Goal: Task Accomplishment & Management: Manage account settings

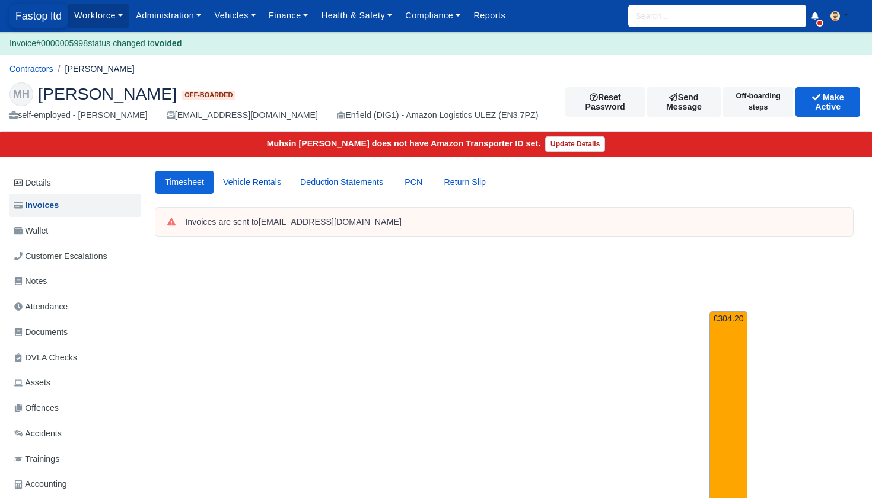
click at [34, 21] on span "Fastop ltd" at bounding box center [38, 16] width 58 height 24
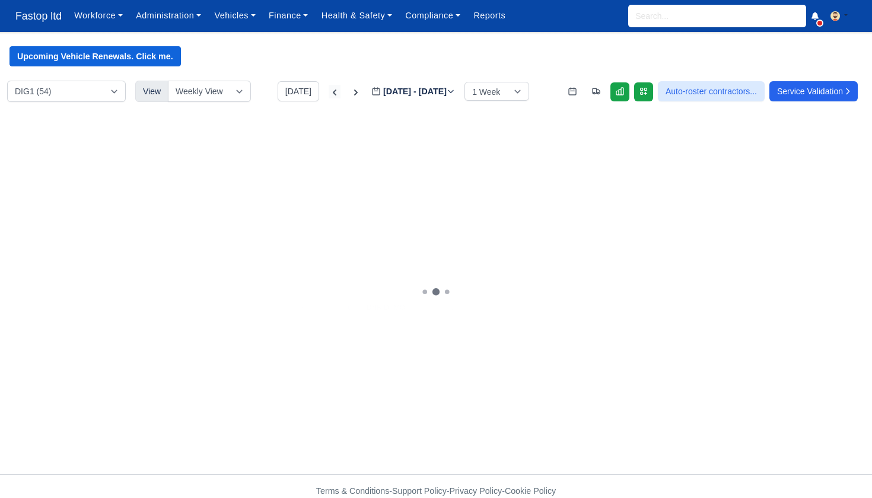
click at [329, 93] on icon at bounding box center [335, 93] width 12 height 12
type input "2025-08-18"
click at [329, 93] on icon at bounding box center [335, 93] width 12 height 12
type input "2025-08-11"
click at [611, 98] on link at bounding box center [620, 91] width 19 height 19
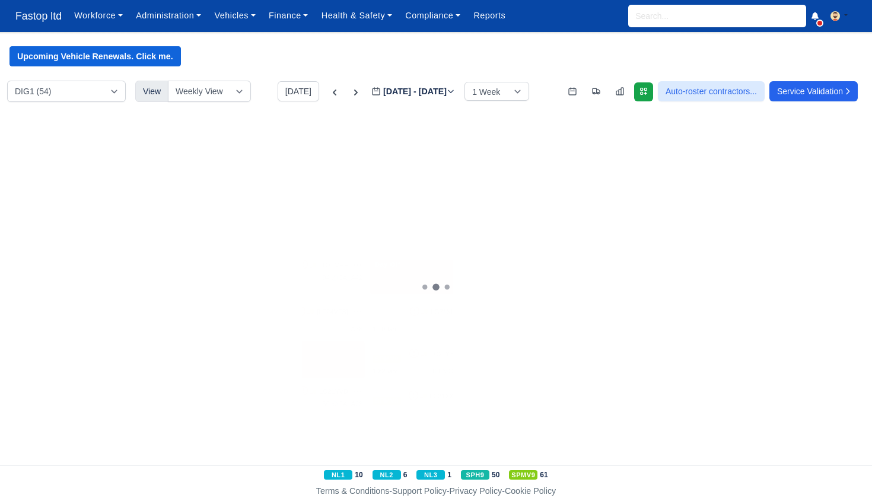
scroll to position [0, 5]
click at [204, 204] on div "Max days" at bounding box center [194, 198] width 106 height 24
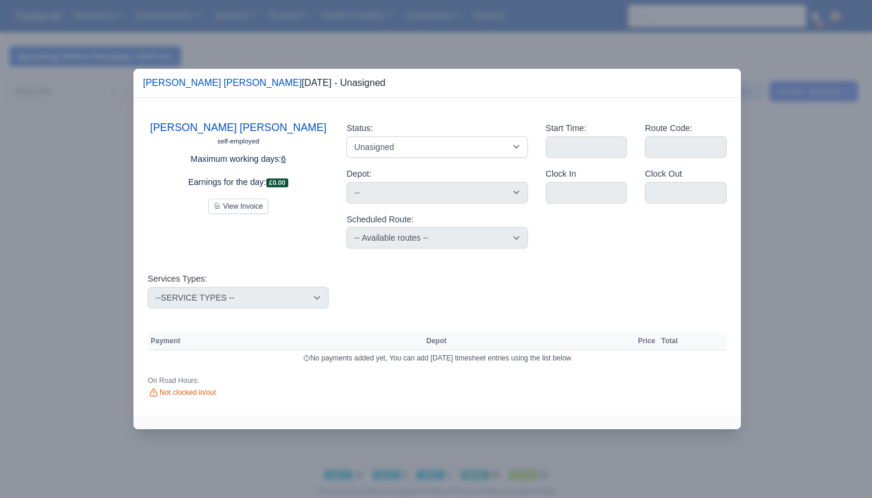
scroll to position [1, 0]
select select "Day Off"
select select
select select "na"
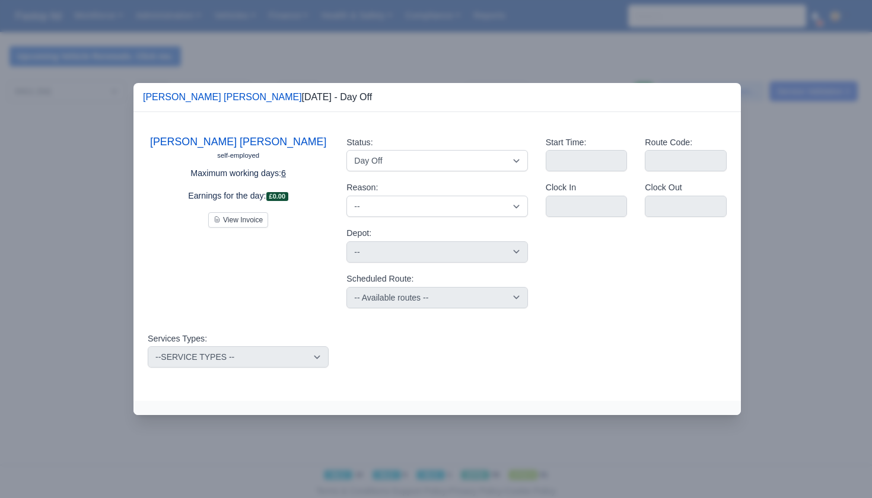
click at [711, 58] on div at bounding box center [436, 249] width 872 height 498
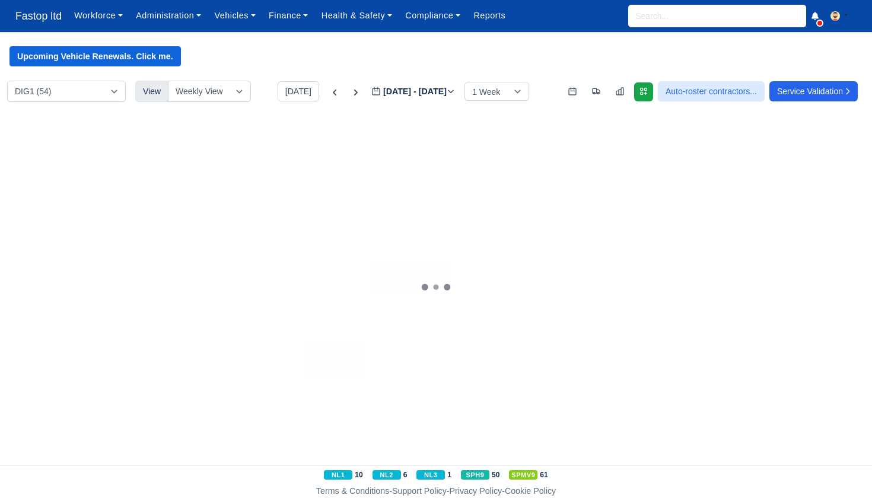
click at [338, 241] on div "1 SPMV9 🚚" at bounding box center [311, 233] width 108 height 37
select select "1"
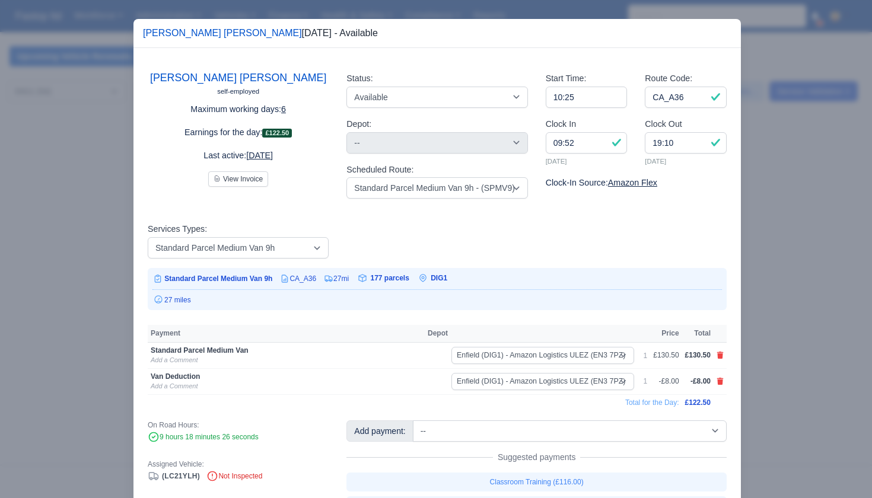
click at [825, 312] on div at bounding box center [436, 249] width 872 height 498
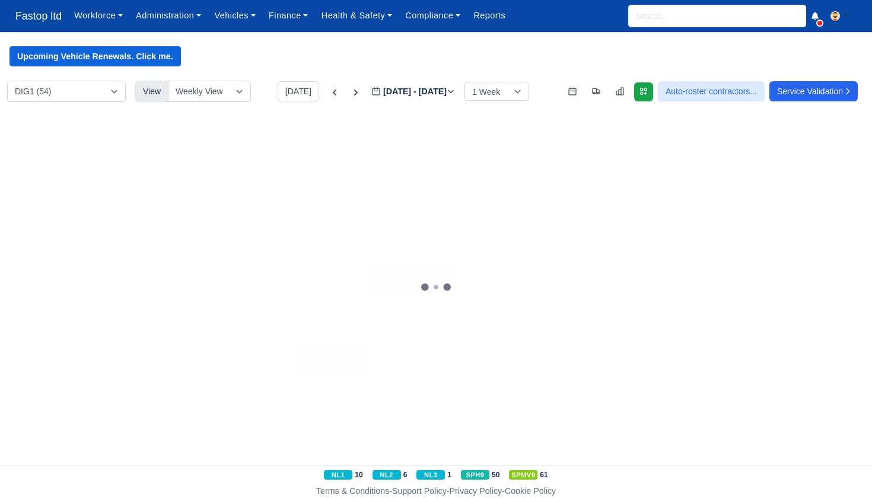
click at [428, 236] on div "2 NL1 🚚 [KW74SYU]" at bounding box center [423, 228] width 100 height 20
select select "2"
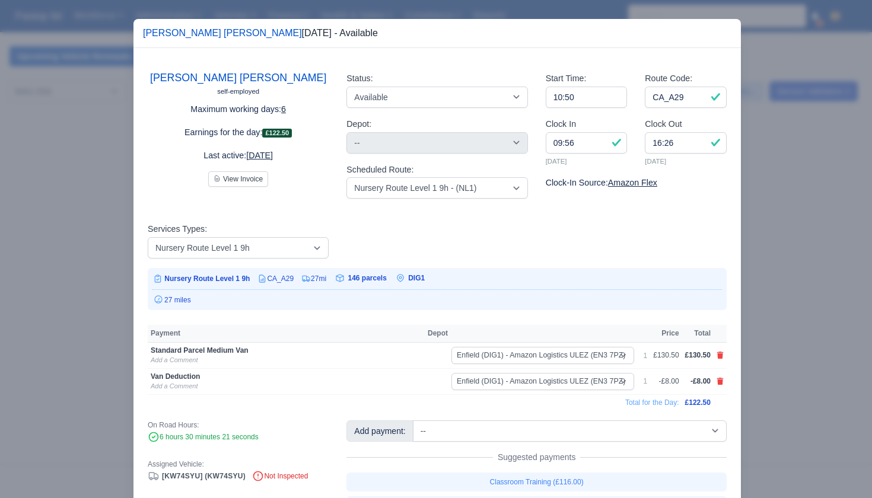
click at [776, 299] on div at bounding box center [436, 249] width 872 height 498
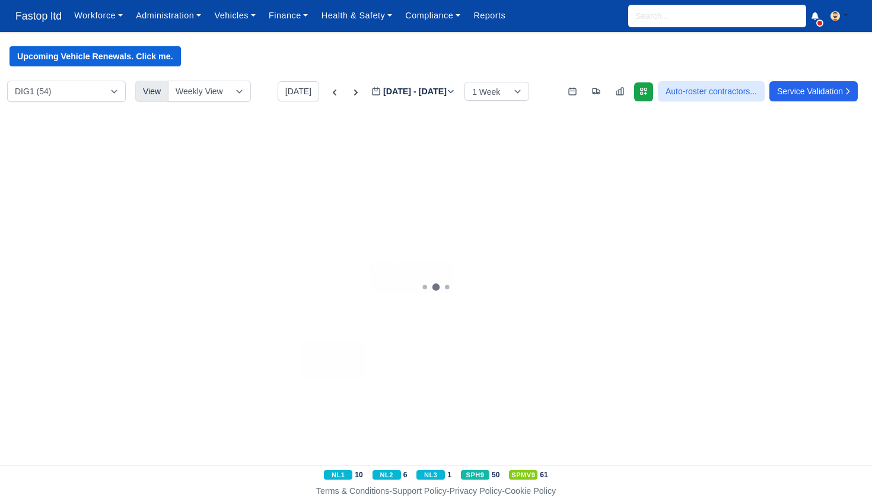
click at [534, 237] on div "10:30am 81 @ CA_A94" at bounding box center [533, 235] width 100 height 10
select select "11"
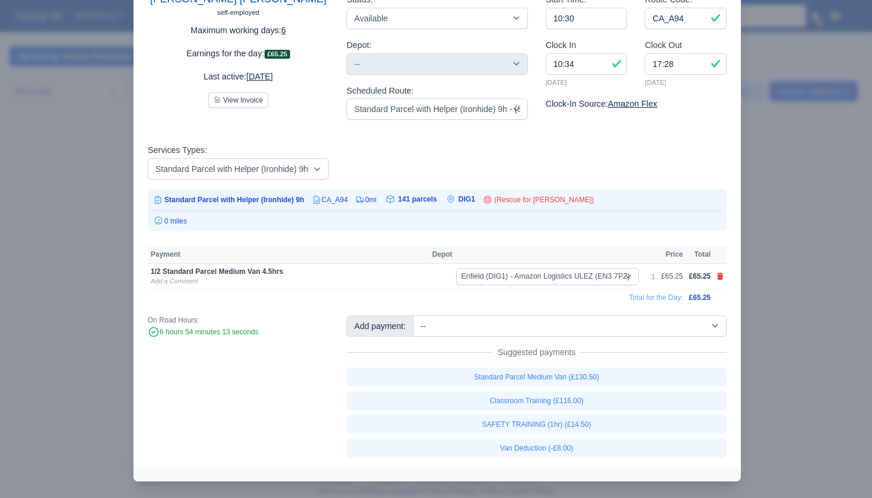
scroll to position [78, 0]
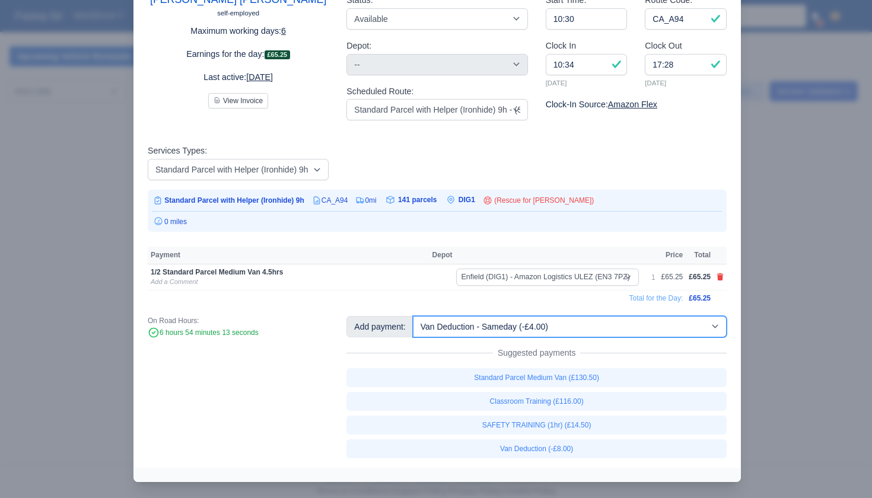
select select "1"
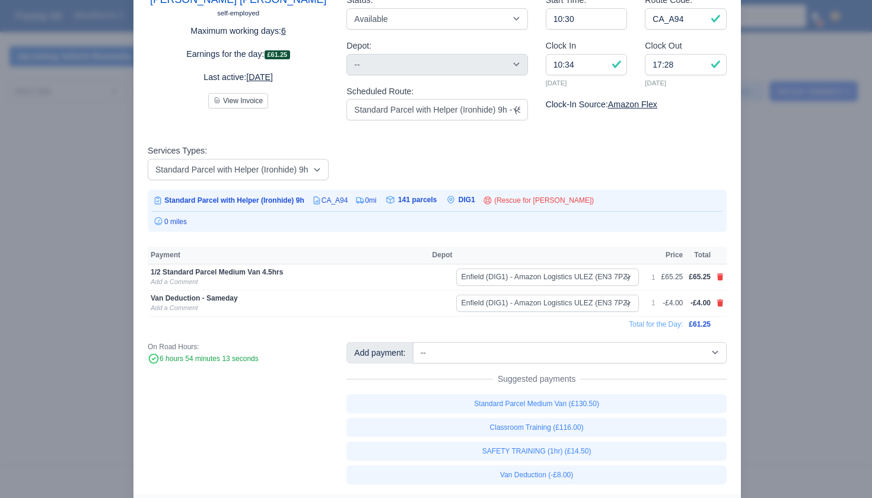
click at [779, 392] on div at bounding box center [436, 249] width 872 height 498
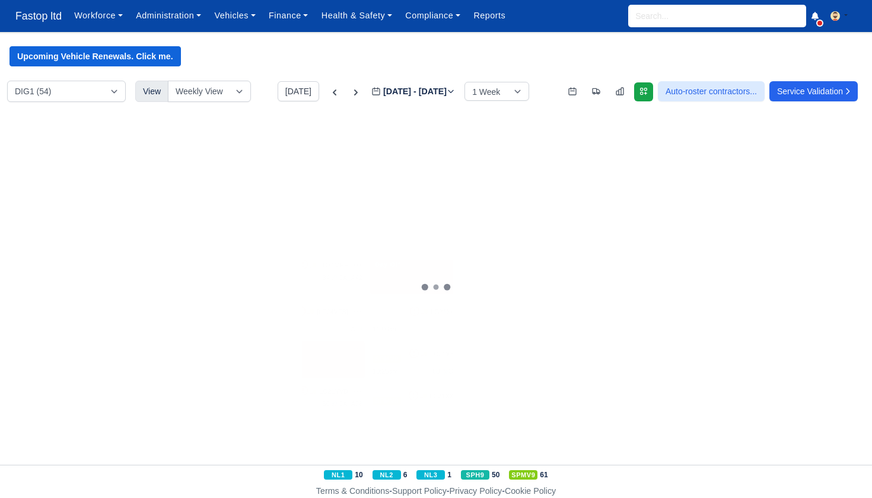
click at [217, 274] on span "101 @" at bounding box center [215, 277] width 20 height 7
select select "11"
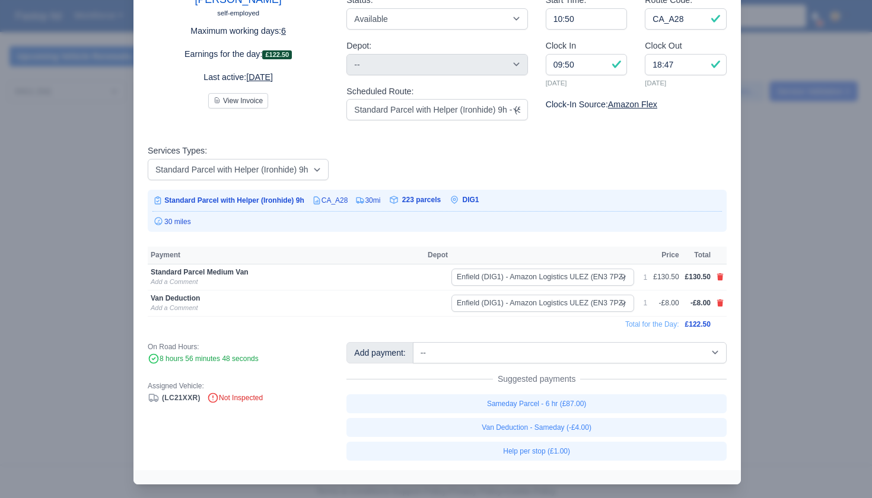
scroll to position [38, 0]
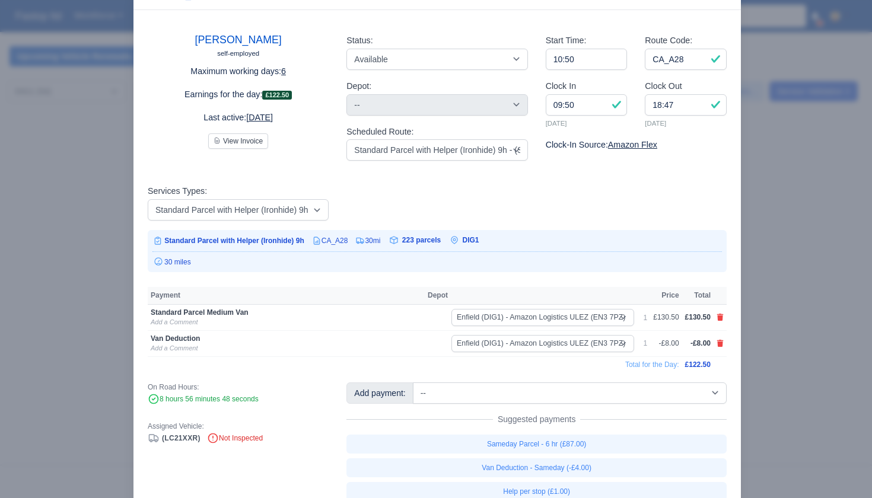
click at [818, 312] on div at bounding box center [436, 249] width 872 height 498
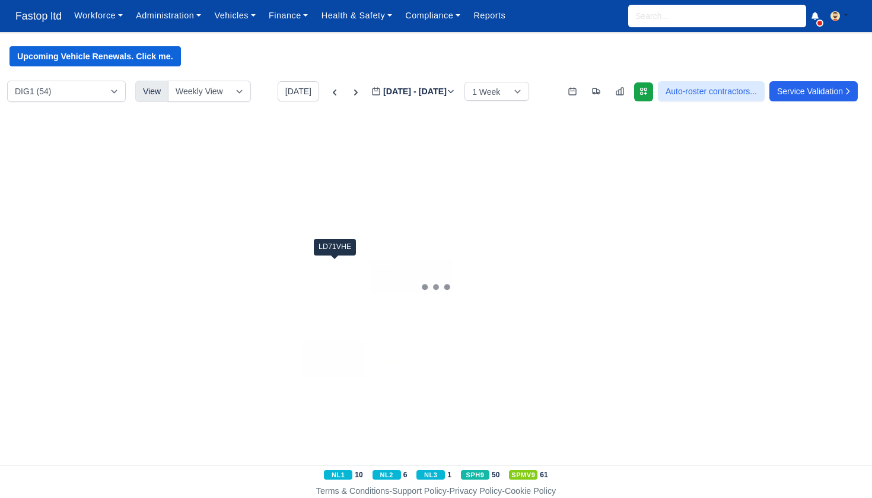
click at [345, 267] on span "LD71VHE" at bounding box center [333, 265] width 29 height 10
select select "11"
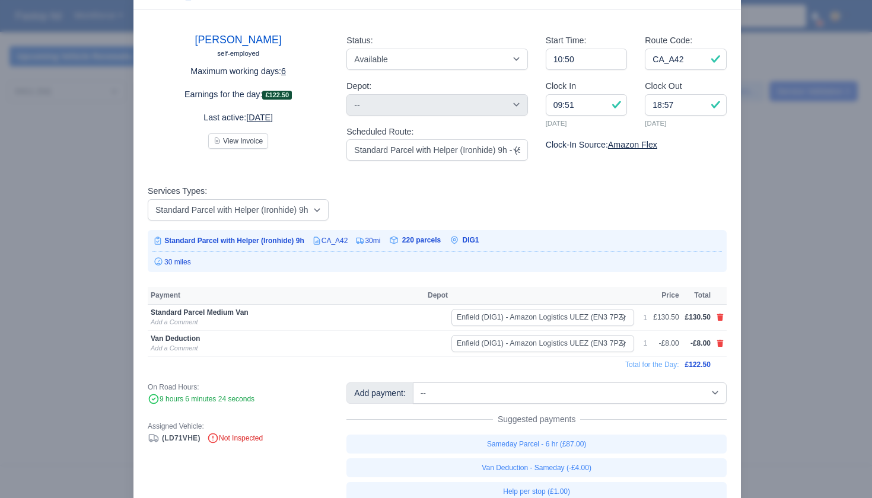
scroll to position [0, 0]
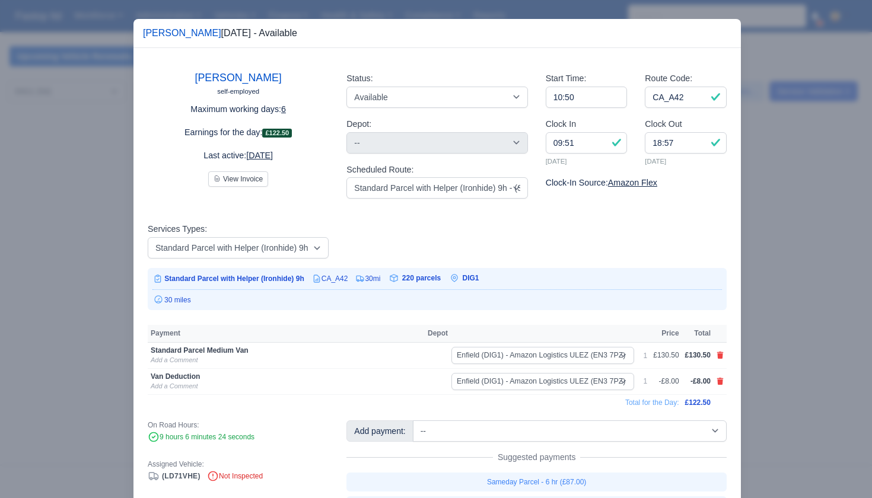
drag, startPoint x: 772, startPoint y: 318, endPoint x: 757, endPoint y: 316, distance: 15.0
click at [772, 318] on div at bounding box center [436, 249] width 872 height 498
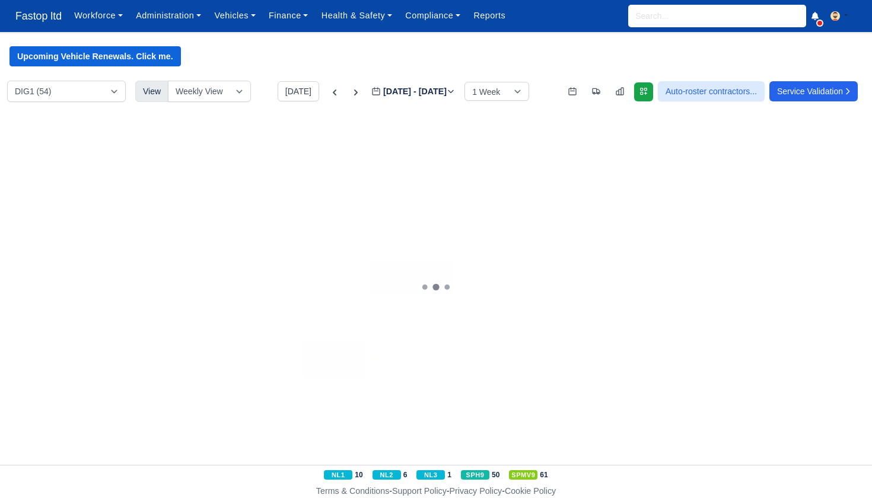
click at [517, 278] on div "10:50am 84 @ CA_A35" at bounding box center [533, 277] width 100 height 10
select select "11"
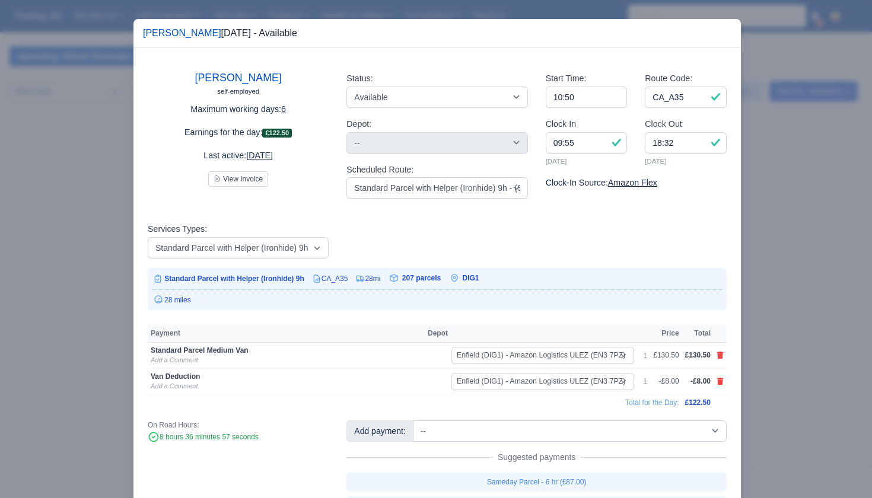
click at [762, 333] on div at bounding box center [436, 249] width 872 height 498
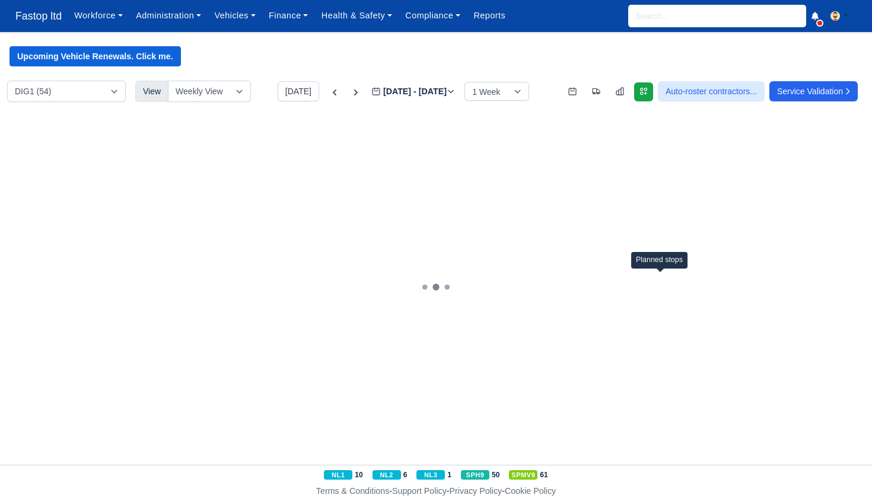
click at [658, 274] on span "82 @" at bounding box center [662, 277] width 15 height 7
select select "11"
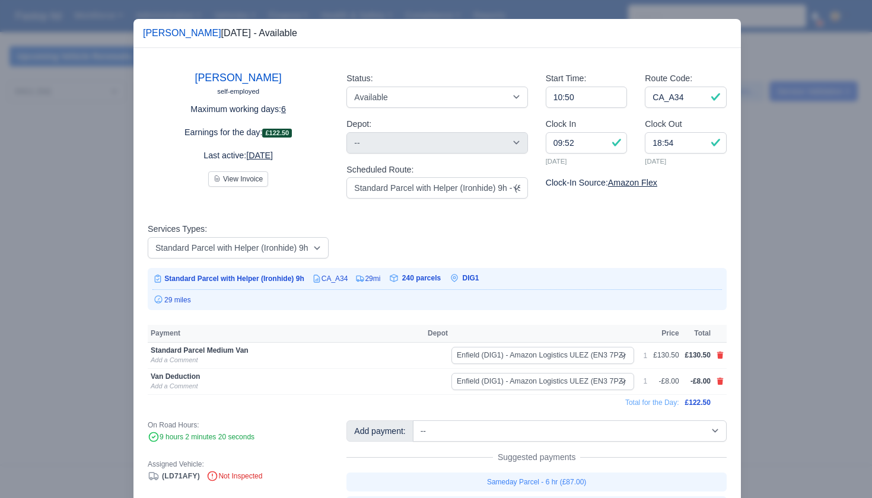
click at [780, 325] on div at bounding box center [436, 249] width 872 height 498
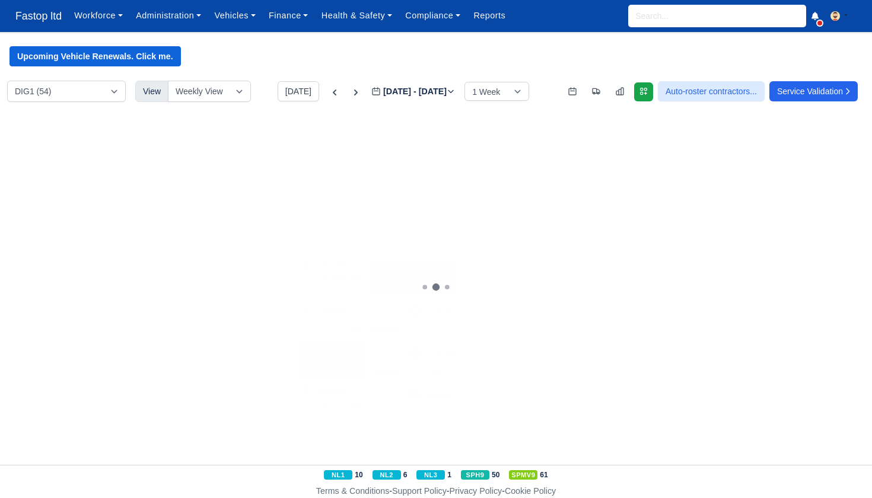
click at [763, 275] on div "3 SPH9 🚚 [KM74YTT]" at bounding box center [757, 270] width 104 height 20
select select "11"
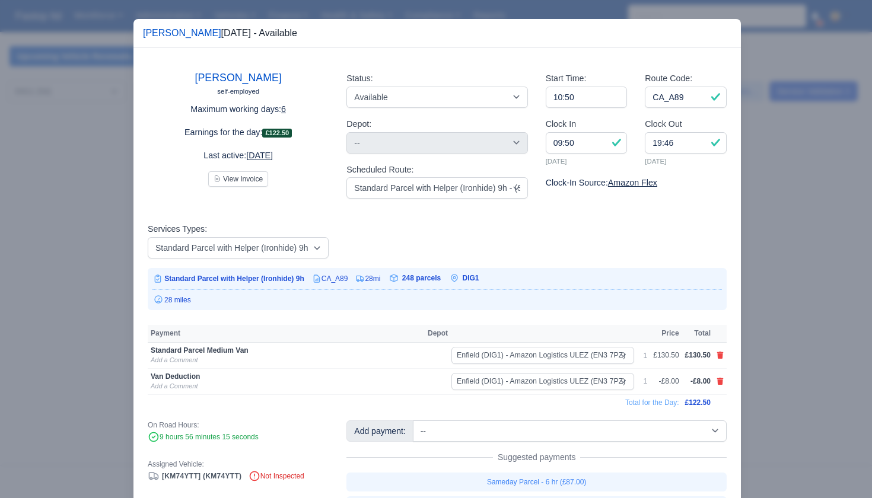
click at [774, 311] on div at bounding box center [436, 249] width 872 height 498
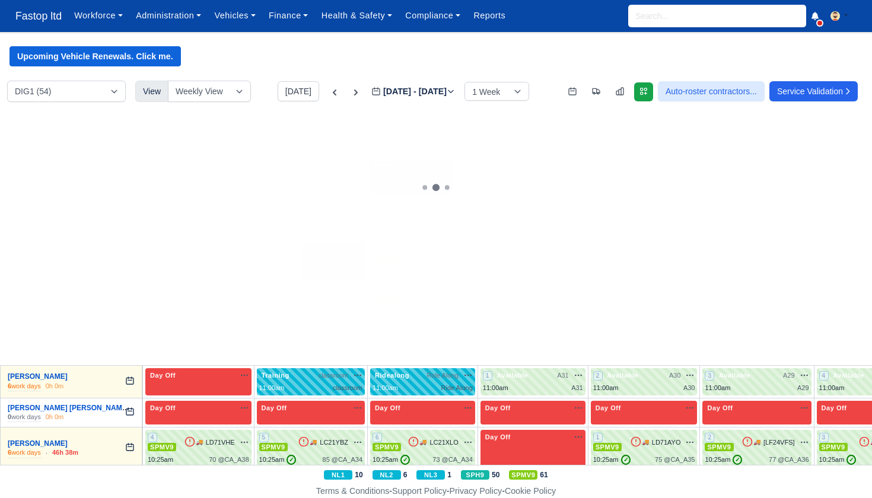
scroll to position [103, 0]
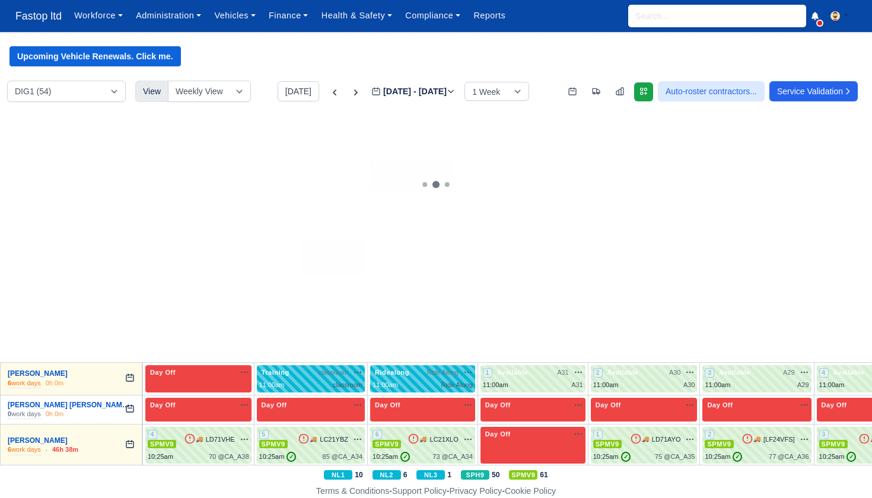
click at [204, 201] on div "7 Available A31 na" at bounding box center [198, 204] width 101 height 10
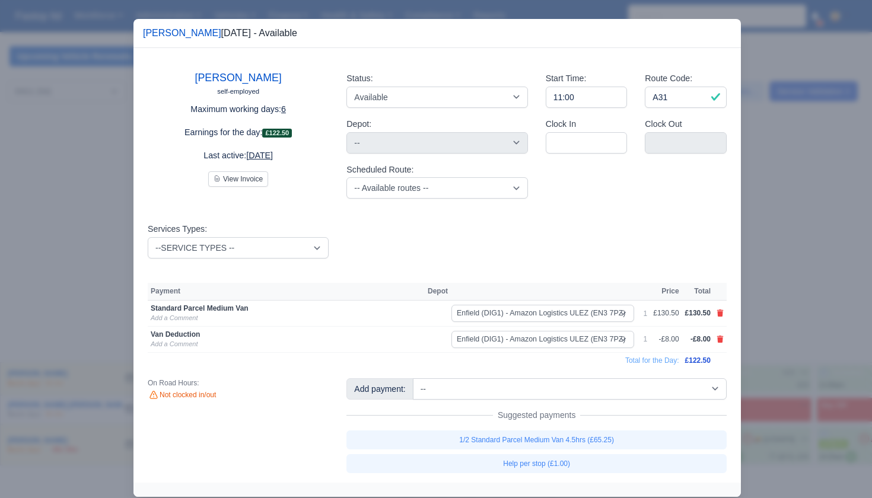
drag, startPoint x: 854, startPoint y: 303, endPoint x: 814, endPoint y: 295, distance: 41.2
click at [854, 303] on div at bounding box center [436, 249] width 872 height 498
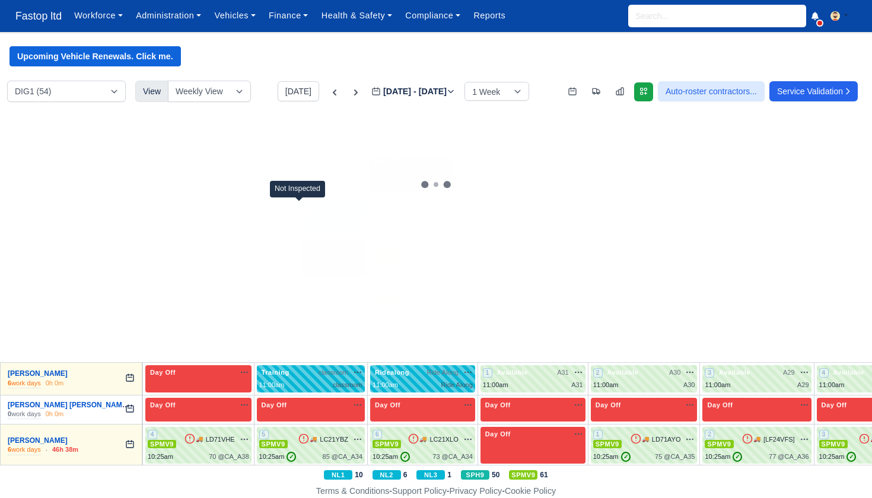
click at [304, 209] on icon at bounding box center [301, 209] width 12 height 12
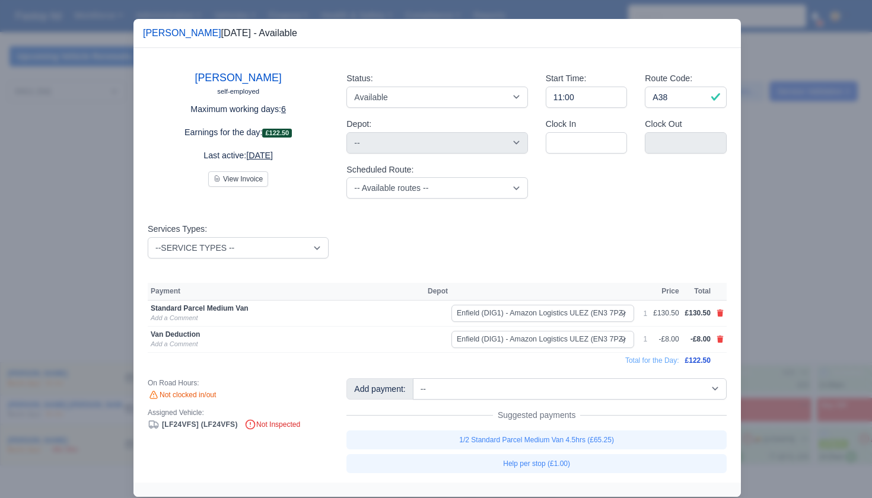
drag, startPoint x: 764, startPoint y: 279, endPoint x: 700, endPoint y: 264, distance: 65.2
click at [764, 279] on div at bounding box center [436, 249] width 872 height 498
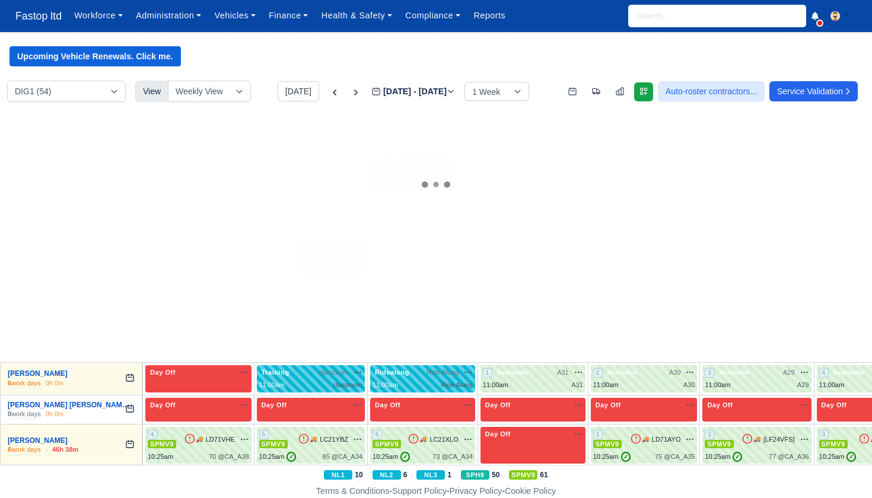
click at [414, 212] on div "9 Available 🚚 LG71XLV" at bounding box center [423, 209] width 100 height 20
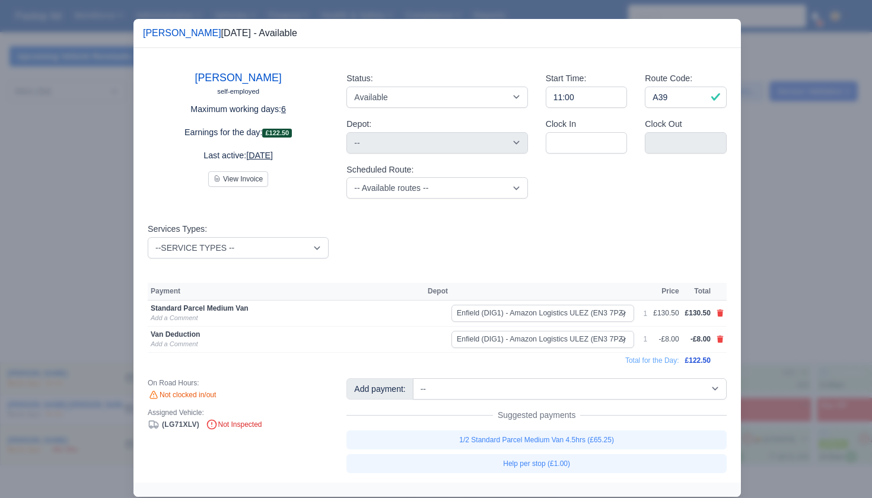
click at [770, 299] on div at bounding box center [436, 249] width 872 height 498
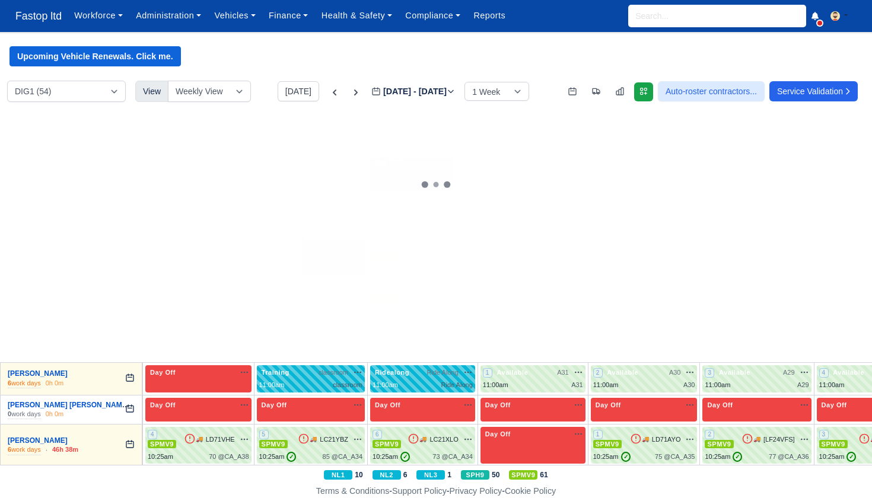
click at [570, 224] on div "11:00am A42" at bounding box center [533, 227] width 100 height 10
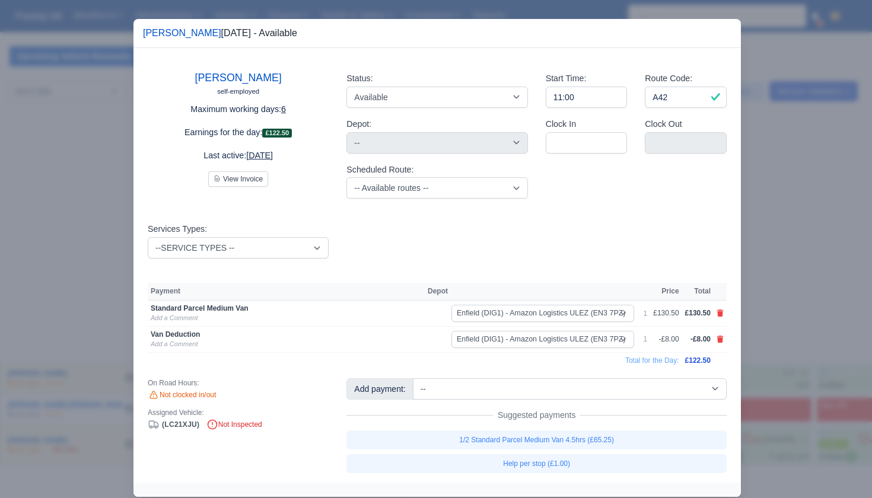
click at [812, 312] on div at bounding box center [436, 249] width 872 height 498
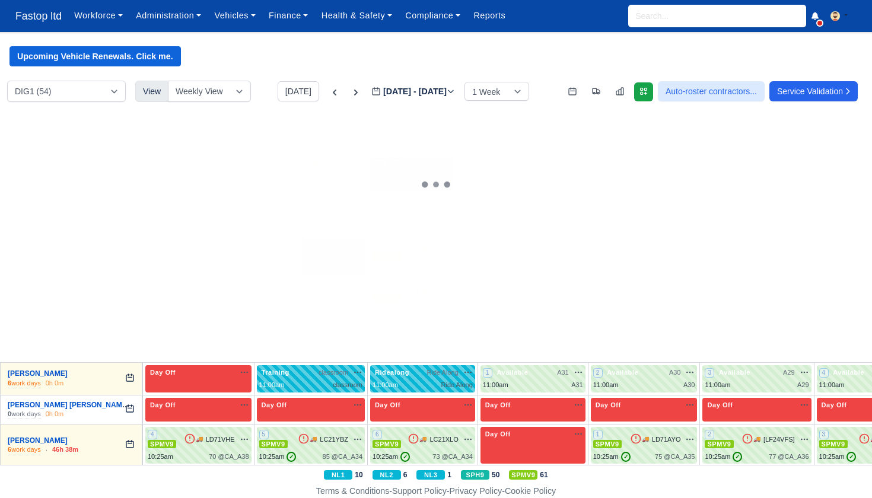
click at [757, 222] on div "11:00am A41" at bounding box center [757, 227] width 104 height 10
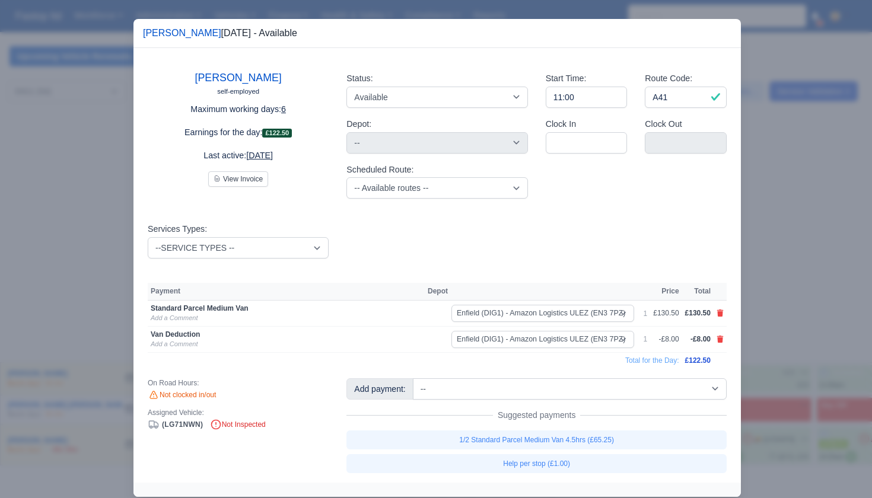
click at [781, 269] on div at bounding box center [436, 249] width 872 height 498
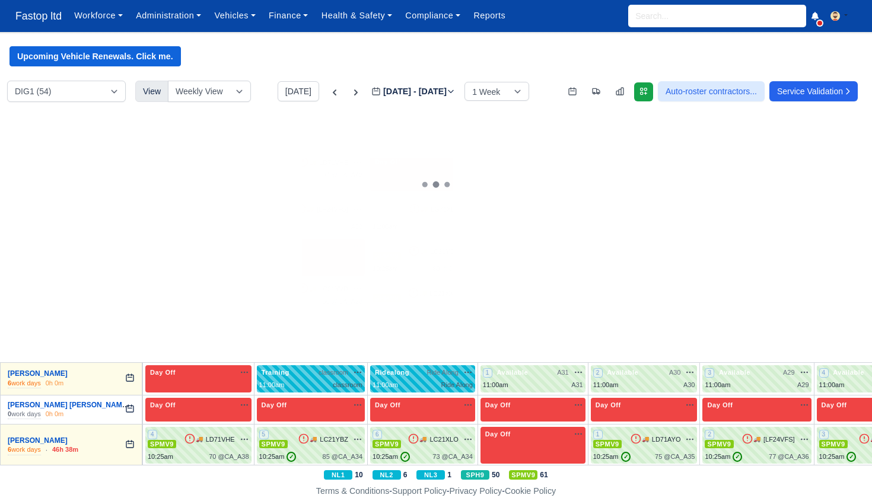
click at [843, 214] on span "Available" at bounding box center [837, 214] width 36 height 8
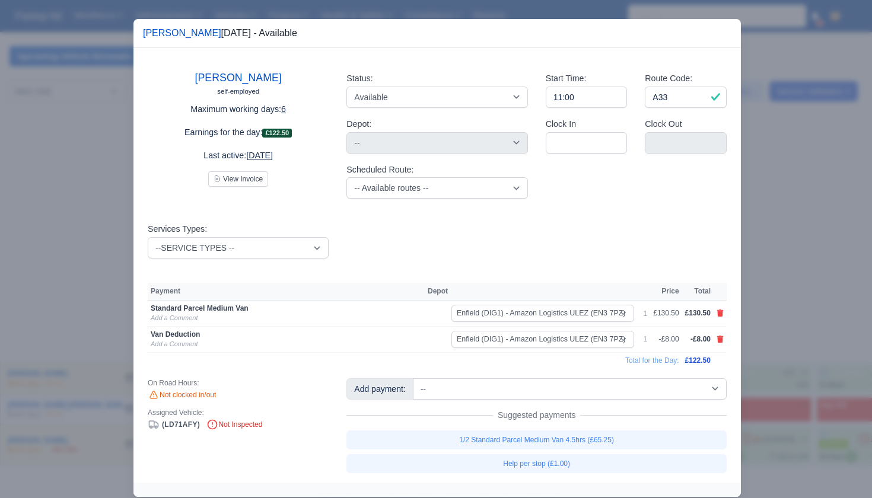
click at [803, 279] on div at bounding box center [436, 249] width 872 height 498
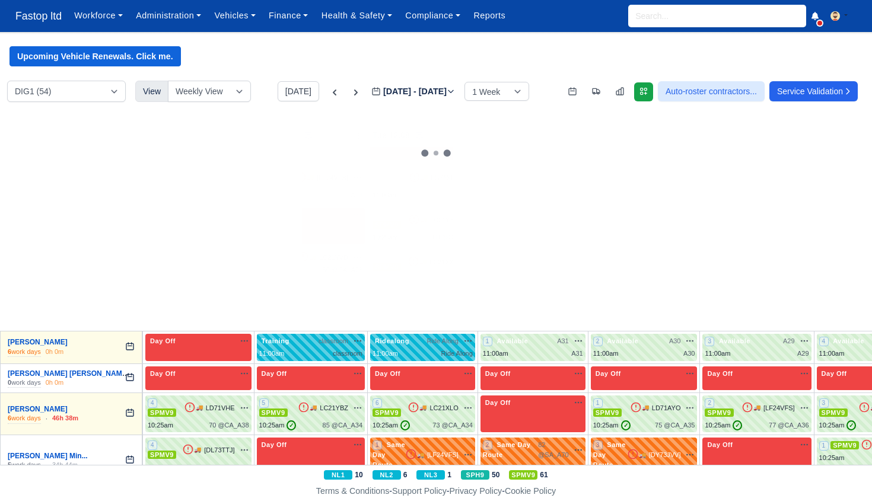
scroll to position [139, 0]
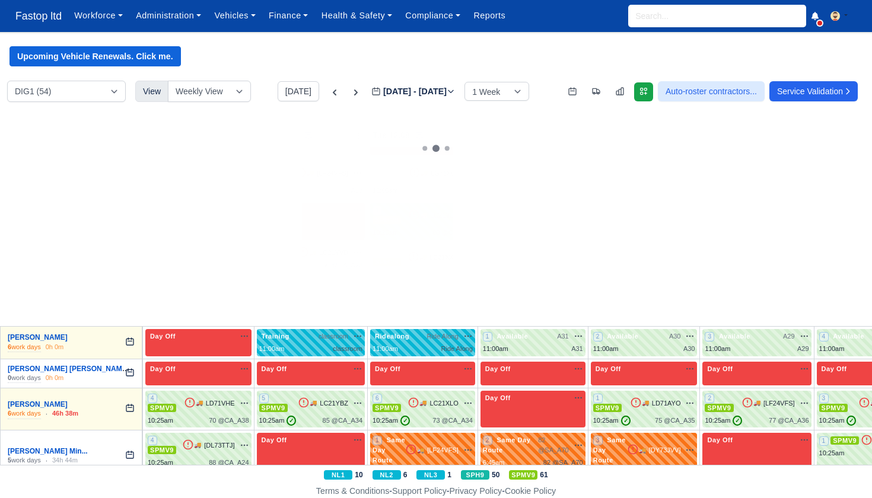
click at [417, 221] on div "1 SPMV9 🚚 LC21YBZ" at bounding box center [423, 221] width 100 height 32
select select "1"
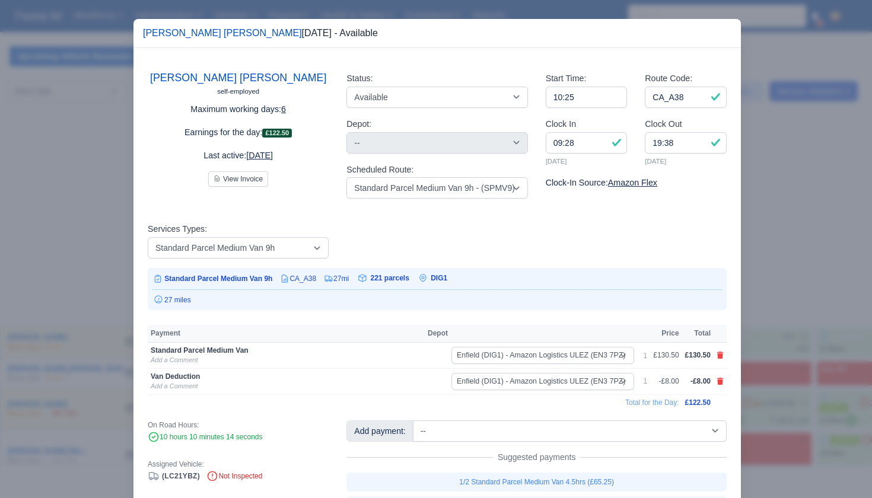
click at [776, 315] on div at bounding box center [436, 249] width 872 height 498
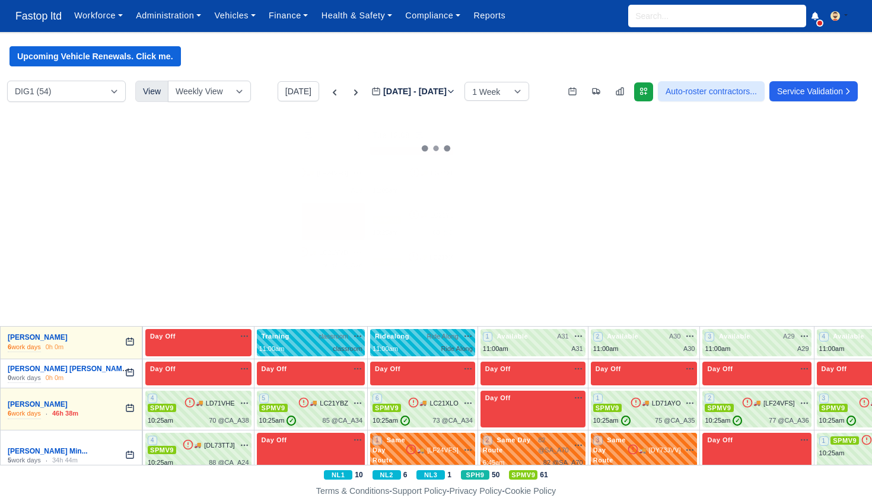
click at [570, 221] on div "2 SPMV9 🚚 LD71WLP" at bounding box center [533, 221] width 100 height 32
select select "1"
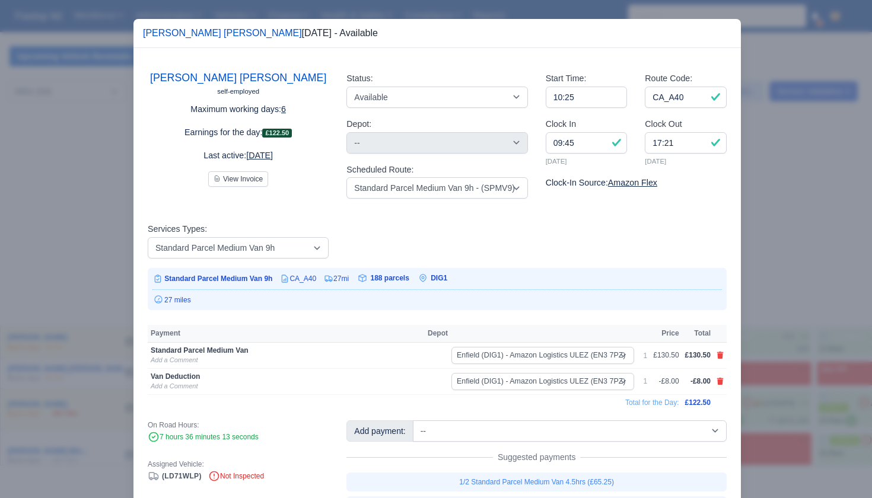
drag, startPoint x: 812, startPoint y: 312, endPoint x: 806, endPoint y: 309, distance: 6.6
click at [812, 312] on div at bounding box center [436, 249] width 872 height 498
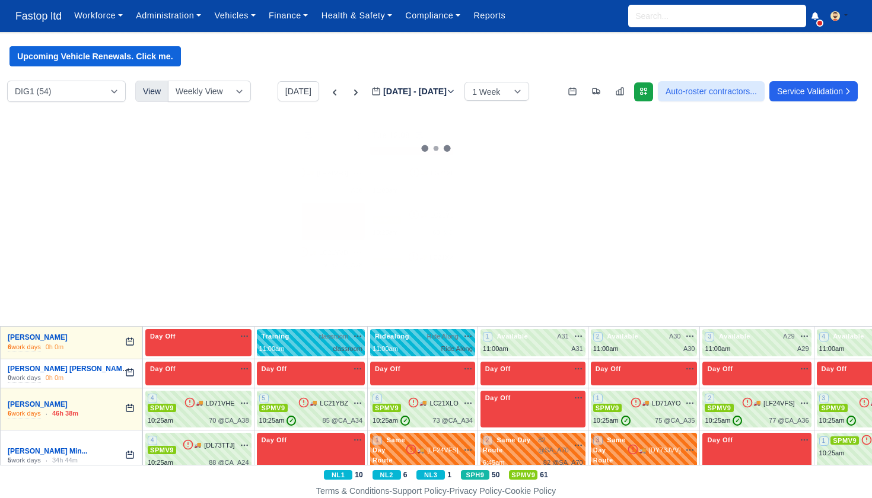
click at [656, 225] on div "3 SPH9 🚚" at bounding box center [644, 221] width 107 height 37
select select "11"
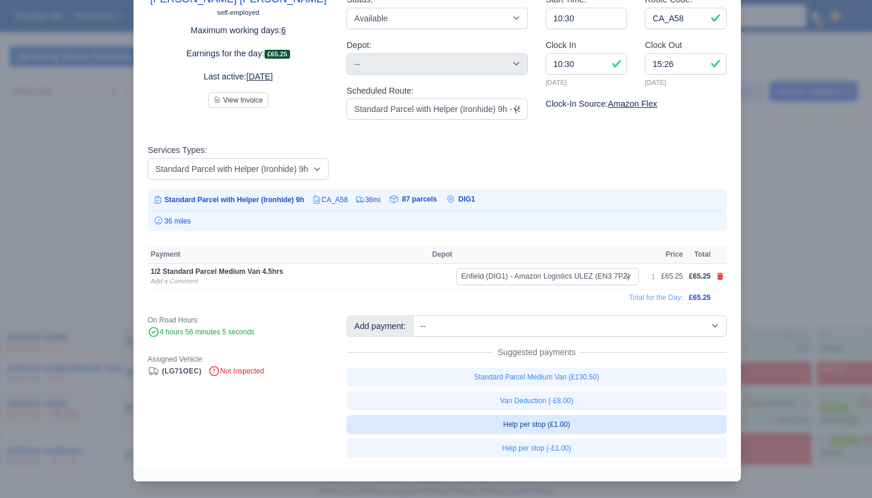
scroll to position [78, 0]
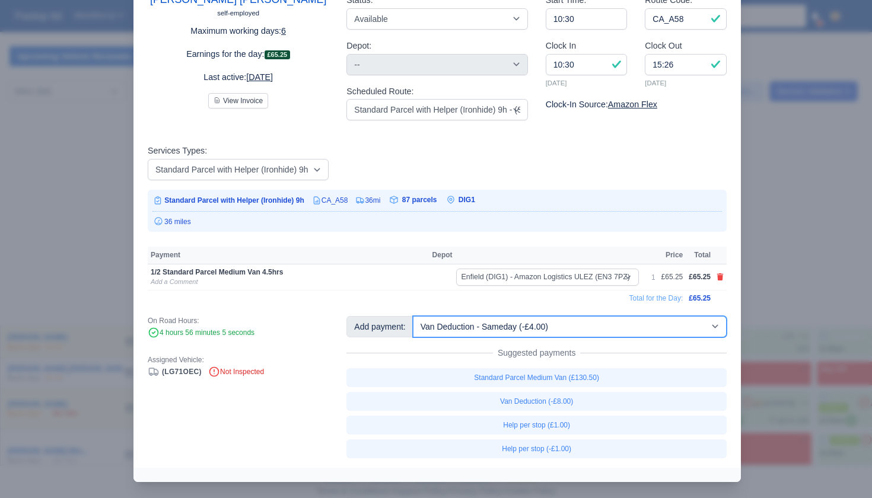
select select "1"
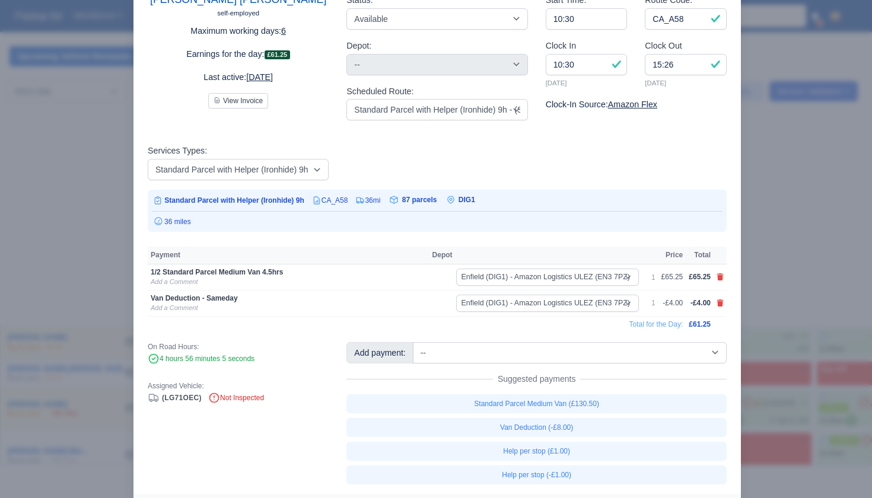
click at [843, 377] on div at bounding box center [436, 249] width 872 height 498
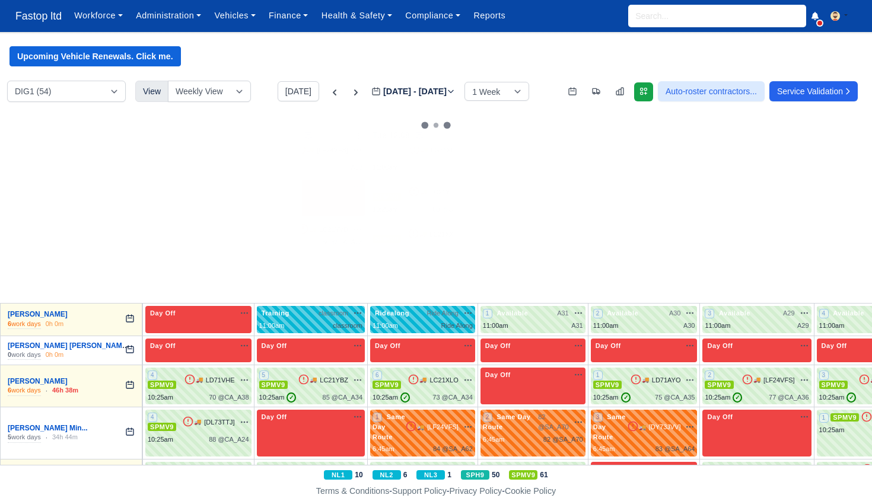
scroll to position [167, 0]
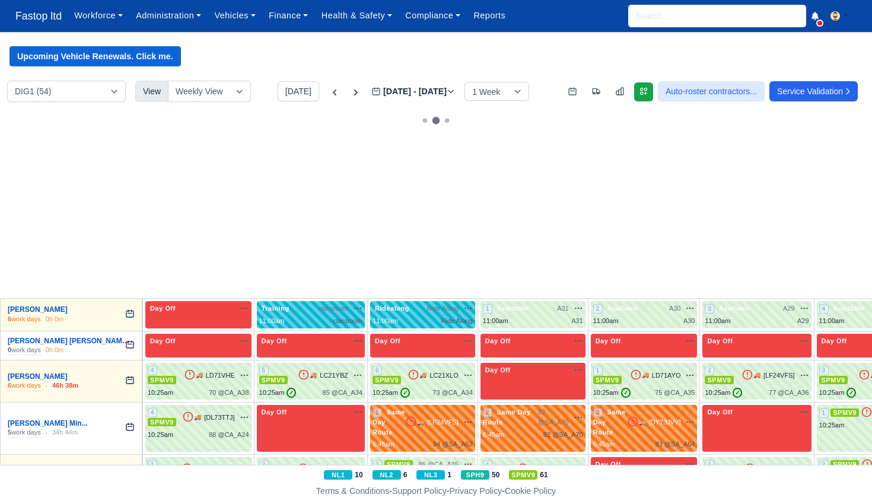
click at [330, 220] on span "LC21YVD" at bounding box center [333, 225] width 29 height 10
drag, startPoint x: 80, startPoint y: 281, endPoint x: 330, endPoint y: 221, distance: 256.9
click at [330, 220] on span "LC21YVD" at bounding box center [333, 225] width 29 height 10
select select "9"
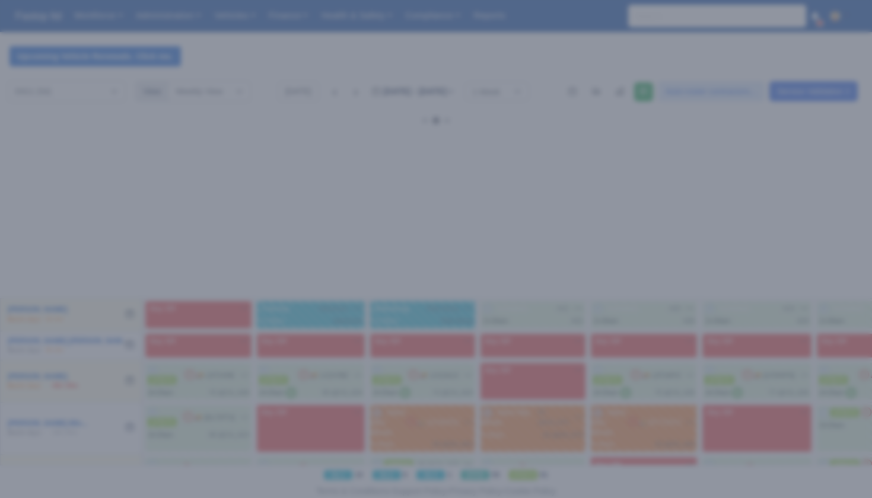
scroll to position [0, 0]
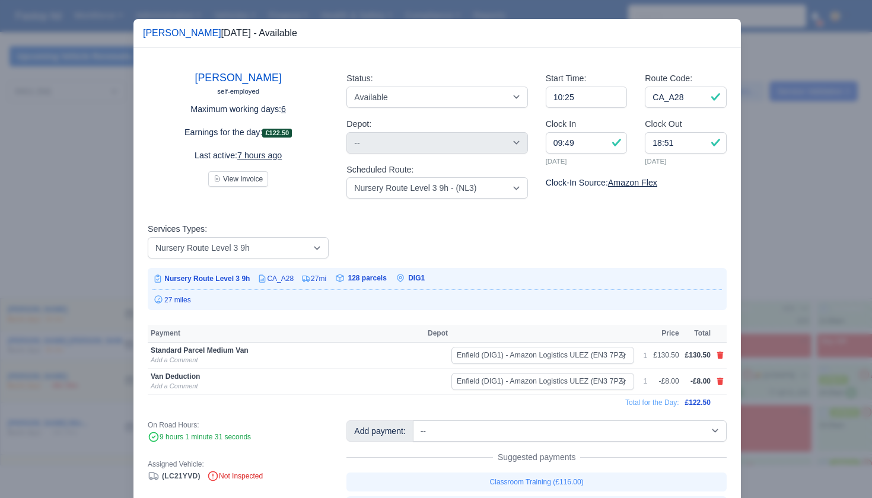
click at [801, 287] on div at bounding box center [436, 249] width 872 height 498
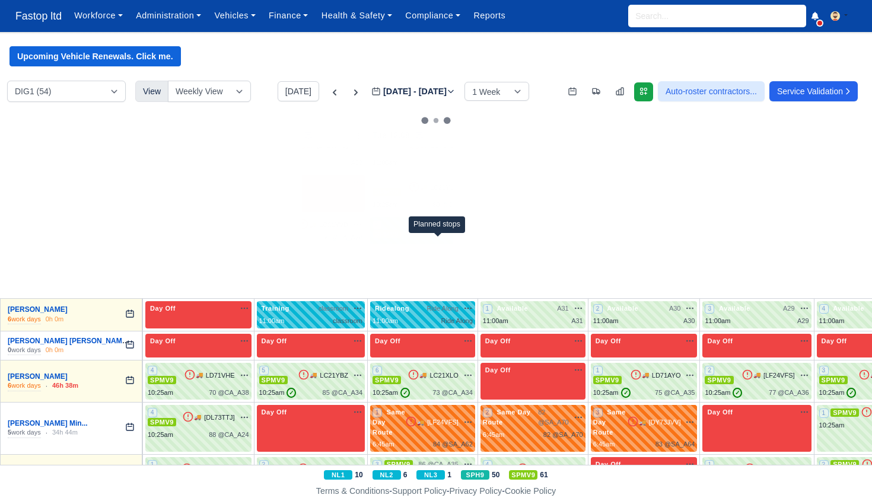
click at [444, 243] on span "63 @" at bounding box center [440, 246] width 15 height 7
select select "1"
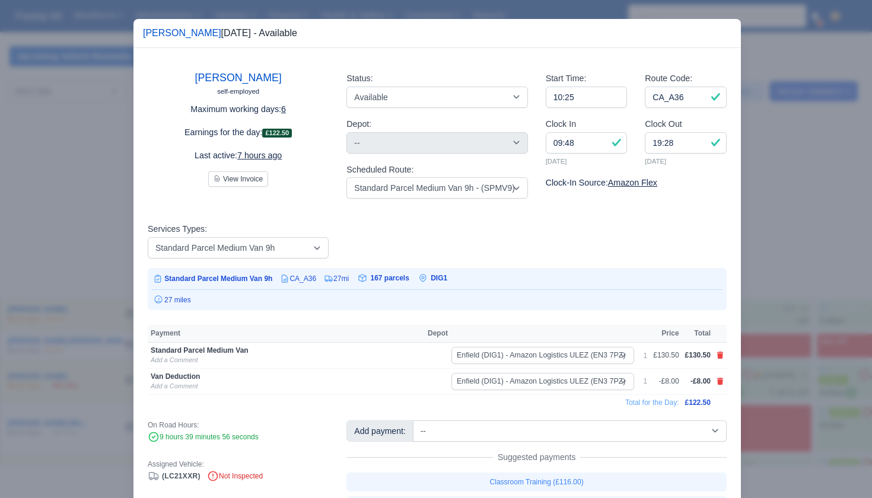
click at [783, 307] on div at bounding box center [436, 249] width 872 height 498
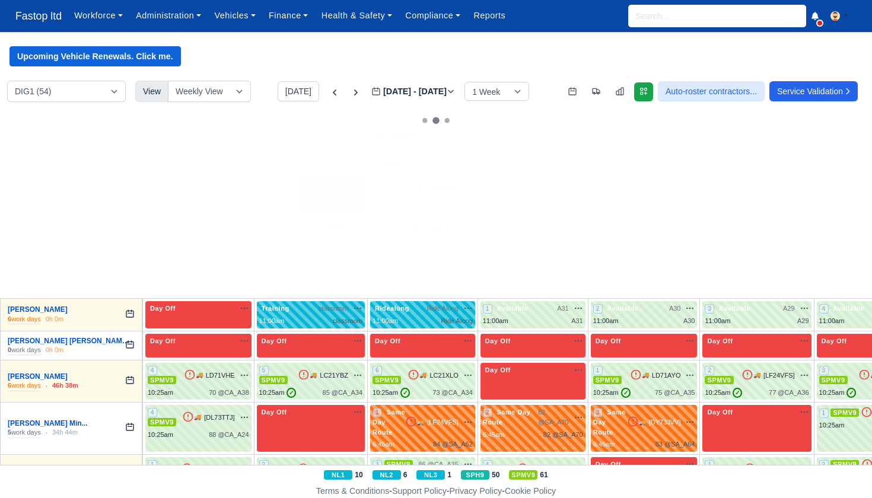
click at [553, 242] on div "44 @ CA_A33" at bounding box center [563, 247] width 40 height 10
select select "1"
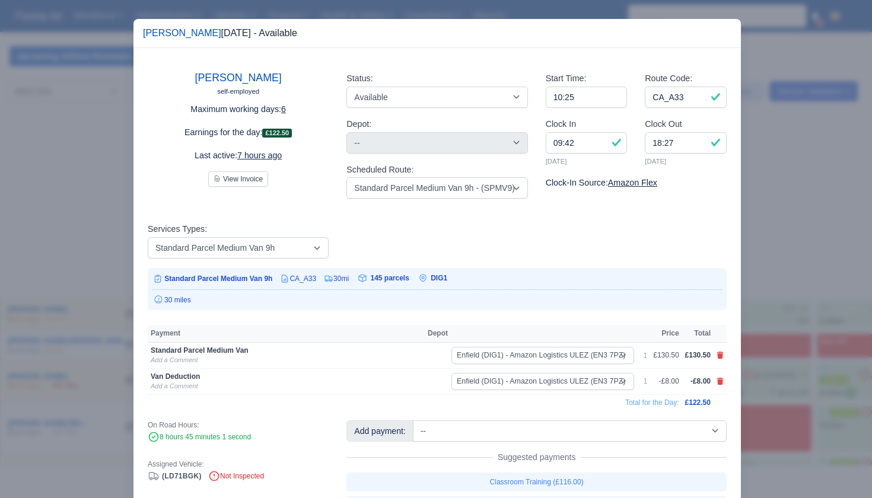
click at [761, 314] on div at bounding box center [436, 249] width 872 height 498
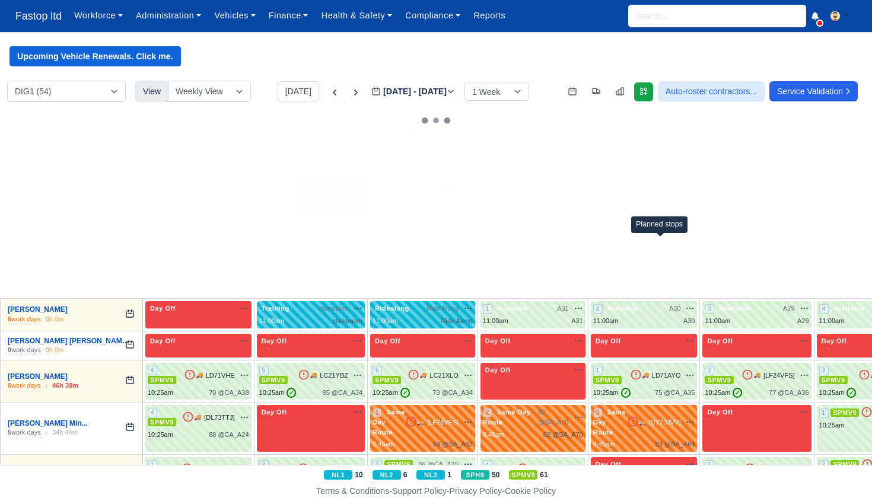
click at [666, 243] on span "57 @" at bounding box center [662, 246] width 15 height 7
select select "1"
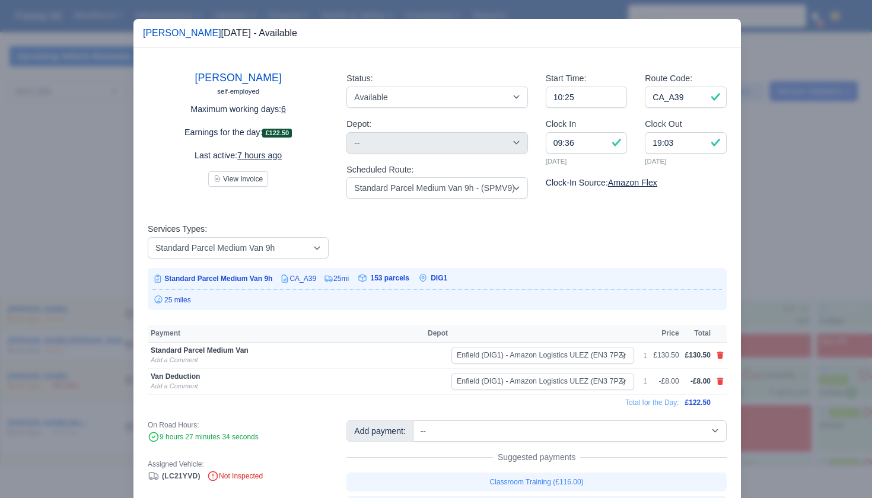
click at [822, 320] on div at bounding box center [436, 249] width 872 height 498
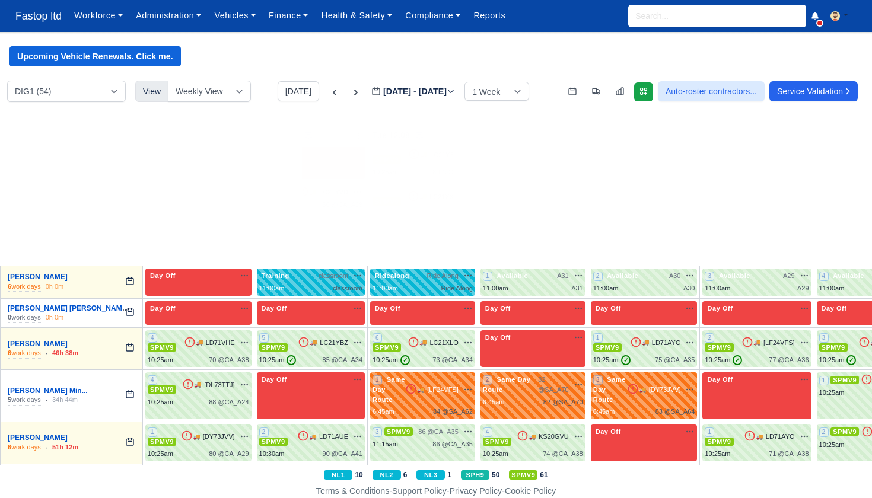
scroll to position [204, 0]
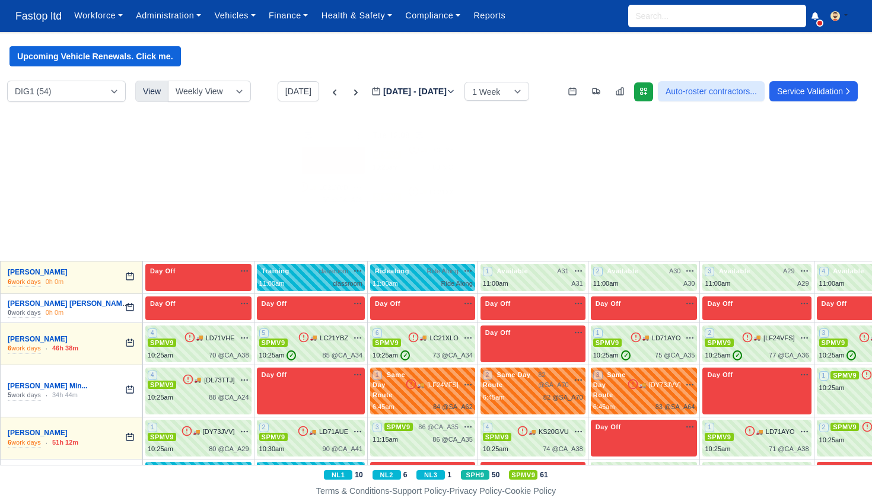
click at [198, 236] on div "2 Available 🚚 LD71AYO" at bounding box center [198, 234] width 101 height 20
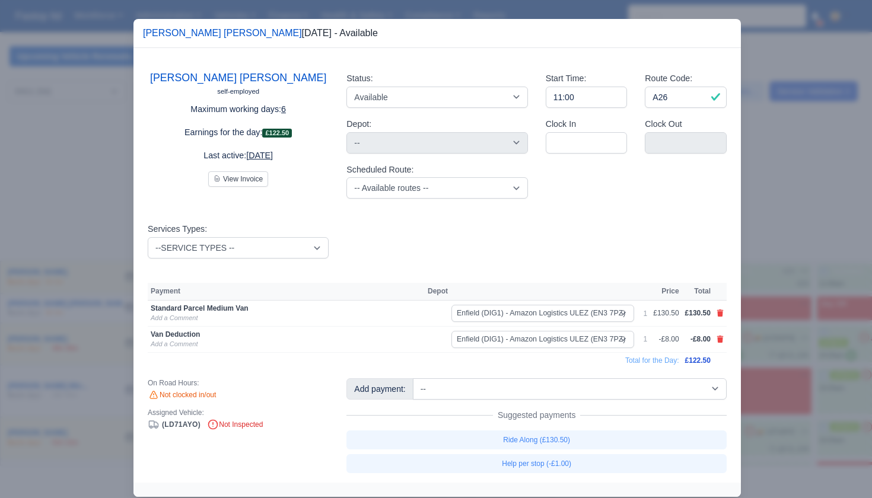
drag, startPoint x: 803, startPoint y: 327, endPoint x: 765, endPoint y: 318, distance: 39.6
click at [803, 327] on div at bounding box center [436, 249] width 872 height 498
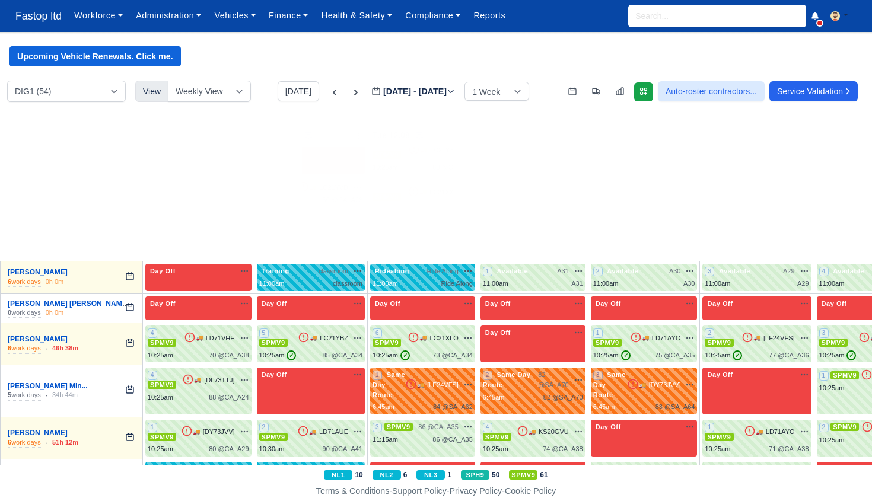
click at [387, 239] on div "11:00am" at bounding box center [386, 242] width 26 height 10
select select "2"
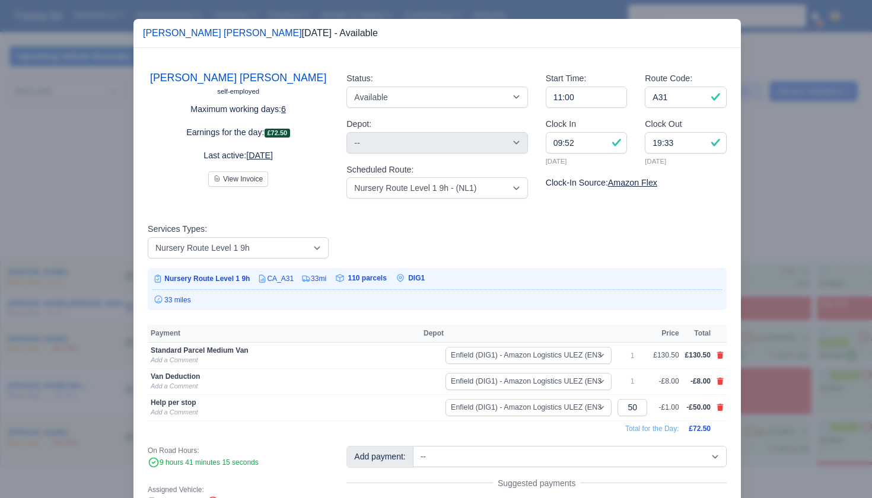
click at [787, 328] on div at bounding box center [436, 249] width 872 height 498
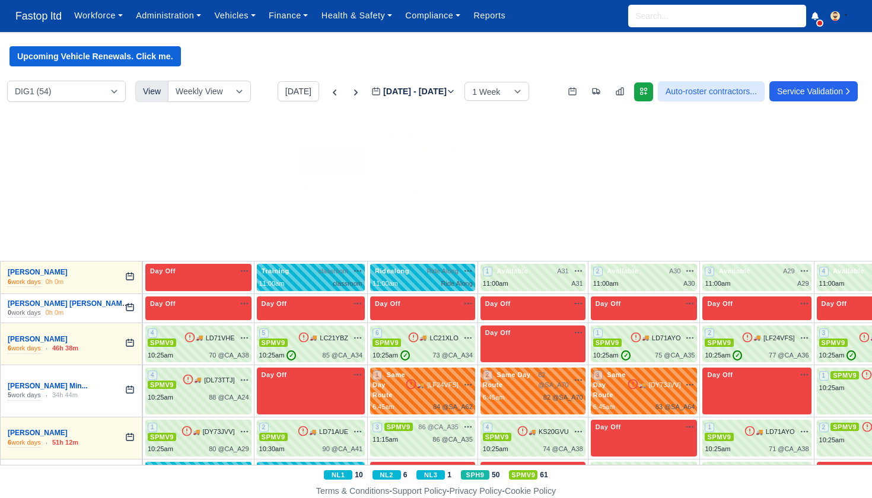
click at [382, 225] on span "1" at bounding box center [377, 229] width 9 height 9
select select "2"
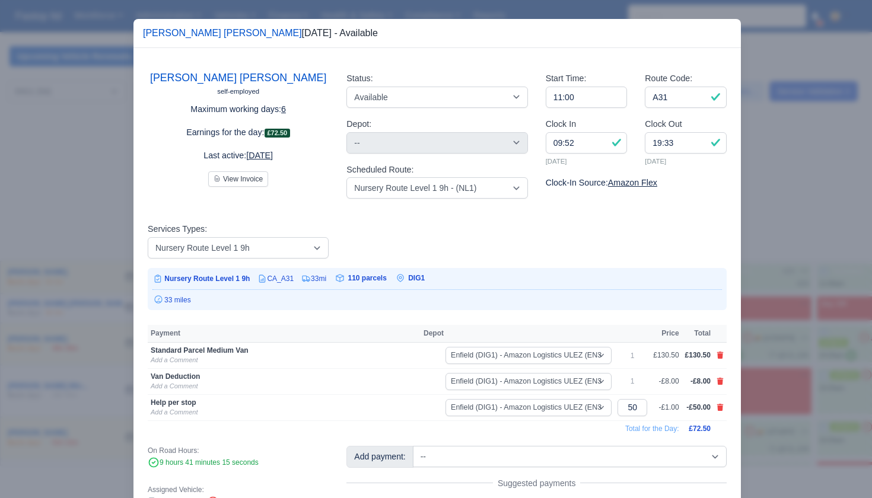
click at [811, 367] on div at bounding box center [436, 249] width 872 height 498
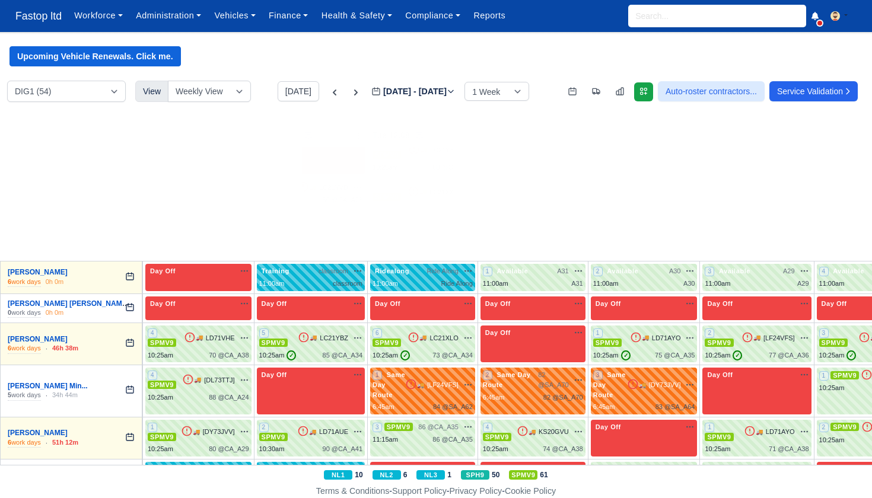
click at [642, 225] on span "🚚" at bounding box center [643, 229] width 7 height 9
select select "4"
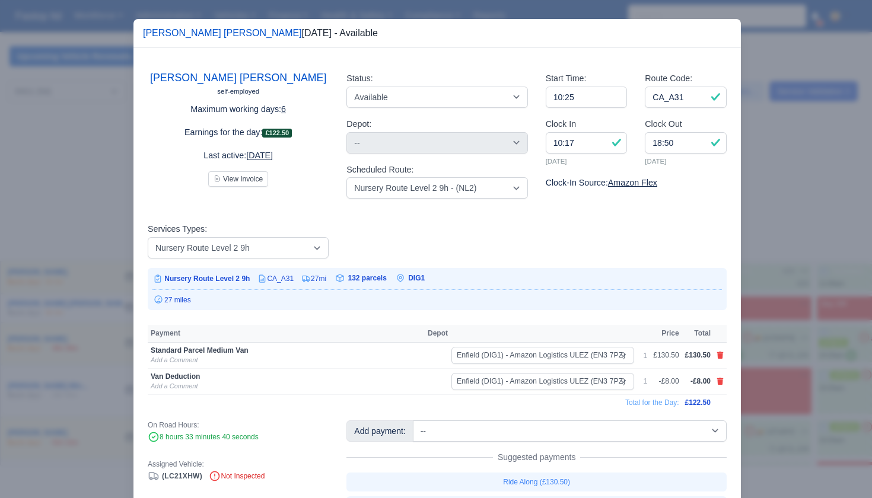
click at [835, 322] on div at bounding box center [436, 249] width 872 height 498
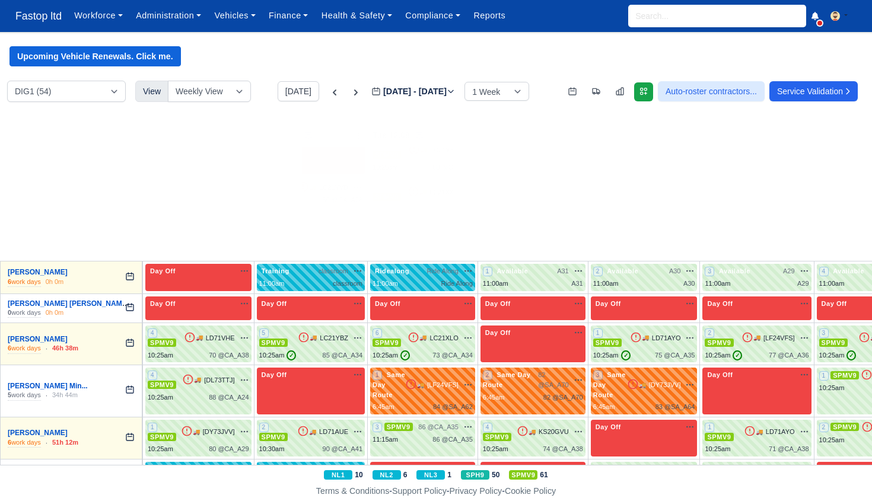
click at [772, 244] on div "2 NL2 🚚" at bounding box center [757, 240] width 109 height 37
select select "4"
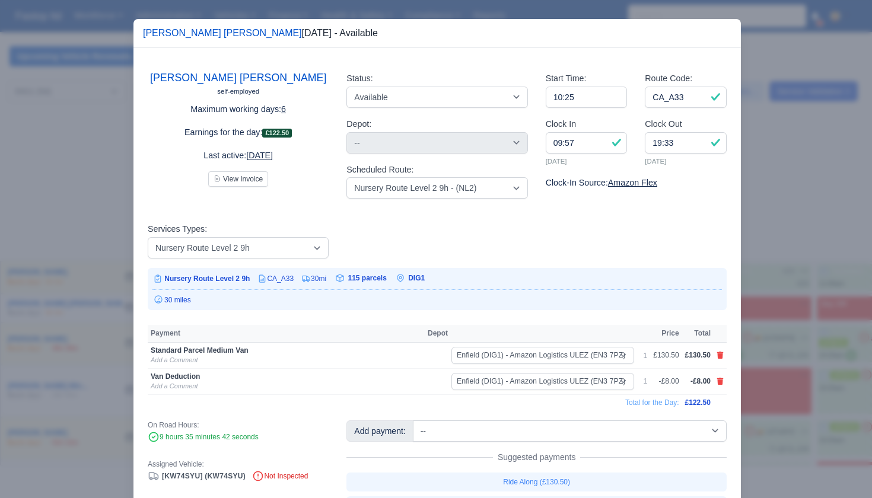
click at [812, 313] on div at bounding box center [436, 249] width 872 height 498
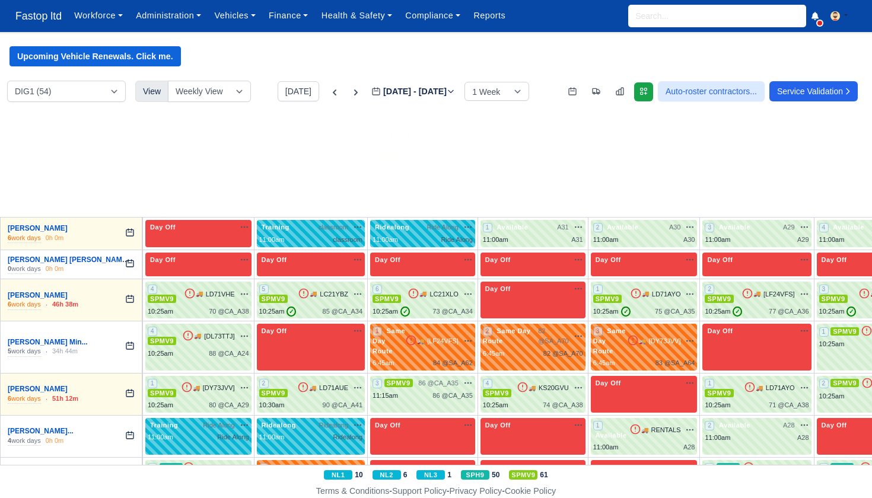
scroll to position [250, 0]
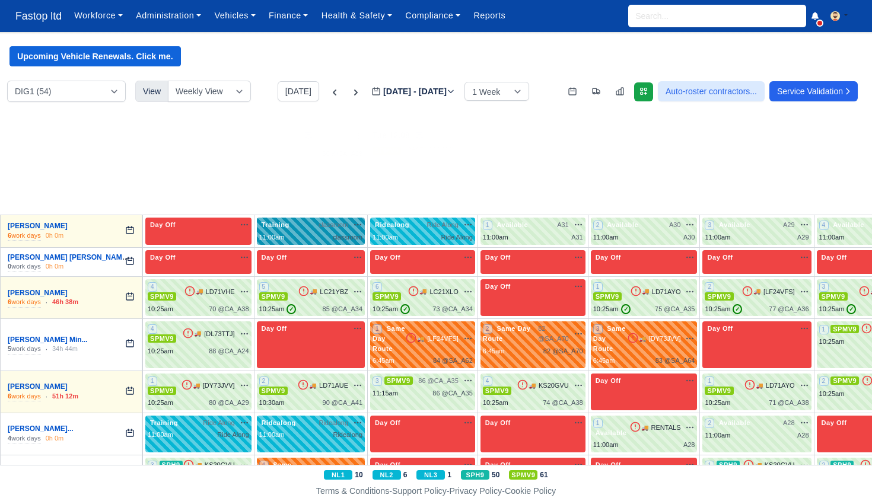
click at [319, 221] on span "classroom" at bounding box center [334, 225] width 30 height 10
select select "Training"
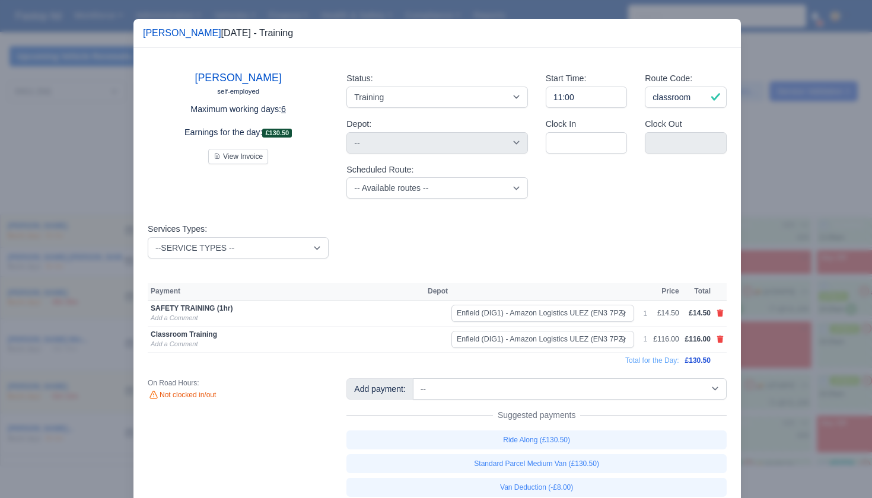
drag, startPoint x: 767, startPoint y: 306, endPoint x: 756, endPoint y: 303, distance: 11.3
click at [767, 306] on div at bounding box center [436, 249] width 872 height 498
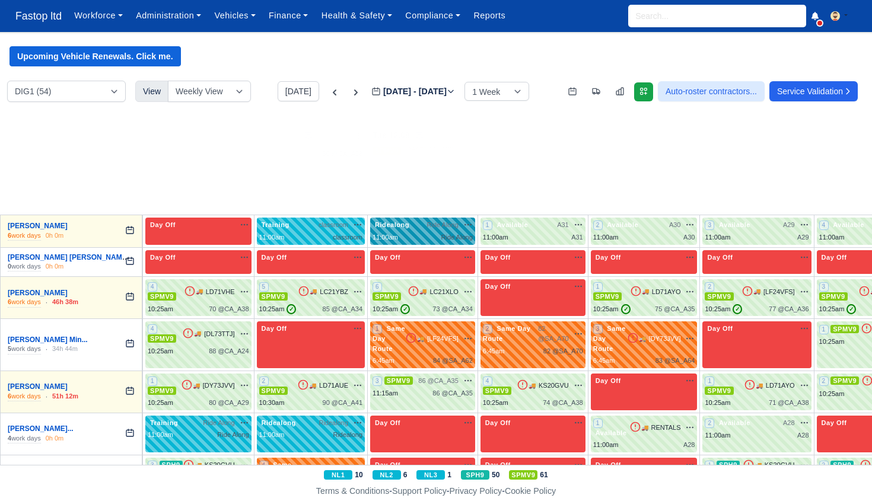
click at [464, 223] on div "Ridealong Ride Along na" at bounding box center [423, 231] width 100 height 22
select select "Ridealong"
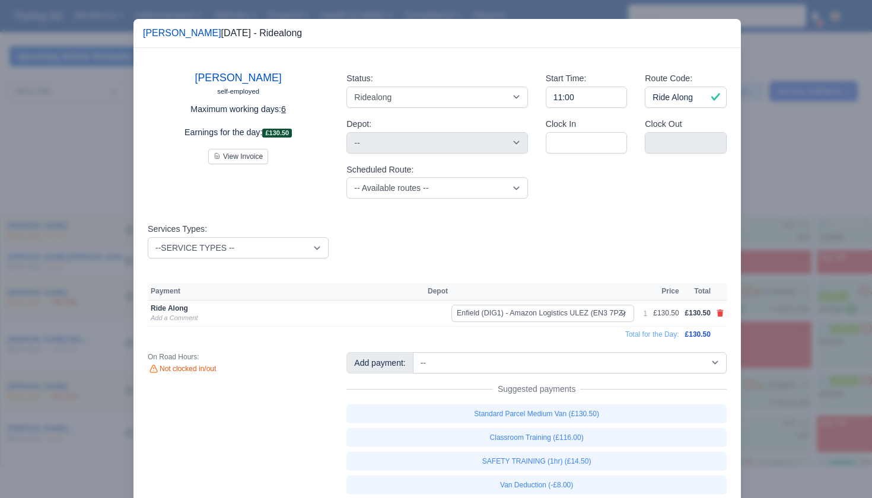
drag, startPoint x: 813, startPoint y: 314, endPoint x: 751, endPoint y: 289, distance: 67.1
click at [812, 314] on div at bounding box center [436, 249] width 872 height 498
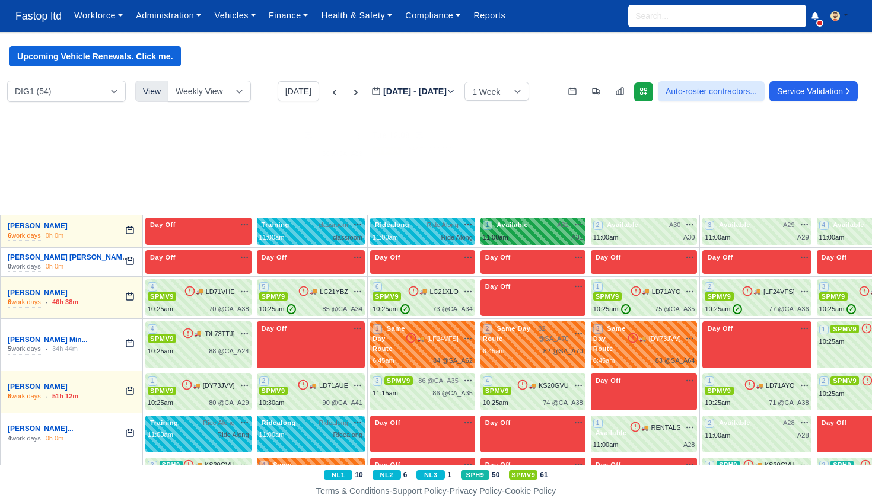
click at [570, 224] on div "1 Available A31 na" at bounding box center [533, 231] width 100 height 23
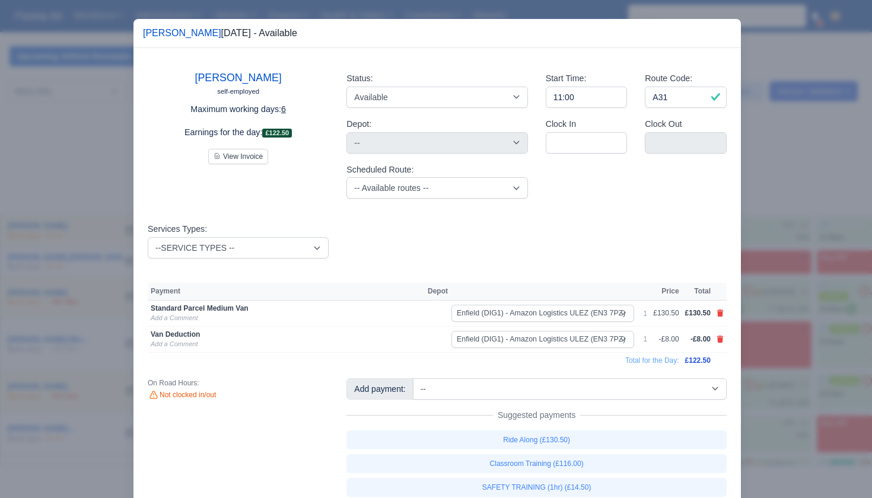
click at [792, 296] on div at bounding box center [436, 249] width 872 height 498
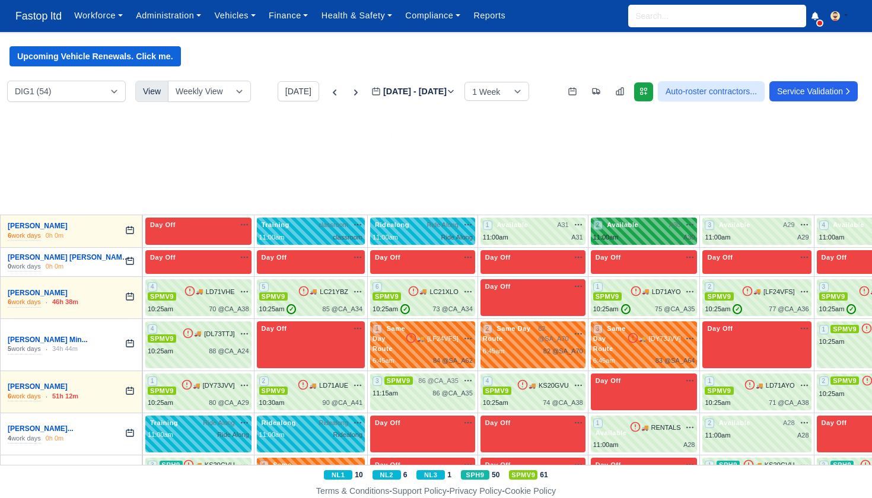
click at [668, 233] on div "11:00am A30" at bounding box center [644, 238] width 102 height 10
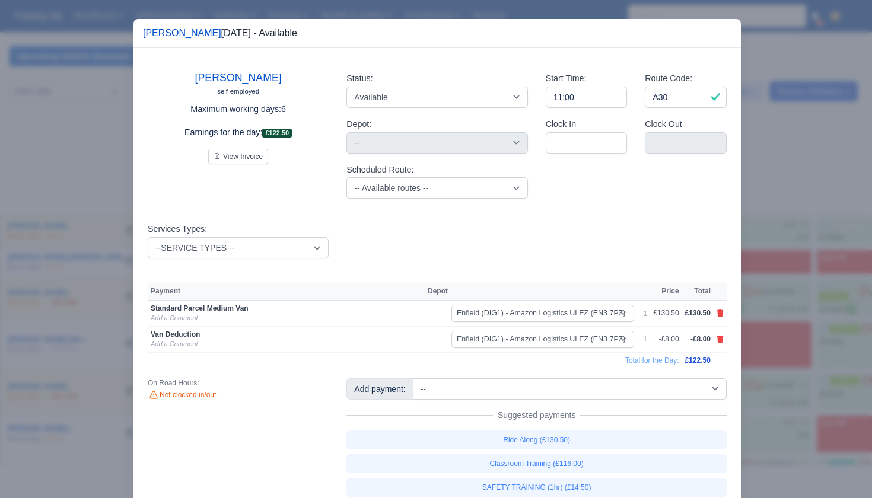
drag, startPoint x: 812, startPoint y: 302, endPoint x: 793, endPoint y: 274, distance: 33.9
click at [811, 302] on div at bounding box center [436, 249] width 872 height 498
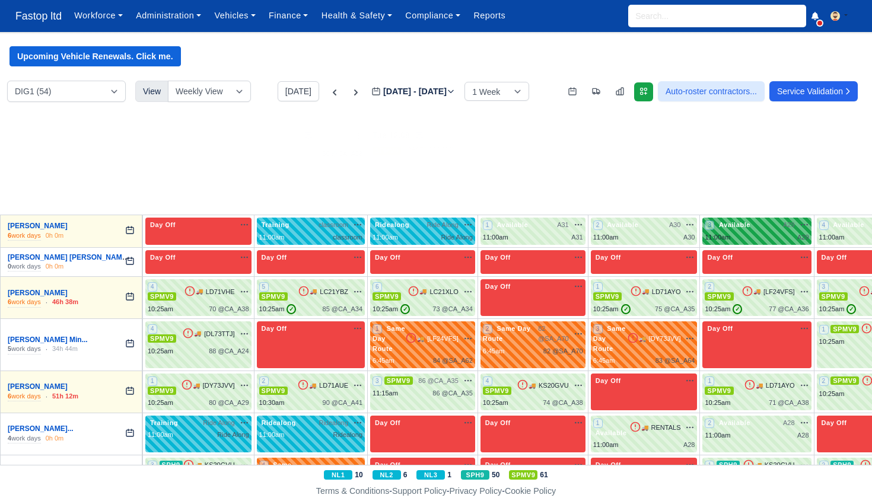
click at [757, 233] on div "11:00am A29" at bounding box center [757, 238] width 104 height 10
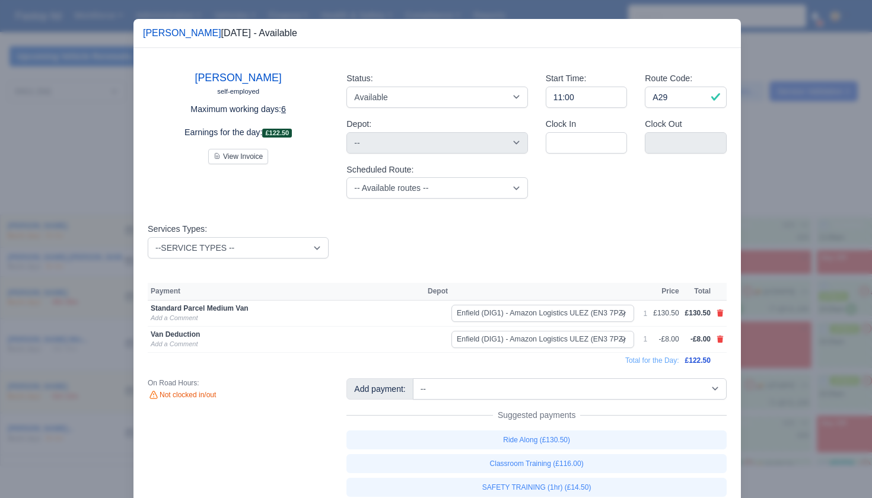
click at [795, 282] on div at bounding box center [436, 249] width 872 height 498
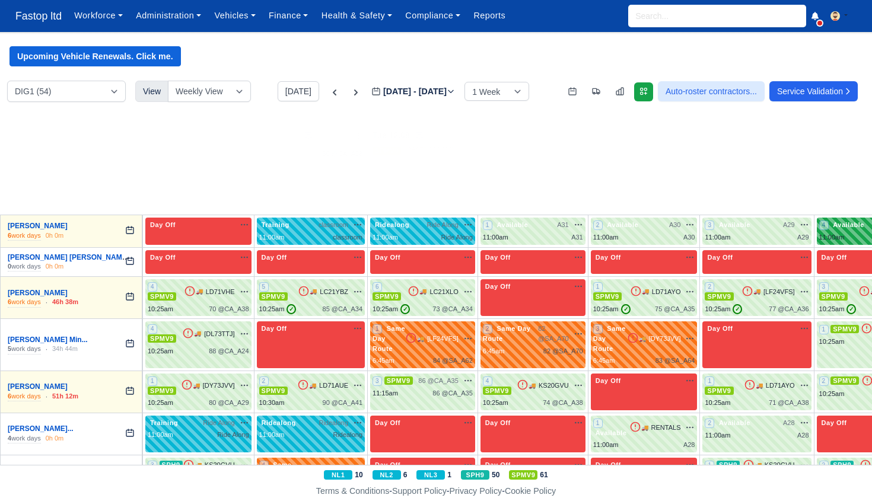
click at [838, 233] on div "11:00am" at bounding box center [832, 238] width 26 height 10
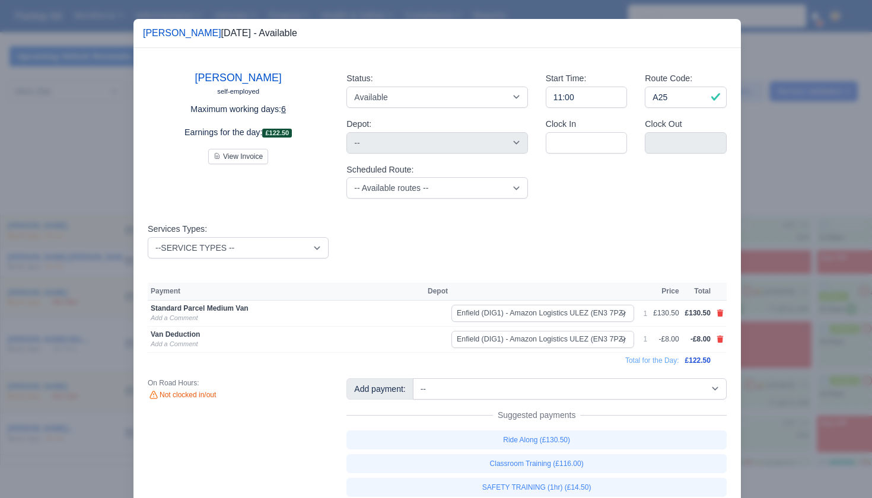
click at [832, 288] on div at bounding box center [436, 249] width 872 height 498
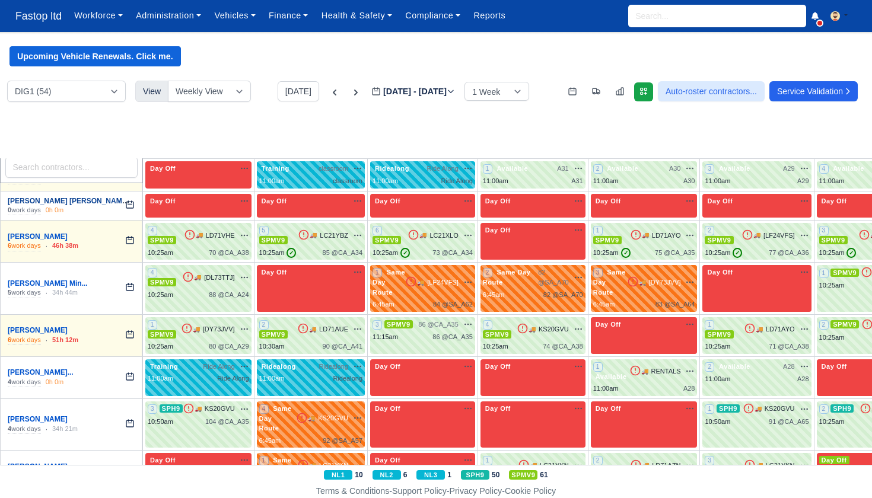
scroll to position [313, 0]
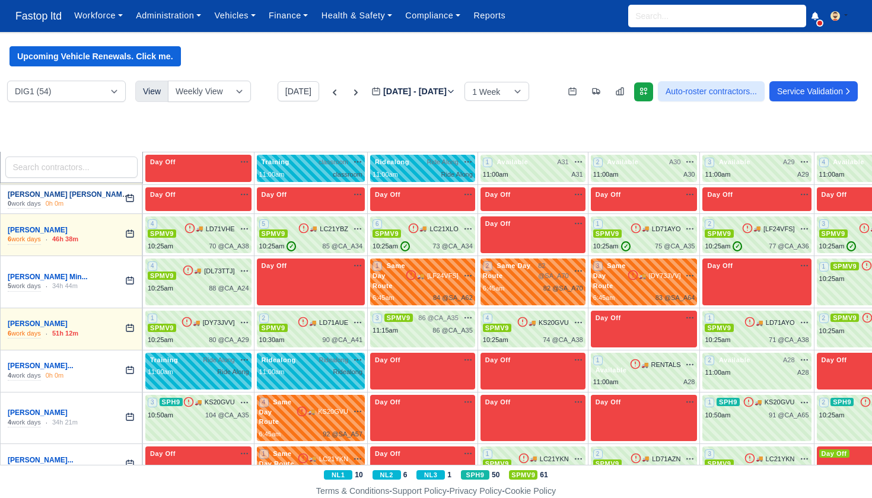
click at [196, 227] on div "4 SPMV9 🚚 LD71VHE" at bounding box center [198, 229] width 101 height 20
select select "1"
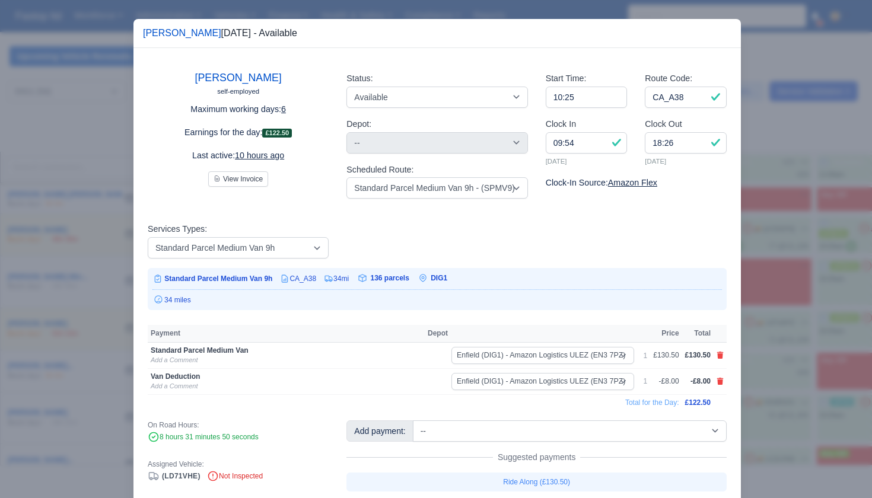
scroll to position [0, 1]
drag, startPoint x: 815, startPoint y: 329, endPoint x: 714, endPoint y: 305, distance: 103.0
click at [811, 328] on div at bounding box center [436, 249] width 872 height 498
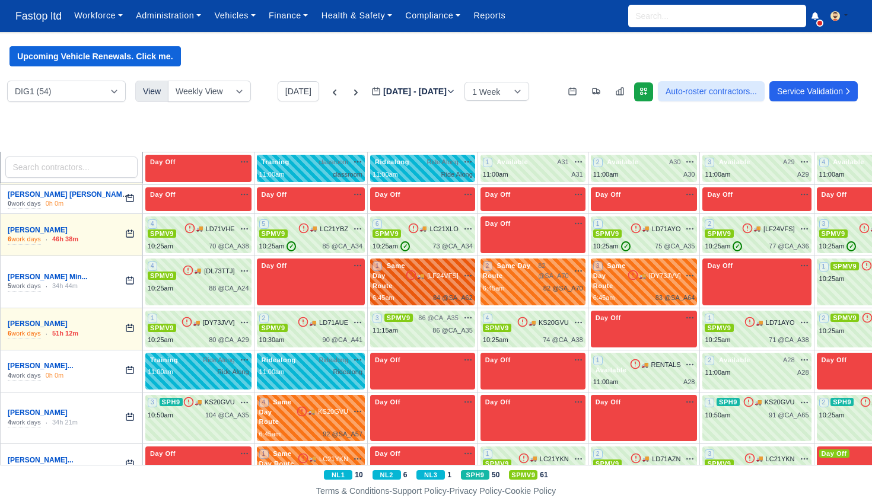
scroll to position [0, 0]
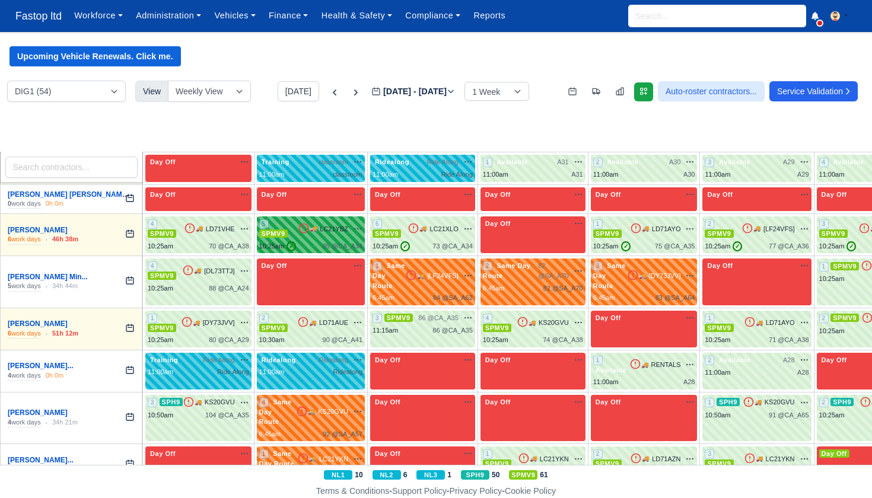
click at [355, 241] on div "85 @ CA_A34" at bounding box center [343, 246] width 40 height 10
select select "1"
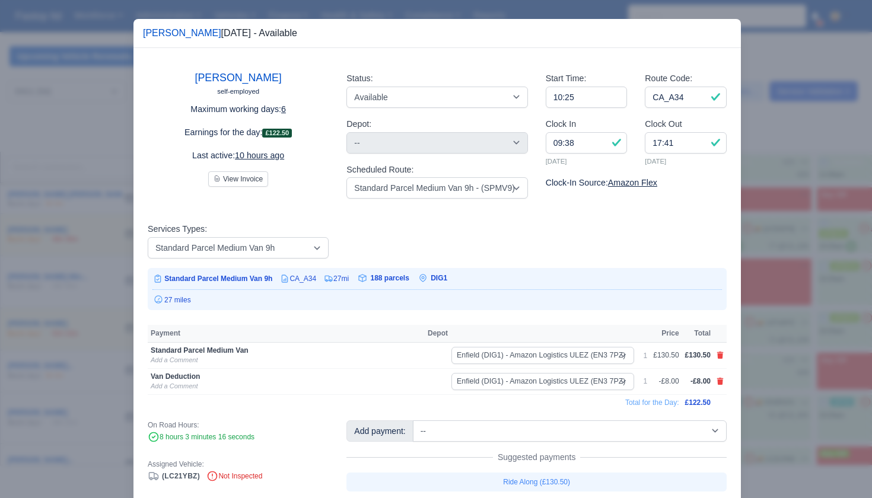
drag, startPoint x: 761, startPoint y: 306, endPoint x: 687, endPoint y: 281, distance: 78.6
click at [761, 306] on div at bounding box center [436, 249] width 872 height 498
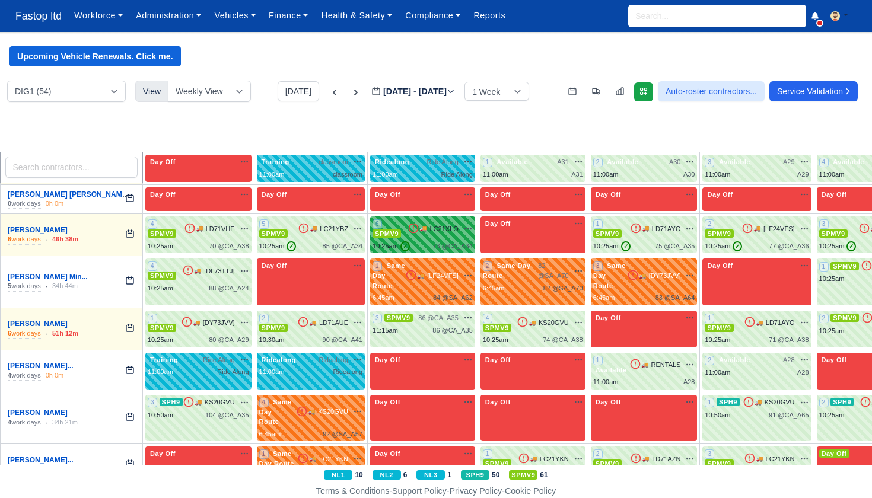
click at [460, 230] on div "6 SPMV9 🚚 LC21XLO" at bounding box center [423, 235] width 100 height 32
select select "1"
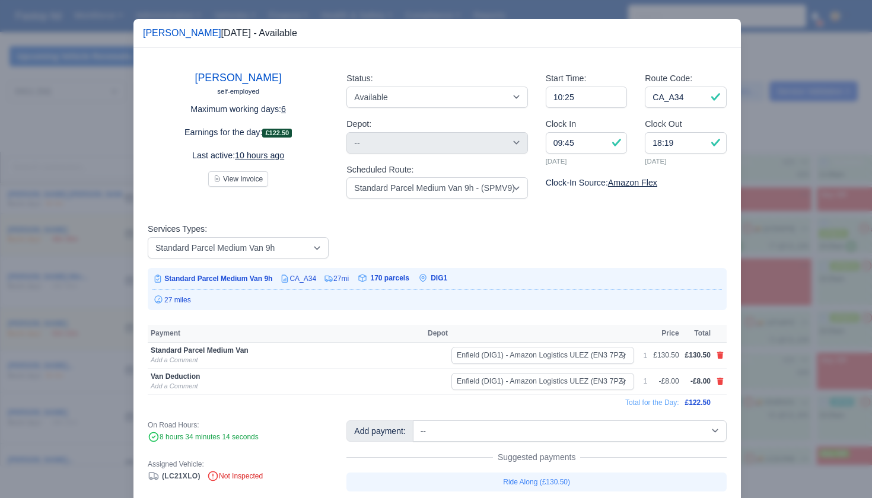
drag, startPoint x: 768, startPoint y: 295, endPoint x: 748, endPoint y: 281, distance: 24.7
click at [768, 295] on div at bounding box center [436, 249] width 872 height 498
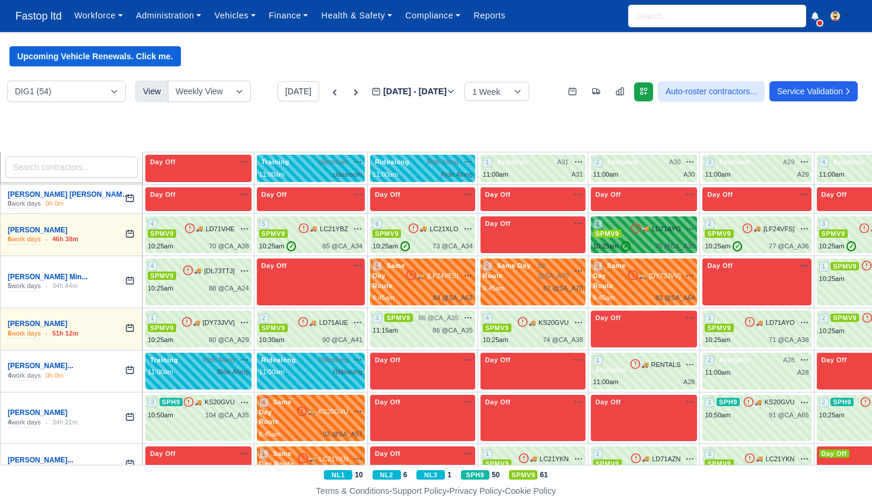
click at [668, 232] on div "1 SPMV9 🚚 LD71AYO" at bounding box center [644, 235] width 102 height 32
select select "1"
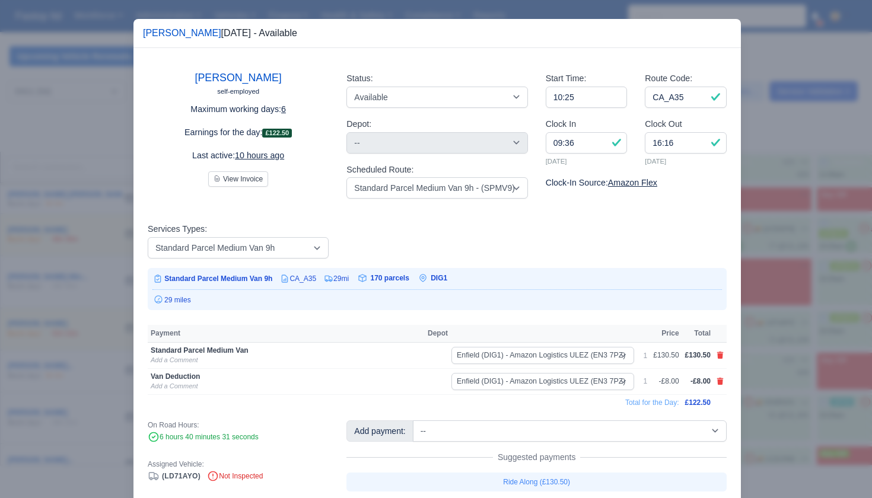
click at [806, 318] on div at bounding box center [436, 249] width 872 height 498
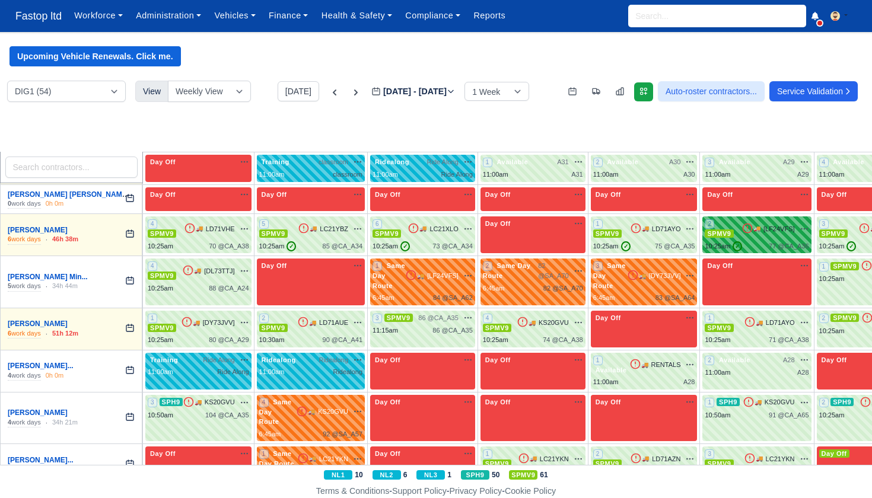
click at [759, 241] on div "10:25am ✓ 77 @ CA_A36" at bounding box center [757, 246] width 104 height 10
select select "1"
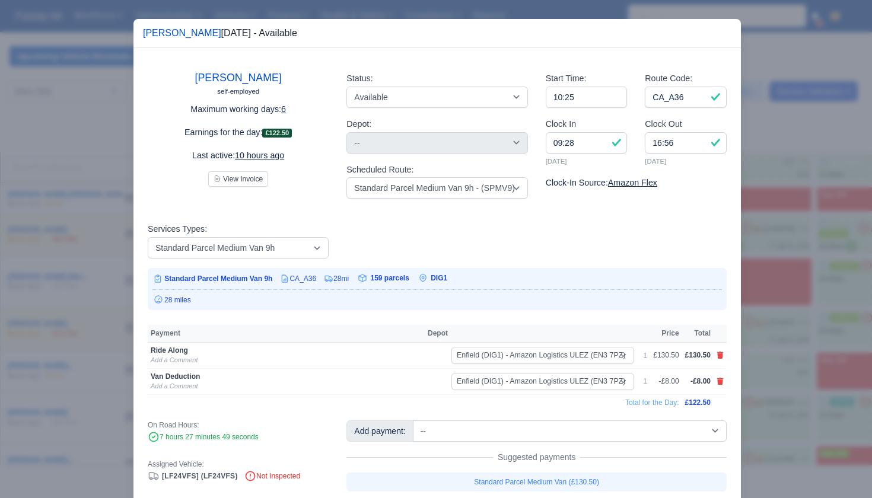
click at [783, 286] on div at bounding box center [436, 249] width 872 height 498
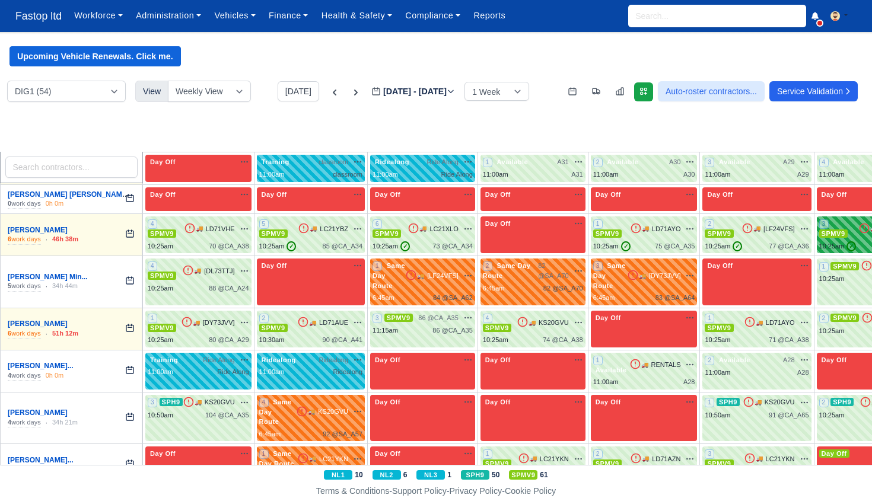
click at [846, 241] on div "10:25am ✓" at bounding box center [837, 246] width 37 height 10
select select "1"
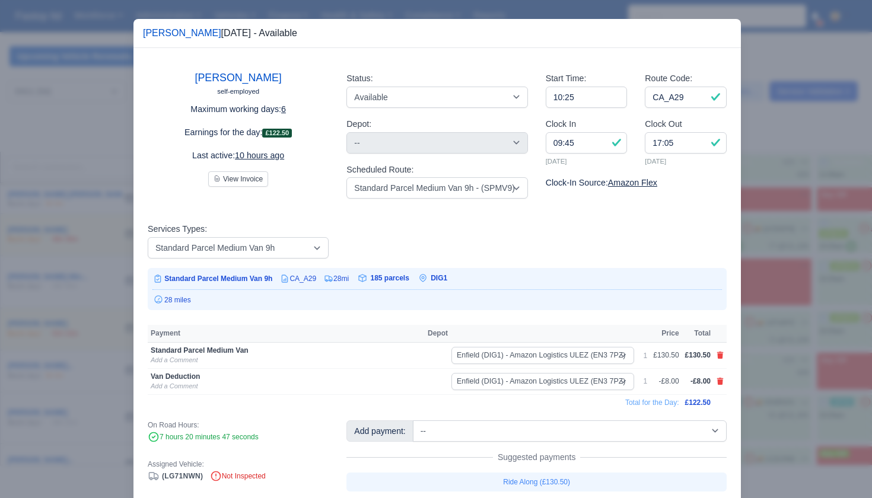
click at [830, 297] on div at bounding box center [436, 249] width 872 height 498
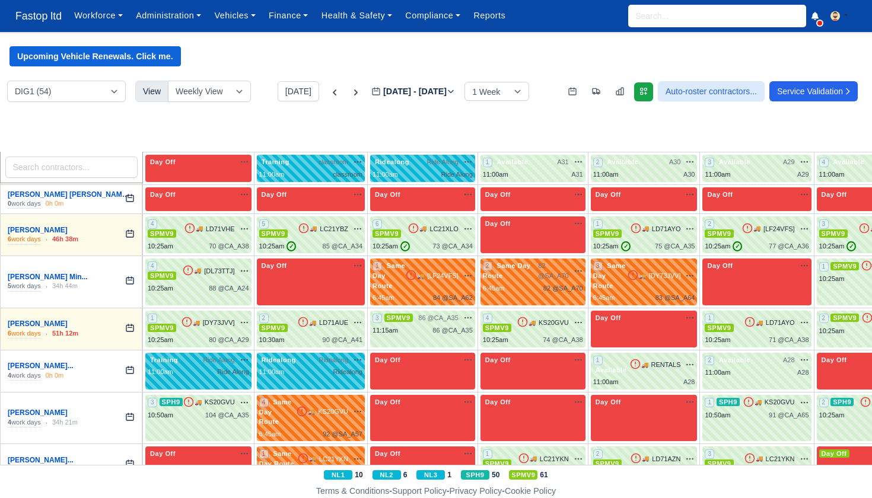
click at [201, 269] on div "4 SPMV9 🚚 [DL73TTJ]" at bounding box center [198, 271] width 101 height 20
drag, startPoint x: 33, startPoint y: 234, endPoint x: 201, endPoint y: 269, distance: 171.4
click at [201, 269] on div "4 SPMV9 🚚 [DL73TTJ]" at bounding box center [198, 271] width 101 height 20
select select "1"
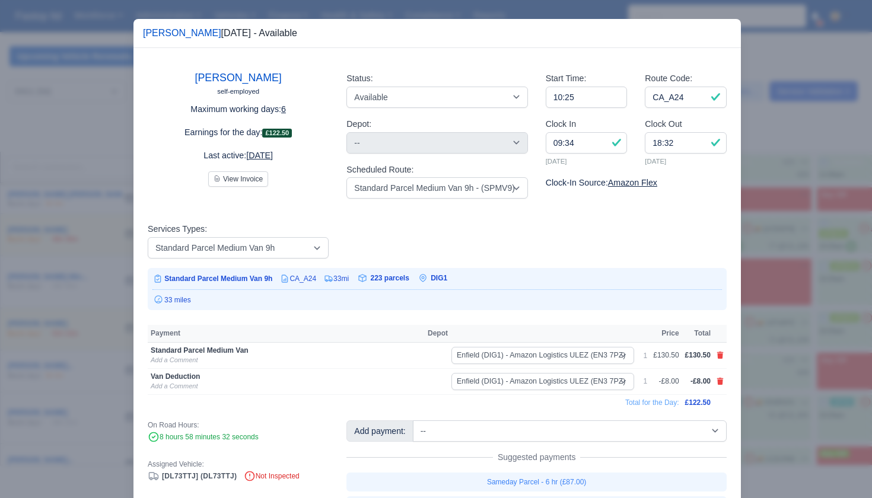
click at [812, 330] on div at bounding box center [436, 249] width 872 height 498
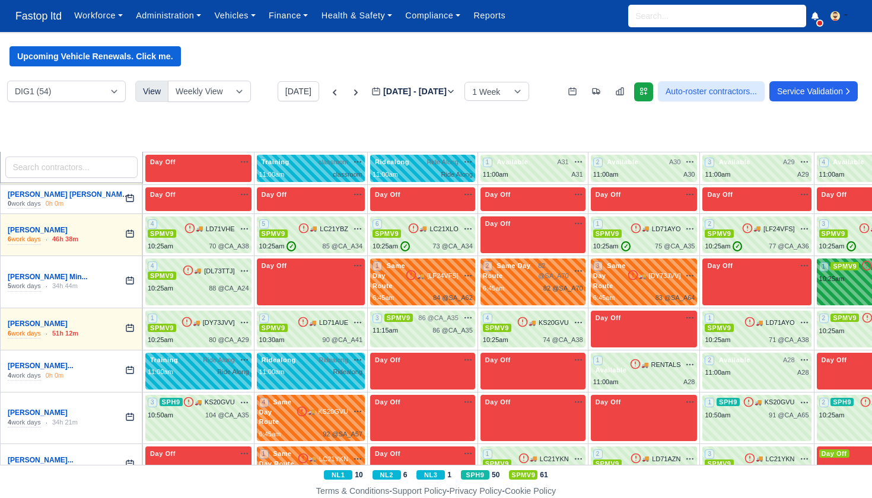
click at [827, 278] on div "1 SPMV9 🚚" at bounding box center [873, 282] width 112 height 47
select select "1"
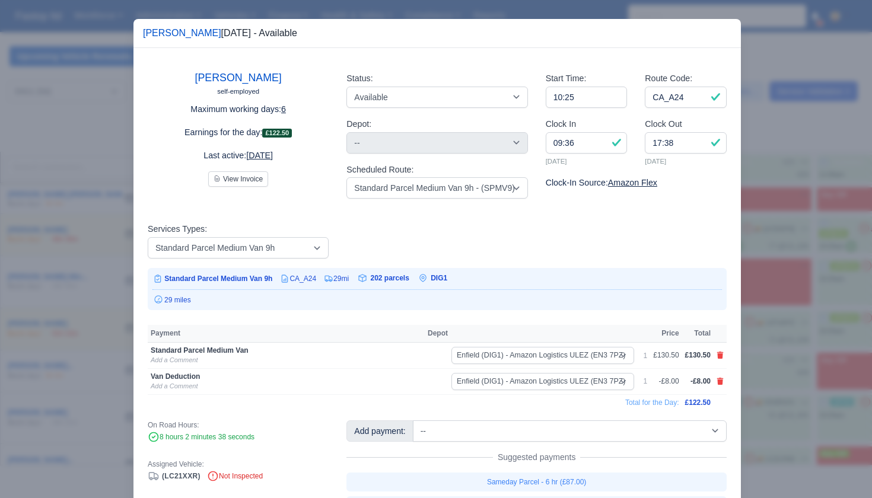
drag, startPoint x: 822, startPoint y: 319, endPoint x: 770, endPoint y: 305, distance: 53.5
click at [822, 319] on div at bounding box center [436, 249] width 872 height 498
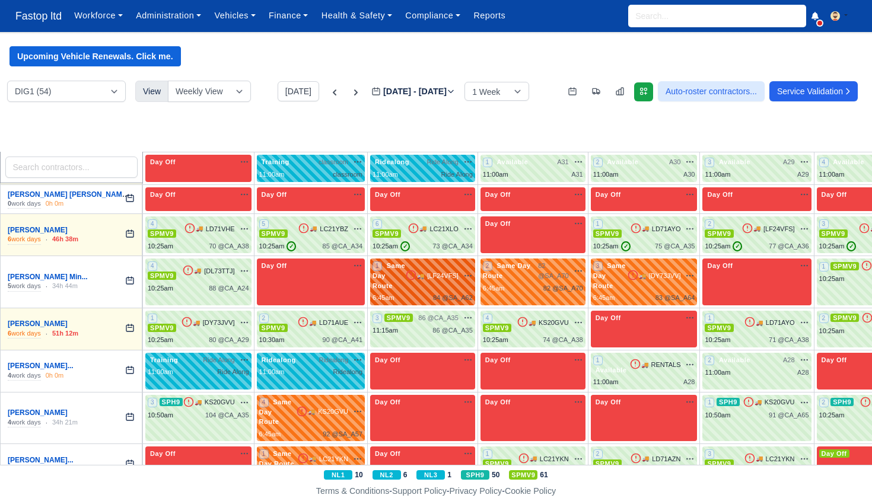
click at [417, 272] on span "🚚" at bounding box center [420, 276] width 7 height 9
select select "Same Day Route"
select select "43409"
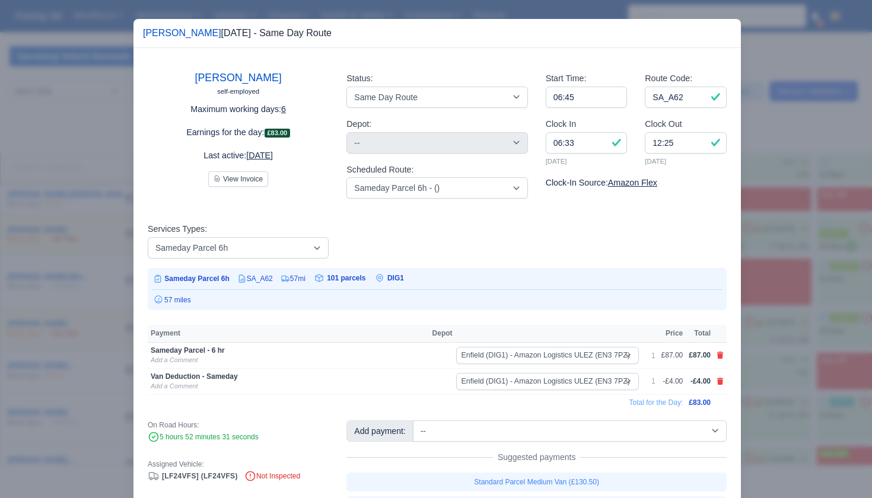
click at [781, 314] on div at bounding box center [436, 249] width 872 height 498
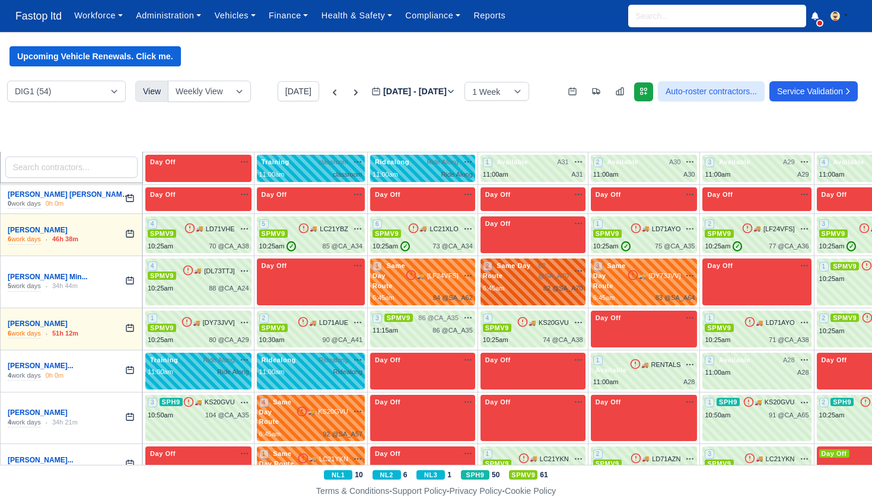
click at [533, 268] on div "2 Same Day Route" at bounding box center [510, 271] width 55 height 20
select select "Same Day Route"
select select "43409"
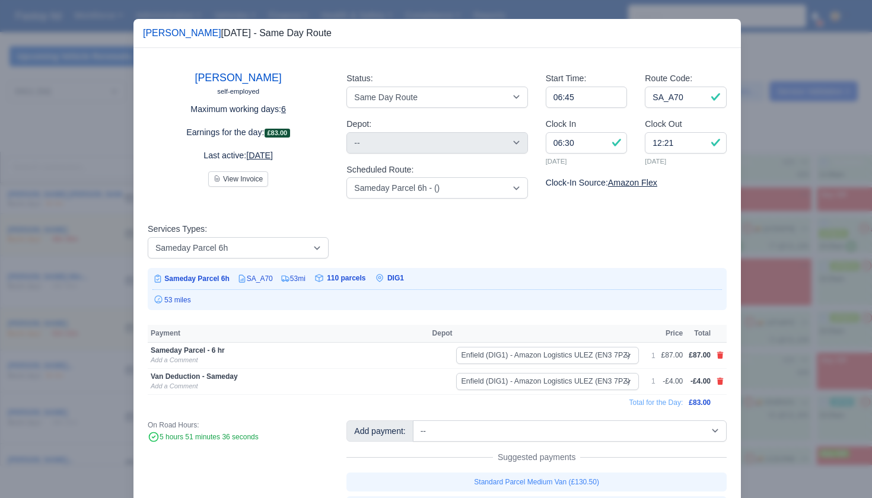
drag, startPoint x: 776, startPoint y: 317, endPoint x: 770, endPoint y: 314, distance: 6.1
click at [776, 317] on div at bounding box center [436, 249] width 872 height 498
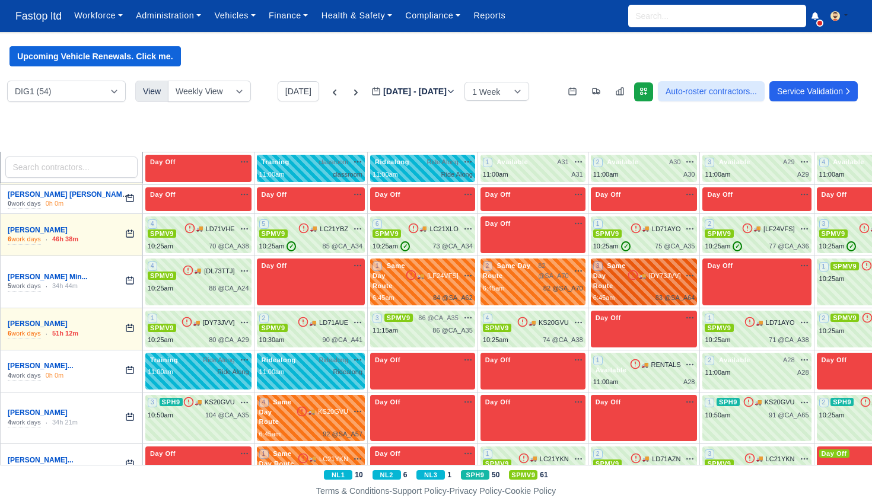
click at [634, 262] on div "3 Same Day Route 🚚 [DY73JVV]" at bounding box center [644, 276] width 102 height 30
select select "Same Day Route"
select select "43409"
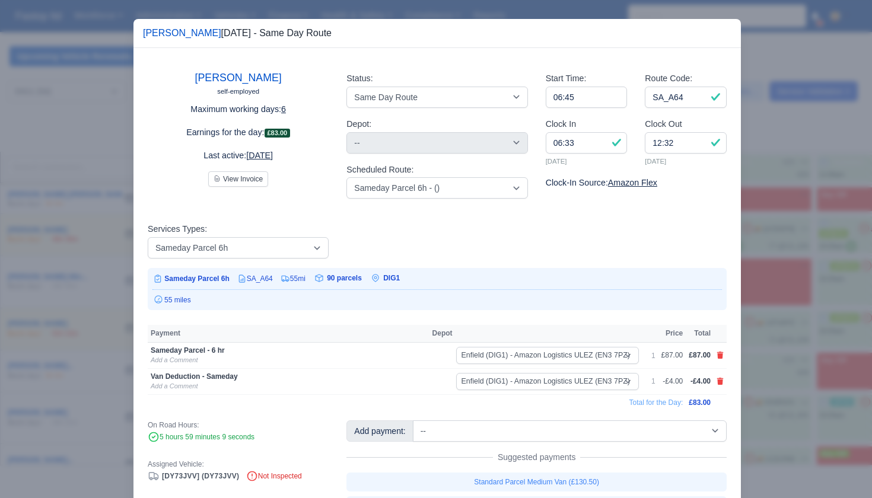
drag, startPoint x: 795, startPoint y: 320, endPoint x: 773, endPoint y: 315, distance: 22.5
click at [795, 320] on div at bounding box center [436, 249] width 872 height 498
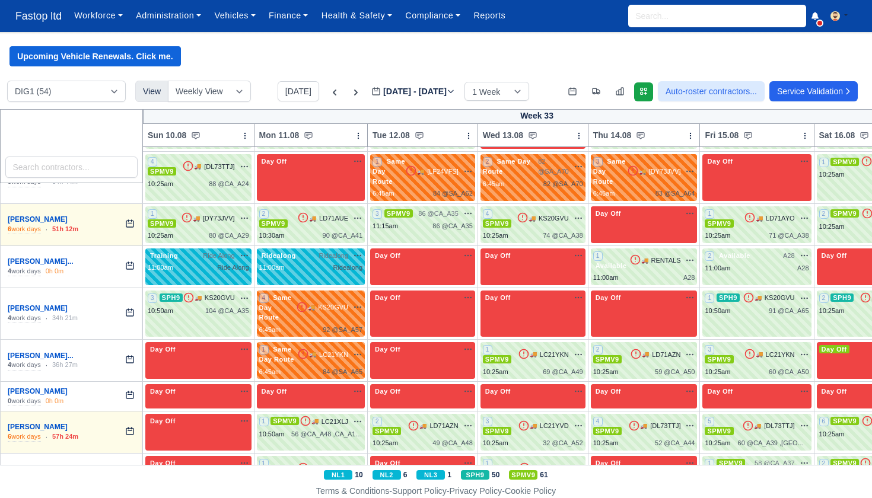
scroll to position [419, 0]
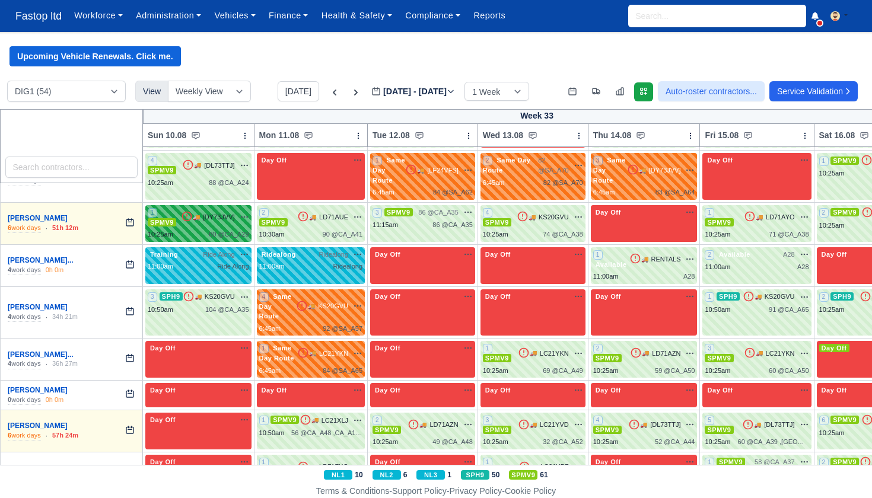
click at [221, 231] on span "80 @" at bounding box center [216, 234] width 15 height 7
select select "1"
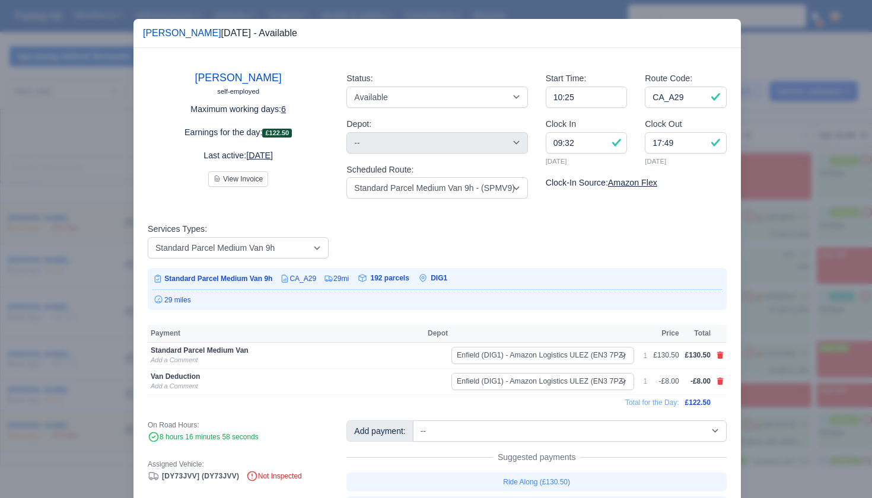
drag, startPoint x: 764, startPoint y: 298, endPoint x: 678, endPoint y: 275, distance: 88.4
click at [764, 298] on div at bounding box center [436, 249] width 872 height 498
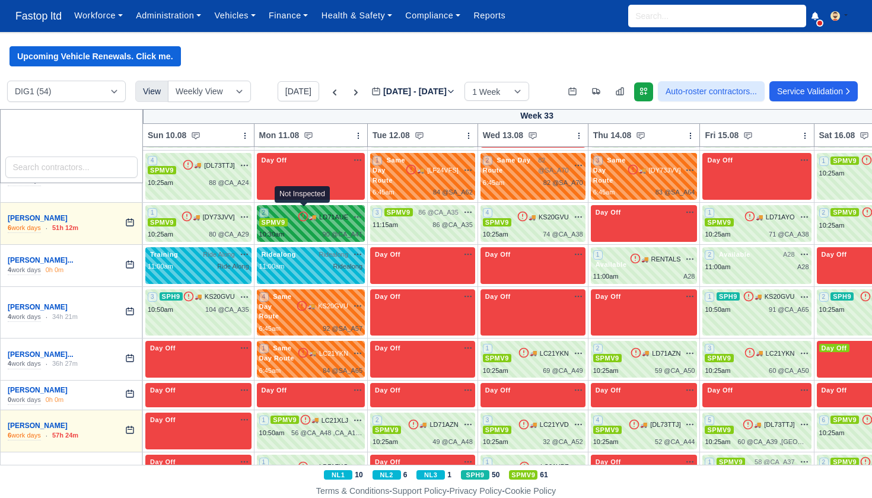
click at [307, 211] on icon at bounding box center [303, 217] width 12 height 12
select select "1"
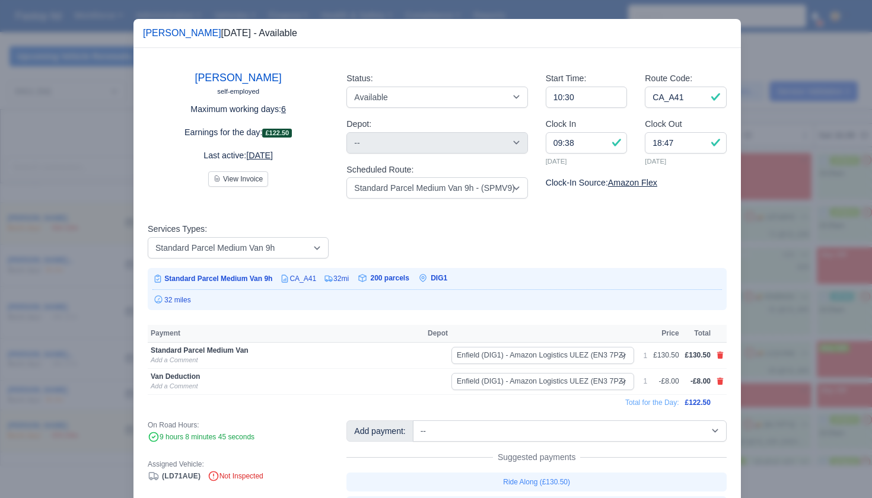
drag, startPoint x: 796, startPoint y: 278, endPoint x: 684, endPoint y: 255, distance: 114.6
click at [795, 278] on div at bounding box center [436, 249] width 872 height 498
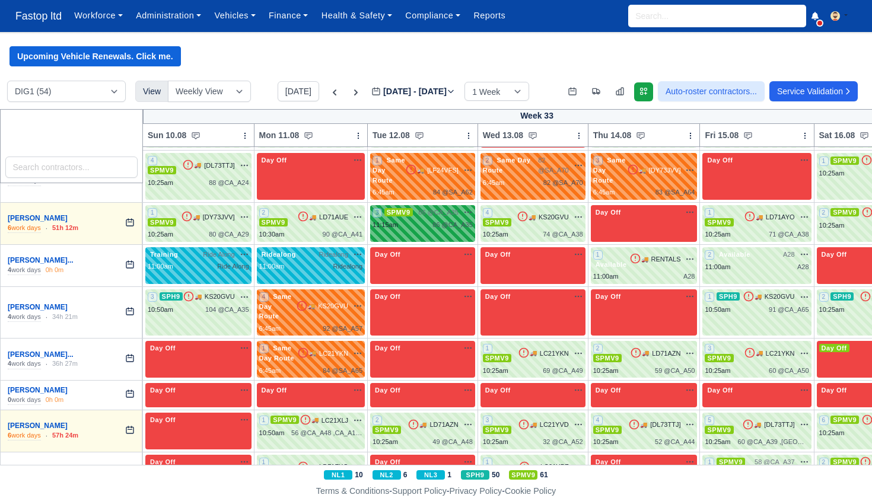
click at [434, 218] on span "86 @ CA_A35" at bounding box center [438, 213] width 40 height 10
select select "1"
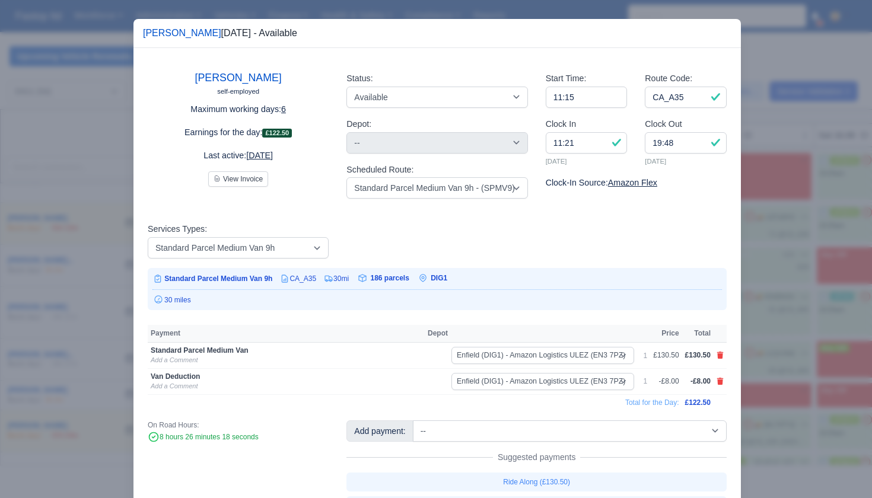
drag, startPoint x: 794, startPoint y: 285, endPoint x: 724, endPoint y: 267, distance: 71.8
click at [793, 285] on div at bounding box center [436, 249] width 872 height 498
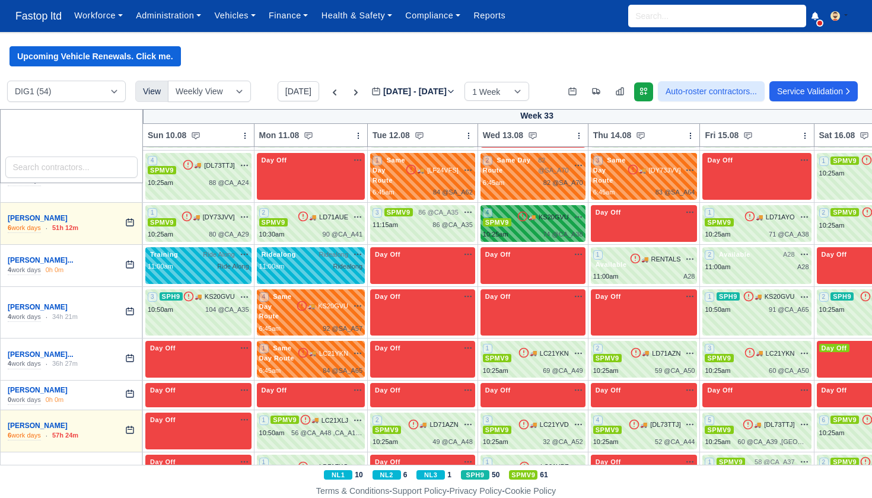
click at [568, 222] on div "4 SPMV9 🚚 KS20GVU" at bounding box center [533, 218] width 100 height 20
select select "1"
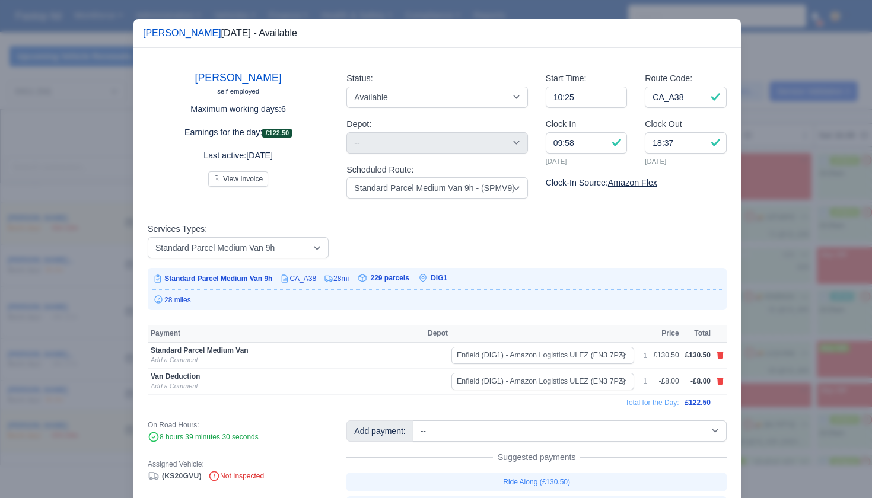
click at [783, 277] on div at bounding box center [436, 249] width 872 height 498
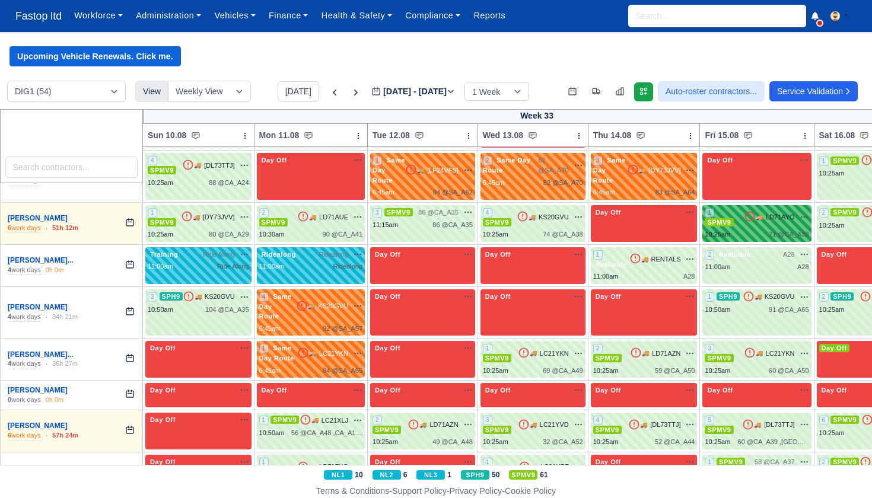
click at [745, 227] on div "1 SPMV9 🚚 LD71AYO" at bounding box center [757, 224] width 104 height 32
select select "1"
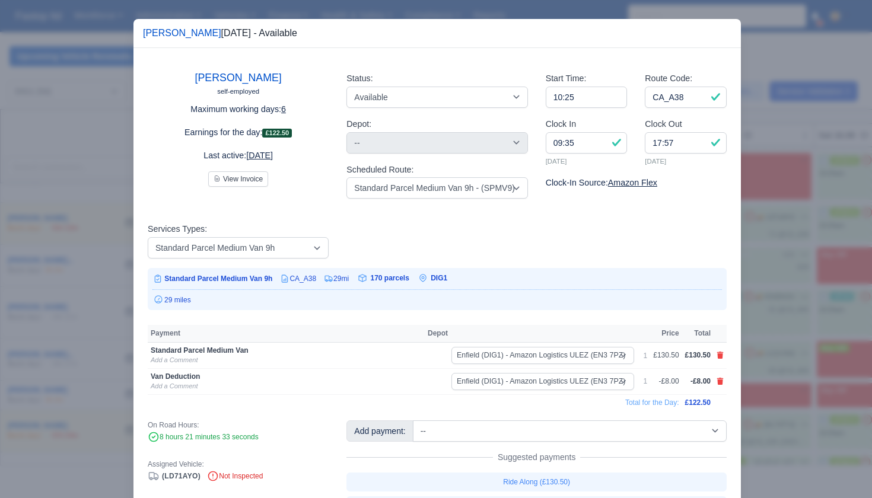
drag, startPoint x: 781, startPoint y: 271, endPoint x: 789, endPoint y: 262, distance: 12.2
click at [781, 271] on div at bounding box center [436, 249] width 872 height 498
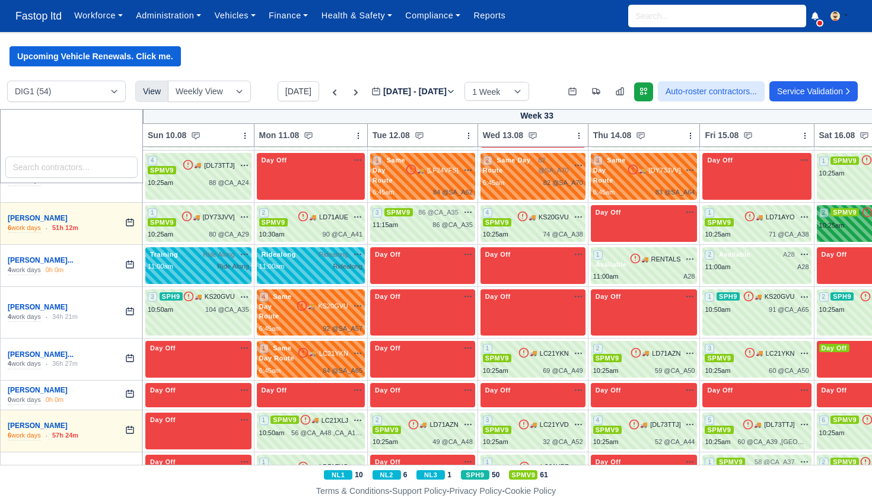
click at [826, 224] on div "10:25am" at bounding box center [832, 226] width 26 height 10
select select "1"
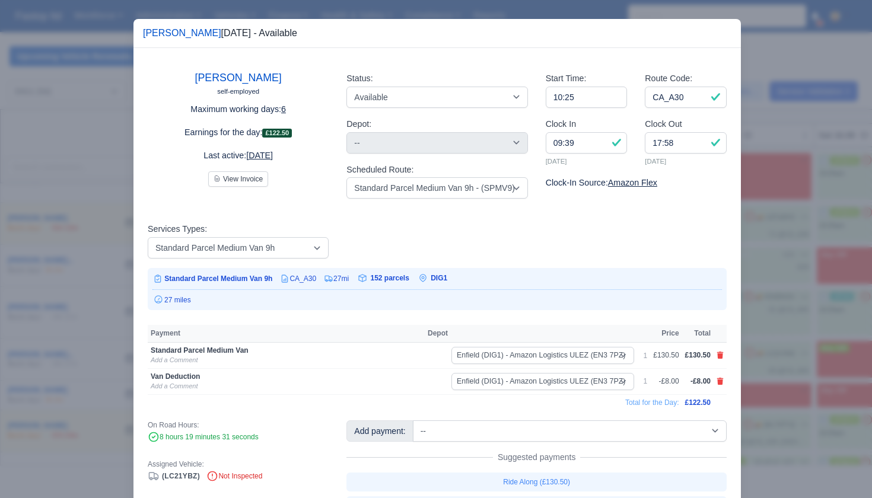
click at [797, 279] on div at bounding box center [436, 249] width 872 height 498
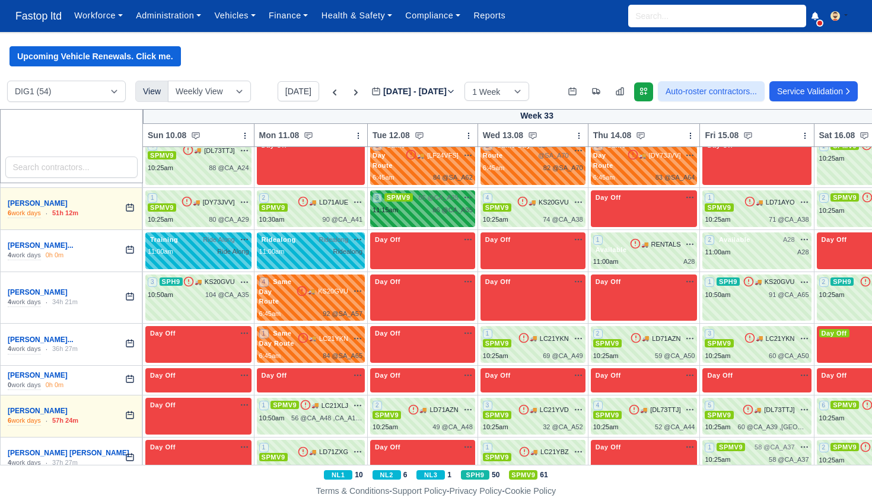
scroll to position [441, 0]
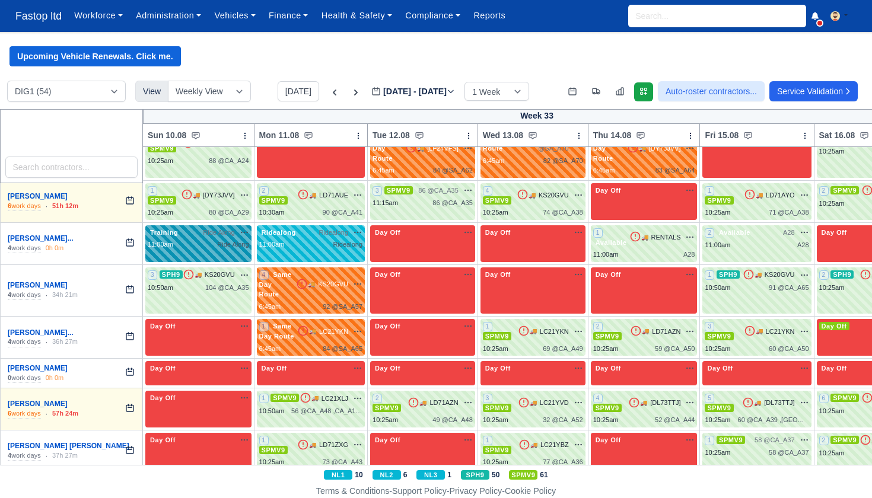
click at [174, 234] on span "Training" at bounding box center [164, 232] width 33 height 8
select select "Training"
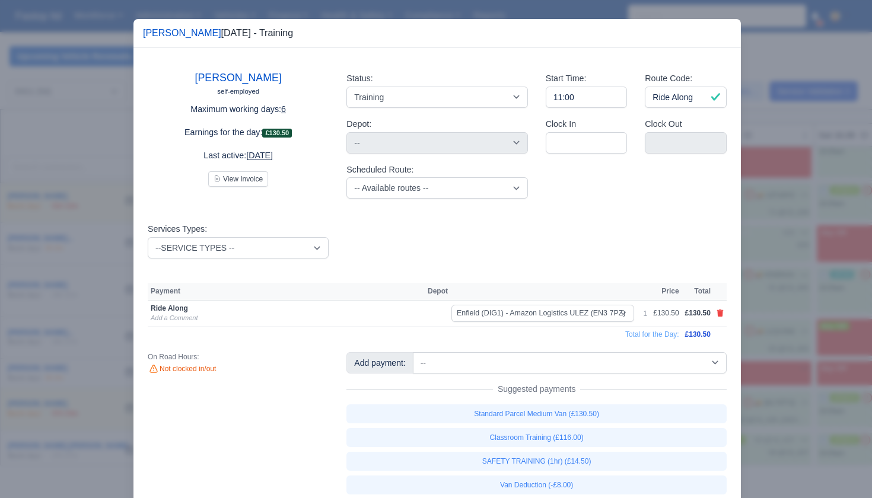
click at [763, 287] on div at bounding box center [436, 249] width 872 height 498
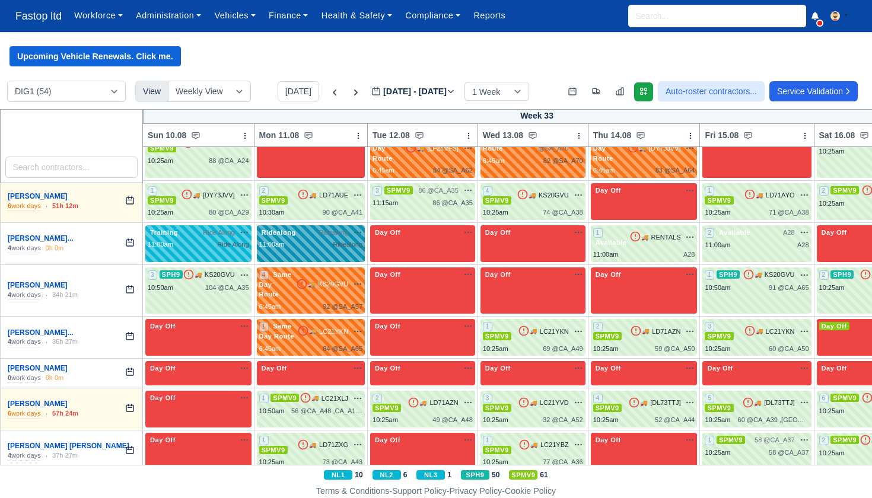
click at [335, 229] on span "Ridealong" at bounding box center [334, 233] width 30 height 10
select select "Ridealong"
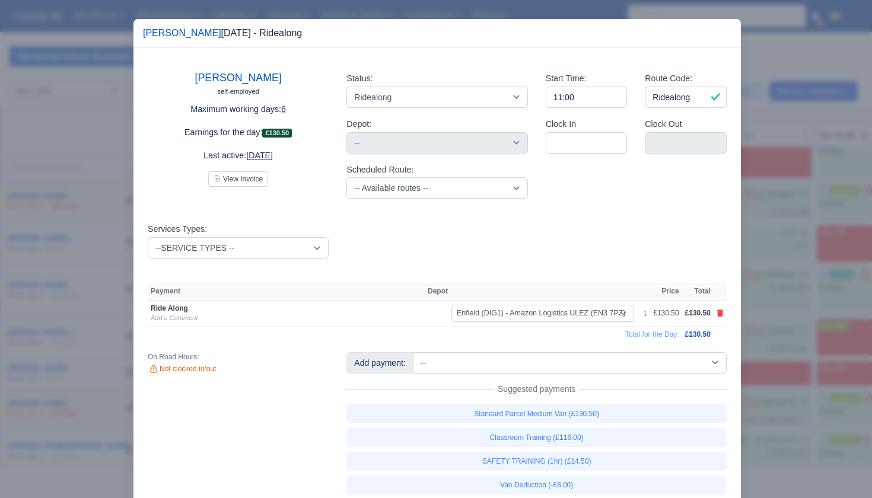
click at [780, 269] on div at bounding box center [436, 249] width 872 height 498
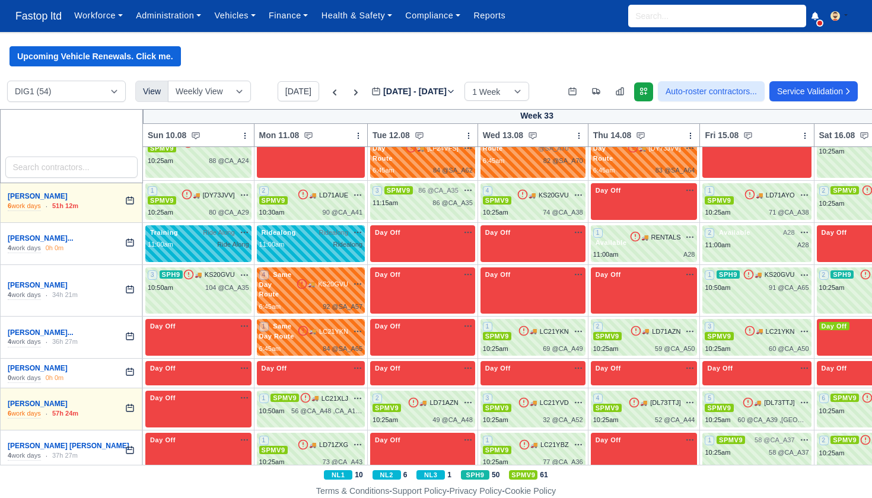
click at [656, 223] on td "1 Available 🚚" at bounding box center [644, 244] width 112 height 42
click at [658, 228] on div "1 Available 🚚 RENTALS" at bounding box center [644, 238] width 102 height 20
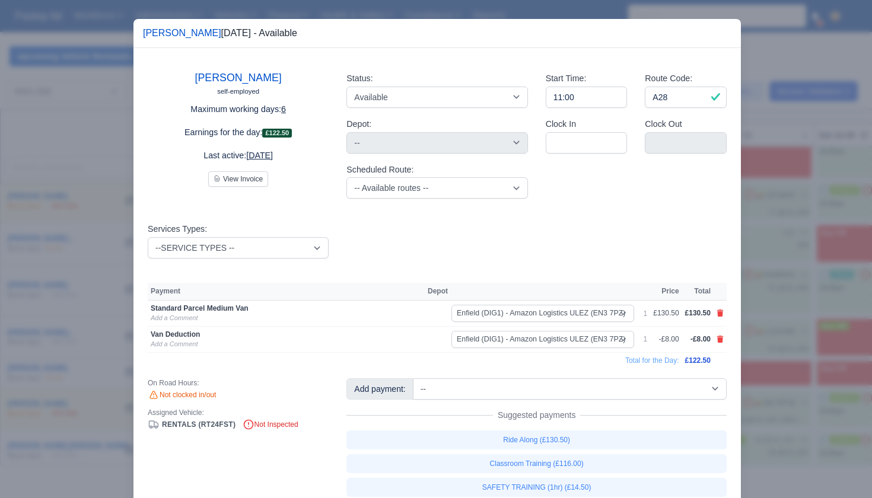
click at [780, 261] on div at bounding box center [436, 249] width 872 height 498
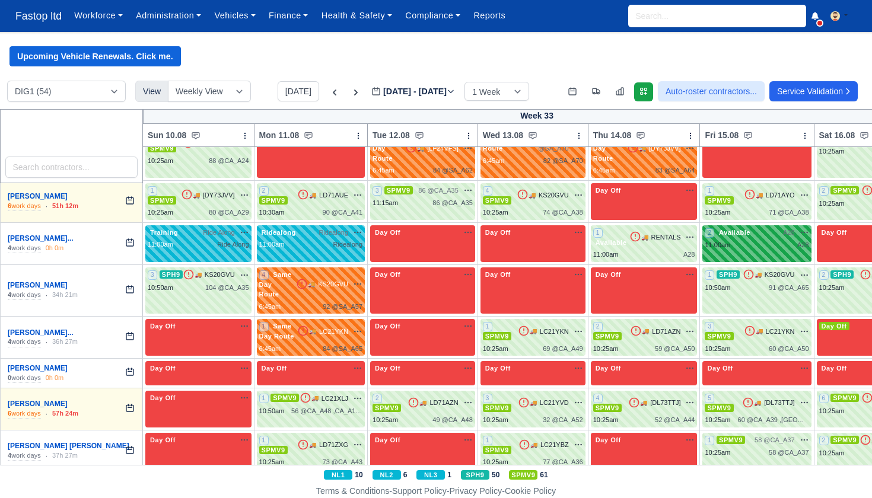
click at [768, 237] on div "2 Available A28 na" at bounding box center [757, 239] width 104 height 23
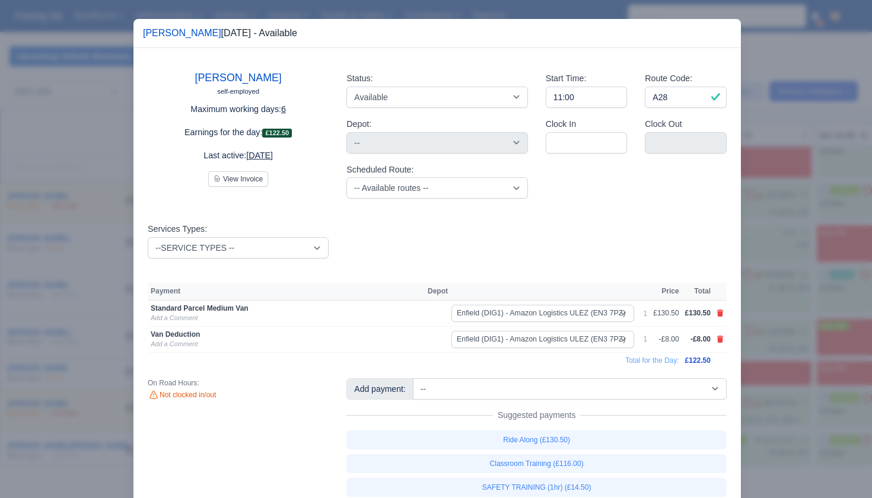
click at [777, 257] on div at bounding box center [436, 249] width 872 height 498
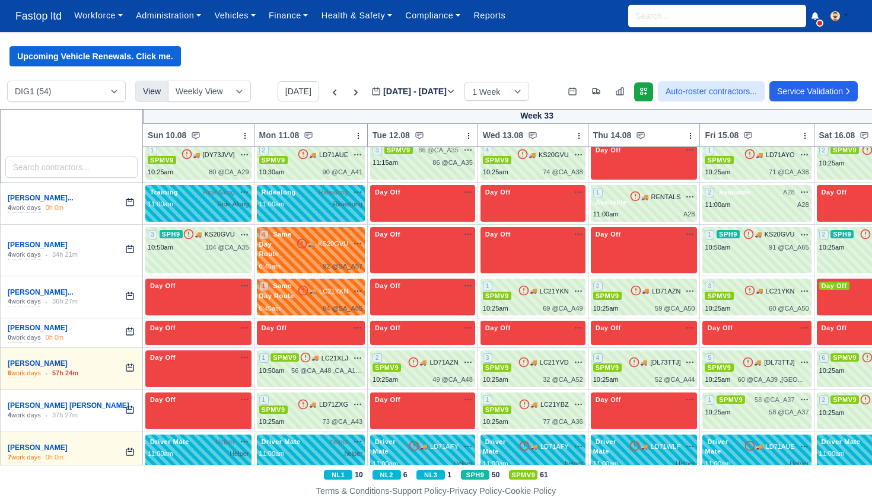
scroll to position [497, 0]
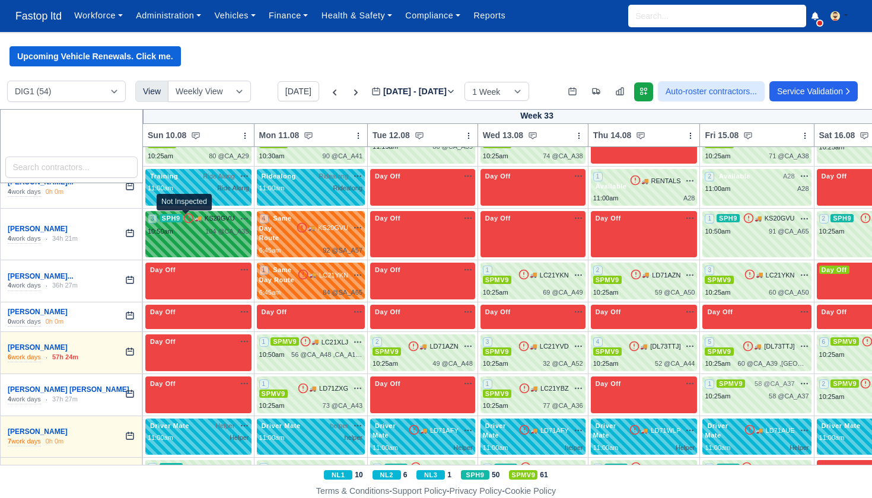
click at [190, 216] on icon at bounding box center [189, 218] width 12 height 12
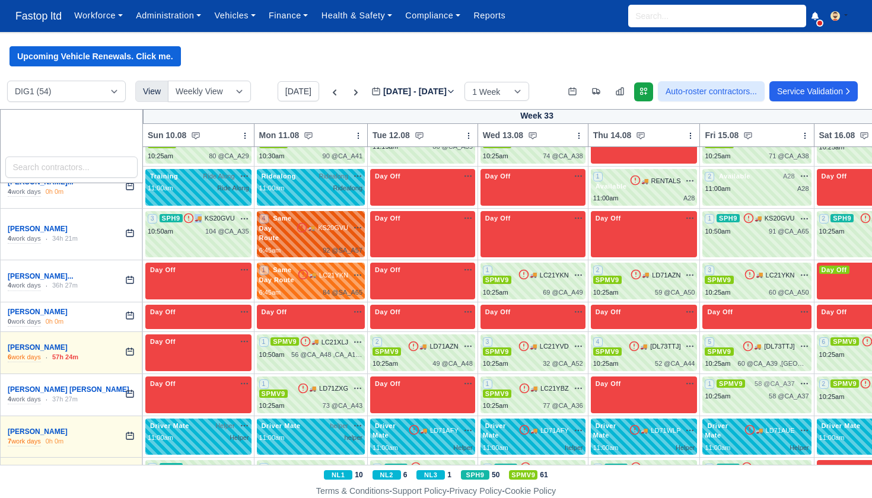
select select "11"
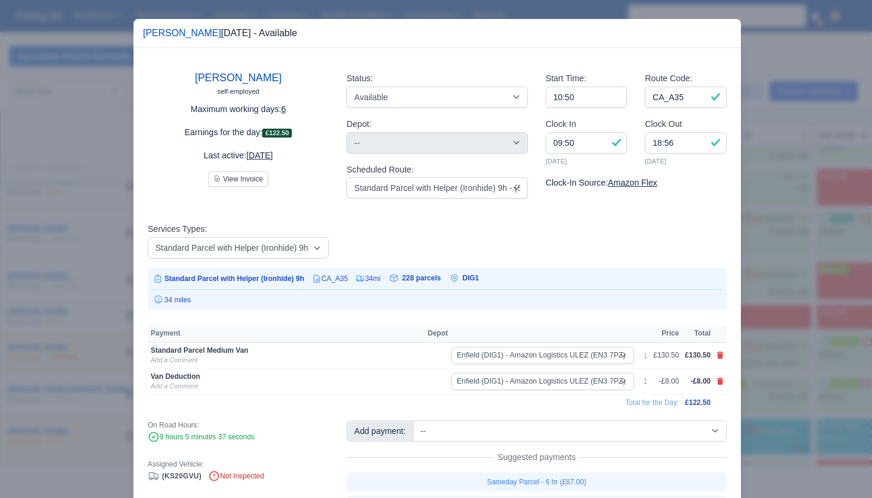
click at [742, 259] on div at bounding box center [436, 249] width 872 height 498
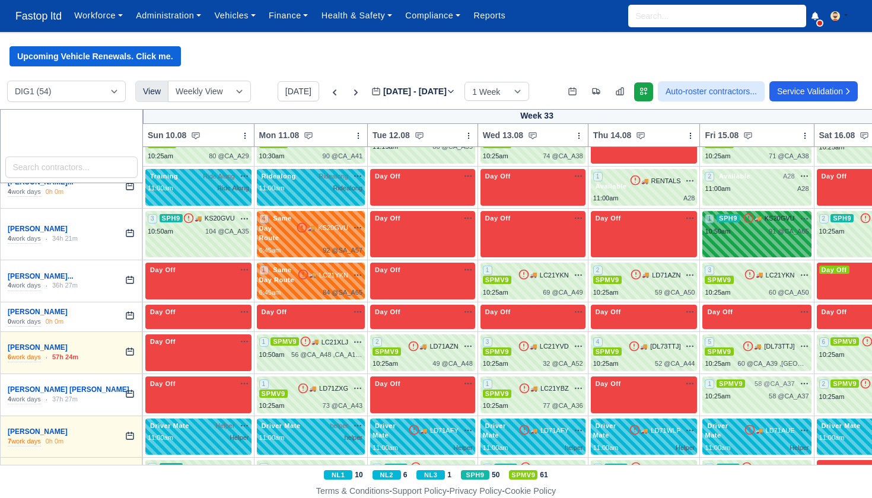
click at [723, 214] on span "SPH9" at bounding box center [728, 218] width 23 height 8
select select "11"
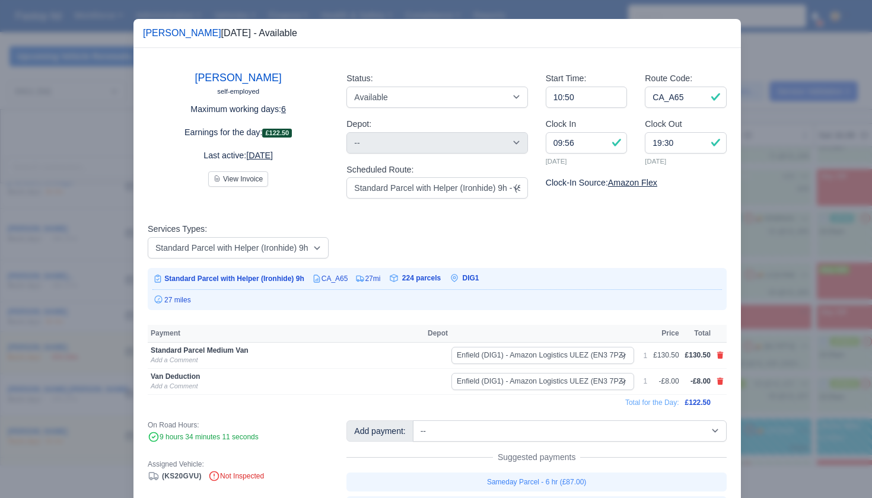
drag, startPoint x: 768, startPoint y: 246, endPoint x: 776, endPoint y: 240, distance: 9.4
click at [768, 246] on div at bounding box center [436, 249] width 872 height 498
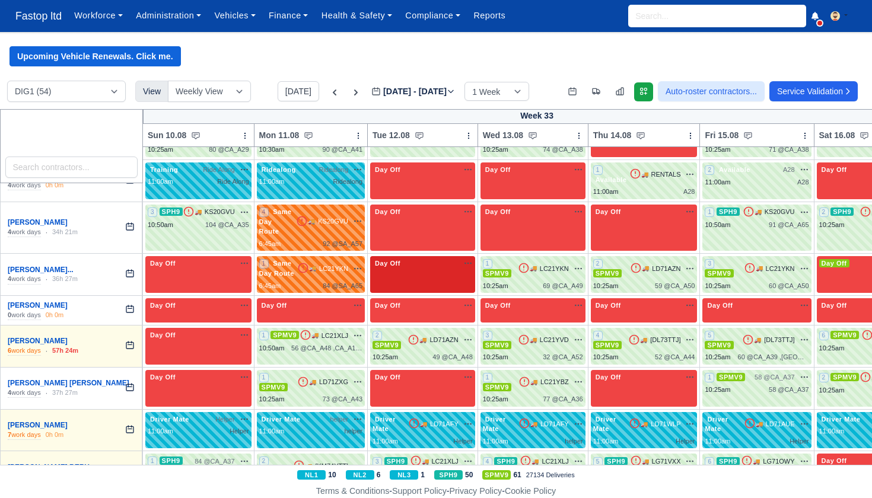
scroll to position [506, 0]
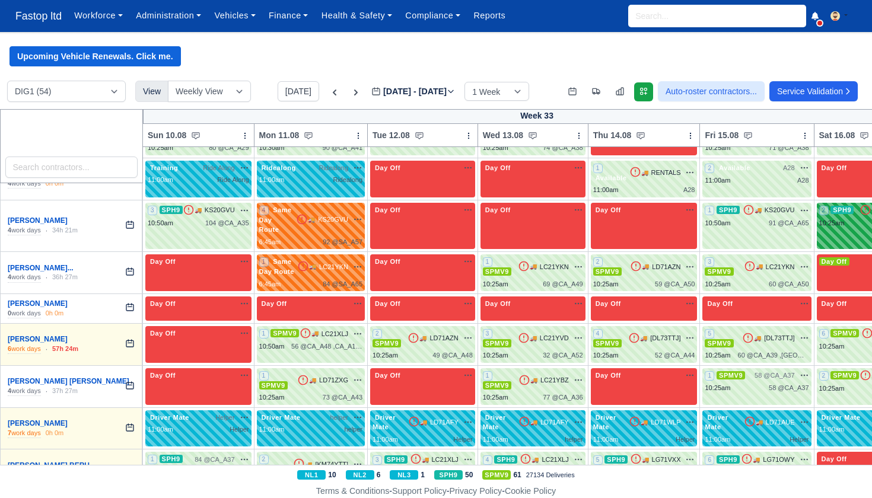
click at [830, 218] on div "10:25am" at bounding box center [832, 223] width 26 height 10
select select "11"
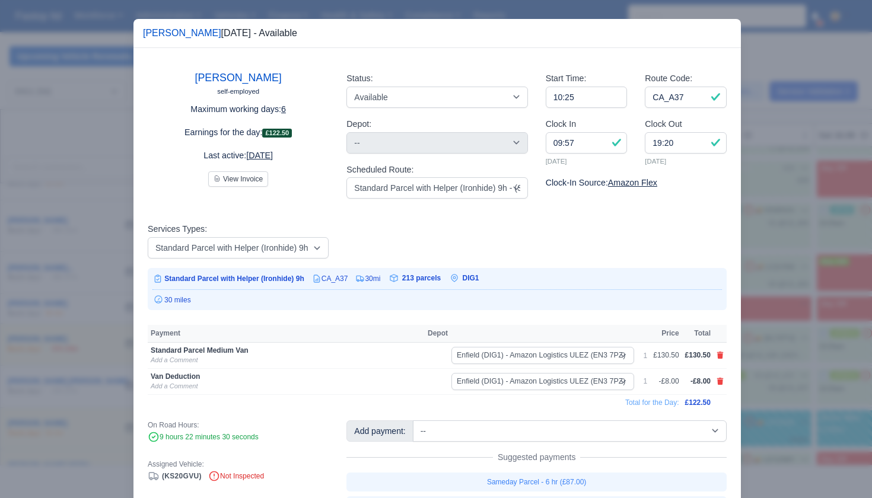
click at [812, 250] on div at bounding box center [436, 249] width 872 height 498
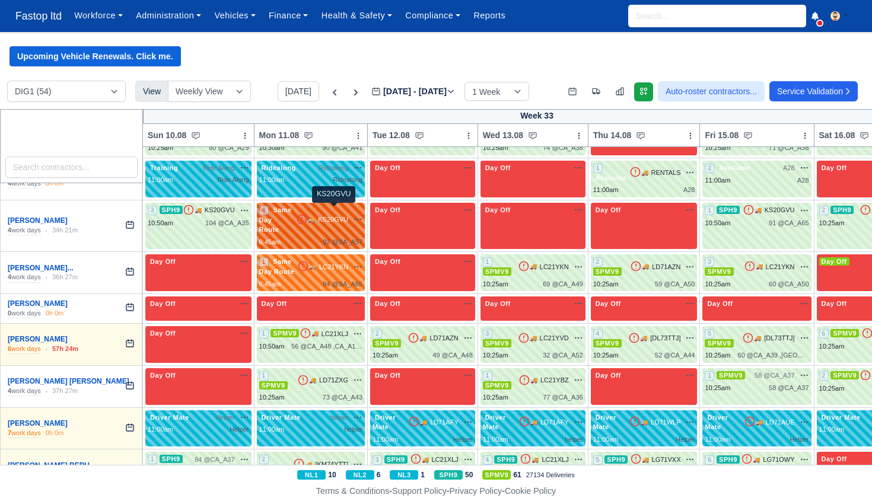
click at [345, 215] on span "KS20GVU" at bounding box center [333, 220] width 30 height 10
select select "Same Day Route"
select select "43409"
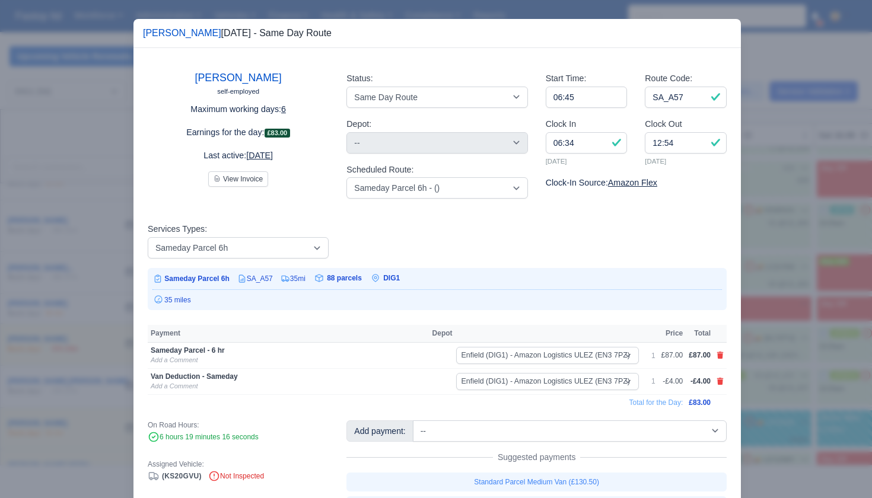
click at [770, 260] on div at bounding box center [436, 249] width 872 height 498
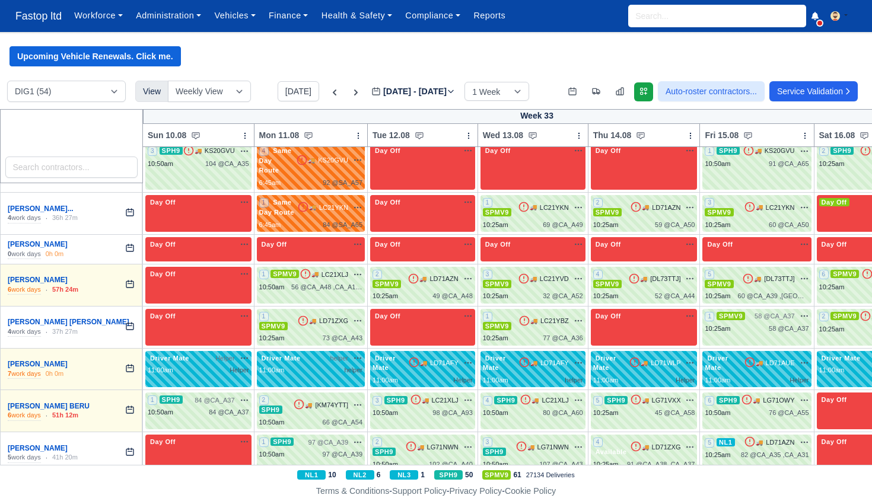
scroll to position [568, 0]
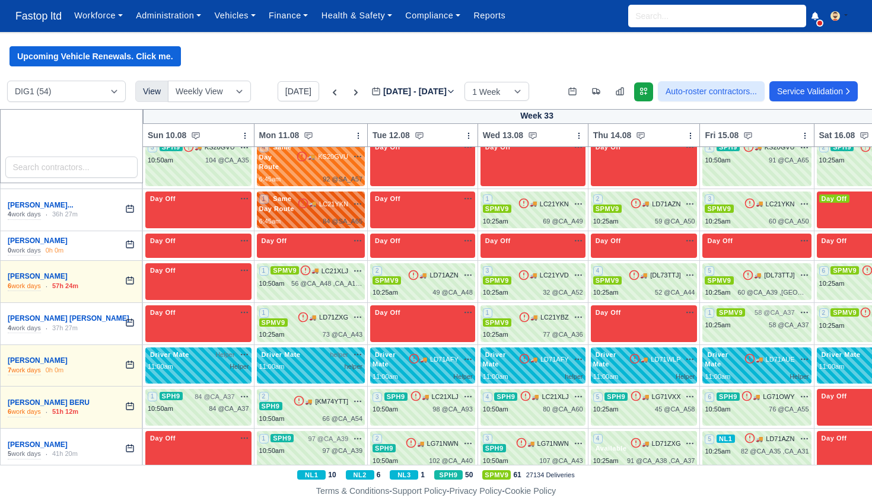
click at [316, 199] on span "🚚" at bounding box center [312, 203] width 7 height 9
select select "Same Day Route"
select select "43409"
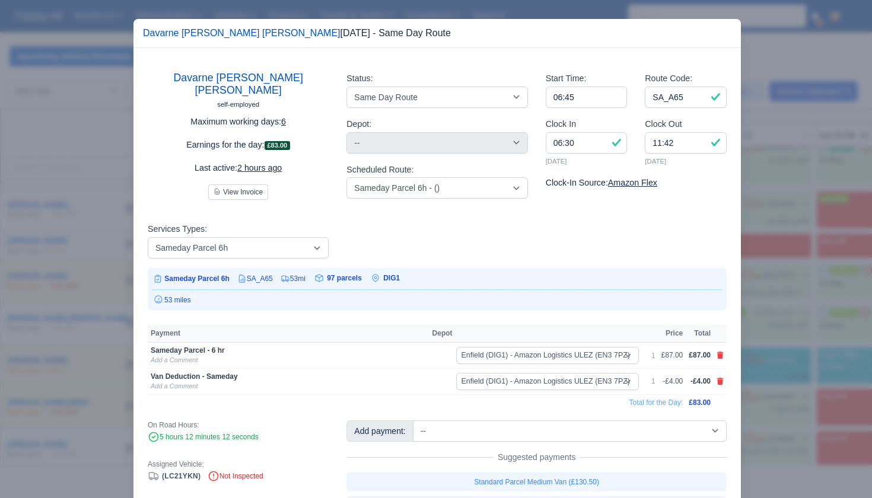
drag, startPoint x: 796, startPoint y: 274, endPoint x: 715, endPoint y: 231, distance: 91.3
click at [796, 273] on div at bounding box center [436, 249] width 872 height 498
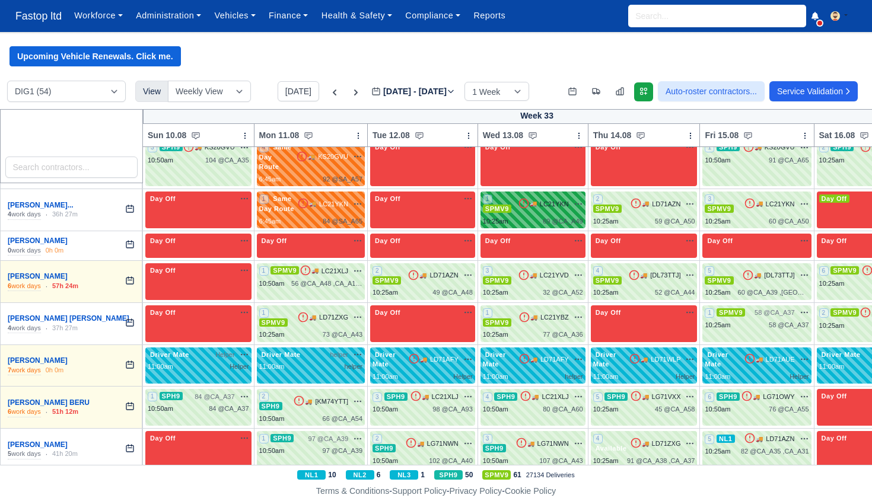
click at [576, 195] on div "1 SPMV9 🚚 LC21YKN" at bounding box center [533, 204] width 100 height 20
select select "1"
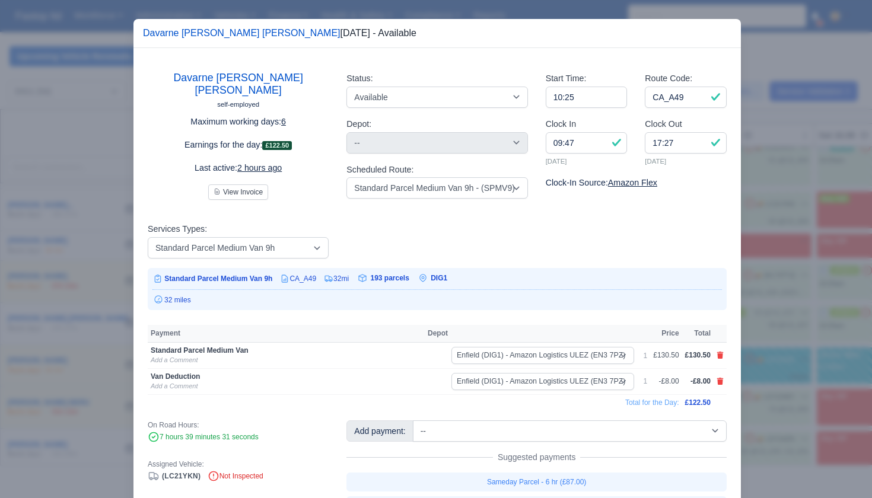
click at [789, 259] on div at bounding box center [436, 249] width 872 height 498
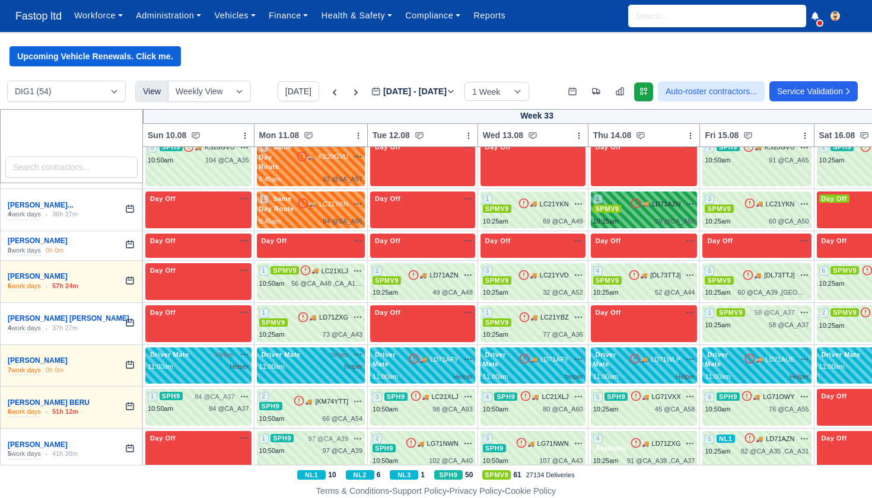
click at [652, 199] on div "🚚 LD71AZN na" at bounding box center [662, 204] width 65 height 11
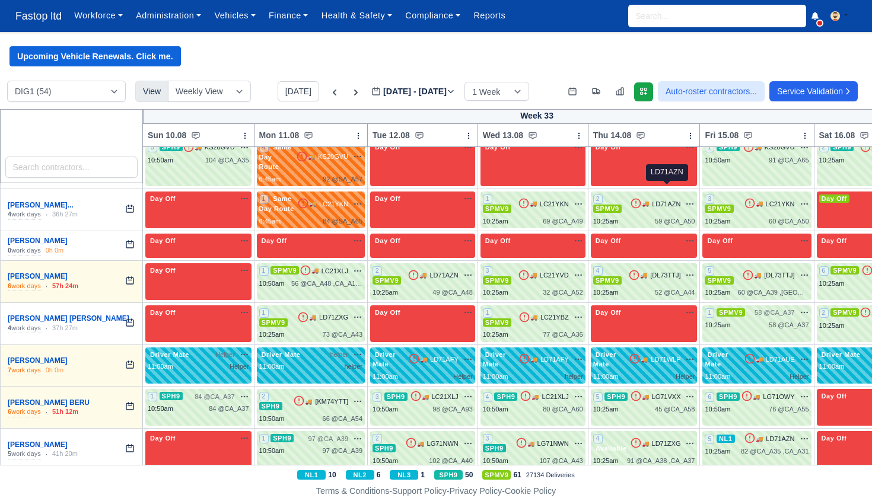
select select "1"
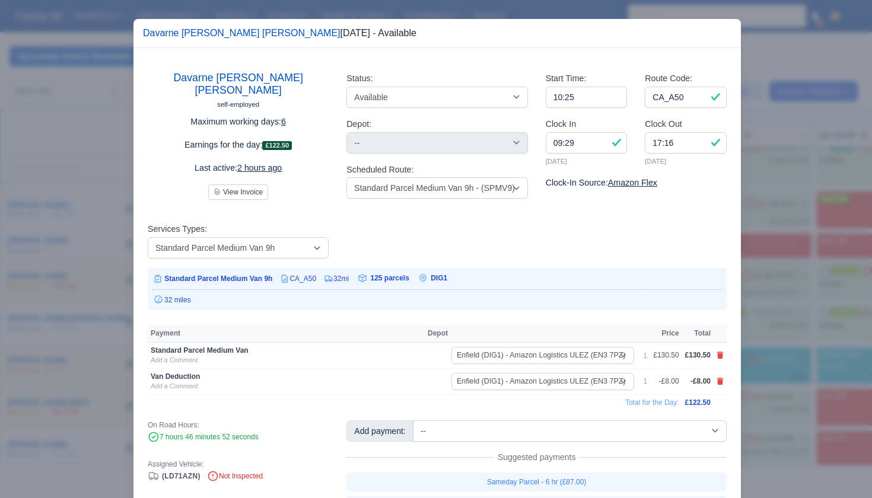
click at [793, 254] on div at bounding box center [436, 249] width 872 height 498
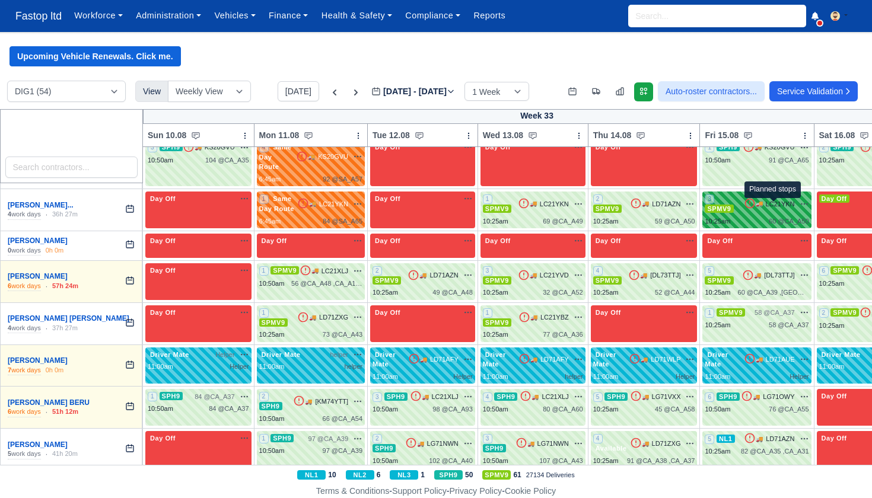
click at [770, 218] on span "60 @" at bounding box center [776, 221] width 15 height 7
select select "1"
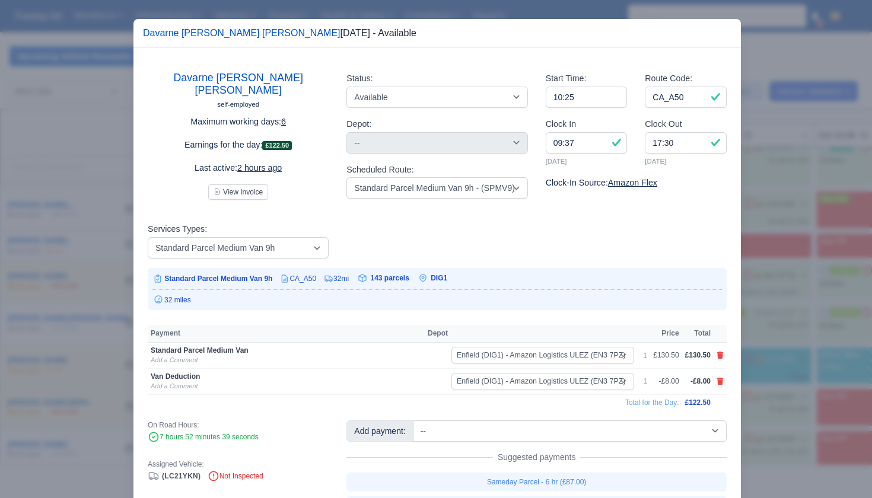
drag, startPoint x: 795, startPoint y: 274, endPoint x: 786, endPoint y: 273, distance: 8.9
click at [795, 274] on div at bounding box center [436, 249] width 872 height 498
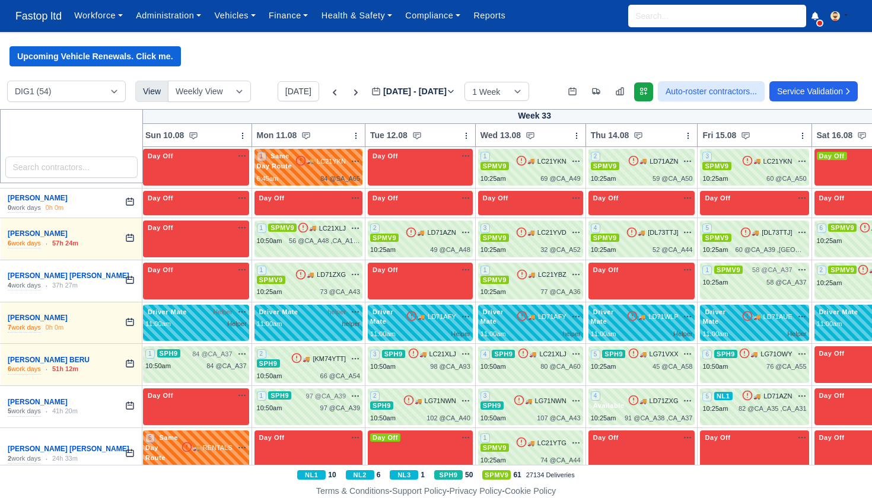
scroll to position [611, 1]
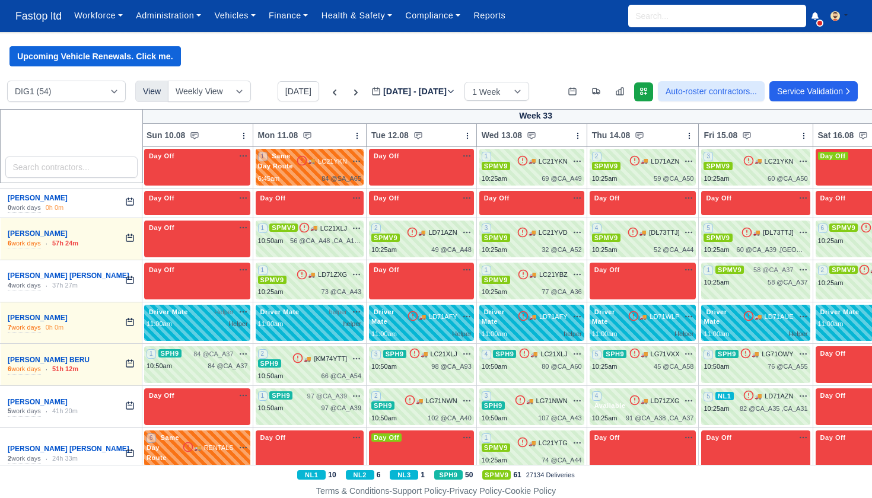
click at [333, 236] on div "56 @ CA_A48 ,CA_A129" at bounding box center [325, 241] width 71 height 10
select select "1"
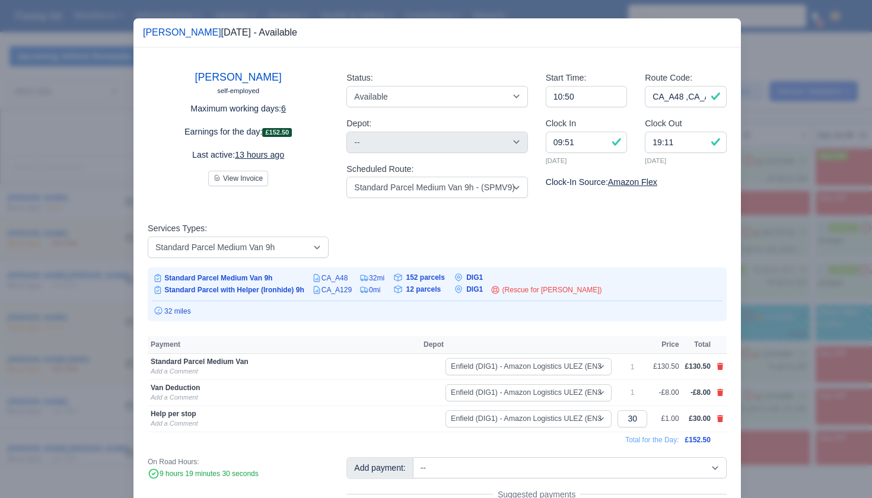
drag, startPoint x: 842, startPoint y: 304, endPoint x: 796, endPoint y: 291, distance: 47.4
click at [842, 304] on div at bounding box center [436, 249] width 872 height 498
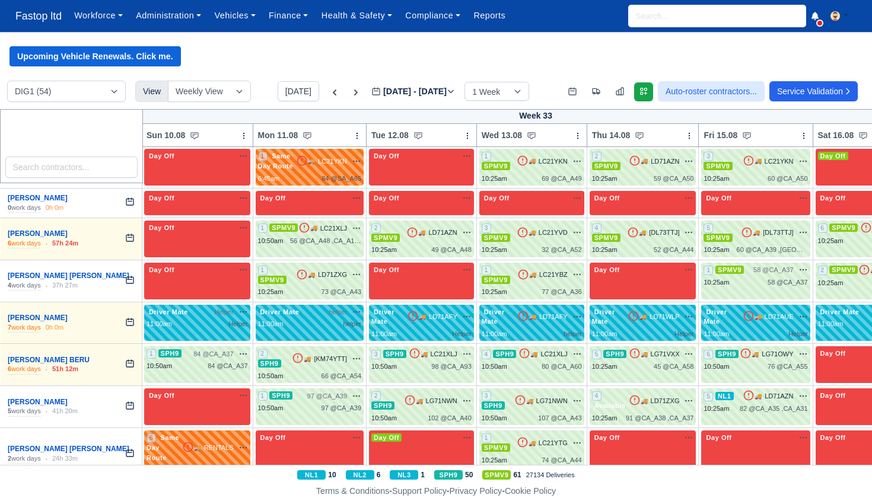
scroll to position [2, 0]
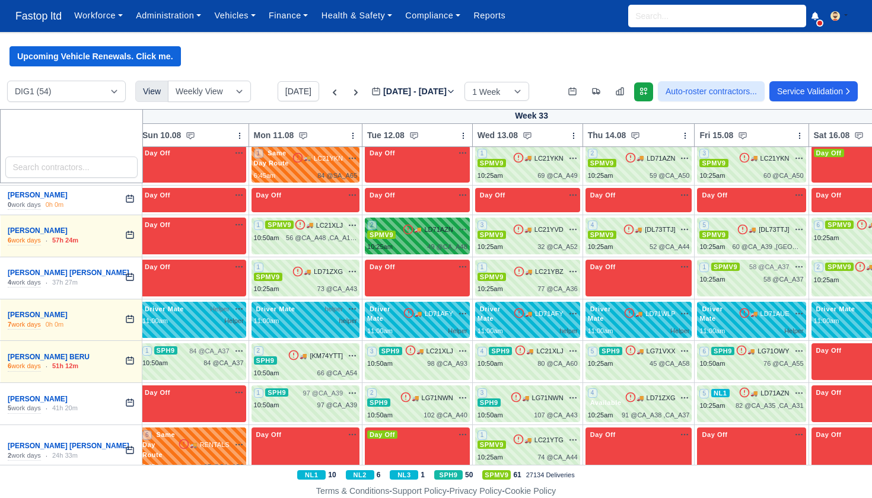
click at [462, 221] on div "2 SPMV9 🚚 LD71AZN" at bounding box center [417, 230] width 100 height 20
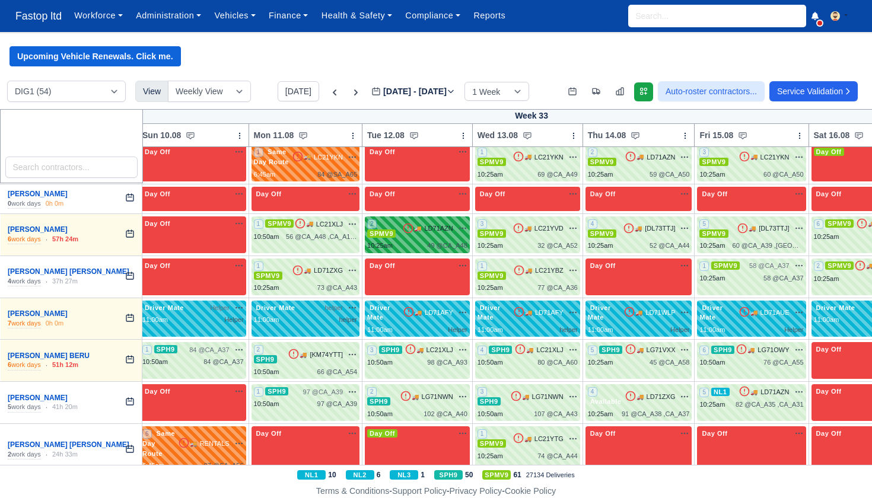
scroll to position [615, 5]
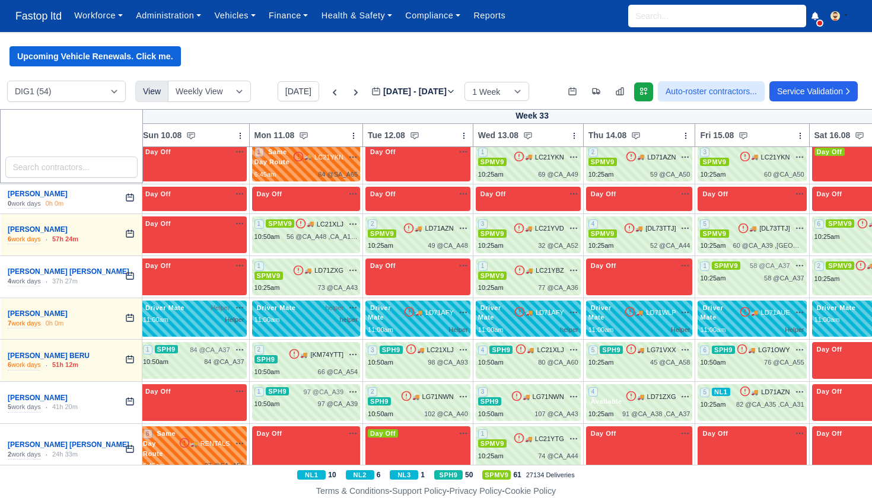
select select "1"
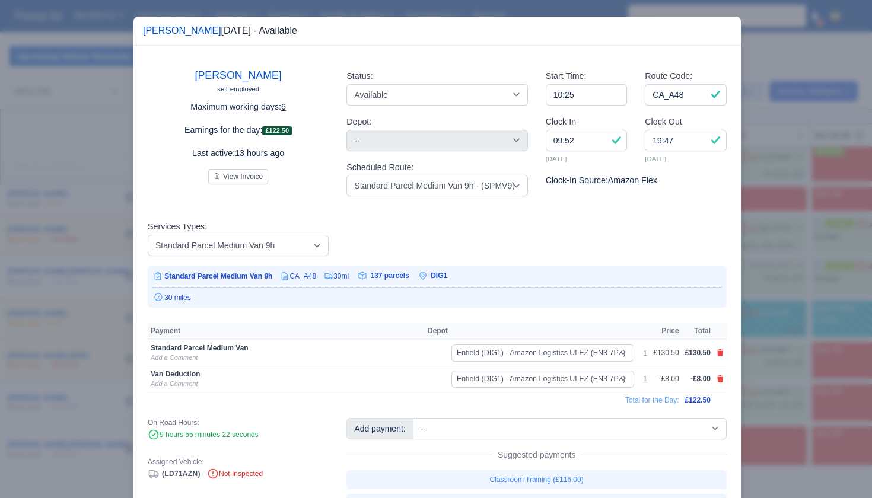
scroll to position [0, 0]
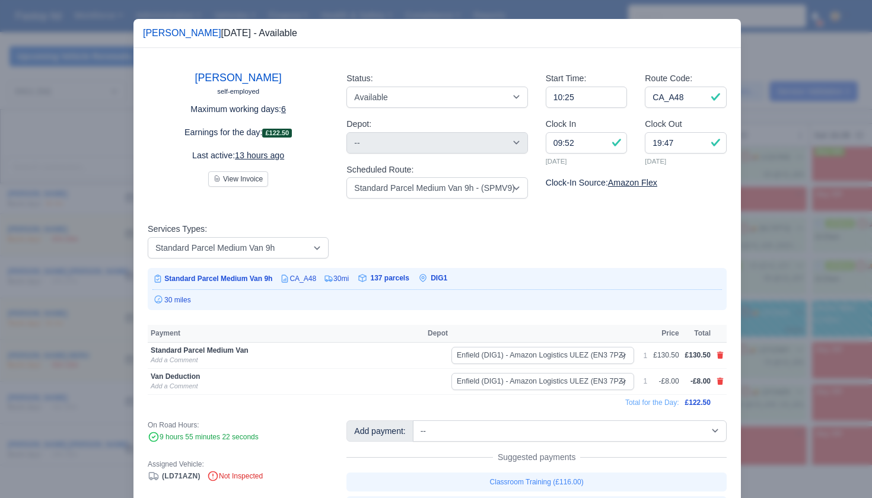
click at [783, 285] on div at bounding box center [436, 249] width 872 height 498
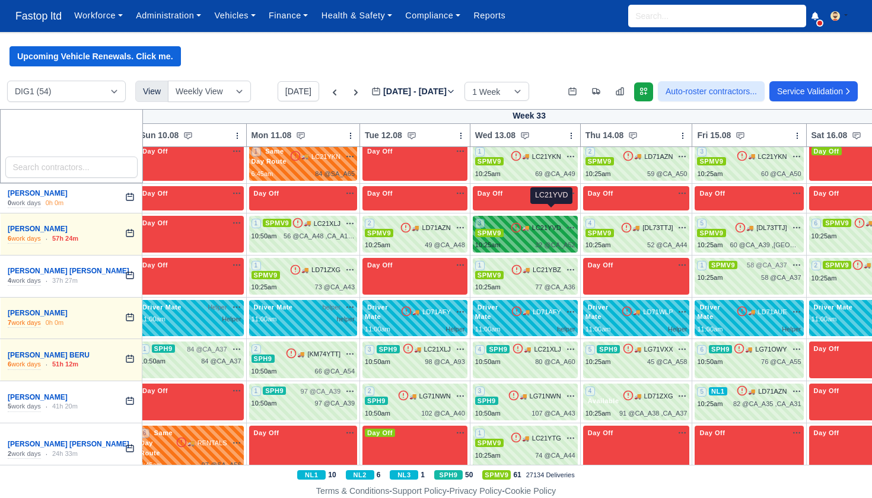
click at [559, 223] on span "LC21YVD" at bounding box center [546, 228] width 29 height 10
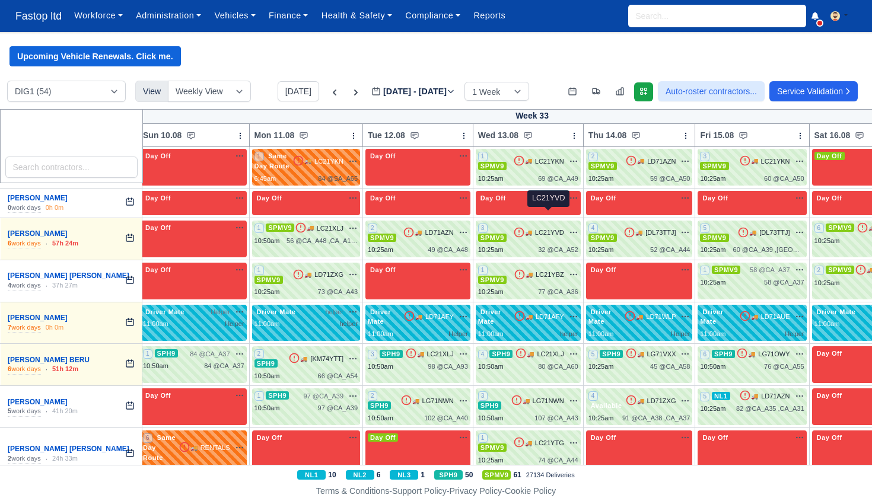
select select "1"
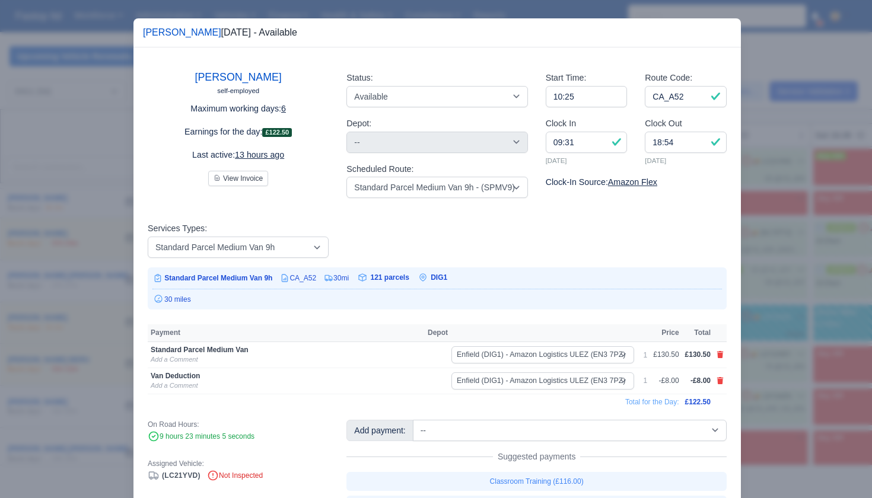
scroll to position [0, 0]
drag, startPoint x: 780, startPoint y: 272, endPoint x: 770, endPoint y: 269, distance: 10.1
click at [780, 272] on div at bounding box center [436, 249] width 872 height 498
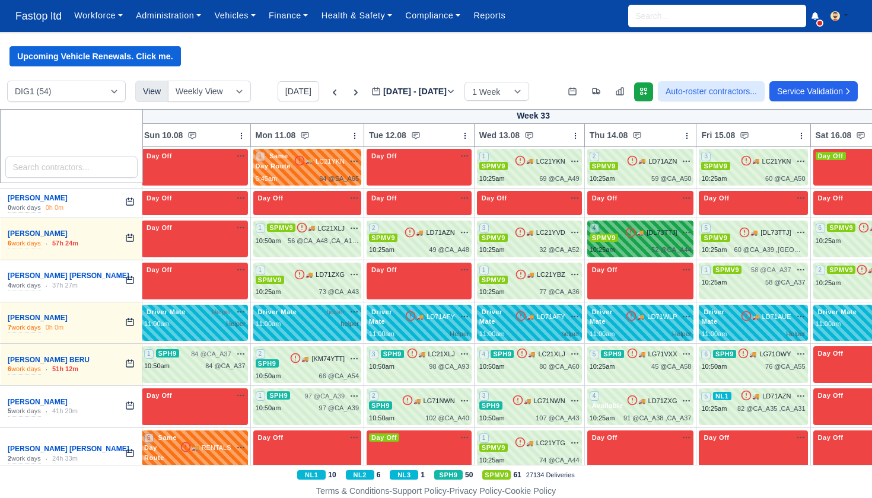
click at [676, 245] on div "52 @ CA_A44" at bounding box center [672, 250] width 40 height 10
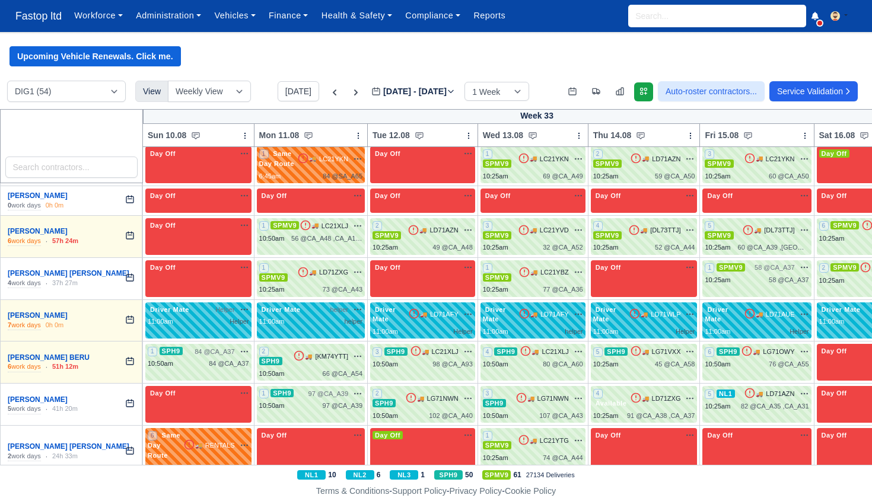
scroll to position [613, 0]
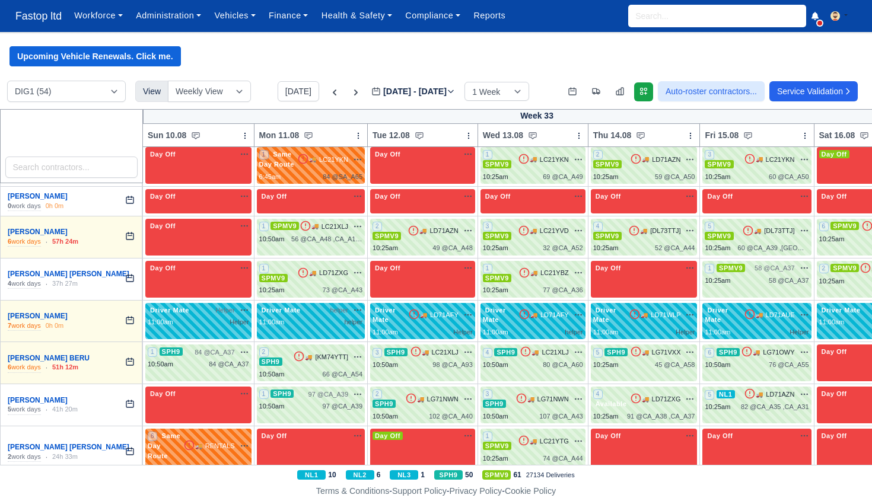
select select "1"
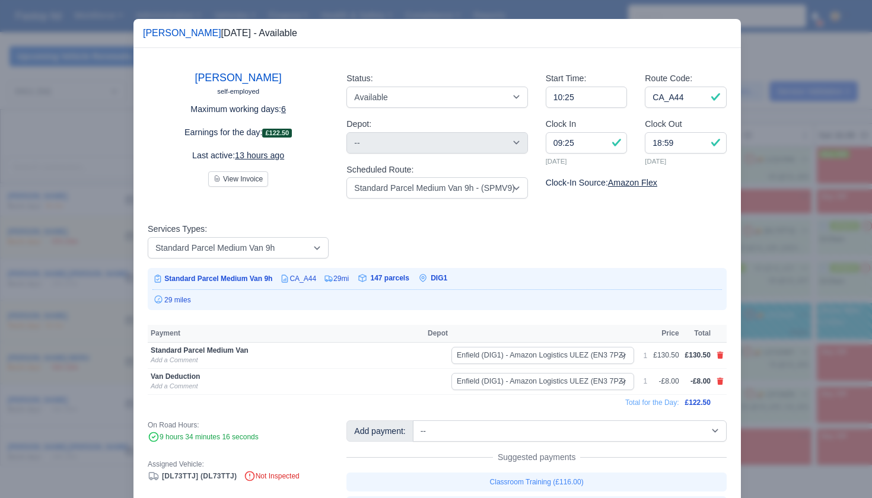
click at [777, 285] on div at bounding box center [436, 249] width 872 height 498
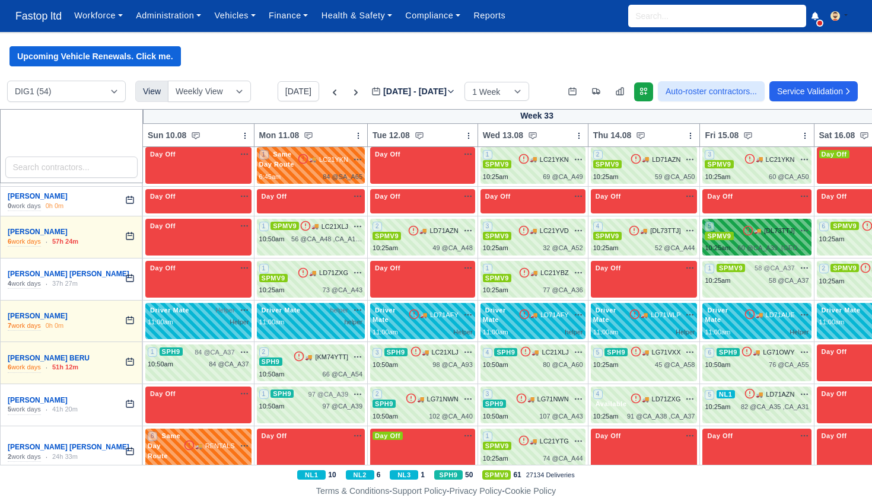
click at [759, 243] on div "60 @ CA_A39 ,CA_A89" at bounding box center [773, 248] width 71 height 10
select select "1"
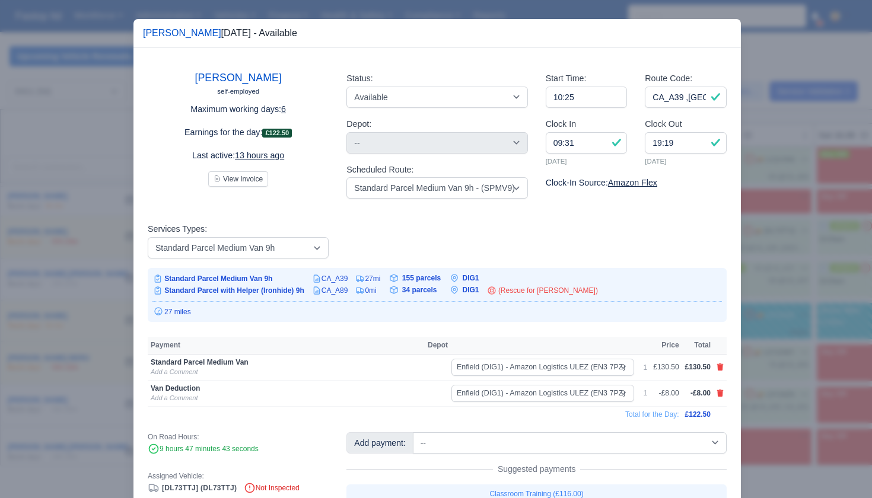
drag, startPoint x: 789, startPoint y: 284, endPoint x: 803, endPoint y: 276, distance: 16.5
click at [790, 284] on div at bounding box center [436, 249] width 872 height 498
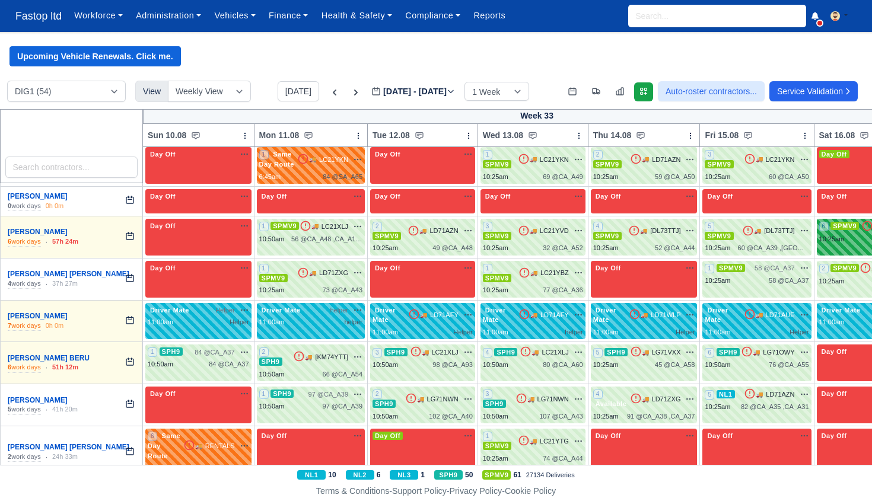
click at [851, 229] on div "6 SPMV9 🚚" at bounding box center [873, 237] width 112 height 37
select select "1"
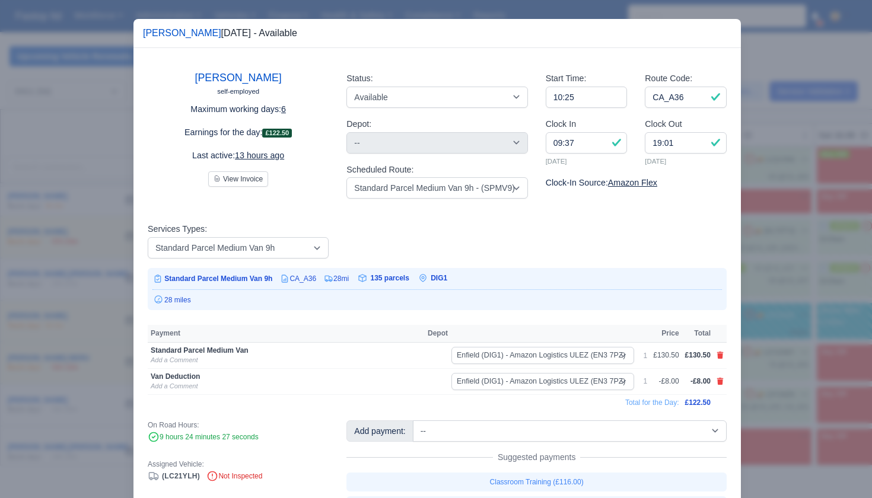
drag, startPoint x: 824, startPoint y: 305, endPoint x: 786, endPoint y: 298, distance: 39.2
click at [824, 305] on div at bounding box center [436, 249] width 872 height 498
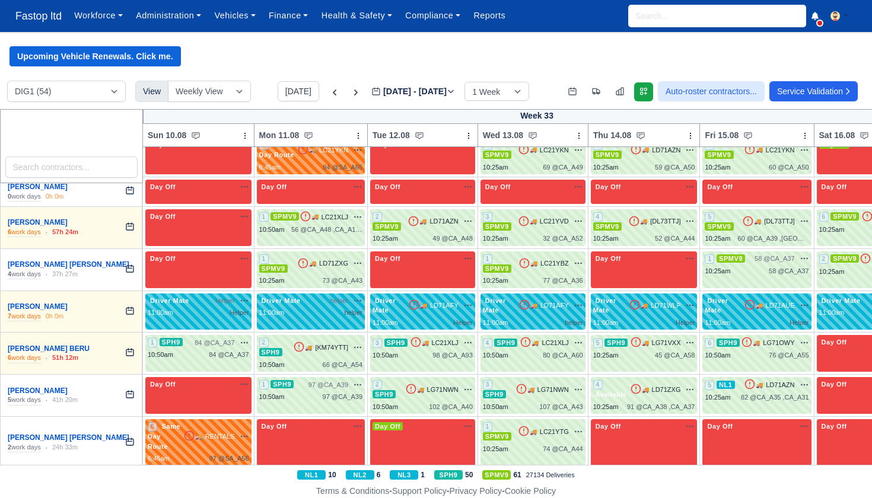
scroll to position [627, 0]
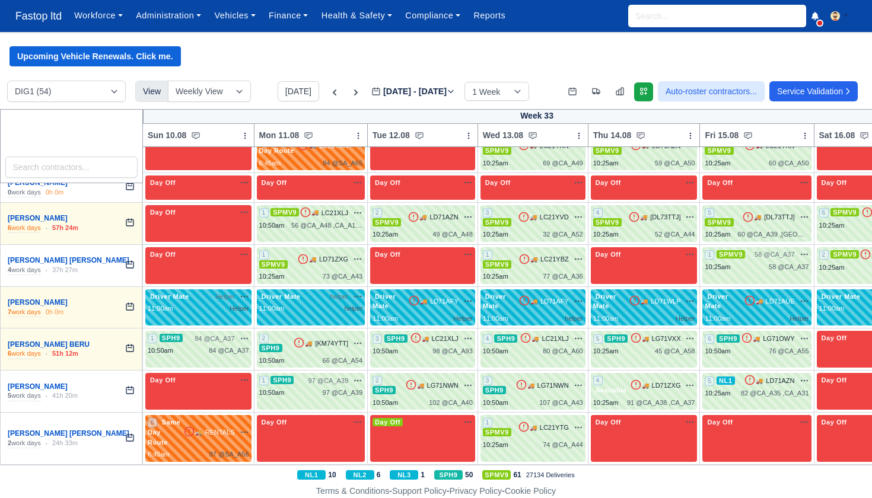
click at [348, 250] on div "1 SPMV9 🚚 LD71ZXG" at bounding box center [310, 260] width 103 height 20
drag, startPoint x: 8, startPoint y: 224, endPoint x: 348, endPoint y: 247, distance: 341.4
click at [348, 250] on div "1 SPMV9 🚚 LD71ZXG" at bounding box center [310, 260] width 103 height 20
select select "1"
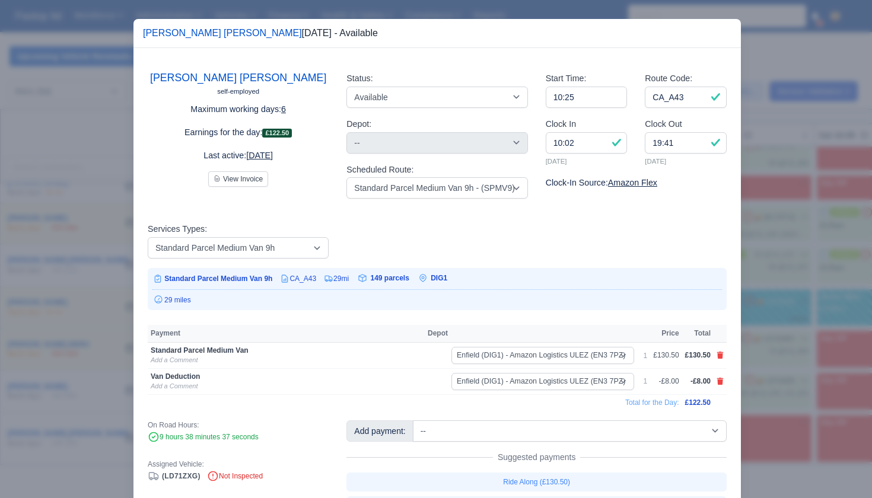
drag, startPoint x: 776, startPoint y: 327, endPoint x: 724, endPoint y: 307, distance: 54.9
click at [776, 327] on div at bounding box center [436, 249] width 872 height 498
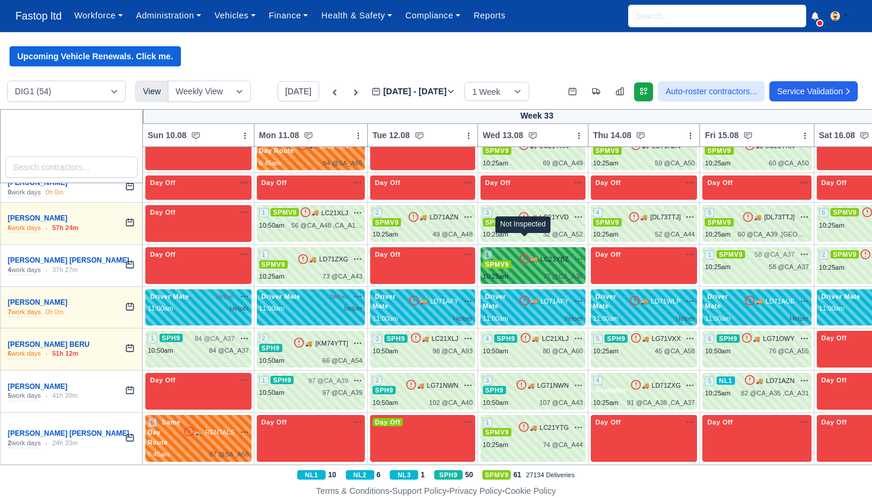
click at [526, 253] on icon at bounding box center [525, 259] width 12 height 12
select select "1"
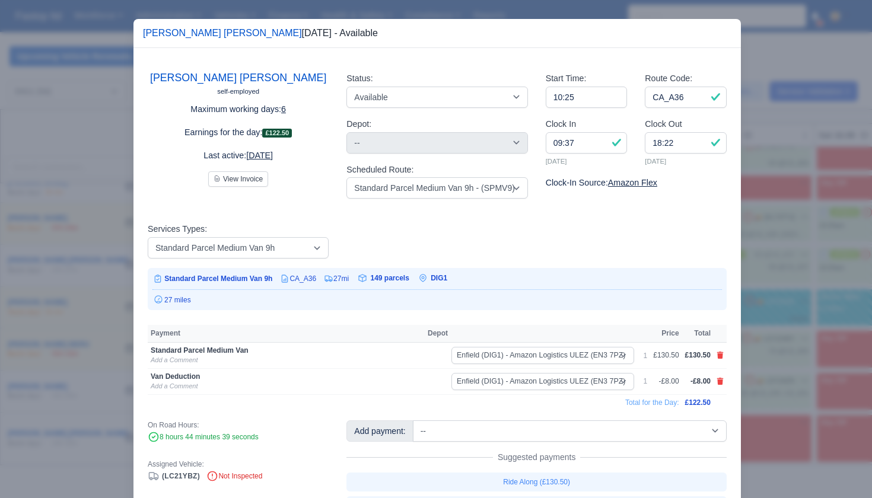
drag, startPoint x: 832, startPoint y: 307, endPoint x: 814, endPoint y: 298, distance: 19.6
click at [832, 307] on div at bounding box center [436, 249] width 872 height 498
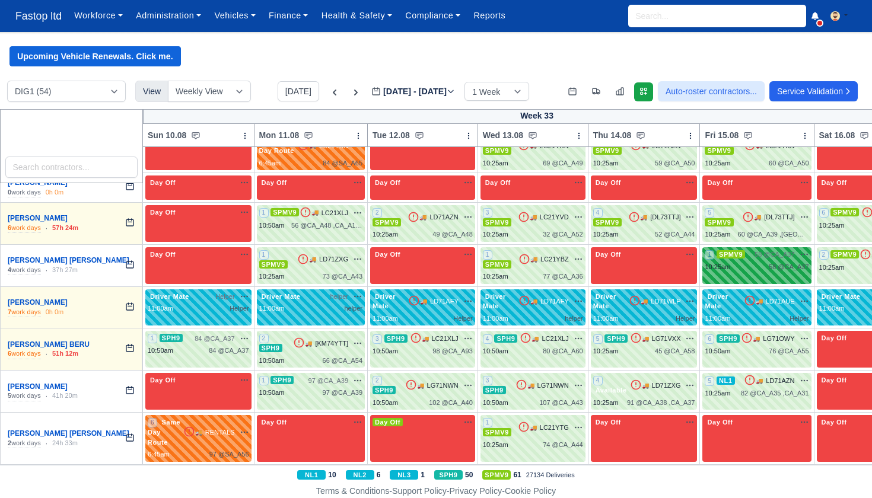
click at [754, 255] on div "1 SPMV9 58 @ CA_A37" at bounding box center [757, 265] width 109 height 37
select select "1"
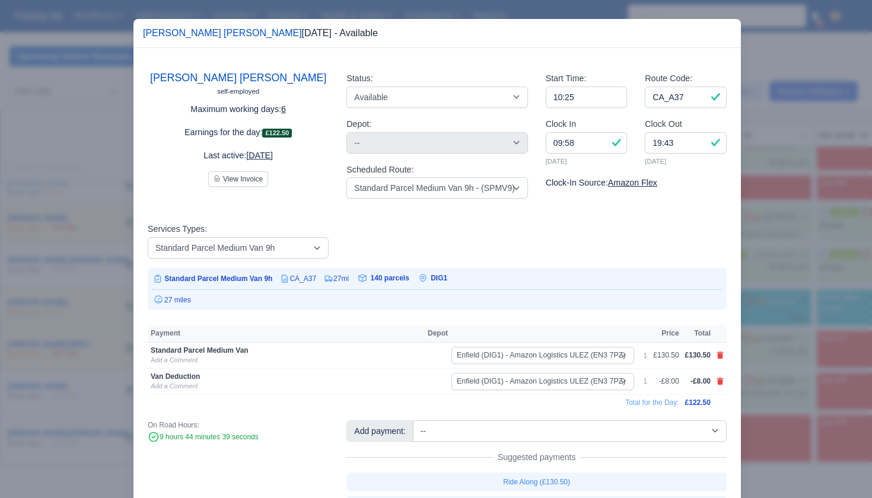
click at [802, 303] on div at bounding box center [436, 249] width 872 height 498
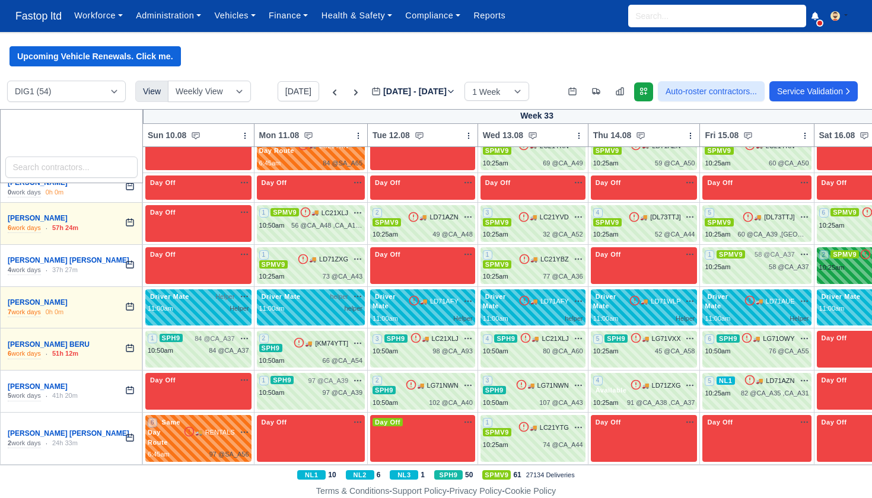
click at [835, 263] on div "10:25am" at bounding box center [832, 268] width 26 height 10
select select "1"
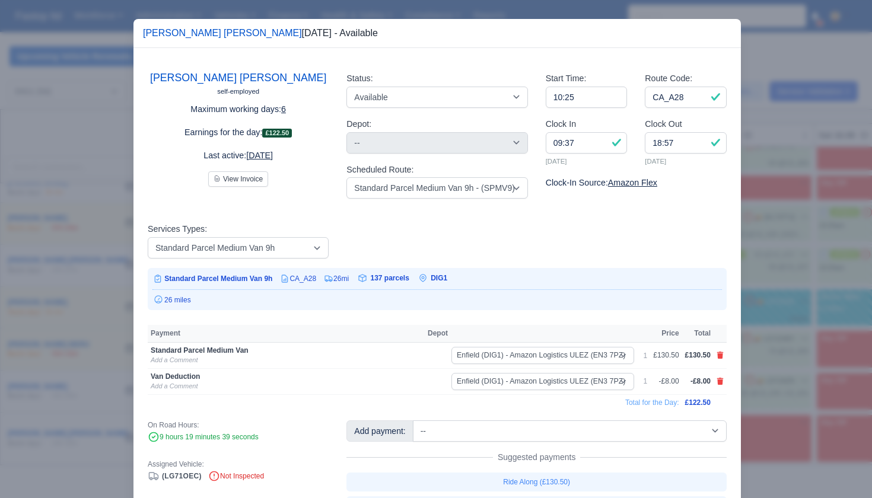
click at [814, 293] on div at bounding box center [436, 249] width 872 height 498
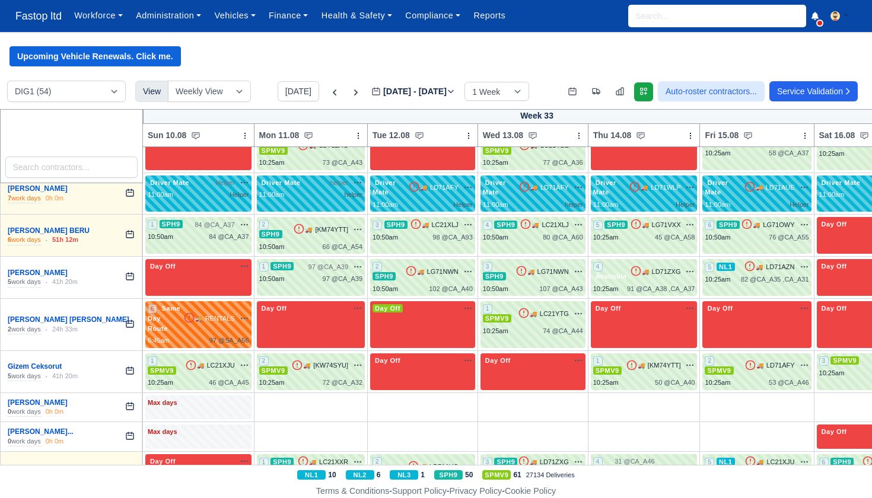
scroll to position [742, 0]
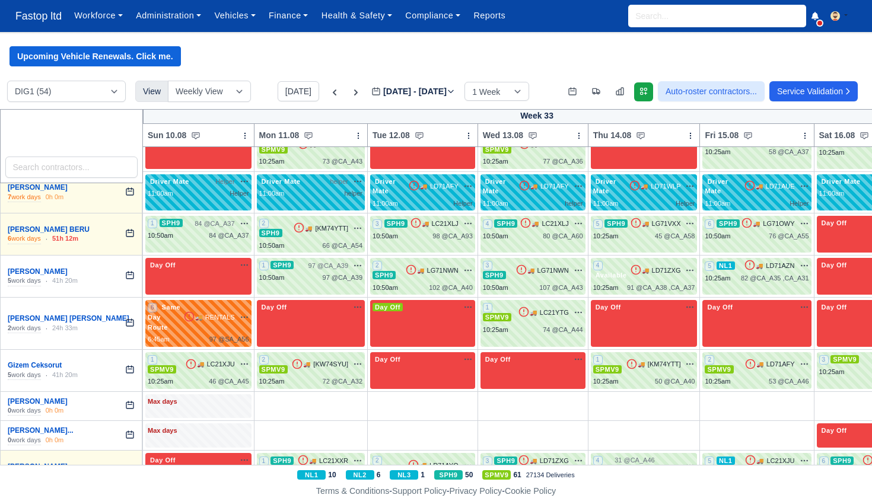
click at [211, 232] on span "84 @" at bounding box center [216, 235] width 15 height 7
drag, startPoint x: 53, startPoint y: 228, endPoint x: 211, endPoint y: 214, distance: 159.1
click at [211, 232] on span "84 @" at bounding box center [216, 235] width 15 height 7
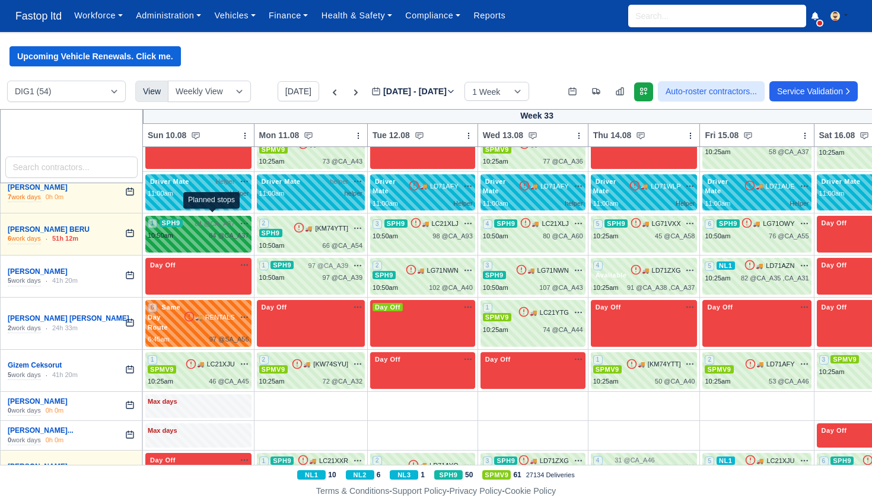
select select "11"
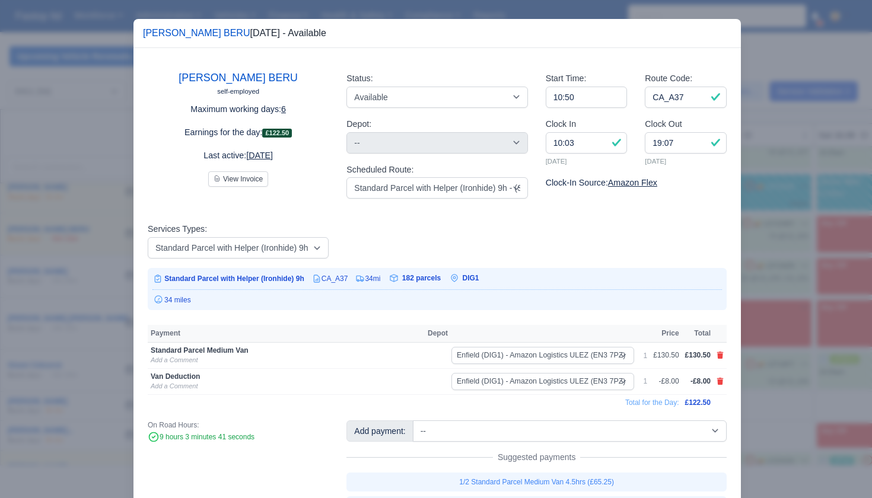
drag, startPoint x: 872, startPoint y: 333, endPoint x: 827, endPoint y: 322, distance: 46.5
click at [872, 333] on div at bounding box center [436, 249] width 872 height 498
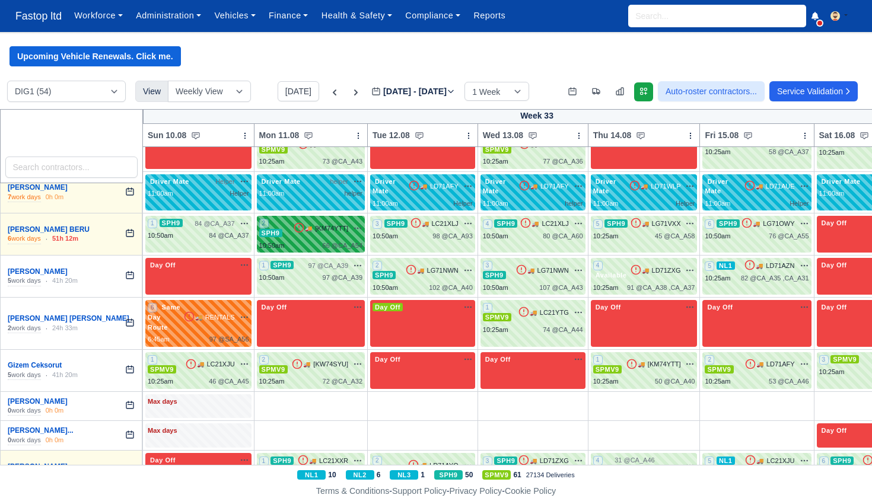
click at [344, 241] on div "66 @ CA_A54" at bounding box center [343, 246] width 40 height 10
select select "11"
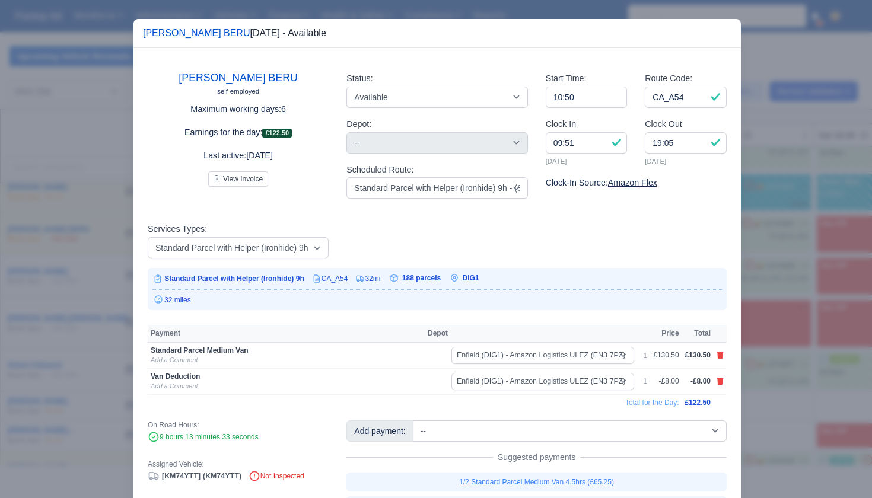
drag, startPoint x: 785, startPoint y: 310, endPoint x: 718, endPoint y: 290, distance: 70.0
click at [785, 310] on div at bounding box center [436, 249] width 872 height 498
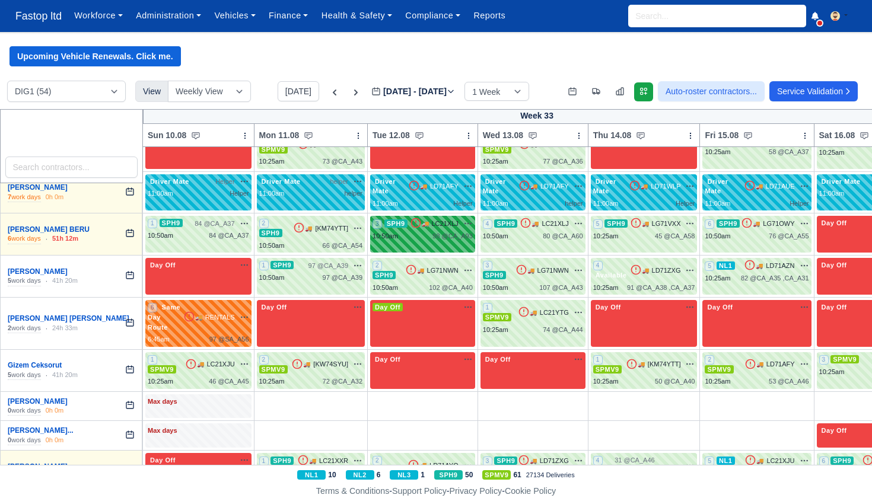
click at [456, 231] on div "98 @ CA_A93" at bounding box center [453, 236] width 40 height 10
select select "11"
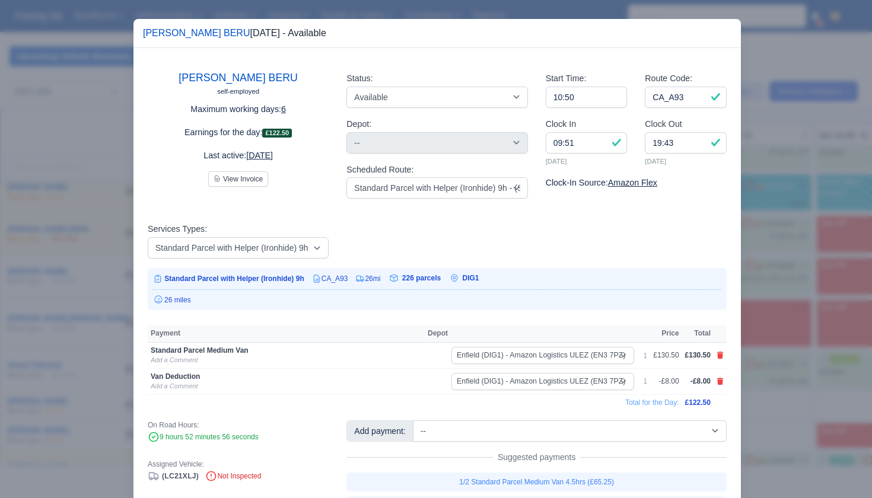
drag, startPoint x: 789, startPoint y: 283, endPoint x: 704, endPoint y: 259, distance: 87.5
click at [788, 283] on div at bounding box center [436, 249] width 872 height 498
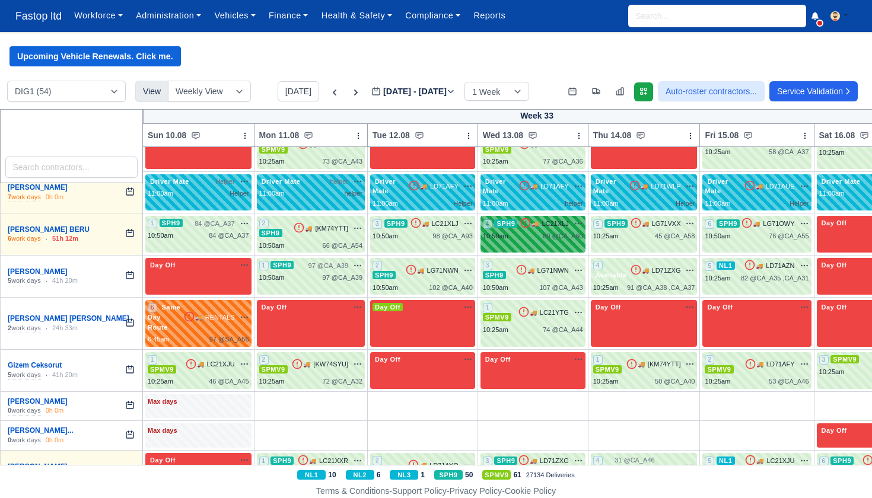
click at [551, 233] on span "80 @" at bounding box center [550, 236] width 15 height 7
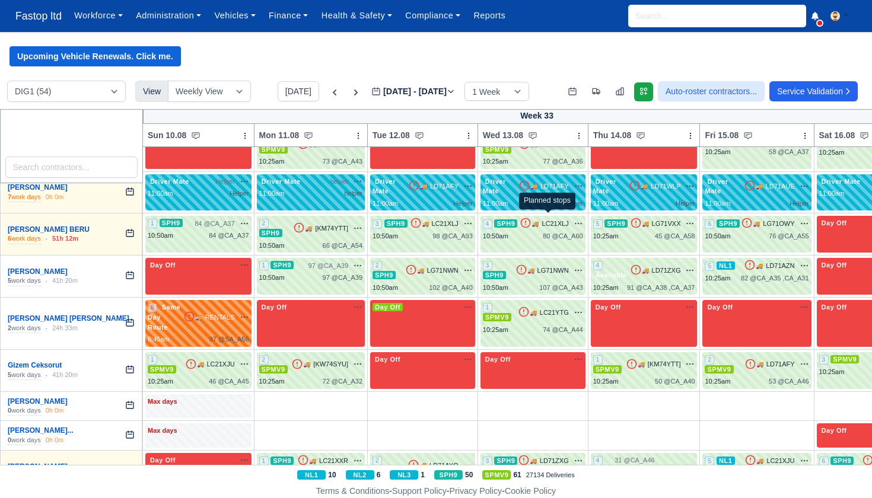
select select "11"
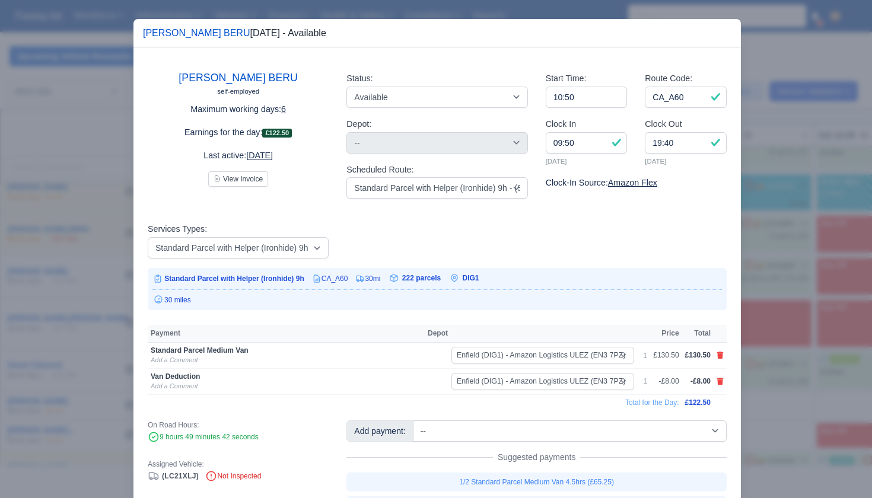
click at [802, 294] on div at bounding box center [436, 249] width 872 height 498
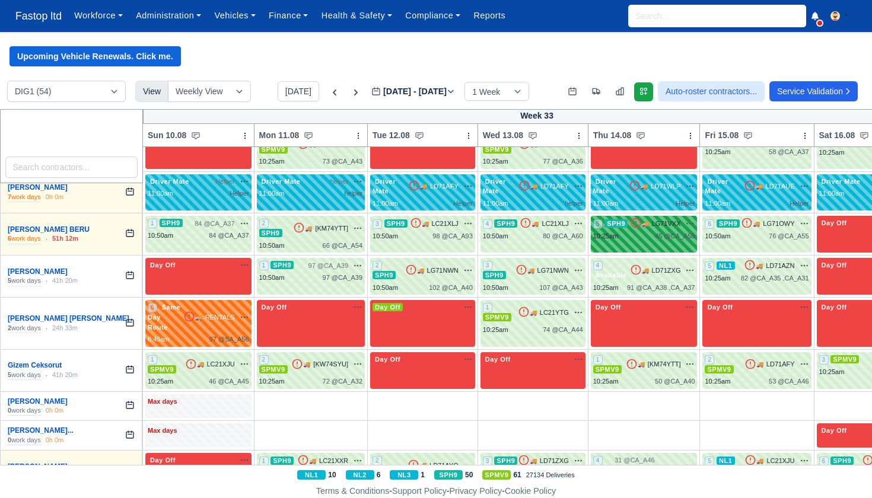
click at [672, 227] on div "5 SPH9 🚚" at bounding box center [644, 234] width 107 height 37
select select "11"
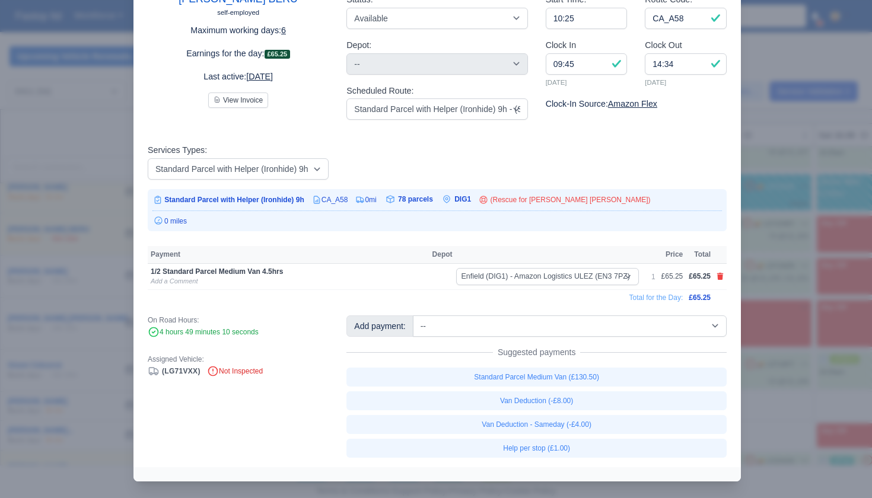
scroll to position [78, 0]
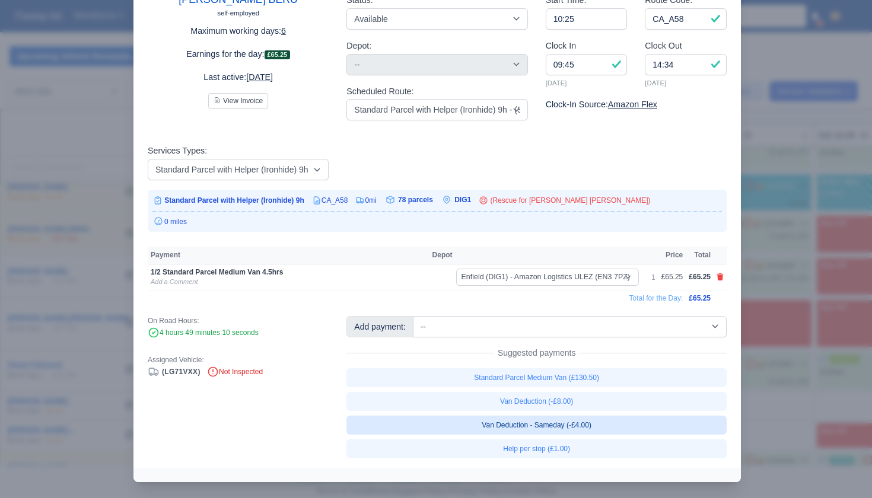
click at [605, 425] on link "Van Deduction - Sameday (-£4.00)" at bounding box center [537, 425] width 380 height 19
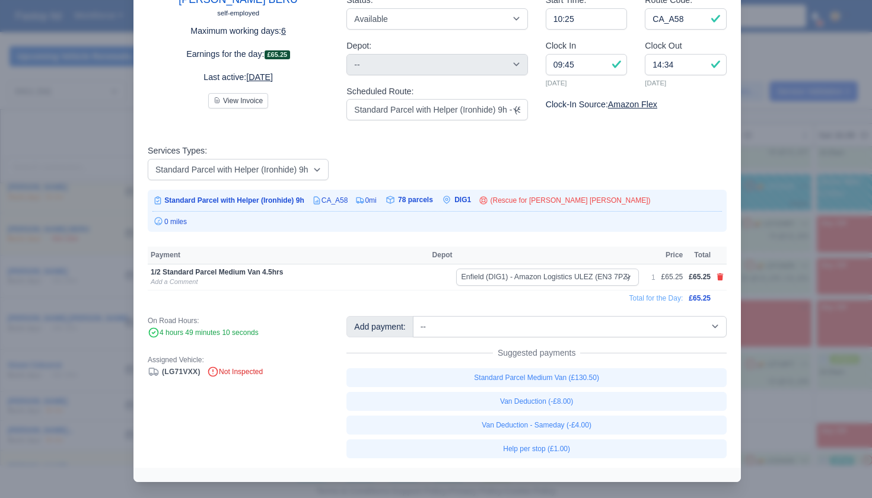
select select "1"
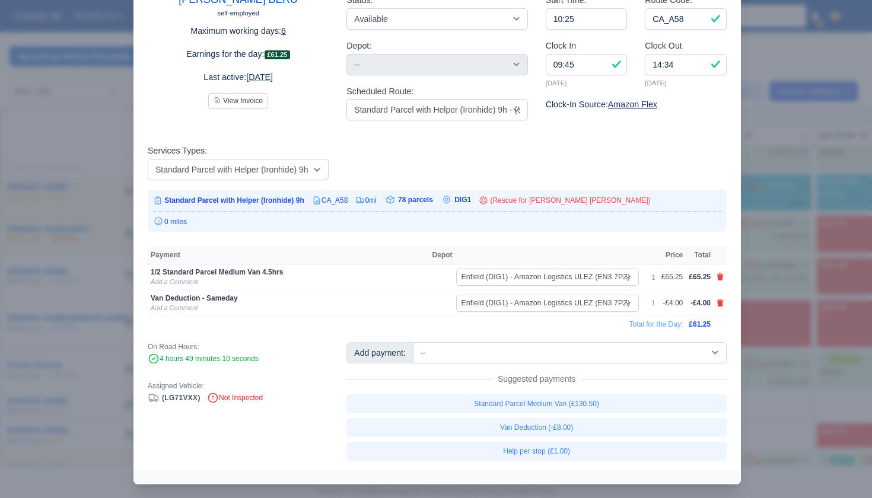
click at [804, 343] on div at bounding box center [436, 249] width 872 height 498
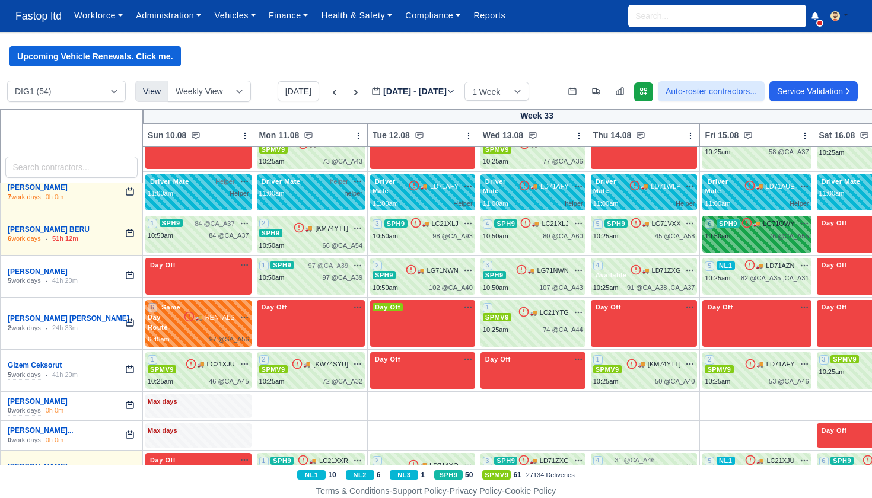
click at [764, 223] on div "6 SPH9 🚚" at bounding box center [757, 234] width 109 height 37
select select "11"
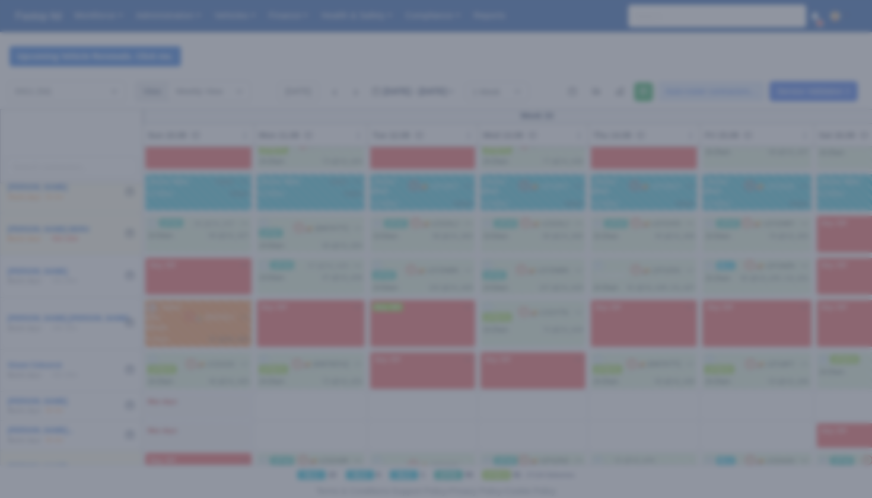
scroll to position [38, 0]
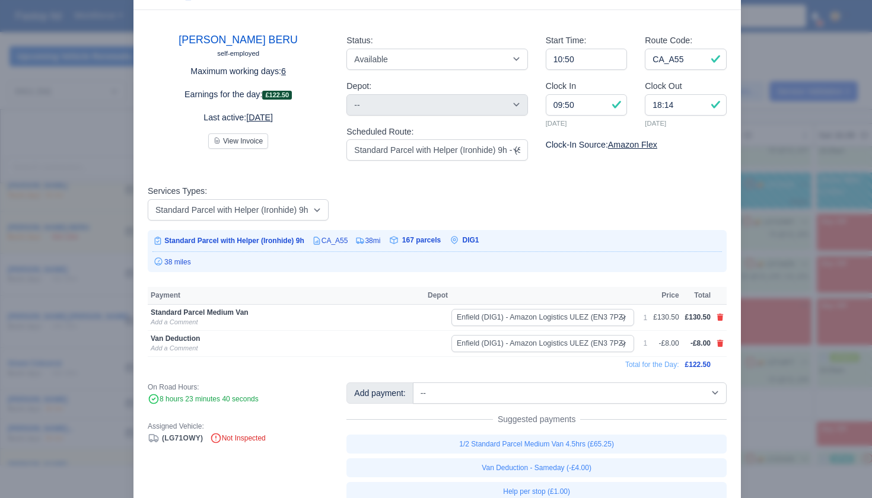
click at [767, 309] on div at bounding box center [436, 249] width 872 height 498
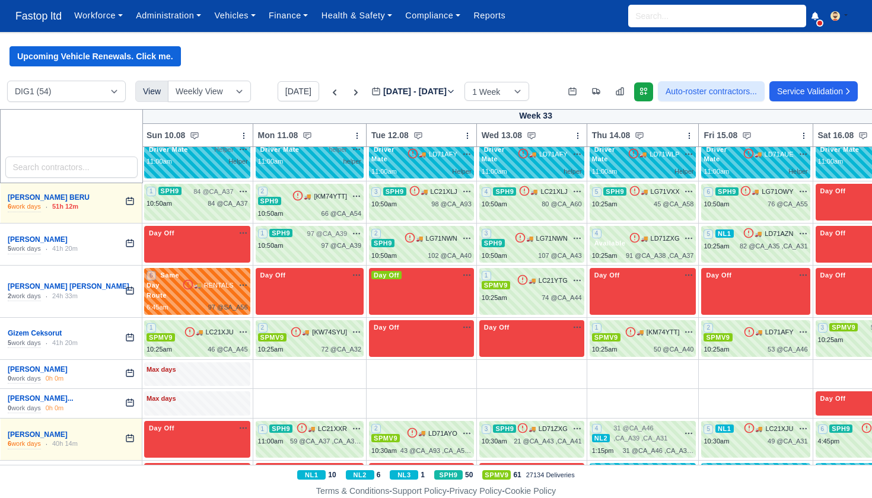
scroll to position [774, 1]
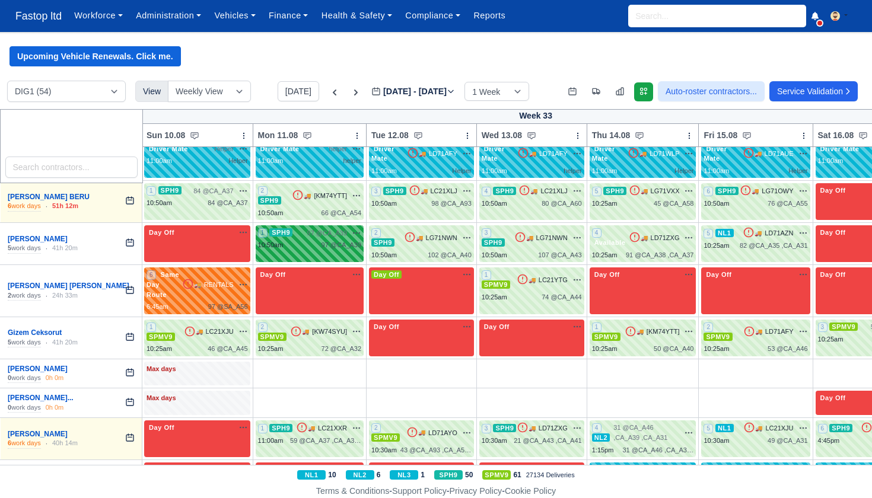
click at [332, 228] on span "97 @ CA_A39" at bounding box center [327, 233] width 40 height 10
select select "11"
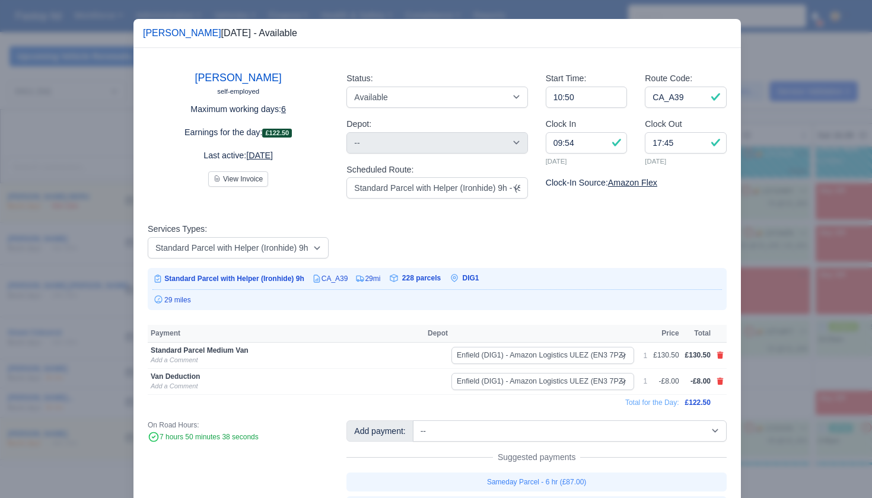
click at [780, 262] on div at bounding box center [436, 249] width 872 height 498
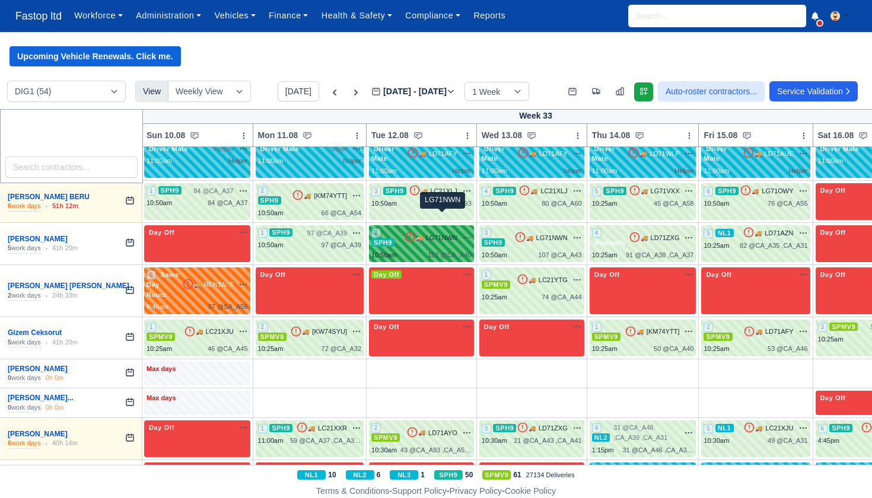
click at [443, 233] on span "LG71NWN" at bounding box center [441, 238] width 31 height 10
select select "11"
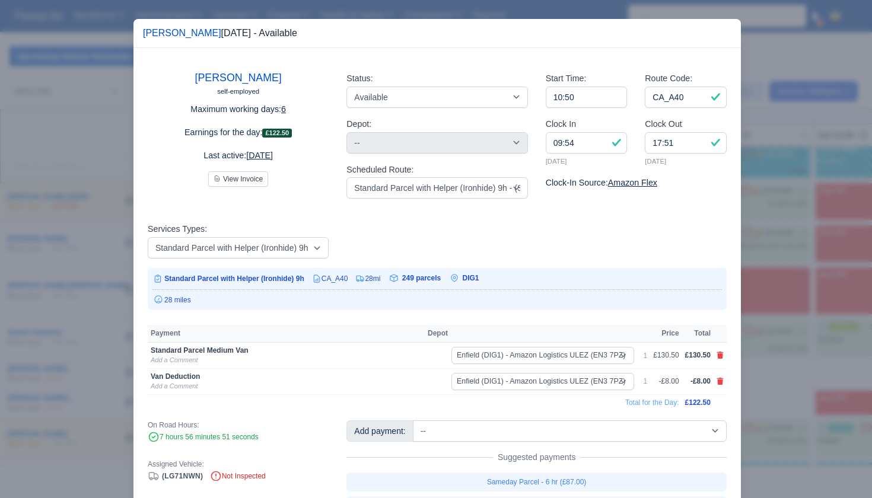
click at [785, 294] on div at bounding box center [436, 249] width 872 height 498
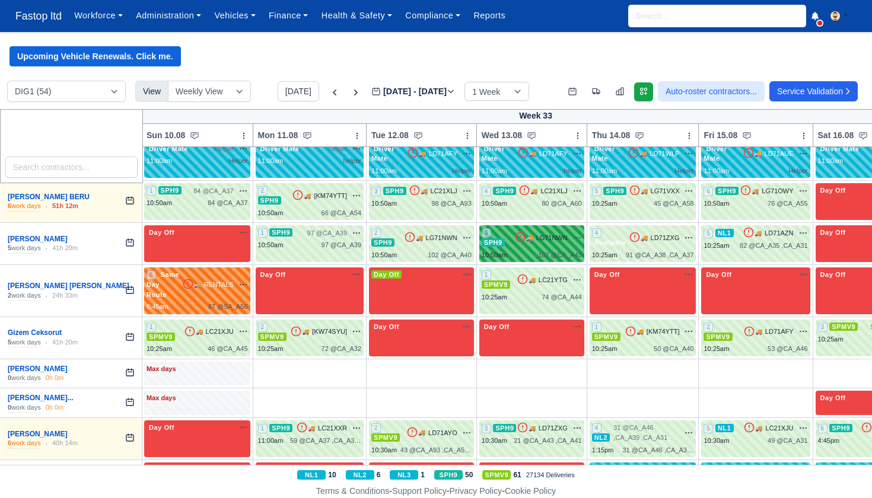
click at [550, 228] on div "3 SPH9 🚚 LG71NWN" at bounding box center [532, 244] width 100 height 32
select select "11"
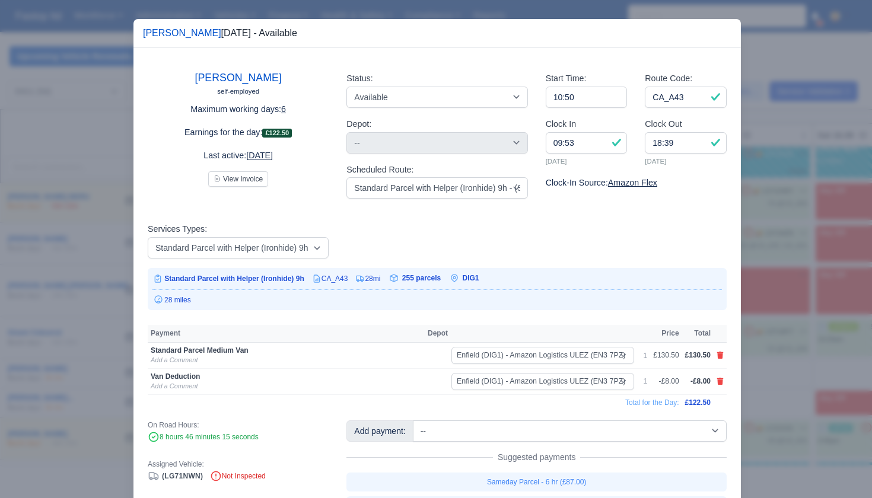
drag, startPoint x: 770, startPoint y: 312, endPoint x: 749, endPoint y: 297, distance: 26.3
click at [770, 312] on div at bounding box center [436, 249] width 872 height 498
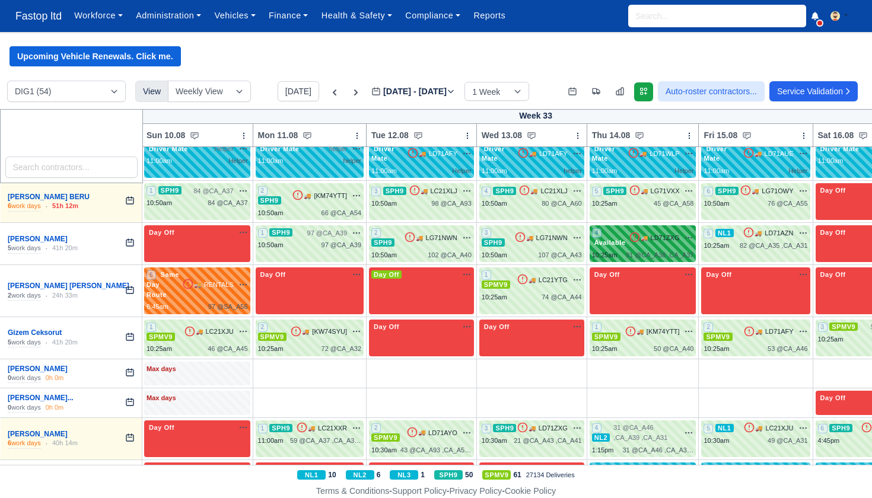
click at [665, 250] on div "91 @ CA_A38 ,CA_A37" at bounding box center [660, 255] width 68 height 10
select select "3635"
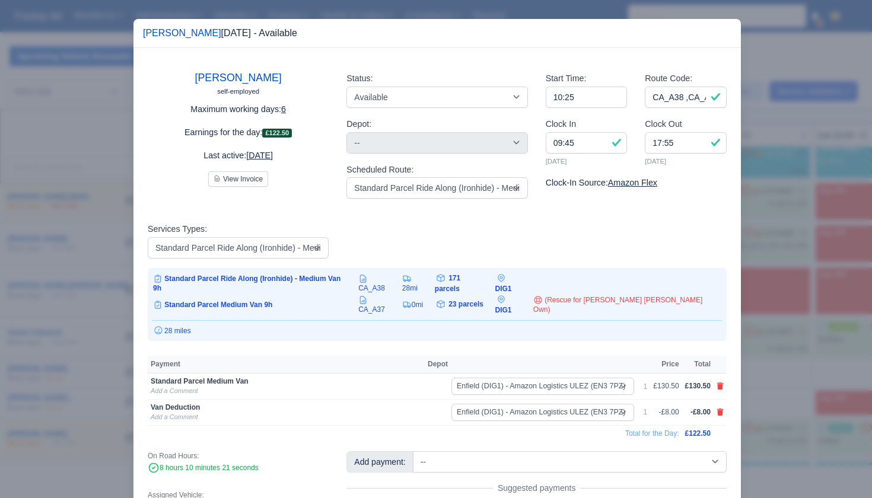
click at [783, 321] on div at bounding box center [436, 249] width 872 height 498
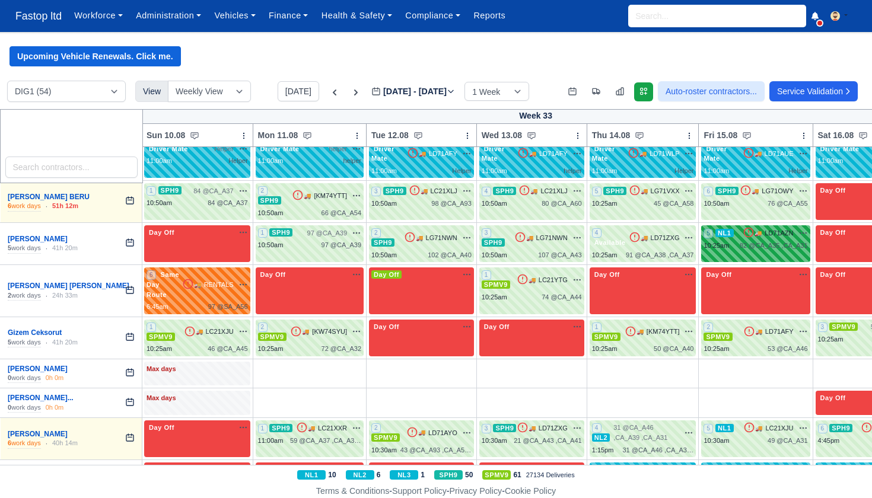
click at [755, 234] on div "5 NL1 🚚" at bounding box center [755, 243] width 109 height 37
select select "2"
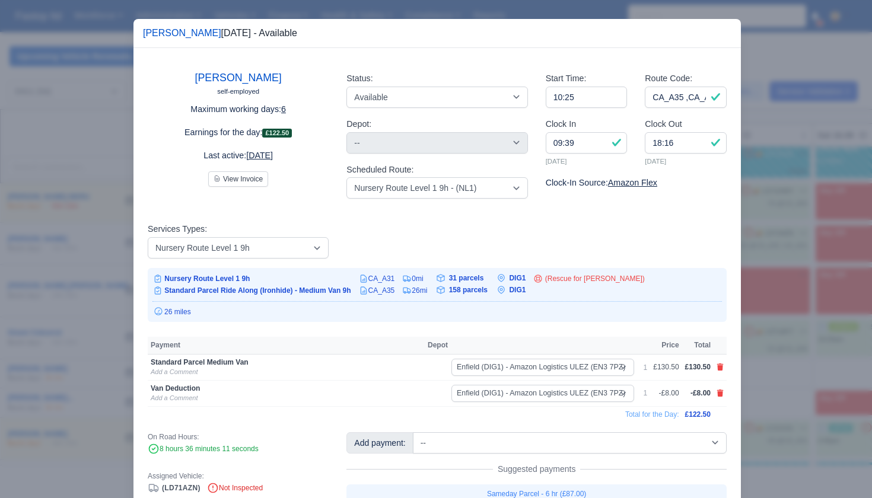
click at [784, 300] on div at bounding box center [436, 249] width 872 height 498
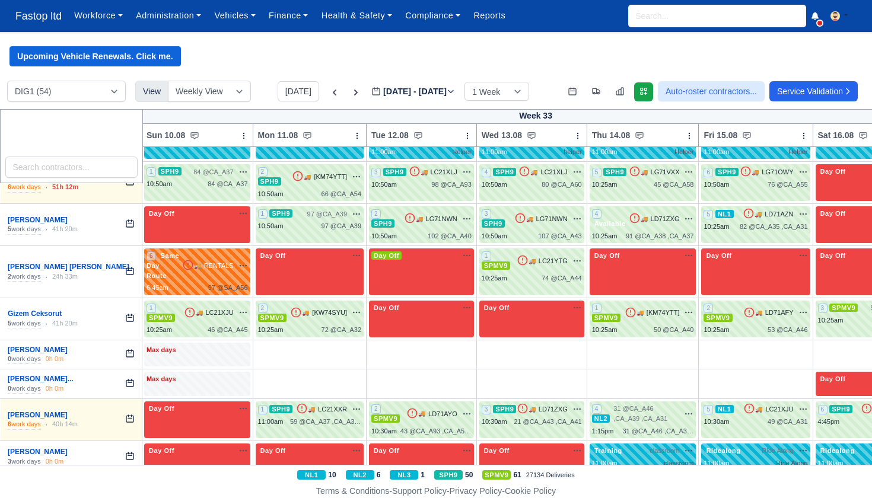
scroll to position [794, 0]
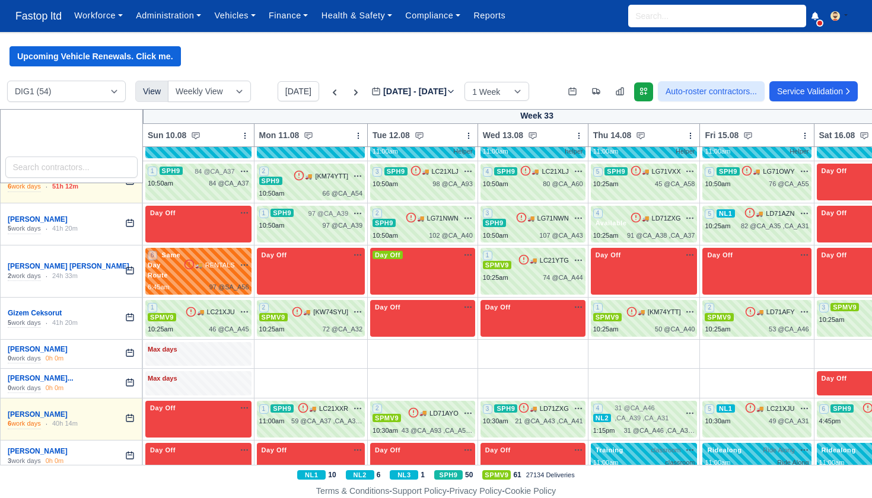
click at [209, 260] on span "RENTALS" at bounding box center [220, 265] width 30 height 10
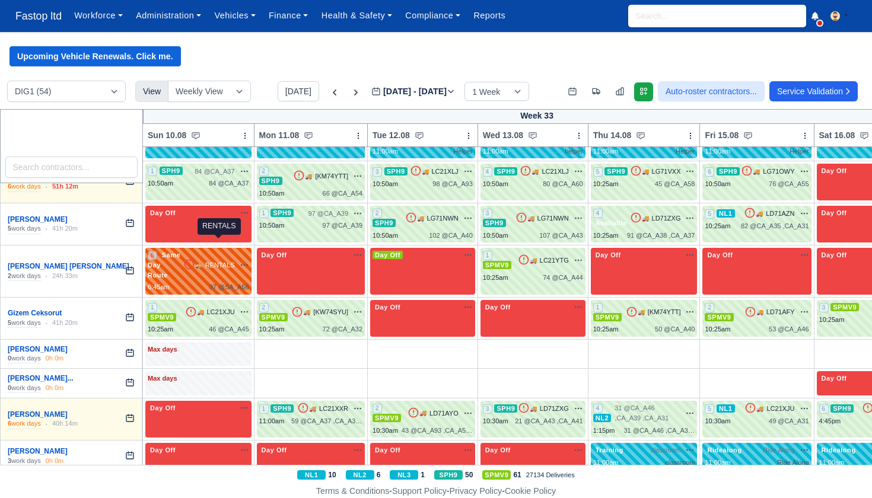
drag, startPoint x: 35, startPoint y: 210, endPoint x: 208, endPoint y: 246, distance: 177.0
click at [209, 260] on span "RENTALS" at bounding box center [220, 265] width 30 height 10
select select "Same Day Route"
select select "43409"
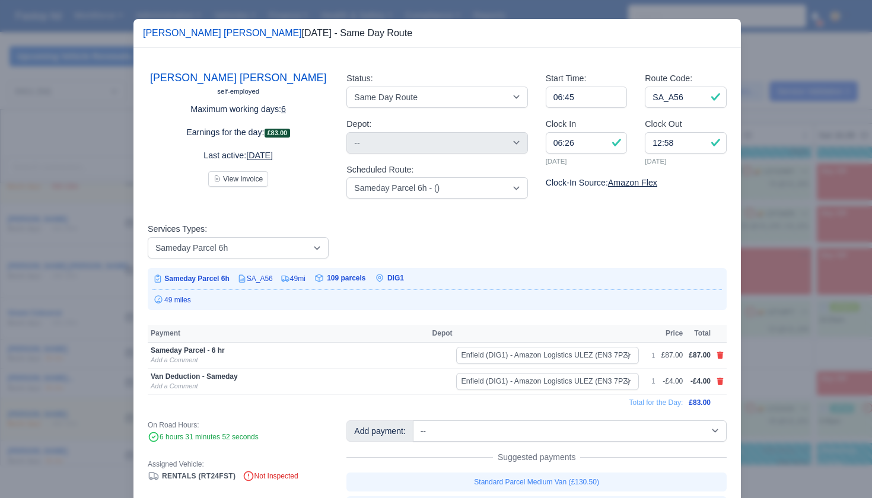
drag, startPoint x: 768, startPoint y: 309, endPoint x: 720, endPoint y: 293, distance: 51.0
click at [768, 309] on div at bounding box center [436, 249] width 872 height 498
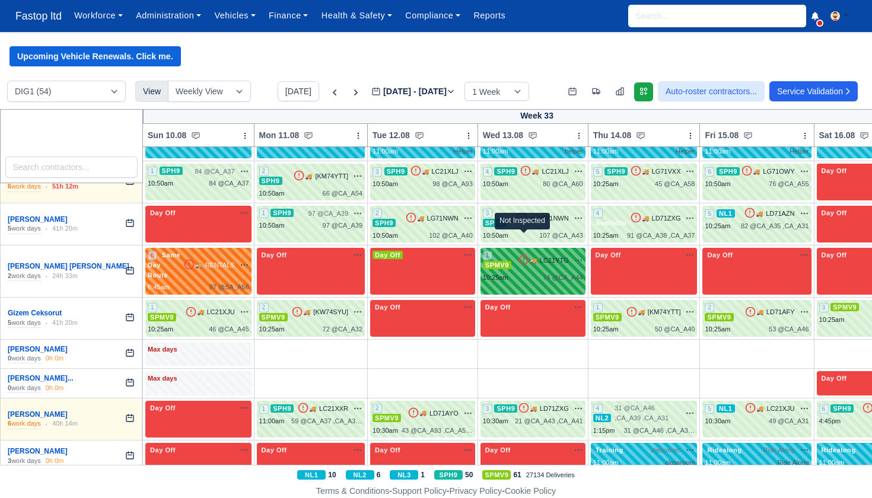
click at [519, 254] on icon at bounding box center [524, 260] width 12 height 12
select select "1"
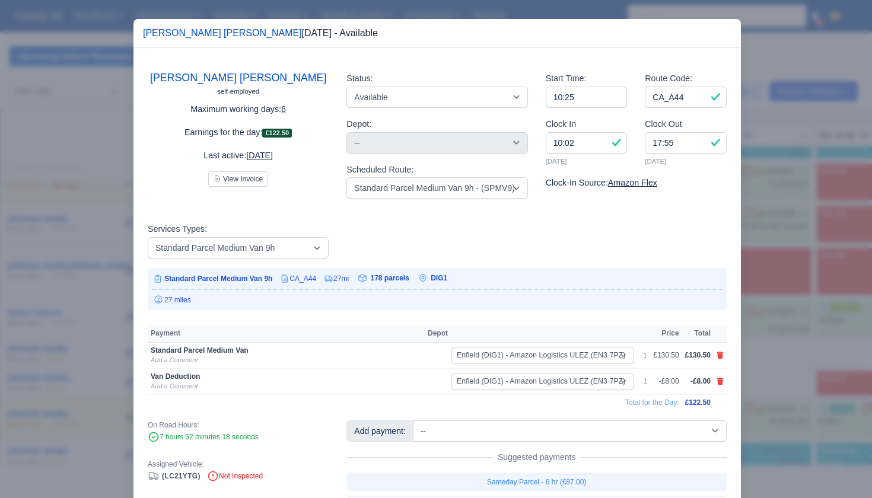
click at [838, 326] on div at bounding box center [436, 249] width 872 height 498
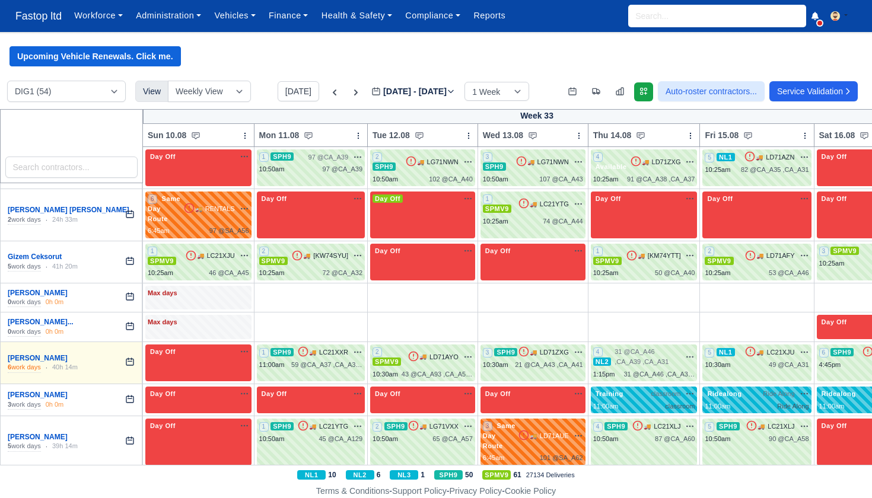
scroll to position [853, 0]
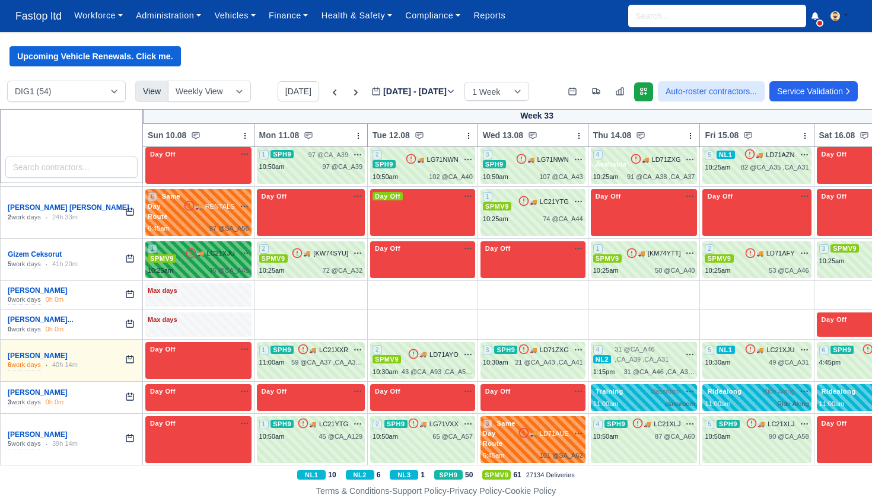
click at [185, 244] on div "1 SPMV9 🚚 LC21XJU" at bounding box center [198, 260] width 101 height 32
select select "1"
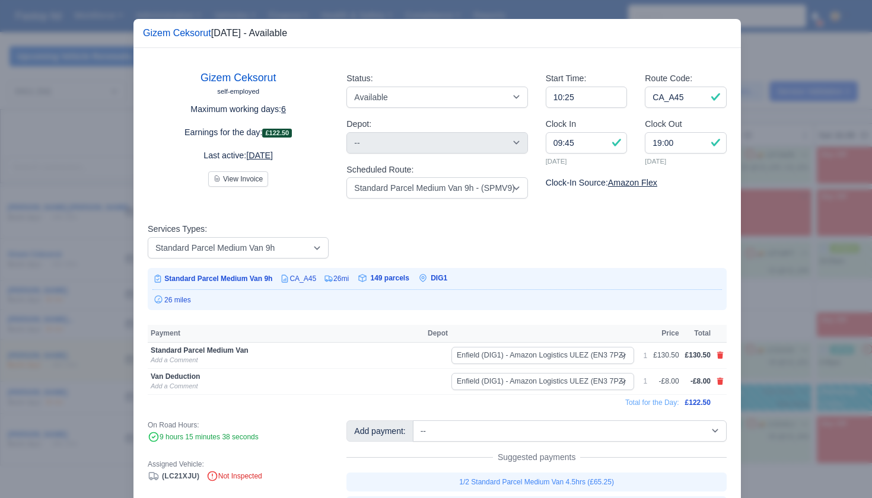
drag, startPoint x: 767, startPoint y: 307, endPoint x: 685, endPoint y: 288, distance: 84.6
click at [767, 307] on div at bounding box center [436, 249] width 872 height 498
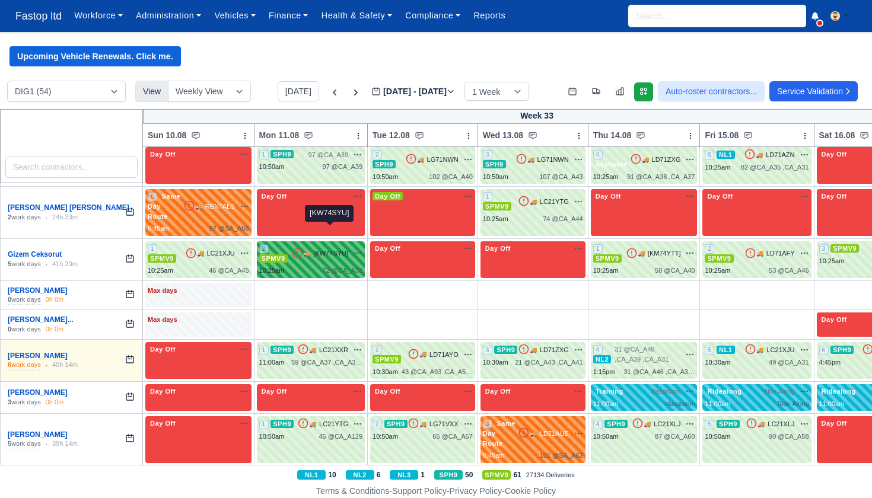
click at [321, 249] on span "[KW74SYU]" at bounding box center [330, 254] width 35 height 10
select select "1"
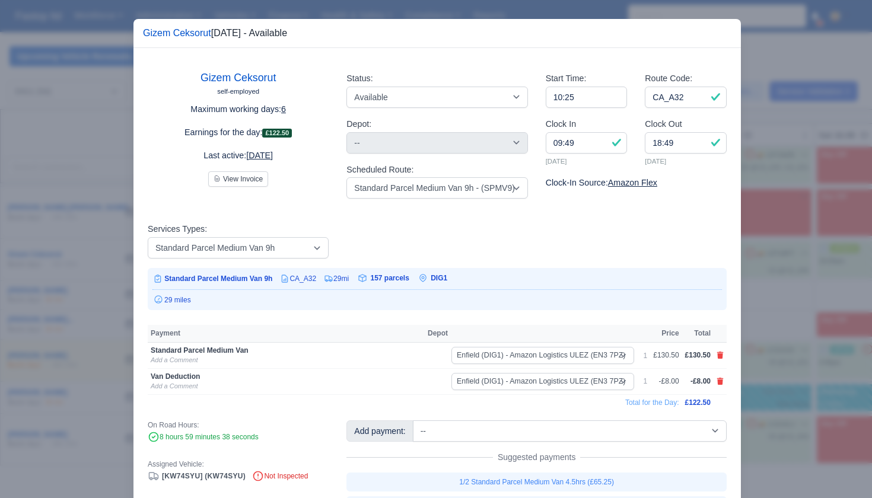
drag, startPoint x: 765, startPoint y: 297, endPoint x: 750, endPoint y: 286, distance: 18.8
click at [765, 297] on div at bounding box center [436, 249] width 872 height 498
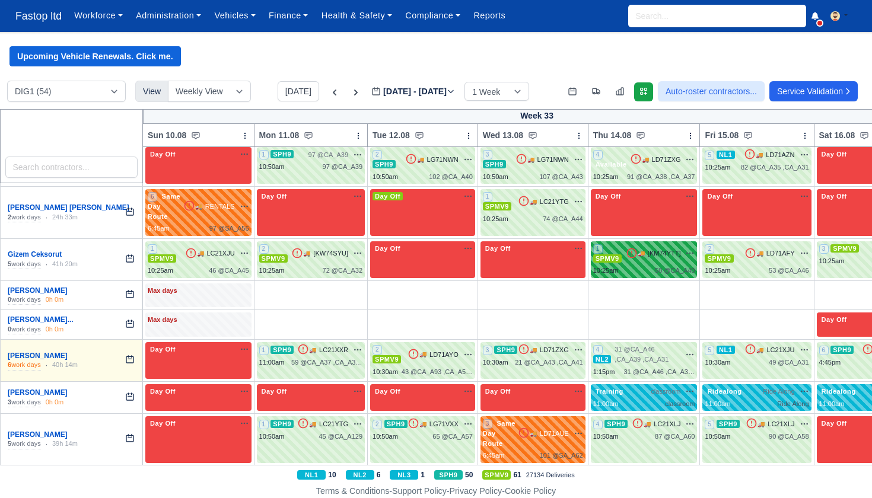
click at [688, 249] on icon "button" at bounding box center [689, 253] width 9 height 9
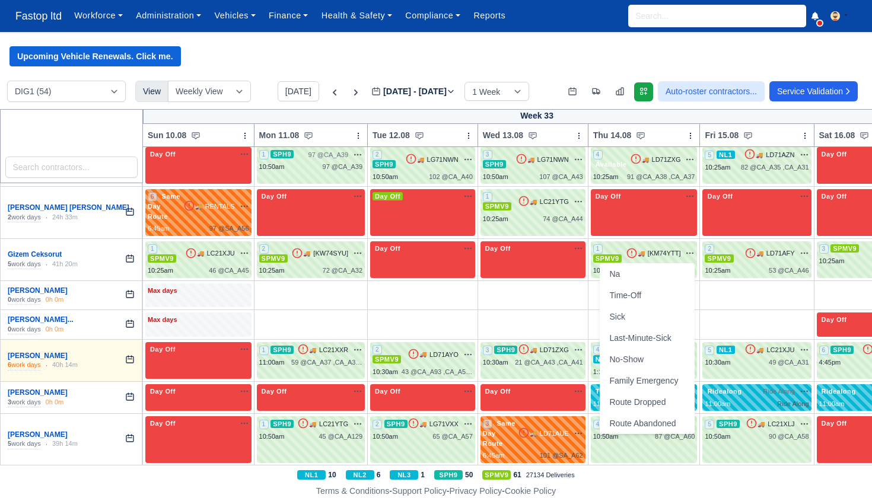
click at [758, 284] on td "+" at bounding box center [757, 296] width 114 height 30
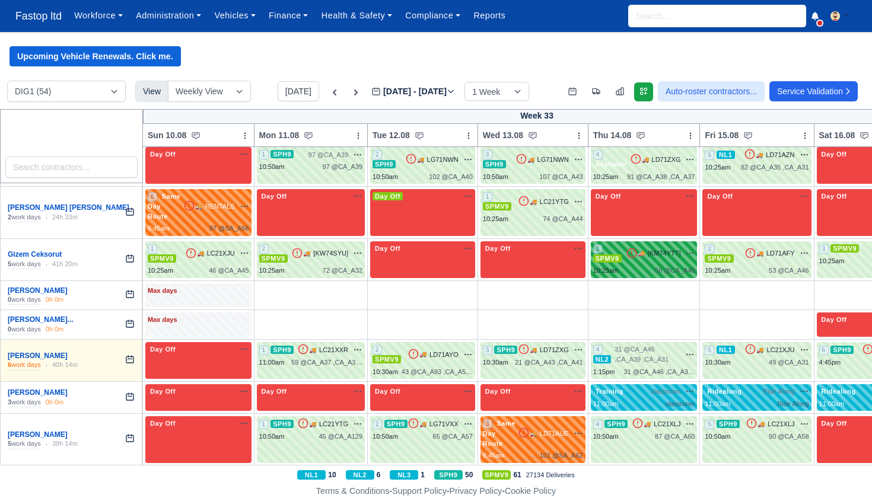
click at [665, 248] on div "🚚 [KM74YTT] na" at bounding box center [660, 253] width 69 height 11
select select "1"
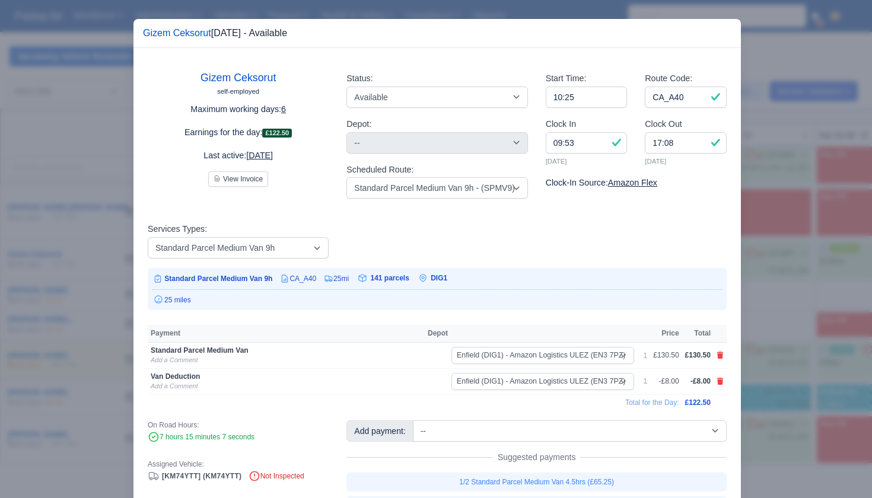
click at [792, 292] on div at bounding box center [436, 249] width 872 height 498
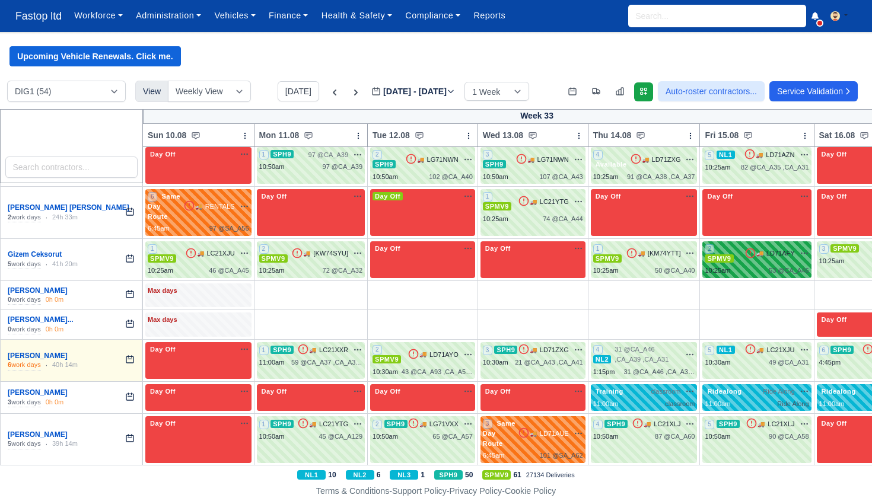
click at [766, 244] on div "2 SPMV9 🚚 LD71AFY" at bounding box center [757, 254] width 104 height 20
select select "1"
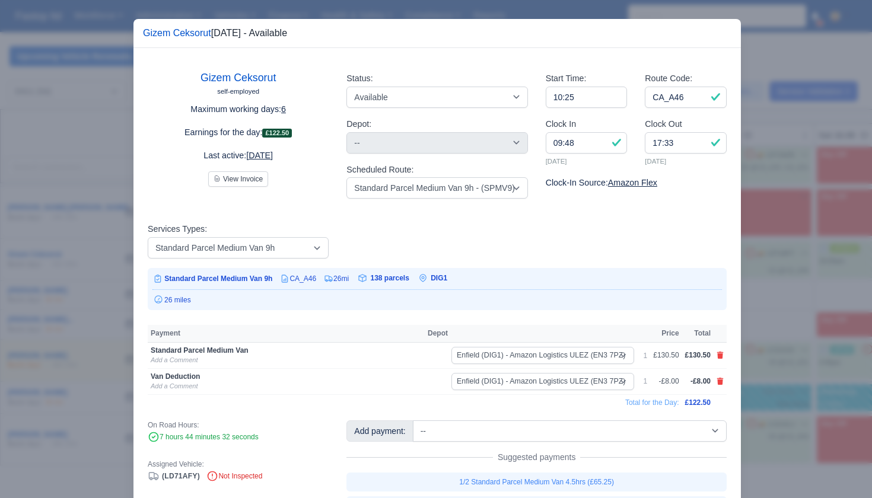
click at [787, 291] on div at bounding box center [436, 249] width 872 height 498
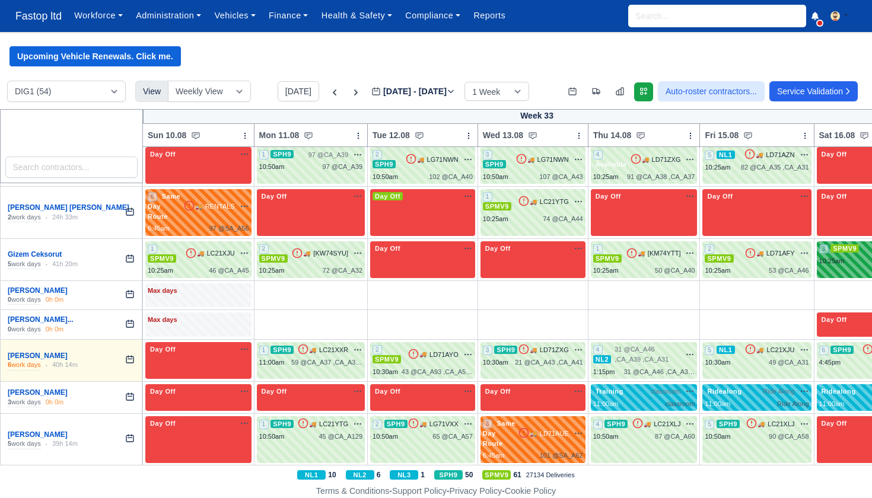
click at [832, 256] on div "10:25am" at bounding box center [832, 261] width 26 height 10
select select "1"
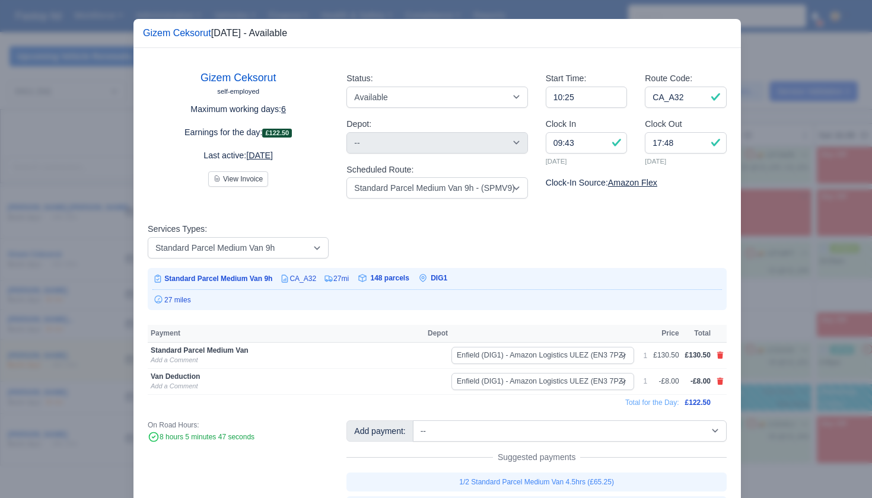
click at [771, 306] on div at bounding box center [436, 249] width 872 height 498
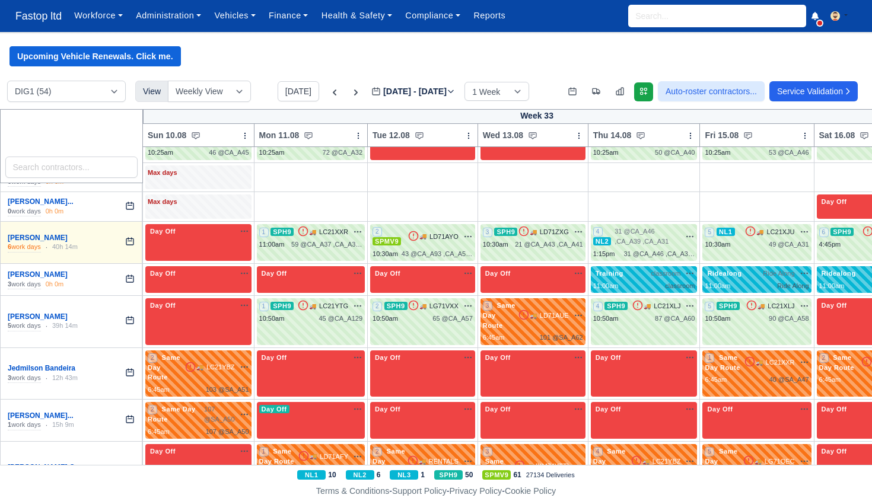
scroll to position [974, 0]
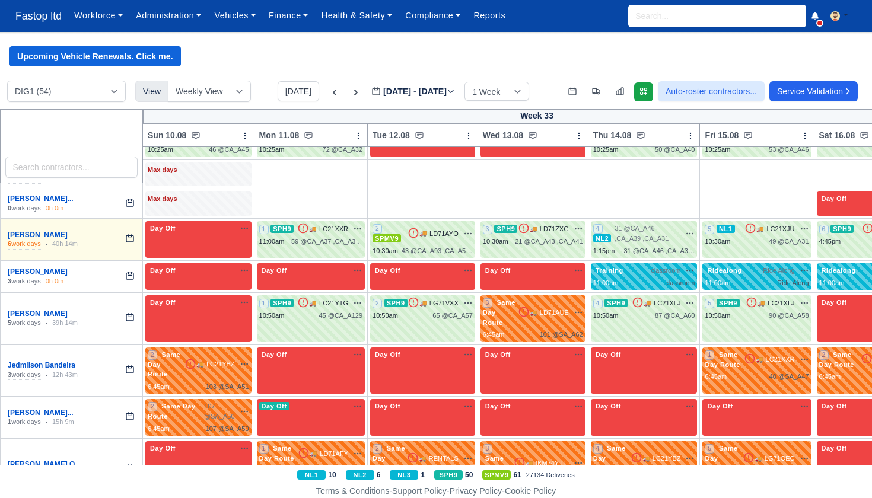
click at [300, 238] on span "59 @" at bounding box center [298, 241] width 15 height 7
drag, startPoint x: 24, startPoint y: 243, endPoint x: 300, endPoint y: 215, distance: 277.3
click at [300, 238] on span "59 @" at bounding box center [298, 241] width 15 height 7
select select "11"
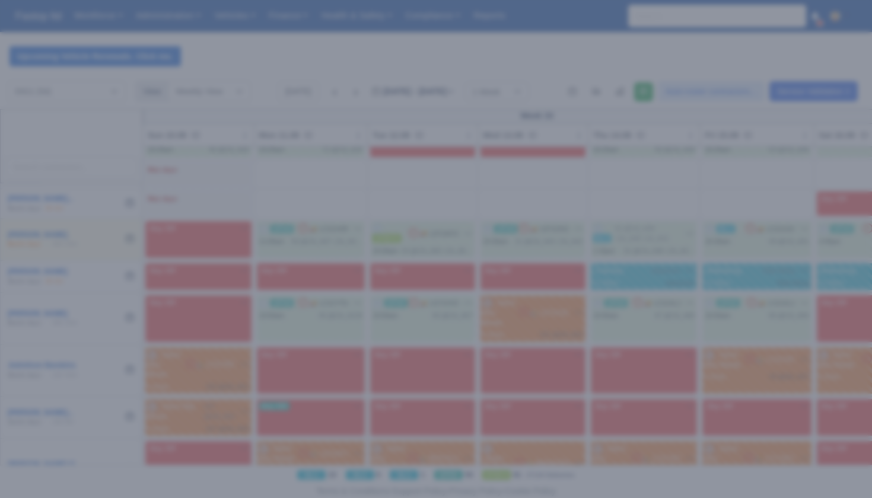
scroll to position [973, 0]
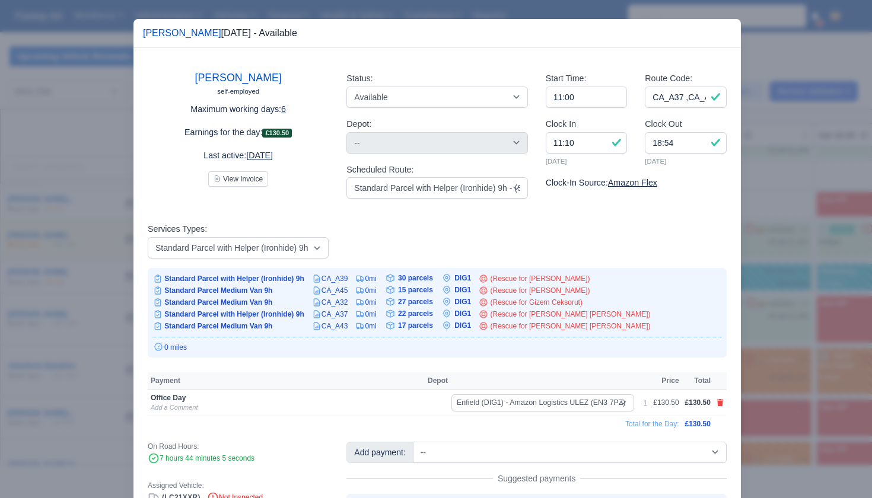
click at [770, 323] on div at bounding box center [436, 249] width 872 height 498
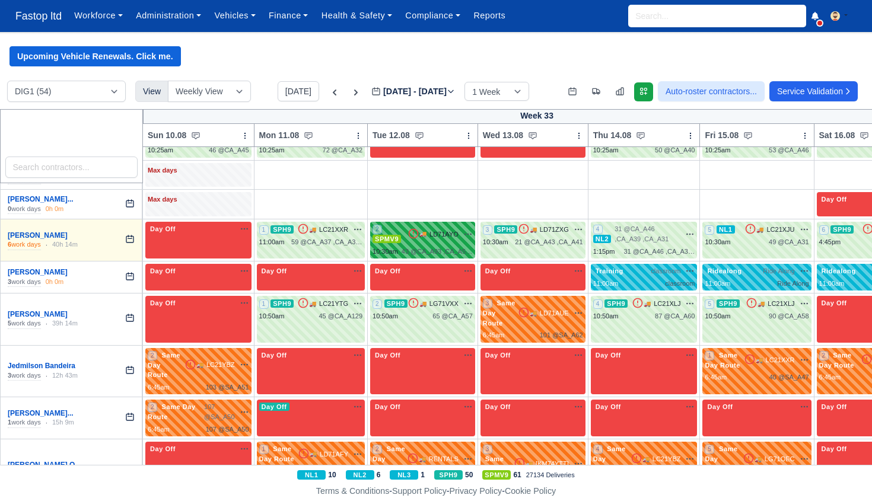
click at [452, 224] on div "2 SPMV9 🚚 LD71AYO" at bounding box center [423, 234] width 100 height 20
select select "1"
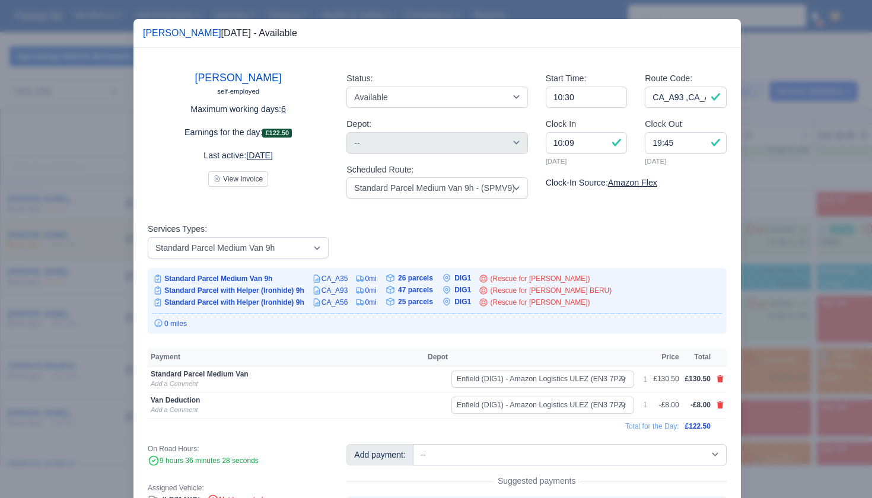
drag, startPoint x: 851, startPoint y: 309, endPoint x: 814, endPoint y: 298, distance: 38.9
click at [851, 309] on div at bounding box center [436, 249] width 872 height 498
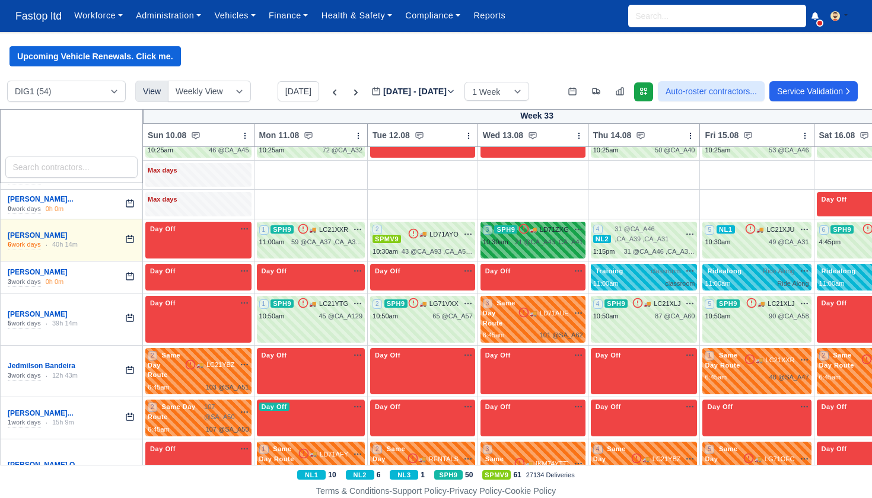
click at [557, 224] on div "3 SPH9 🚚" at bounding box center [533, 240] width 105 height 37
select select "11"
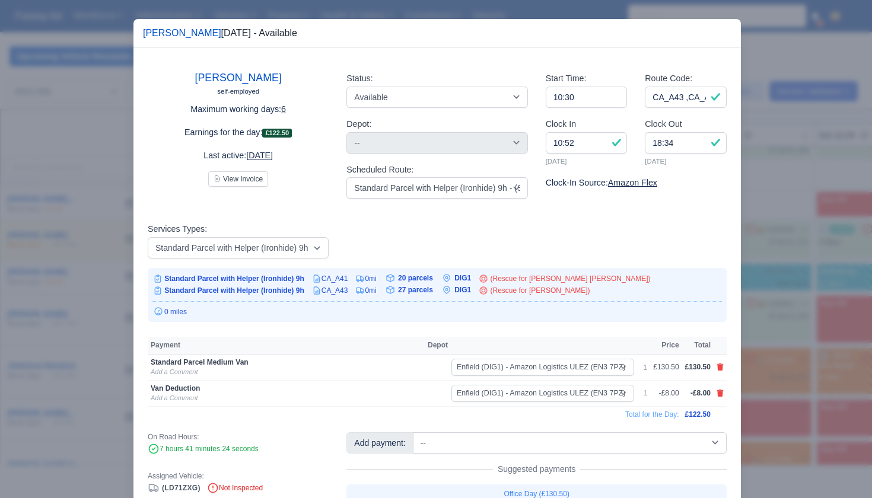
click at [777, 301] on div at bounding box center [436, 249] width 872 height 498
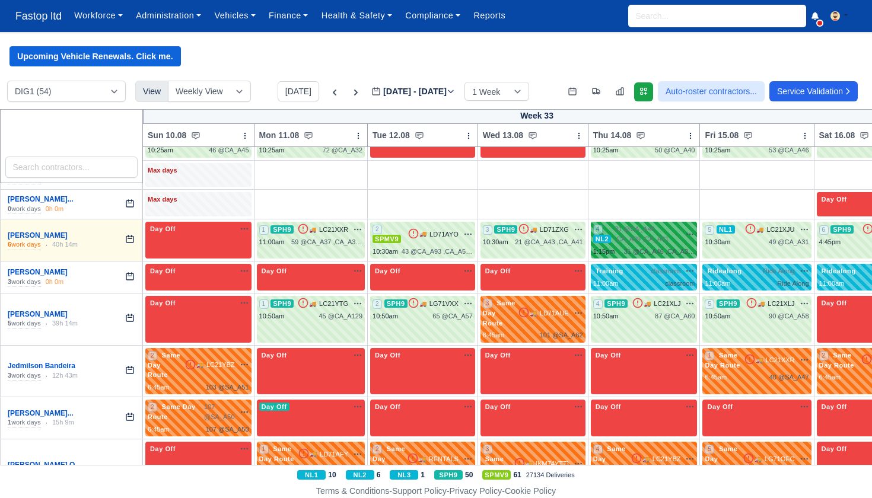
click at [675, 224] on span "31 @ CA_A46 ,CA_A39 ,CA_A31" at bounding box center [648, 234] width 66 height 20
select select "4"
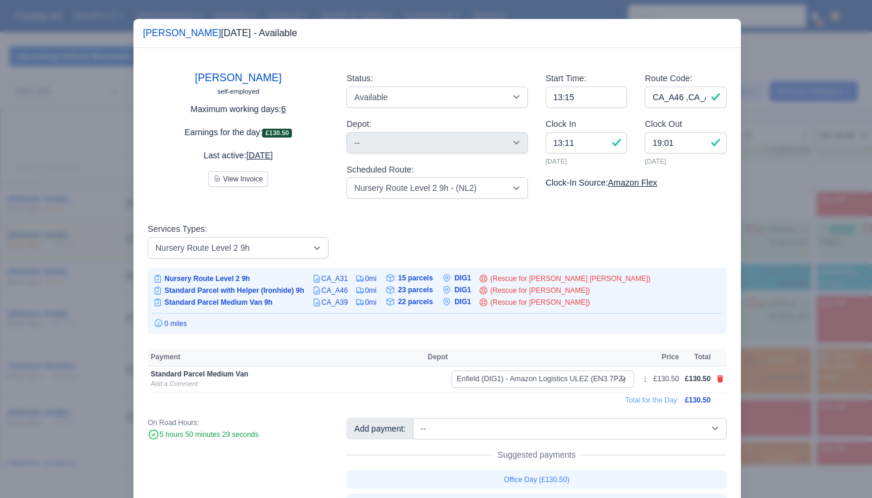
drag, startPoint x: 795, startPoint y: 295, endPoint x: 789, endPoint y: 272, distance: 23.7
click at [795, 295] on div at bounding box center [436, 249] width 872 height 498
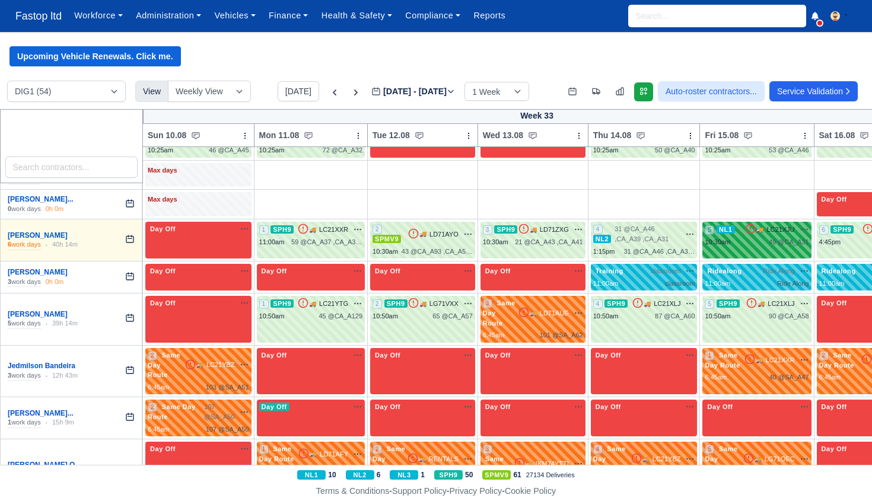
click at [754, 224] on div "5 NL1 🚚 LC21XJU" at bounding box center [757, 235] width 104 height 23
select select "2"
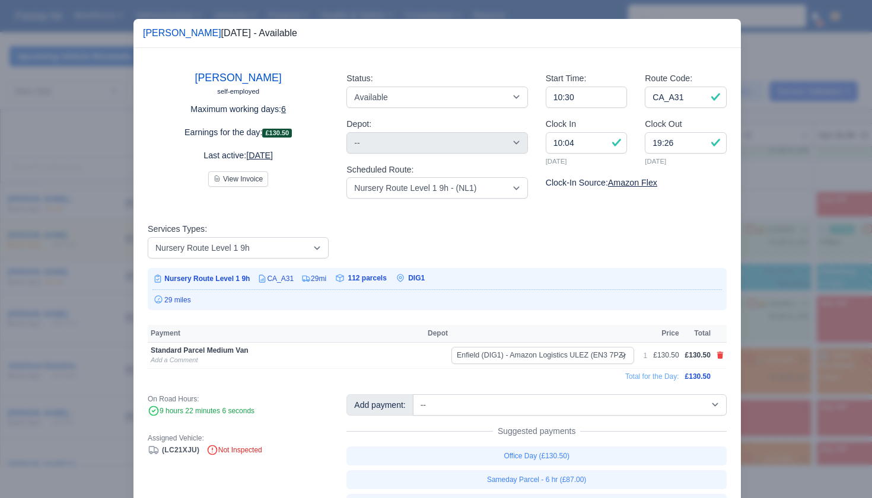
drag, startPoint x: 784, startPoint y: 276, endPoint x: 803, endPoint y: 249, distance: 33.6
click at [784, 276] on div at bounding box center [436, 249] width 872 height 498
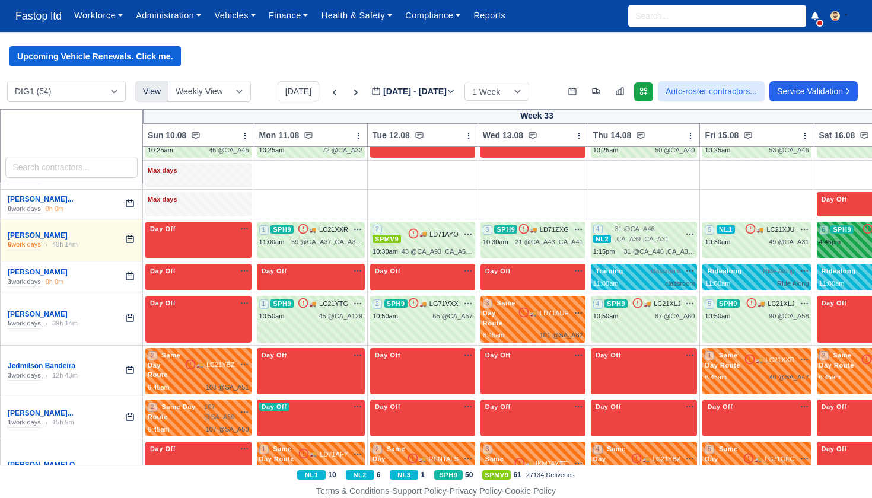
click at [838, 237] on div "4:45pm" at bounding box center [830, 242] width 22 height 10
select select "11"
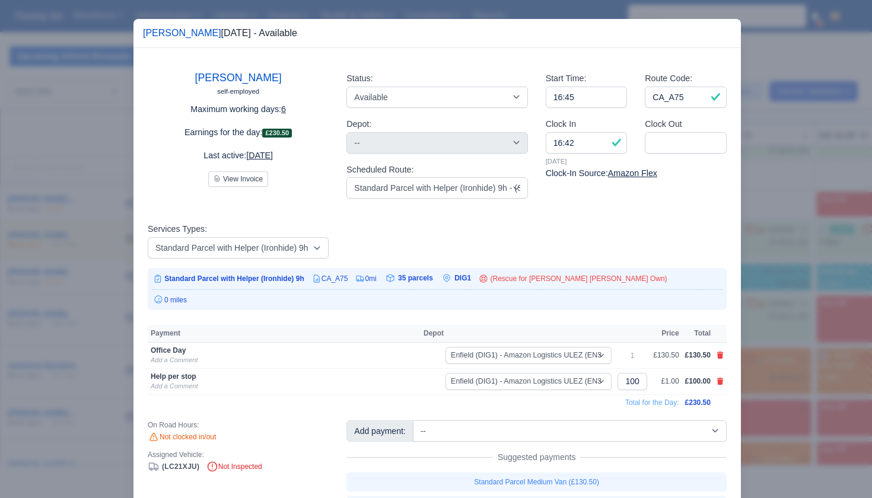
click at [818, 293] on div at bounding box center [436, 249] width 872 height 498
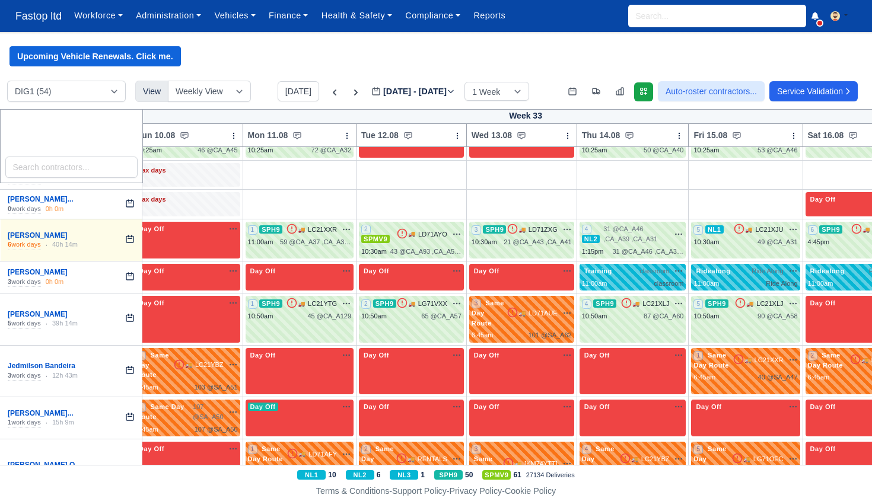
select select "11"
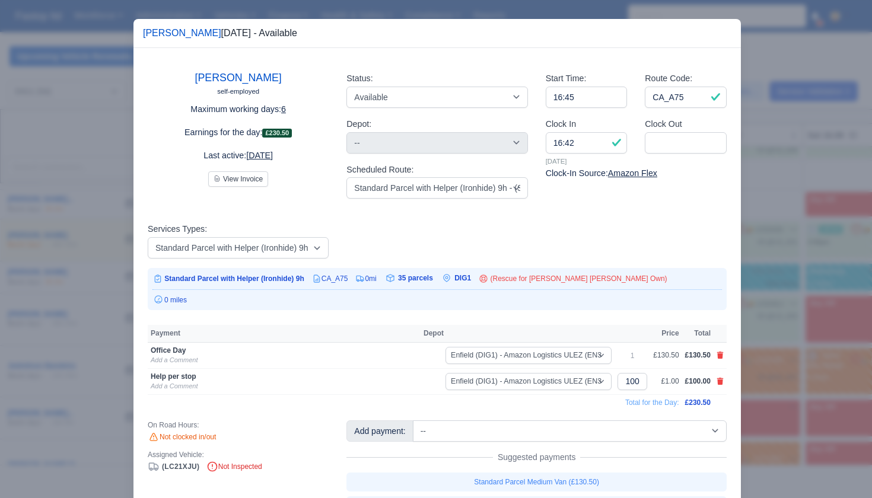
click at [847, 208] on div at bounding box center [436, 249] width 872 height 498
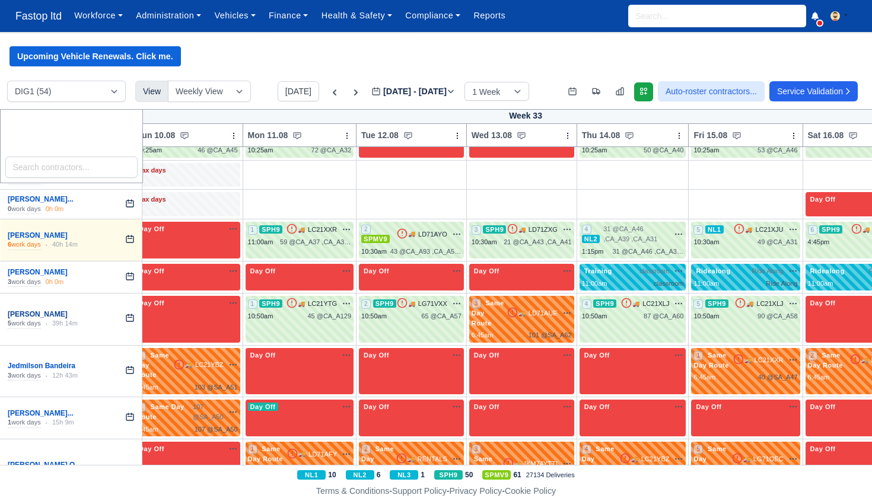
scroll to position [973, 12]
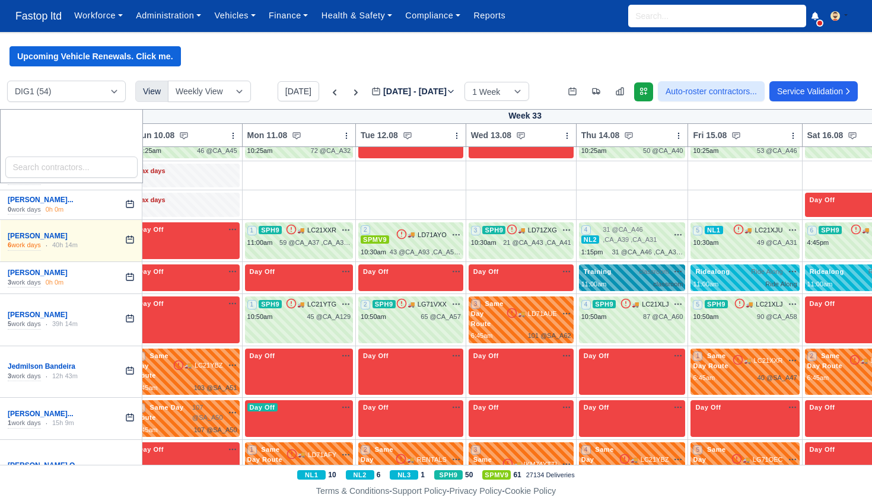
click at [673, 279] on div "classroom" at bounding box center [668, 284] width 30 height 10
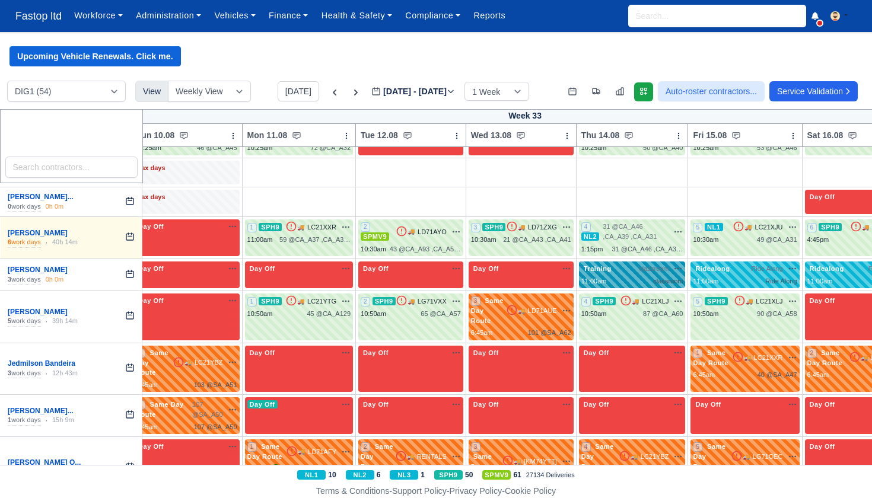
click at [673, 277] on div "classroom" at bounding box center [668, 282] width 30 height 10
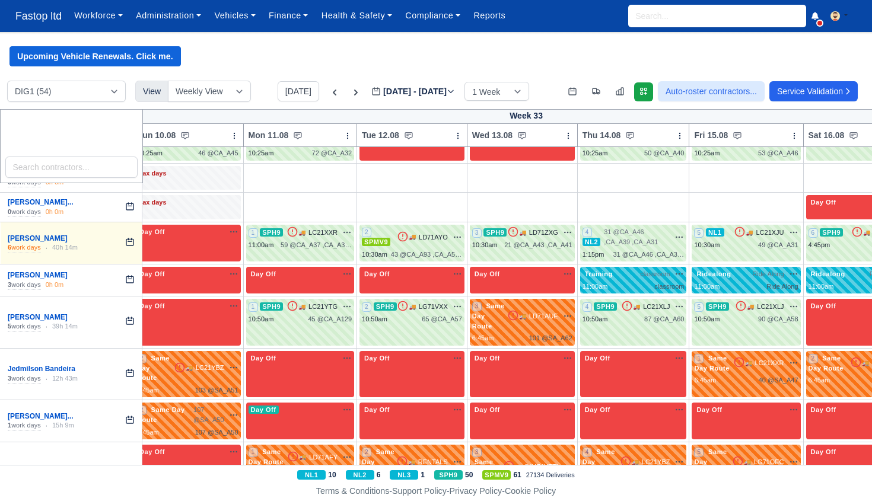
select select "Training"
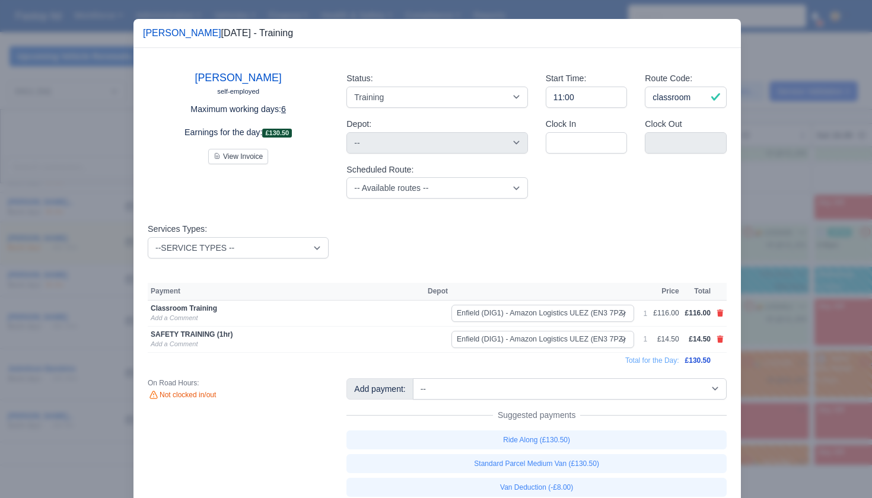
scroll to position [0, 1]
click at [785, 309] on div at bounding box center [436, 249] width 872 height 498
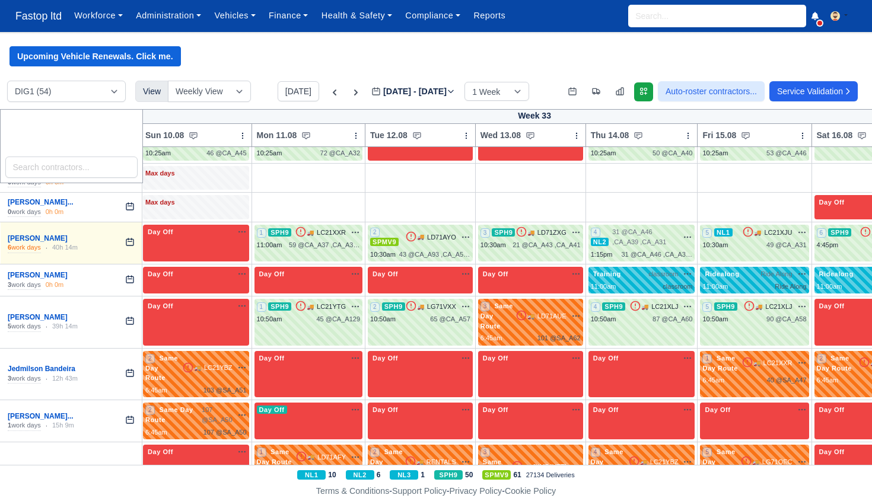
scroll to position [0, 0]
click at [770, 269] on td "Ridealong Ride Along na" at bounding box center [755, 281] width 114 height 32
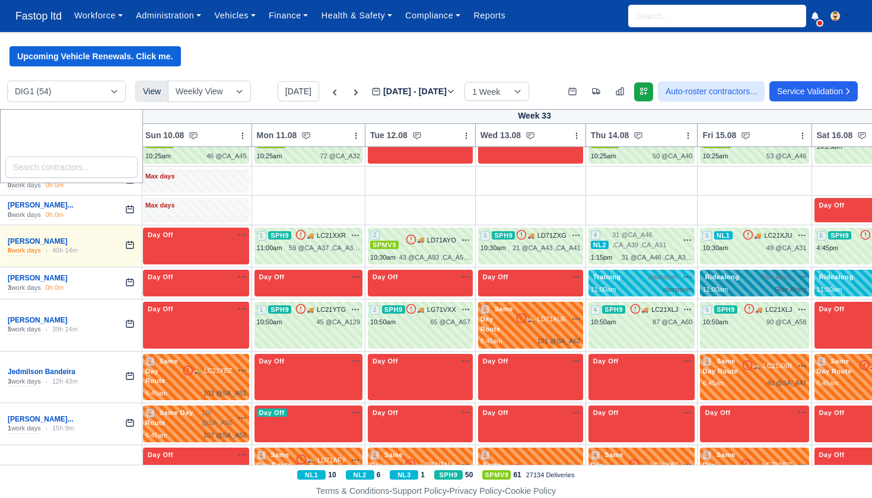
click at [770, 285] on div "11:00am Ride Along" at bounding box center [755, 290] width 104 height 10
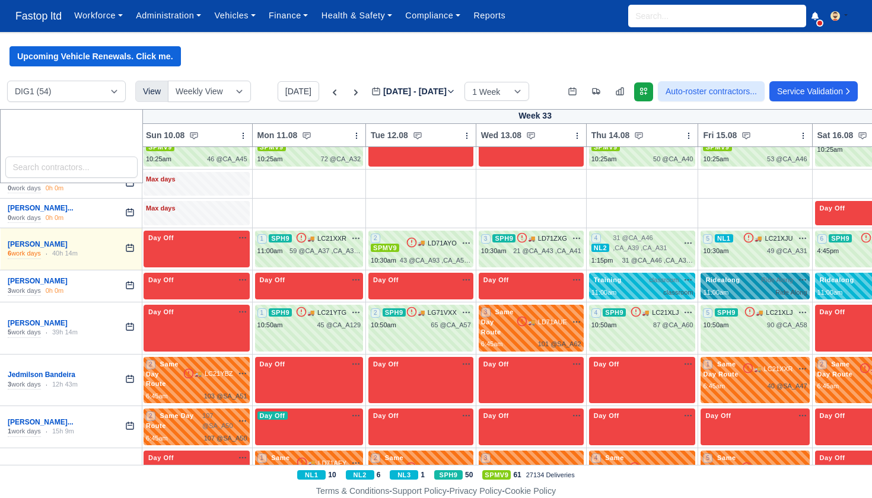
scroll to position [964, 0]
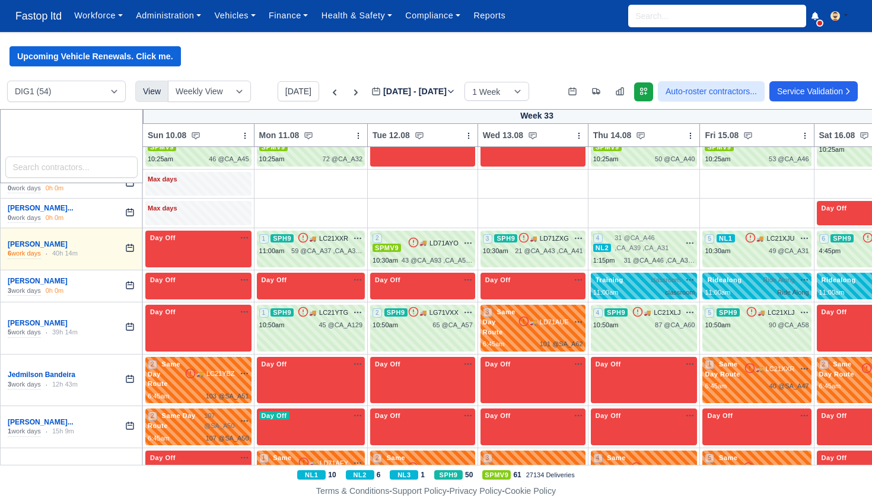
select select "Ridealong"
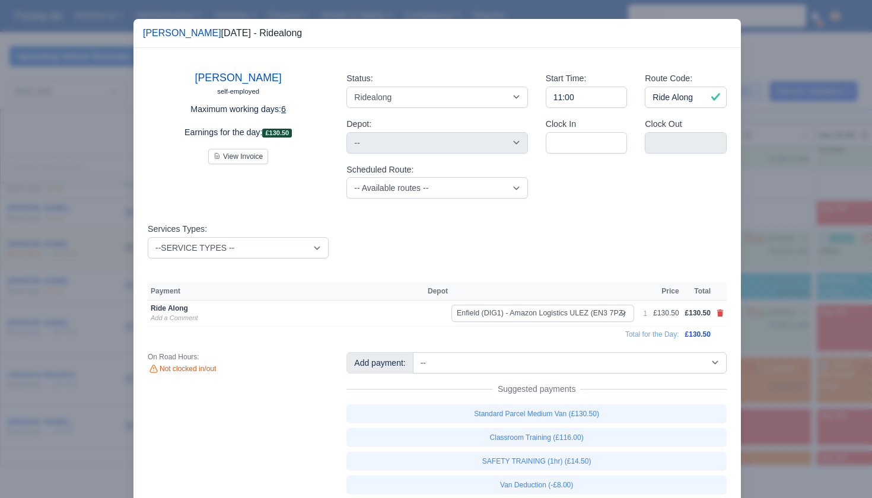
scroll to position [964, -1]
click at [787, 307] on div at bounding box center [436, 249] width 872 height 498
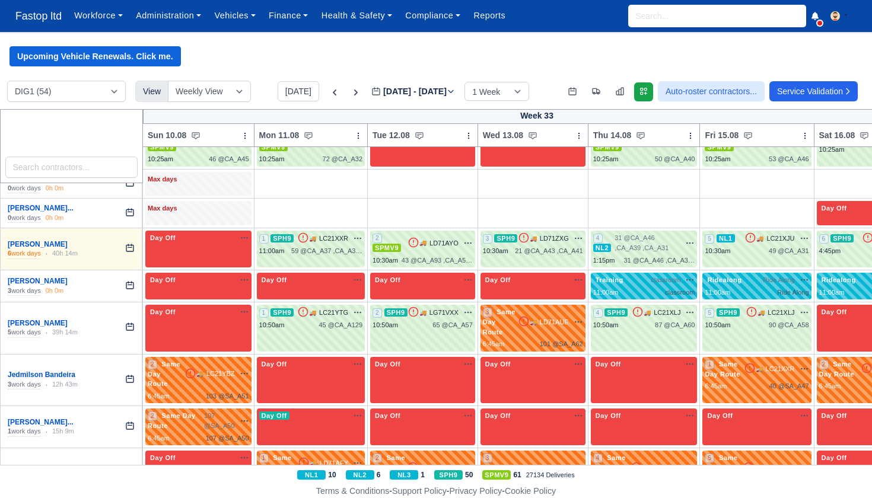
scroll to position [1, 0]
click at [837, 288] on div "11:00am" at bounding box center [832, 293] width 26 height 10
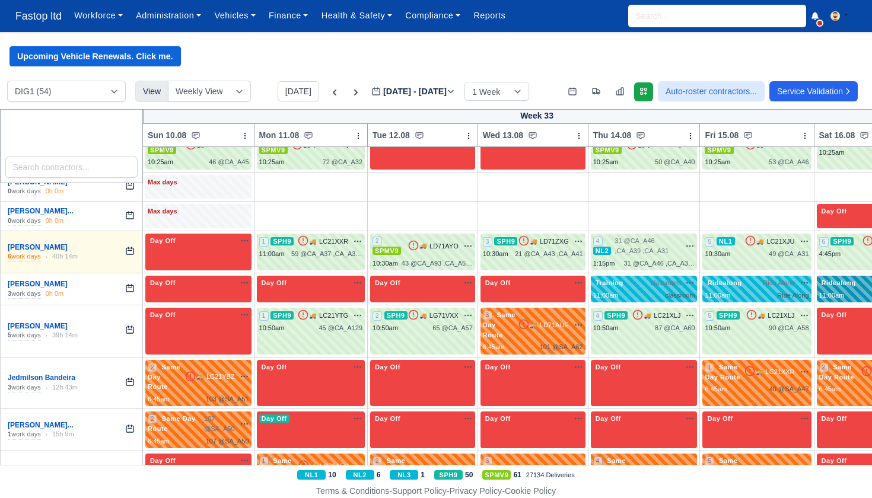
select select "Ridealong"
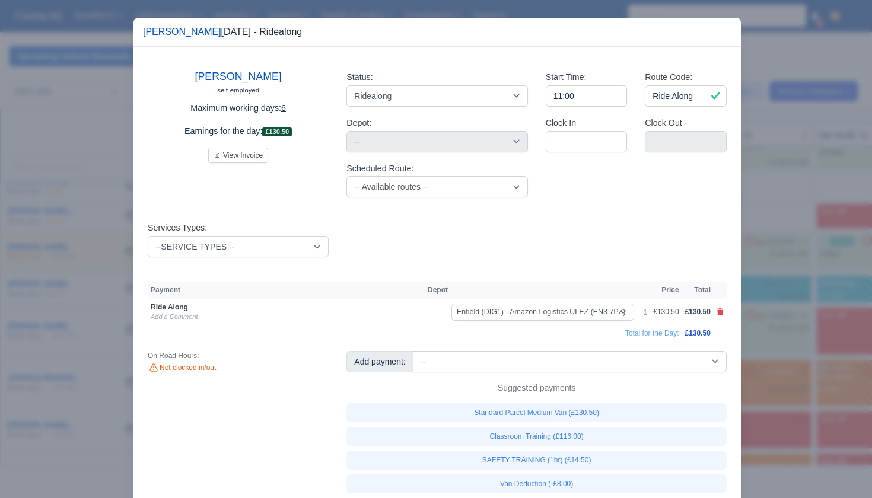
click at [796, 309] on div at bounding box center [436, 249] width 872 height 498
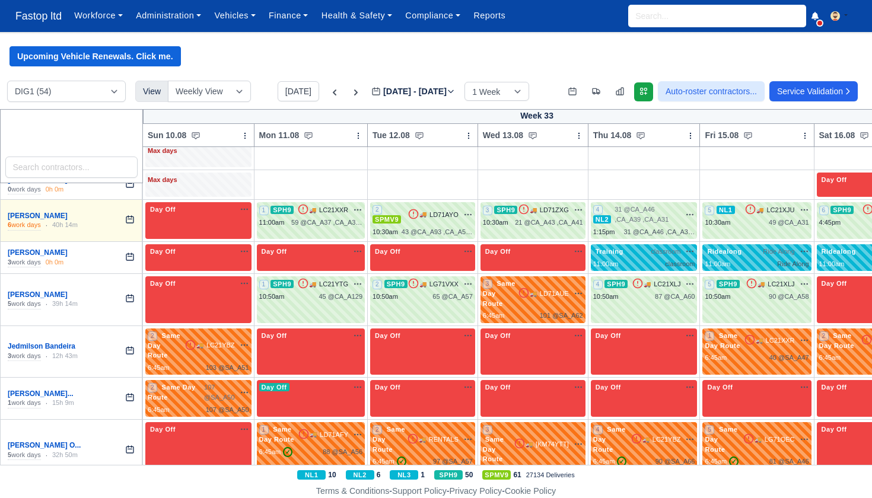
scroll to position [996, 0]
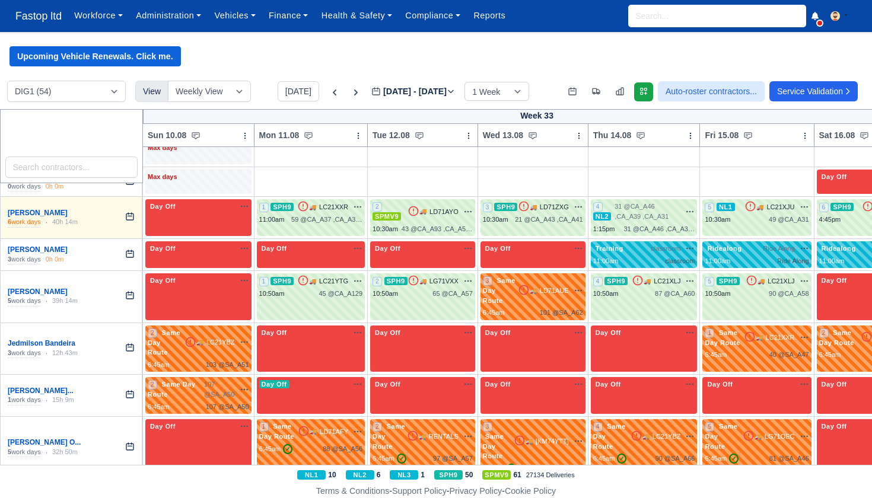
click at [322, 289] on div "45 @ CA_A129" at bounding box center [341, 294] width 44 height 10
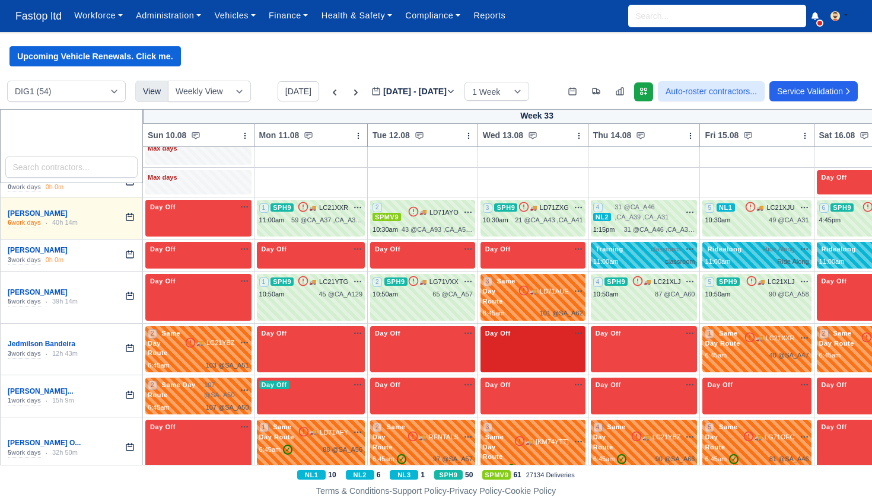
select select "11"
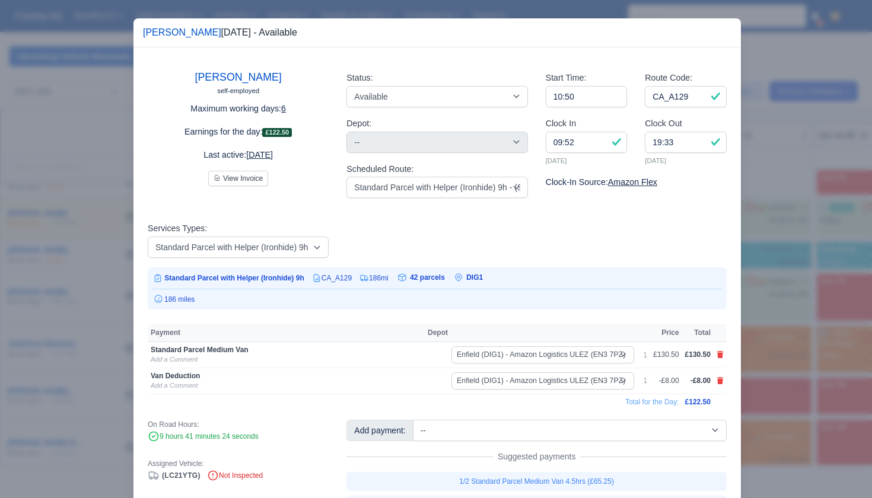
click at [337, 275] on td "CA_A129" at bounding box center [328, 278] width 47 height 12
click at [761, 295] on div at bounding box center [436, 249] width 872 height 498
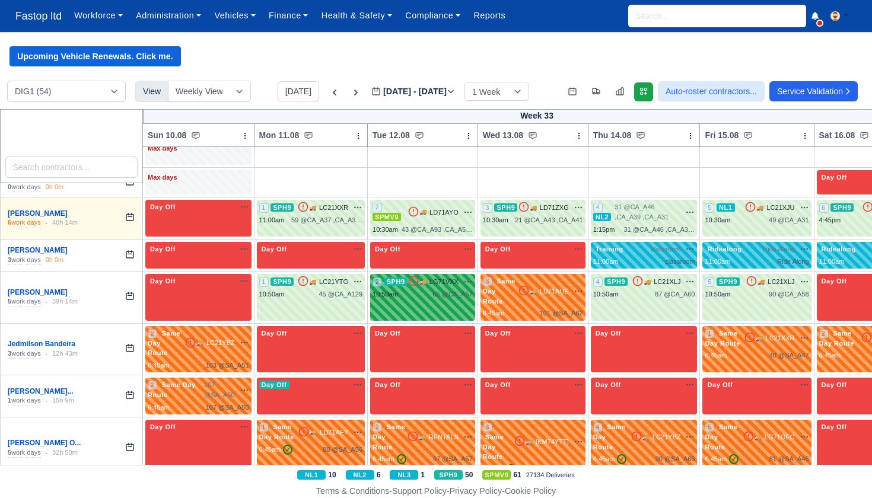
click at [457, 284] on div "2 SPH9 🚚" at bounding box center [422, 297] width 105 height 47
select select "11"
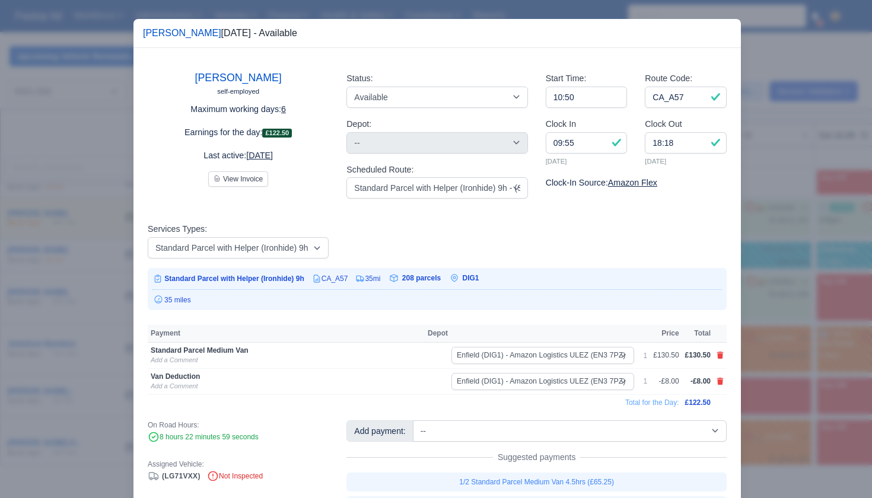
drag, startPoint x: 789, startPoint y: 335, endPoint x: 749, endPoint y: 317, distance: 43.3
click at [788, 336] on div at bounding box center [436, 249] width 872 height 498
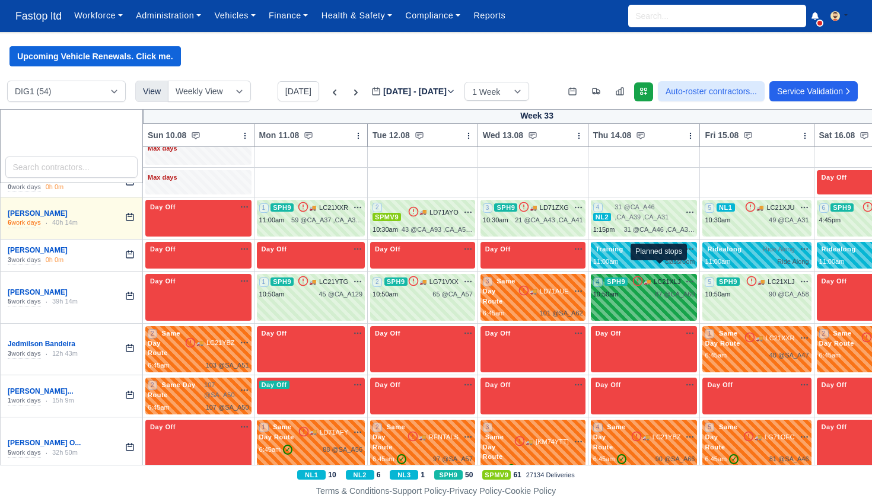
click at [663, 291] on span "87 @" at bounding box center [662, 294] width 15 height 7
select select "11"
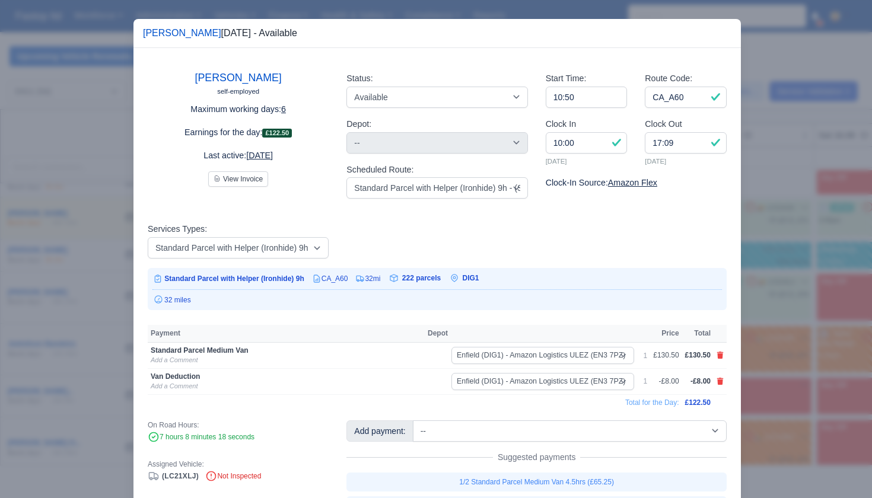
drag, startPoint x: 783, startPoint y: 332, endPoint x: 778, endPoint y: 309, distance: 24.3
click at [783, 332] on div at bounding box center [436, 249] width 872 height 498
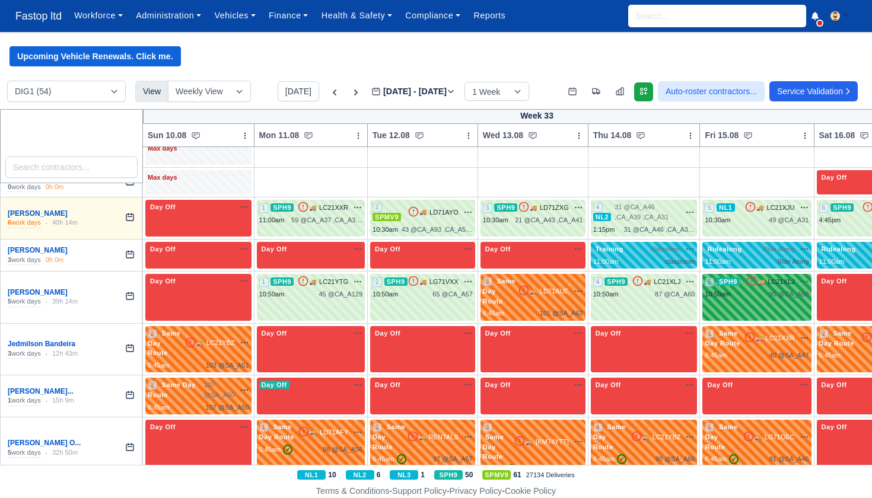
click at [765, 279] on div "5 SPH9 🚚" at bounding box center [757, 297] width 109 height 47
select select "11"
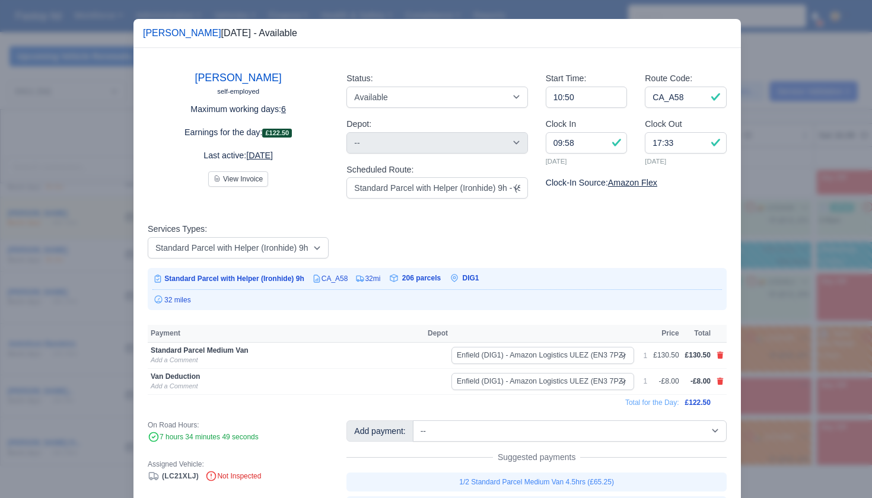
click at [786, 337] on div at bounding box center [436, 249] width 872 height 498
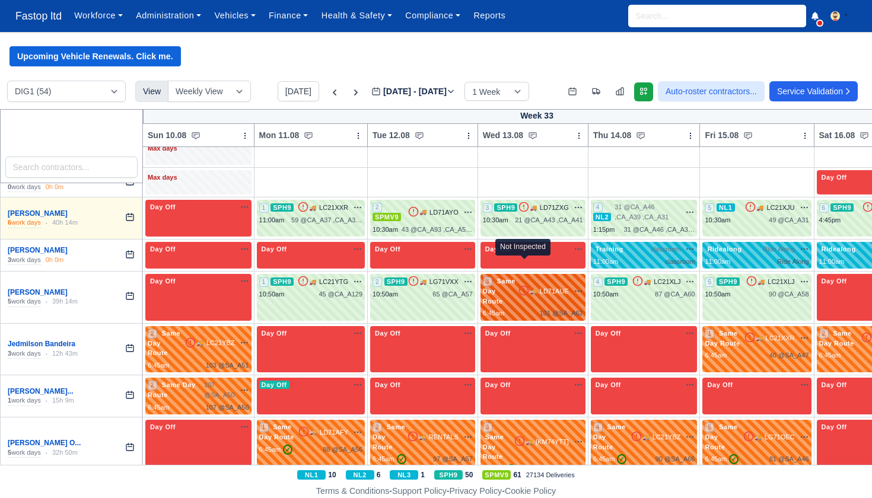
click at [528, 287] on icon at bounding box center [523, 291] width 9 height 9
select select "Same Day Route"
select select "43409"
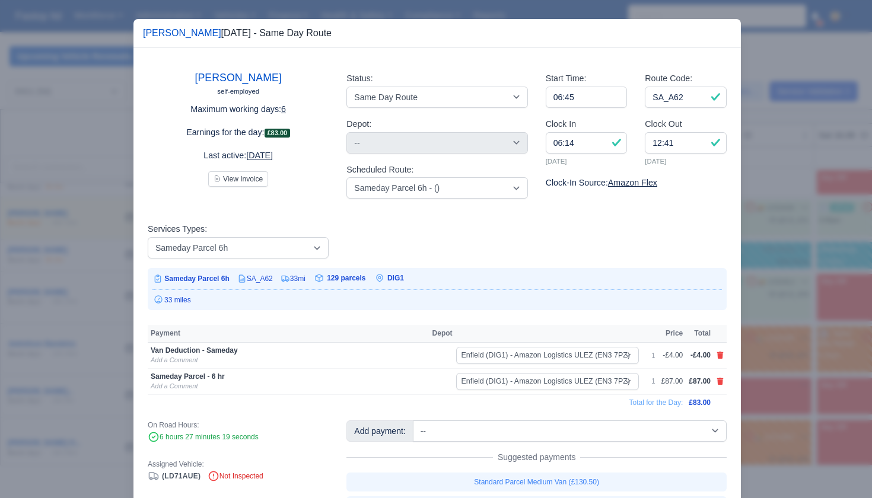
click at [800, 333] on div at bounding box center [436, 249] width 872 height 498
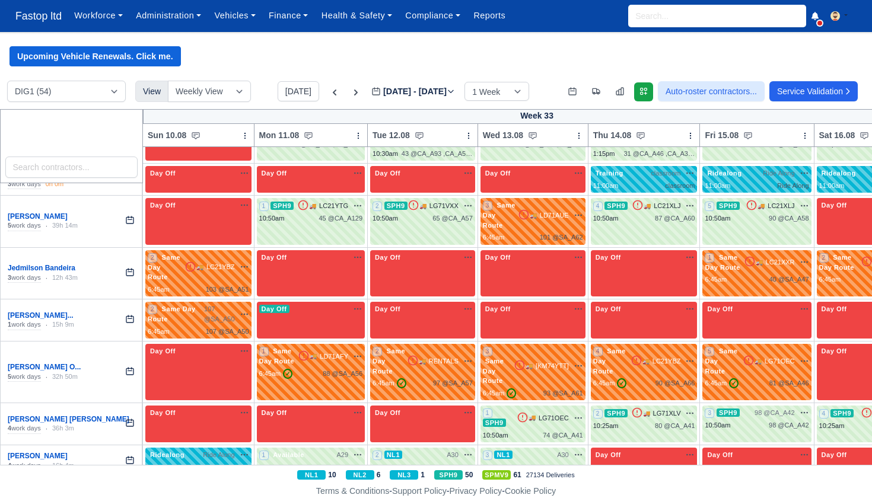
scroll to position [1072, 0]
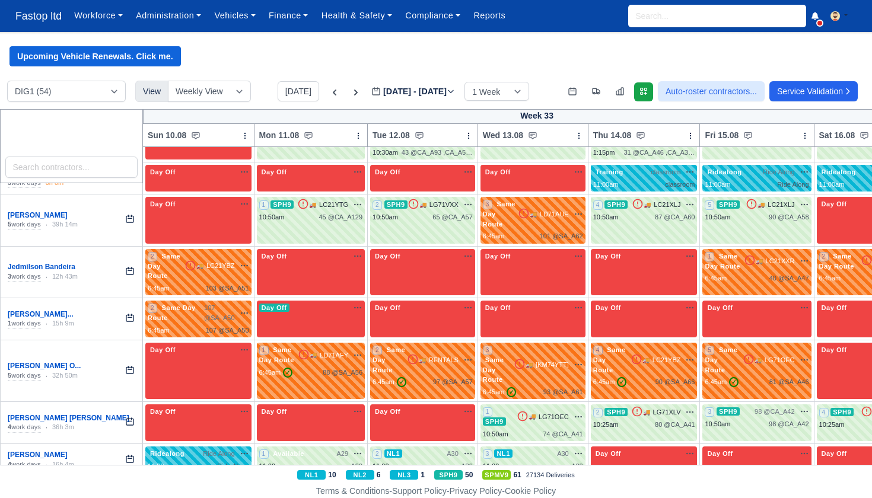
click at [190, 252] on div "2 Same Day Route 🚚 LC21YBZ" at bounding box center [198, 267] width 101 height 30
drag, startPoint x: 117, startPoint y: 260, endPoint x: 190, endPoint y: 248, distance: 73.9
click at [190, 252] on div "2 Same Day Route 🚚 LC21YBZ" at bounding box center [198, 267] width 101 height 30
select select "Same Day Route"
select select "43409"
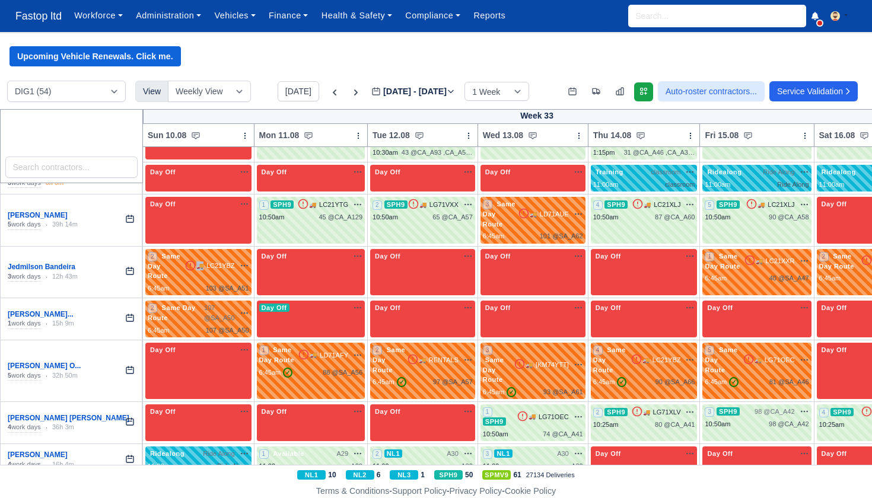
select select "43409"
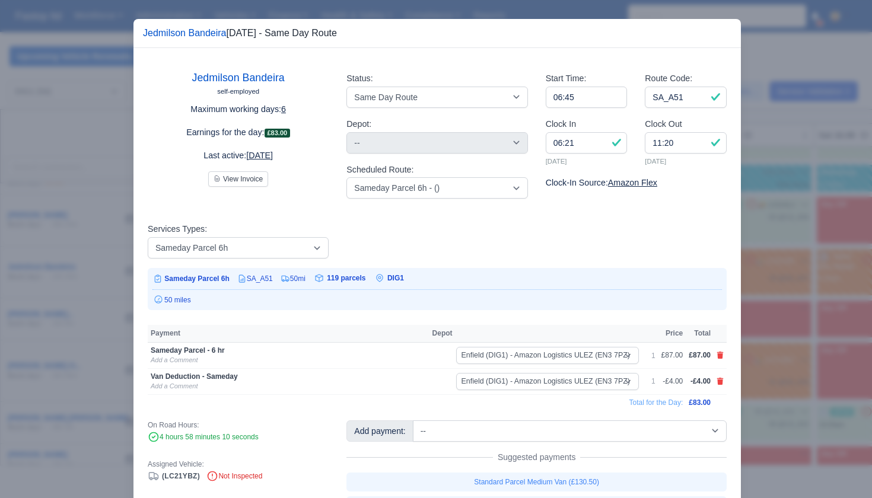
drag, startPoint x: 769, startPoint y: 314, endPoint x: 766, endPoint y: 302, distance: 12.2
click at [768, 314] on div at bounding box center [436, 249] width 872 height 498
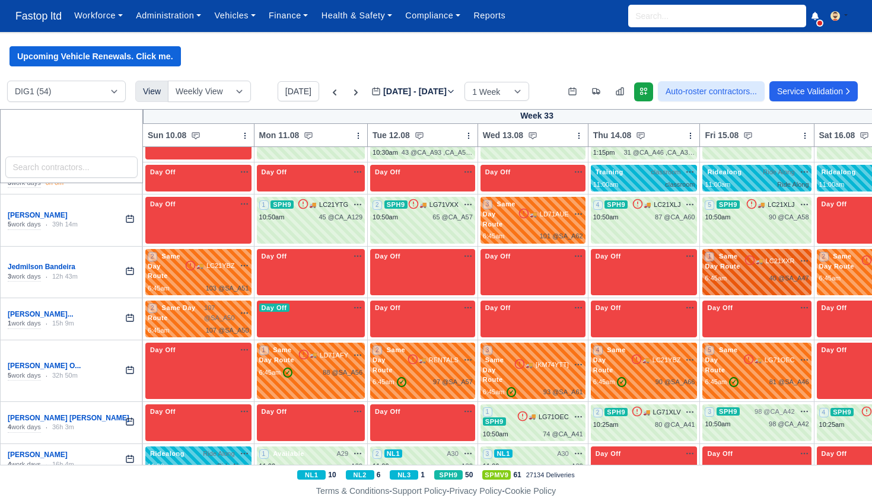
click at [736, 274] on div "6:45am 40 @ SA_A47" at bounding box center [757, 279] width 104 height 10
select select "Same Day Route"
select select "43409"
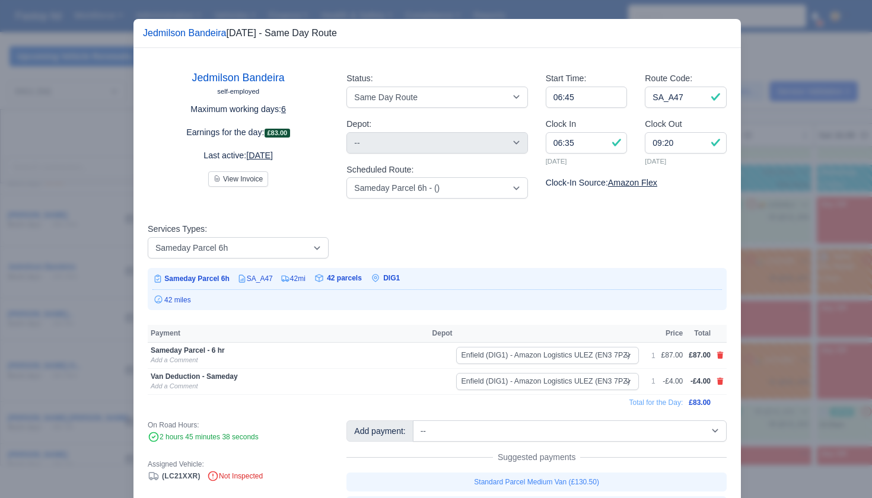
click at [789, 302] on div at bounding box center [436, 249] width 872 height 498
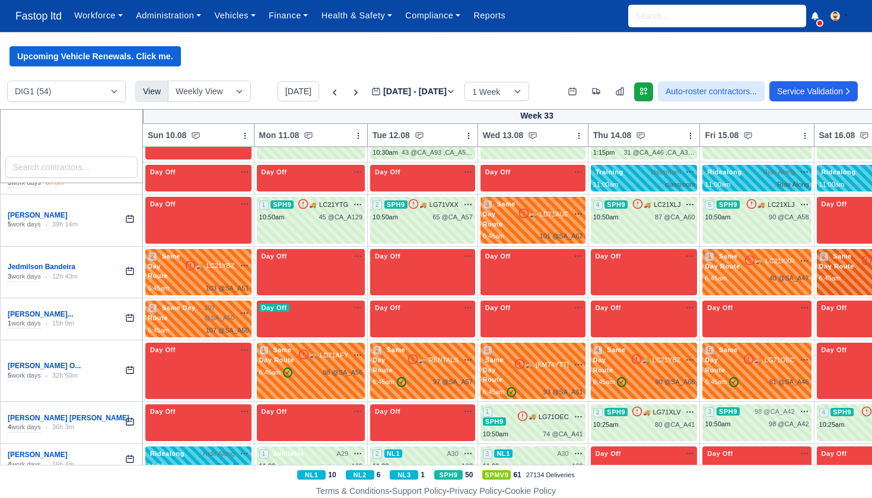
click at [850, 252] on span "Same Day Route" at bounding box center [837, 261] width 37 height 18
select select "Same Day Route"
select select "43409"
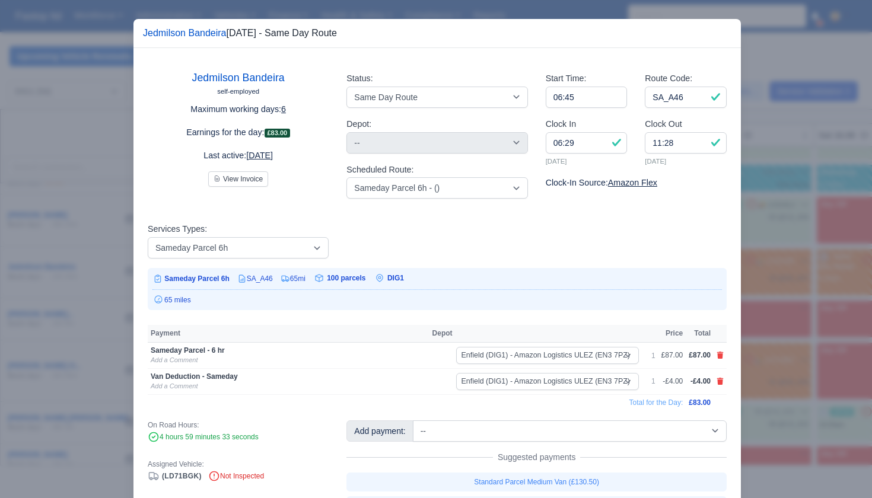
click at [818, 300] on div at bounding box center [436, 249] width 872 height 498
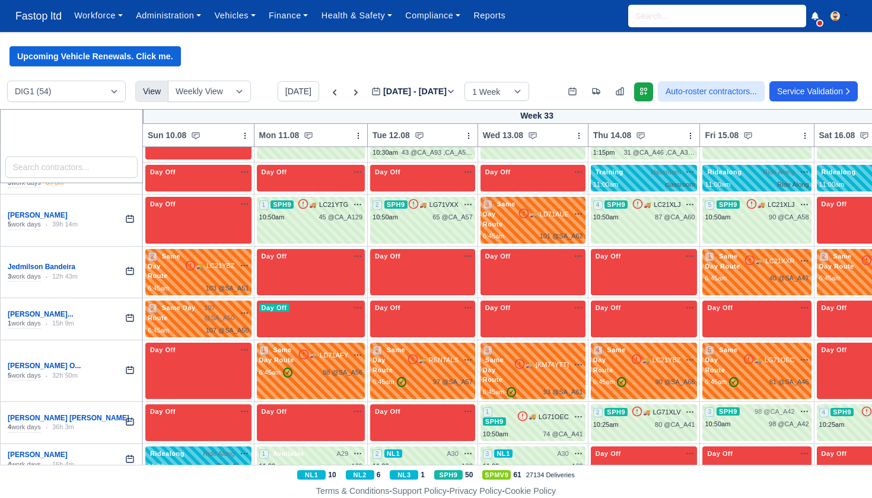
click at [192, 303] on div "2 Same Day Route" at bounding box center [176, 313] width 56 height 20
drag, startPoint x: 2, startPoint y: 239, endPoint x: 192, endPoint y: 290, distance: 196.0
click at [192, 303] on div "2 Same Day Route" at bounding box center [176, 313] width 56 height 20
select select "Same Day Route"
select select "43409"
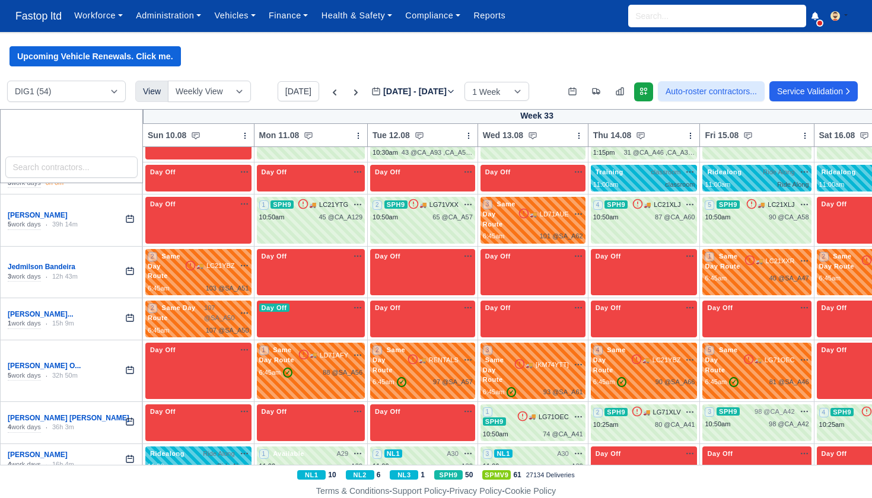
select select "43409"
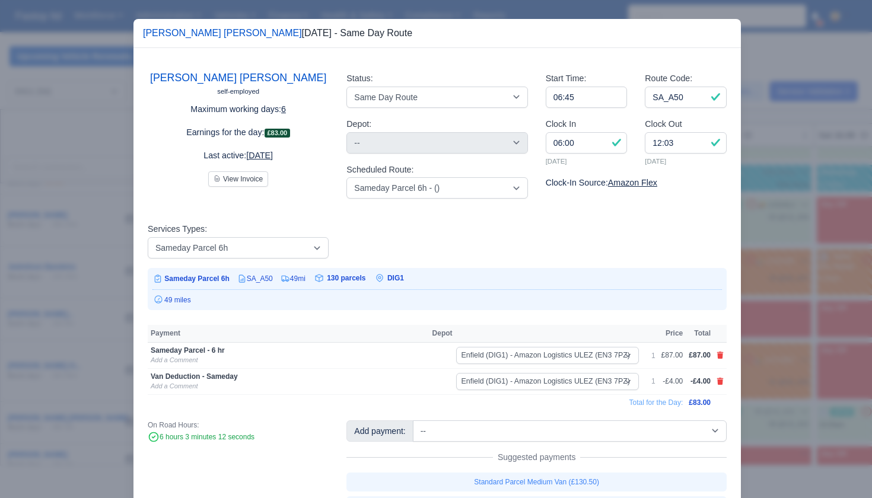
click at [803, 313] on div at bounding box center [436, 249] width 872 height 498
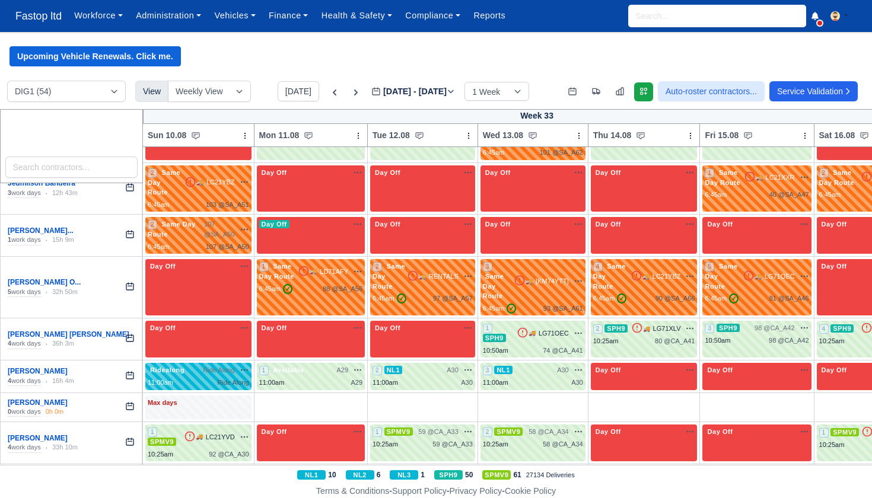
scroll to position [1156, 0]
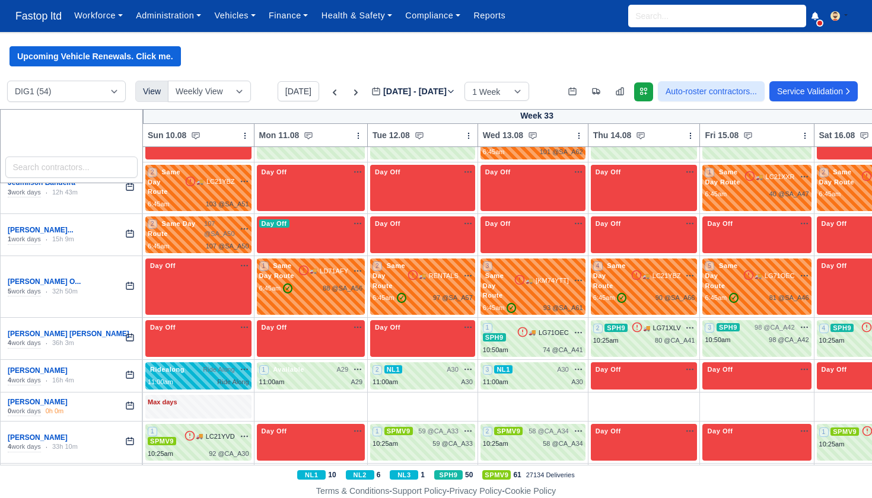
click at [306, 261] on div "1 Same Day Route 🚚 LD71AFY" at bounding box center [310, 277] width 103 height 32
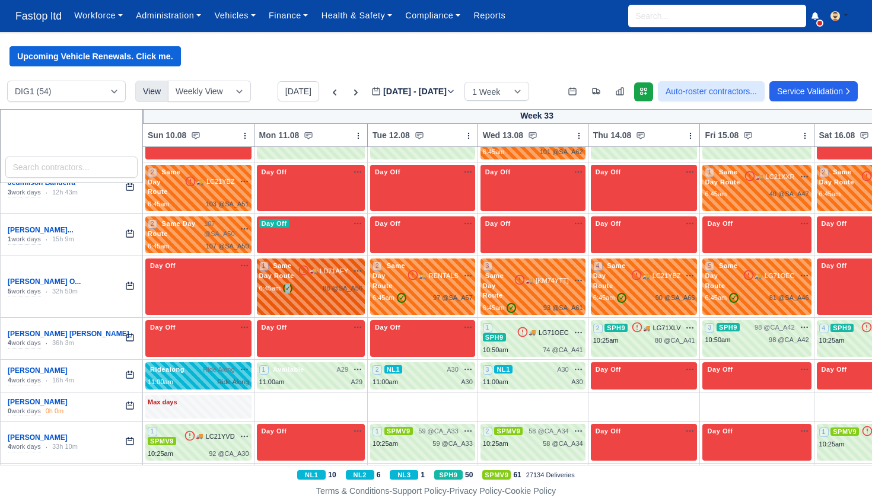
drag, startPoint x: 30, startPoint y: 289, endPoint x: 306, endPoint y: 251, distance: 277.9
click at [306, 261] on div "1 Same Day Route 🚚 LD71AFY" at bounding box center [310, 277] width 103 height 32
select select "Same Day Route"
select select "43409"
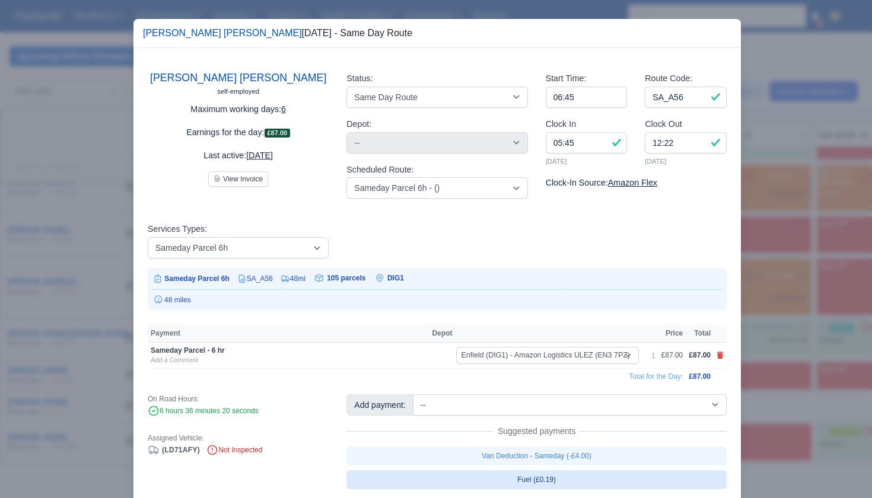
click at [551, 471] on link "Fuel (£0.19)" at bounding box center [537, 480] width 380 height 19
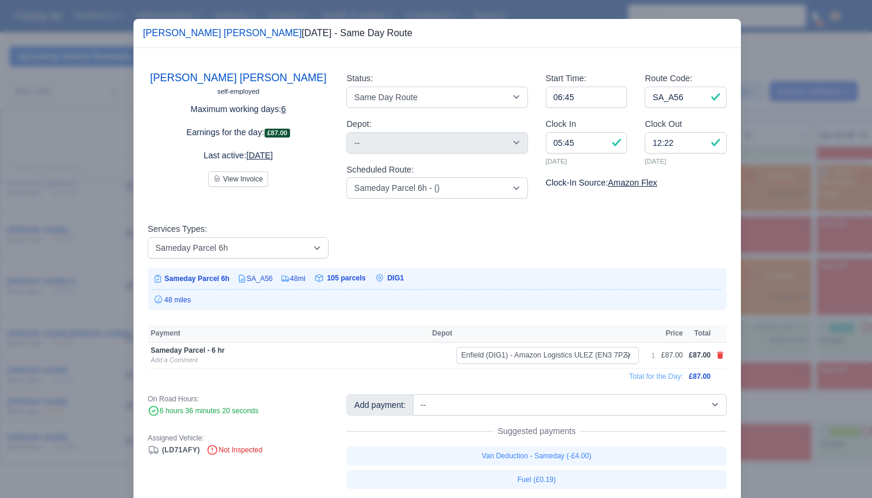
select select "1"
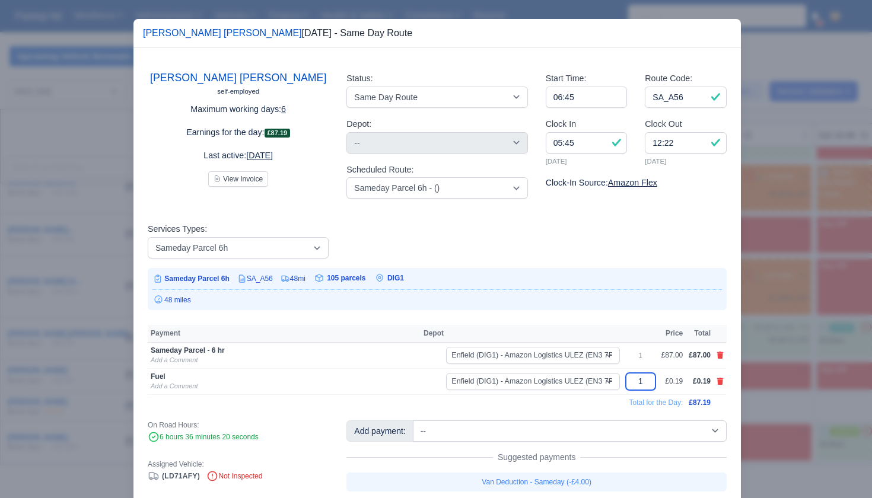
click at [645, 380] on input "1" at bounding box center [641, 381] width 30 height 17
type input "48"
click at [594, 397] on td "Total for the Day:" at bounding box center [417, 403] width 538 height 16
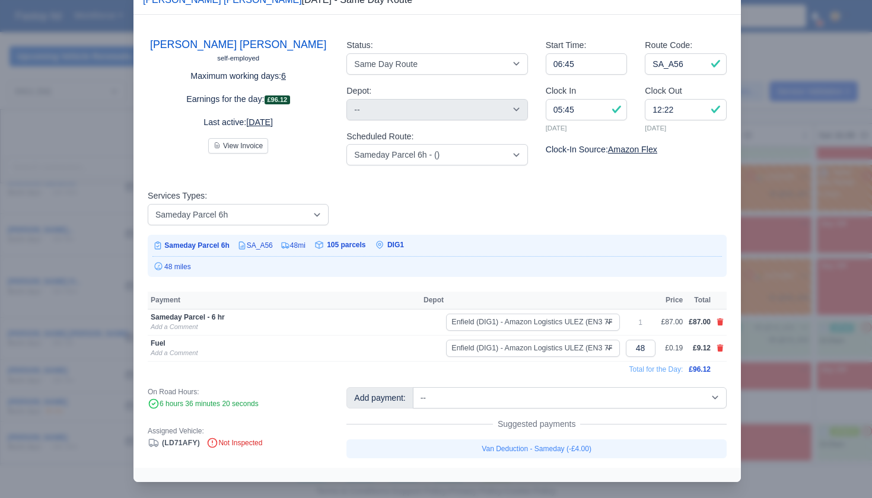
scroll to position [33, 0]
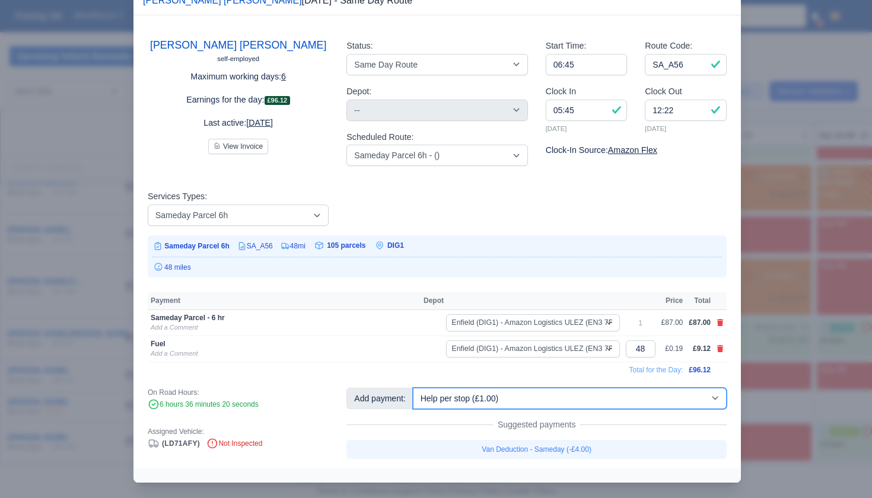
select select "1"
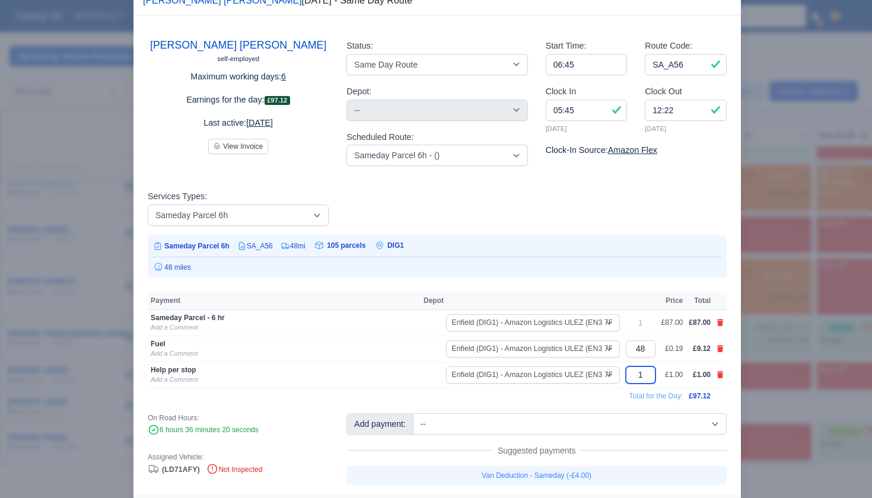
click at [642, 376] on input "1" at bounding box center [641, 375] width 30 height 17
type input "10"
click at [587, 391] on td "Total for the Day:" at bounding box center [415, 396] width 535 height 16
click at [634, 344] on input "48" at bounding box center [637, 349] width 30 height 17
click at [637, 344] on input "48" at bounding box center [637, 349] width 30 height 17
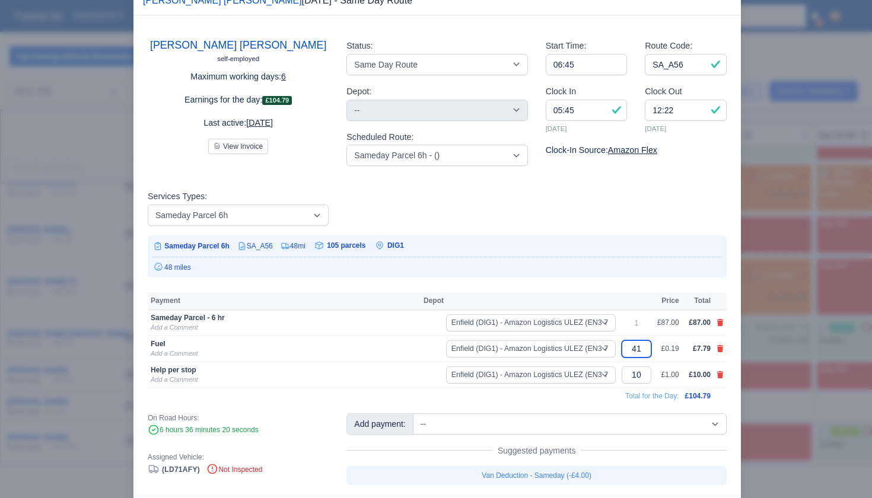
type input "41"
click at [789, 362] on div at bounding box center [436, 249] width 872 height 498
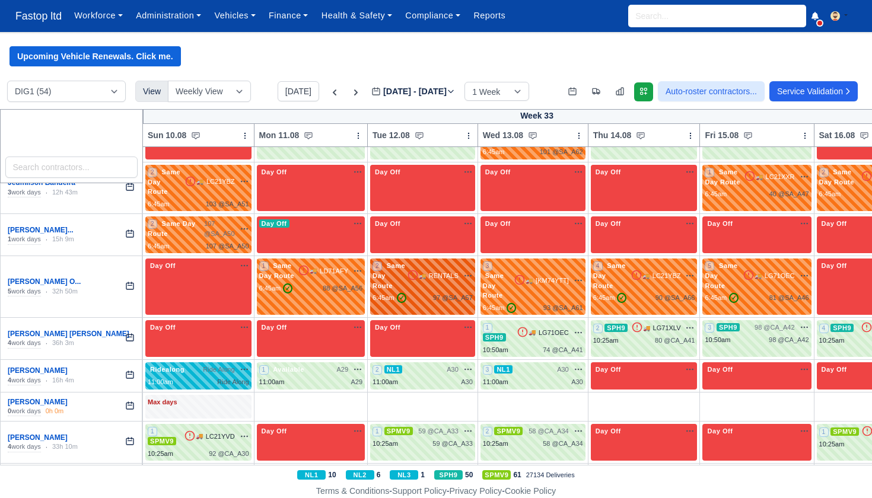
click at [431, 262] on div "2 Same Day Route 🚚 RENTALS" at bounding box center [423, 276] width 100 height 30
select select "Same Day Route"
select select "43409"
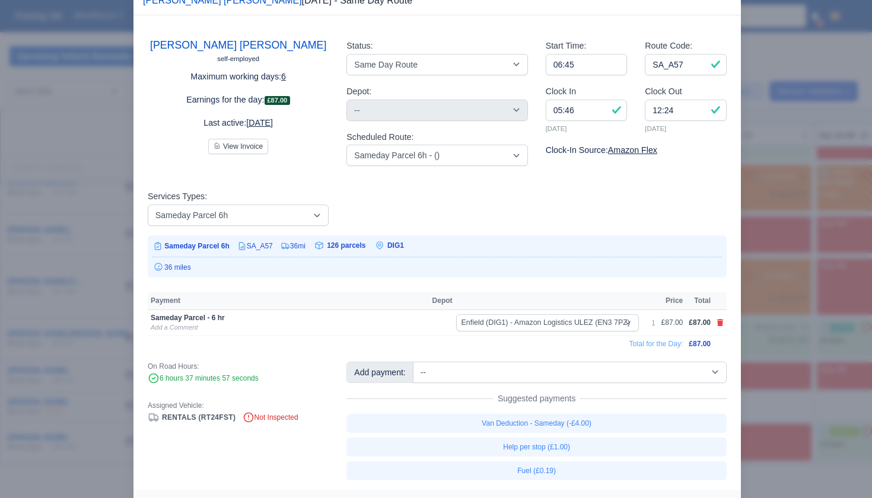
scroll to position [37, 0]
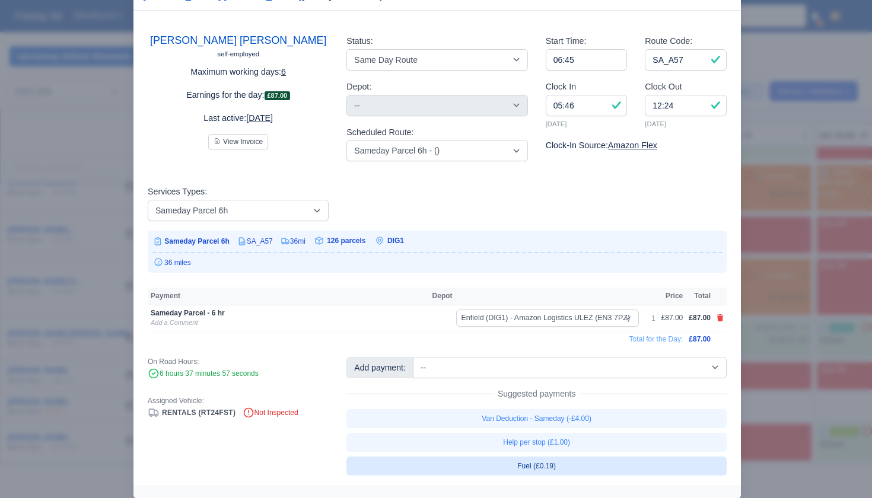
click at [551, 464] on link "Fuel (£0.19)" at bounding box center [537, 466] width 380 height 19
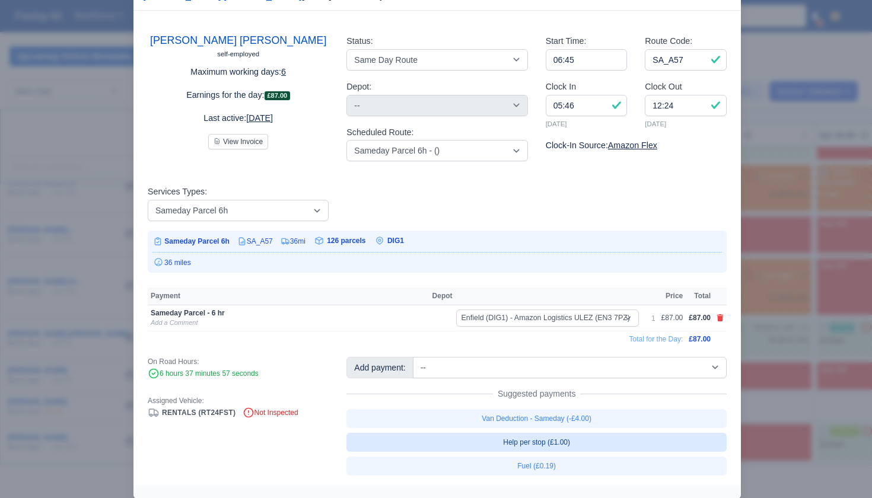
select select "1"
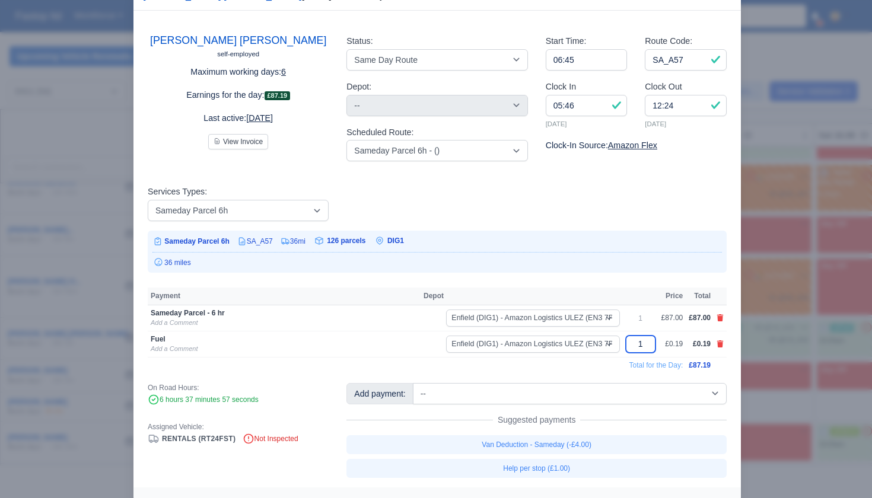
click at [638, 341] on input "1" at bounding box center [641, 344] width 30 height 17
type input "34"
drag, startPoint x: 563, startPoint y: 366, endPoint x: 567, endPoint y: 374, distance: 8.8
click at [563, 366] on td "Total for the Day:" at bounding box center [417, 365] width 538 height 16
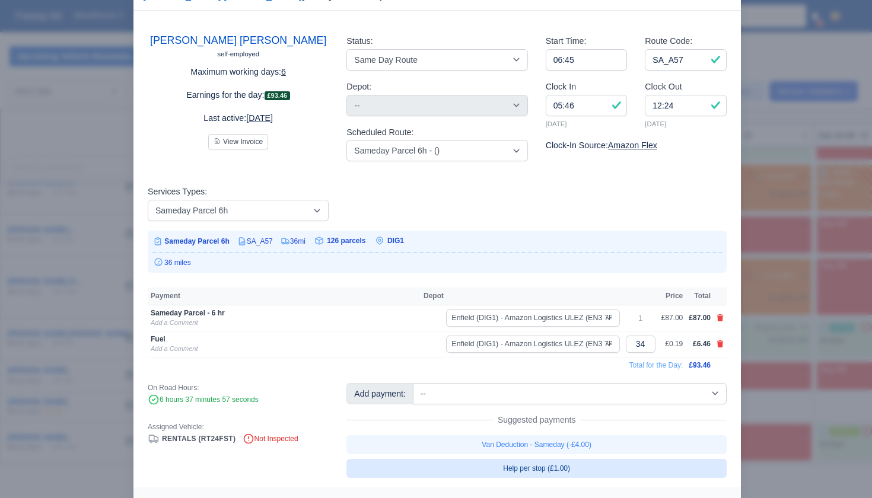
click at [556, 470] on link "Help per stop (£1.00)" at bounding box center [537, 468] width 380 height 19
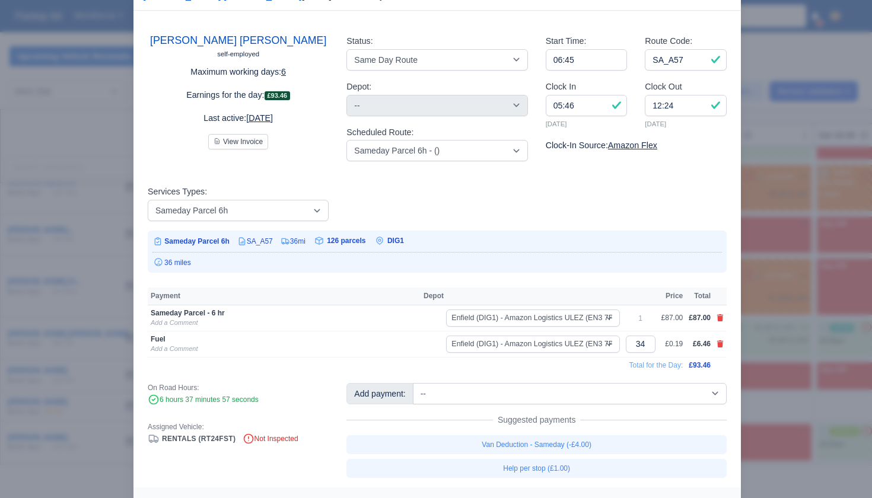
select select "1"
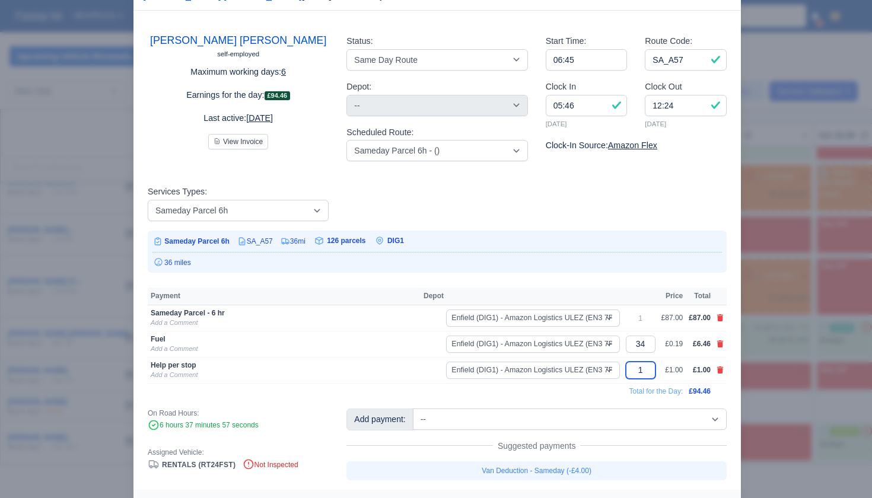
click at [640, 370] on input "1" at bounding box center [641, 370] width 30 height 17
type input "10"
drag, startPoint x: 587, startPoint y: 386, endPoint x: 597, endPoint y: 386, distance: 9.5
click at [587, 386] on td "Total for the Day:" at bounding box center [415, 391] width 535 height 16
click at [786, 336] on div at bounding box center [436, 249] width 872 height 498
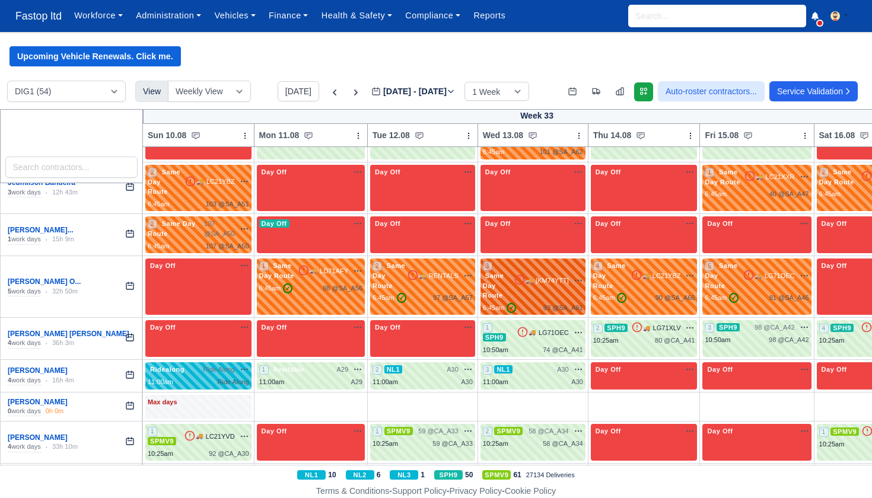
click at [498, 261] on div "3 Same Day Route" at bounding box center [498, 281] width 31 height 40
select select "Same Day Route"
select select "43409"
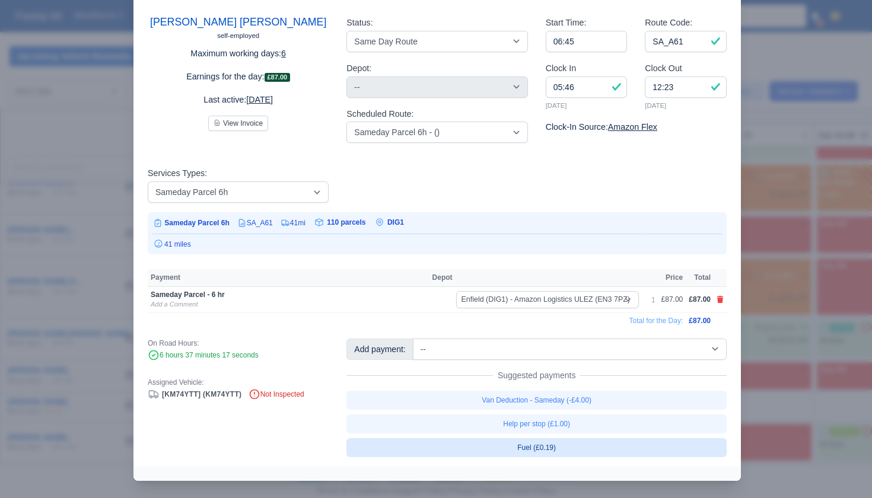
scroll to position [55, 0]
click at [549, 447] on link "Fuel (£0.19)" at bounding box center [537, 449] width 380 height 19
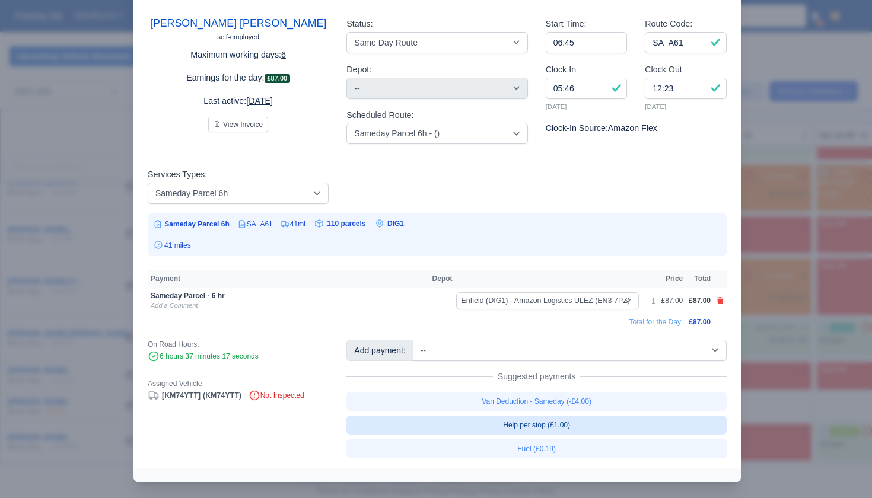
select select "1"
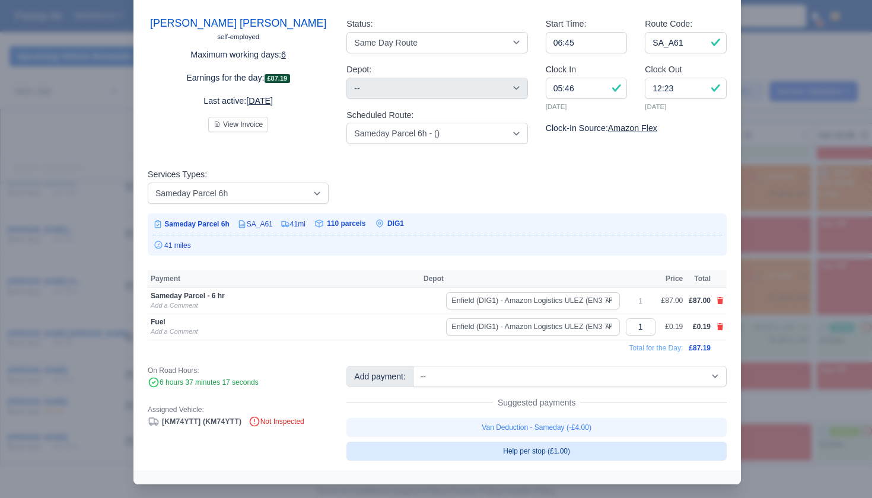
click at [570, 450] on link "Help per stop (£1.00)" at bounding box center [537, 451] width 380 height 19
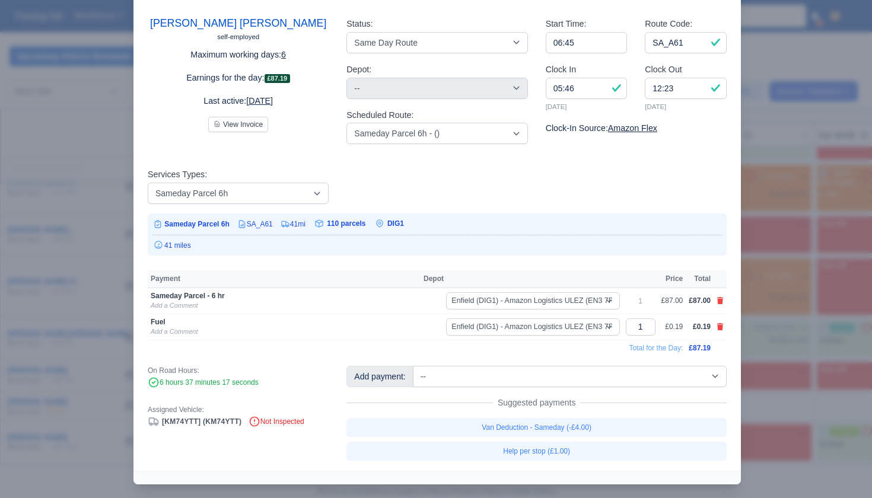
select select "1"
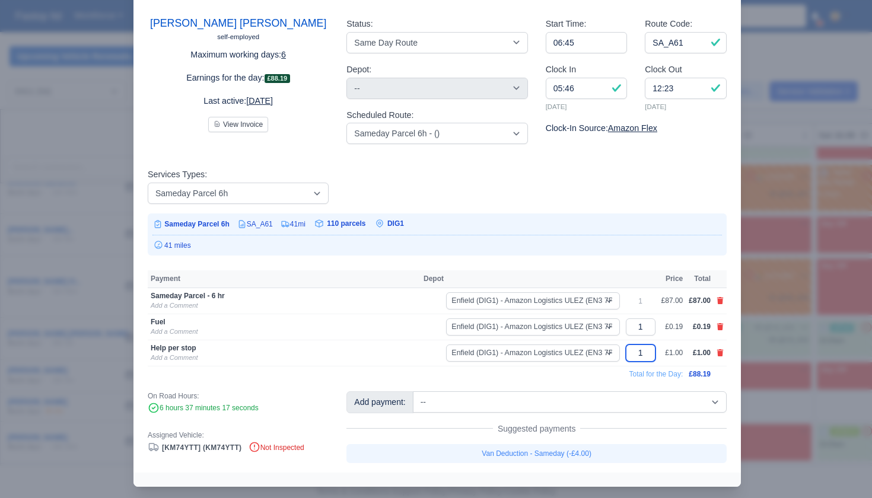
click at [643, 352] on input "1" at bounding box center [641, 353] width 30 height 17
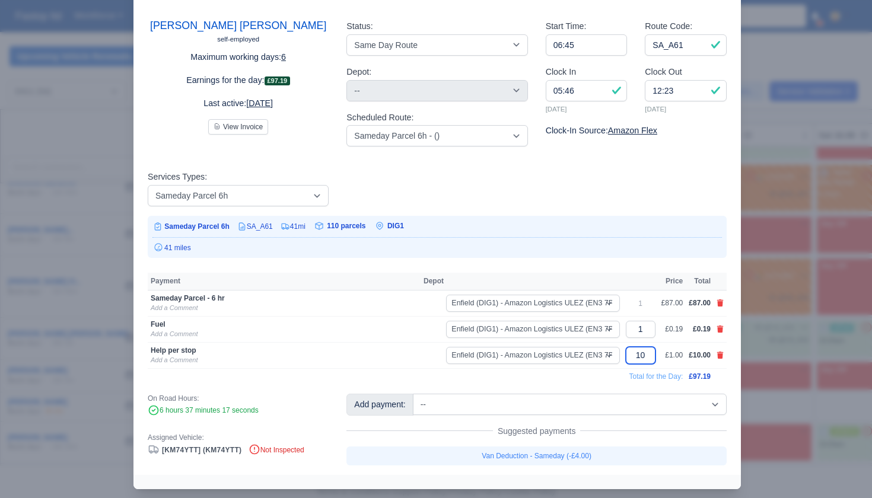
scroll to position [50, 0]
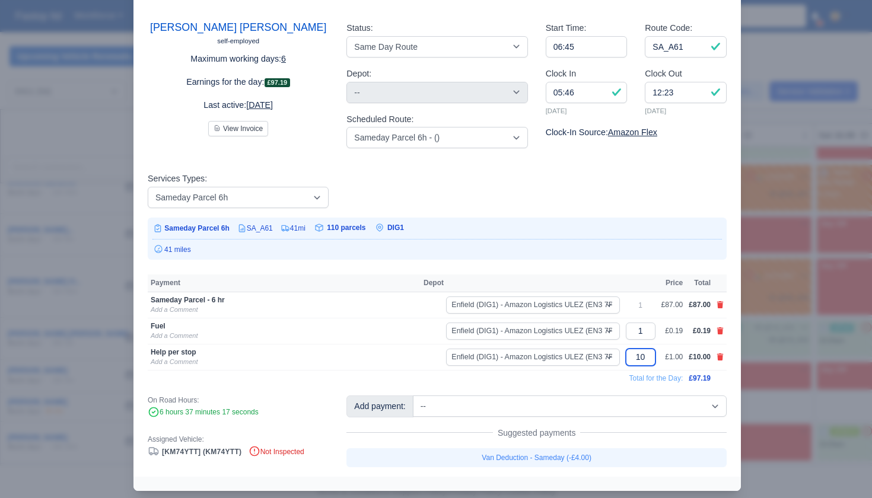
type input "10"
click at [643, 329] on input "1" at bounding box center [641, 331] width 30 height 17
type input "35"
click at [581, 371] on td "Total for the Day:" at bounding box center [415, 378] width 535 height 16
click at [774, 326] on div at bounding box center [436, 249] width 872 height 498
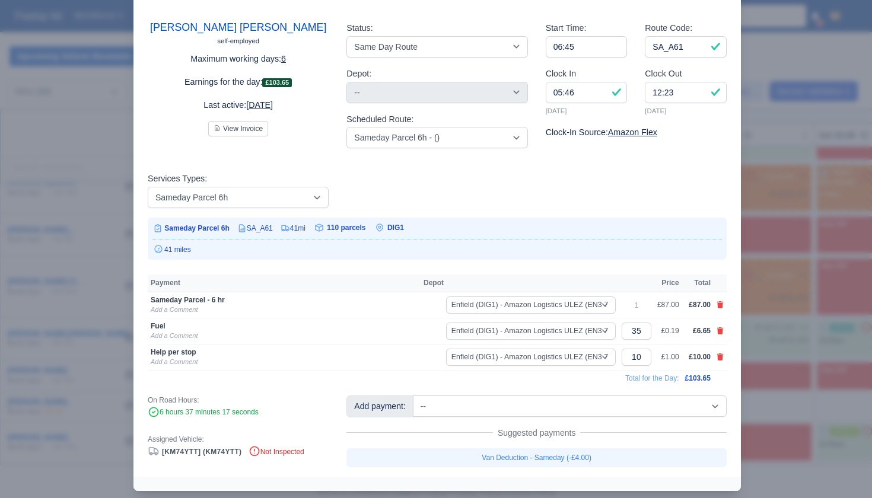
scroll to position [0, 0]
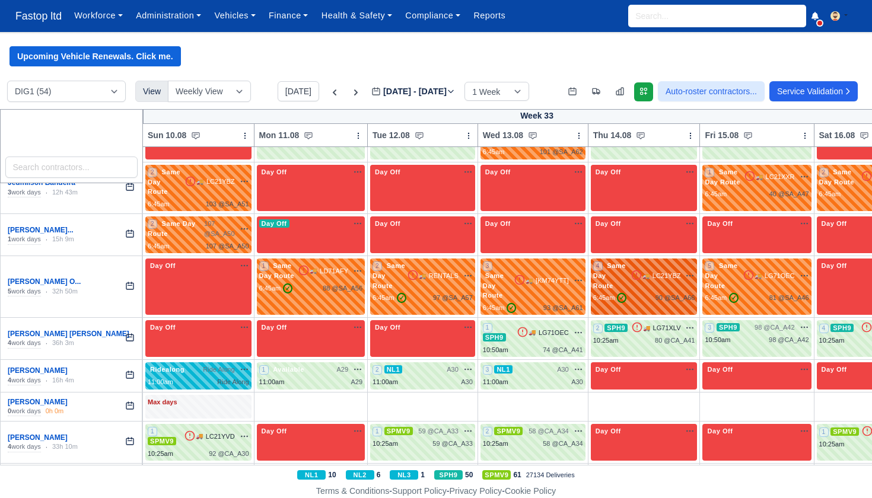
click at [627, 261] on div "4 Same Day Route" at bounding box center [611, 276] width 37 height 30
select select "Same Day Route"
select select "43409"
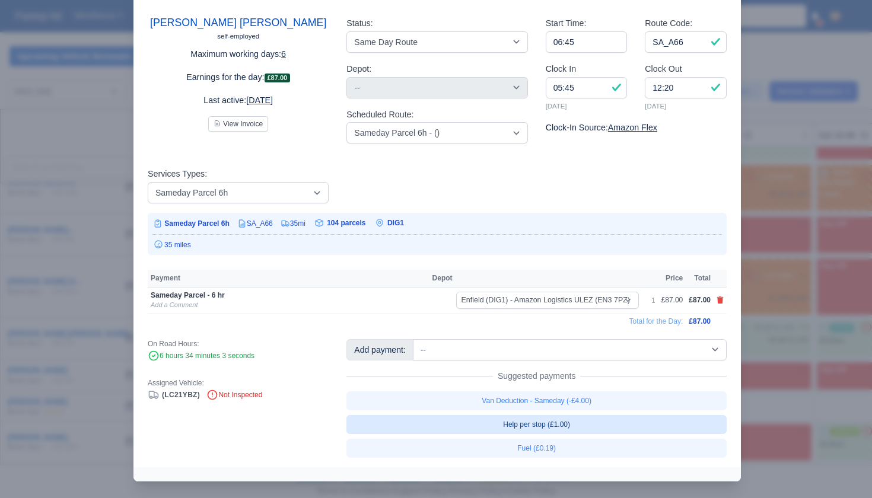
scroll to position [55, 0]
click at [581, 426] on link "Help per stop (£1.00)" at bounding box center [537, 425] width 380 height 19
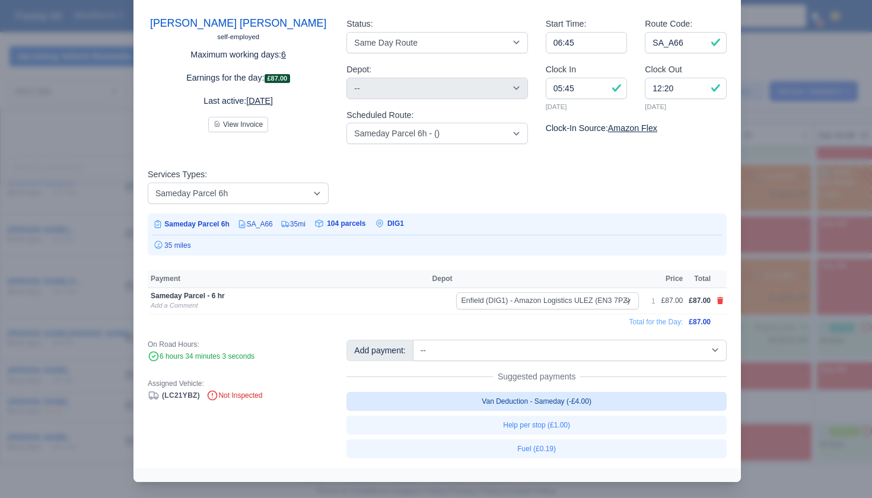
select select "1"
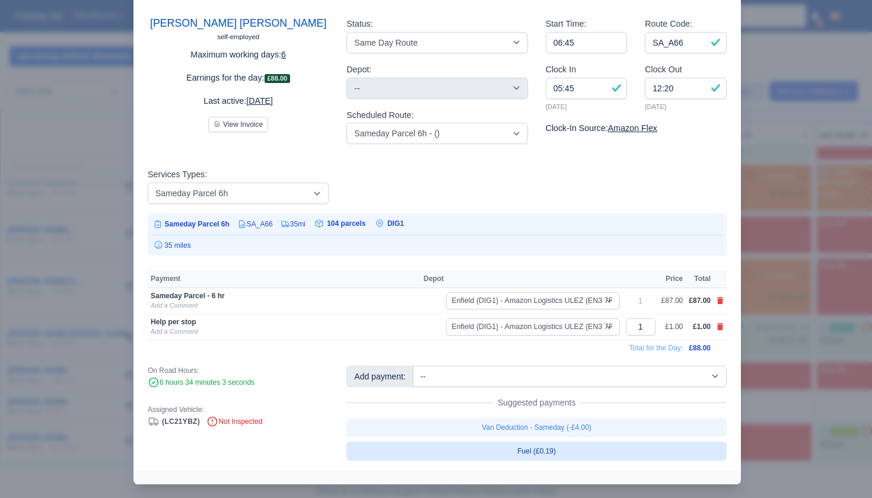
click at [566, 446] on link "Fuel (£0.19)" at bounding box center [537, 451] width 380 height 19
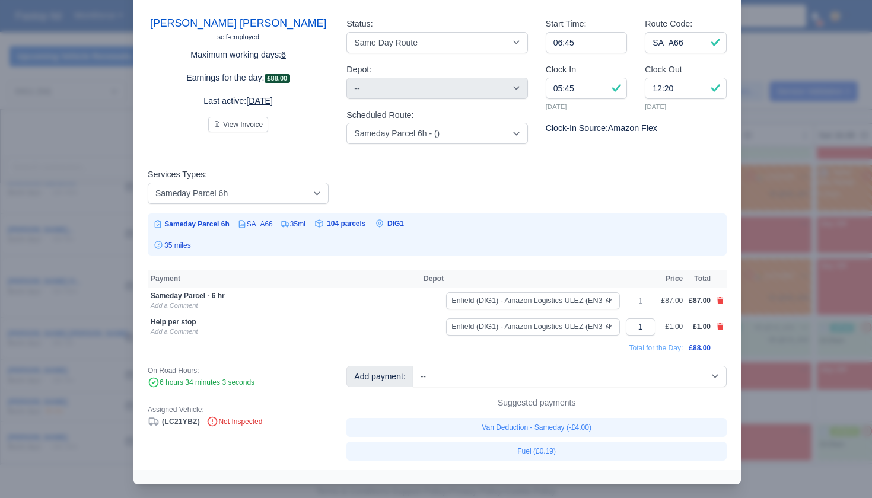
select select "1"
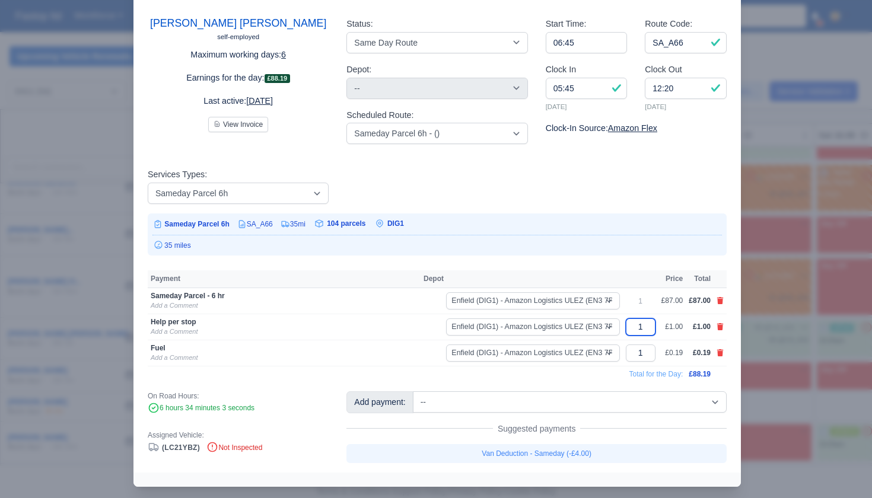
click at [645, 325] on input "1" at bounding box center [641, 327] width 30 height 17
type input "10"
click at [646, 352] on input "1" at bounding box center [641, 353] width 30 height 17
type input "34"
click at [589, 362] on td "Enfield (DIG1) - Amazon Logistics ULEZ (EN3 7PZ) Fleet-DIG1" at bounding box center [520, 353] width 198 height 26
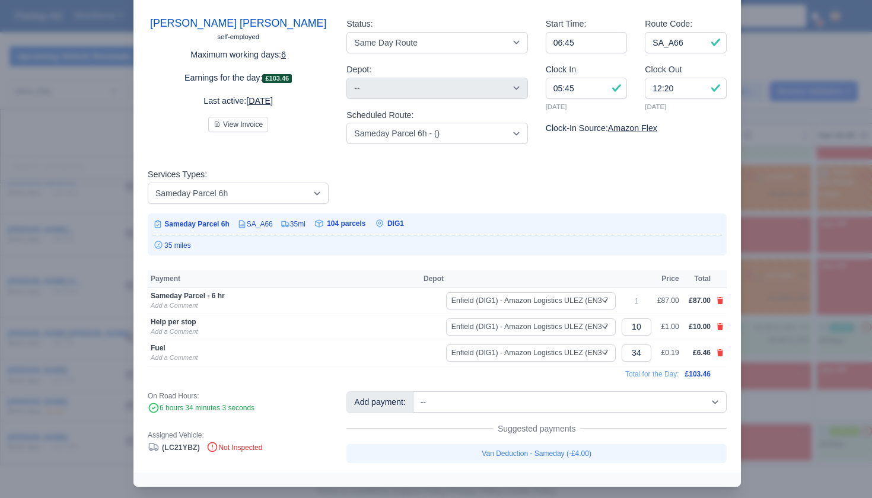
click at [778, 312] on div at bounding box center [436, 249] width 872 height 498
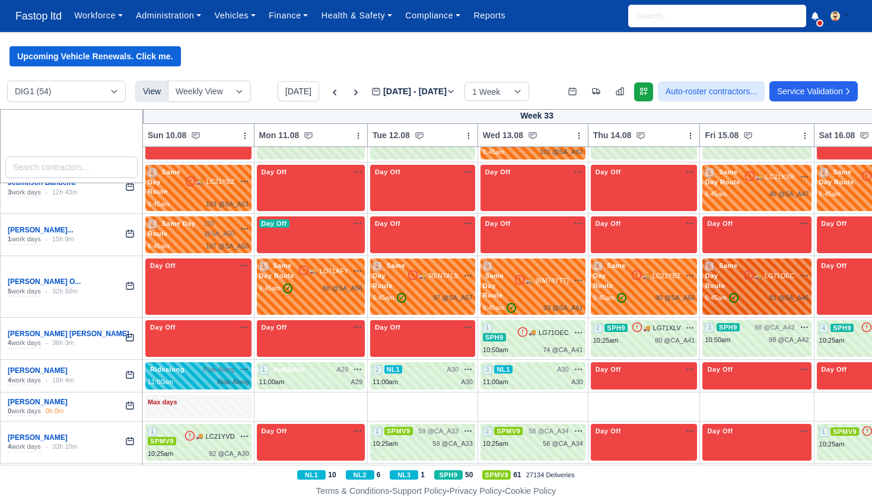
click at [763, 263] on div "5 Same Day Route 🚚" at bounding box center [757, 287] width 109 height 56
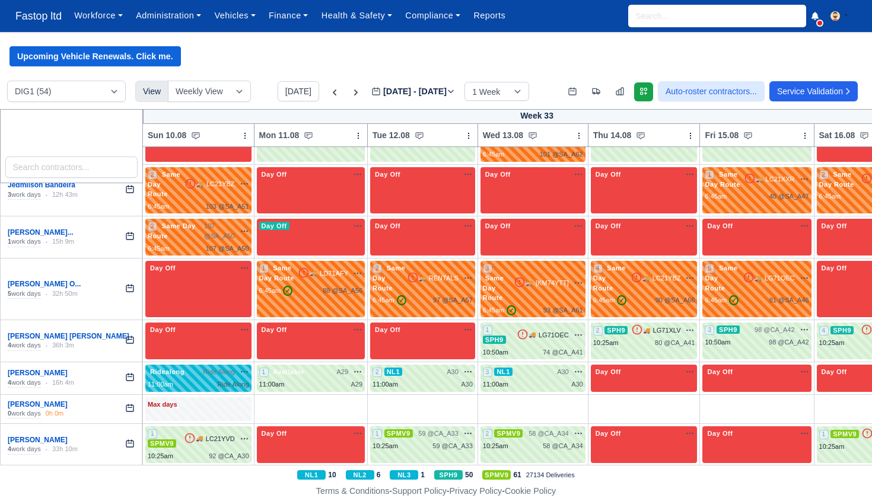
scroll to position [1151, 0]
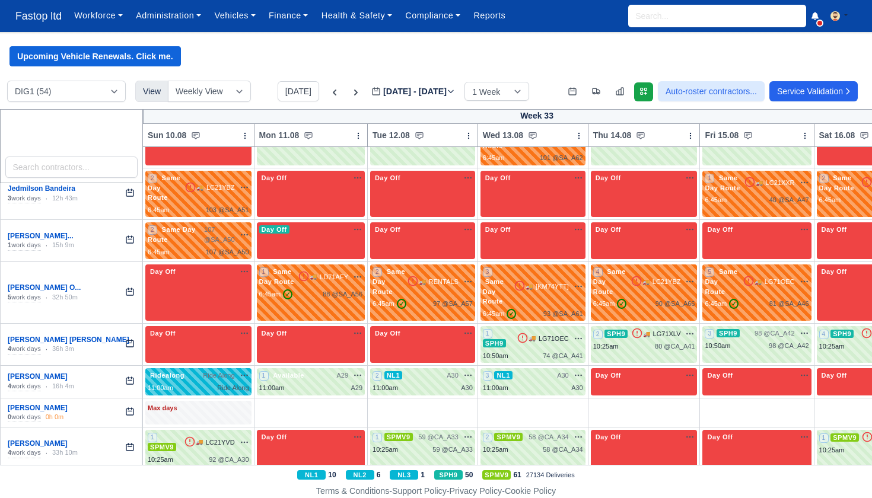
select select "Same Day Route"
select select "43409"
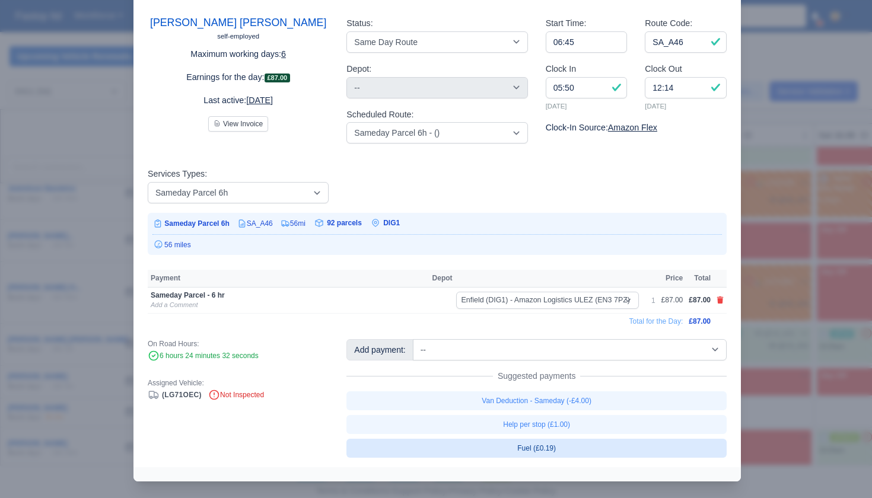
scroll to position [55, 0]
click at [545, 440] on link "Fuel (£0.19)" at bounding box center [537, 449] width 380 height 19
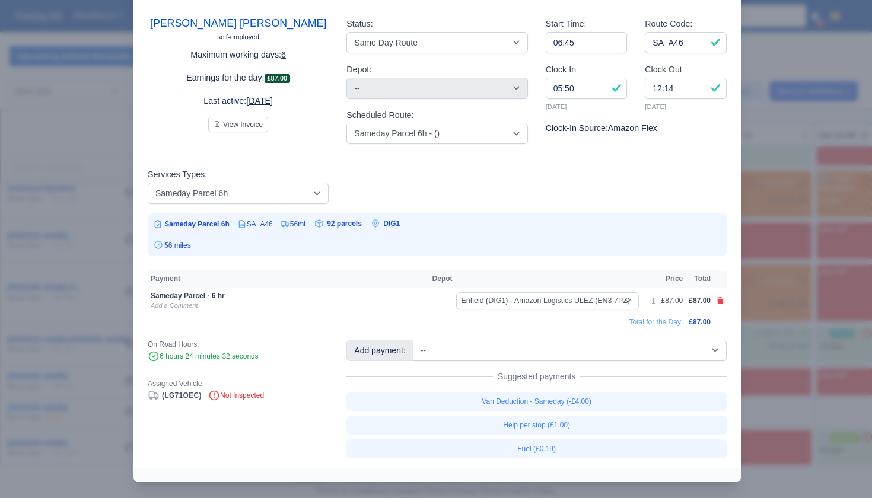
select select "1"
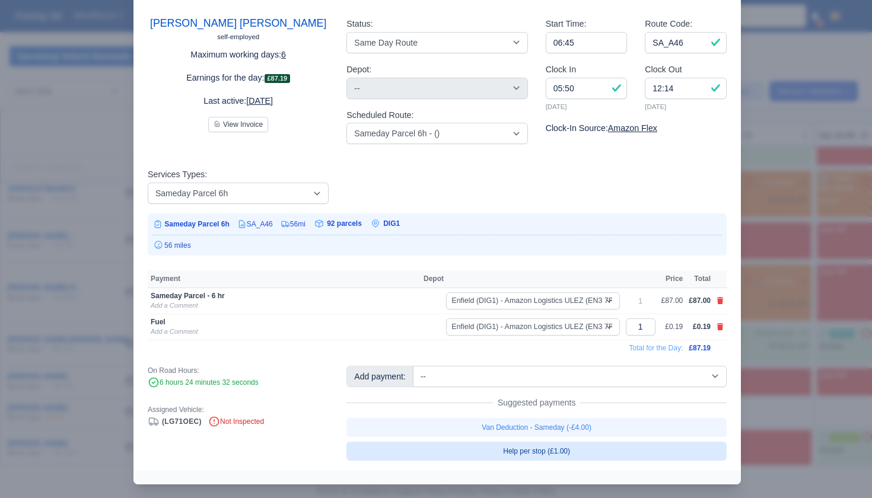
scroll to position [0, 1]
click at [548, 444] on link "Help per stop (£1.00)" at bounding box center [537, 451] width 380 height 19
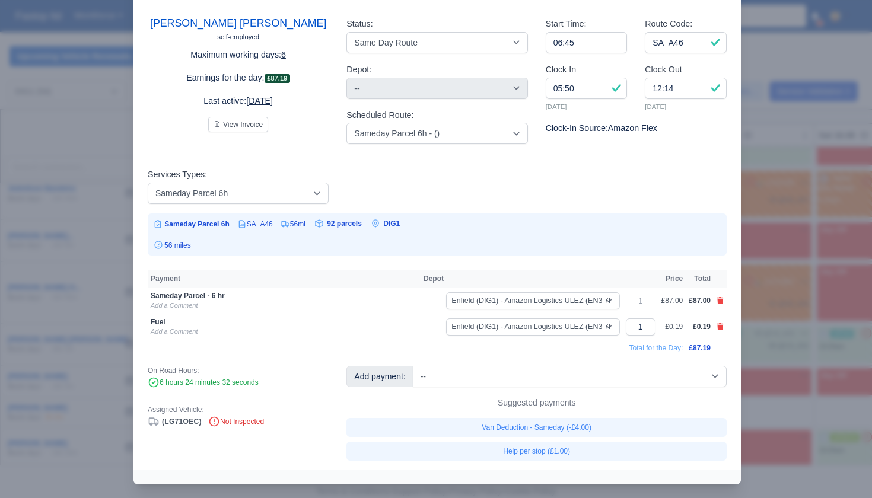
select select "1"
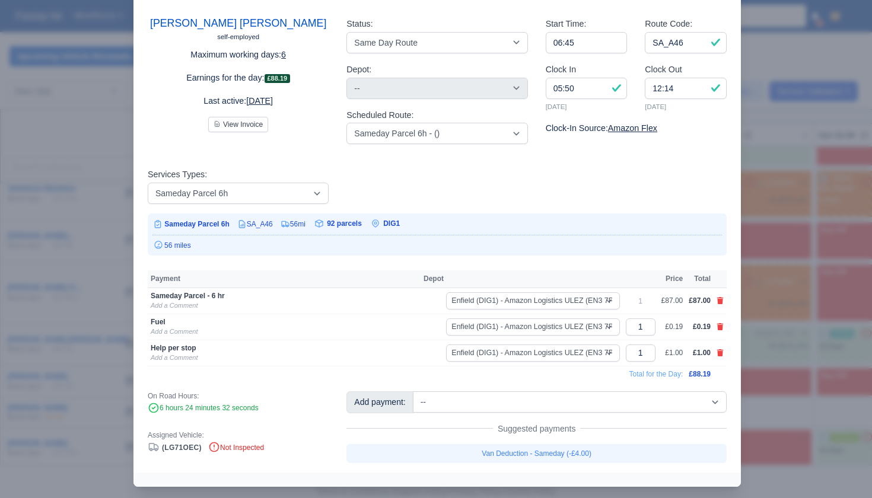
scroll to position [0, 0]
click at [644, 354] on input "1" at bounding box center [641, 353] width 30 height 17
type input "10"
click at [638, 324] on input "1" at bounding box center [641, 327] width 30 height 17
type input "43"
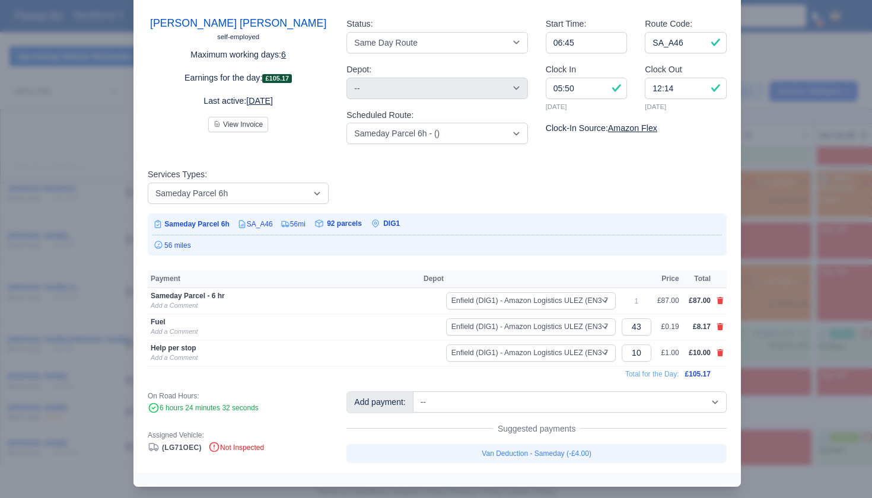
click at [596, 368] on td "Total for the Day:" at bounding box center [415, 374] width 535 height 16
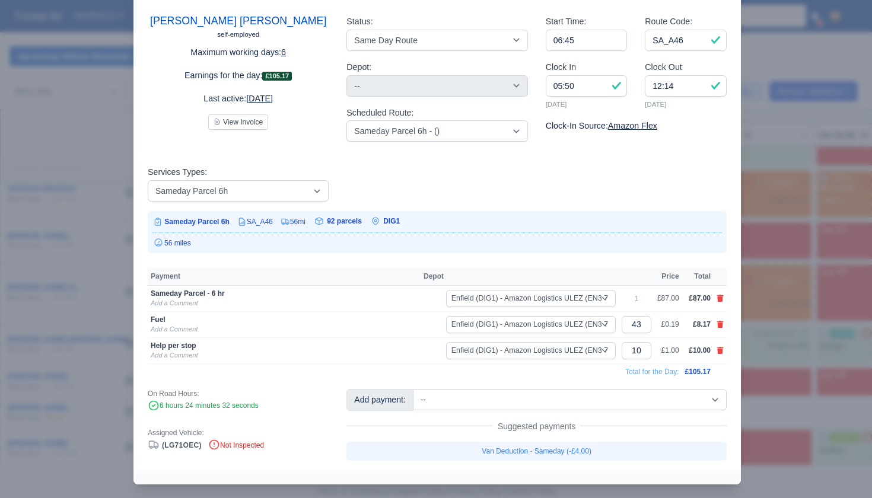
drag, startPoint x: 832, startPoint y: 328, endPoint x: 816, endPoint y: 329, distance: 16.1
click at [832, 328] on div at bounding box center [436, 249] width 872 height 498
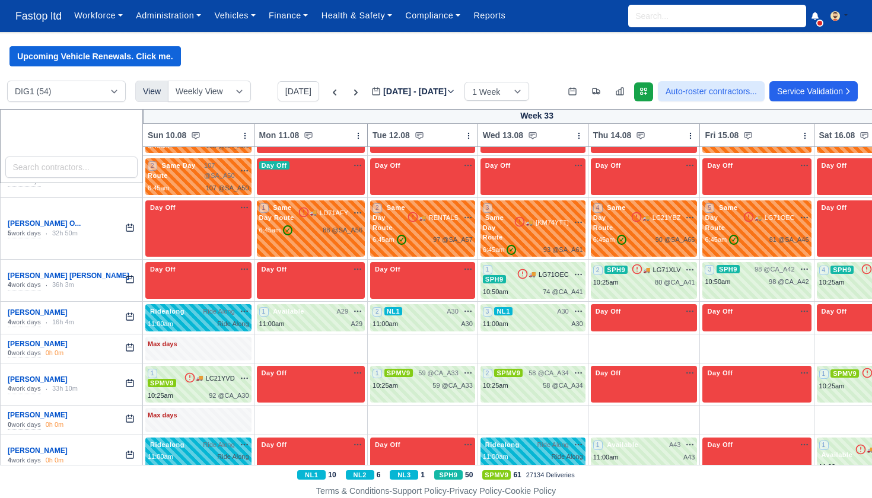
scroll to position [1216, 0]
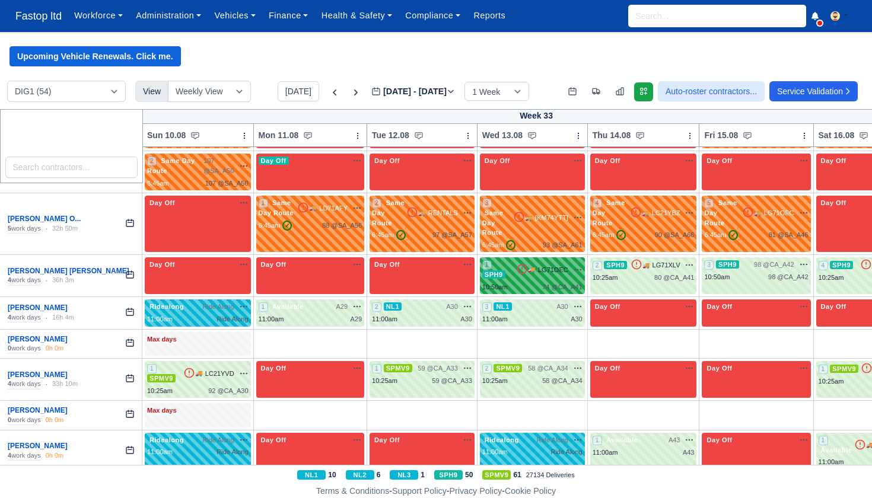
click at [514, 282] on div "10:50am 74 @ CA_A41" at bounding box center [532, 287] width 100 height 10
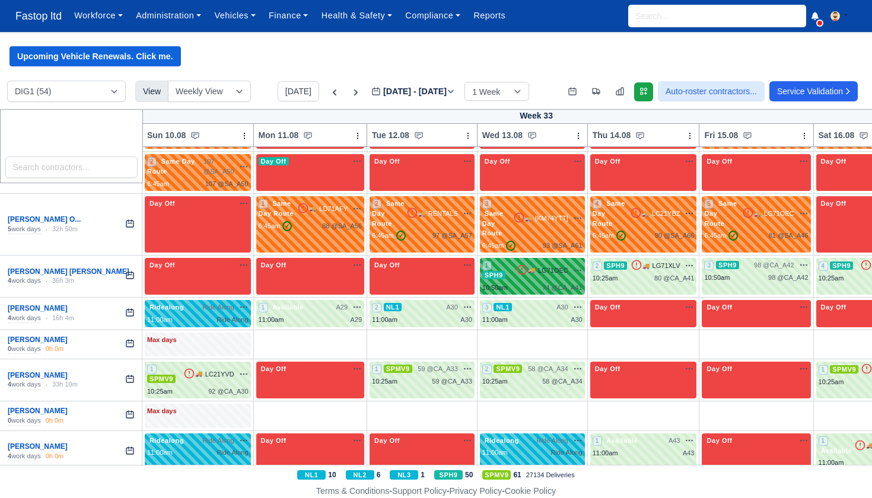
click at [514, 283] on div "10:50am 74 @ CA_A41" at bounding box center [532, 288] width 100 height 10
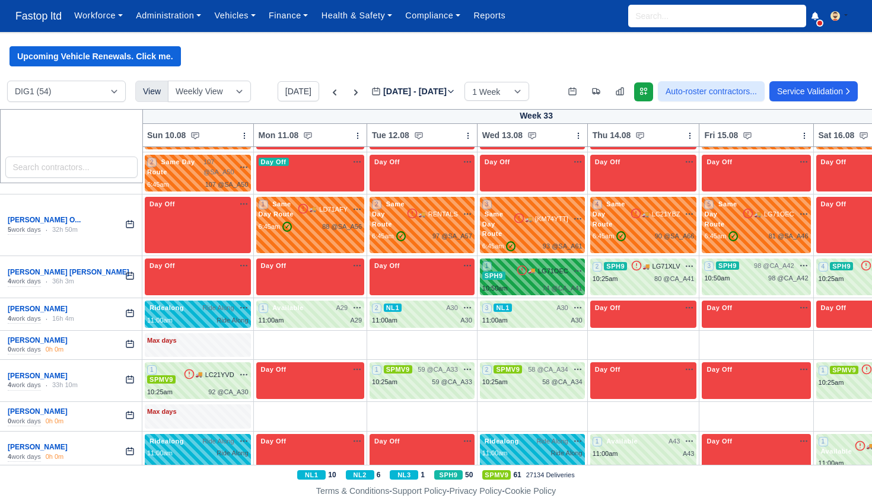
scroll to position [1218, 0]
select select "11"
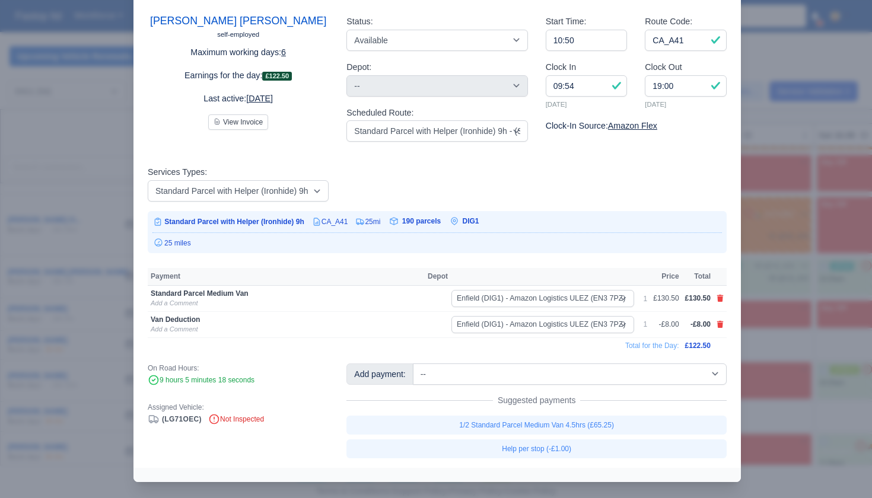
scroll to position [38, 0]
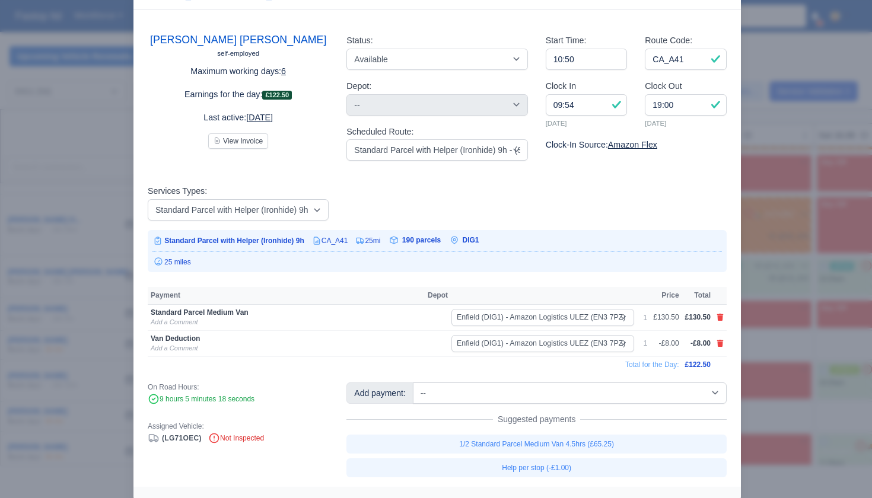
drag, startPoint x: 780, startPoint y: 310, endPoint x: 773, endPoint y: 304, distance: 8.4
click at [780, 310] on div at bounding box center [436, 249] width 872 height 498
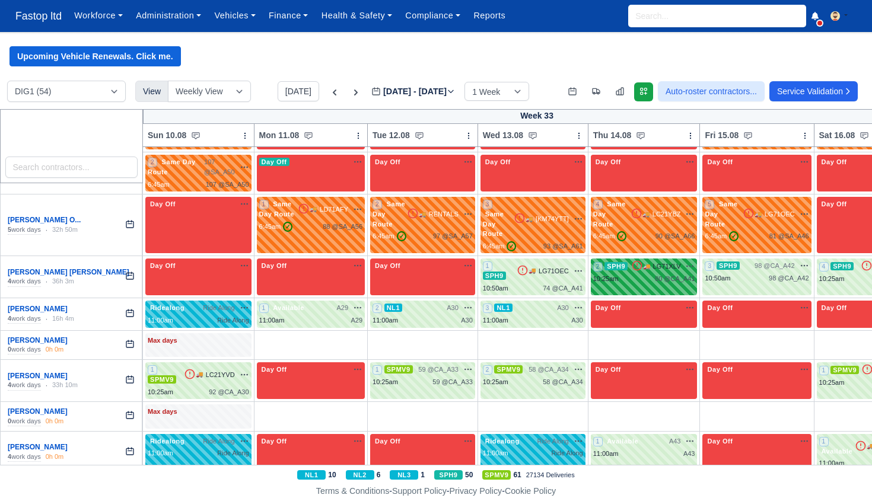
click at [685, 274] on div "80 @ CA_A41" at bounding box center [675, 279] width 40 height 10
select select "11"
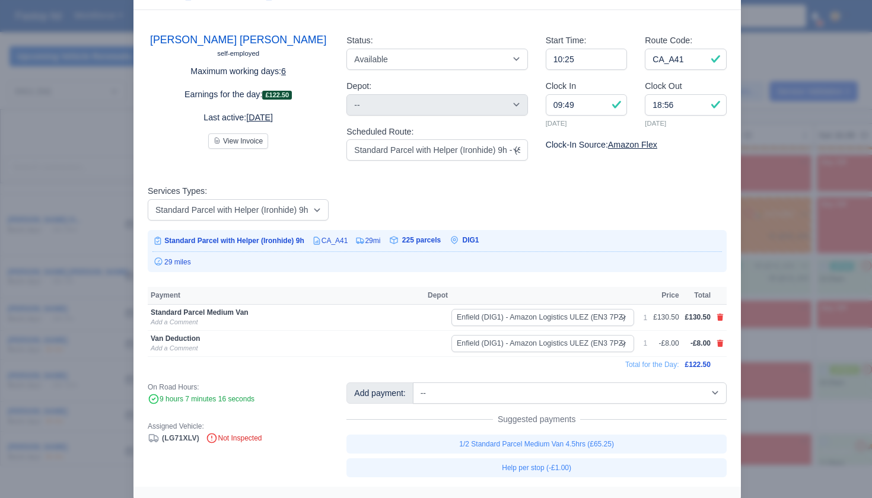
scroll to position [0, 0]
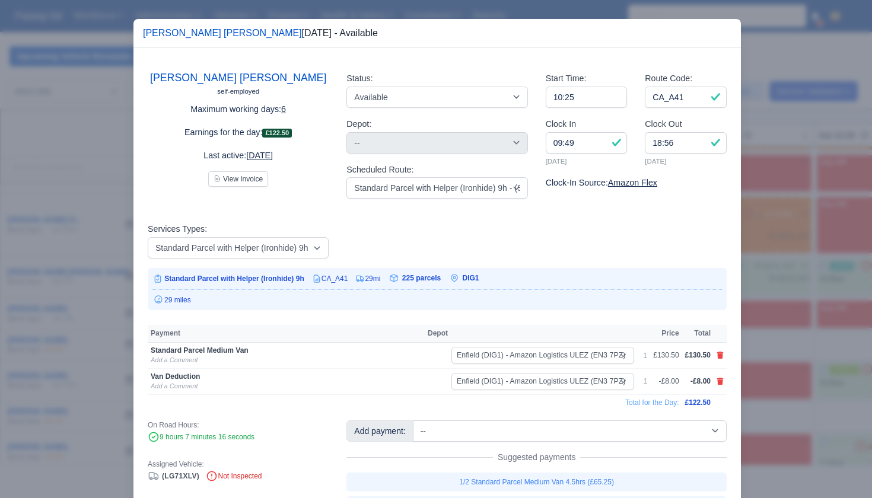
click at [781, 294] on div at bounding box center [436, 249] width 872 height 498
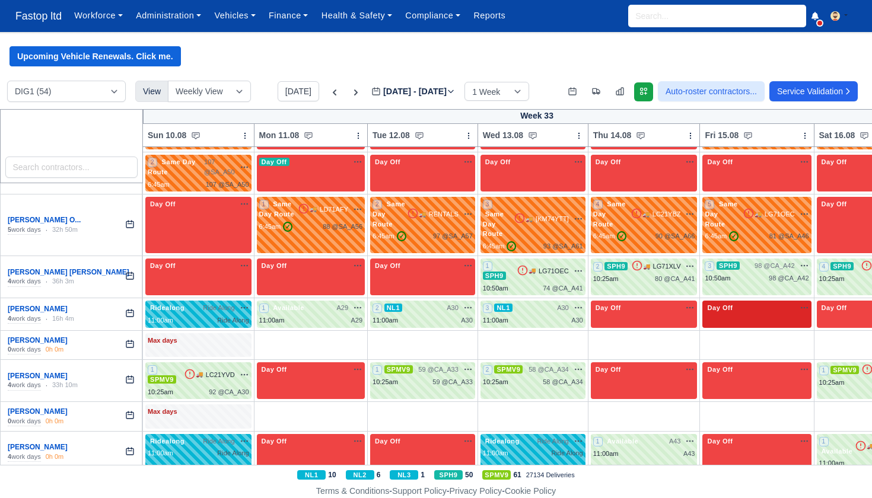
scroll to position [1231, 0]
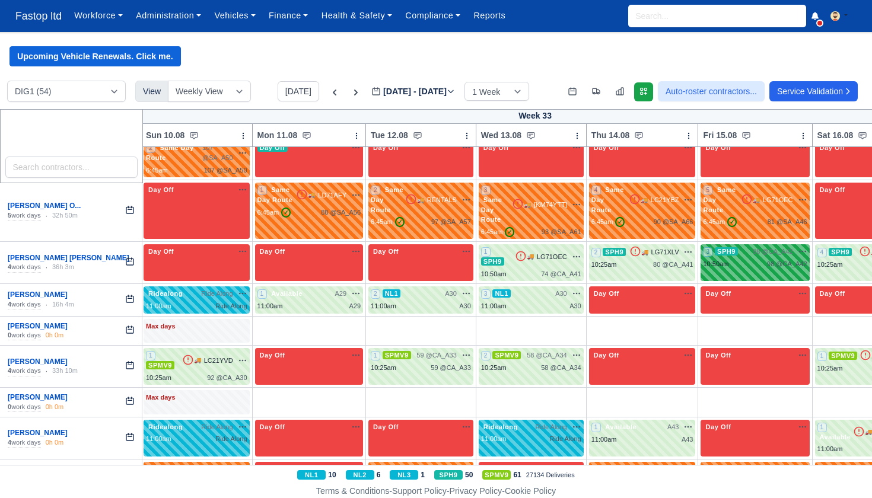
click at [759, 259] on div "10:50am 98 @ CA_A42" at bounding box center [755, 264] width 104 height 10
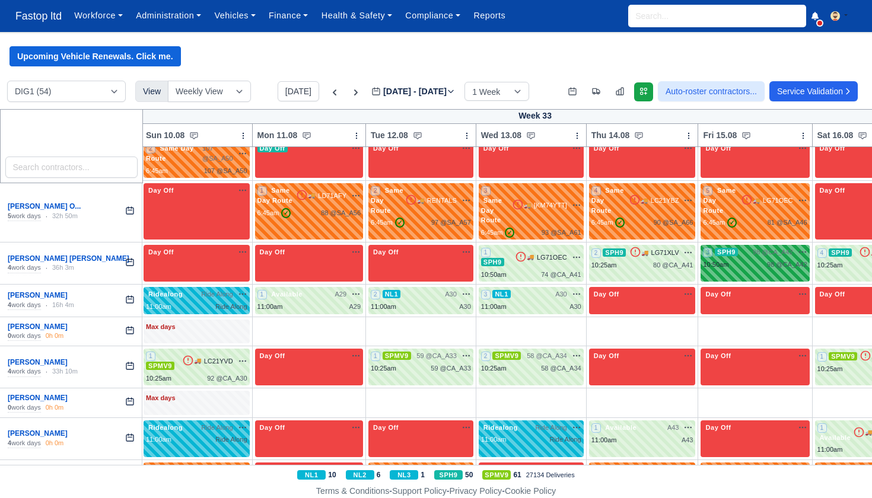
scroll to position [1232, 0]
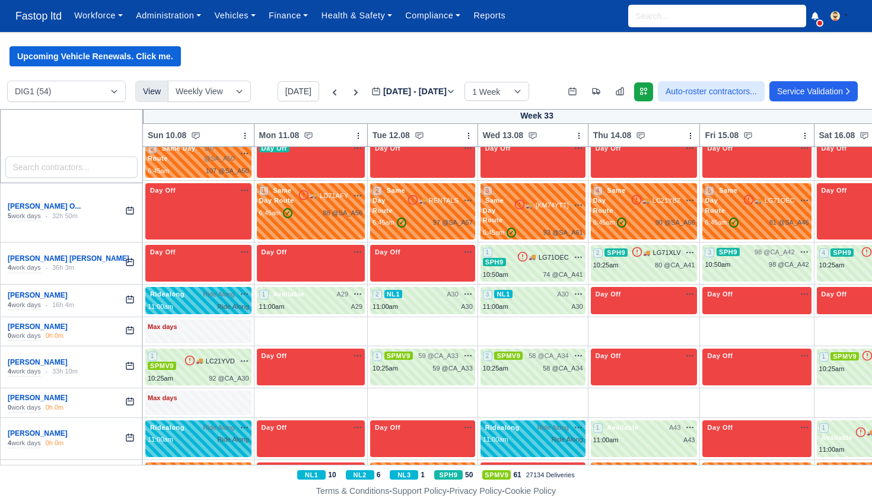
select select "11"
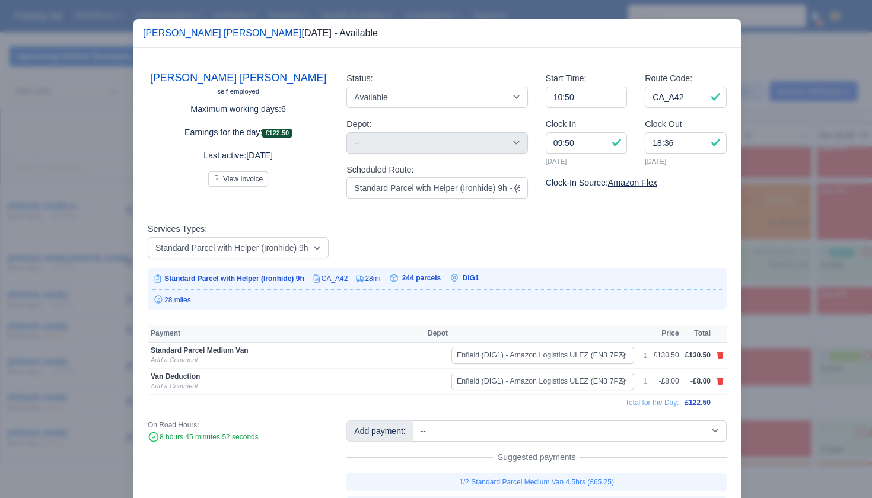
drag, startPoint x: 790, startPoint y: 280, endPoint x: 815, endPoint y: 262, distance: 31.1
click at [790, 280] on div at bounding box center [436, 249] width 872 height 498
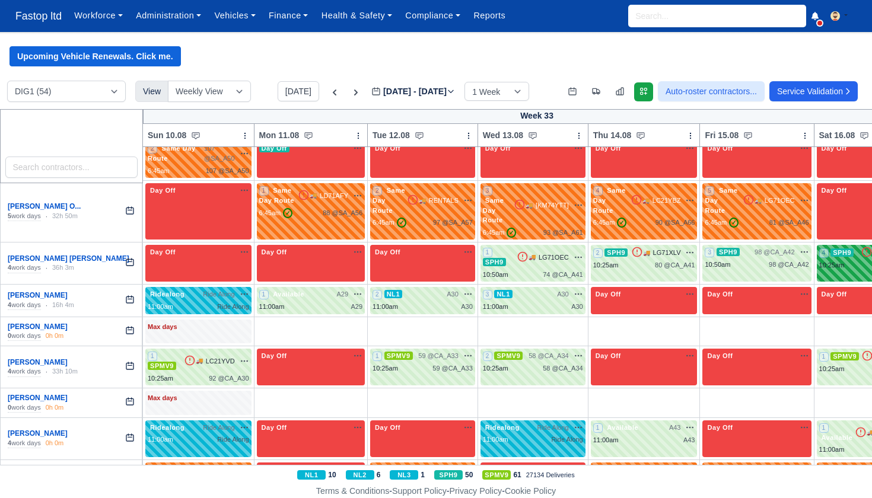
click at [846, 249] on span "SPH9" at bounding box center [842, 253] width 23 height 8
select select "11"
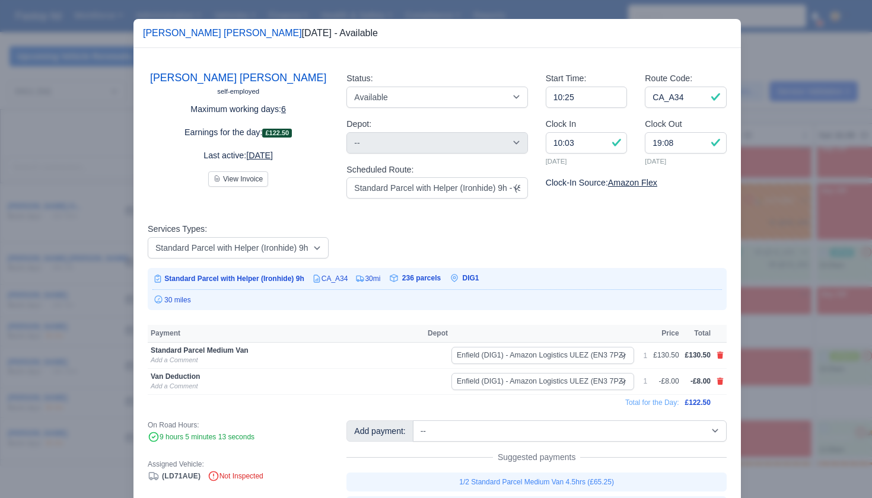
click at [764, 307] on div at bounding box center [436, 249] width 872 height 498
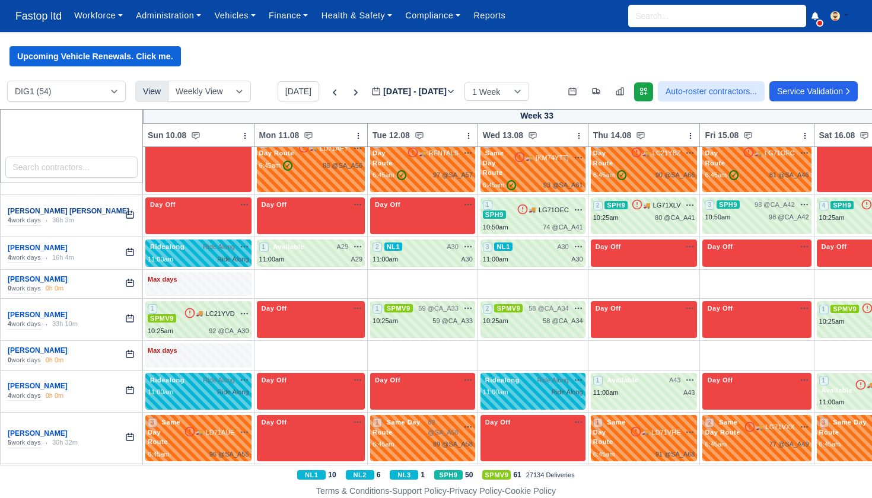
scroll to position [1280, 0]
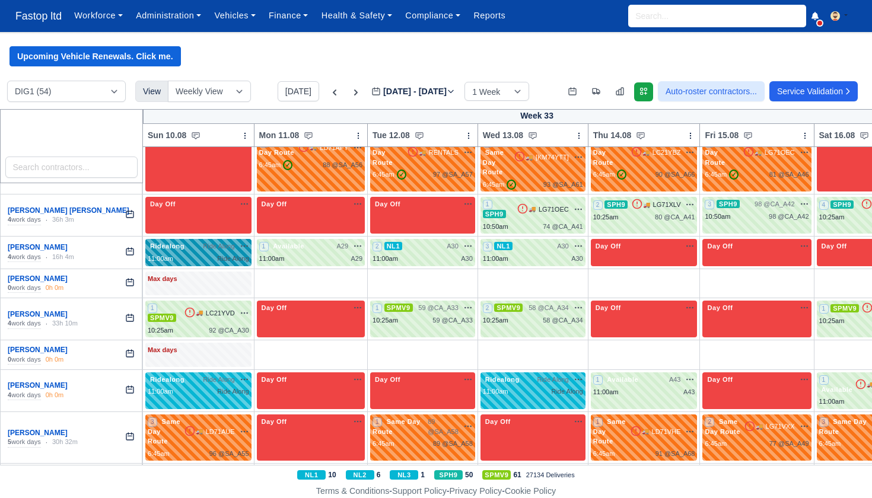
click at [203, 241] on span "Ride Along" at bounding box center [218, 246] width 31 height 10
select select "Ridealong"
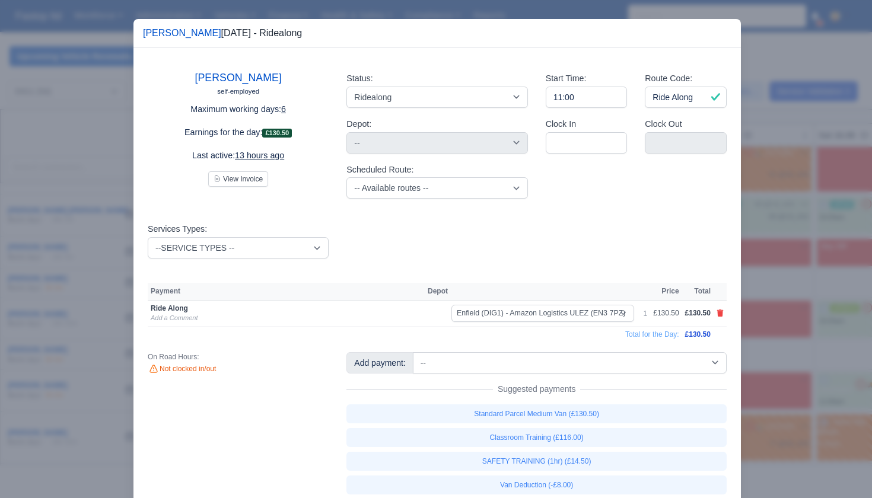
click at [769, 269] on div at bounding box center [436, 249] width 872 height 498
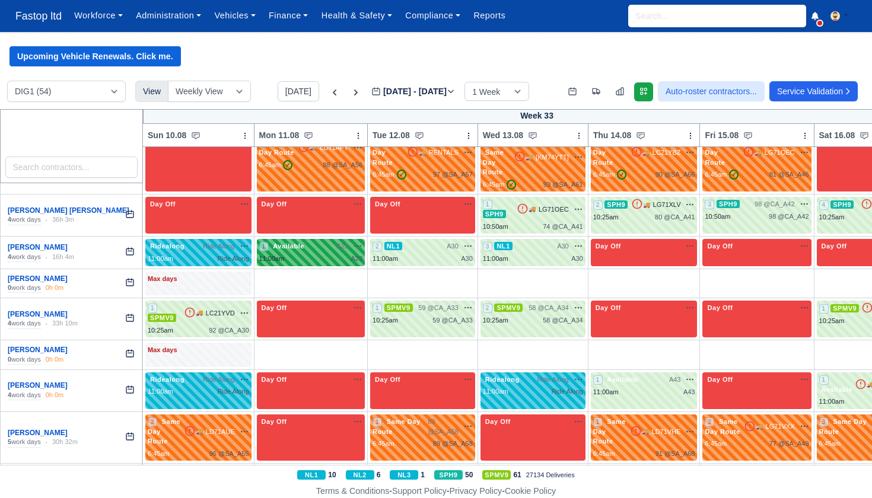
click at [348, 241] on span "A29" at bounding box center [342, 246] width 12 height 10
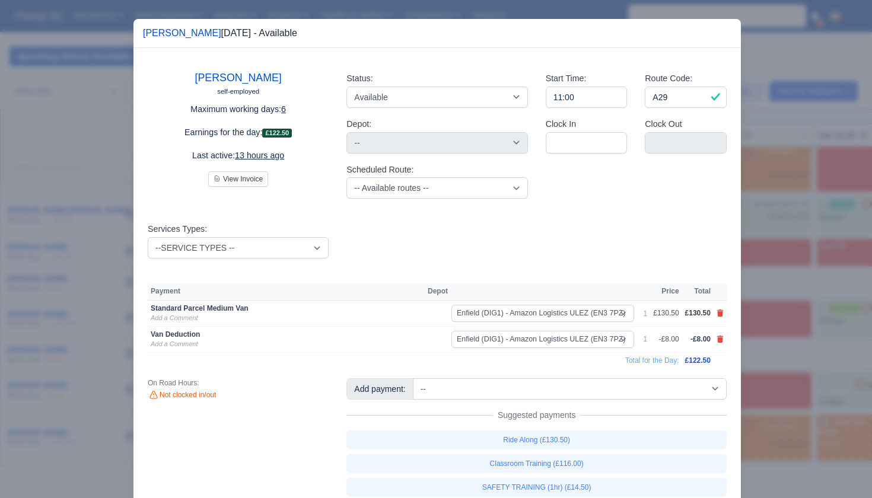
drag, startPoint x: 784, startPoint y: 268, endPoint x: 738, endPoint y: 258, distance: 47.8
click at [784, 267] on div at bounding box center [436, 249] width 872 height 498
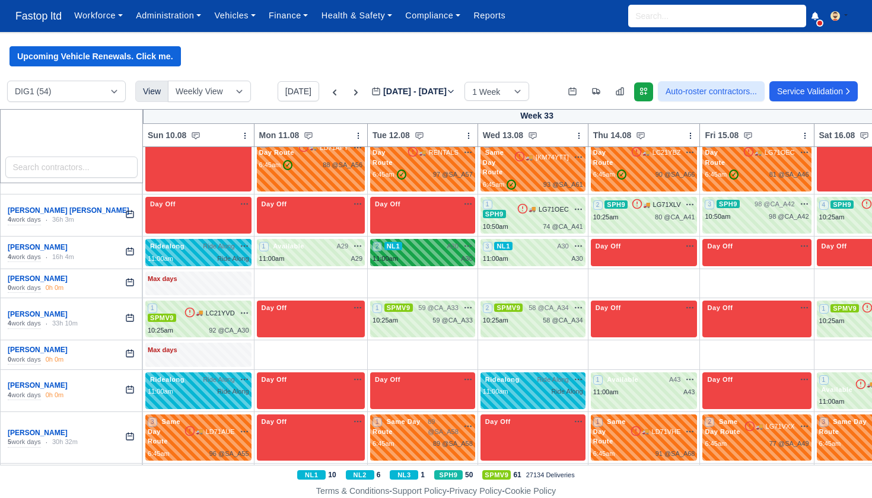
click at [436, 254] on div "11:00am A30" at bounding box center [423, 259] width 100 height 10
select select "2"
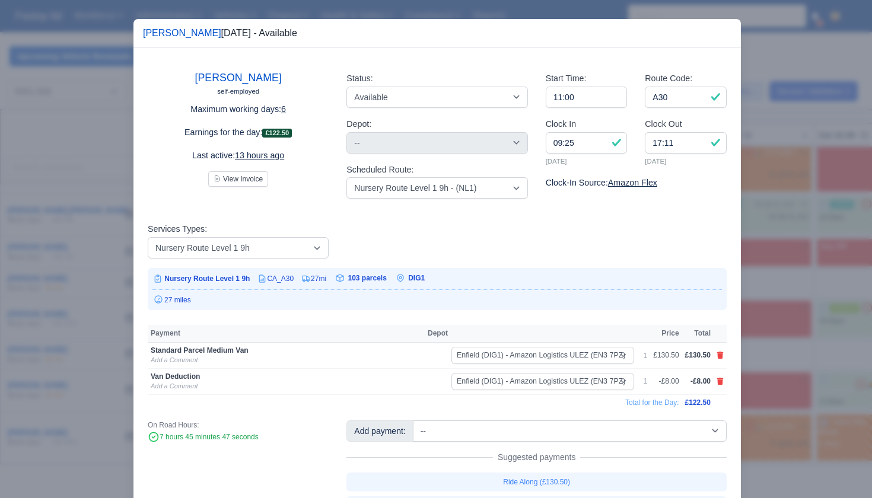
click at [768, 262] on div at bounding box center [436, 249] width 872 height 498
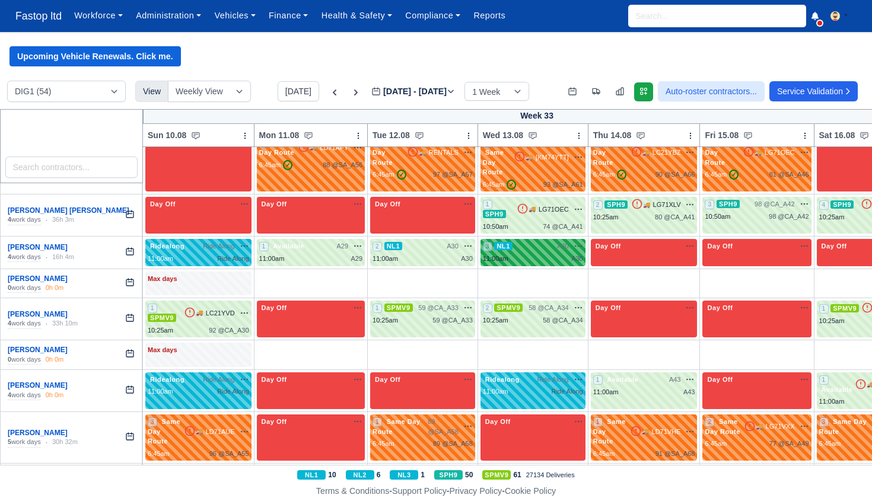
click at [499, 241] on div "3 NL1" at bounding box center [498, 246] width 30 height 10
select select "2"
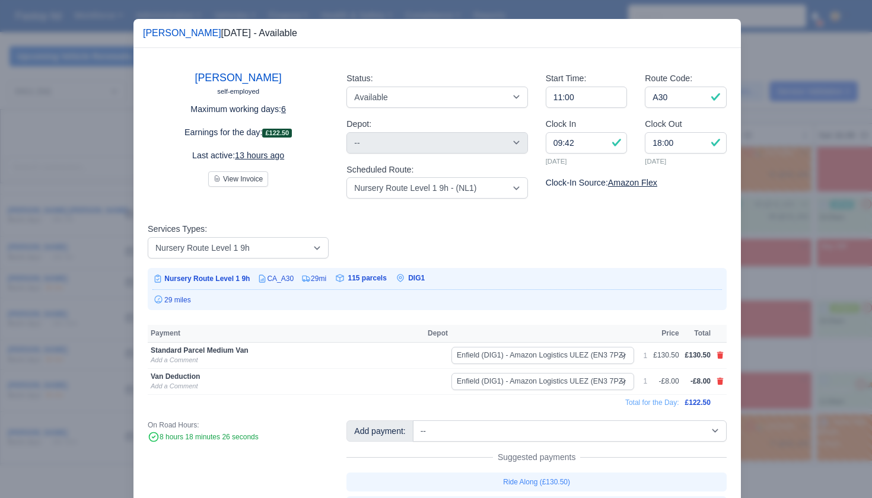
drag, startPoint x: 768, startPoint y: 263, endPoint x: 673, endPoint y: 243, distance: 97.1
click at [768, 263] on div at bounding box center [436, 249] width 872 height 498
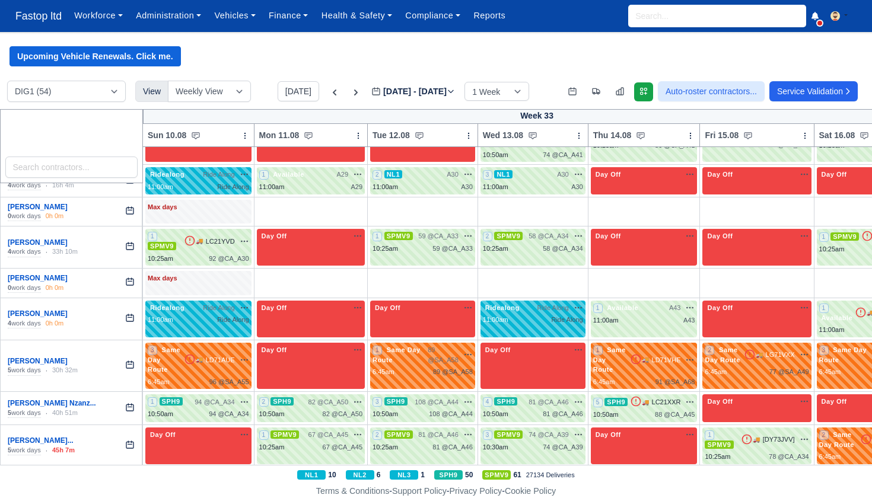
scroll to position [1352, 0]
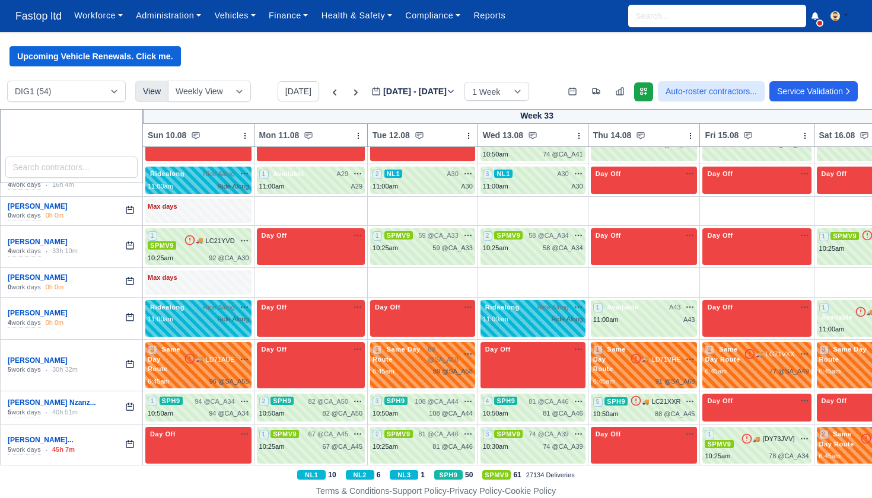
click at [190, 231] on div "1 SPMV9 🚚 LC21YVD" at bounding box center [198, 241] width 101 height 20
drag, startPoint x: 7, startPoint y: 157, endPoint x: 190, endPoint y: 207, distance: 190.2
click at [190, 231] on div "1 SPMV9 🚚 LC21YVD" at bounding box center [198, 241] width 101 height 20
select select "1"
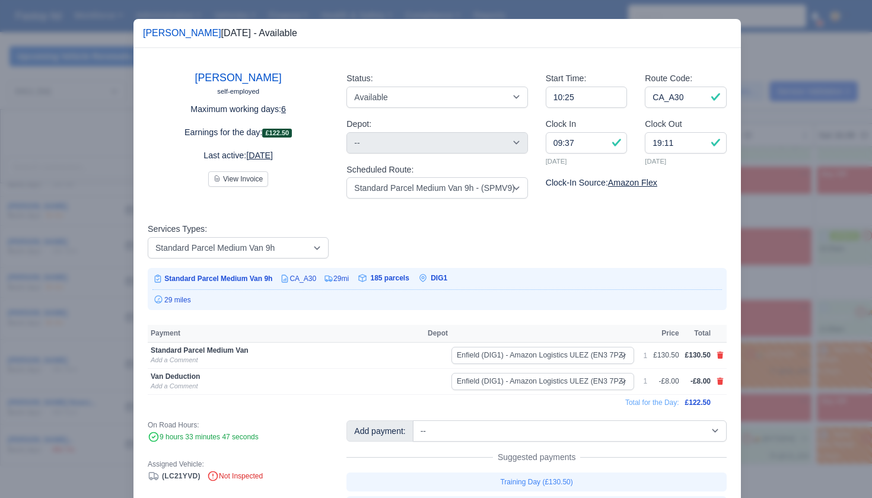
click at [764, 268] on div at bounding box center [436, 249] width 872 height 498
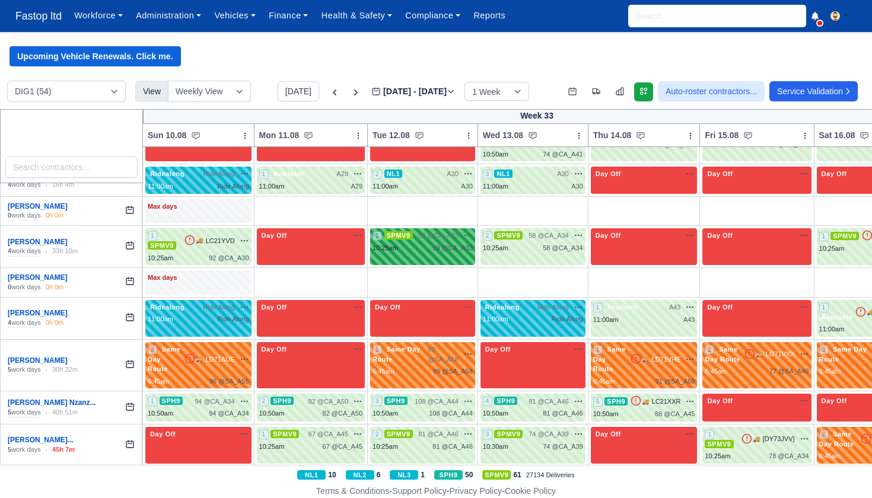
click at [395, 231] on span "SPMV9" at bounding box center [398, 235] width 28 height 8
select select "1"
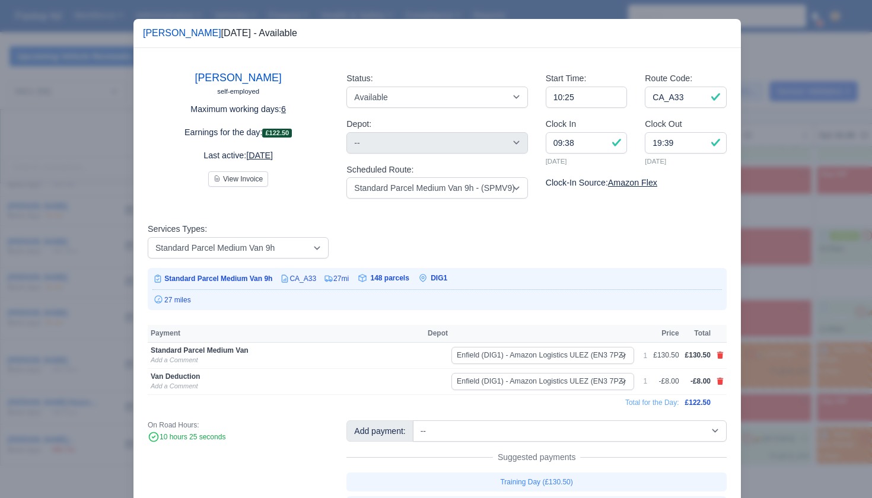
drag, startPoint x: 764, startPoint y: 251, endPoint x: 745, endPoint y: 245, distance: 20.5
click at [764, 251] on div at bounding box center [436, 249] width 872 height 498
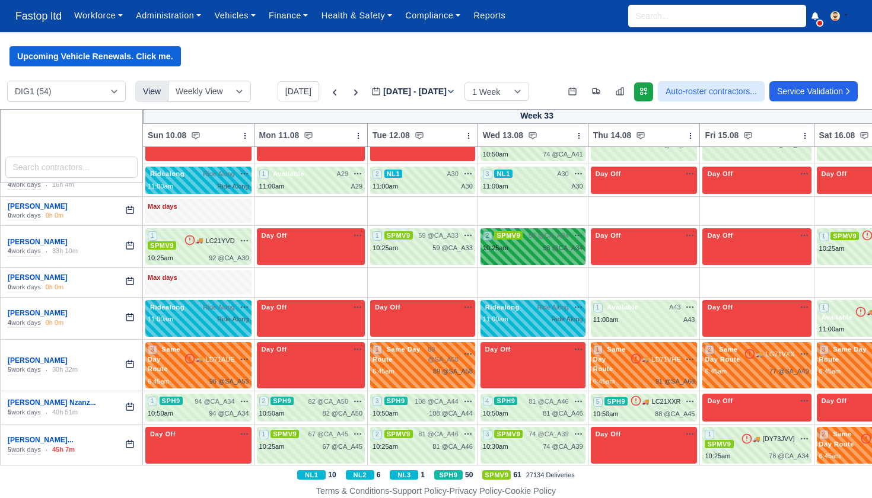
click at [556, 243] on div "58 @ CA_A34" at bounding box center [563, 248] width 40 height 10
select select "1"
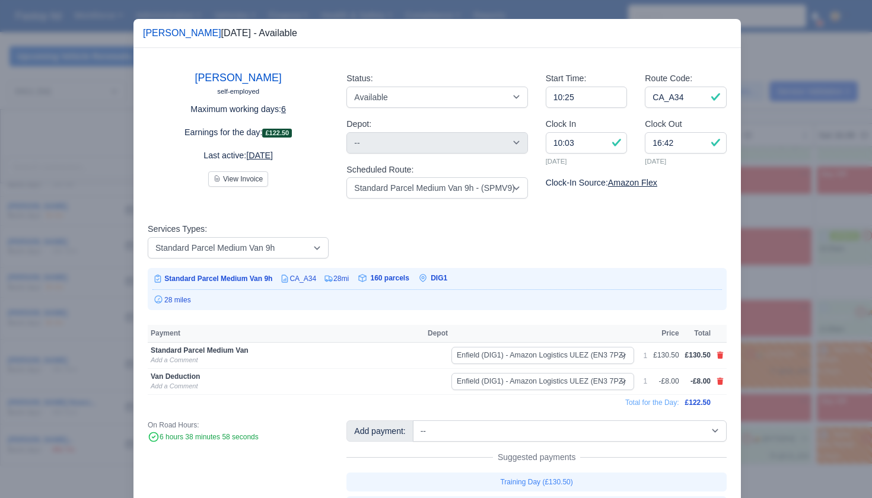
click at [841, 273] on div at bounding box center [436, 249] width 872 height 498
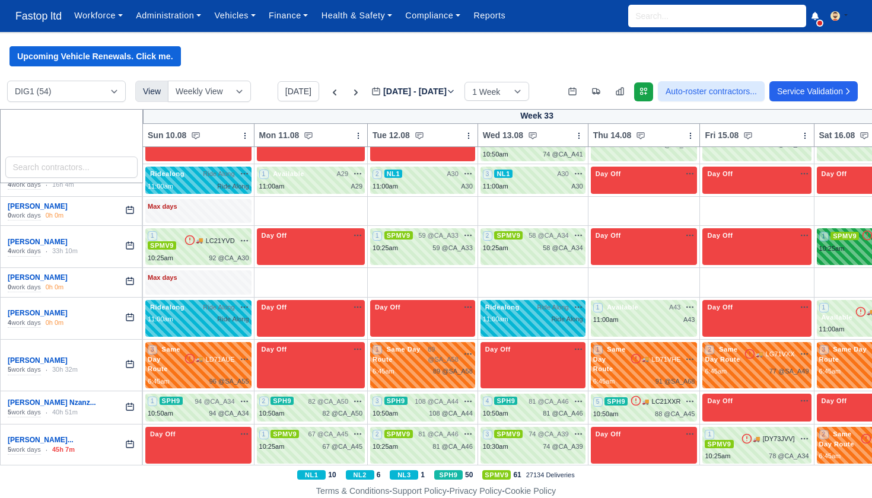
click at [843, 228] on div "1 SPMV9 🚚" at bounding box center [873, 246] width 112 height 37
select select "1"
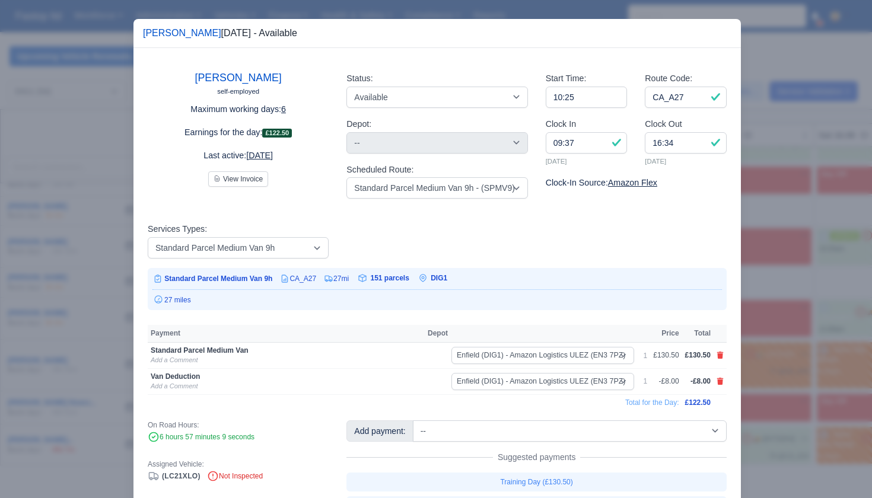
drag, startPoint x: 809, startPoint y: 262, endPoint x: 776, endPoint y: 261, distance: 33.8
click at [809, 262] on div at bounding box center [436, 249] width 872 height 498
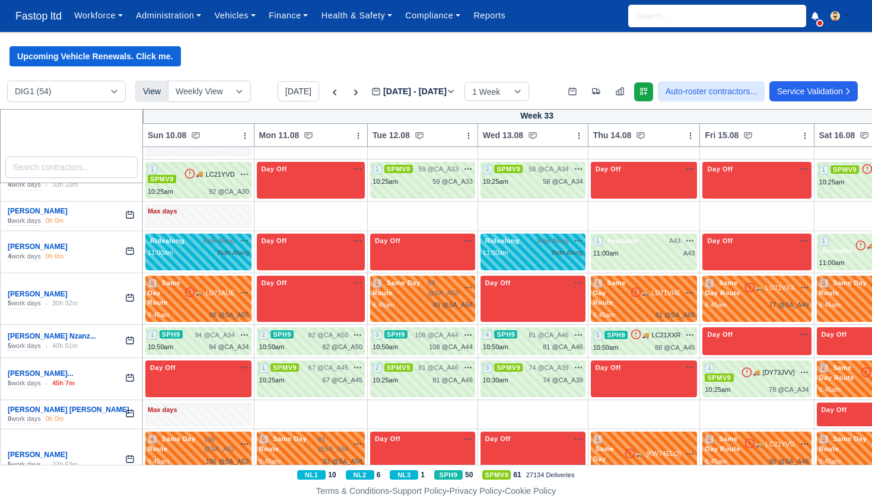
scroll to position [1419, 0]
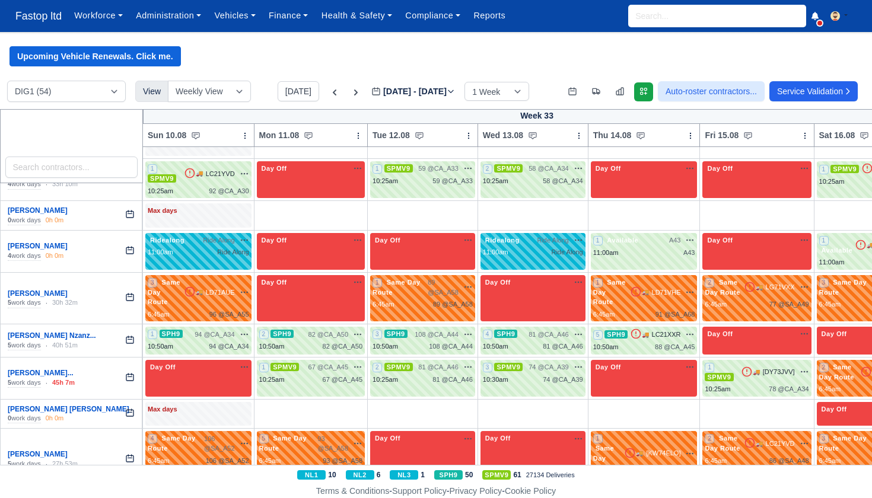
click at [217, 247] on div "Ride Along" at bounding box center [232, 252] width 31 height 10
drag, startPoint x: 62, startPoint y: 219, endPoint x: 216, endPoint y: 206, distance: 154.2
click at [217, 247] on div "Ride Along" at bounding box center [232, 252] width 31 height 10
select select "Ridealong"
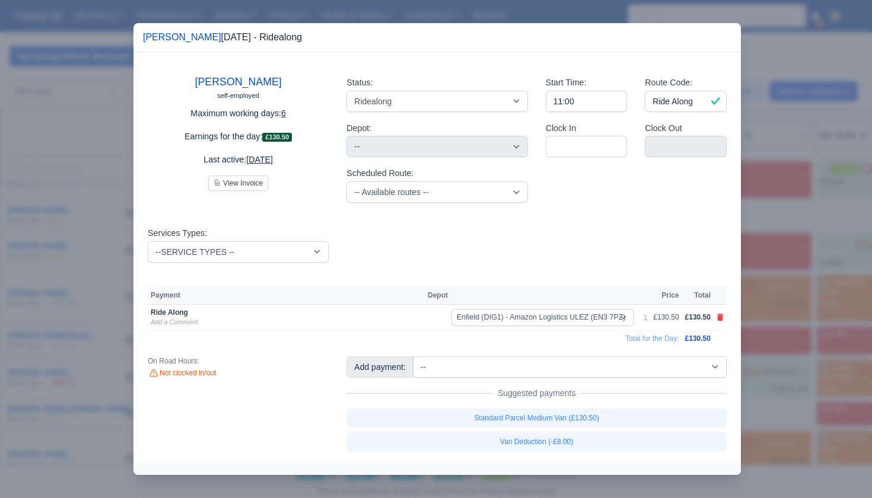
click at [757, 312] on div at bounding box center [436, 249] width 872 height 498
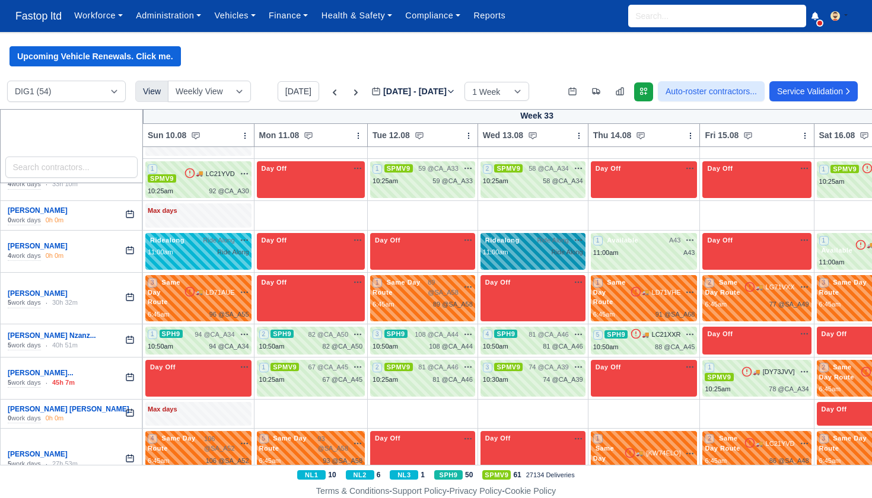
click at [506, 236] on span "Ridealong" at bounding box center [502, 240] width 39 height 8
select select "Ridealong"
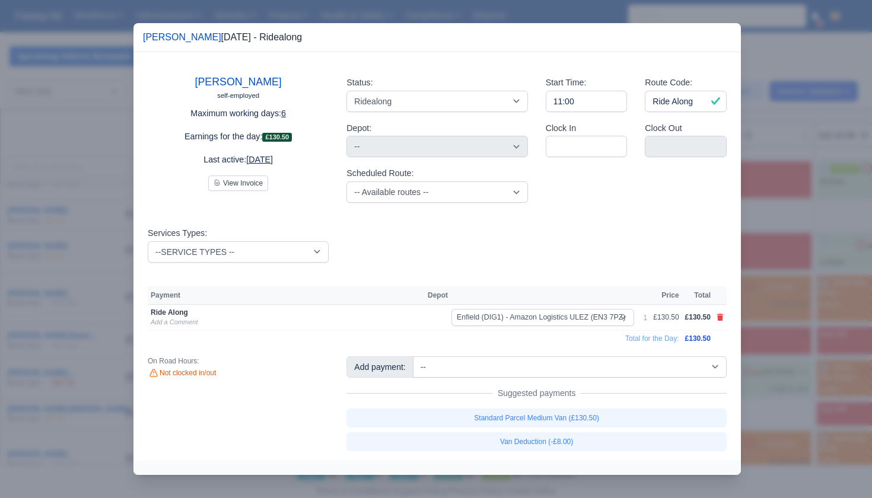
drag, startPoint x: 768, startPoint y: 252, endPoint x: 751, endPoint y: 247, distance: 17.8
click at [767, 252] on div at bounding box center [436, 249] width 872 height 498
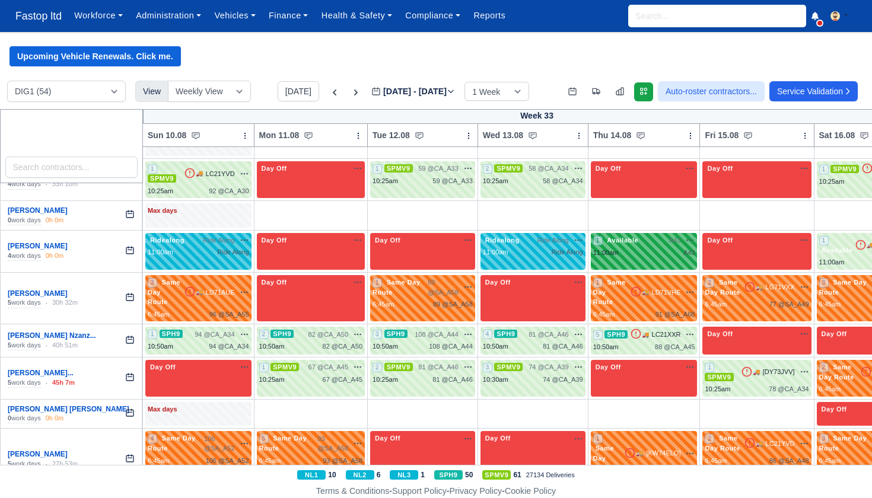
click at [644, 248] on div "11:00am A43" at bounding box center [644, 253] width 102 height 10
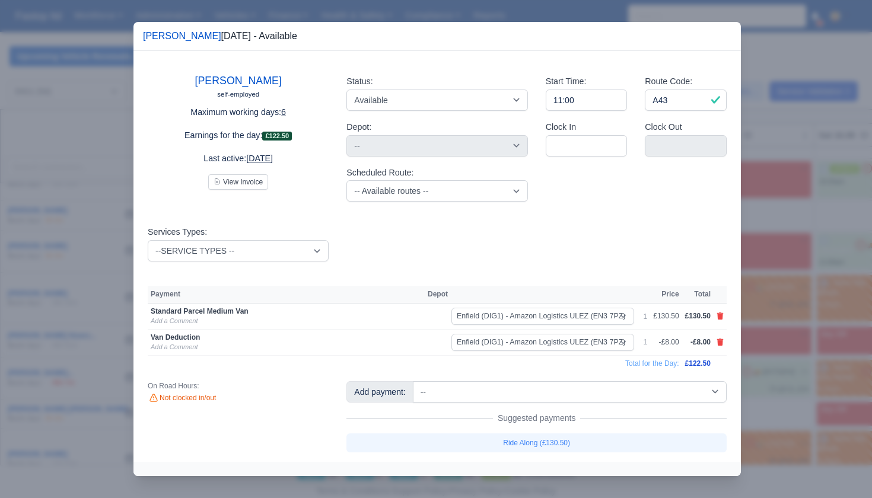
drag, startPoint x: 771, startPoint y: 244, endPoint x: 780, endPoint y: 239, distance: 10.7
click at [771, 244] on div at bounding box center [436, 249] width 872 height 498
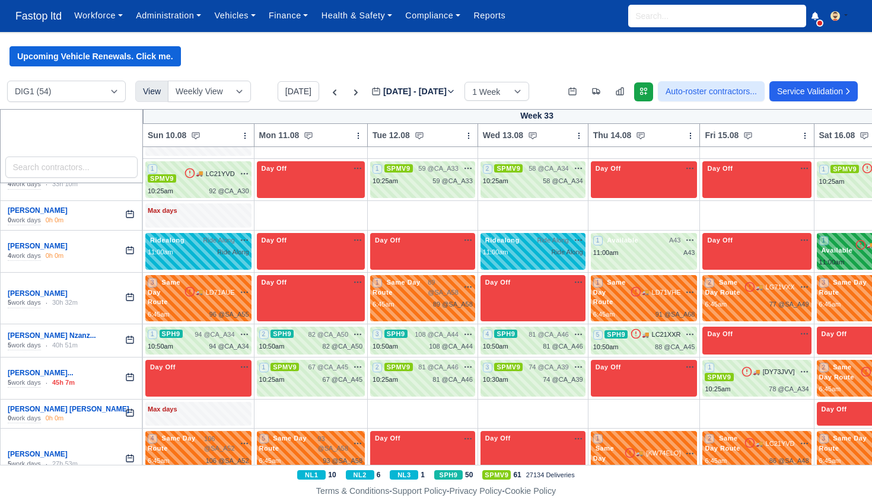
click at [828, 246] on span "Available" at bounding box center [837, 250] width 36 height 8
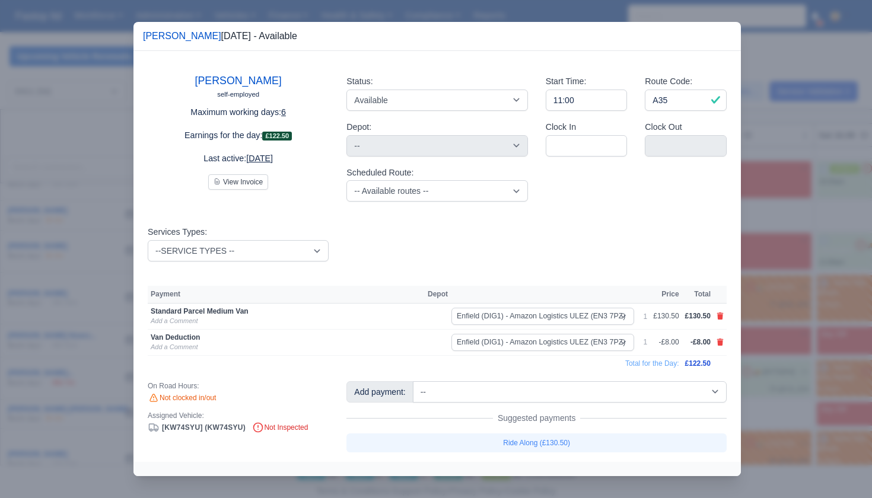
drag, startPoint x: 799, startPoint y: 253, endPoint x: 751, endPoint y: 249, distance: 48.9
click at [799, 253] on div at bounding box center [436, 249] width 872 height 498
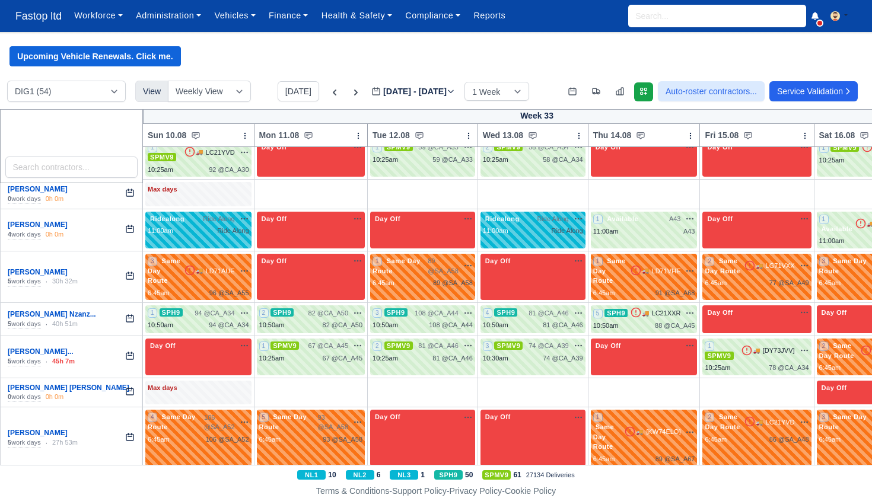
scroll to position [1442, 0]
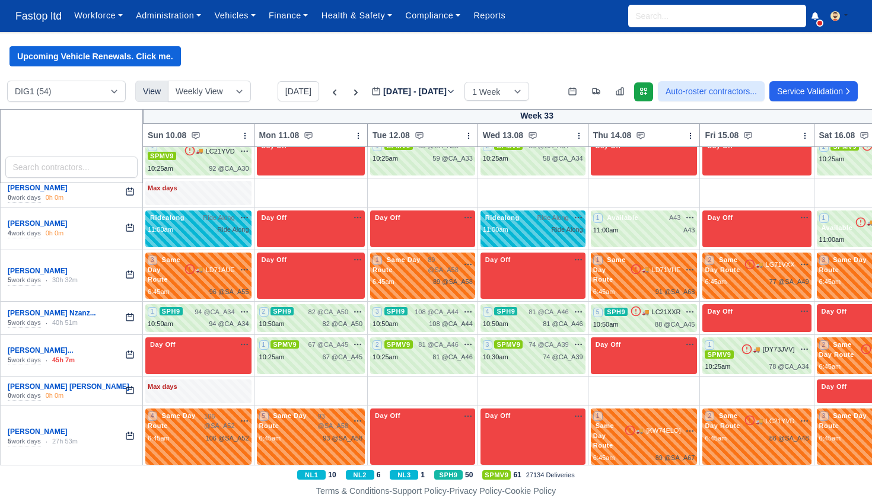
click at [211, 255] on div "3 Same Day Route 🚚 LD71AUE" at bounding box center [198, 270] width 101 height 30
select select "Same Day Route"
select select "43409"
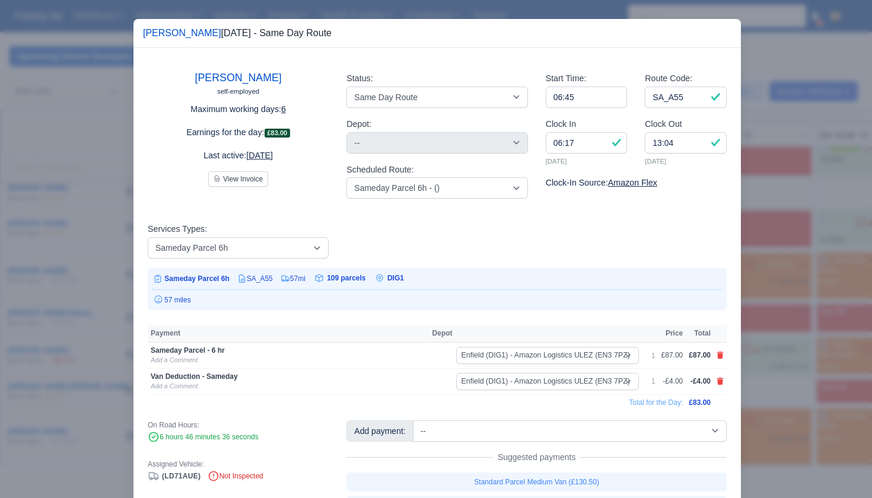
click at [775, 307] on div at bounding box center [436, 249] width 872 height 498
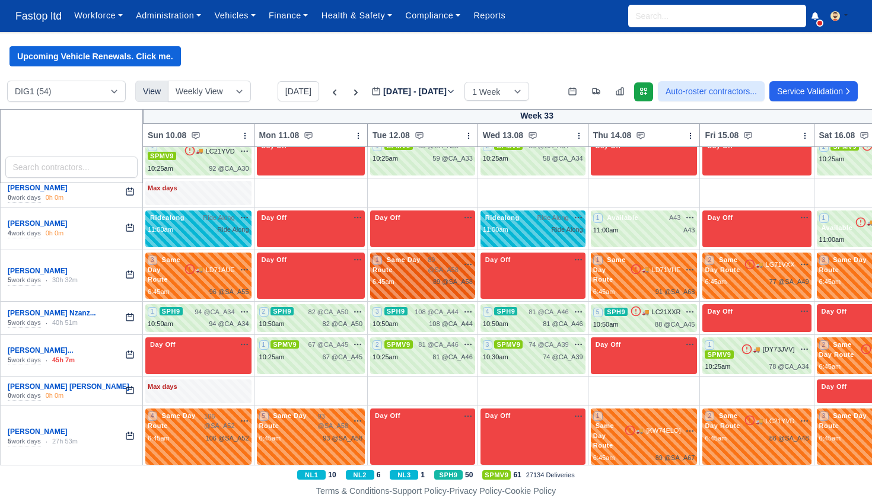
click at [441, 255] on span "89 @ SA_A58" at bounding box center [443, 265] width 31 height 20
select select "Same Day Route"
select select "43409"
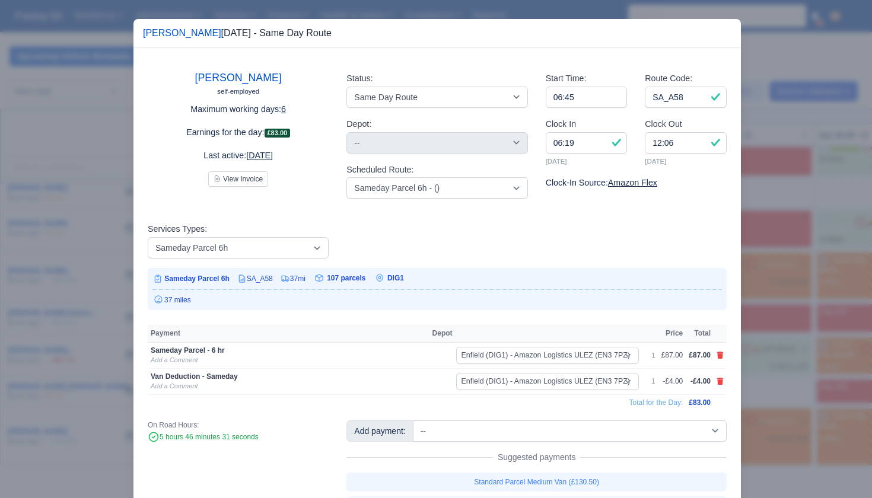
drag, startPoint x: 765, startPoint y: 294, endPoint x: 730, endPoint y: 272, distance: 41.3
click at [765, 294] on div at bounding box center [436, 249] width 872 height 498
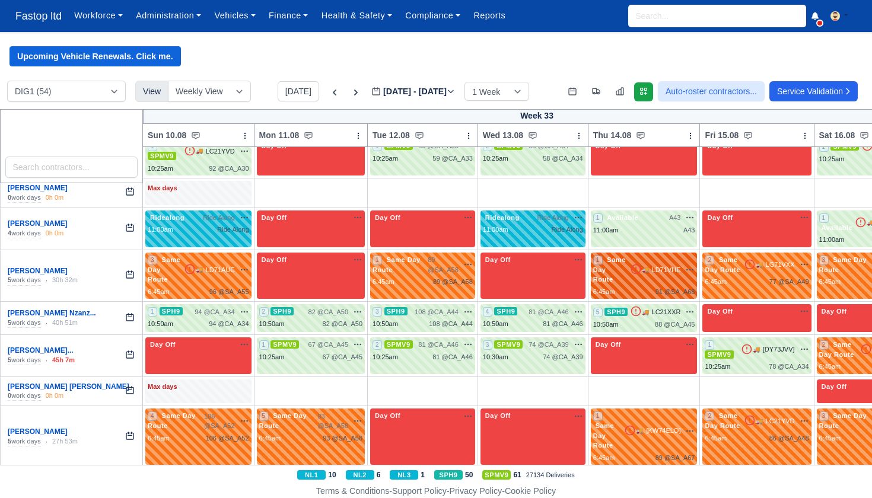
click at [644, 255] on div "1 Same Day Route 🚚 LD71VHE" at bounding box center [644, 270] width 102 height 30
select select "Same Day Route"
select select "43409"
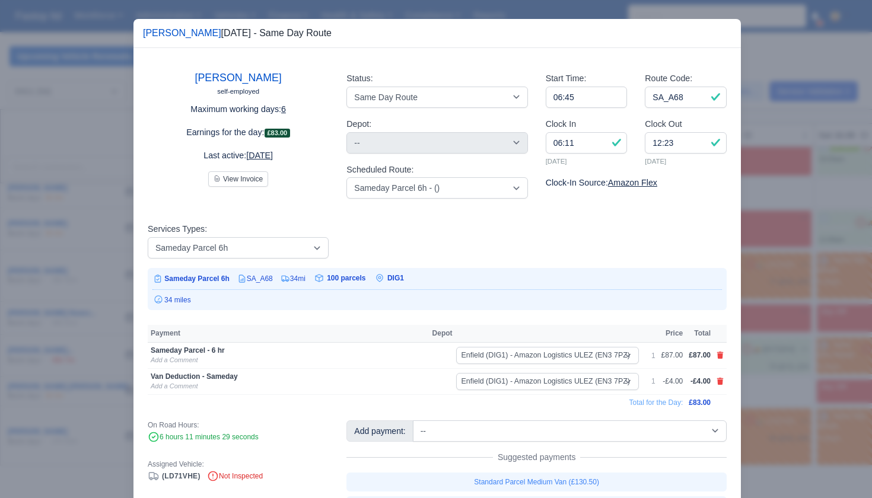
drag, startPoint x: 800, startPoint y: 297, endPoint x: 795, endPoint y: 287, distance: 11.9
click at [800, 297] on div at bounding box center [436, 249] width 872 height 498
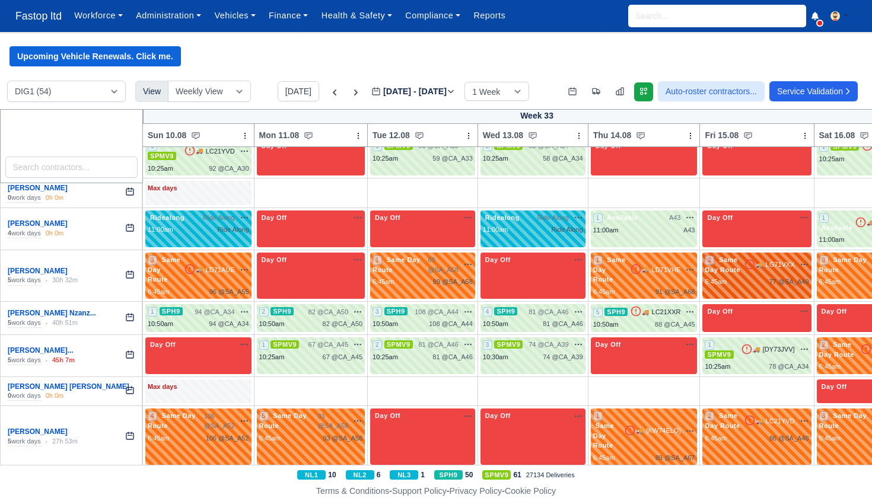
click at [762, 277] on div "6:45am 77 @ SA_A49" at bounding box center [757, 282] width 104 height 10
select select "Same Day Route"
select select "43409"
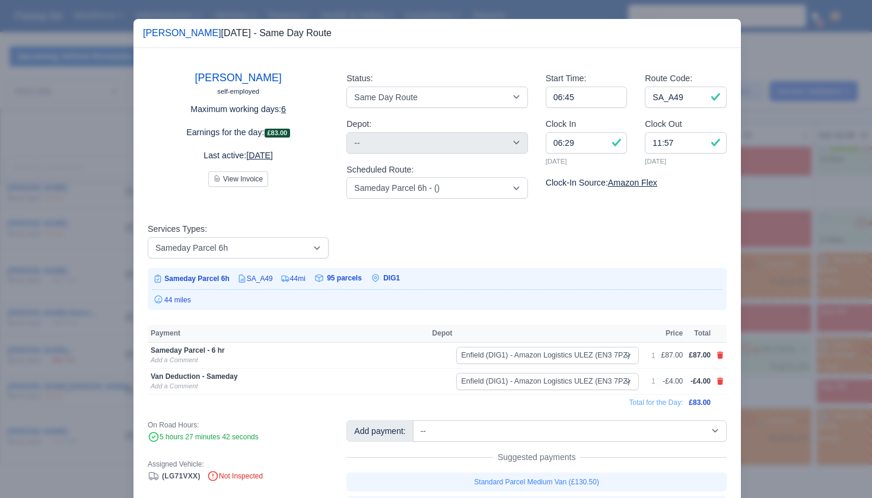
drag, startPoint x: 786, startPoint y: 271, endPoint x: 795, endPoint y: 266, distance: 10.9
click at [786, 271] on div at bounding box center [436, 249] width 872 height 498
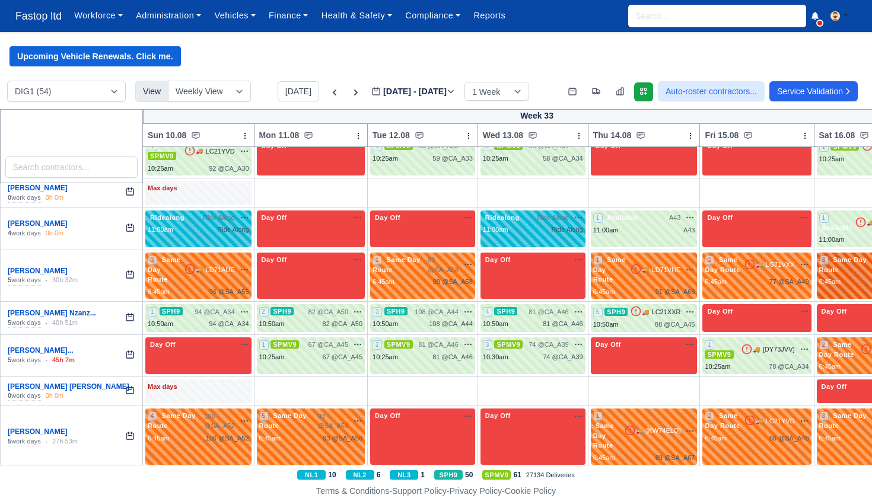
click at [831, 277] on div "6:45am" at bounding box center [830, 282] width 22 height 10
select select "Same Day Route"
select select "43409"
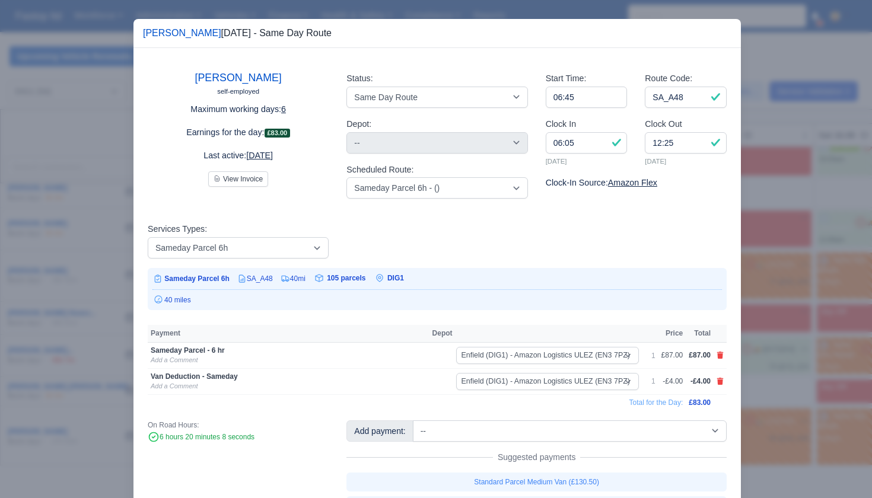
click at [798, 286] on div at bounding box center [436, 249] width 872 height 498
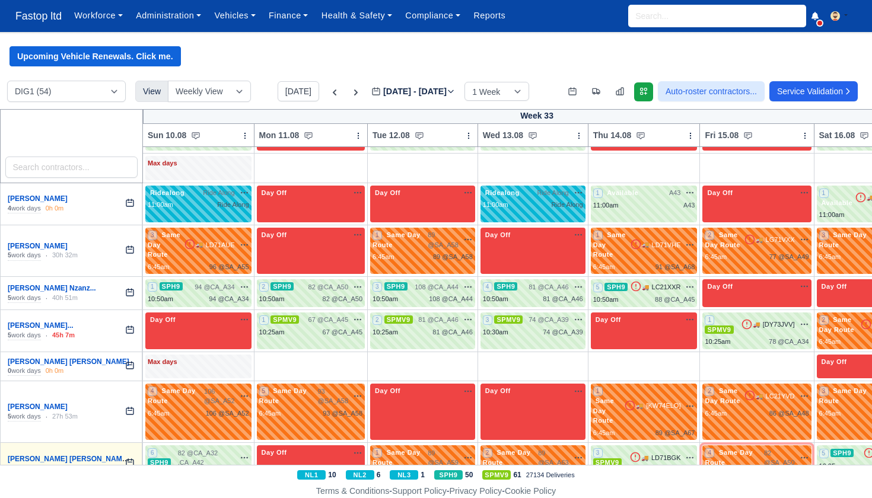
scroll to position [1469, 0]
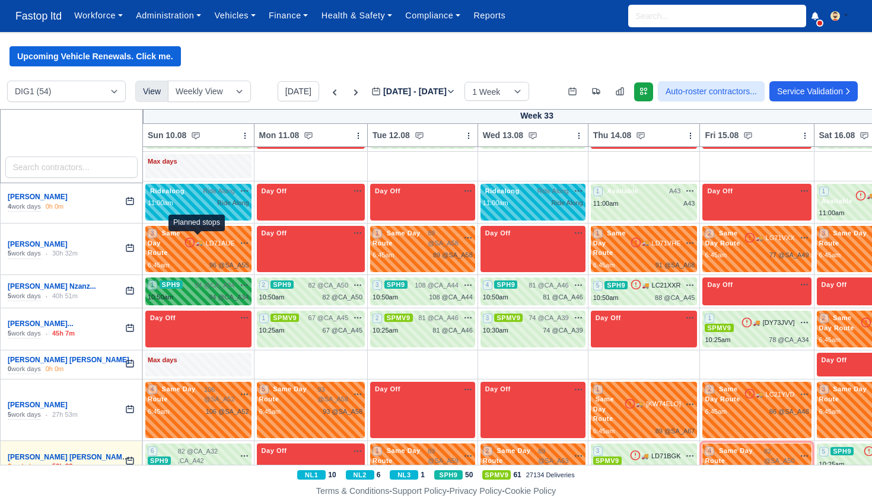
click at [204, 282] on span "94 @" at bounding box center [202, 285] width 15 height 7
select select "11"
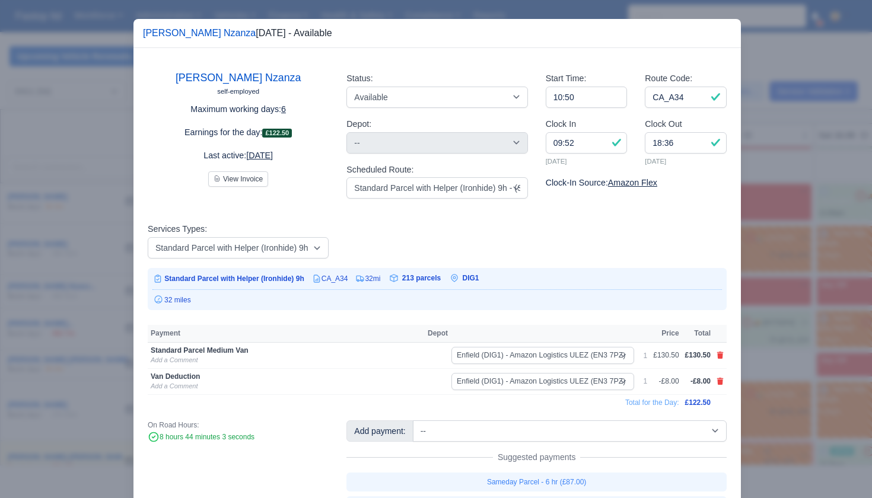
drag, startPoint x: 786, startPoint y: 254, endPoint x: 702, endPoint y: 248, distance: 84.5
click at [783, 254] on div at bounding box center [436, 249] width 872 height 498
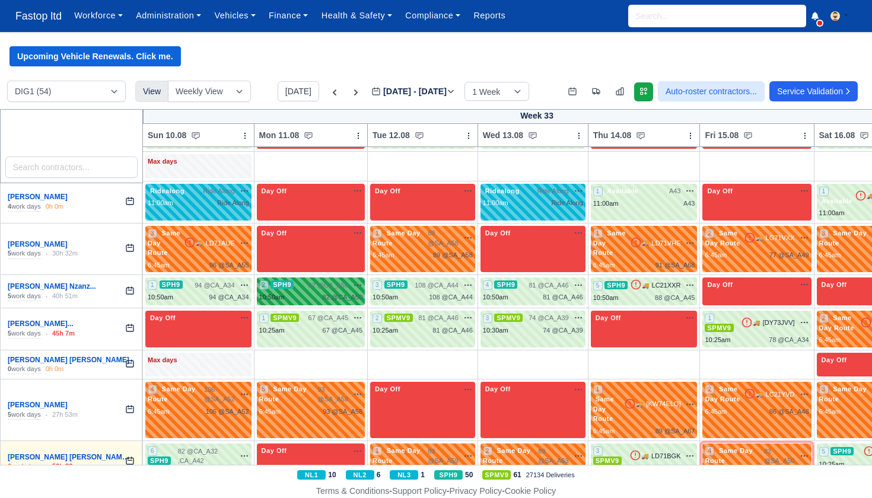
click at [352, 281] on div "82 @ CA_A50 na time-off" at bounding box center [336, 286] width 54 height 10
select select "11"
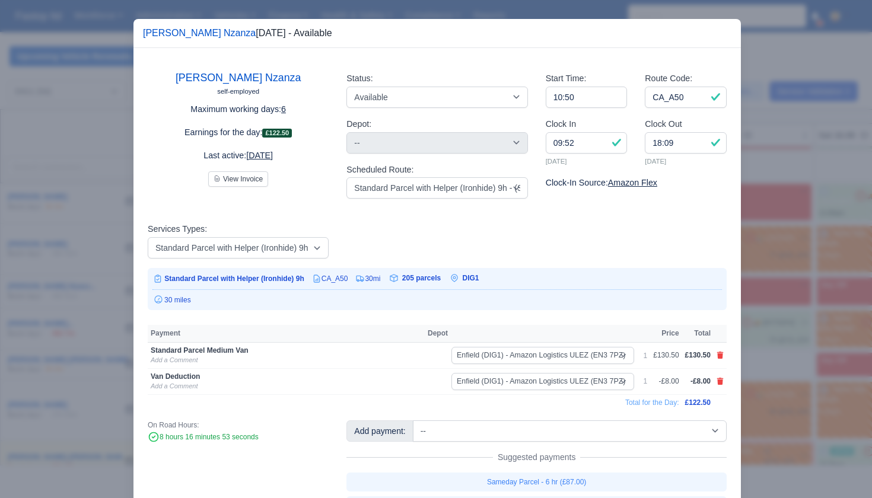
drag, startPoint x: 783, startPoint y: 283, endPoint x: 753, endPoint y: 278, distance: 30.7
click at [783, 283] on div at bounding box center [436, 249] width 872 height 498
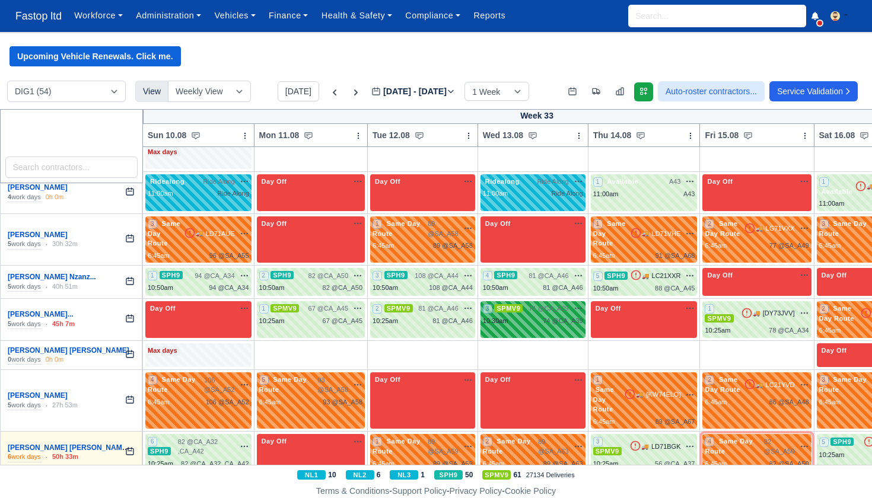
scroll to position [1471, 0]
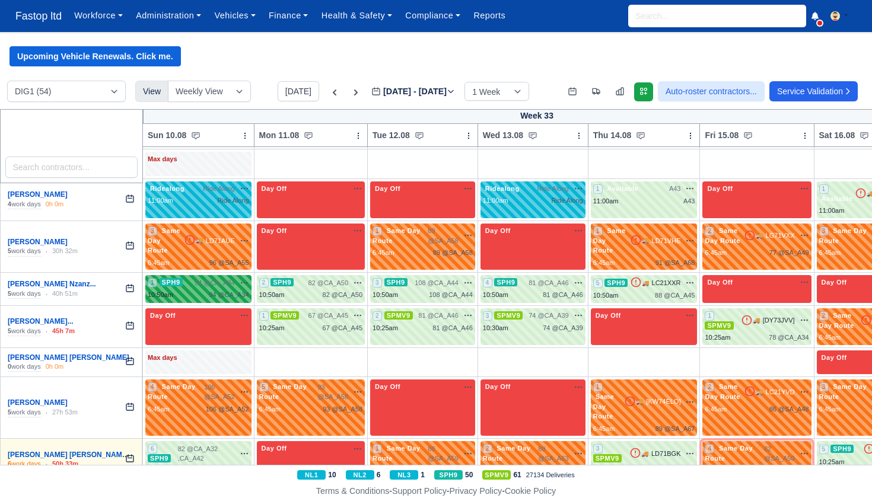
click at [229, 278] on span "94 @ CA_A34" at bounding box center [215, 283] width 40 height 10
select select "11"
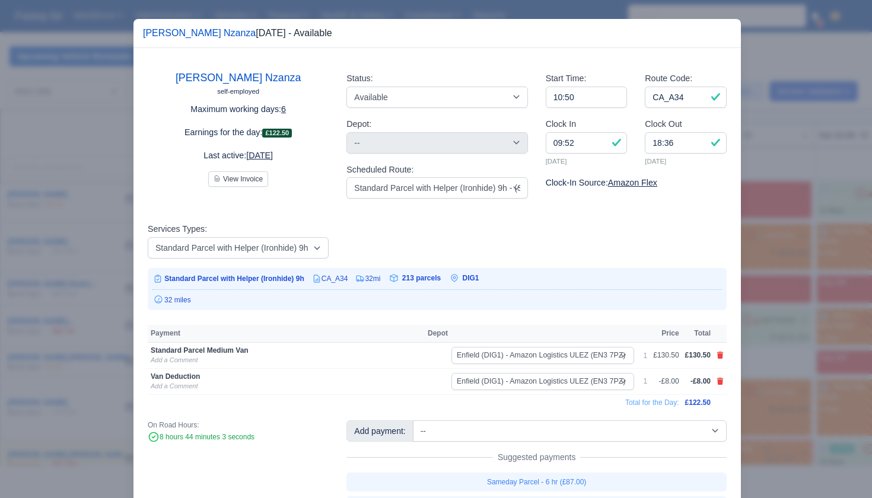
click at [765, 258] on div at bounding box center [436, 249] width 872 height 498
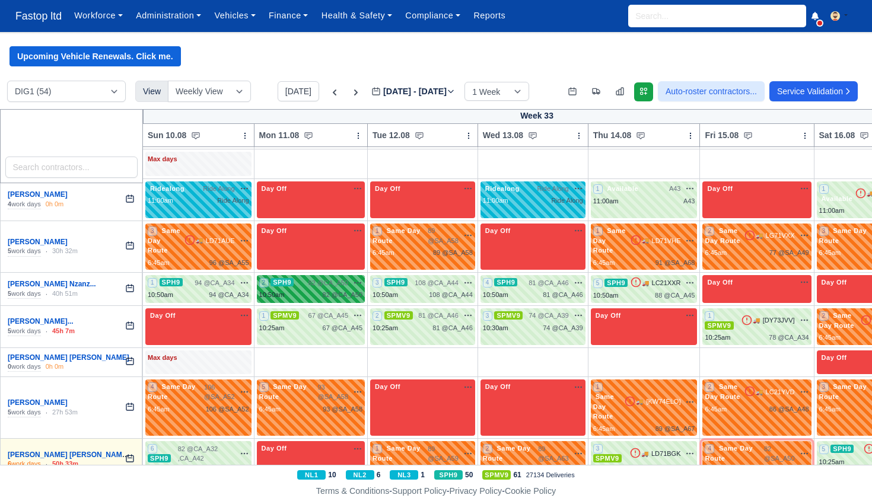
click at [347, 278] on div "2 SPH9 82 @ CA_A50" at bounding box center [310, 289] width 103 height 23
select select "11"
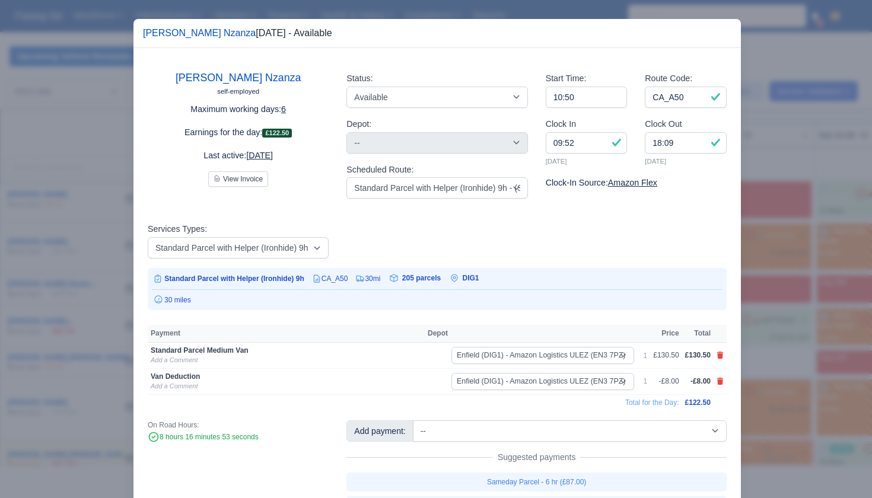
click at [761, 266] on div at bounding box center [436, 249] width 872 height 498
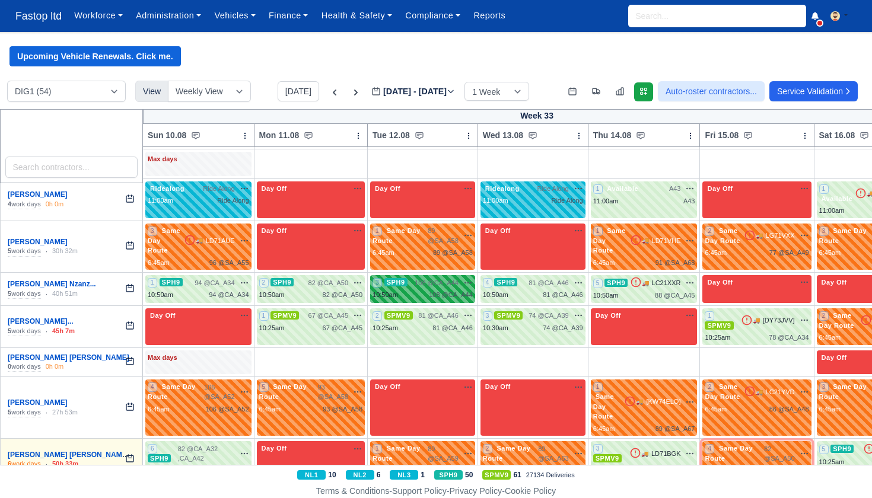
click at [466, 278] on div "3 SPH9 108 @ CA_A44" at bounding box center [423, 289] width 100 height 23
select select "11"
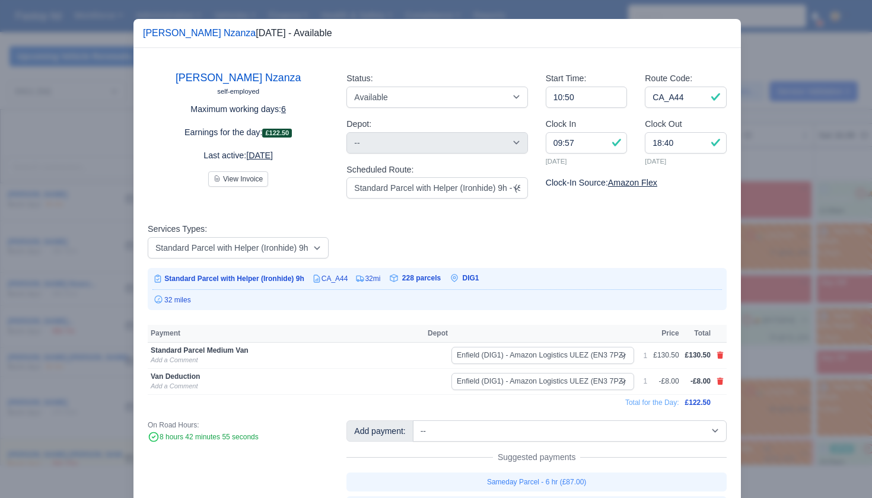
click at [746, 259] on div at bounding box center [436, 249] width 872 height 498
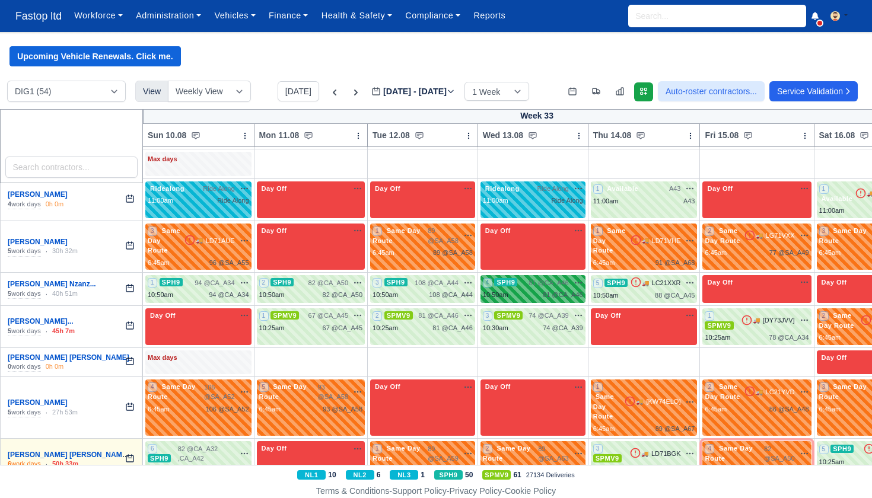
click at [583, 290] on div "81 @ CA_A46" at bounding box center [563, 295] width 40 height 10
select select "11"
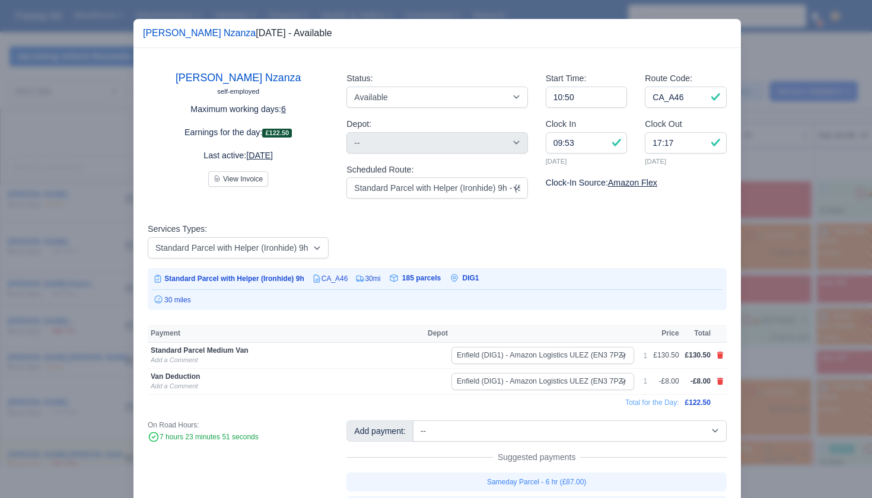
click at [764, 270] on div at bounding box center [436, 249] width 872 height 498
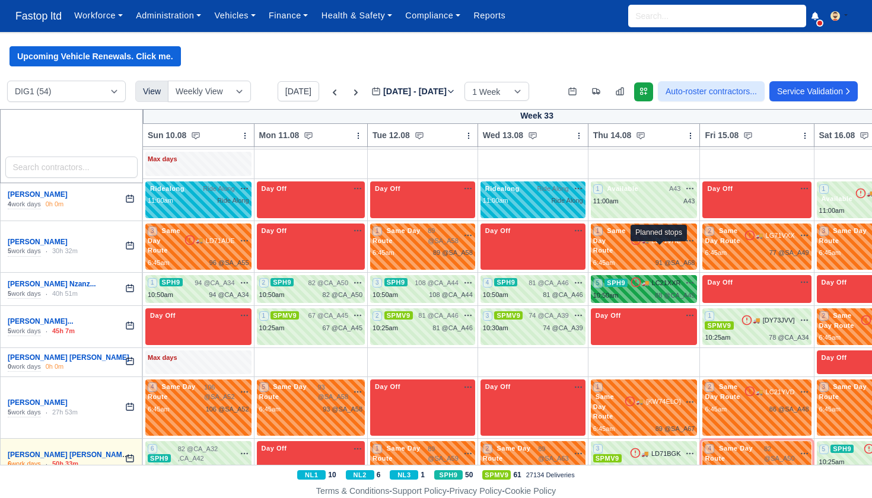
click at [669, 292] on span "88 @" at bounding box center [662, 295] width 15 height 7
select select "11"
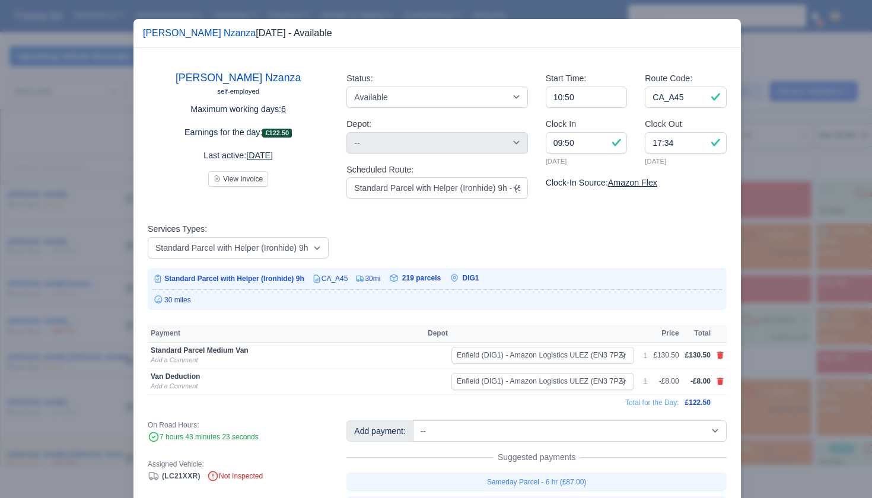
click at [771, 274] on div at bounding box center [436, 249] width 872 height 498
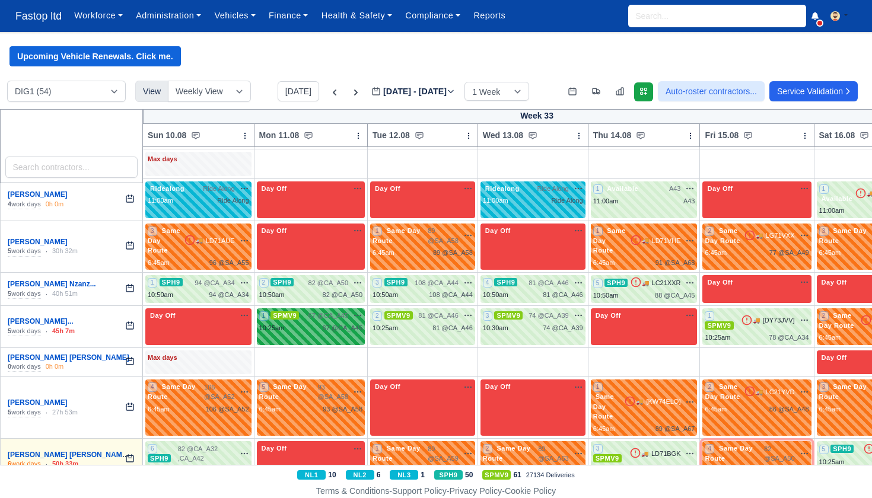
click at [329, 311] on span "67 @ CA_A45" at bounding box center [329, 316] width 40 height 10
select select "1"
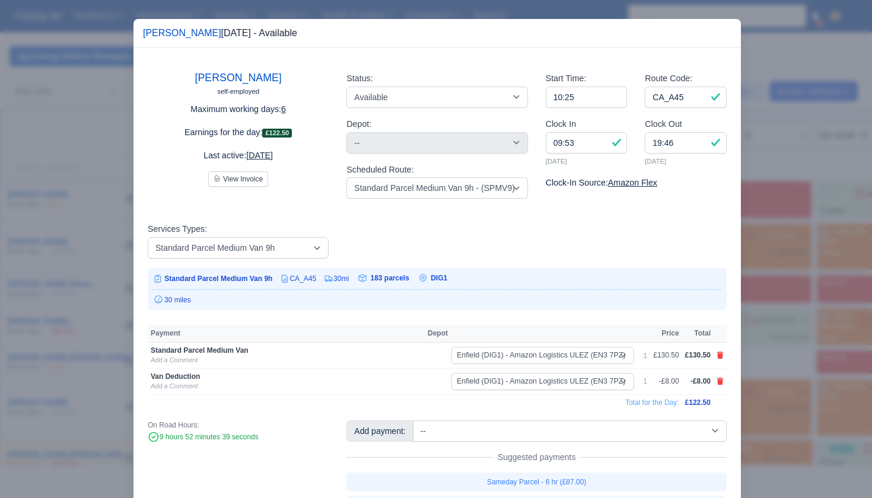
drag, startPoint x: 834, startPoint y: 298, endPoint x: 781, endPoint y: 294, distance: 52.4
click at [832, 298] on div at bounding box center [436, 249] width 872 height 498
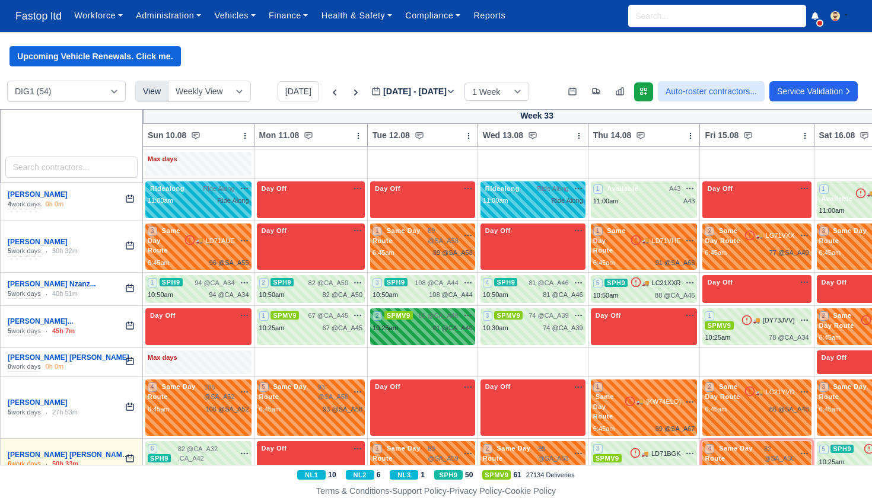
click at [429, 311] on div "2 SPMV9 81 @ CA_A46" at bounding box center [423, 322] width 100 height 23
select select "1"
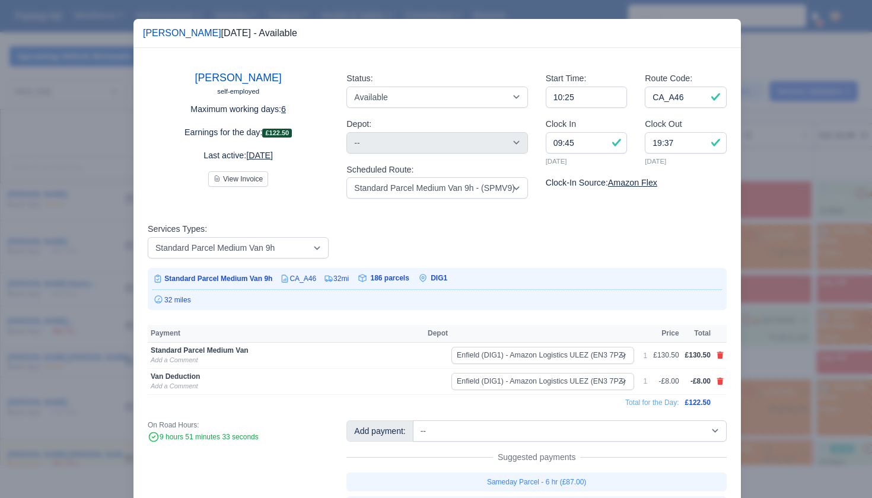
click at [815, 302] on div at bounding box center [436, 249] width 872 height 498
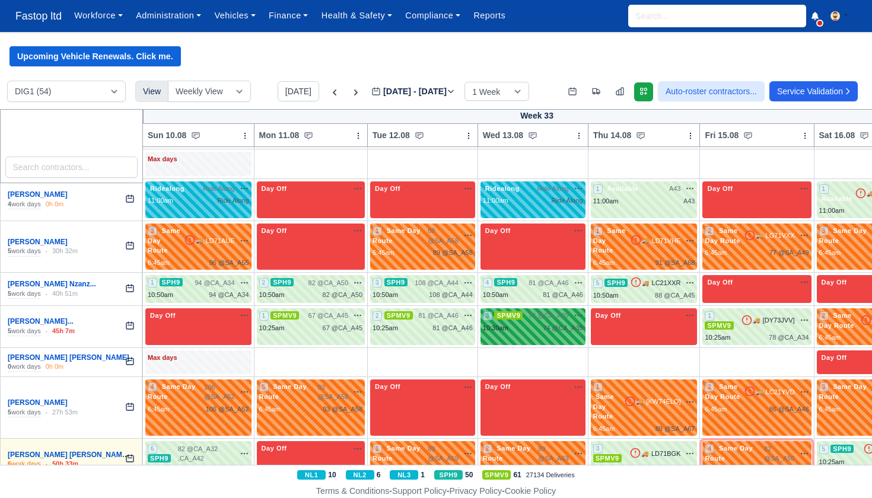
click at [557, 311] on div "3 SPMV9 74 @ CA_A39" at bounding box center [533, 322] width 100 height 23
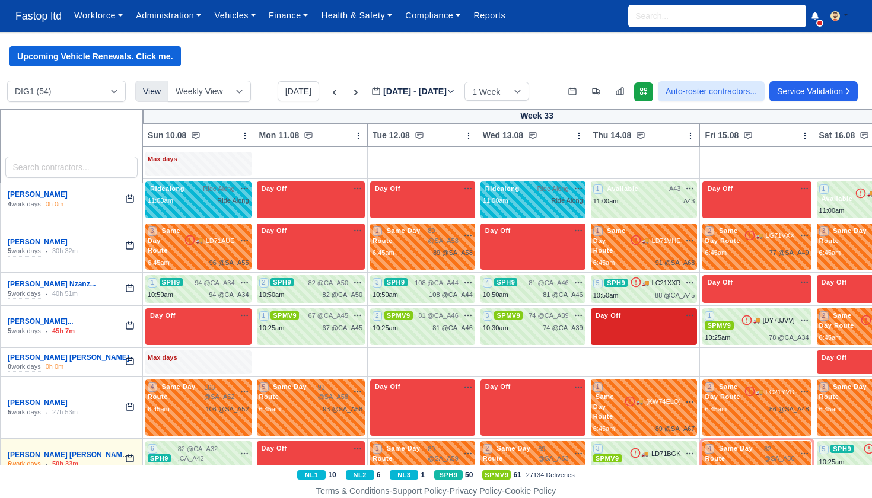
select select "1"
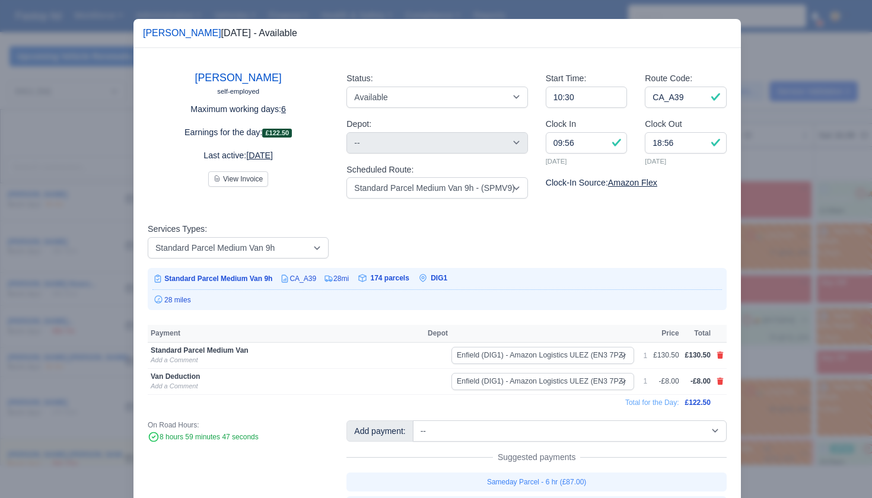
click at [790, 317] on div at bounding box center [436, 249] width 872 height 498
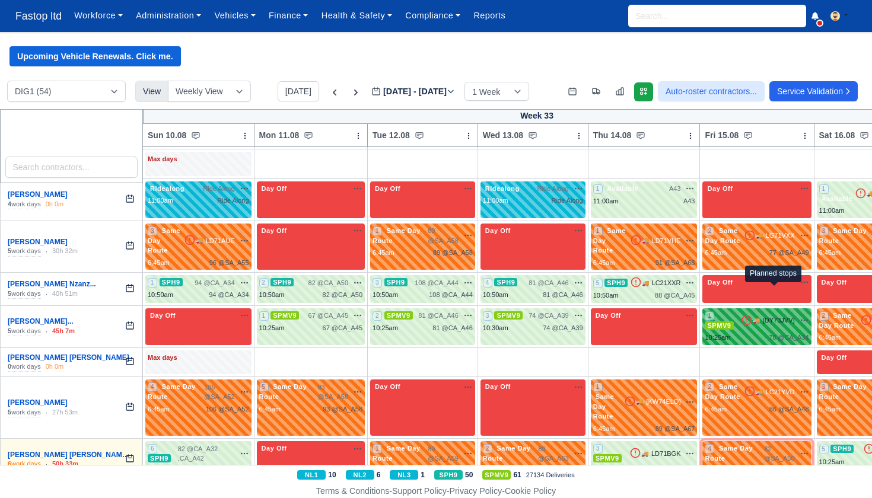
click at [771, 334] on span "78 @" at bounding box center [776, 337] width 15 height 7
select select "1"
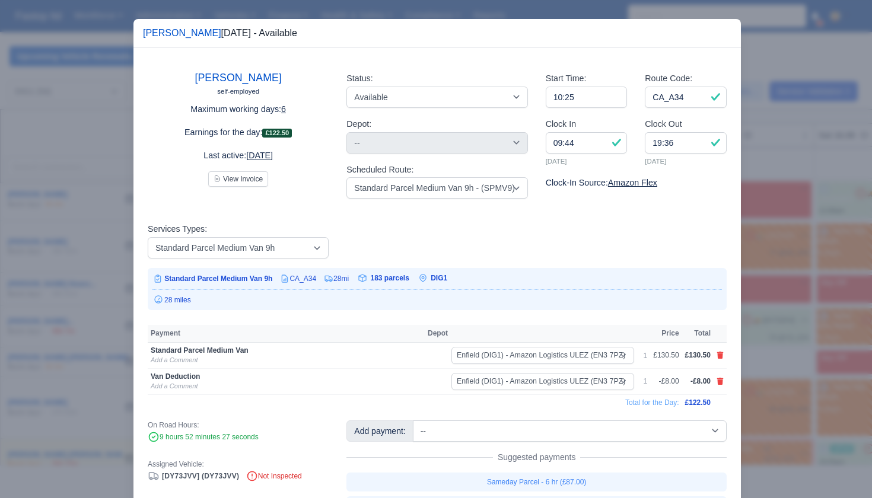
click at [772, 309] on div at bounding box center [436, 249] width 872 height 498
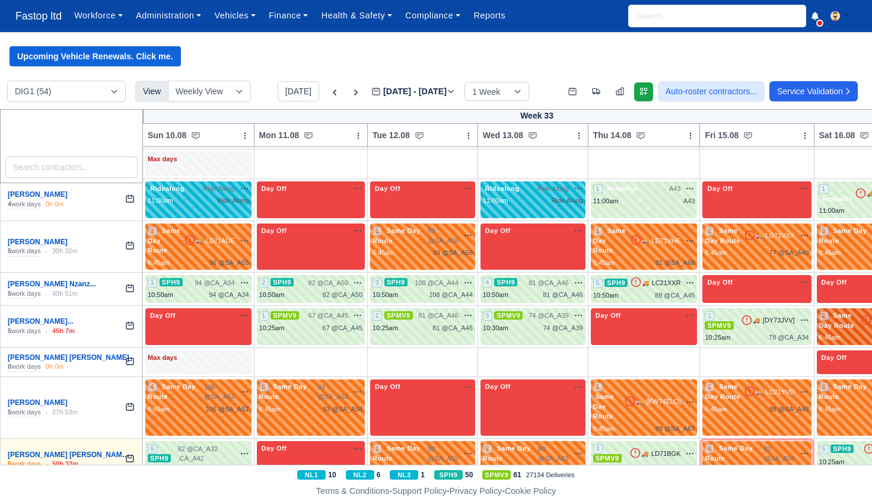
click at [830, 312] on span "Same Day Route" at bounding box center [837, 321] width 37 height 18
select select "Same Day Route"
select select "43409"
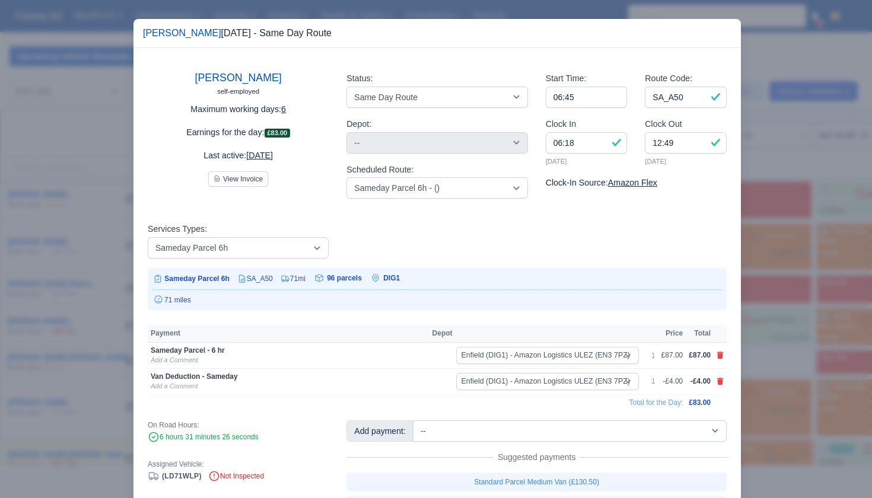
drag, startPoint x: 808, startPoint y: 316, endPoint x: 801, endPoint y: 315, distance: 6.6
click at [808, 316] on div at bounding box center [436, 249] width 872 height 498
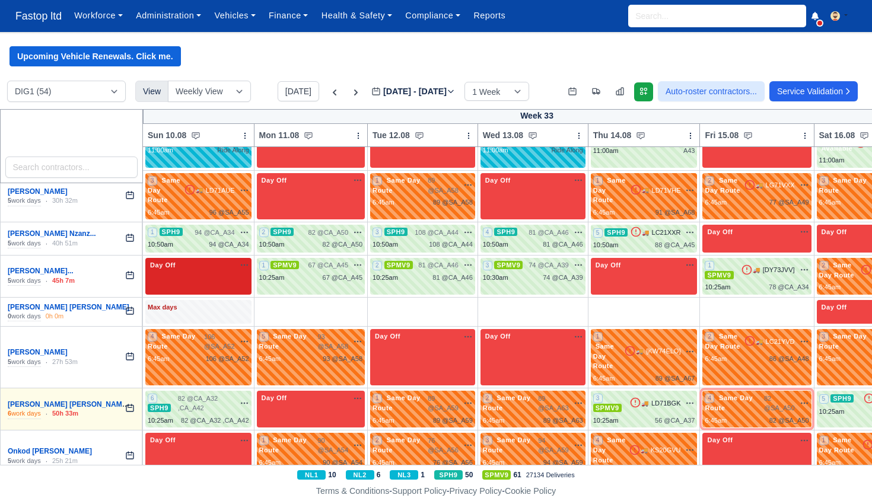
scroll to position [1528, 0]
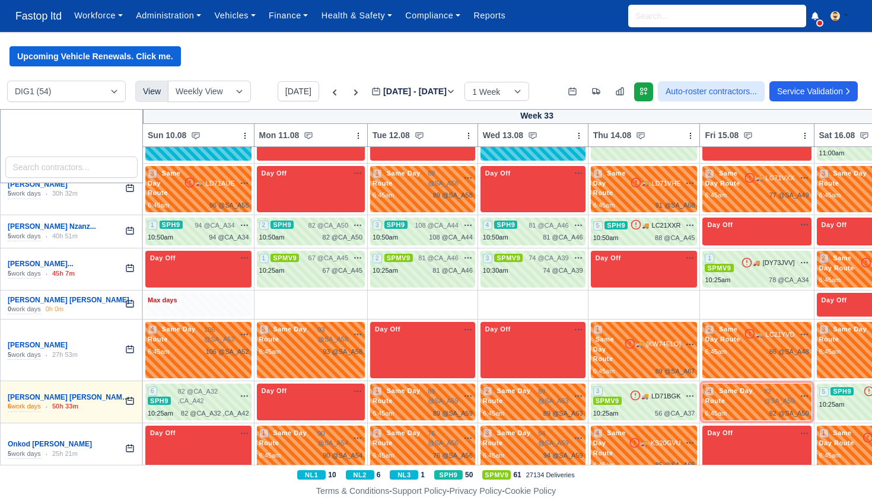
click at [227, 293] on div "Max days" at bounding box center [198, 305] width 106 height 24
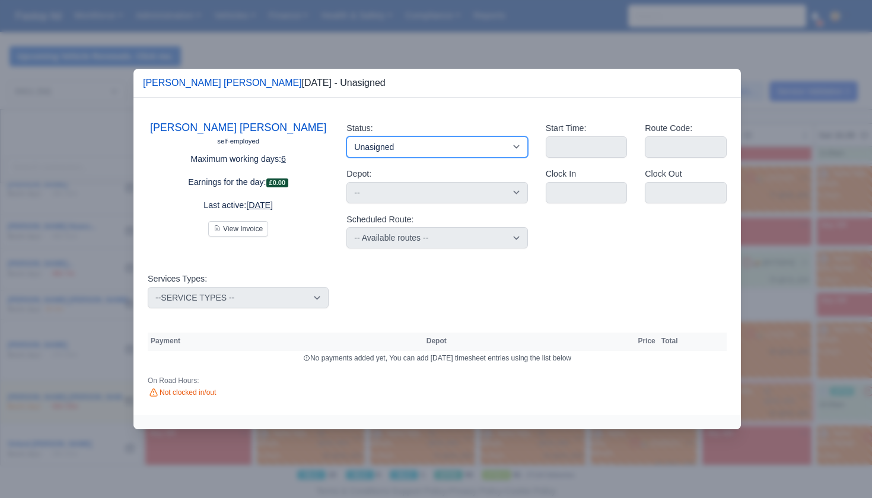
select select "Day Off"
select select
select select "na"
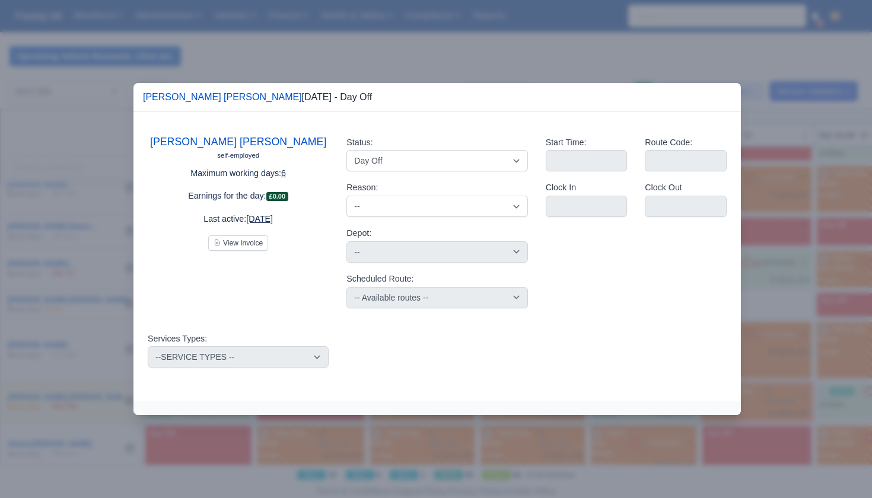
click at [759, 62] on div at bounding box center [436, 249] width 872 height 498
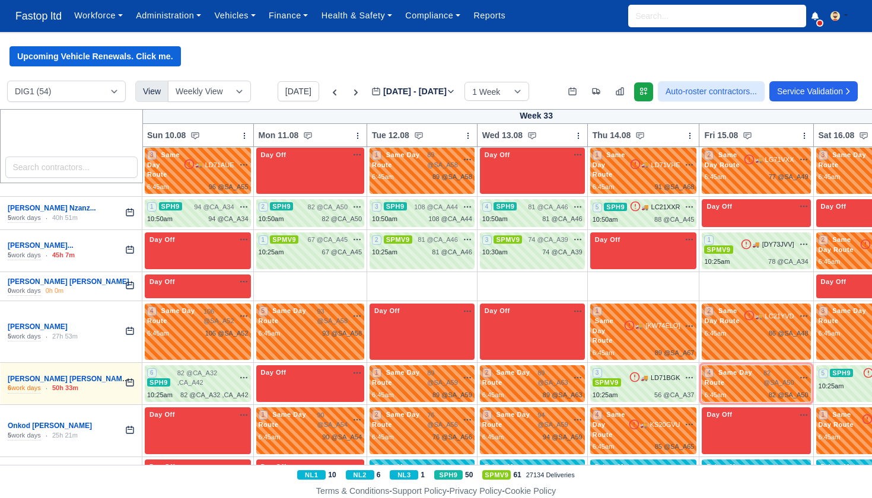
scroll to position [1600, 1]
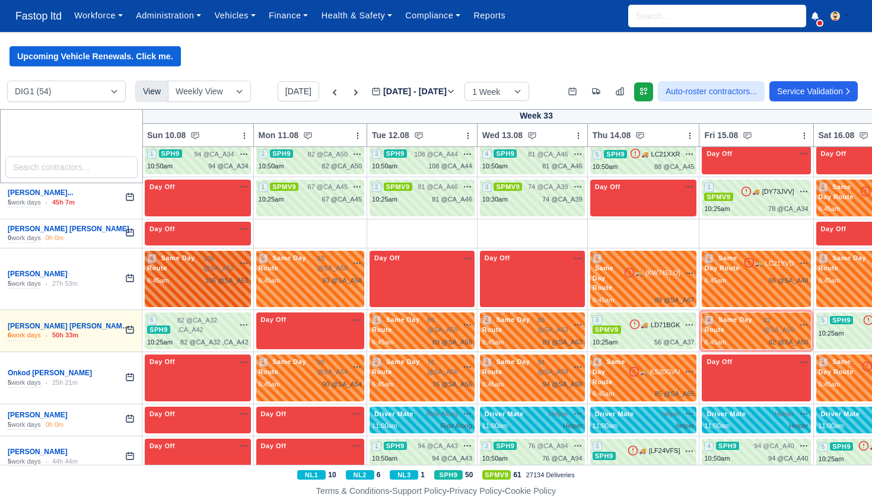
click at [238, 276] on div "106 @ SA_A52" at bounding box center [226, 281] width 43 height 10
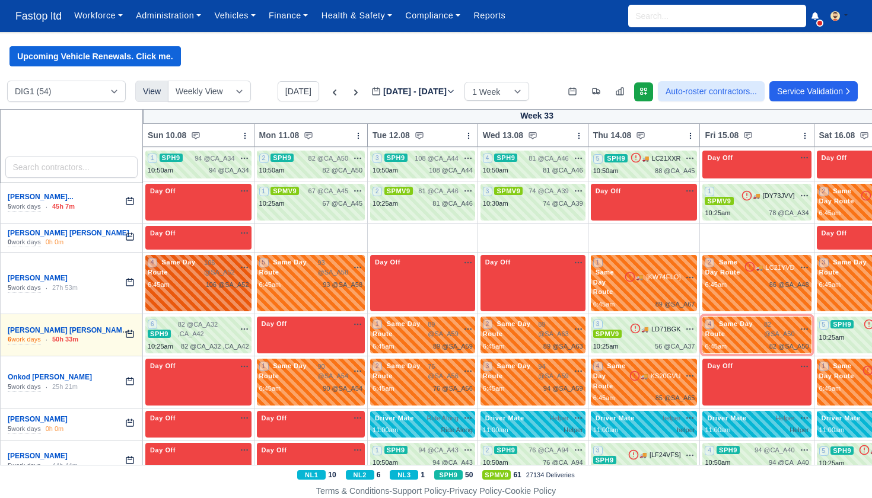
select select "Same Day Route"
select select "43409"
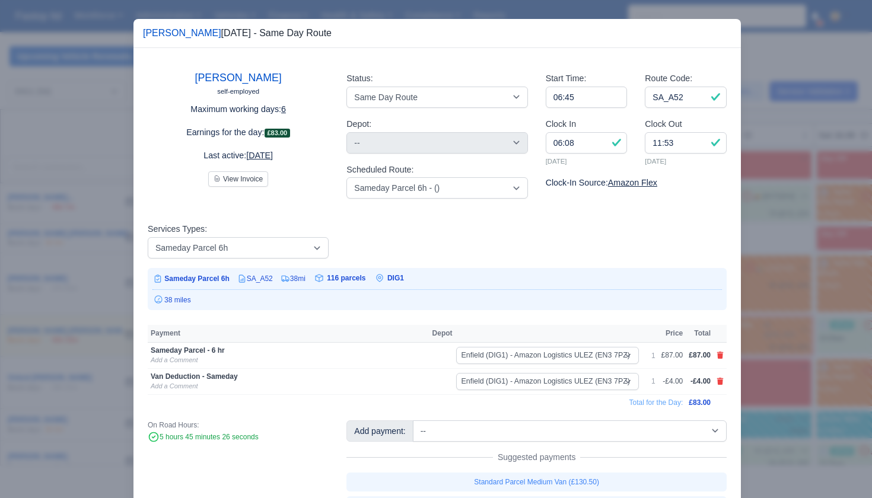
scroll to position [0, 1]
click at [872, 301] on html "Fastop ltd Workforce Manpower Expiring Documents Leave Requests Daily Attendanc…" at bounding box center [436, 249] width 872 height 498
click at [767, 268] on div at bounding box center [436, 249] width 872 height 498
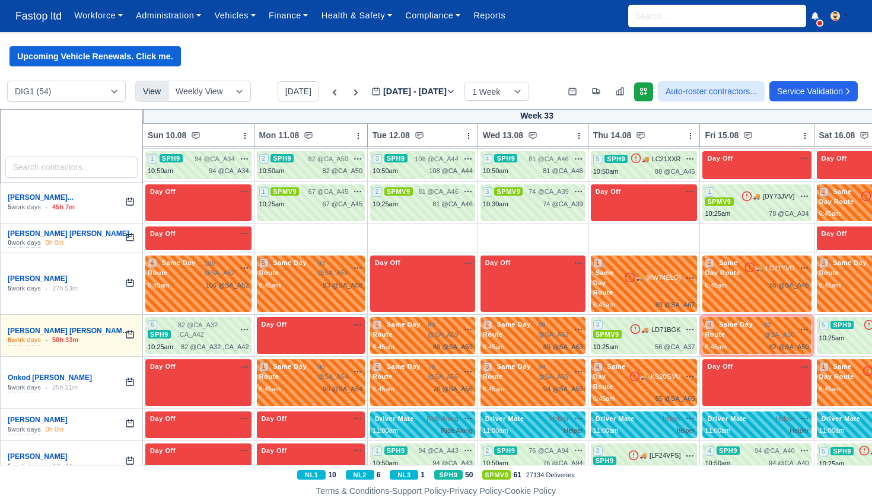
scroll to position [1, 0]
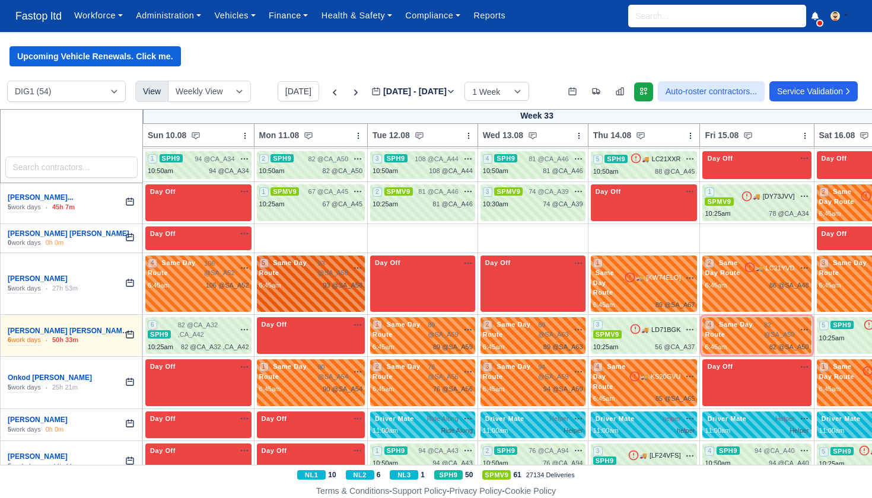
click at [349, 281] on div "93 @ SA_A58" at bounding box center [343, 286] width 40 height 10
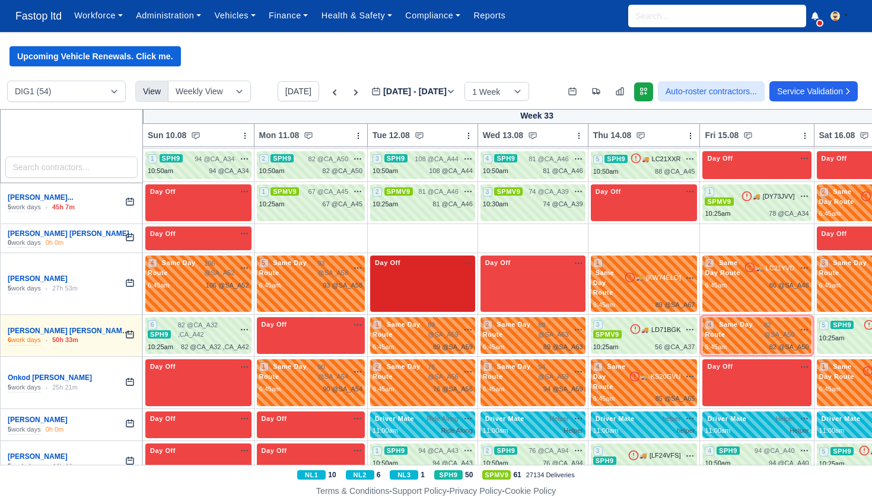
select select "Same Day Route"
select select "43409"
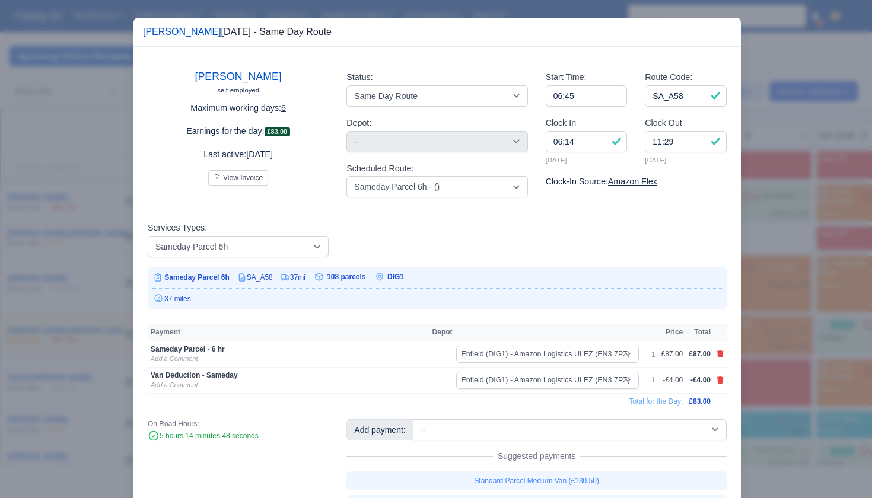
click at [803, 295] on div at bounding box center [436, 249] width 872 height 498
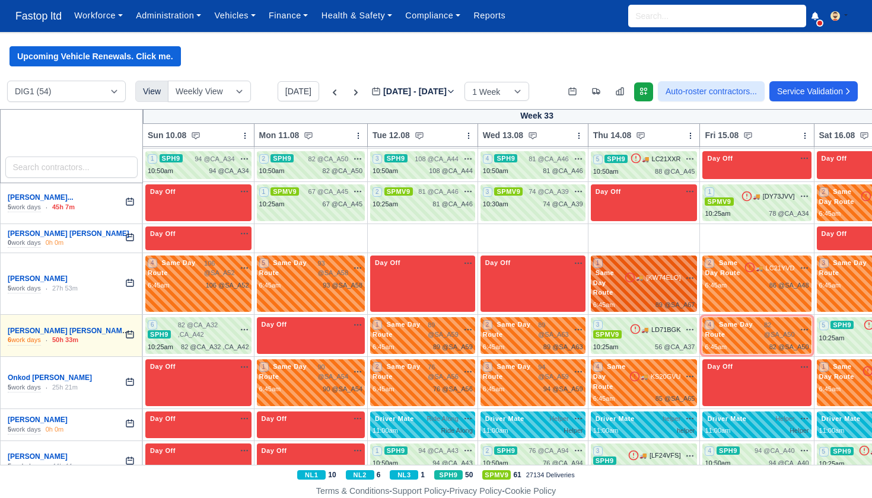
click at [665, 258] on div "1 Same Day Route 🚚 [KW74ELO]" at bounding box center [644, 278] width 102 height 40
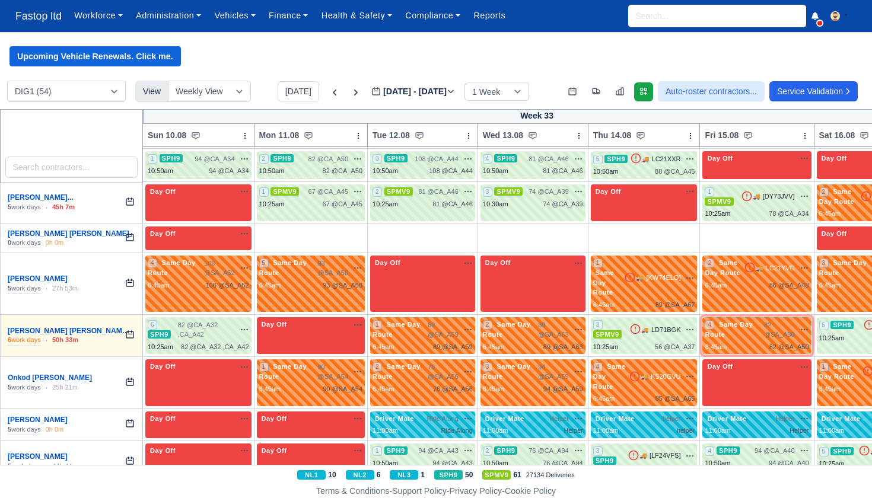
select select "Same Day Route"
select select "43409"
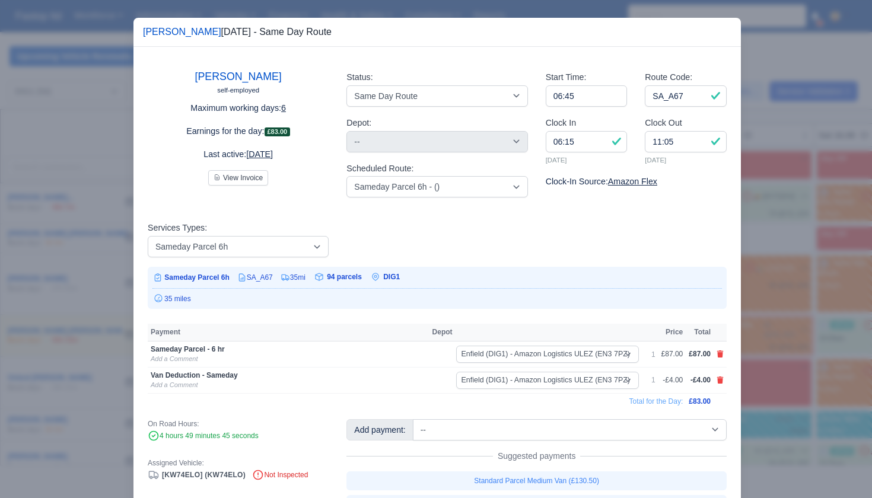
scroll to position [0, 0]
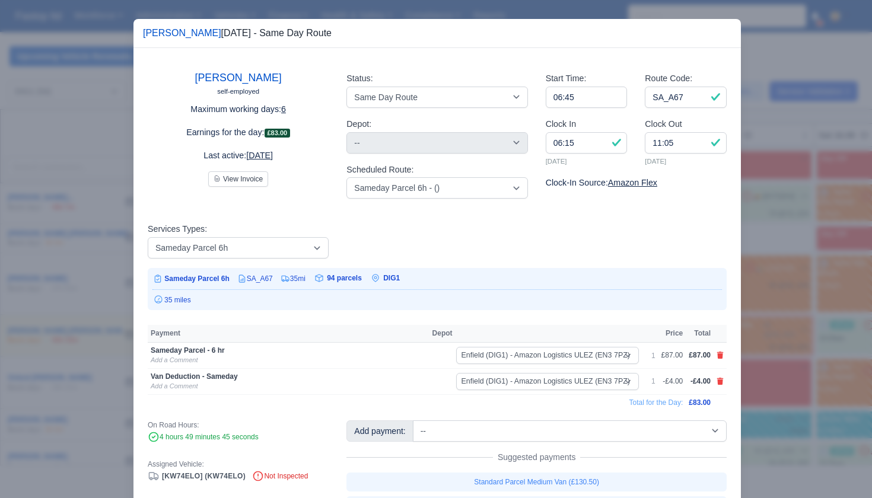
click at [767, 288] on div at bounding box center [436, 249] width 872 height 498
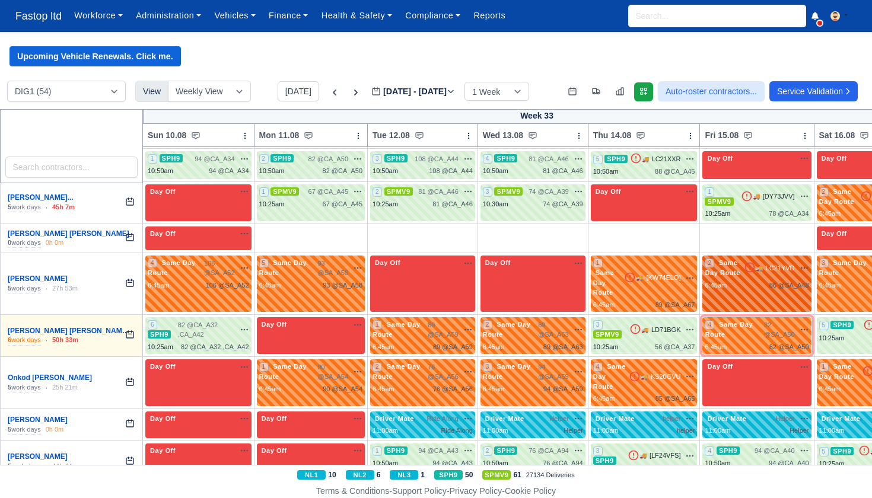
click at [763, 256] on div "2 Same Day Route 🚚" at bounding box center [757, 284] width 109 height 56
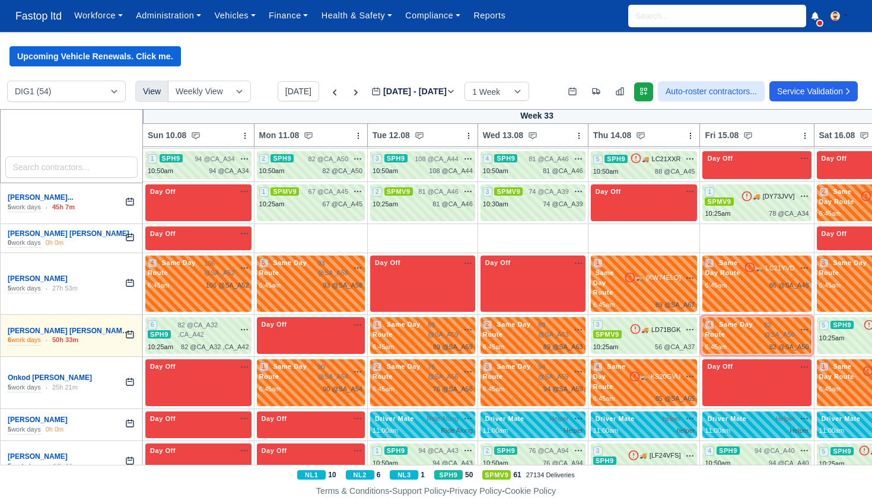
select select "Same Day Route"
select select "43409"
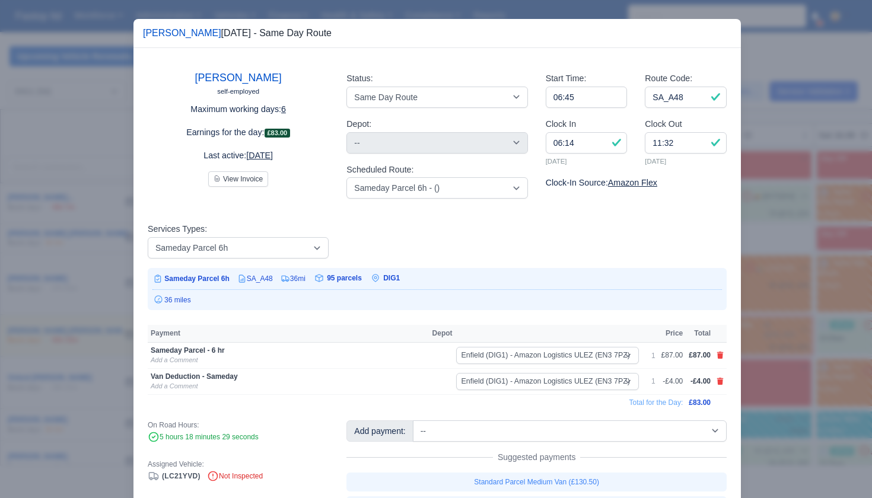
click at [774, 281] on div at bounding box center [436, 249] width 872 height 498
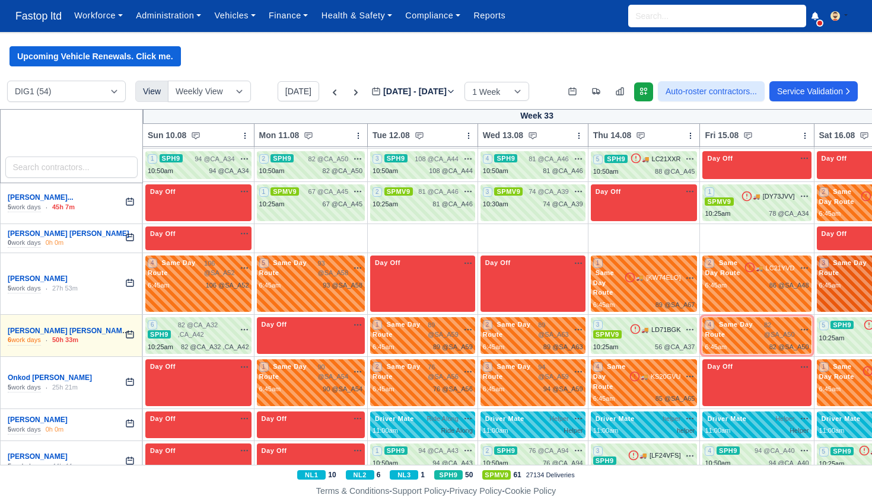
click at [828, 256] on div "3 Same Day Route 99 @ SA_A47" at bounding box center [873, 284] width 112 height 56
select select "Same Day Route"
select select "43409"
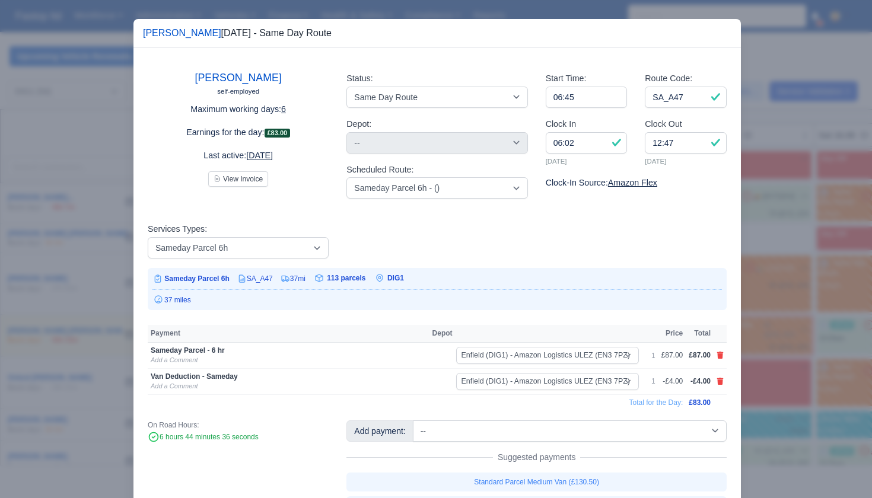
click at [816, 285] on div at bounding box center [436, 249] width 872 height 498
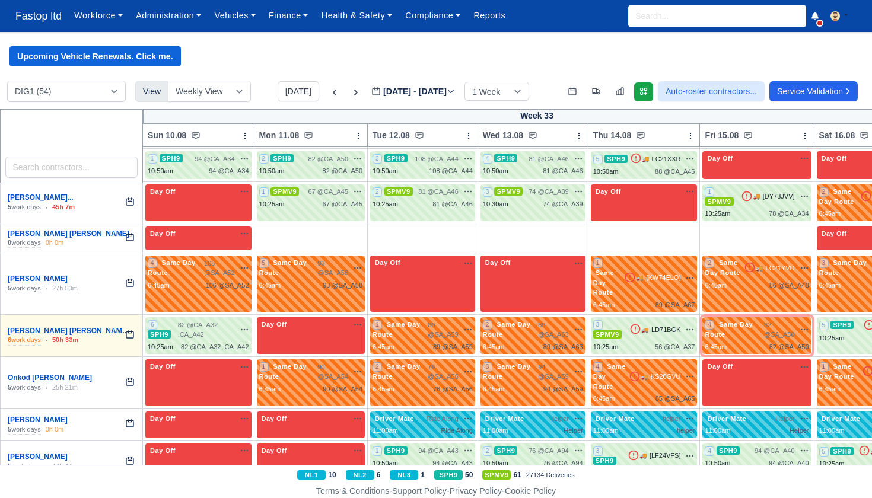
scroll to position [1638, 0]
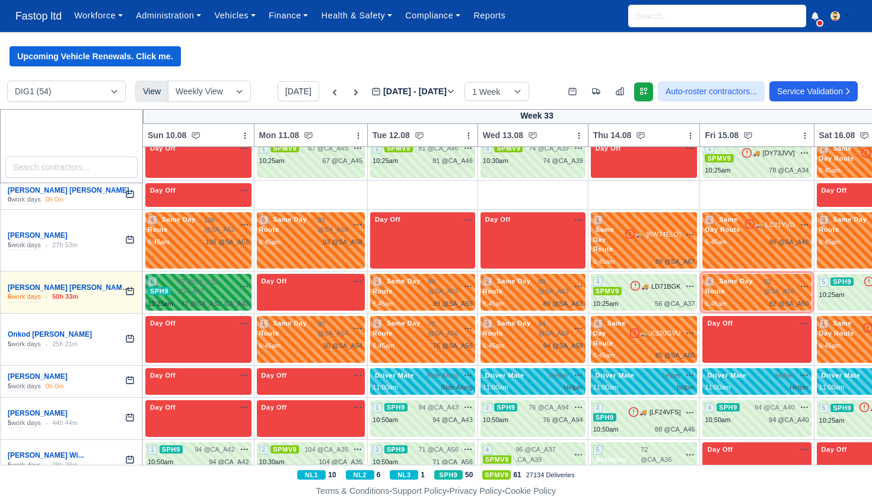
click at [218, 277] on span "82 @ CA_A32 ,CA_A42" at bounding box center [206, 287] width 57 height 20
select select "11"
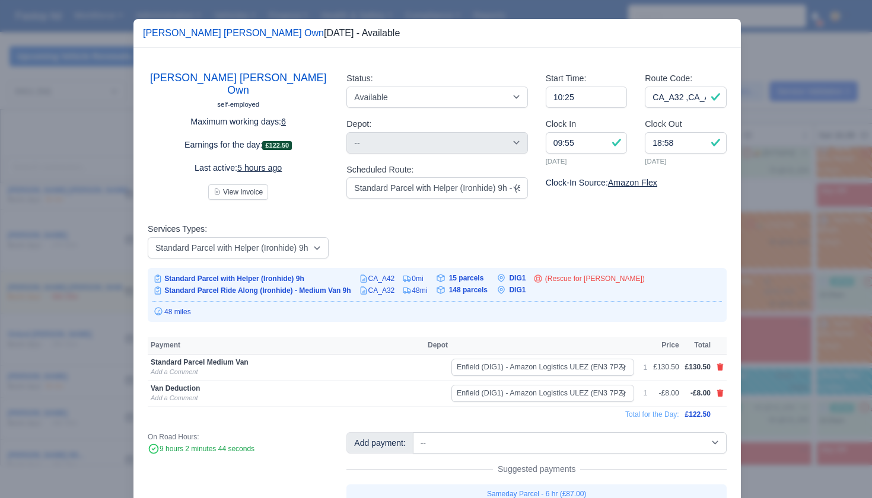
click at [770, 317] on div at bounding box center [436, 249] width 872 height 498
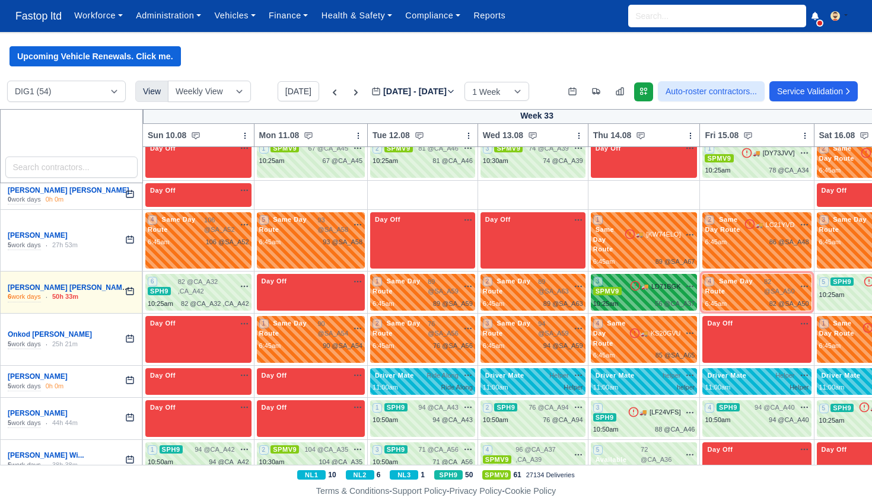
click at [664, 281] on div "🚚 LD71BGK na" at bounding box center [663, 286] width 66 height 11
select select "1"
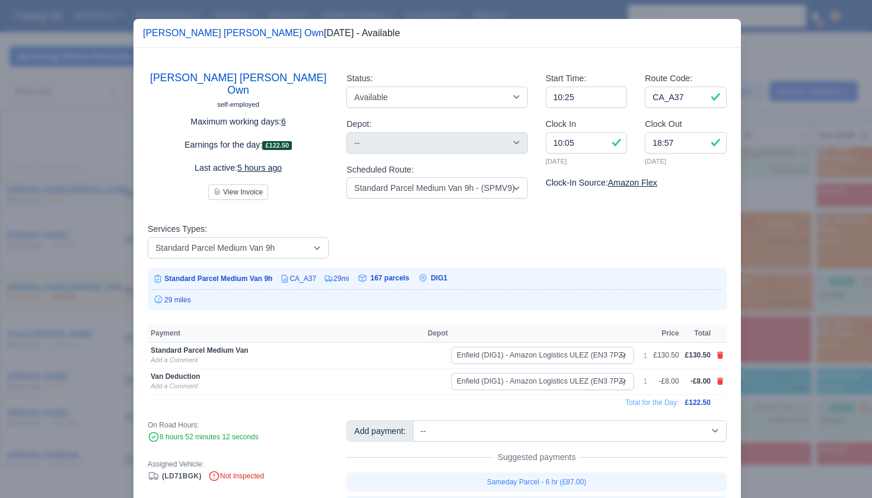
click at [798, 308] on div at bounding box center [436, 249] width 872 height 498
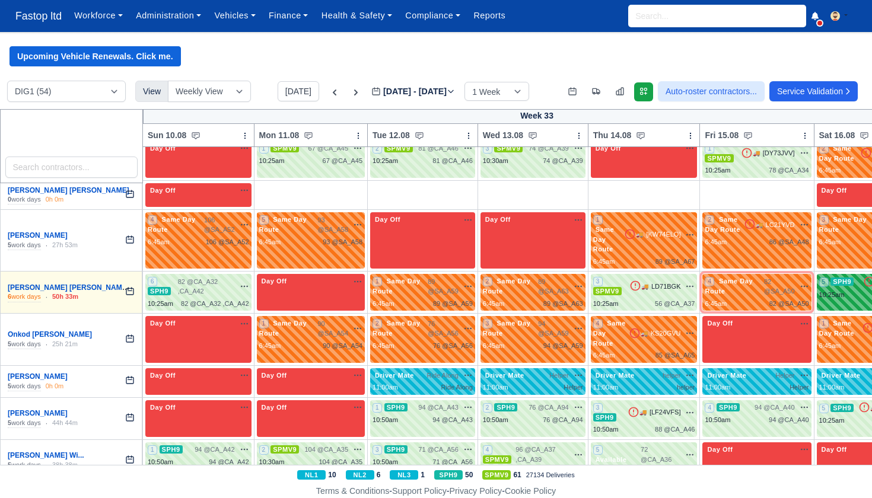
click at [844, 290] on div "10:25am" at bounding box center [832, 295] width 26 height 10
select select "11"
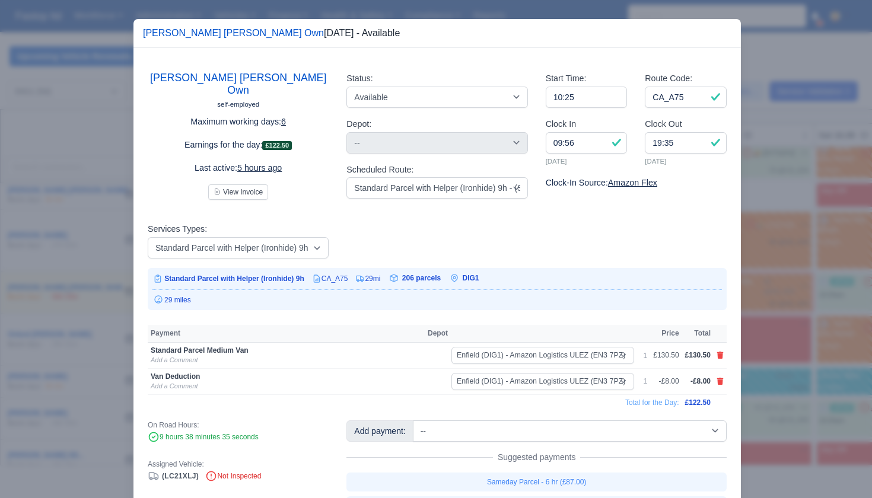
click at [819, 307] on div at bounding box center [436, 249] width 872 height 498
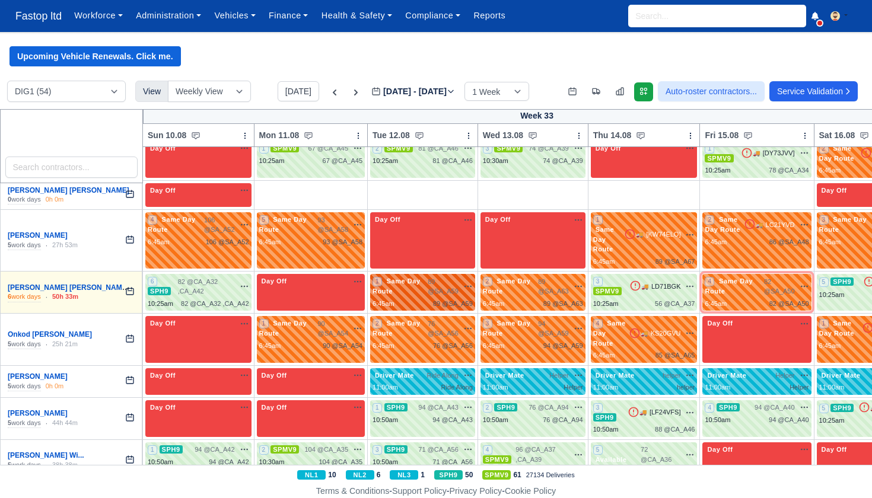
click at [450, 277] on div "1 Same Day Route 89 @ SA_A59" at bounding box center [423, 293] width 100 height 32
select select "Same Day Route"
select select "43409"
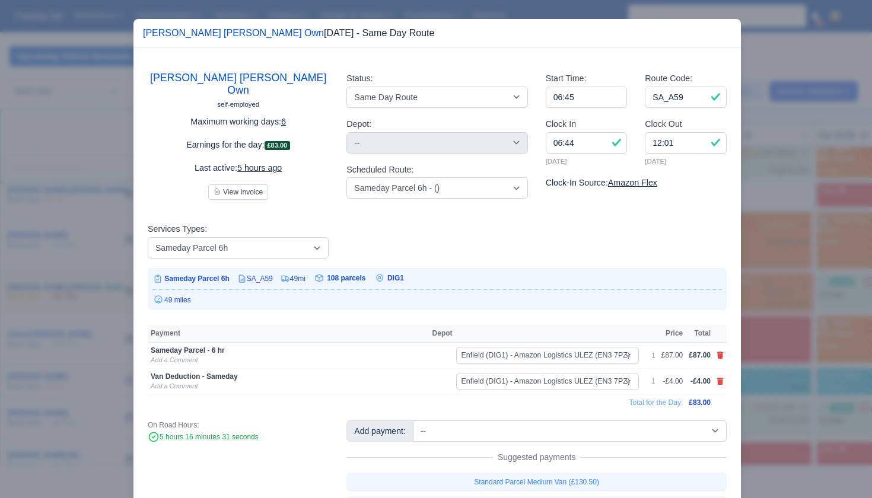
drag, startPoint x: 818, startPoint y: 330, endPoint x: 803, endPoint y: 326, distance: 15.4
click at [816, 330] on div at bounding box center [436, 249] width 872 height 498
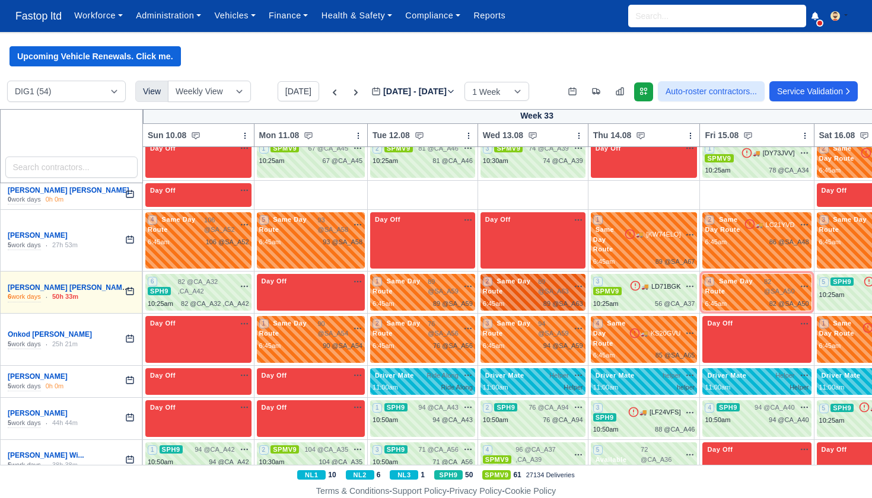
click at [561, 299] on div "89 @ SA_A63" at bounding box center [564, 304] width 40 height 10
select select "Same Day Route"
select select "43409"
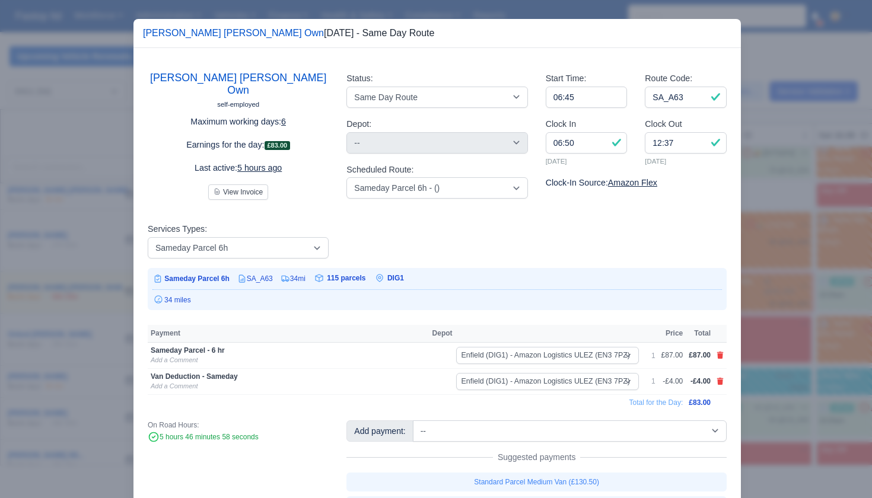
drag, startPoint x: 841, startPoint y: 336, endPoint x: 822, endPoint y: 322, distance: 24.1
click at [840, 336] on div at bounding box center [436, 249] width 872 height 498
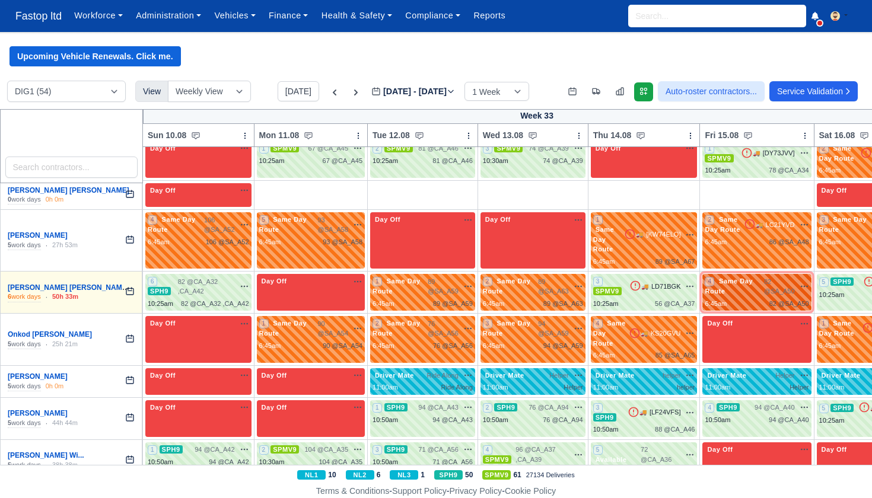
click at [759, 299] on div "6:45am 82 @ SA_A50" at bounding box center [757, 304] width 104 height 10
select select "Same Day Route"
select select "43409"
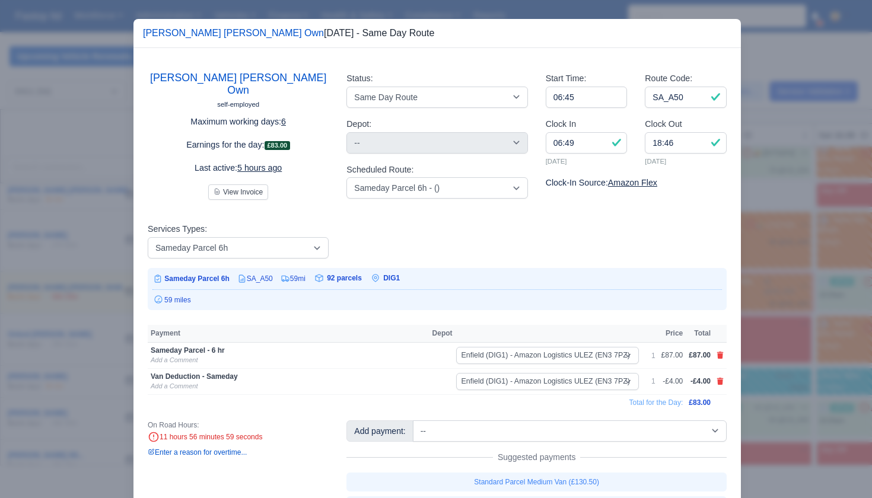
drag, startPoint x: 791, startPoint y: 313, endPoint x: 751, endPoint y: 310, distance: 40.5
click at [790, 314] on div at bounding box center [436, 249] width 872 height 498
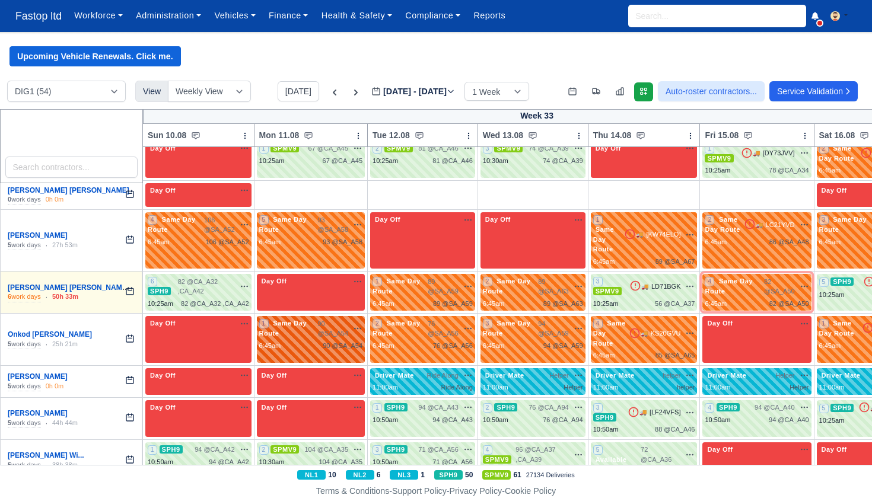
click at [359, 341] on div "90 @ SA_A54" at bounding box center [343, 346] width 40 height 10
click at [358, 341] on div "90 @ SA_A54" at bounding box center [343, 346] width 40 height 10
select select "Same Day Route"
select select "43409"
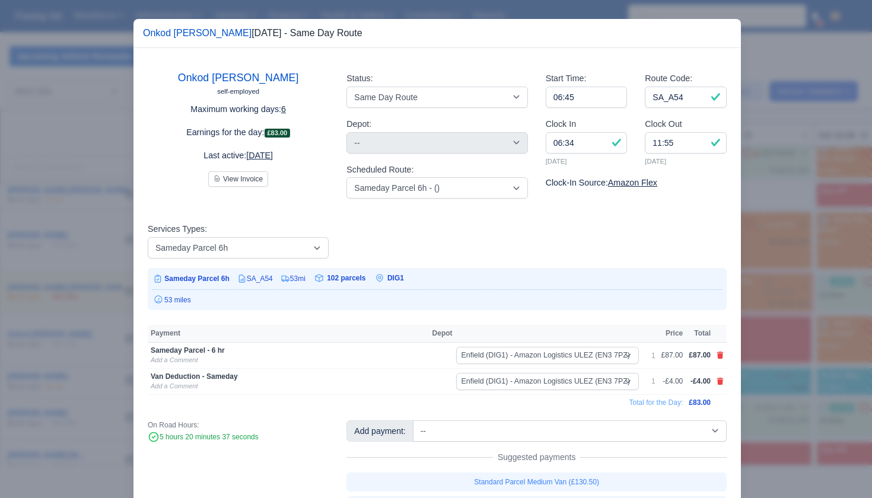
click at [787, 344] on div at bounding box center [436, 249] width 872 height 498
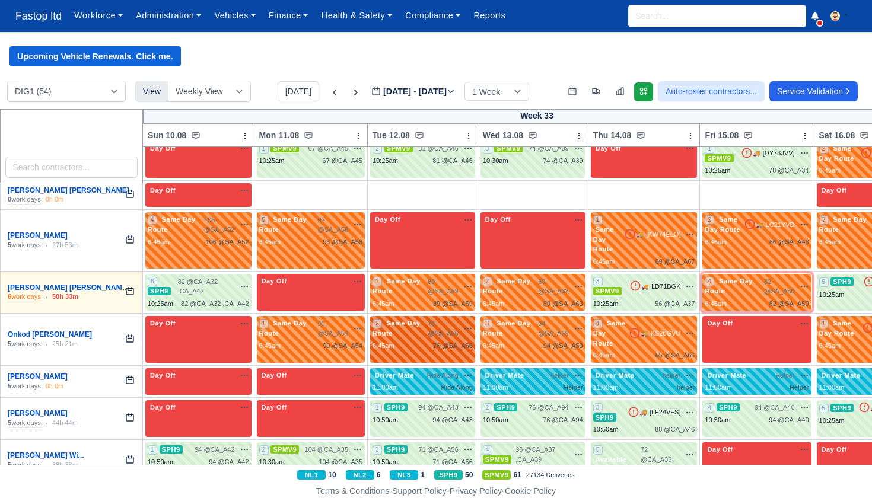
click at [453, 316] on div "2 Same Day Route 76 @ SA_A56" at bounding box center [422, 339] width 105 height 47
select select "Same Day Route"
select select "43409"
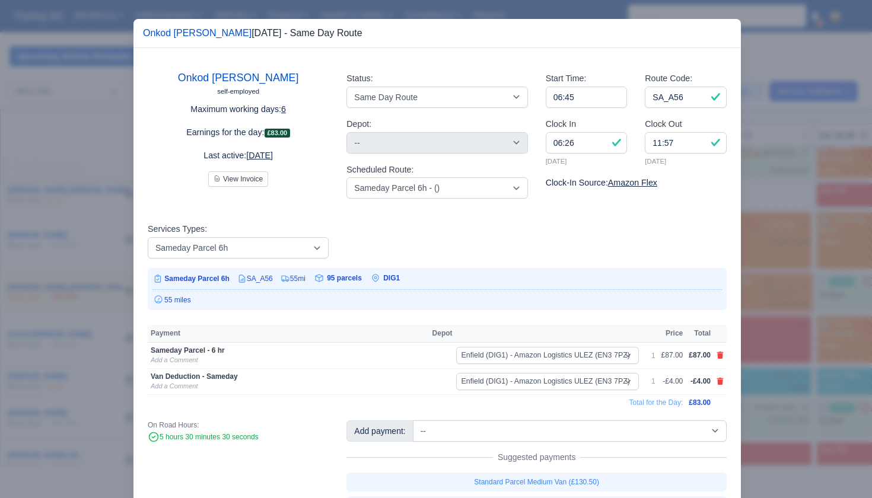
click at [808, 348] on div at bounding box center [436, 249] width 872 height 498
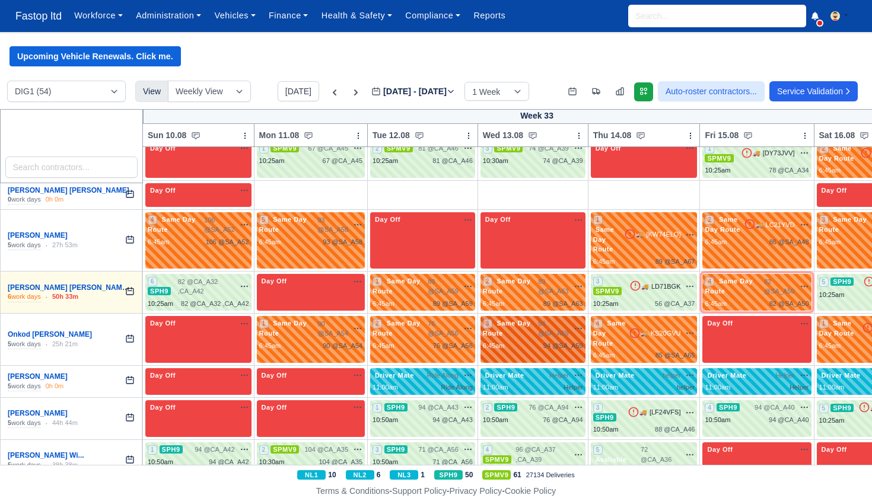
click at [564, 341] on div "94 @ SA_A59" at bounding box center [564, 346] width 40 height 10
select select "Same Day Route"
select select "43409"
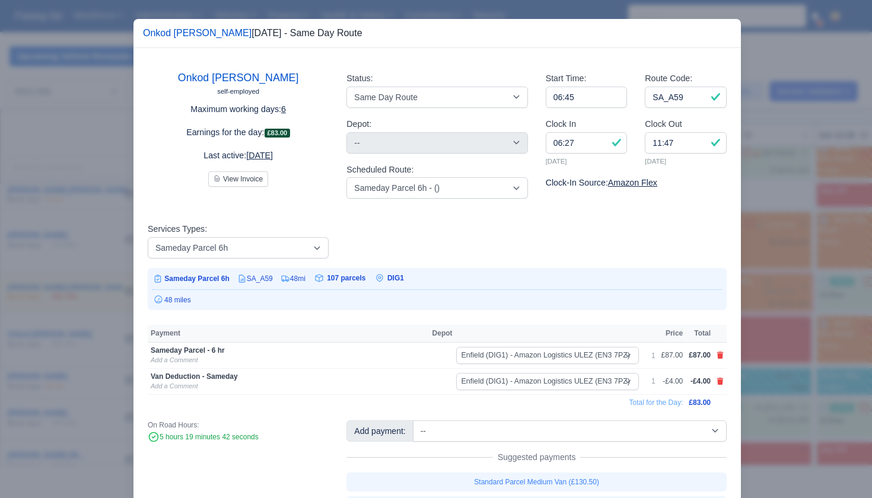
drag, startPoint x: 859, startPoint y: 351, endPoint x: 840, endPoint y: 344, distance: 19.5
click at [859, 351] on div at bounding box center [436, 249] width 872 height 498
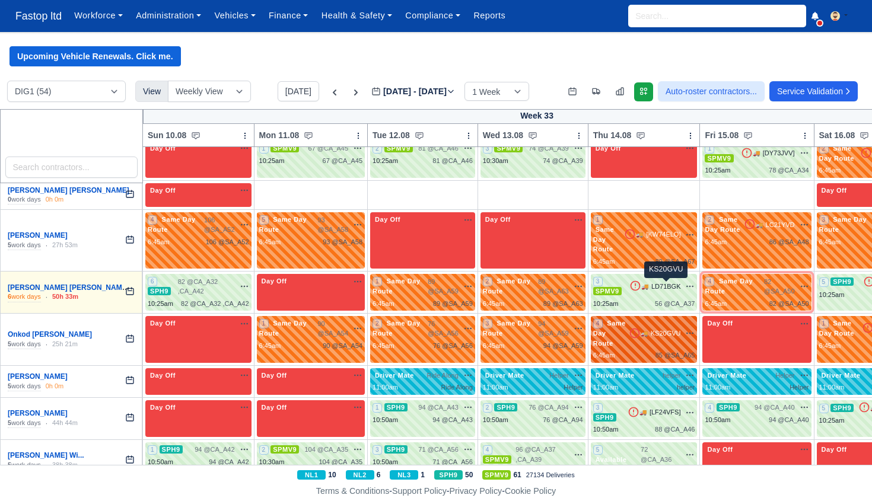
click at [667, 329] on span "KS20GVU" at bounding box center [666, 334] width 30 height 10
select select "Same Day Route"
select select "43409"
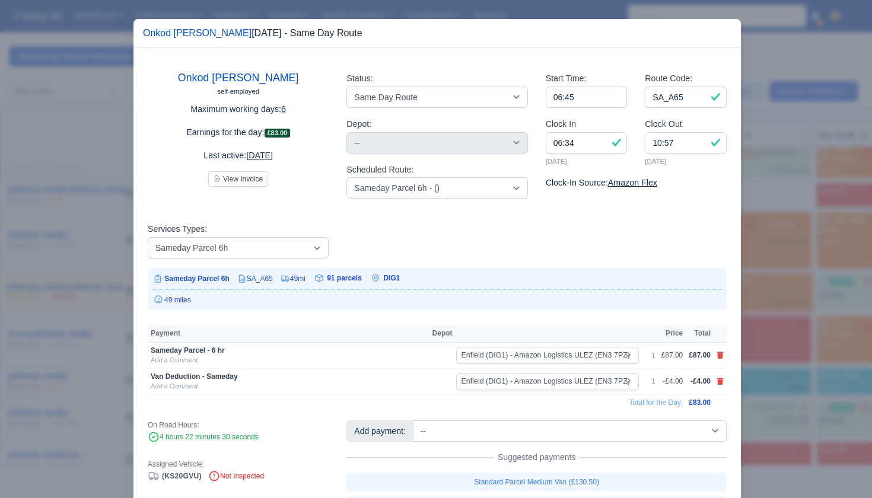
click at [800, 333] on div at bounding box center [436, 249] width 872 height 498
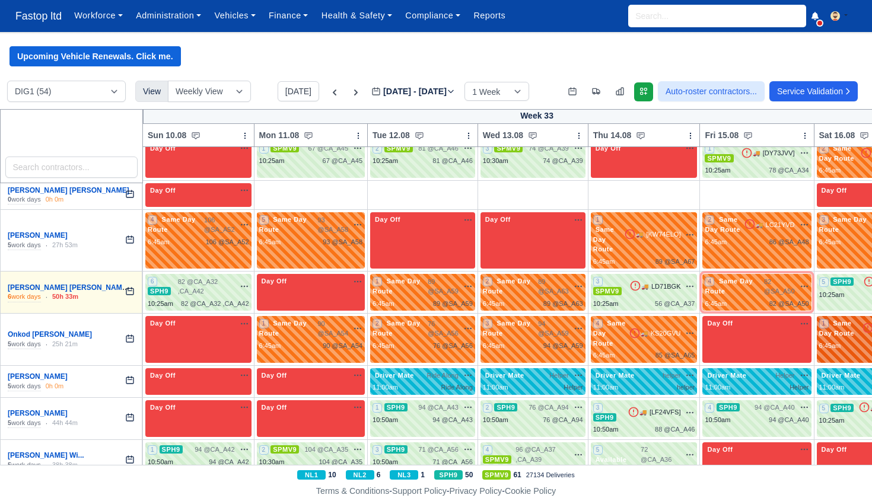
click at [854, 319] on div "1 Same Day Route 🚚 LG71XLV" at bounding box center [872, 335] width 107 height 32
select select "Same Day Route"
select select "43409"
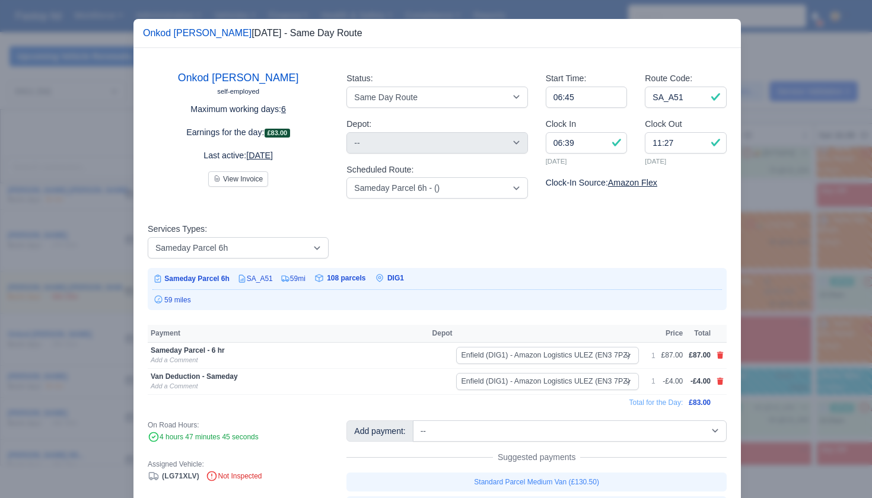
click at [822, 328] on div at bounding box center [436, 249] width 872 height 498
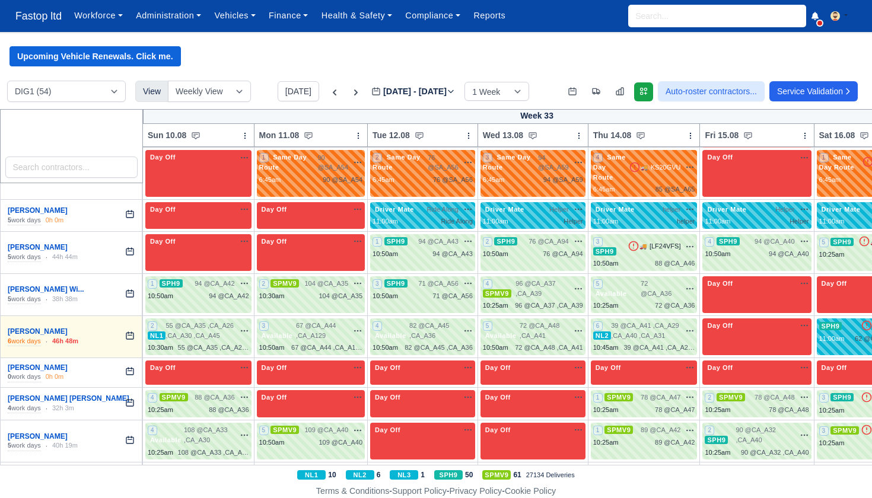
scroll to position [1803, 0]
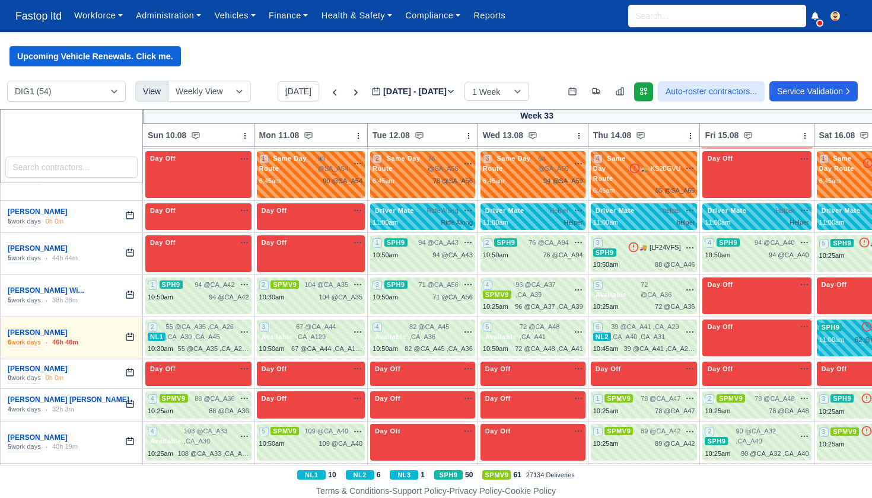
click at [448, 250] on div "94 @ CA_A43" at bounding box center [453, 255] width 40 height 10
select select "11"
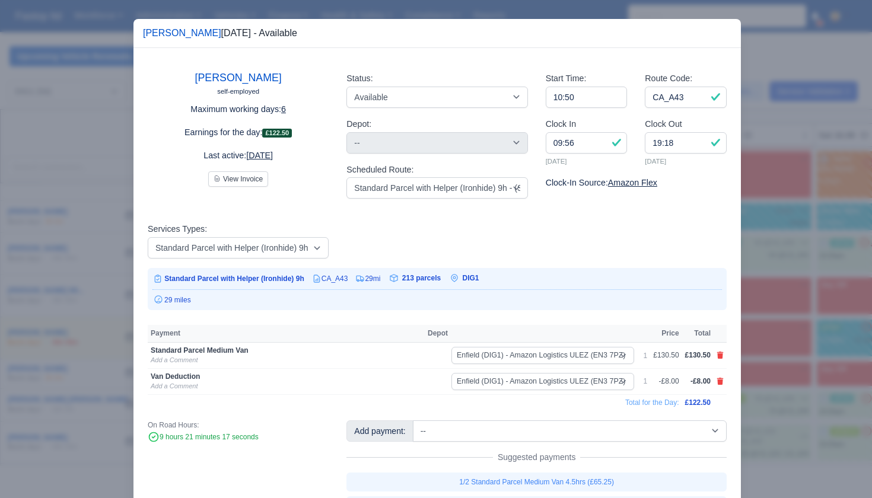
drag, startPoint x: 771, startPoint y: 279, endPoint x: 710, endPoint y: 252, distance: 67.2
click at [771, 279] on div at bounding box center [436, 249] width 872 height 498
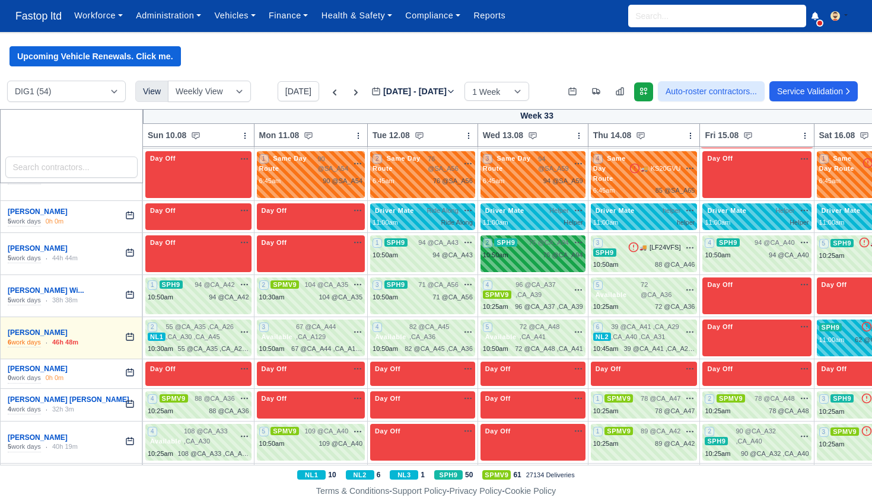
click at [541, 238] on span "76 @ CA_A94" at bounding box center [549, 243] width 40 height 10
select select "11"
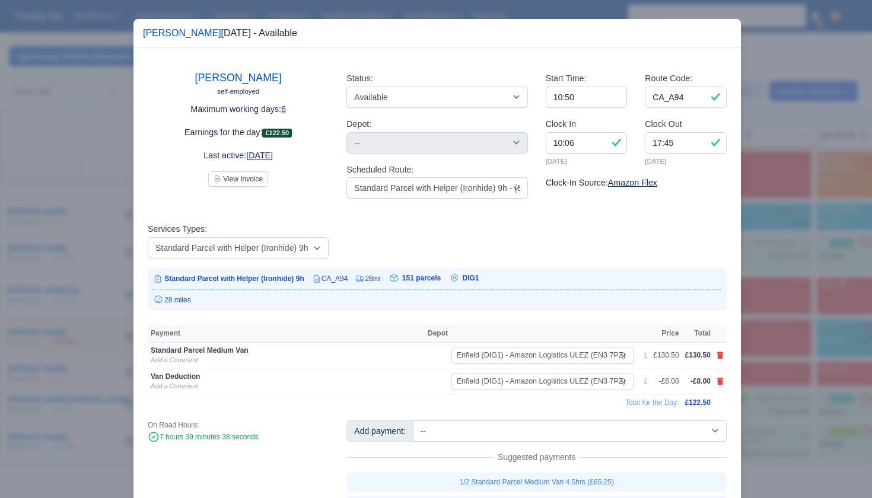
click at [793, 255] on div at bounding box center [436, 249] width 872 height 498
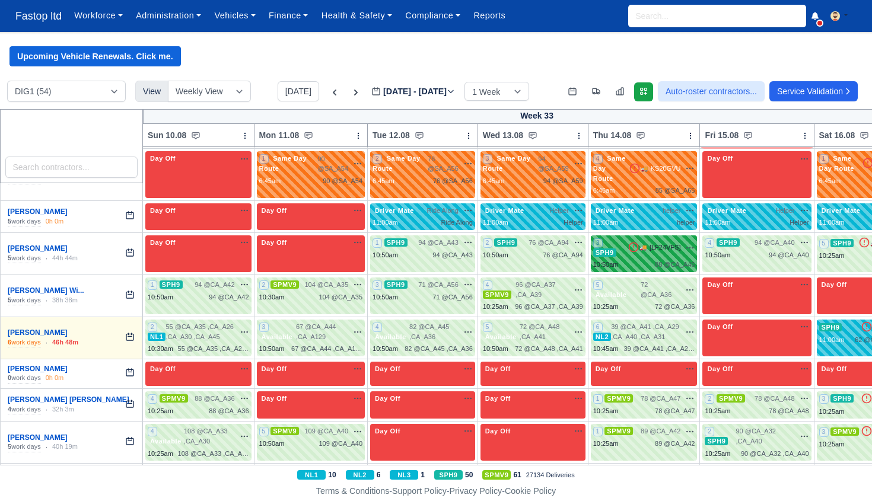
click at [670, 238] on div "3 SPH9 🚚 [LF24VFS]" at bounding box center [644, 254] width 102 height 32
select select "11"
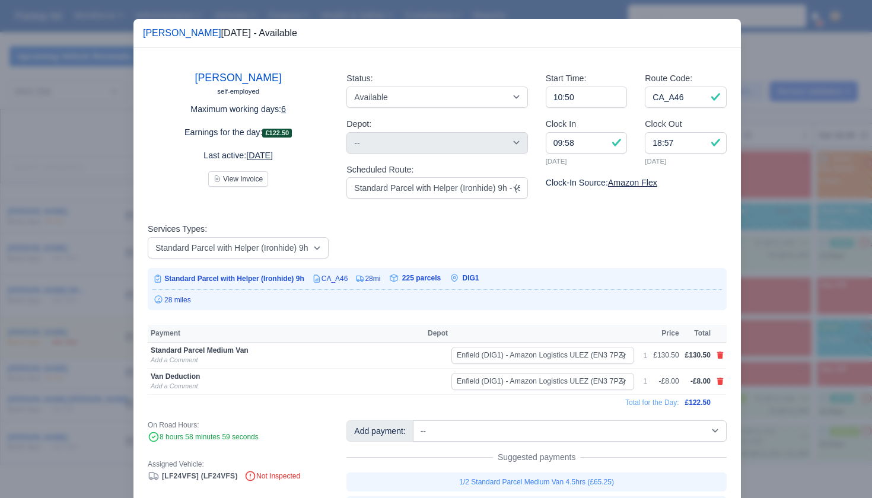
click at [778, 263] on div at bounding box center [436, 249] width 872 height 498
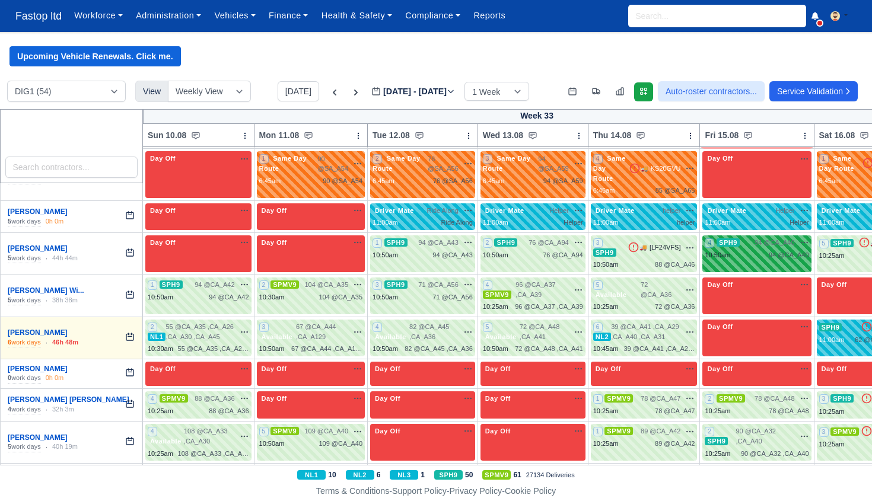
click at [757, 250] on div "10:50am 94 @ CA_A40" at bounding box center [757, 255] width 104 height 10
select select "11"
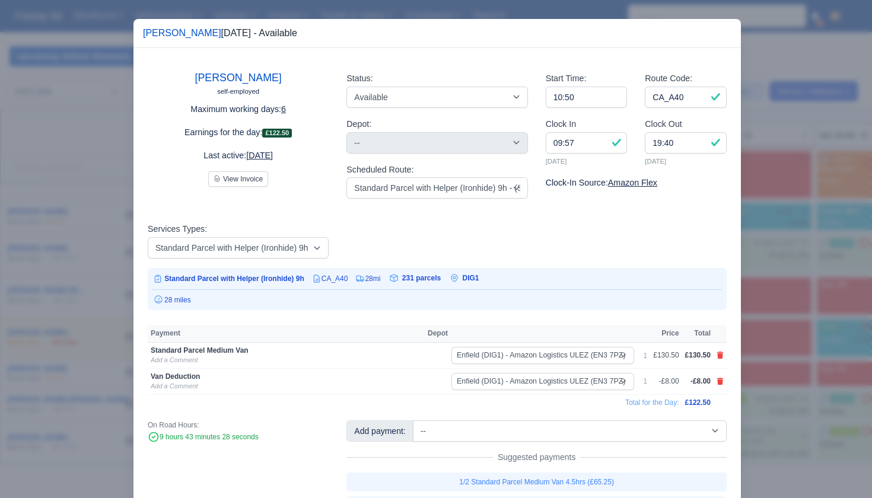
click at [790, 253] on div at bounding box center [436, 249] width 872 height 498
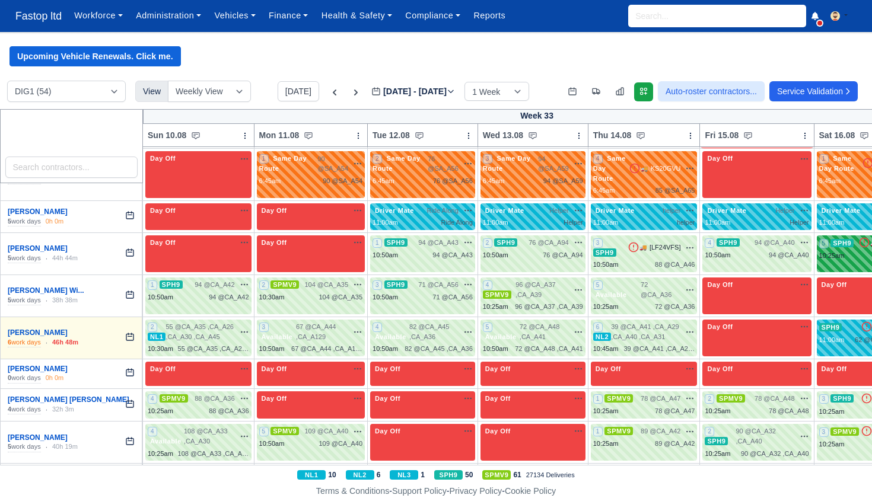
click at [837, 251] on div "10:25am" at bounding box center [832, 256] width 26 height 10
select select "11"
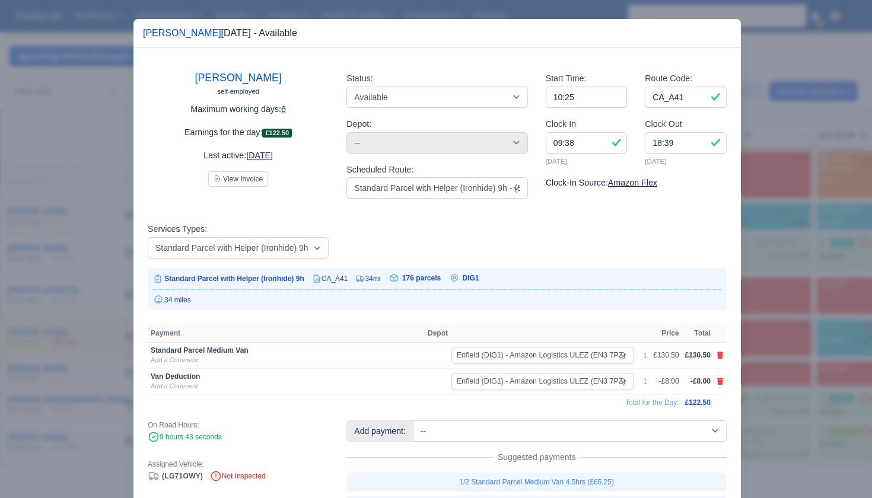
click at [828, 269] on div at bounding box center [436, 249] width 872 height 498
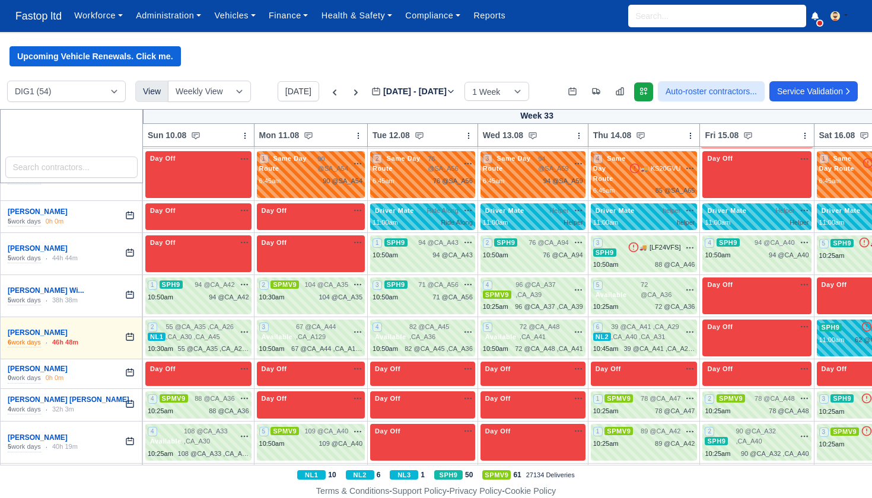
click at [213, 294] on span "94 @" at bounding box center [216, 297] width 15 height 7
select select "11"
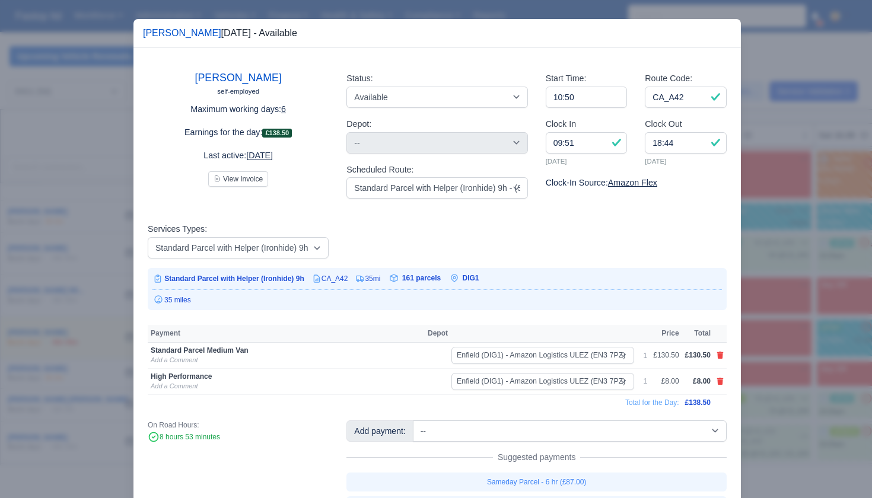
drag, startPoint x: 755, startPoint y: 301, endPoint x: 734, endPoint y: 297, distance: 21.1
click at [755, 301] on div at bounding box center [436, 249] width 872 height 498
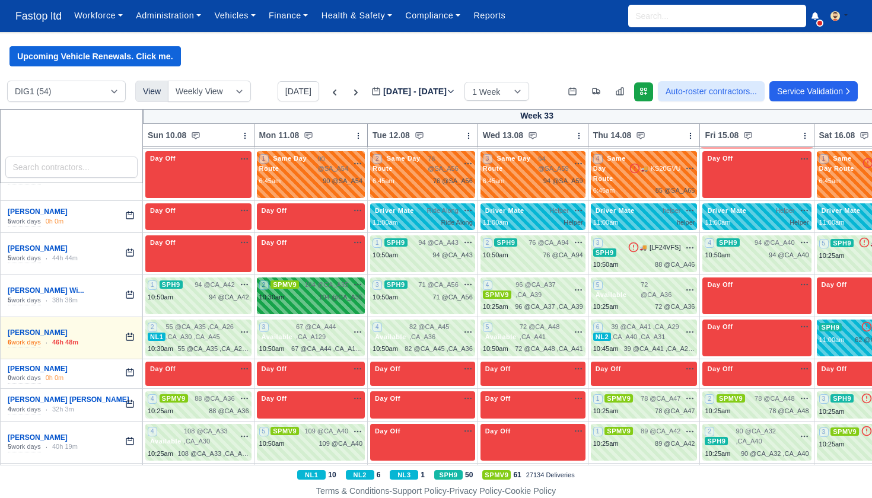
click at [354, 293] on div "104 @ CA_A35" at bounding box center [341, 298] width 44 height 10
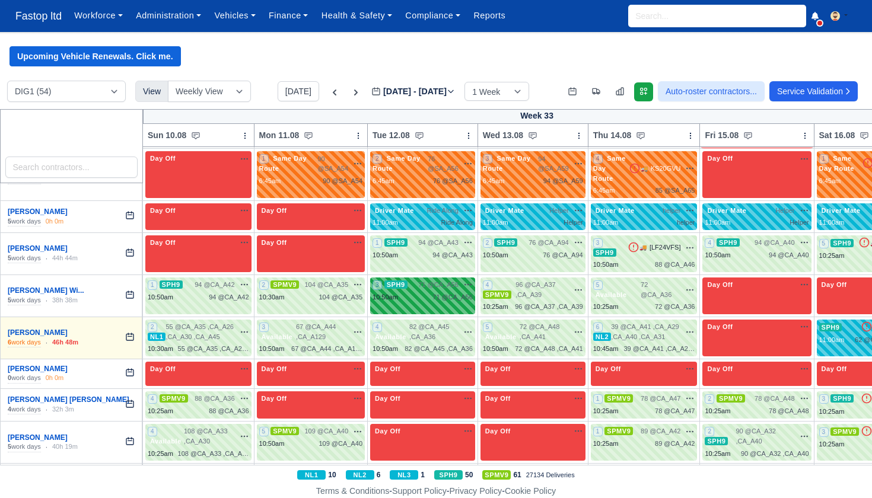
select select "1"
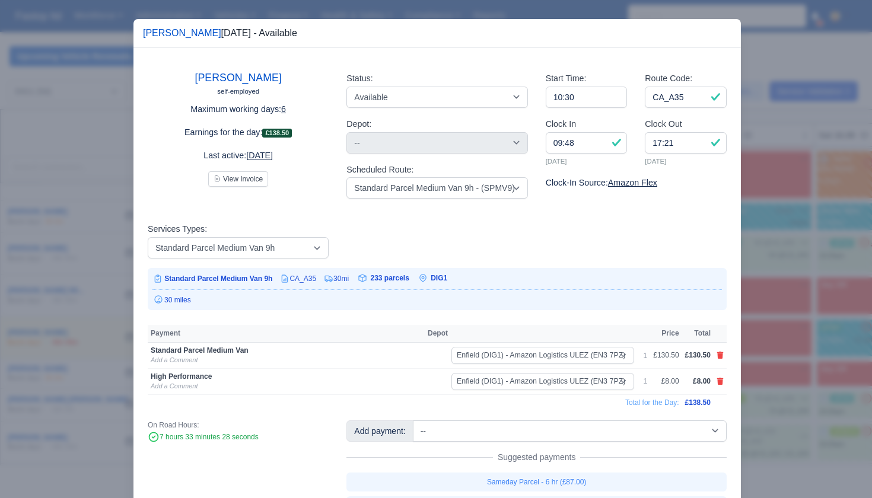
click at [796, 287] on div at bounding box center [436, 249] width 872 height 498
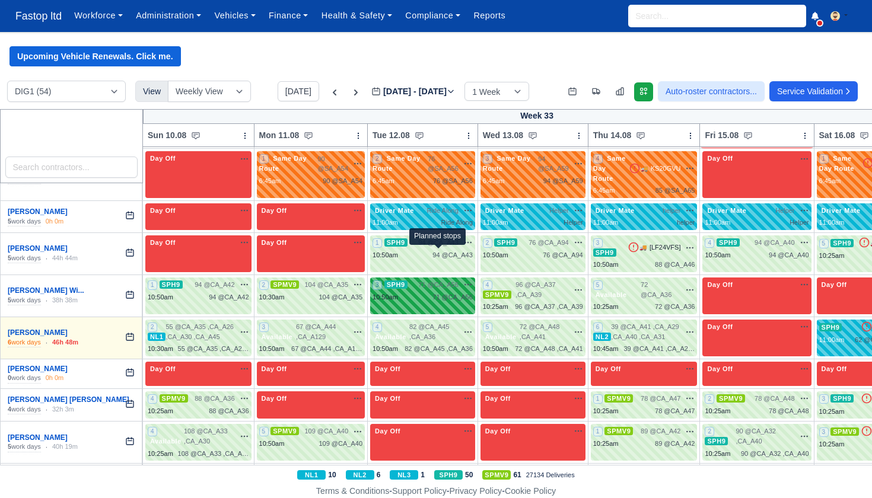
click at [434, 294] on span "71 @" at bounding box center [440, 297] width 15 height 7
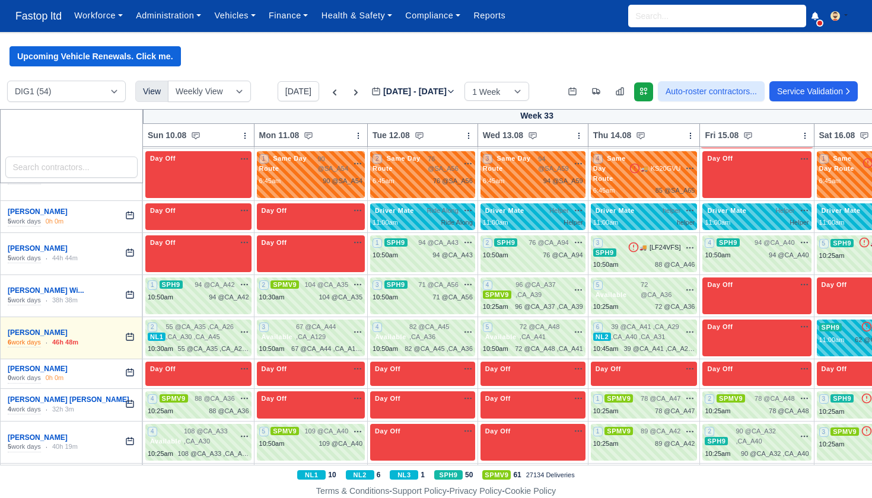
select select "11"
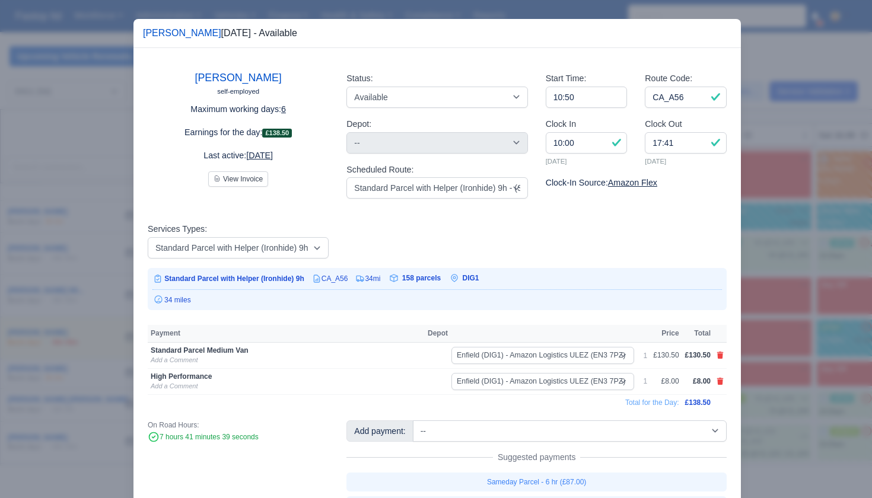
click at [759, 296] on div at bounding box center [436, 249] width 872 height 498
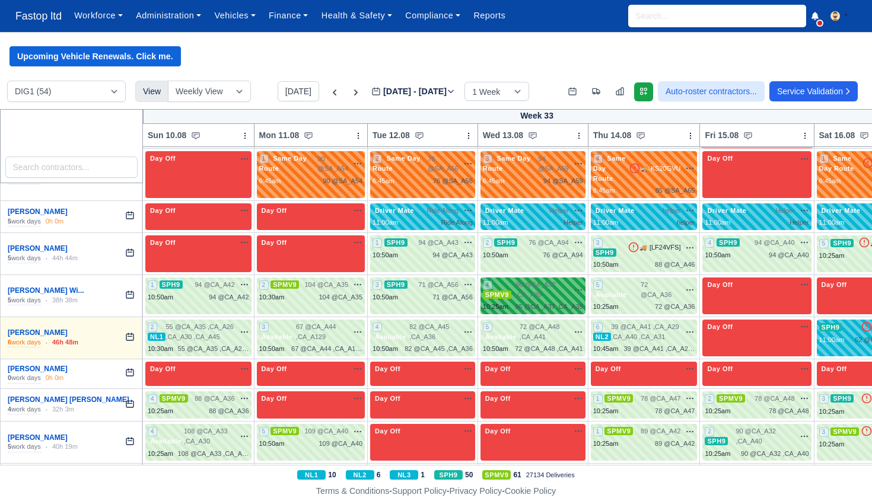
click at [529, 280] on span "96 @ CA_A37 ,CA_A39" at bounding box center [542, 290] width 53 height 20
select select "1"
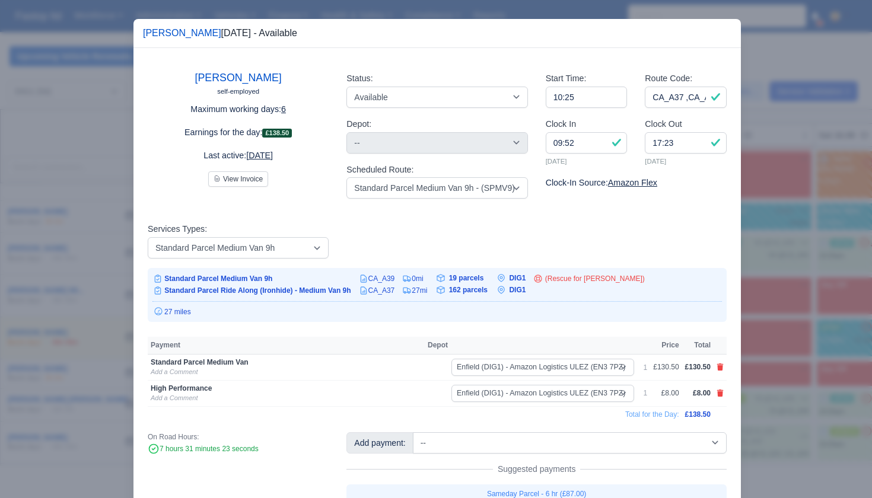
drag, startPoint x: 792, startPoint y: 305, endPoint x: 776, endPoint y: 300, distance: 16.1
click at [792, 305] on div at bounding box center [436, 249] width 872 height 498
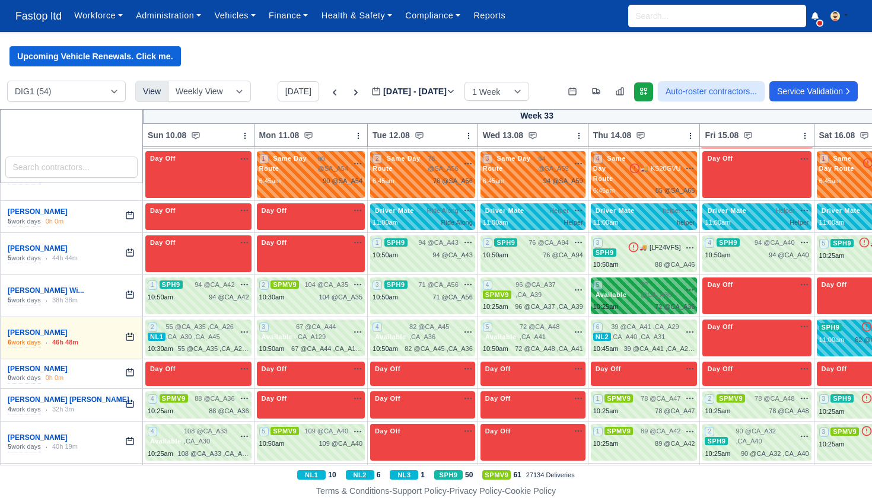
click at [662, 280] on span "72 @ CA_A36" at bounding box center [661, 290] width 40 height 20
select select "3635"
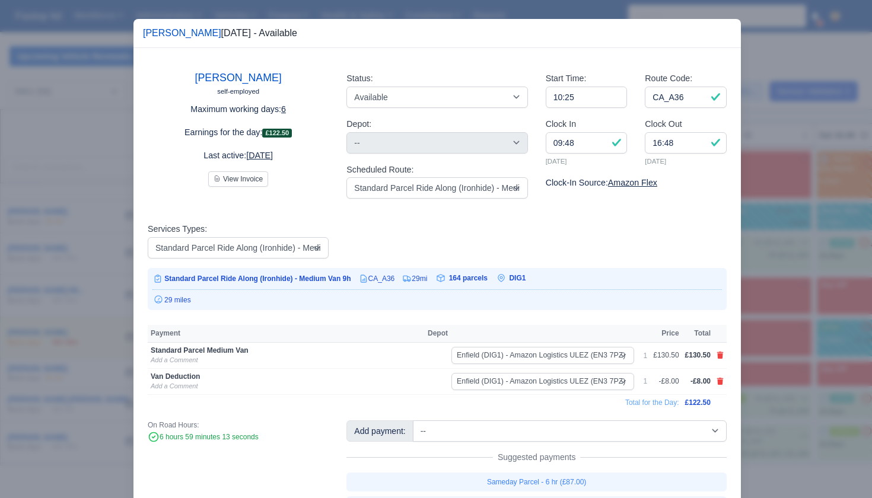
click at [776, 298] on div at bounding box center [436, 249] width 872 height 498
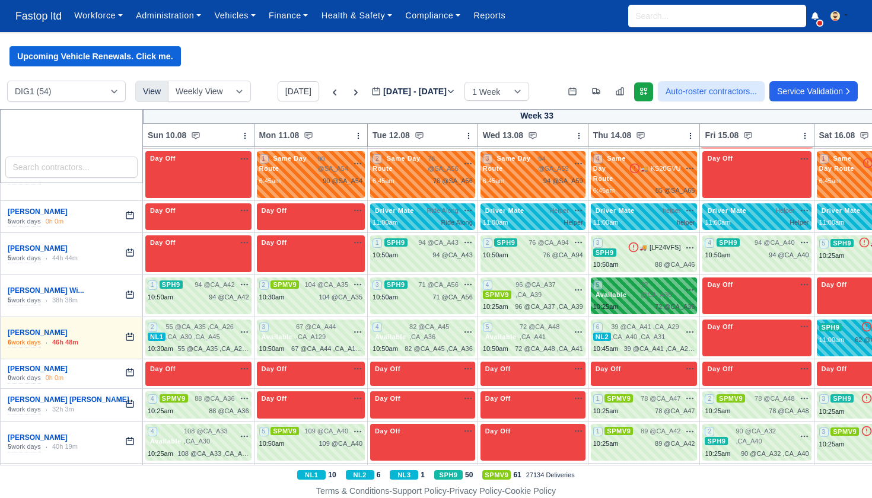
click at [645, 280] on span "72 @ CA_A36" at bounding box center [661, 290] width 40 height 20
select select "3635"
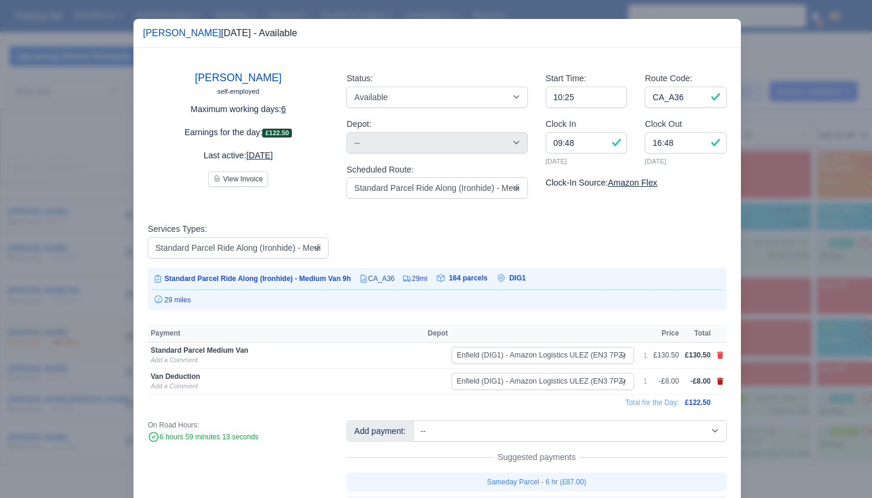
click at [719, 380] on icon at bounding box center [720, 381] width 7 height 7
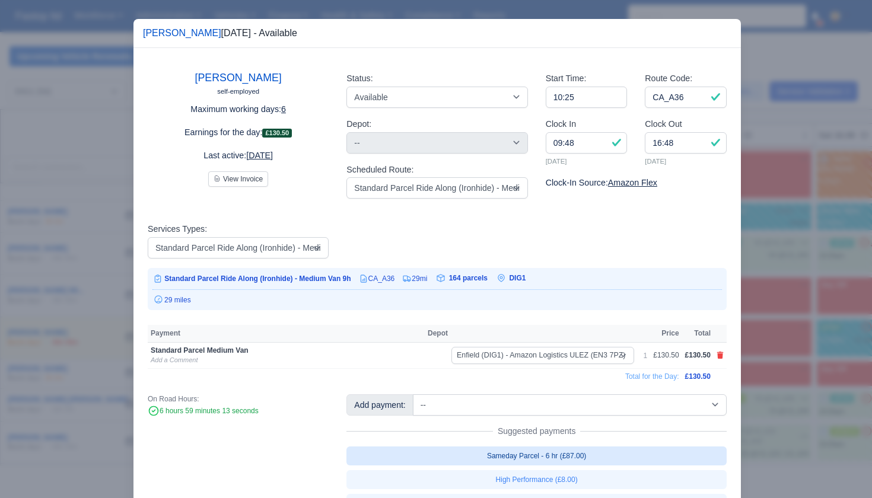
scroll to position [43, 0]
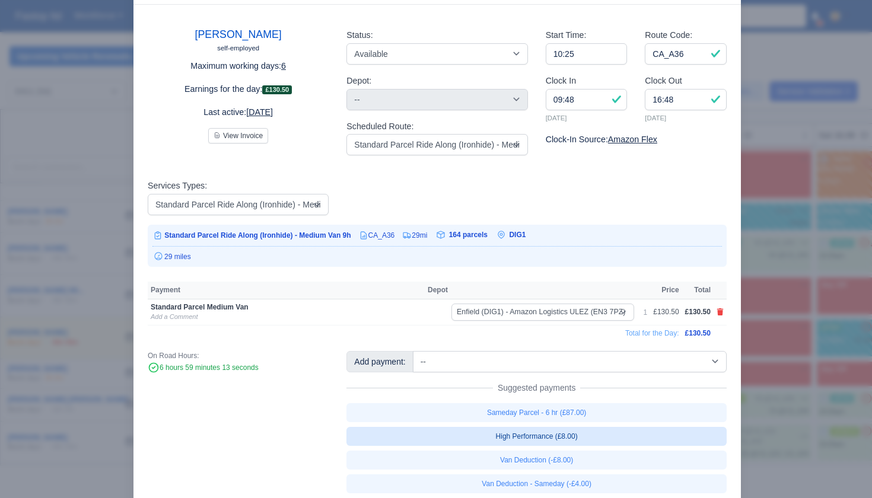
click at [576, 436] on link "High Performance (£8.00)" at bounding box center [537, 436] width 380 height 19
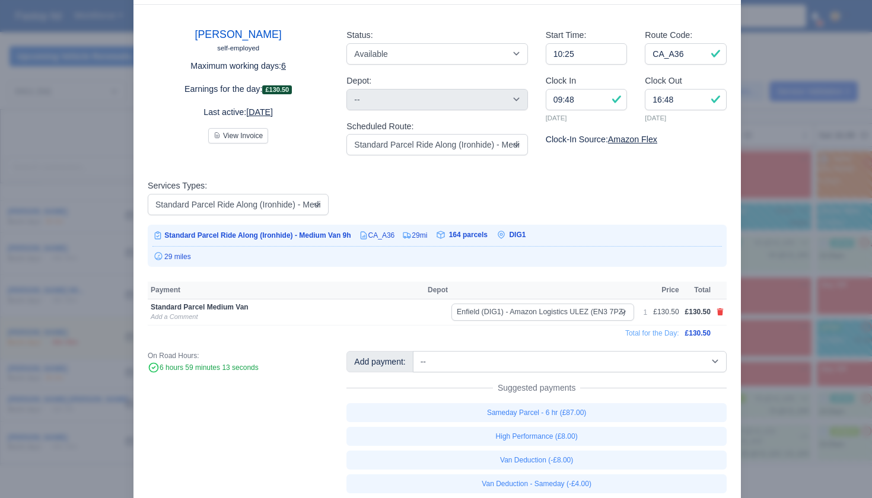
select select "1"
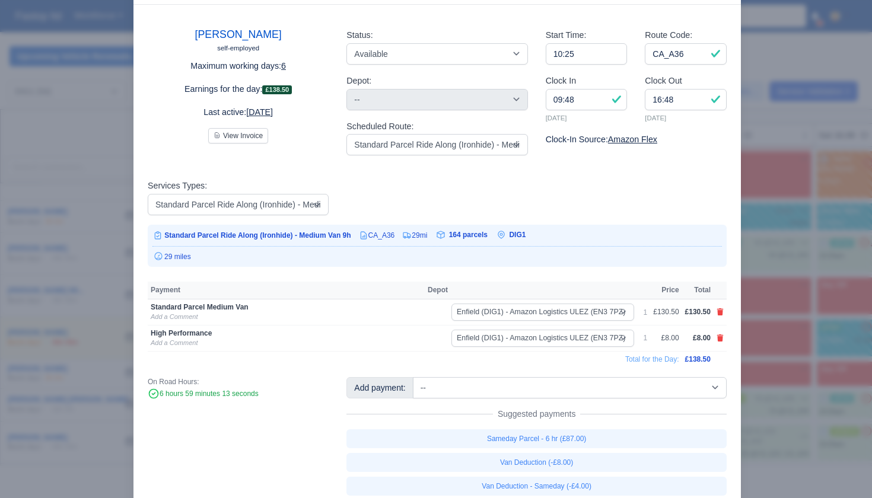
click at [827, 385] on div at bounding box center [436, 249] width 872 height 498
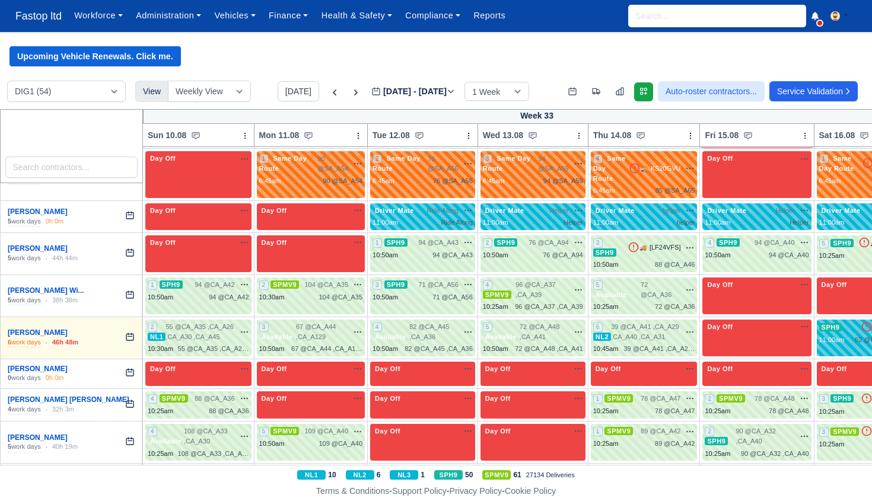
click at [225, 322] on span "55 @ CA_A35 ,CA_A26 ,CA_A30 ,CA_A45" at bounding box center [200, 332] width 69 height 20
drag, startPoint x: 14, startPoint y: 286, endPoint x: 224, endPoint y: 295, distance: 210.3
click at [225, 322] on span "55 @ CA_A35 ,CA_A26 ,CA_A30 ,CA_A45" at bounding box center [200, 332] width 69 height 20
select select "2"
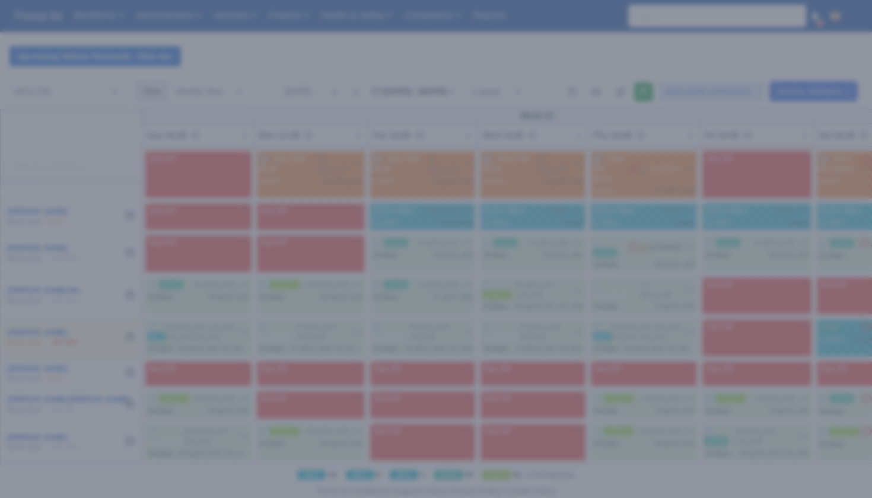
scroll to position [0, 0]
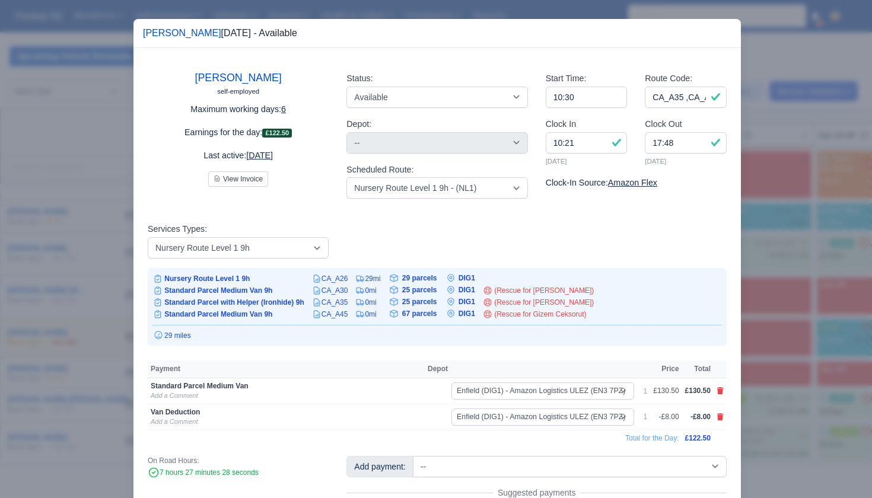
drag, startPoint x: 802, startPoint y: 304, endPoint x: 746, endPoint y: 302, distance: 55.8
click at [802, 304] on div at bounding box center [436, 249] width 872 height 498
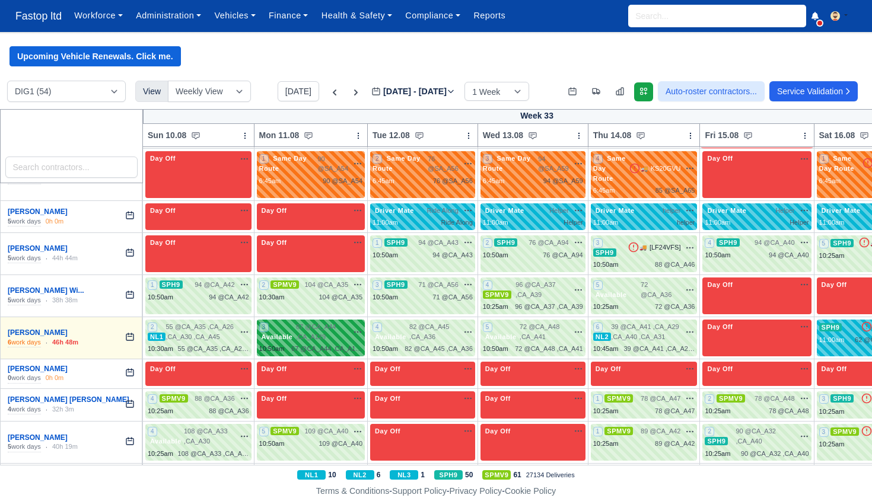
click at [330, 322] on span "67 @ CA_A44 ,CA_A129" at bounding box center [322, 332] width 52 height 20
select select "3635"
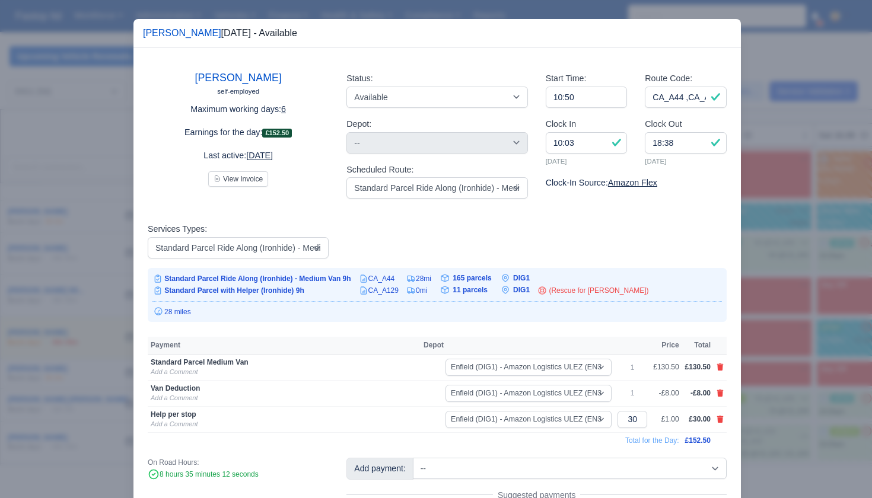
click at [775, 302] on div at bounding box center [436, 249] width 872 height 498
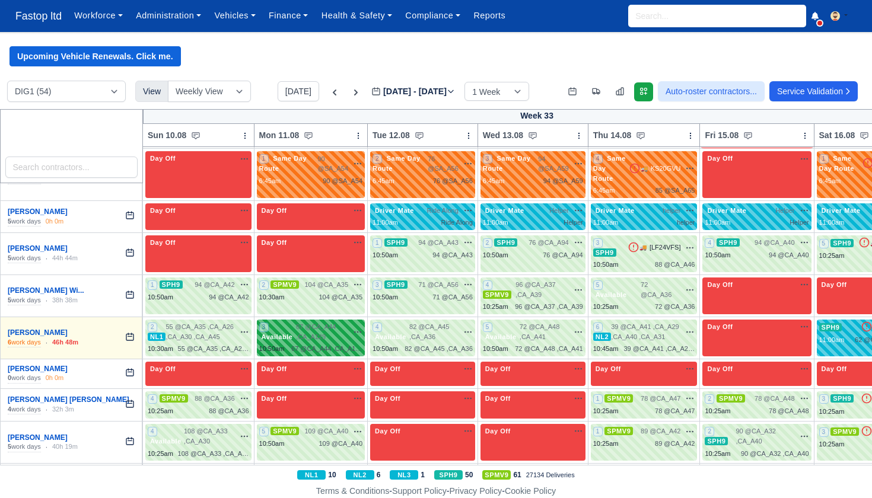
click at [345, 344] on div "67 @ CA_A44 ,CA_A129" at bounding box center [326, 349] width 71 height 10
select select "3635"
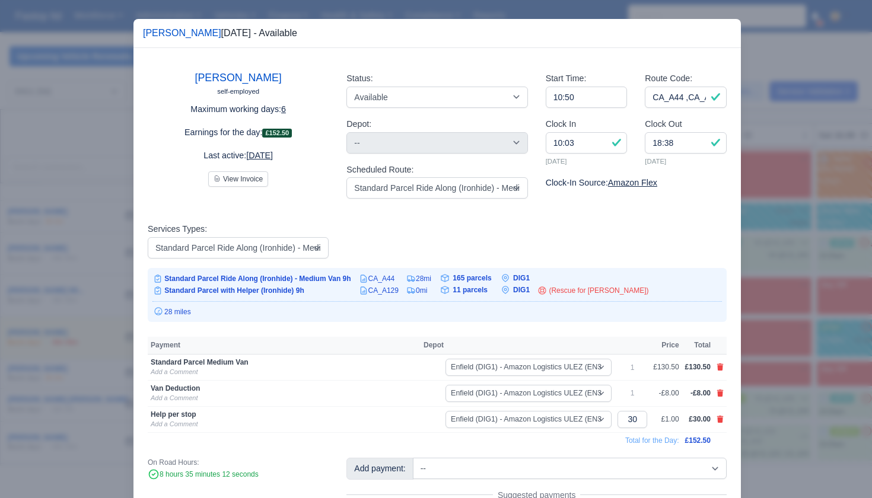
click at [783, 316] on div at bounding box center [436, 249] width 872 height 498
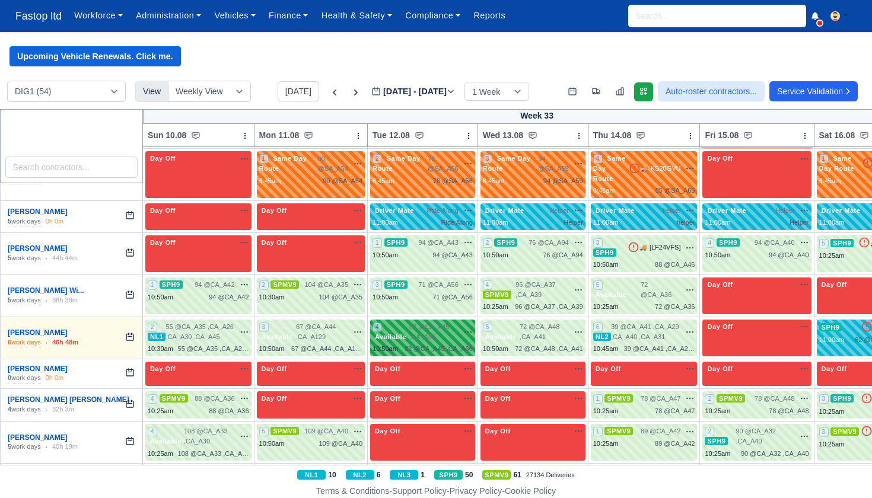
click at [455, 344] on div "82 @ CA_A45 ,CA_A36" at bounding box center [439, 349] width 68 height 10
select select "3635"
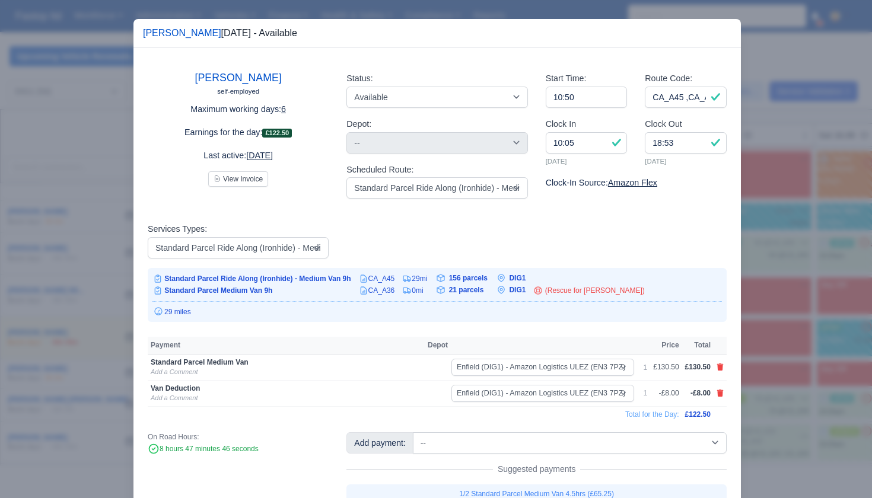
click at [793, 324] on div at bounding box center [436, 249] width 872 height 498
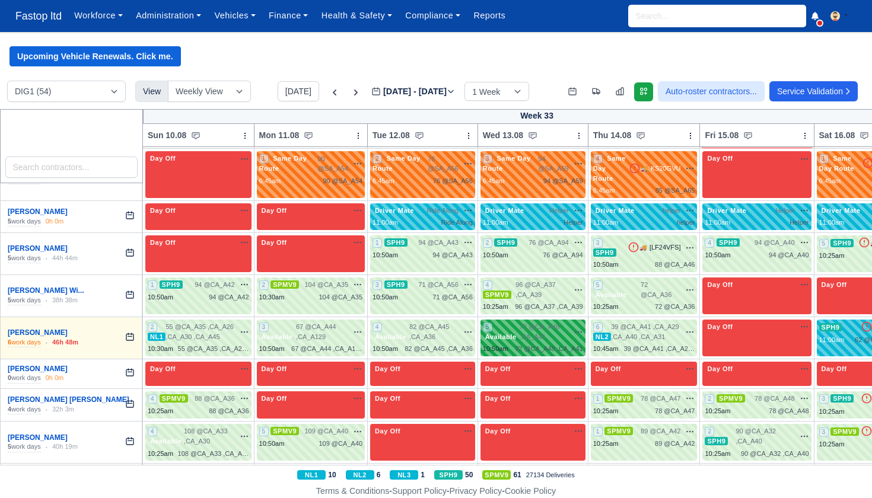
click at [546, 344] on div "72 @ CA_A48 ,CA_A41" at bounding box center [549, 349] width 68 height 10
select select "3635"
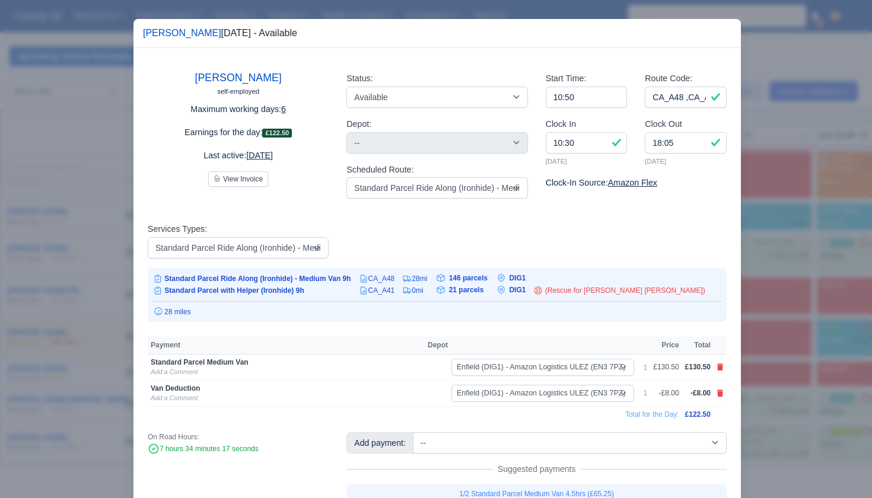
click at [791, 326] on div at bounding box center [436, 249] width 872 height 498
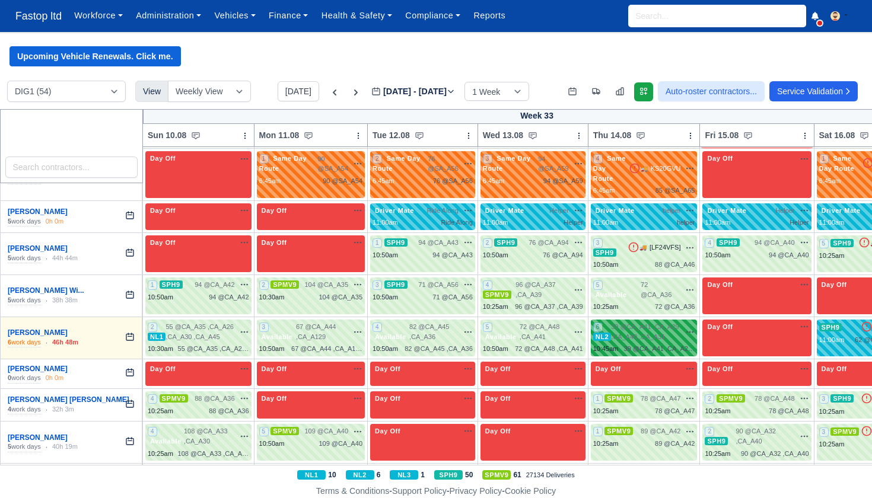
click at [669, 322] on span "39 @ CA_A41 ,CA_A29 ,CA_A40 ,CA_A31" at bounding box center [645, 332] width 69 height 20
select select "4"
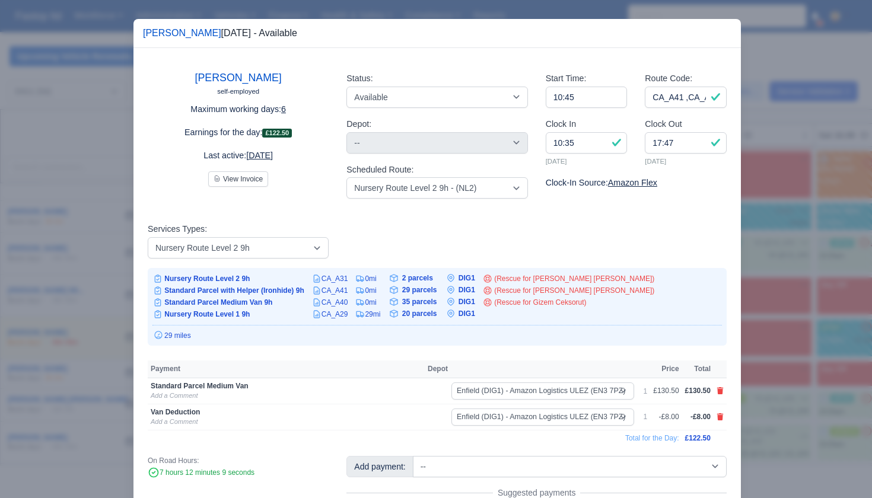
drag, startPoint x: 774, startPoint y: 340, endPoint x: 780, endPoint y: 337, distance: 6.1
click at [774, 340] on div at bounding box center [436, 249] width 872 height 498
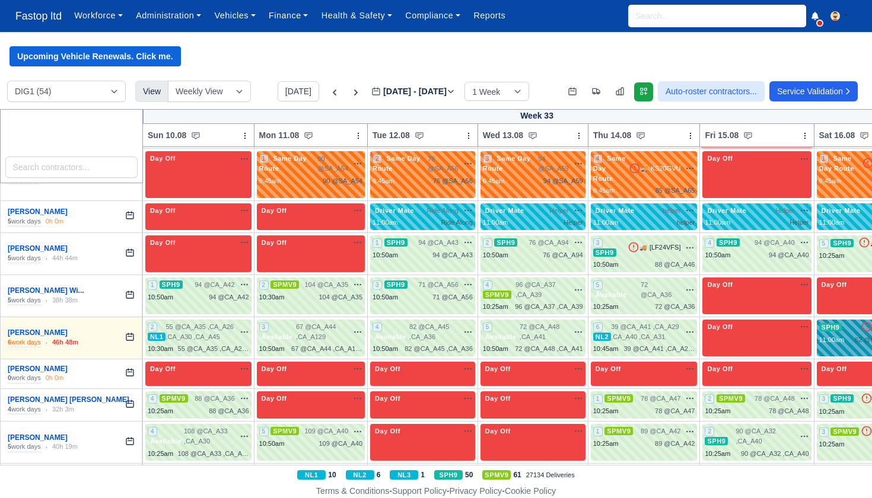
click at [850, 335] on div "11:00am 62 @ CA_A75 ,CA_A34 ,CA_A37 ,CA_A38" at bounding box center [872, 340] width 107 height 10
select select "Driver Mate"
select select "11"
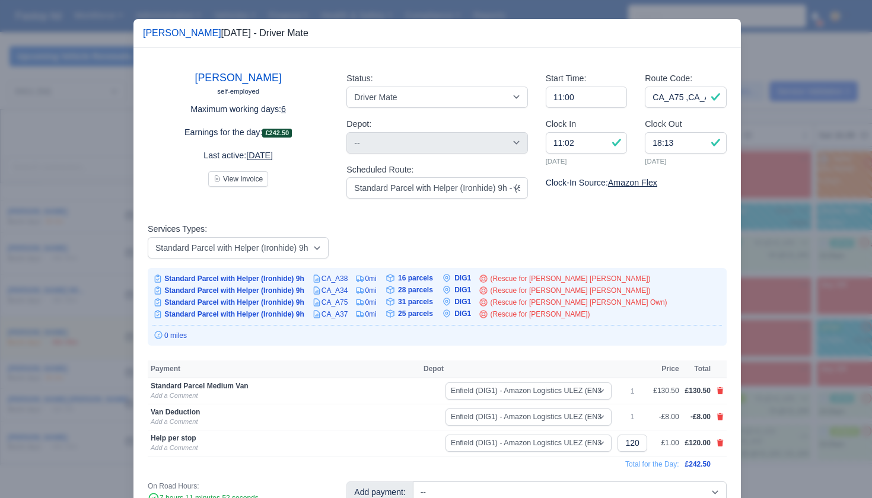
click at [831, 322] on div at bounding box center [436, 249] width 872 height 498
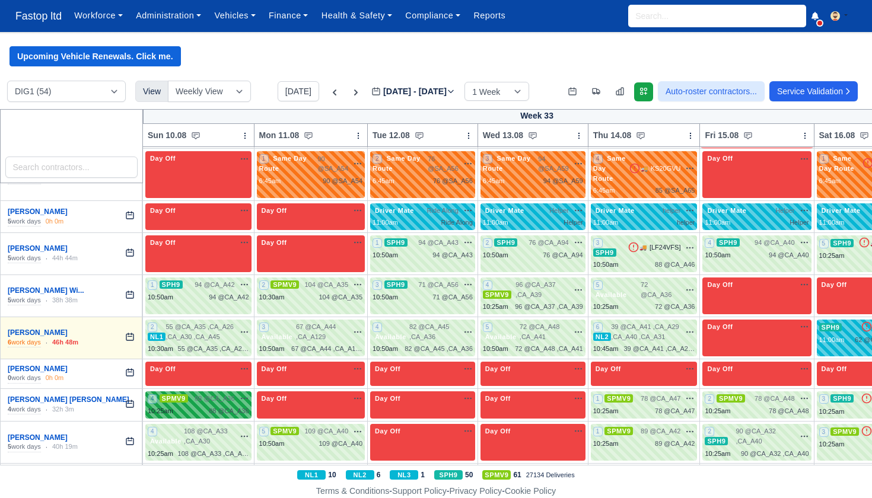
click at [211, 408] on span "88 @" at bounding box center [216, 411] width 15 height 7
select select "1"
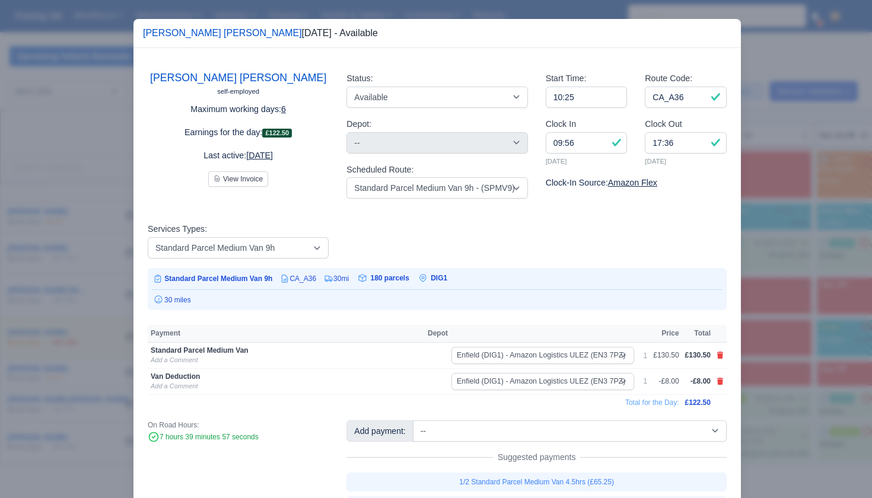
click at [784, 354] on div at bounding box center [436, 249] width 872 height 498
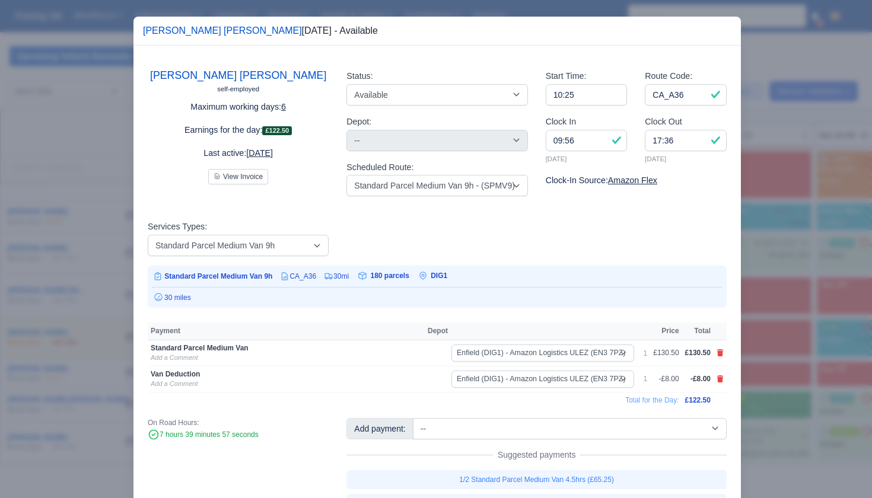
scroll to position [1, 0]
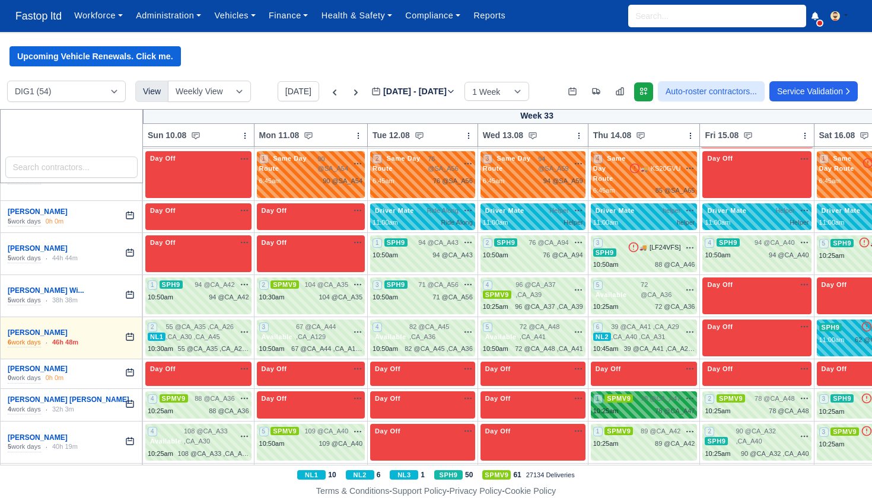
click at [677, 394] on div "1 SPMV9 78 @ CA_A47" at bounding box center [644, 405] width 102 height 23
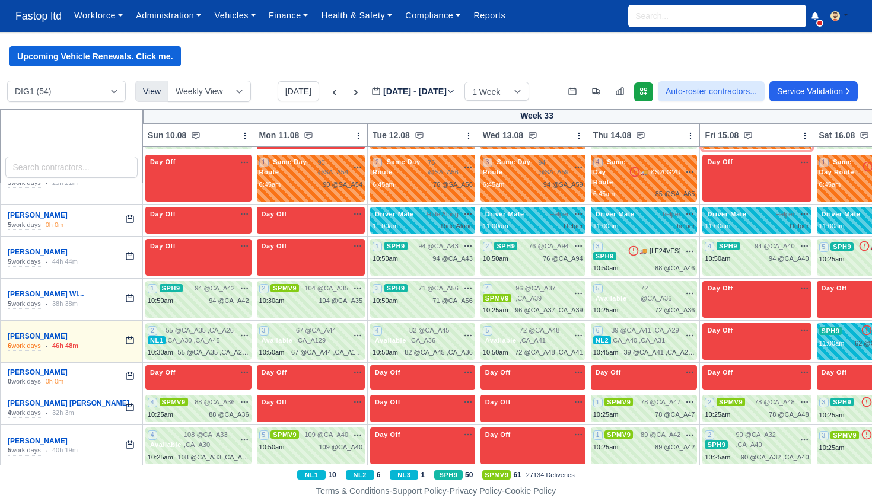
select select "1"
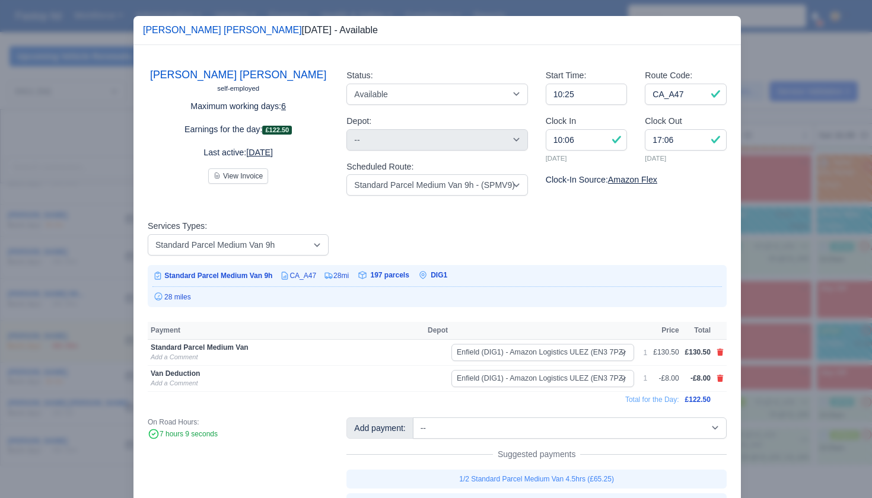
click at [806, 373] on div at bounding box center [436, 249] width 872 height 498
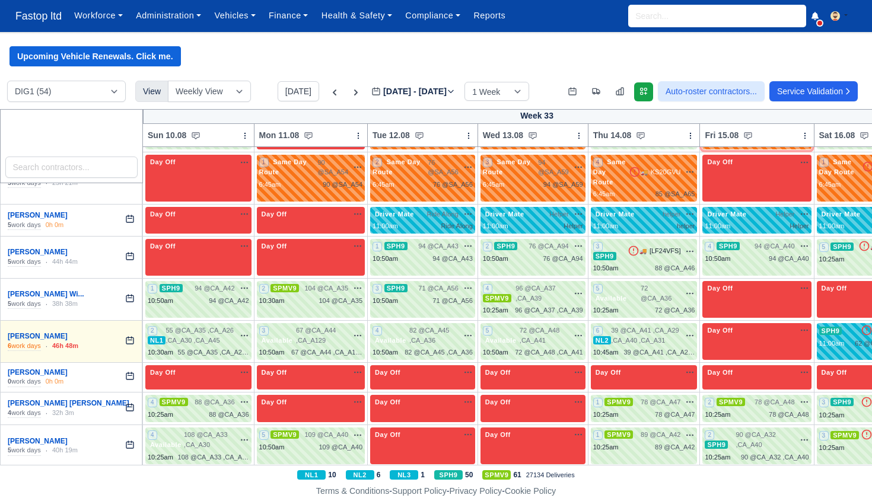
scroll to position [1, 0]
click at [775, 398] on div "2 SPMV9 78 @ CA_A48" at bounding box center [757, 409] width 104 height 23
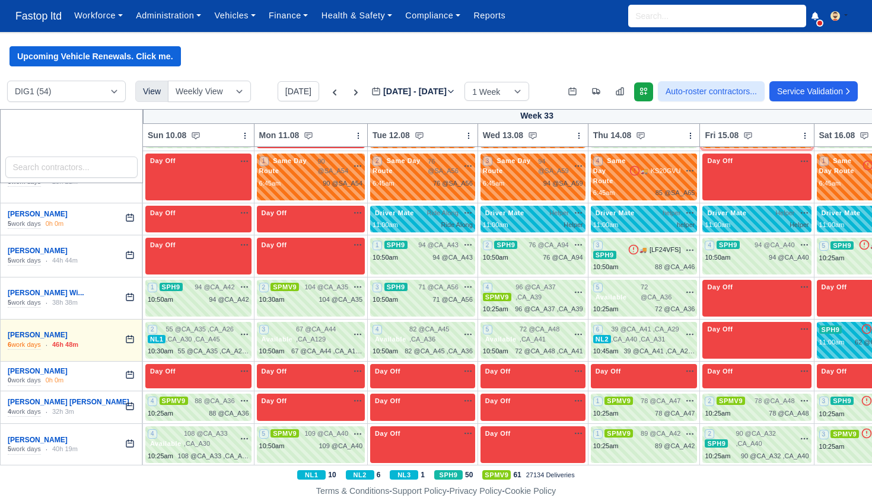
select select "1"
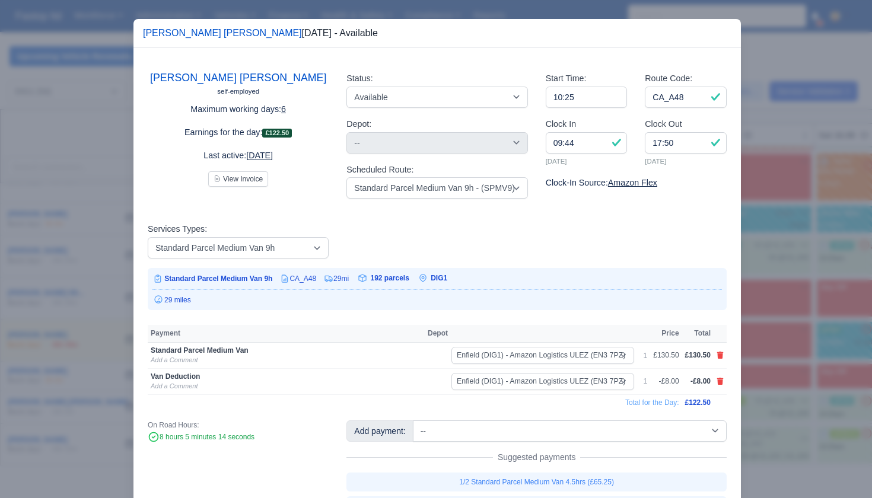
scroll to position [0, 1]
click at [789, 369] on div at bounding box center [436, 249] width 872 height 498
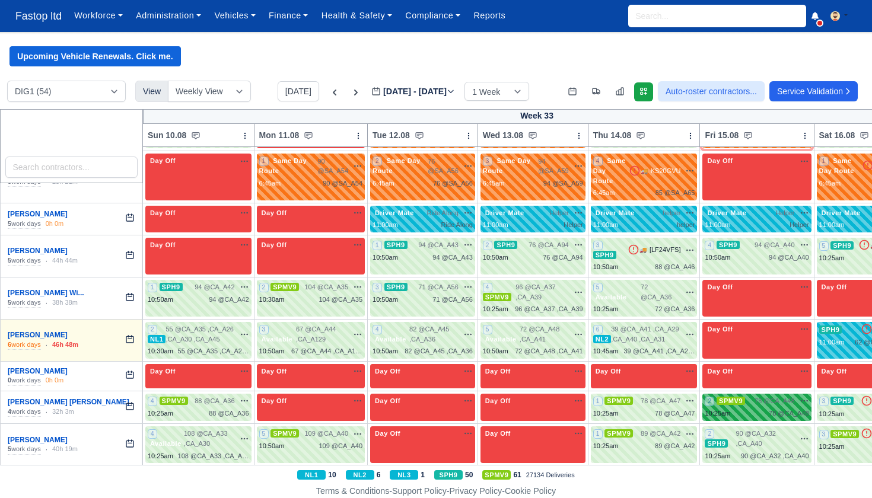
scroll to position [0, 0]
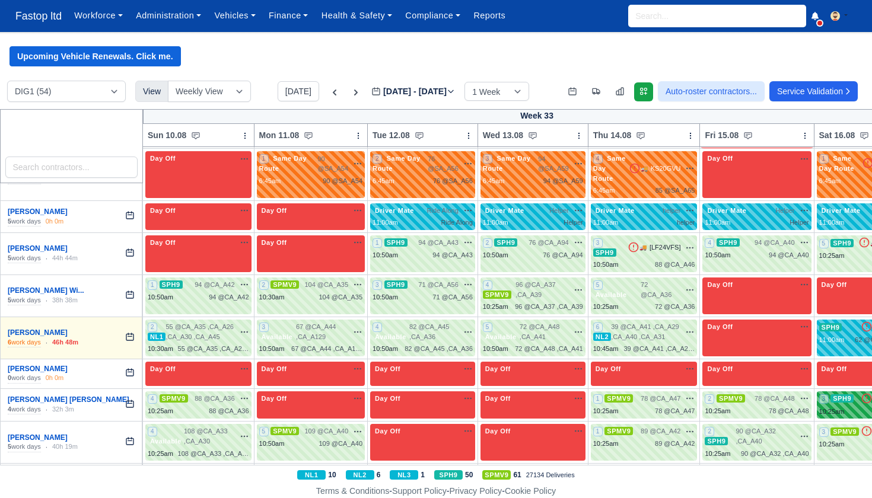
click at [836, 394] on div "3 SPH9 🚚 LD71ZXG" at bounding box center [872, 405] width 107 height 23
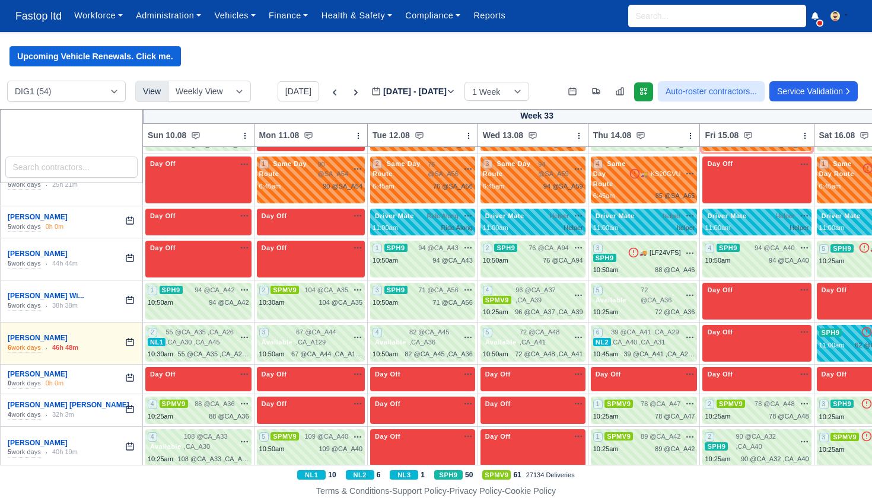
select select "11"
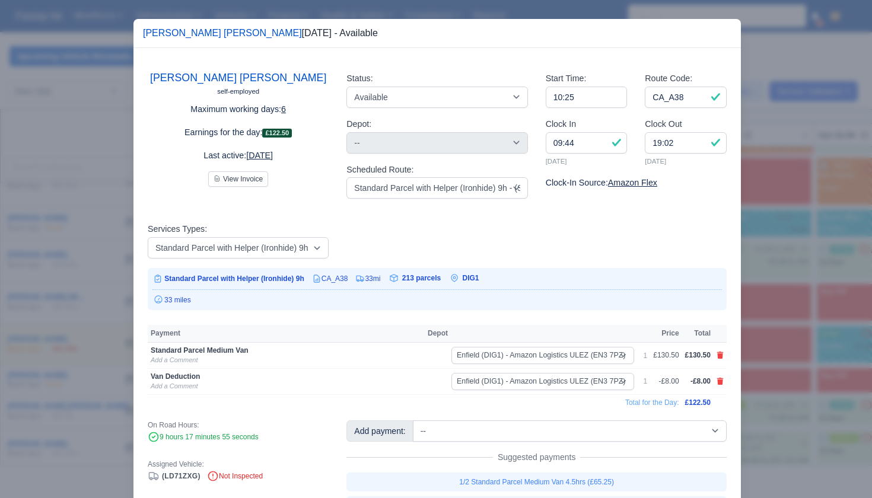
scroll to position [0, 1]
click at [799, 369] on div at bounding box center [436, 249] width 872 height 498
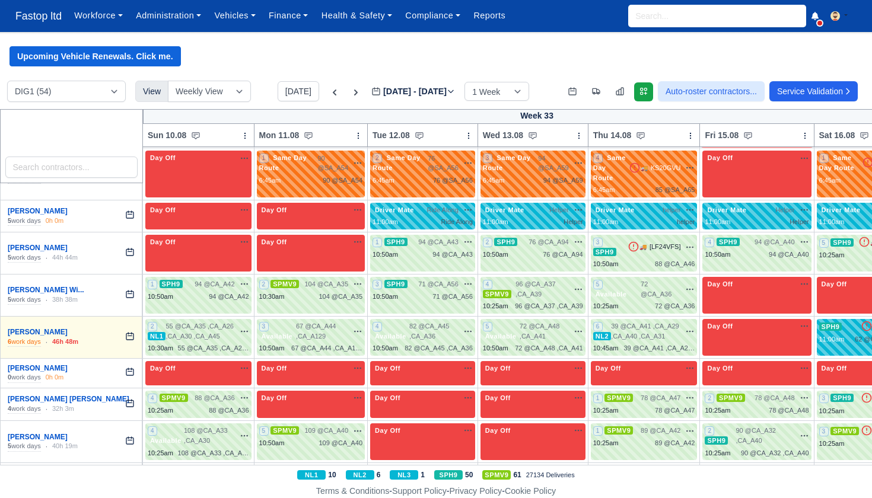
scroll to position [1803, 0]
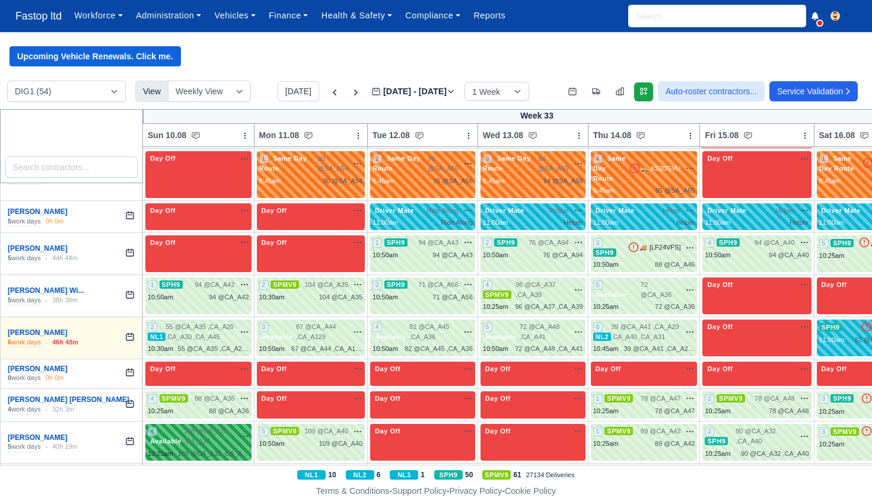
click at [215, 427] on span "108 @ CA_A33 ,CA_A30" at bounding box center [209, 437] width 51 height 20
select select "3635"
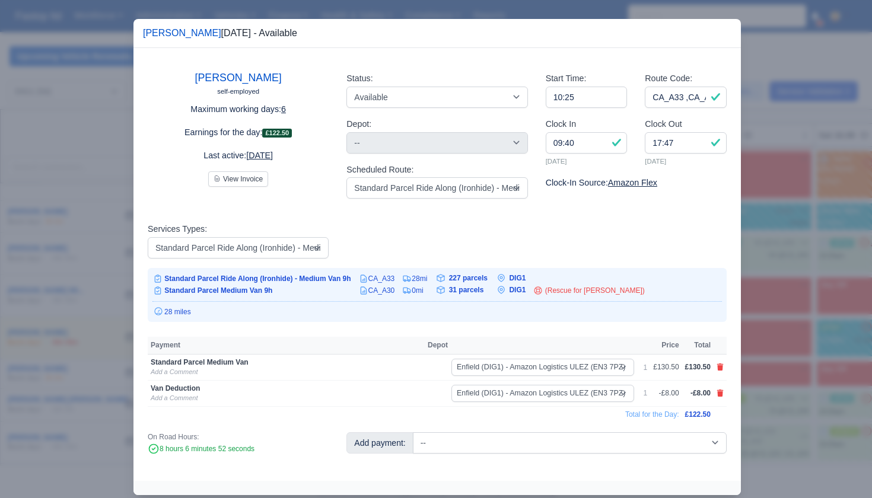
click at [762, 368] on div at bounding box center [436, 249] width 872 height 498
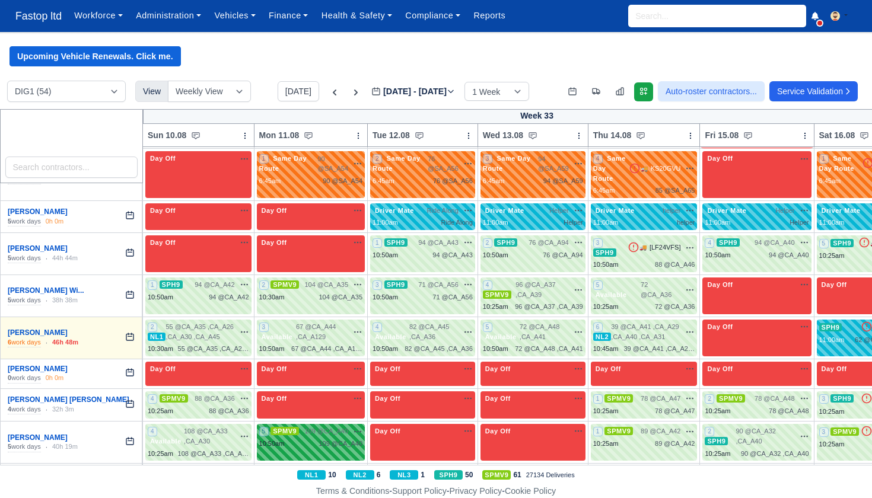
click at [347, 427] on span "109 @ CA_A40" at bounding box center [326, 432] width 44 height 10
select select "1"
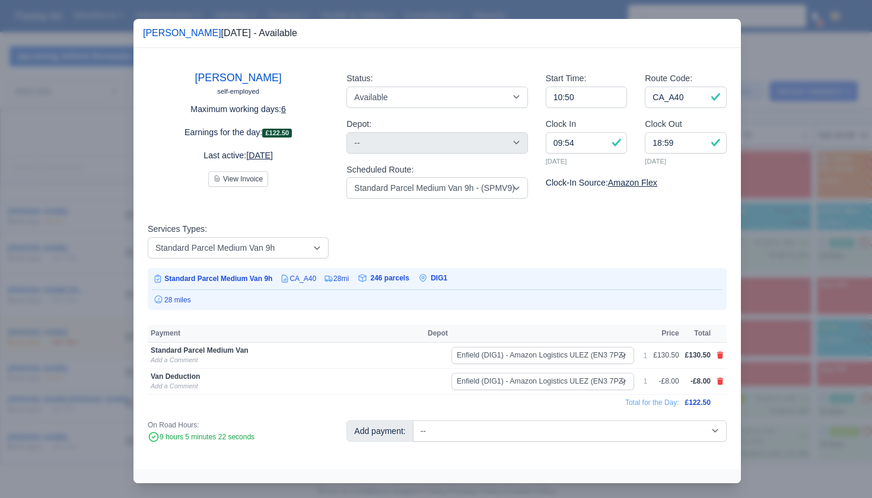
click at [856, 374] on div at bounding box center [436, 249] width 872 height 498
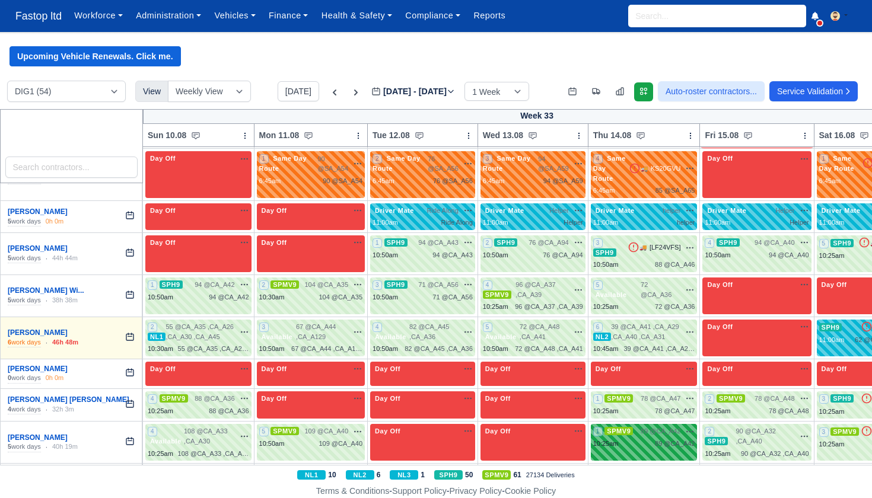
click at [670, 439] on div "89 @ CA_A42" at bounding box center [675, 444] width 40 height 10
select select "1"
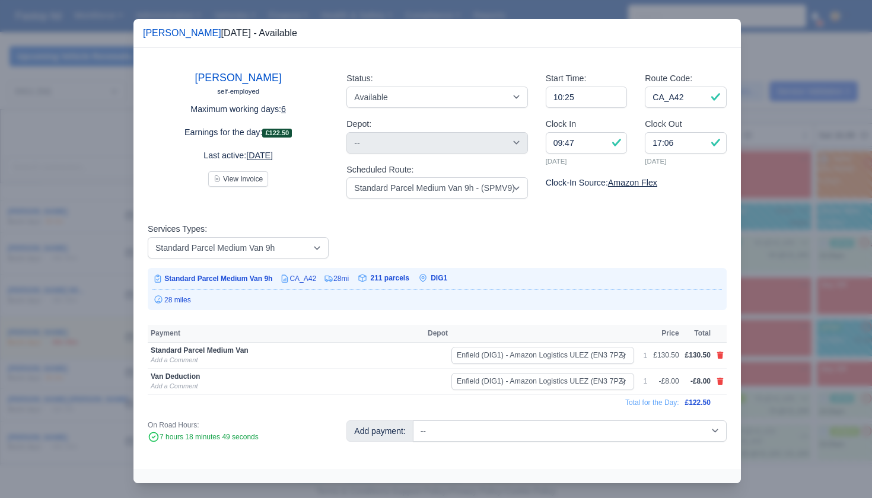
click at [817, 383] on div at bounding box center [436, 249] width 872 height 498
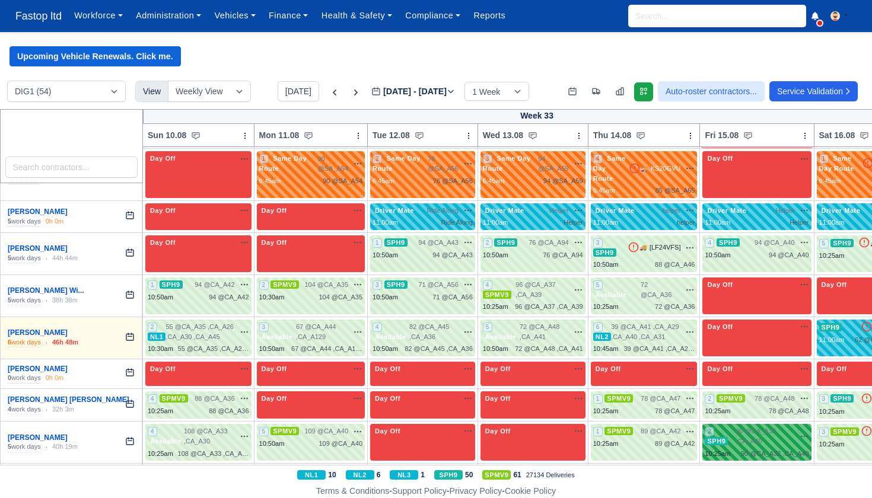
click at [776, 427] on span "90 @ CA_A32 ,CA_A40" at bounding box center [765, 437] width 59 height 20
select select "11"
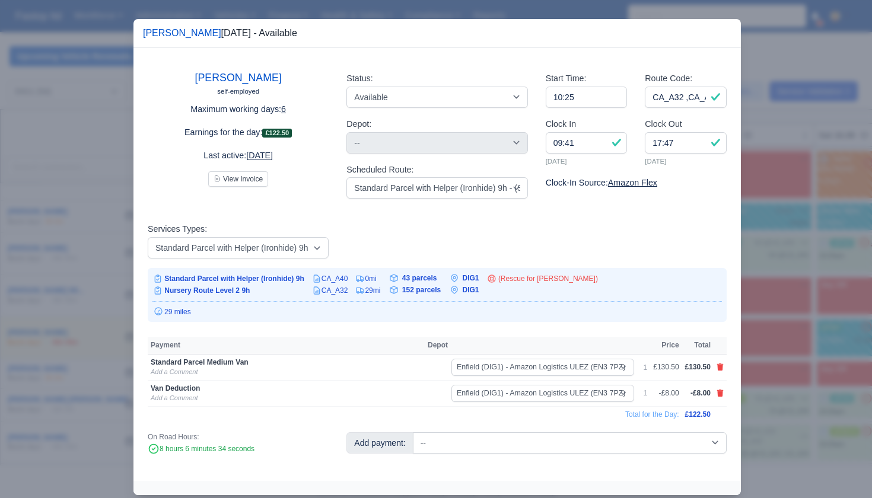
click at [813, 389] on div at bounding box center [436, 249] width 872 height 498
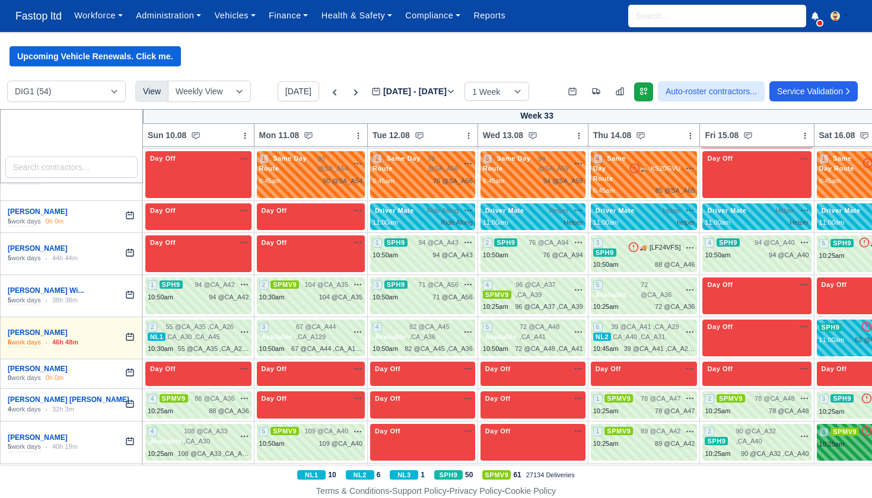
click at [845, 440] on div "10:25am" at bounding box center [832, 445] width 26 height 10
select select "1"
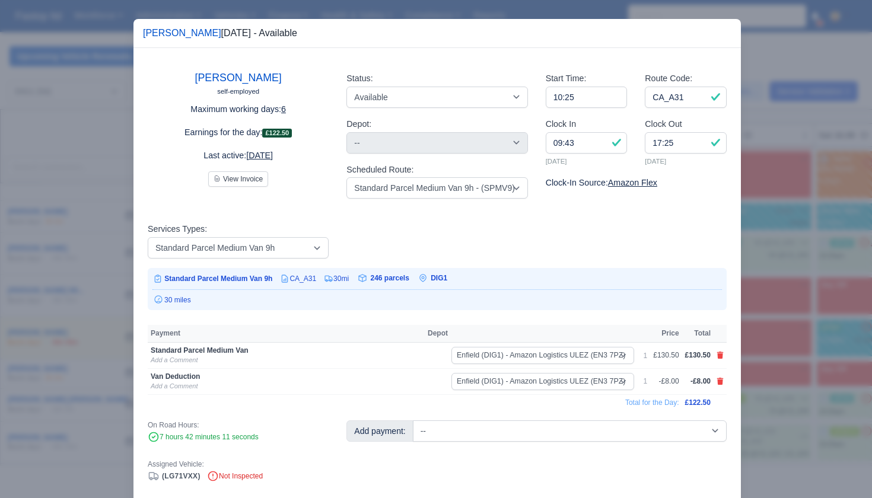
click at [825, 387] on div at bounding box center [436, 249] width 872 height 498
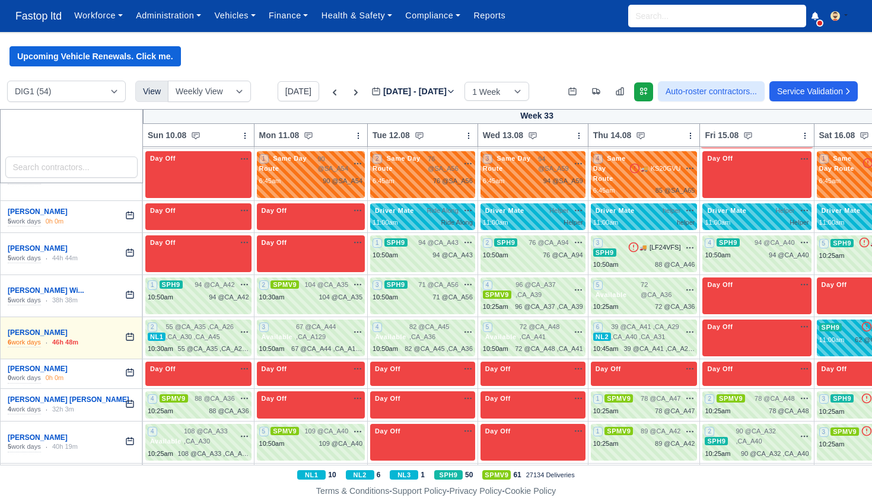
scroll to position [1804, 5]
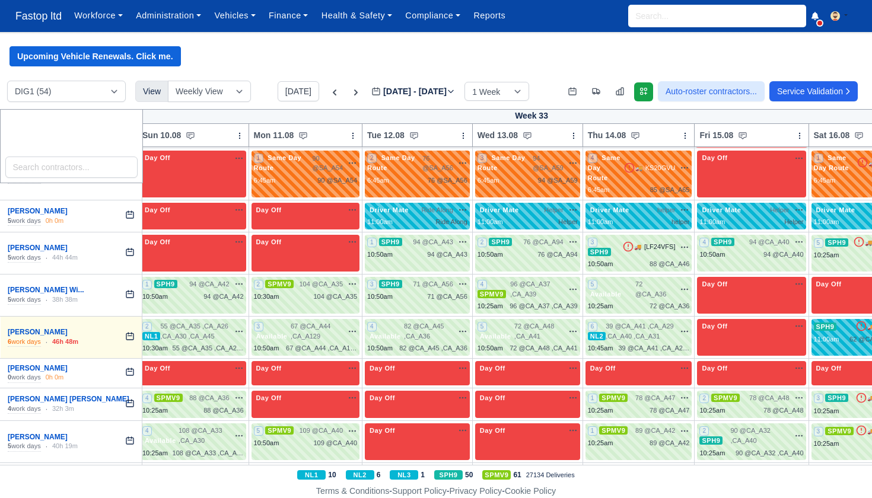
click at [236, 469] on icon "button" at bounding box center [238, 473] width 9 height 9
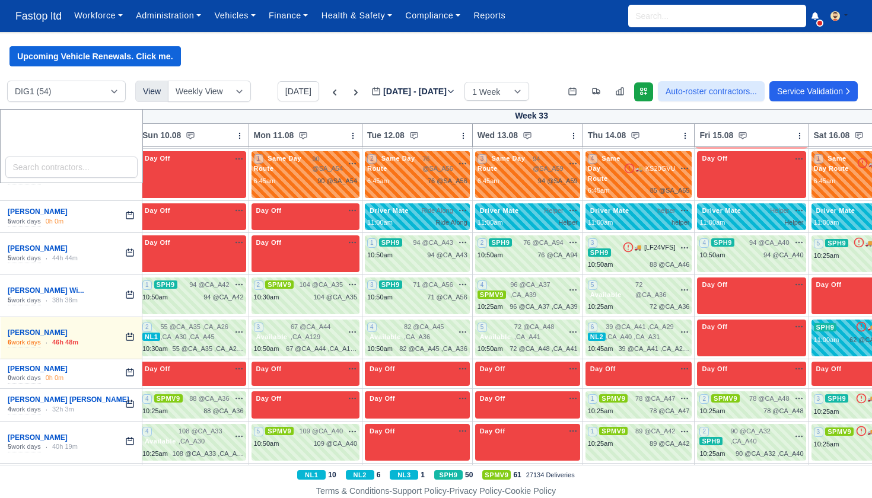
click at [236, 469] on icon "button" at bounding box center [238, 473] width 9 height 9
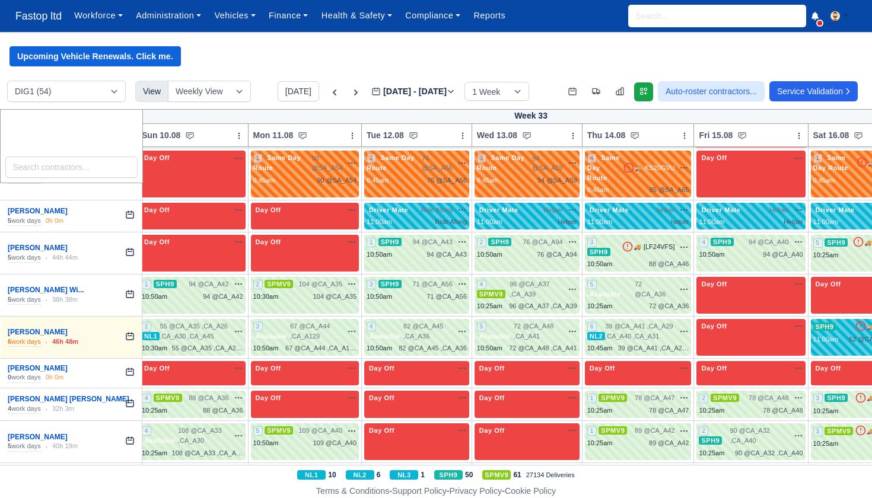
click at [227, 481] on div "110 @ CA_A27" at bounding box center [221, 486] width 44 height 10
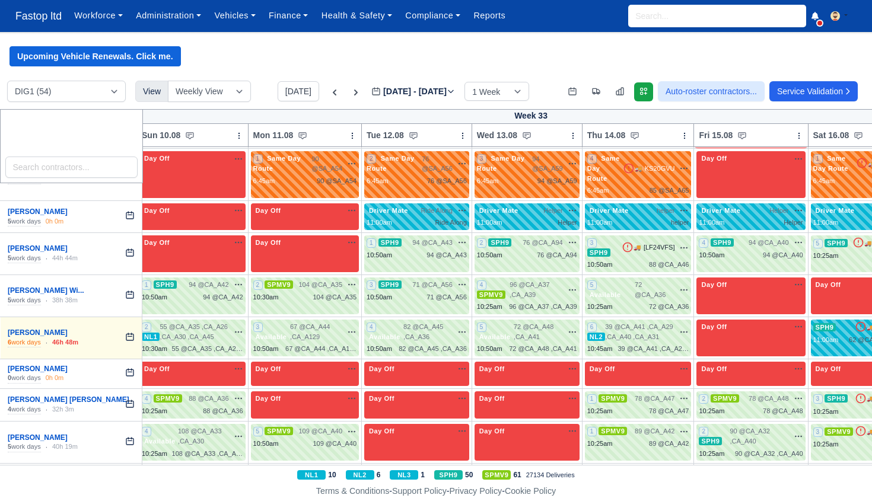
scroll to position [1803, 2]
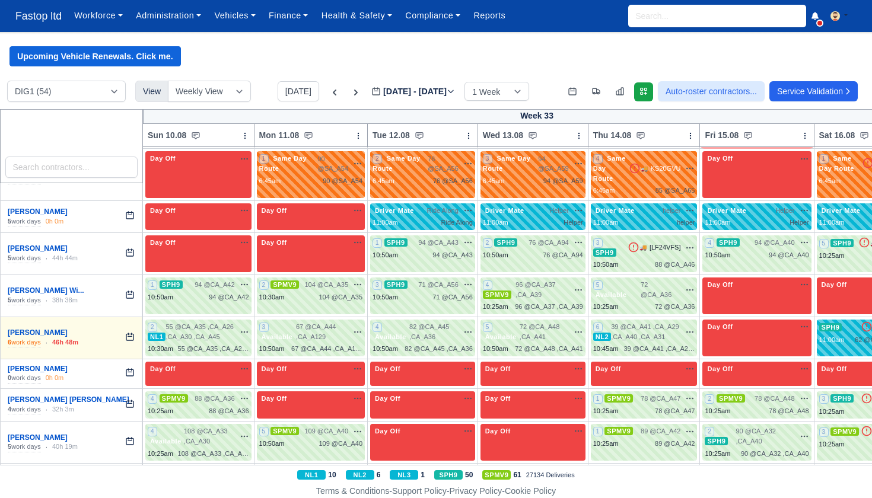
select select "11"
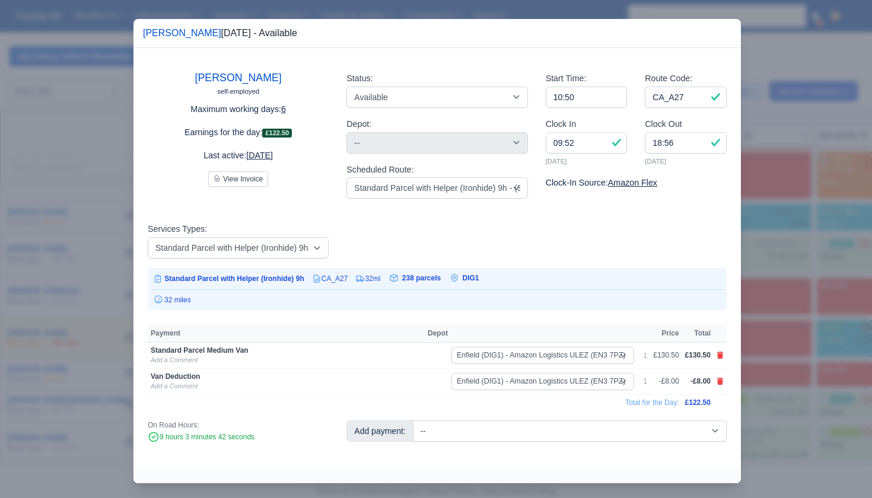
scroll to position [0, 1]
click at [857, 376] on div at bounding box center [436, 249] width 872 height 498
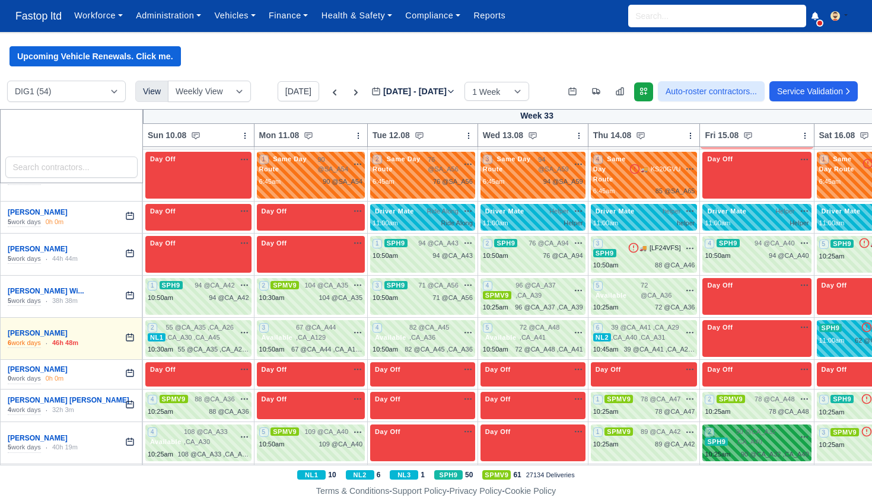
scroll to position [0, 0]
click at [353, 469] on div "92 @ CA_A30 na time-off" at bounding box center [336, 474] width 54 height 10
select select "1"
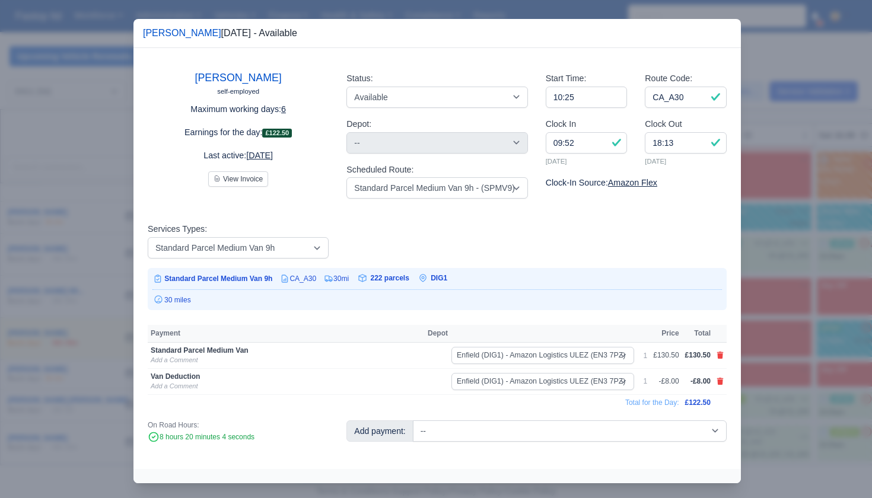
drag, startPoint x: 804, startPoint y: 389, endPoint x: 785, endPoint y: 395, distance: 19.7
click at [803, 389] on div at bounding box center [436, 249] width 872 height 498
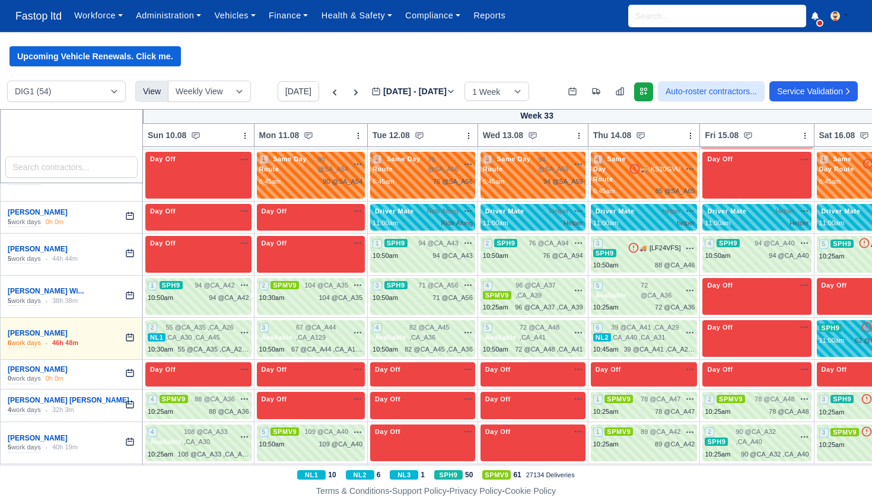
click at [461, 469] on div "86 @ CA_A32 na time-off" at bounding box center [445, 474] width 54 height 10
select select "1"
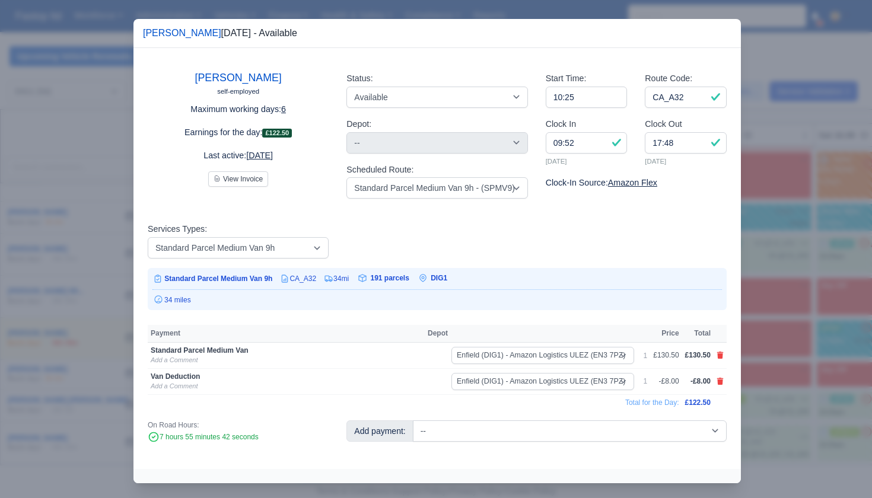
drag, startPoint x: 762, startPoint y: 380, endPoint x: 754, endPoint y: 387, distance: 11.3
click at [761, 380] on div at bounding box center [436, 249] width 872 height 498
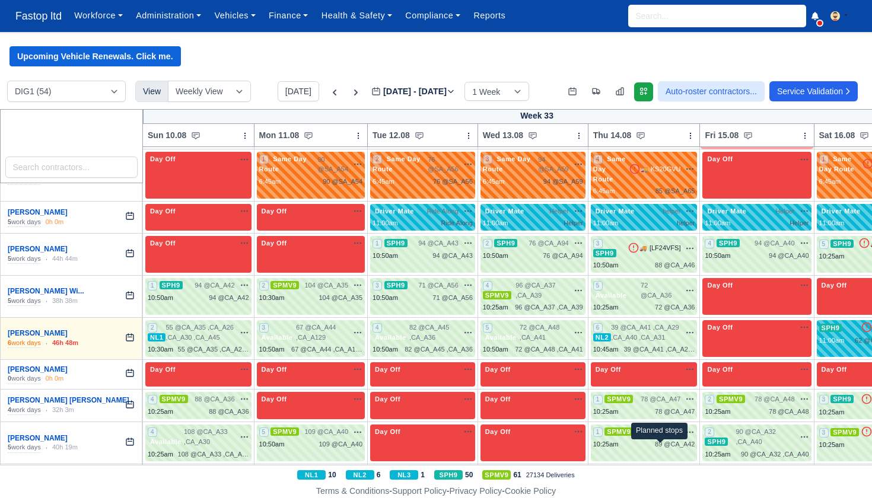
click at [667, 483] on span "74 @" at bounding box center [662, 486] width 15 height 7
select select "1"
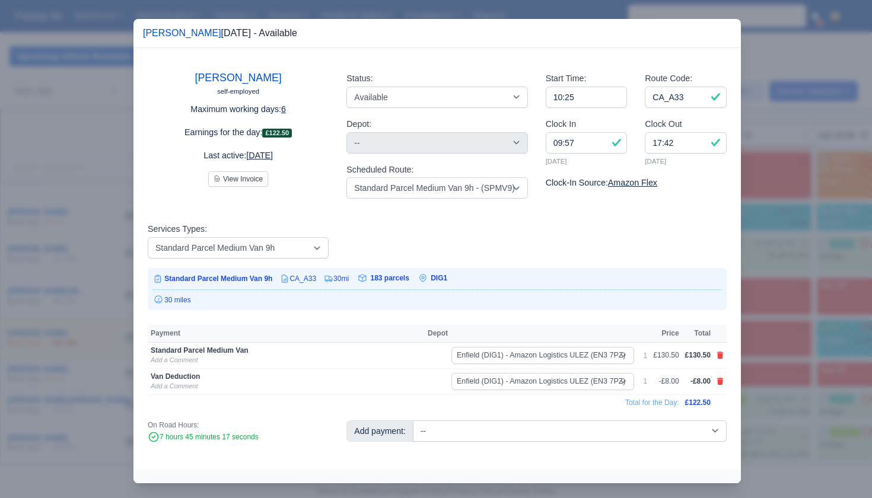
click at [784, 391] on div at bounding box center [436, 249] width 872 height 498
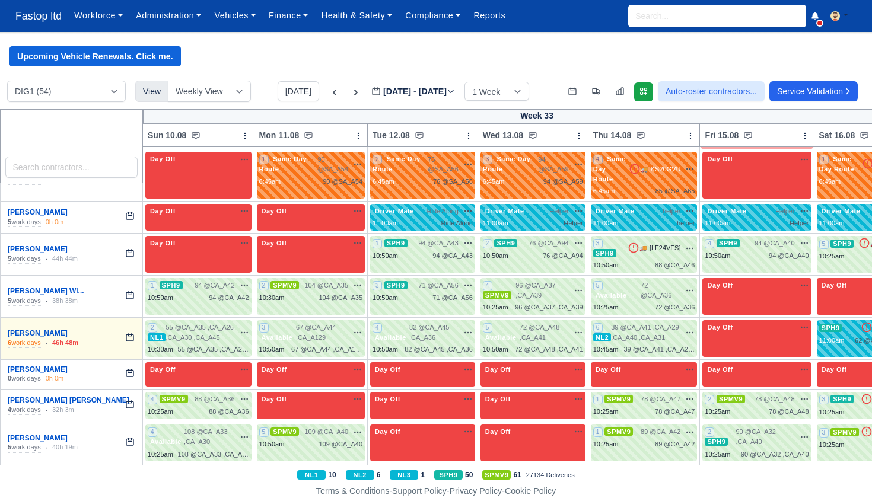
click at [834, 471] on span "SPH9" at bounding box center [842, 475] width 23 height 8
select select "11"
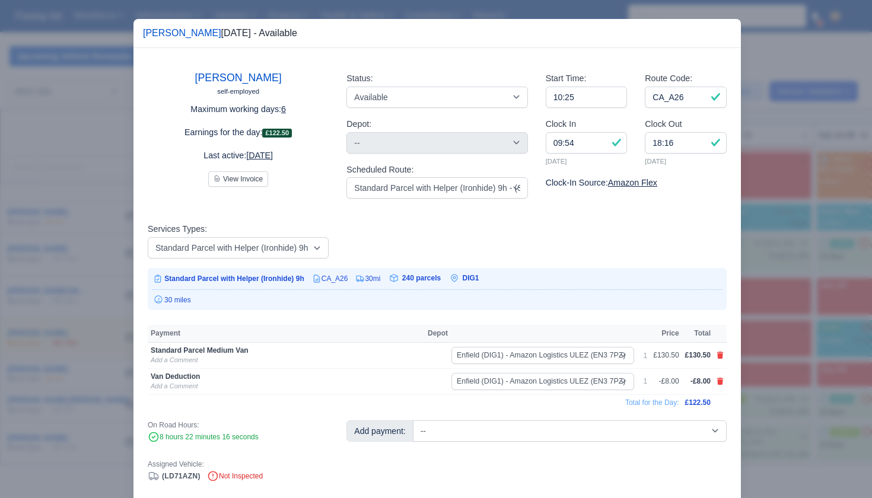
click at [818, 410] on div at bounding box center [436, 249] width 872 height 498
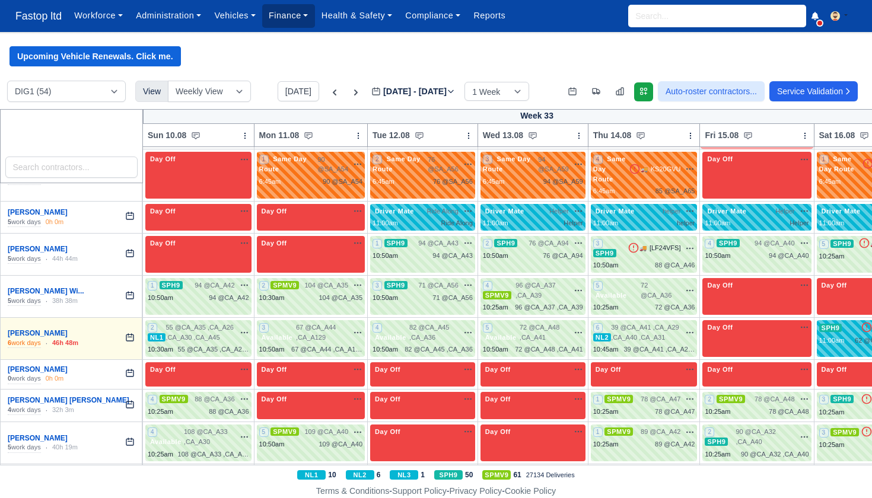
click at [288, 13] on link "Finance" at bounding box center [288, 15] width 53 height 23
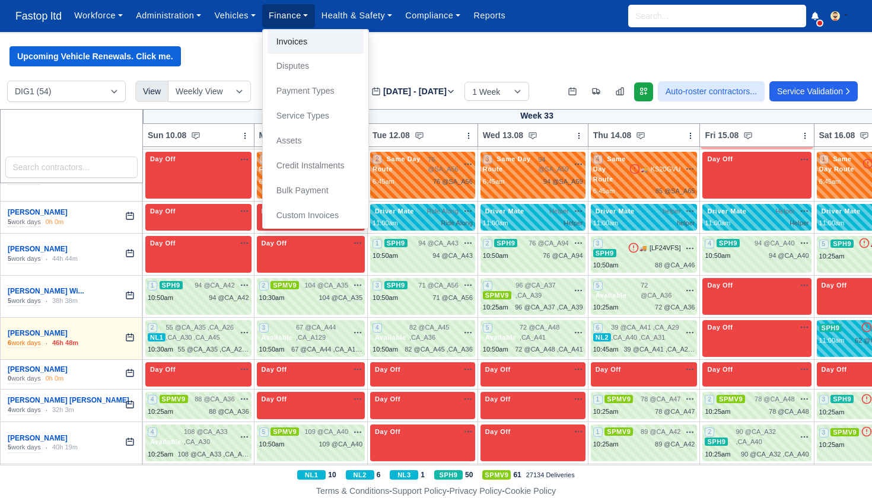
click at [317, 42] on link "Invoices" at bounding box center [316, 42] width 96 height 25
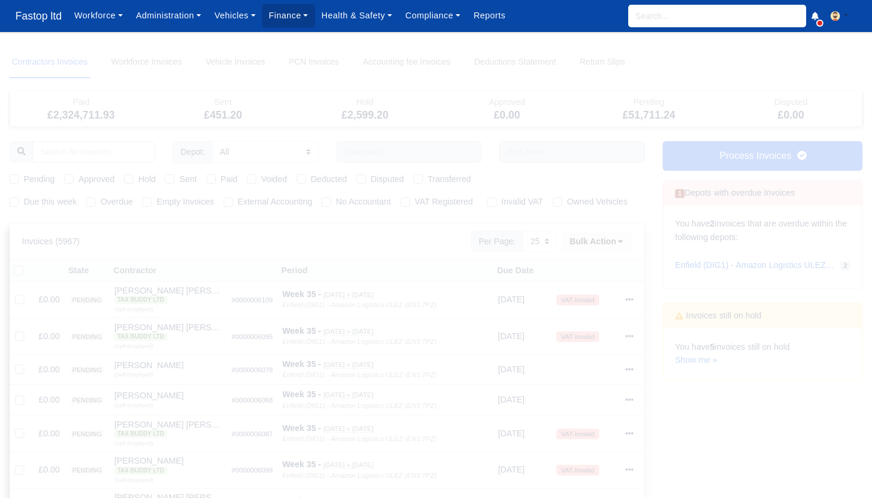
select select "25"
click at [395, 148] on input "text" at bounding box center [408, 151] width 145 height 21
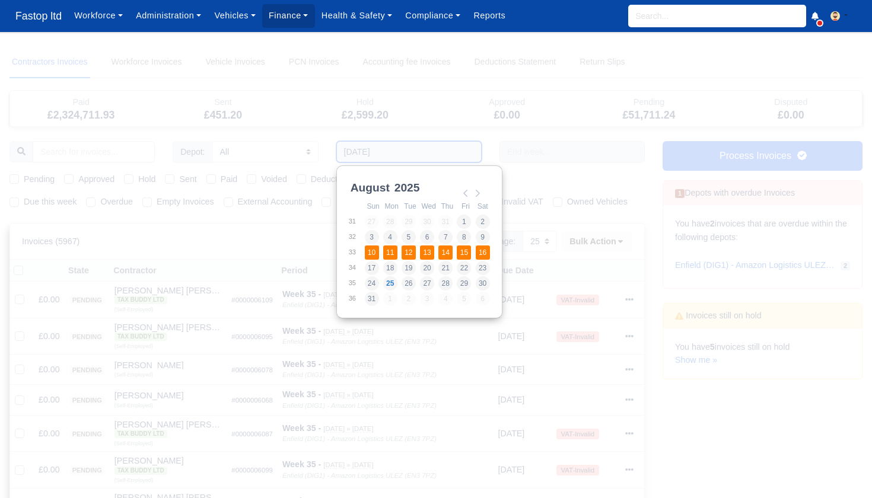
type input "[DATE] - [DATE]"
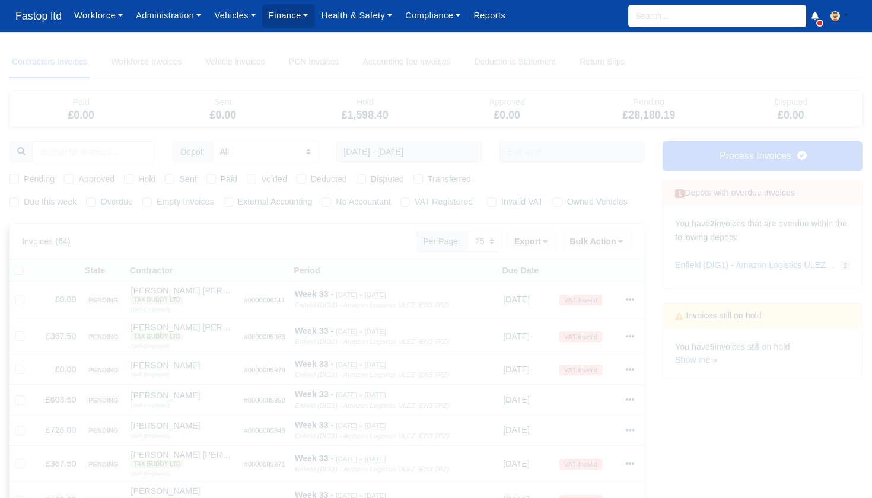
drag, startPoint x: 14, startPoint y: 181, endPoint x: 28, endPoint y: 189, distance: 16.5
click at [24, 181] on label "Pending" at bounding box center [39, 180] width 31 height 14
click at [14, 181] on input "Pending" at bounding box center [13, 177] width 9 height 9
checkbox input "true"
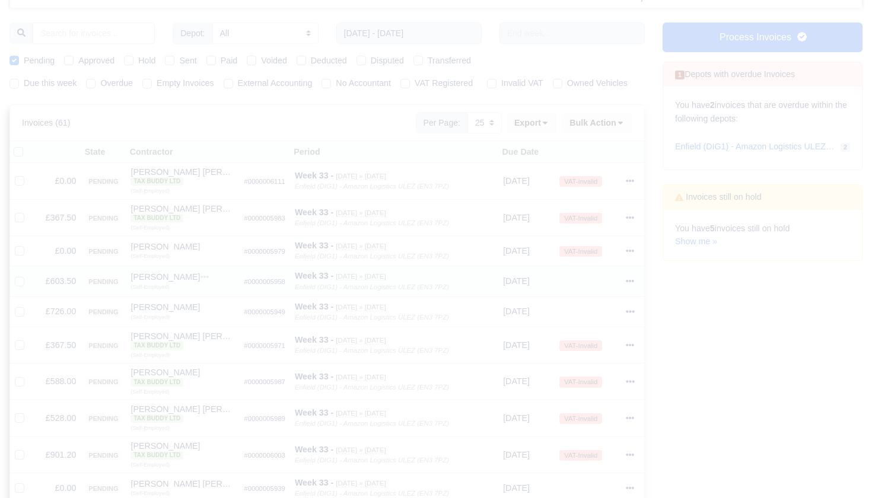
scroll to position [176, 0]
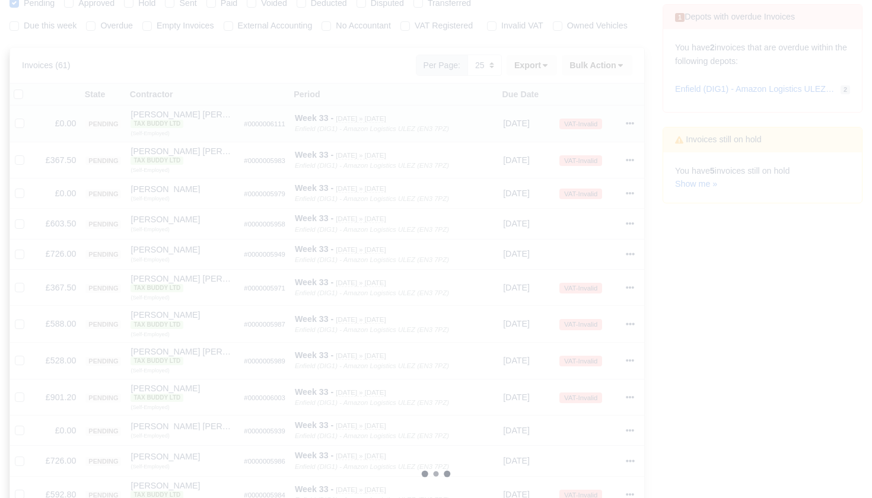
drag, startPoint x: 19, startPoint y: 123, endPoint x: 21, endPoint y: 138, distance: 14.4
click at [29, 117] on label at bounding box center [29, 117] width 0 height 0
click at [19, 123] on input "checkbox" at bounding box center [19, 121] width 9 height 9
checkbox input "true"
click at [29, 187] on label at bounding box center [29, 187] width 0 height 0
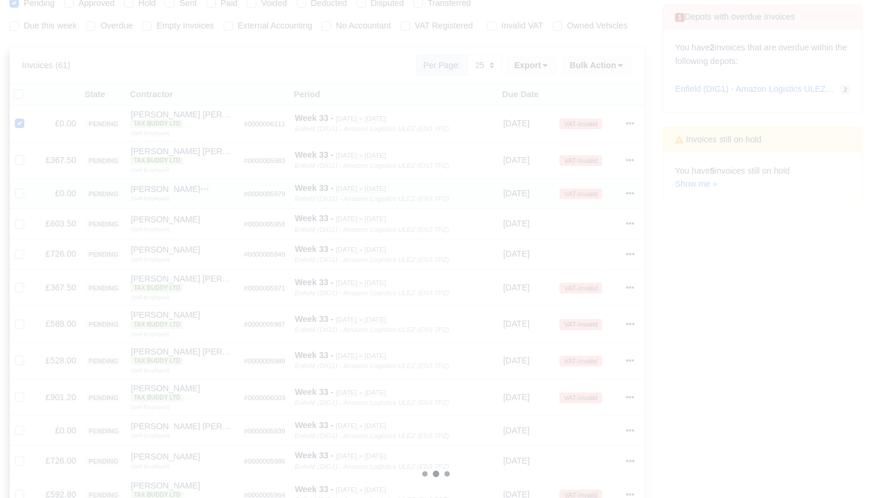
click at [21, 190] on input "checkbox" at bounding box center [19, 191] width 9 height 9
checkbox input "true"
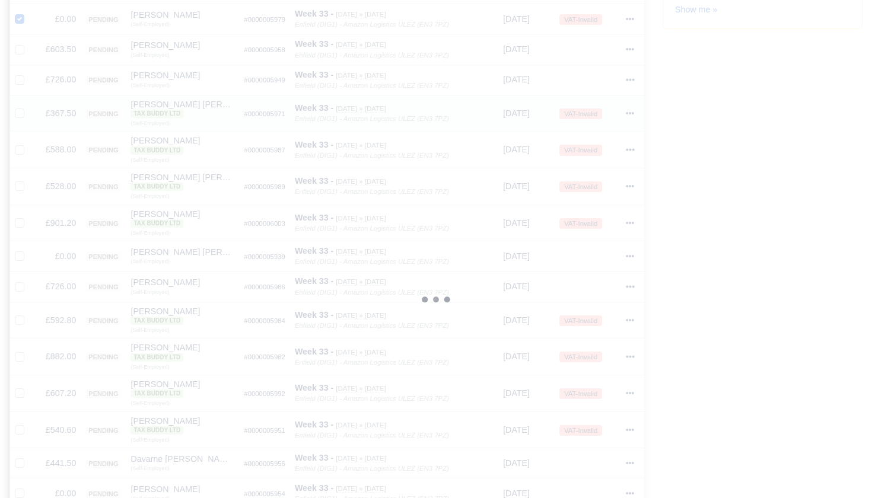
scroll to position [360, 0]
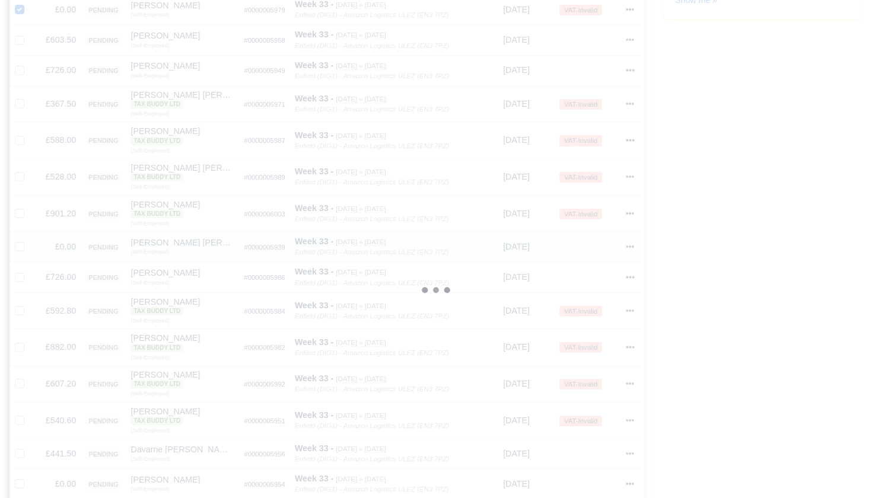
click at [29, 240] on label at bounding box center [29, 240] width 0 height 0
click at [24, 240] on input "checkbox" at bounding box center [19, 244] width 9 height 9
checkbox input "true"
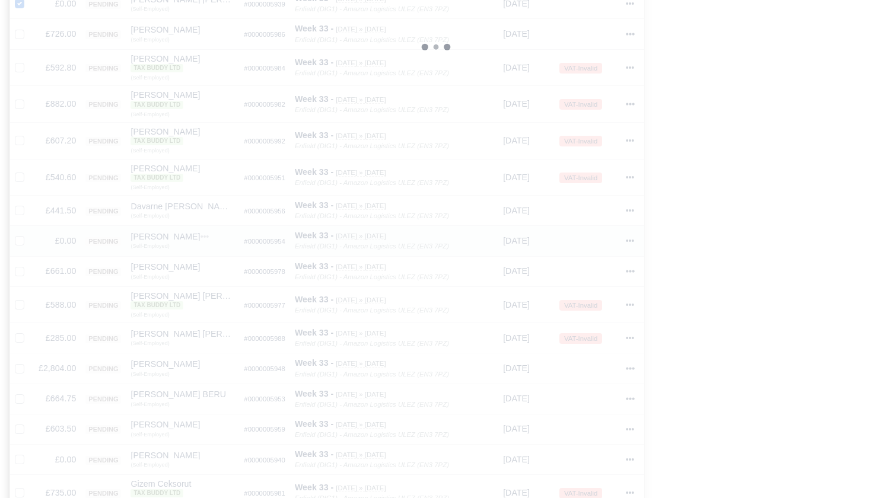
scroll to position [603, 1]
drag, startPoint x: 21, startPoint y: 230, endPoint x: 27, endPoint y: 230, distance: 6.6
click at [29, 234] on label at bounding box center [29, 234] width 0 height 0
click at [21, 234] on input "checkbox" at bounding box center [19, 238] width 9 height 9
checkbox input "true"
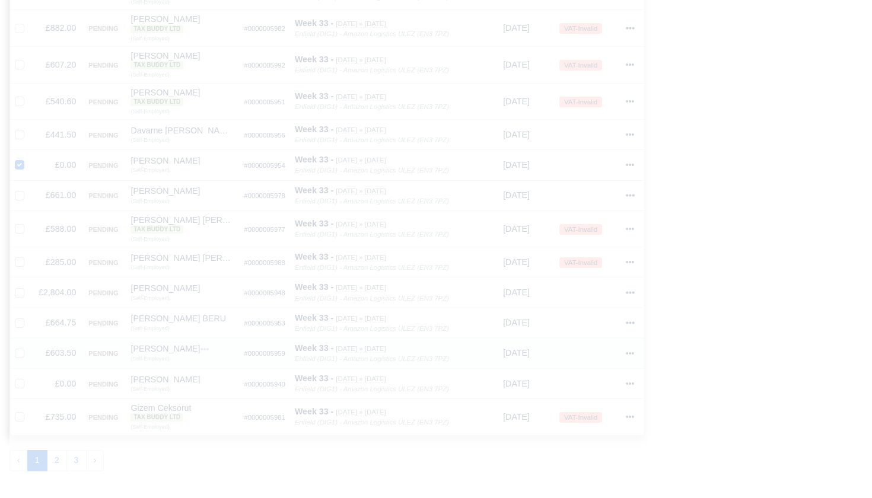
scroll to position [682, 0]
drag, startPoint x: 22, startPoint y: 361, endPoint x: 42, endPoint y: 360, distance: 20.2
click at [29, 375] on label at bounding box center [29, 375] width 0 height 0
click at [22, 375] on input "checkbox" at bounding box center [19, 379] width 9 height 9
checkbox input "true"
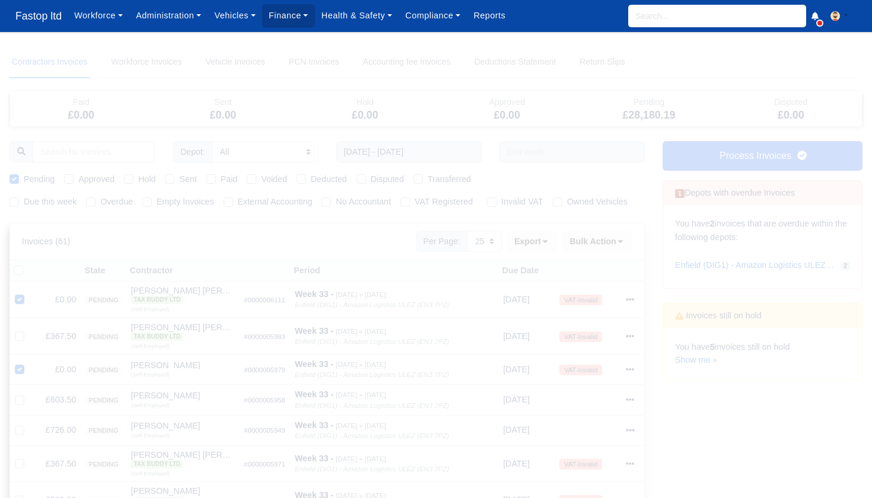
scroll to position [0, 0]
click at [625, 246] on button "Bulk Action" at bounding box center [597, 241] width 71 height 20
click at [577, 328] on div "Void" at bounding box center [581, 336] width 106 height 18
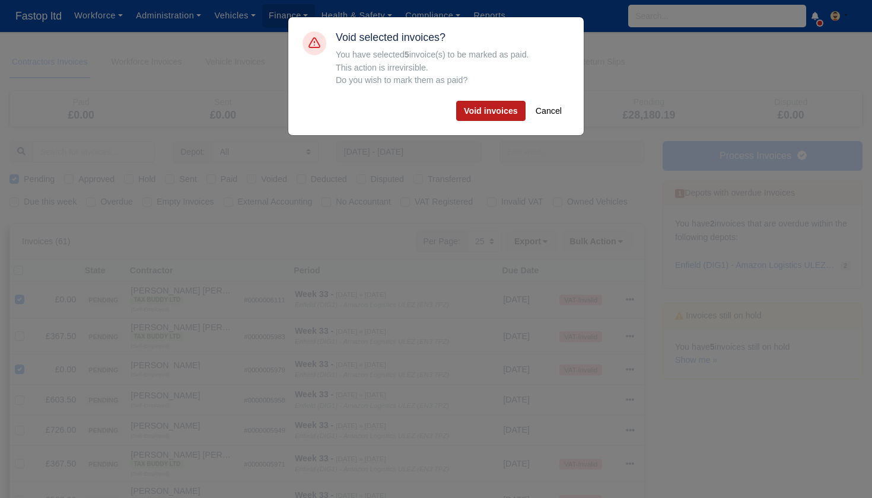
click at [494, 115] on button "Void invoices" at bounding box center [490, 111] width 69 height 20
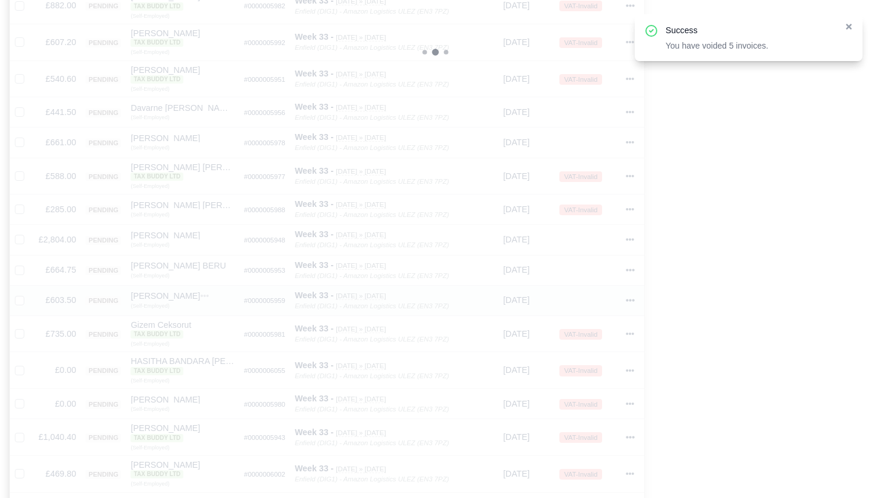
scroll to position [660, 0]
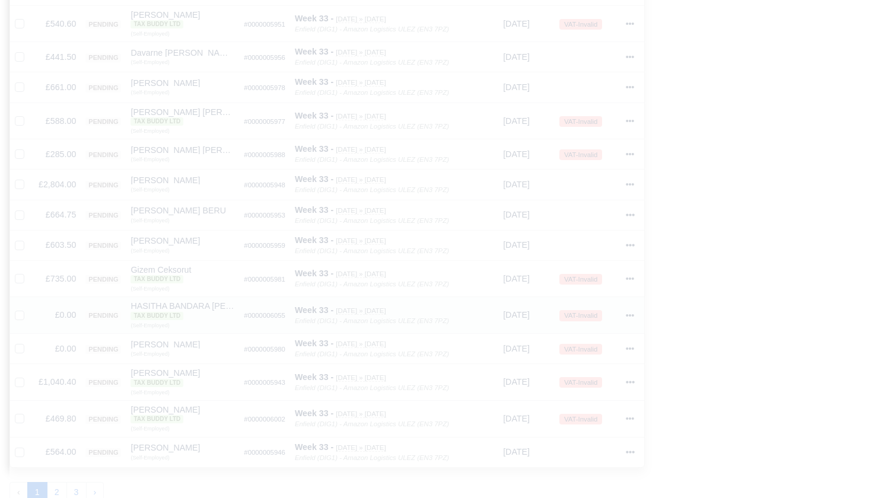
click at [632, 312] on icon at bounding box center [630, 316] width 8 height 8
click at [582, 407] on button "Void" at bounding box center [584, 416] width 106 height 18
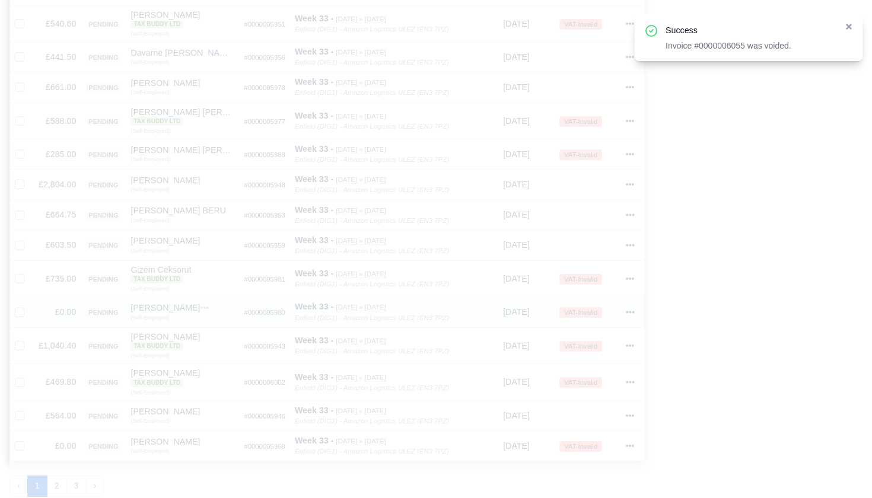
click at [631, 311] on icon at bounding box center [631, 312] width 8 height 2
click at [571, 403] on button "Void" at bounding box center [584, 412] width 106 height 18
click at [633, 415] on icon at bounding box center [631, 416] width 8 height 2
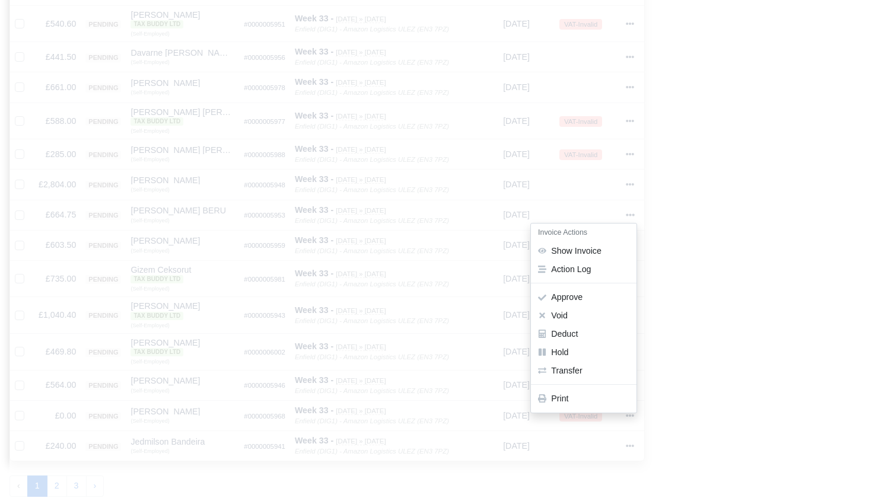
click at [586, 307] on button "Void" at bounding box center [584, 316] width 106 height 18
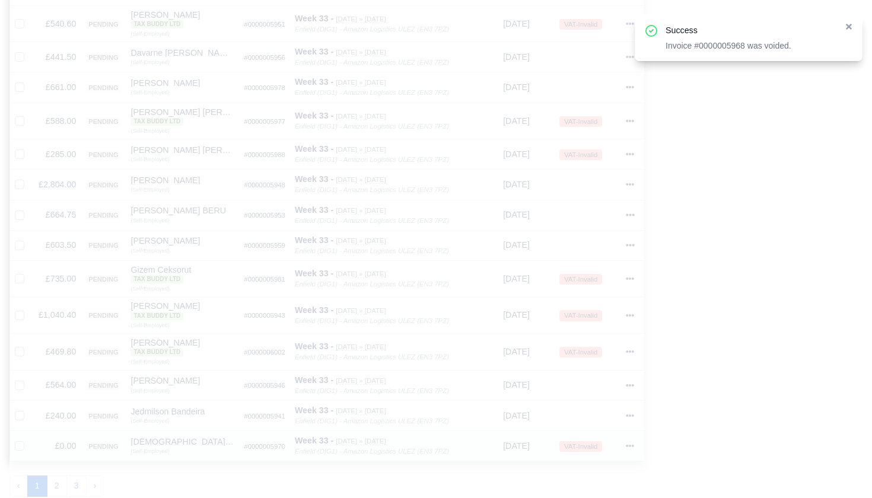
click at [638, 440] on div at bounding box center [633, 447] width 14 height 14
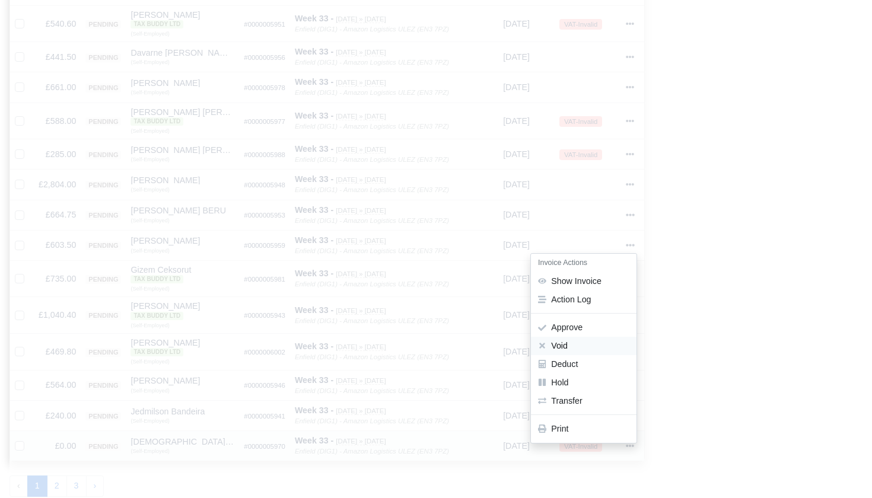
click at [574, 337] on button "Void" at bounding box center [584, 346] width 106 height 18
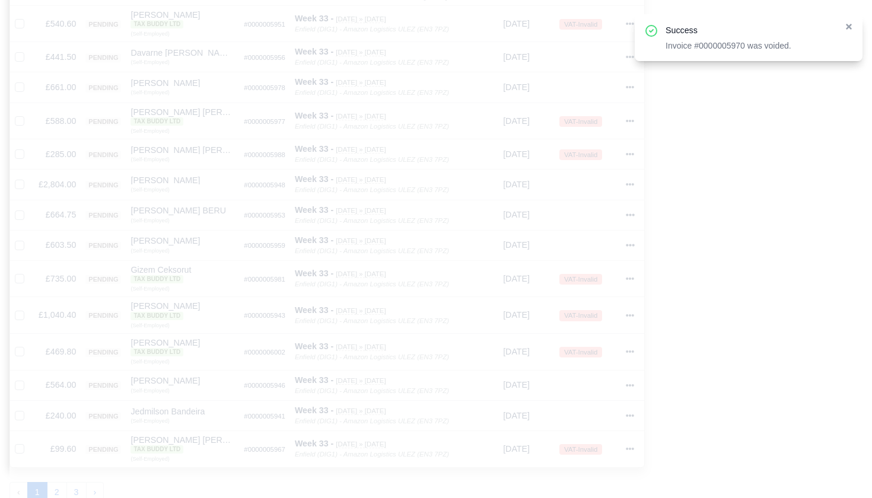
click at [64, 482] on button "2" at bounding box center [57, 492] width 20 height 21
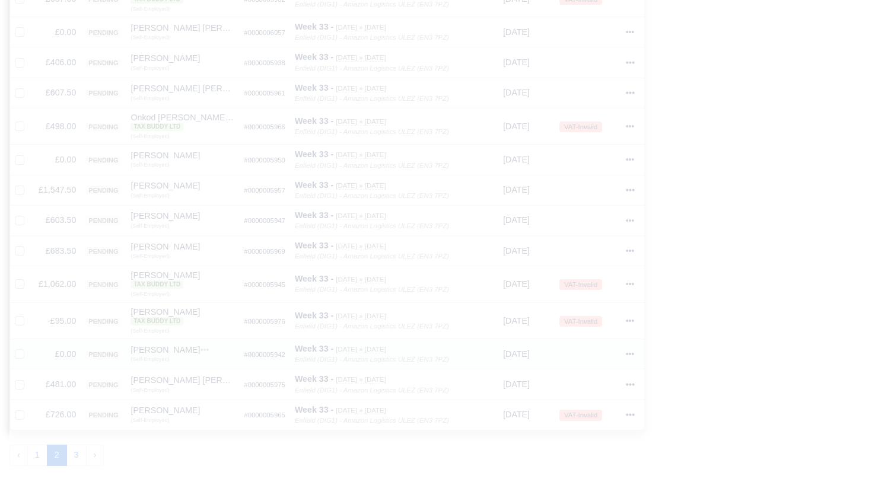
click at [630, 350] on icon at bounding box center [630, 354] width 8 height 8
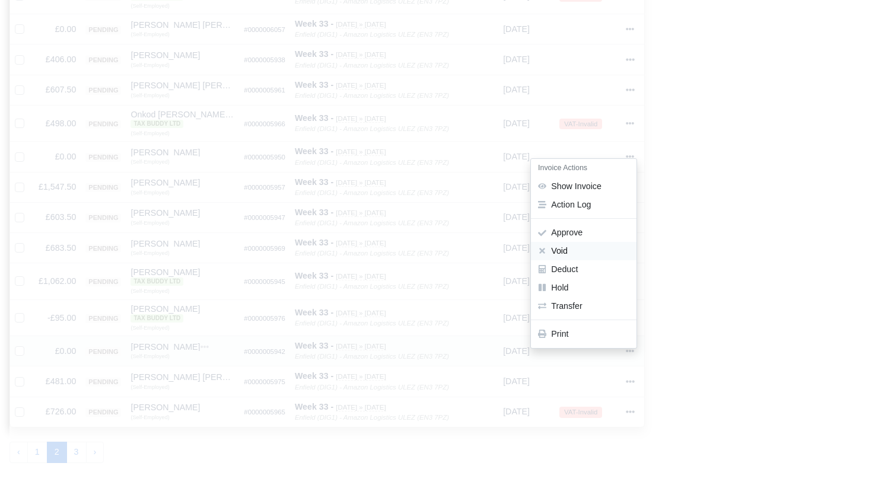
scroll to position [665, 1]
click at [579, 240] on button "Void" at bounding box center [584, 249] width 106 height 18
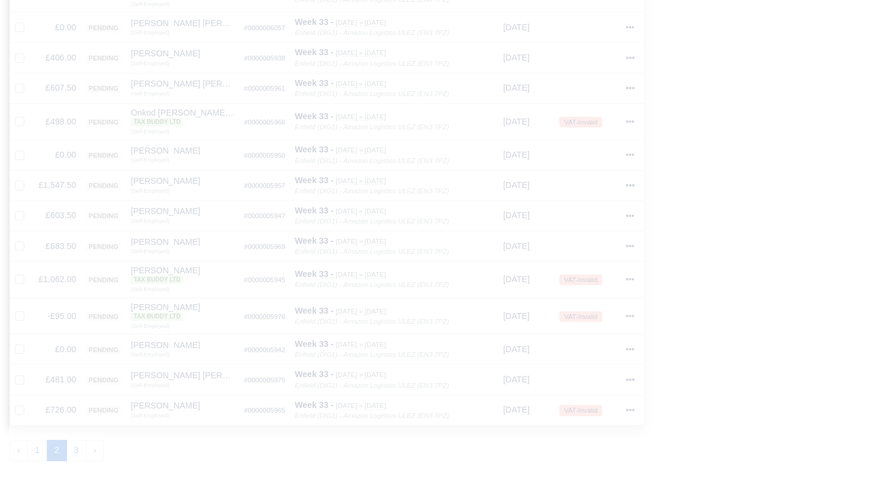
scroll to position [663, 0]
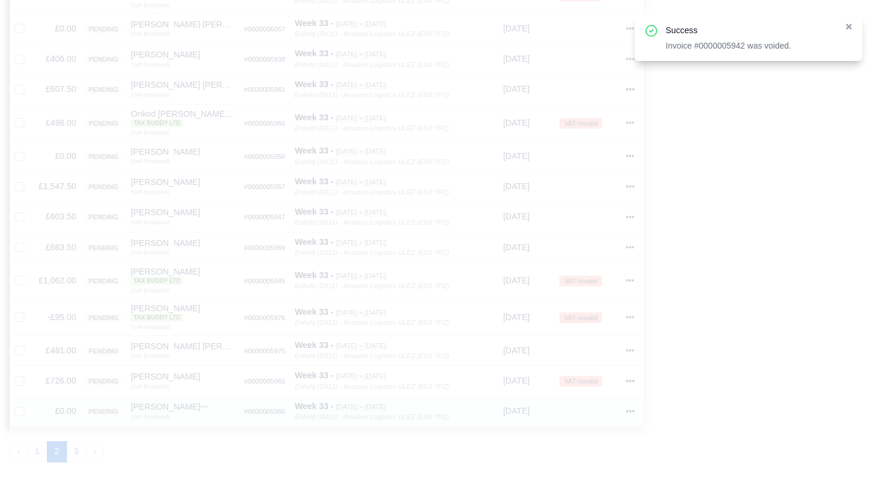
click at [633, 407] on icon at bounding box center [630, 411] width 8 height 8
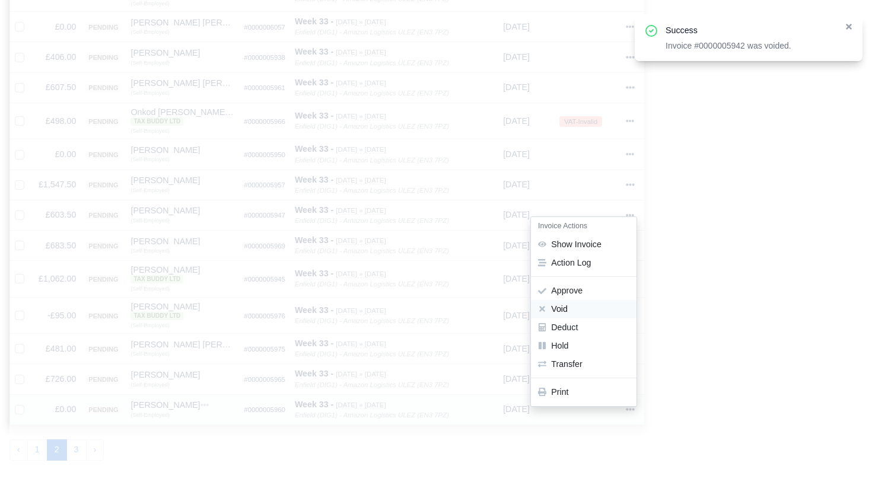
scroll to position [665, 1]
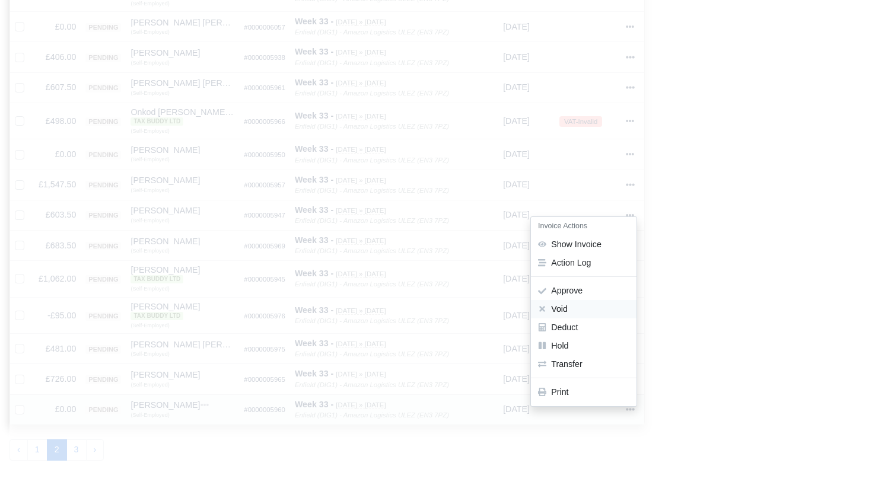
click at [580, 301] on button "Void" at bounding box center [584, 310] width 106 height 18
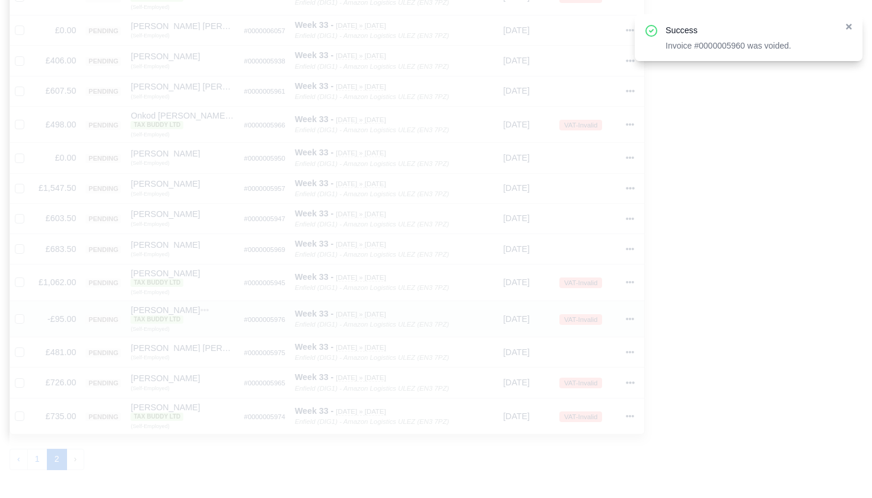
scroll to position [662, 0]
click at [631, 314] on icon at bounding box center [630, 318] width 8 height 8
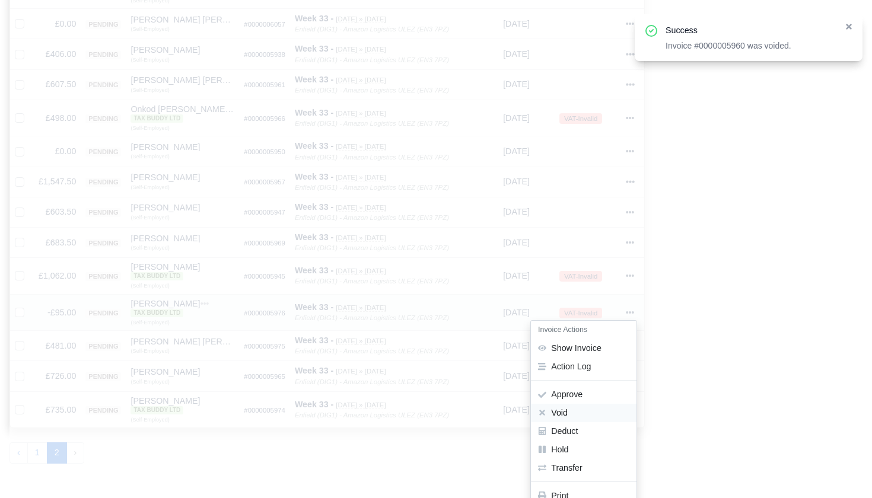
click at [575, 404] on button "Void" at bounding box center [584, 413] width 106 height 18
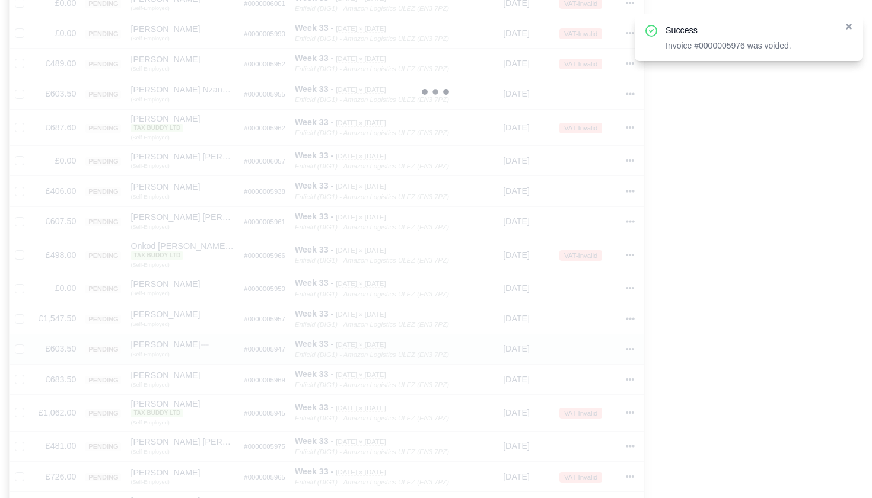
scroll to position [525, 0]
click at [631, 290] on icon at bounding box center [630, 294] width 8 height 8
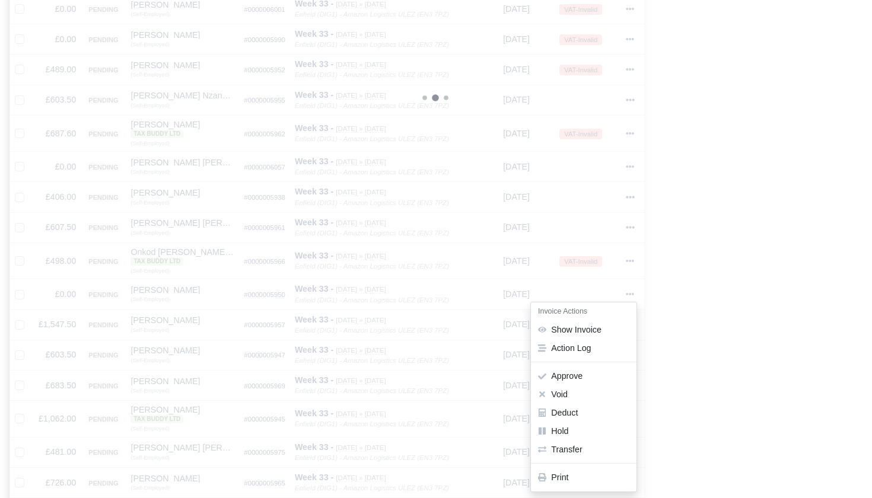
click at [589, 386] on button "Void" at bounding box center [584, 395] width 106 height 18
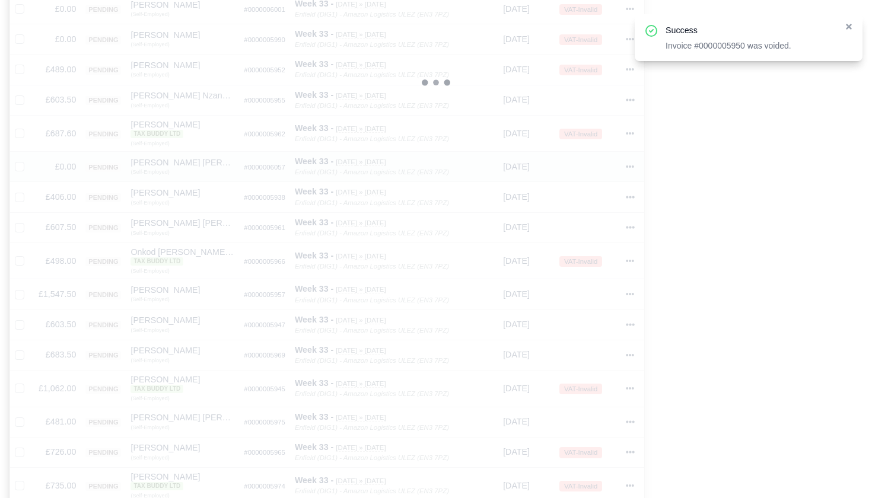
click at [633, 163] on icon at bounding box center [630, 167] width 8 height 8
click at [579, 258] on button "Void" at bounding box center [584, 267] width 106 height 18
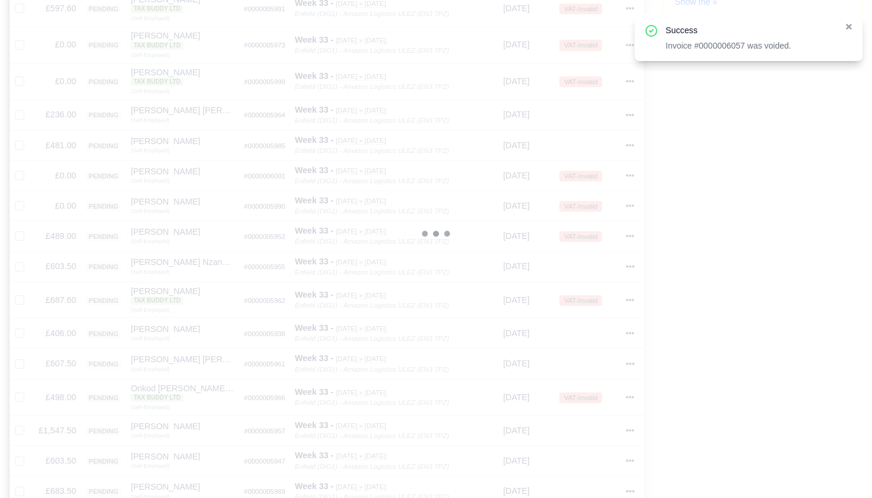
scroll to position [343, 0]
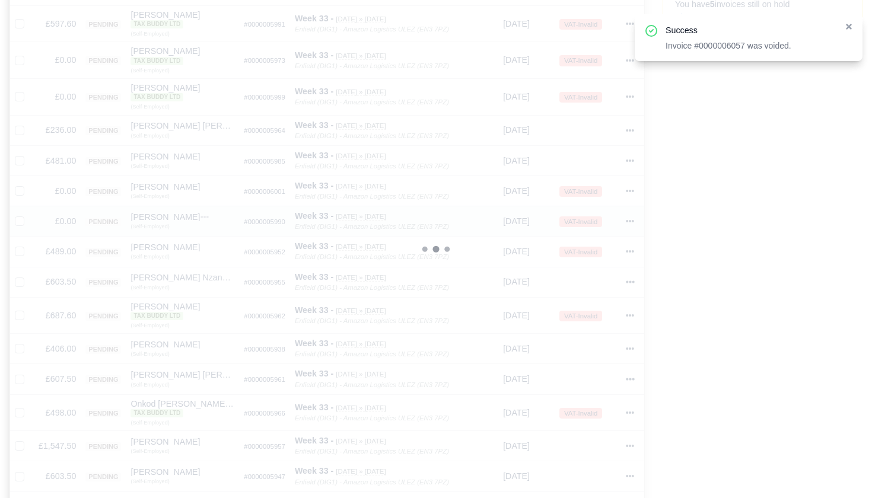
click at [630, 217] on icon at bounding box center [630, 221] width 8 height 8
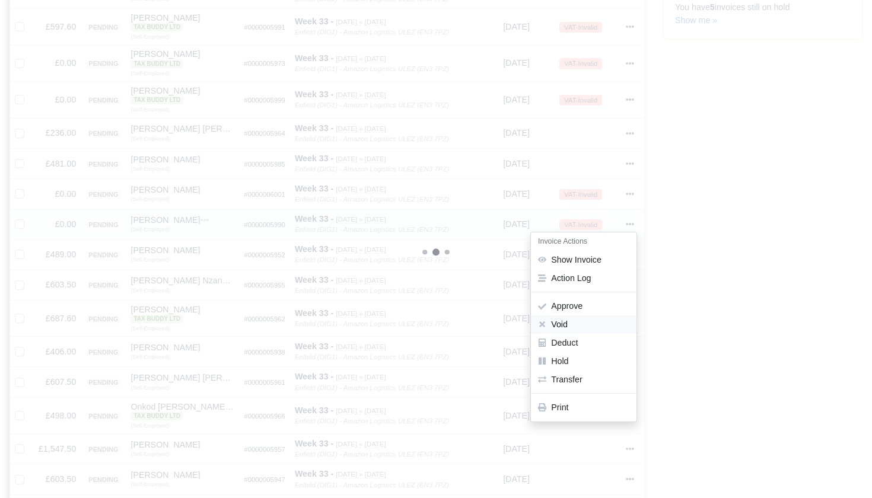
click at [576, 316] on button "Void" at bounding box center [584, 325] width 106 height 18
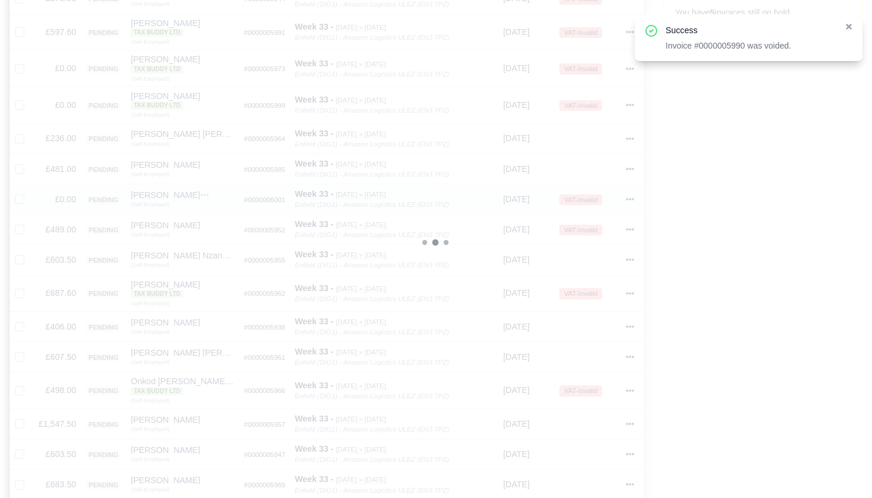
scroll to position [335, 1]
click at [636, 193] on div at bounding box center [633, 200] width 14 height 14
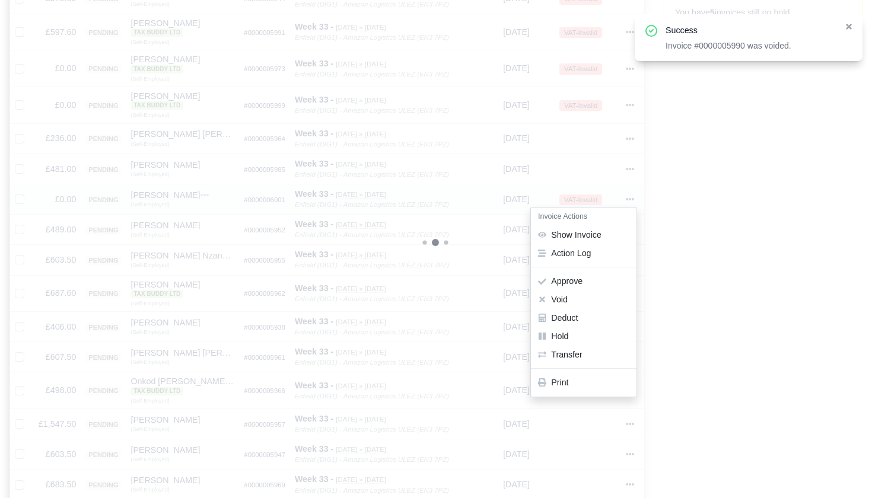
scroll to position [331, 0]
click at [587, 294] on button "Void" at bounding box center [584, 303] width 106 height 18
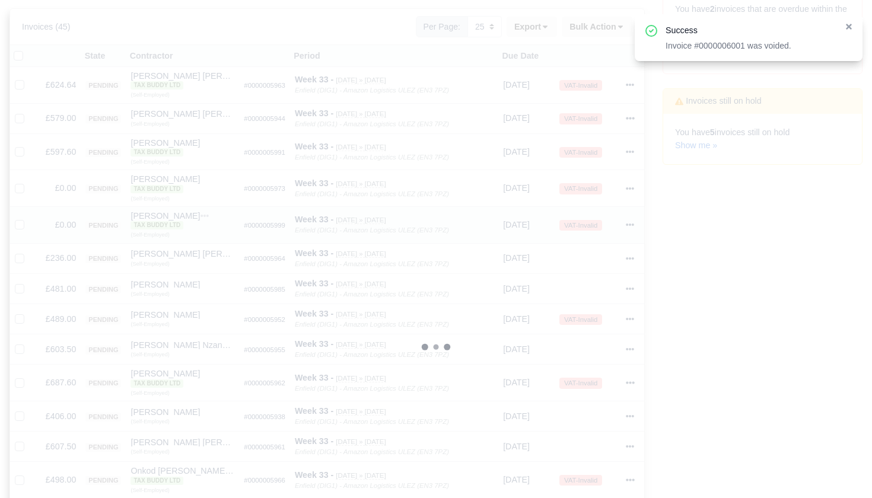
scroll to position [215, 0]
click at [628, 221] on icon at bounding box center [630, 225] width 8 height 8
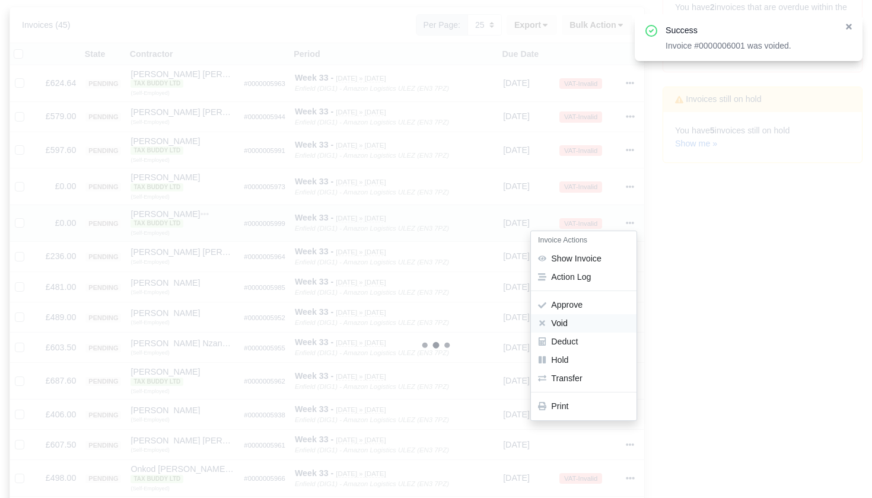
click at [574, 320] on button "Void" at bounding box center [584, 323] width 106 height 18
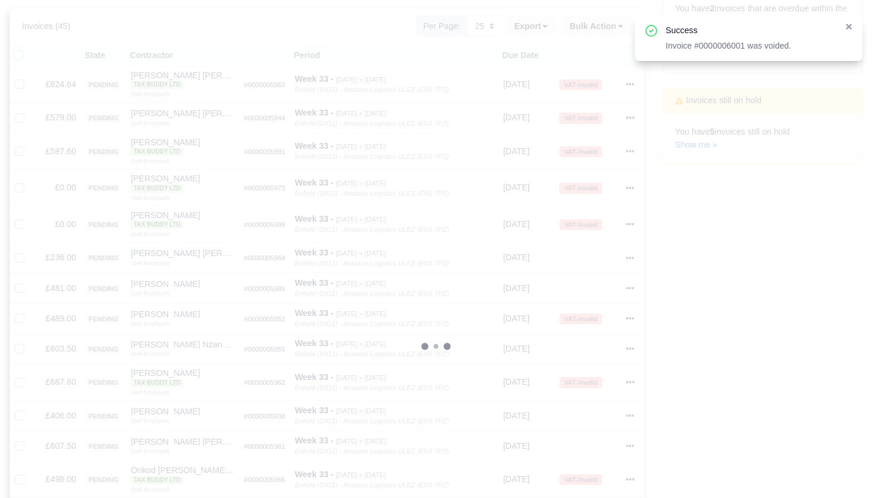
scroll to position [212, 0]
click at [629, 187] on icon at bounding box center [630, 191] width 8 height 8
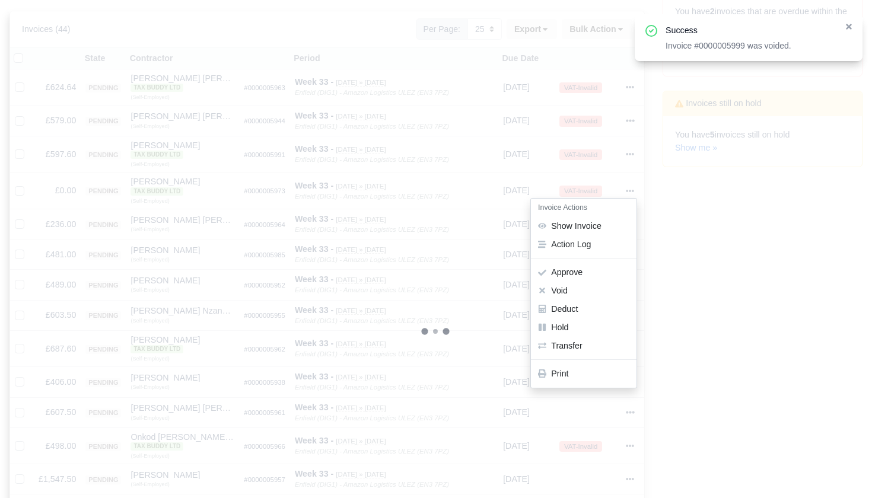
click at [588, 283] on button "Void" at bounding box center [584, 291] width 106 height 18
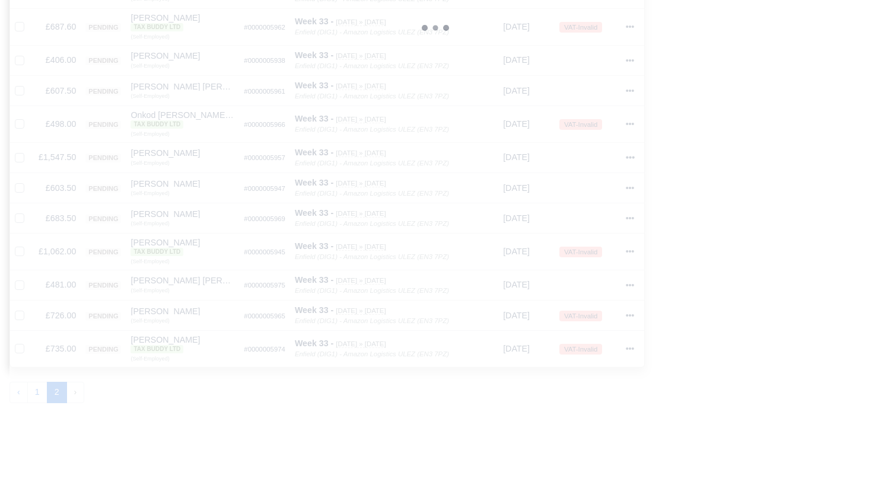
scroll to position [497, 0]
click at [630, 251] on icon at bounding box center [631, 252] width 8 height 2
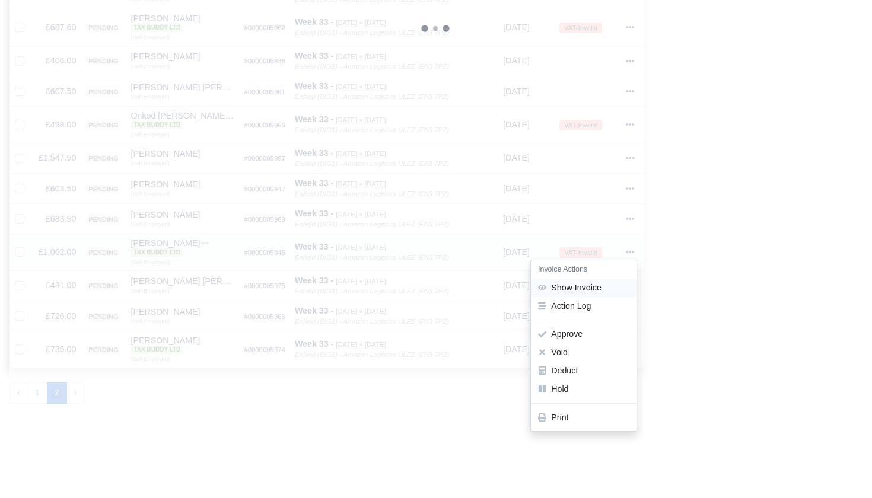
click at [604, 279] on link "Show Invoice" at bounding box center [584, 288] width 106 height 18
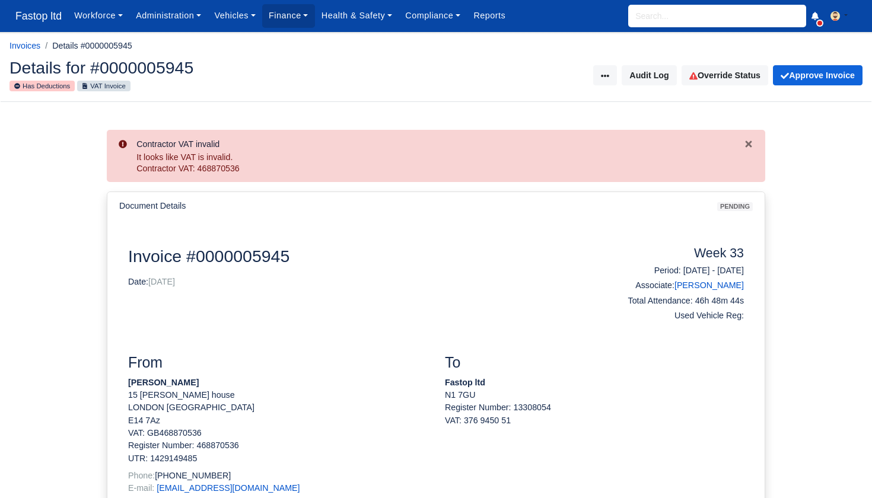
click at [720, 15] on input "search" at bounding box center [717, 16] width 178 height 23
type input "PAVE"
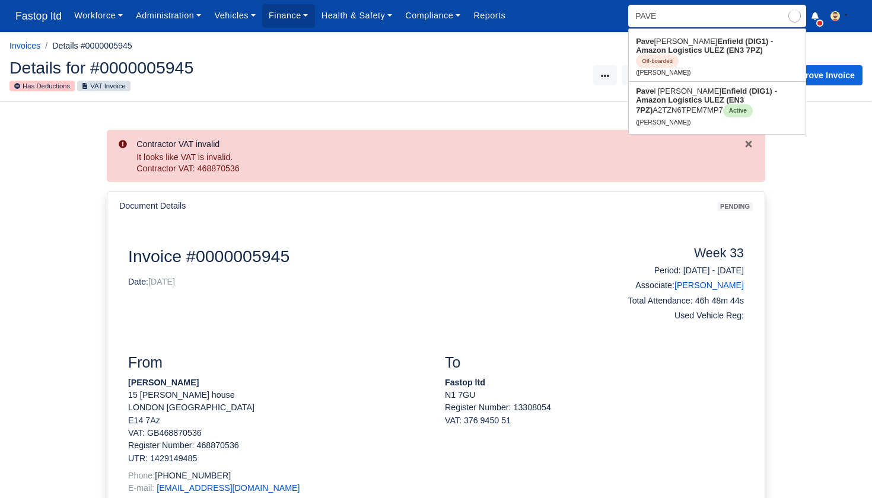
type input "[PERSON_NAME]"
click at [693, 90] on strong "Enfield (DIG1) - Amazon Logistics ULEZ (EN3 7PZ)" at bounding box center [713, 101] width 154 height 28
type input "[PERSON_NAME]"
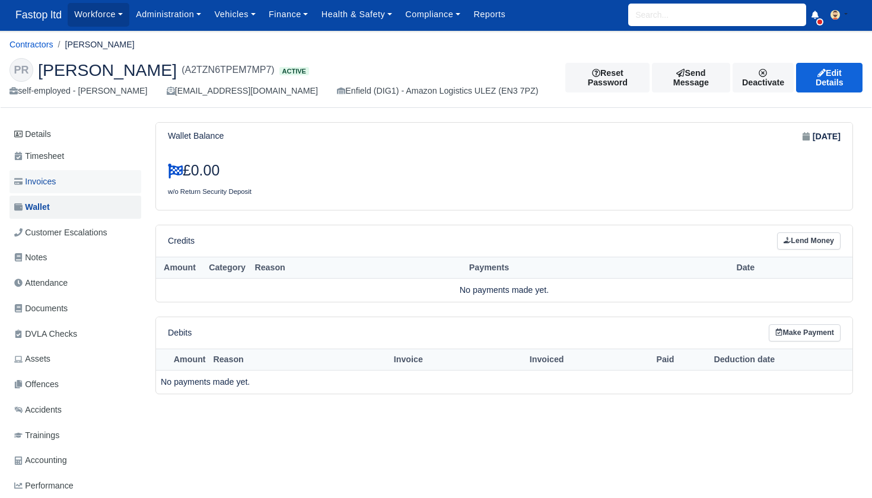
scroll to position [3, 1]
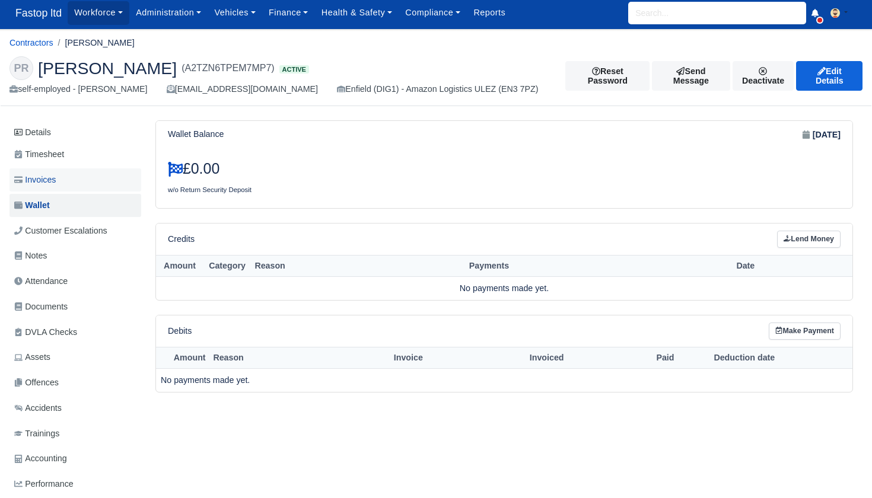
click at [54, 177] on span "Invoices" at bounding box center [35, 180] width 42 height 14
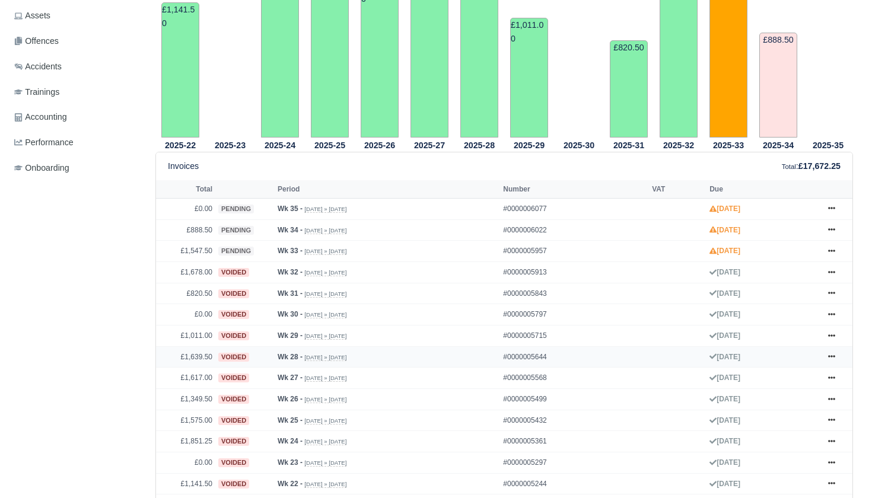
scroll to position [476, 0]
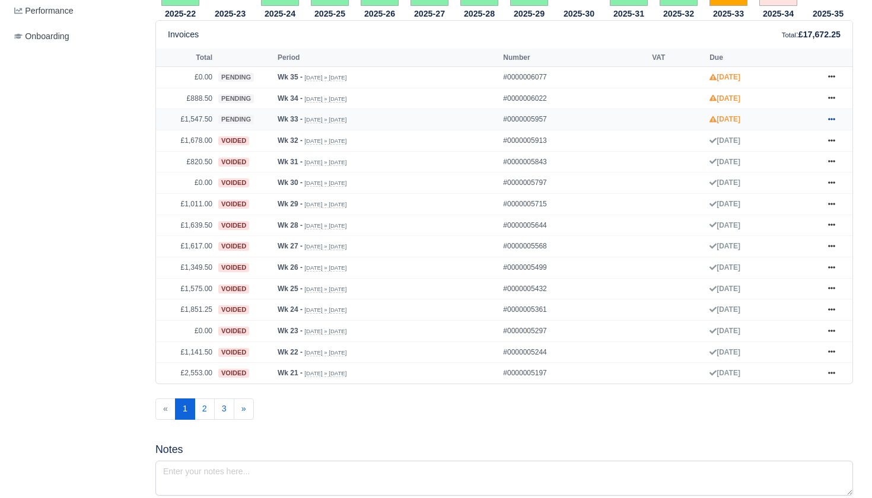
click at [836, 127] on link at bounding box center [832, 119] width 18 height 15
click at [783, 153] on link "Show Invoice" at bounding box center [788, 140] width 106 height 25
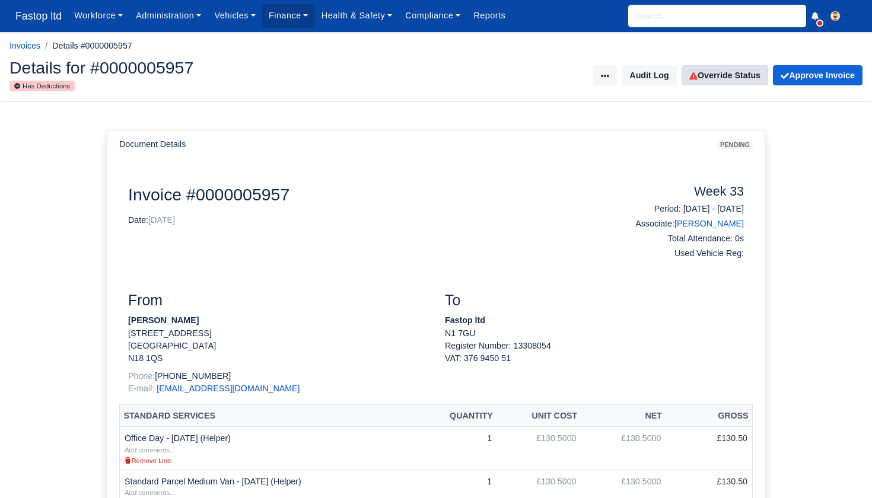
click at [700, 70] on link "Override Status" at bounding box center [725, 75] width 87 height 20
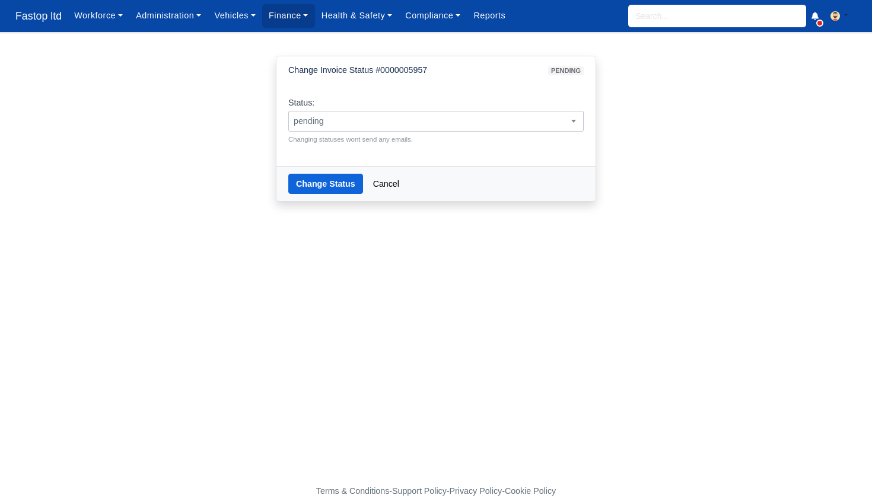
click at [557, 118] on span "pending" at bounding box center [436, 121] width 294 height 15
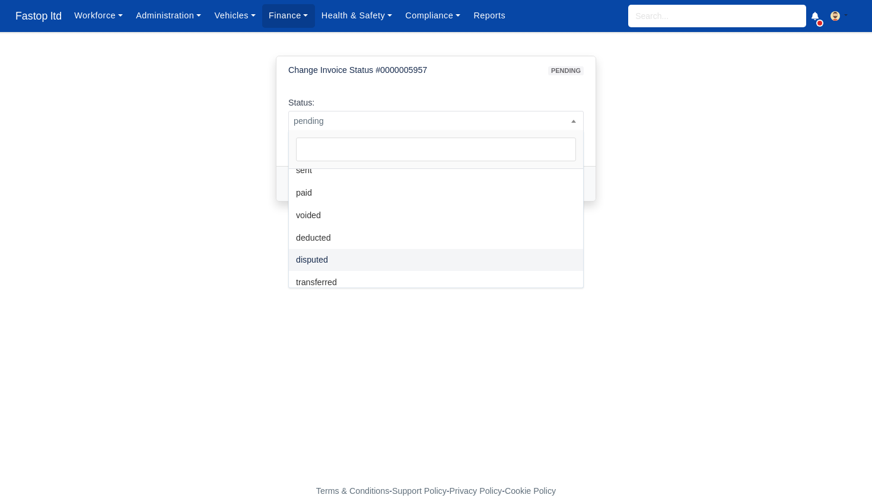
scroll to position [77, 0]
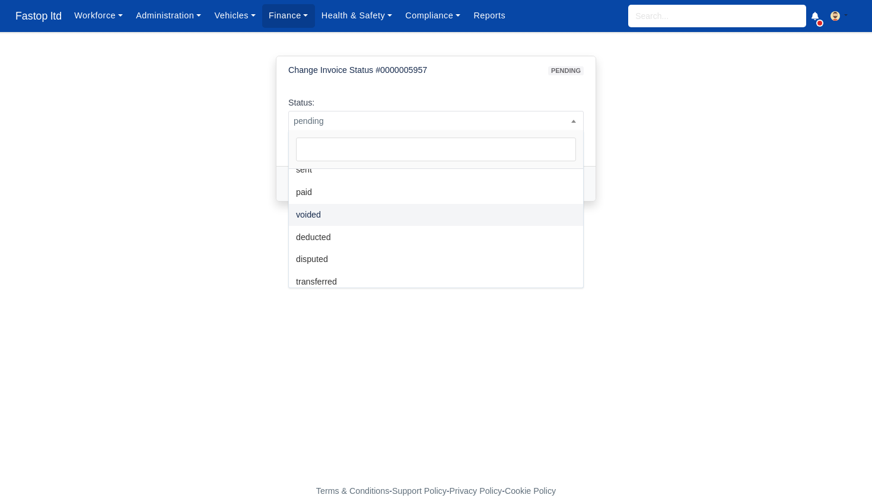
select select "voided"
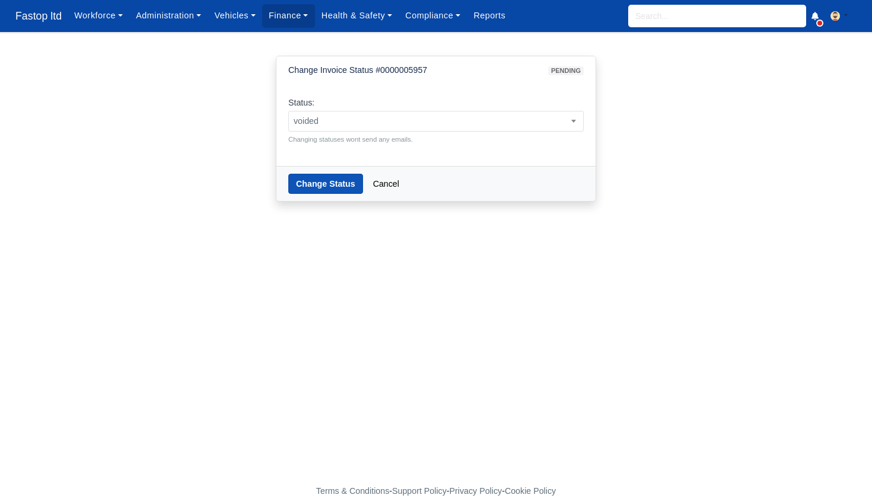
click at [320, 182] on button "Change Status" at bounding box center [325, 184] width 75 height 20
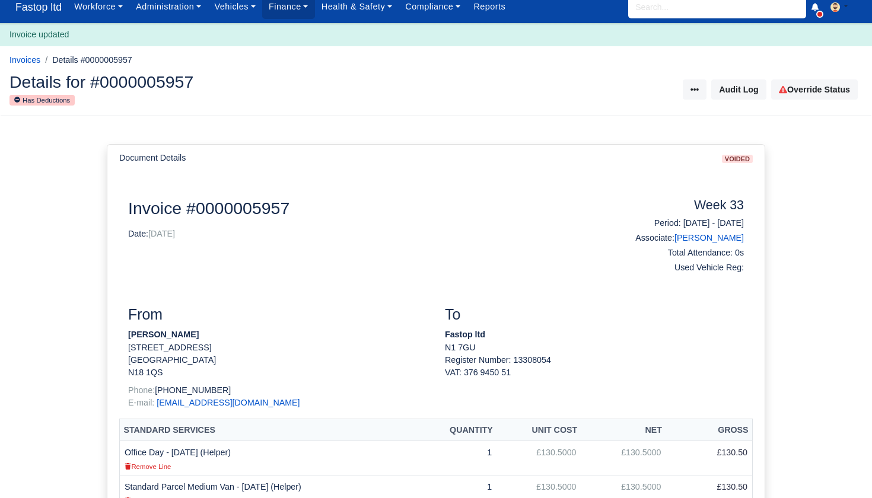
scroll to position [9, 0]
click at [660, 11] on input "search" at bounding box center [717, 7] width 178 height 23
type input "ELVIS"
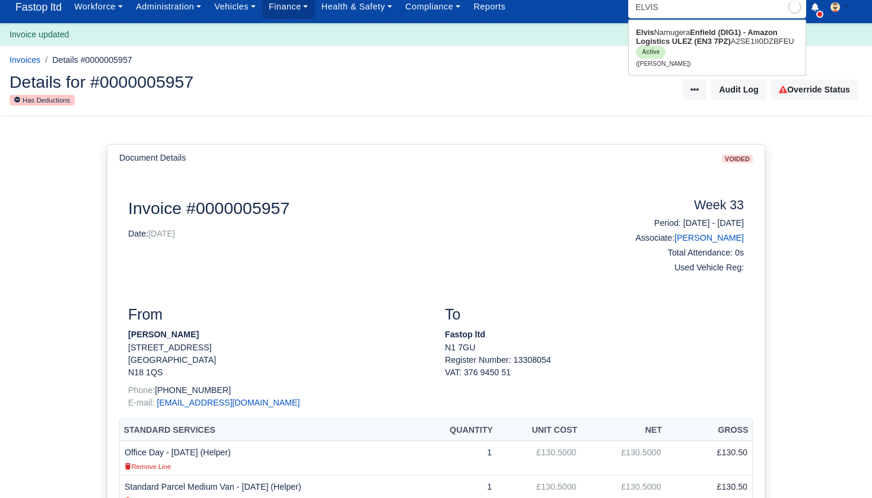
type input "[PERSON_NAME]"
click at [701, 37] on strong "Enfield (DIG1) - Amazon Logistics ULEZ (EN3 7PZ)" at bounding box center [707, 37] width 142 height 18
type input "[PERSON_NAME]"
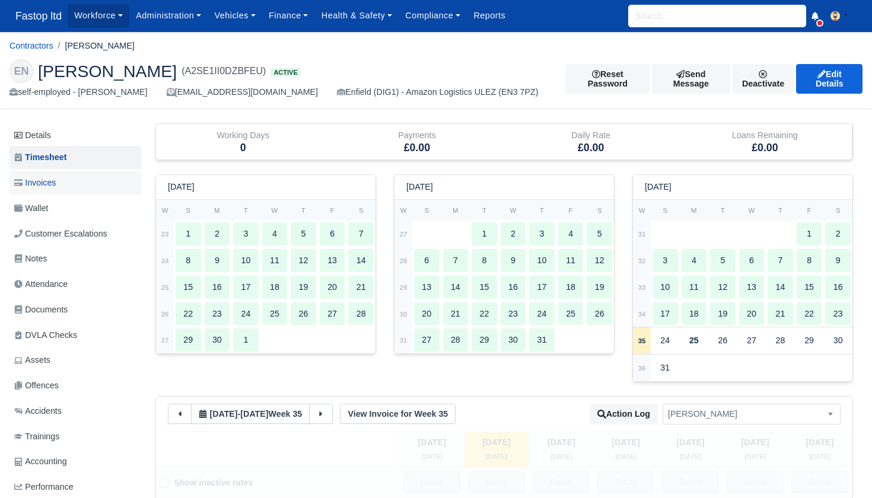
click at [56, 186] on span "Invoices" at bounding box center [35, 183] width 42 height 14
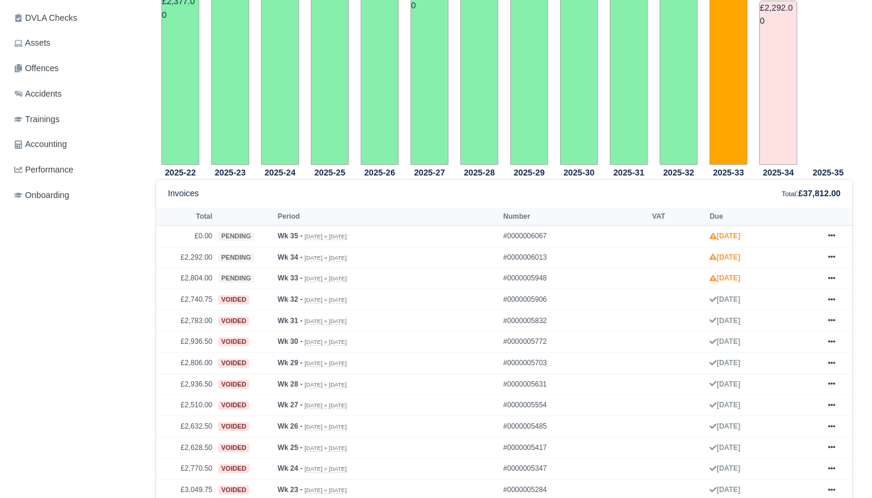
scroll to position [342, 0]
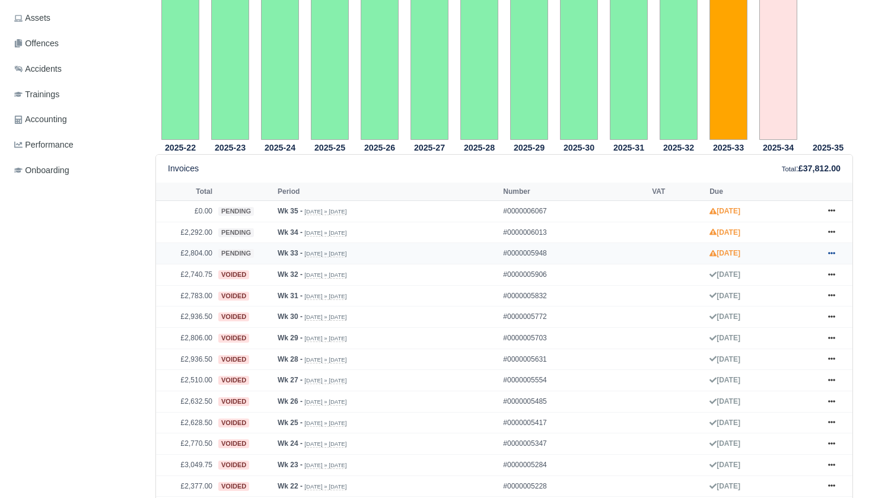
click at [834, 255] on icon at bounding box center [831, 253] width 7 height 2
click at [772, 287] on link "Show Invoice" at bounding box center [788, 274] width 106 height 25
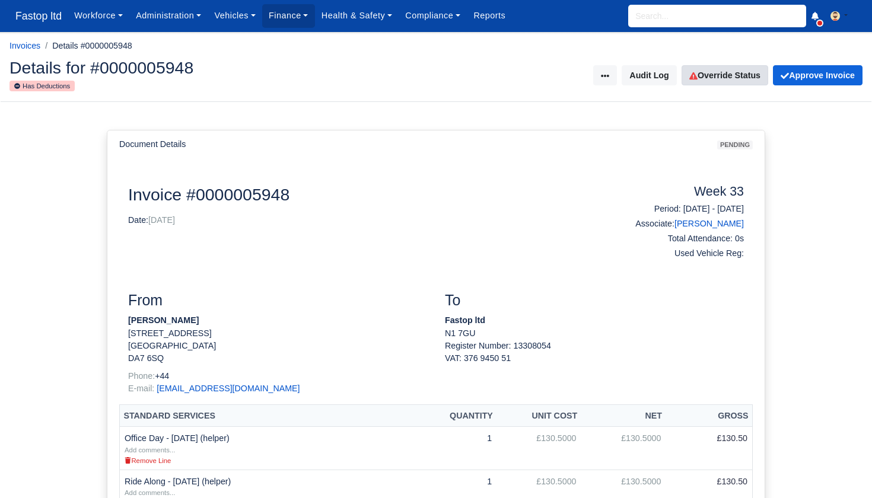
click at [722, 72] on link "Override Status" at bounding box center [725, 75] width 87 height 20
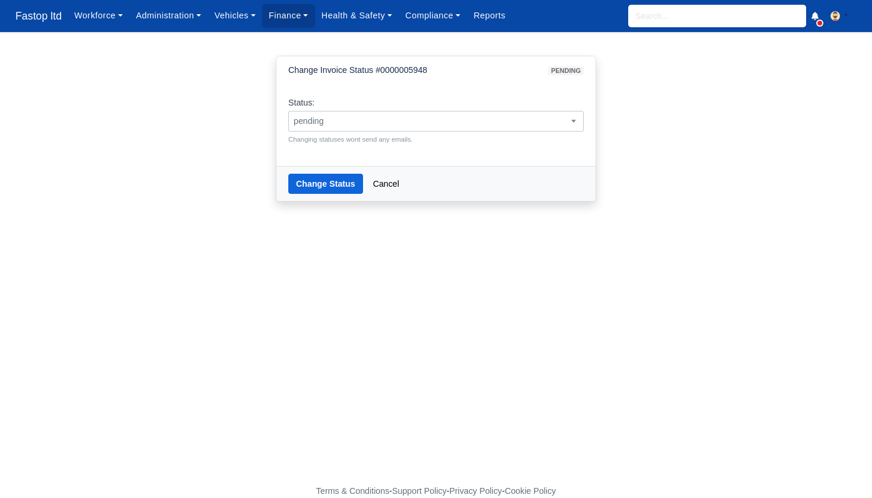
click at [469, 126] on span "pending" at bounding box center [436, 121] width 294 height 15
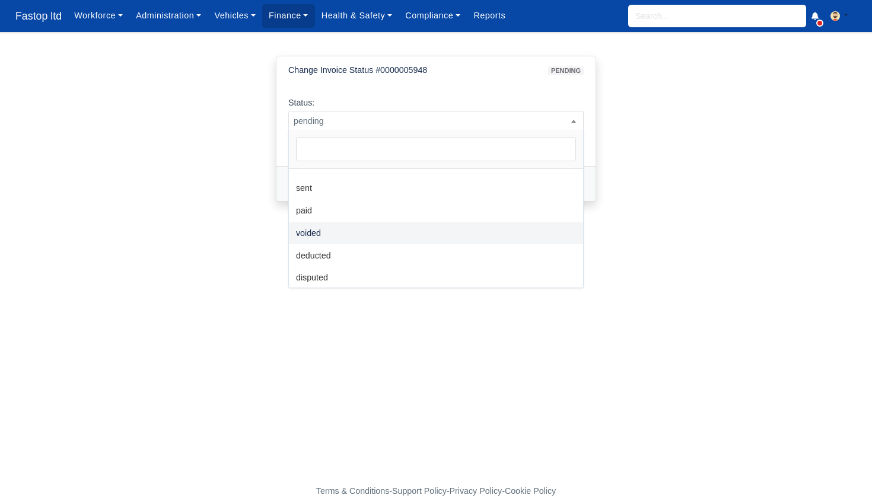
scroll to position [59, 0]
select select "voided"
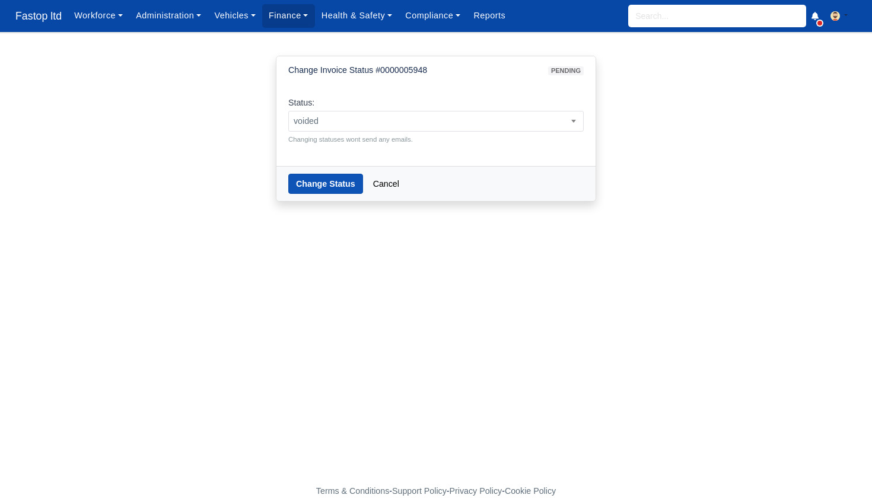
click at [319, 186] on button "Change Status" at bounding box center [325, 184] width 75 height 20
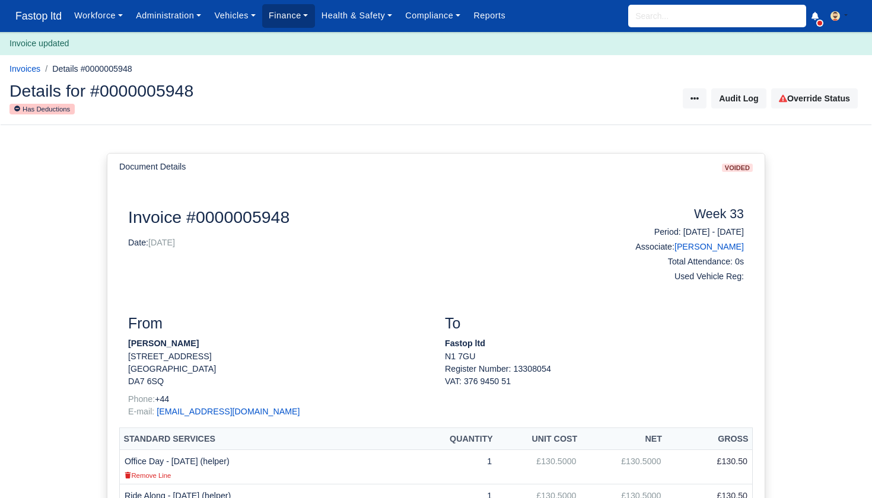
click at [293, 14] on link "Finance" at bounding box center [288, 15] width 53 height 23
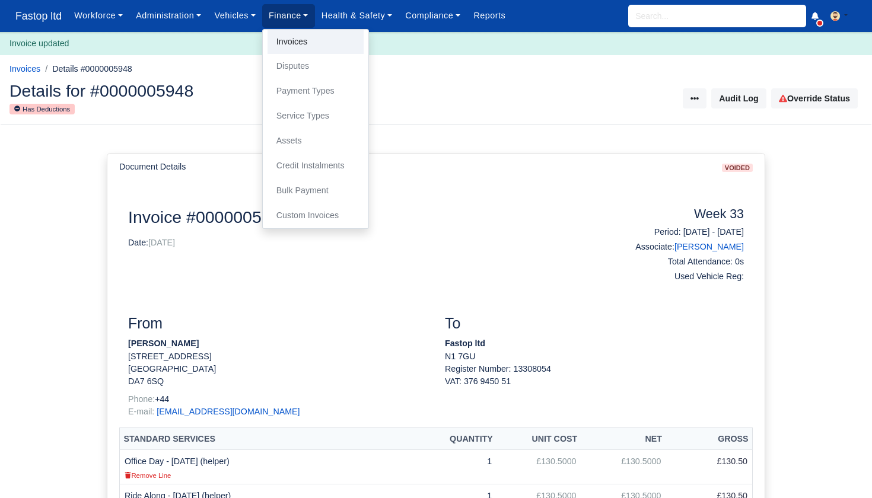
click at [298, 52] on link "Invoices" at bounding box center [316, 42] width 96 height 25
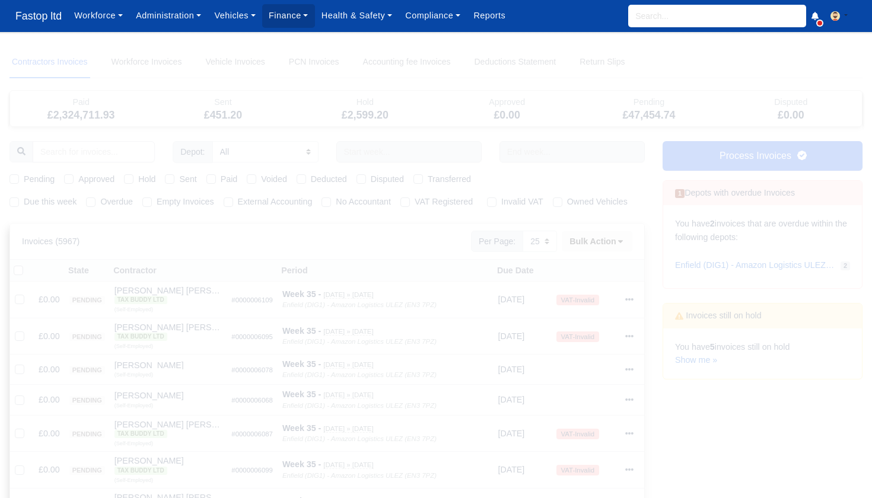
select select "25"
click at [406, 153] on input "text" at bounding box center [408, 151] width 145 height 21
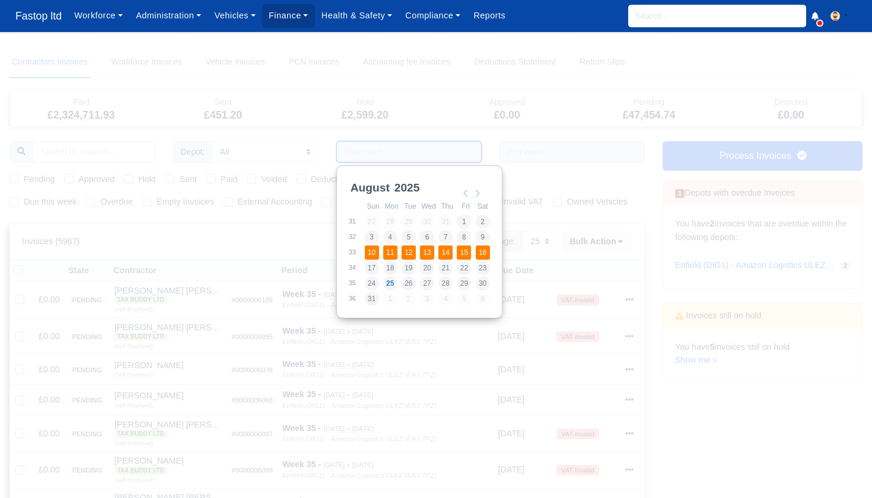
click at [381, 255] on td "10" at bounding box center [373, 252] width 18 height 15
type input "[DATE] - [DATE]"
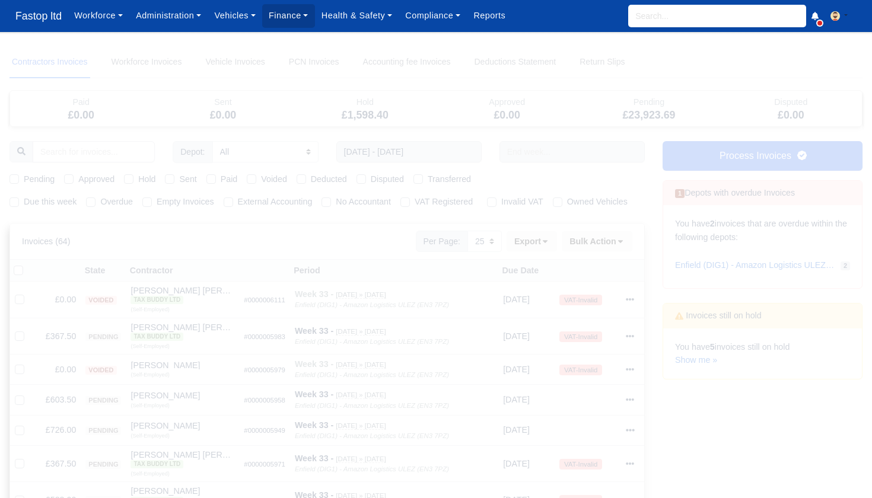
click at [24, 179] on label "Pending" at bounding box center [39, 180] width 31 height 14
click at [17, 179] on input "Pending" at bounding box center [13, 177] width 9 height 9
checkbox input "true"
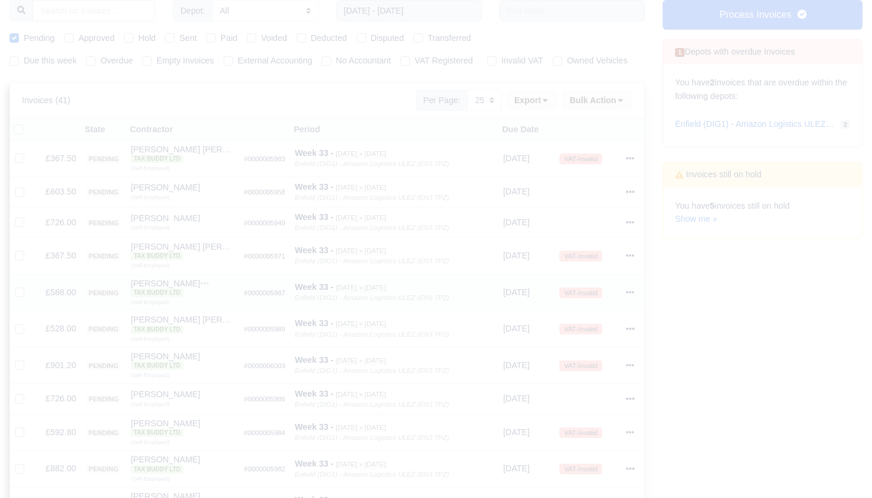
scroll to position [133, 0]
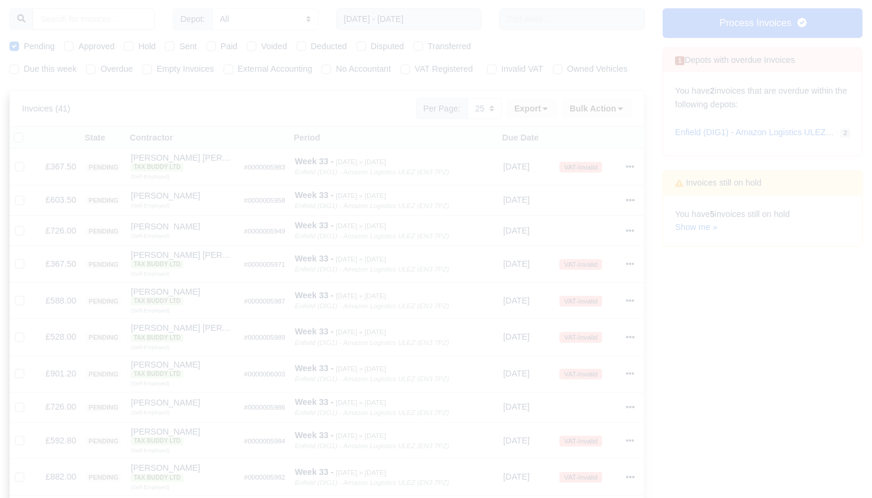
drag, startPoint x: 19, startPoint y: 135, endPoint x: 48, endPoint y: 139, distance: 29.3
click at [28, 131] on label at bounding box center [28, 131] width 0 height 0
click at [19, 135] on input "checkbox" at bounding box center [18, 135] width 9 height 9
checkbox input "true"
click at [621, 116] on button "Bulk Action" at bounding box center [597, 108] width 71 height 20
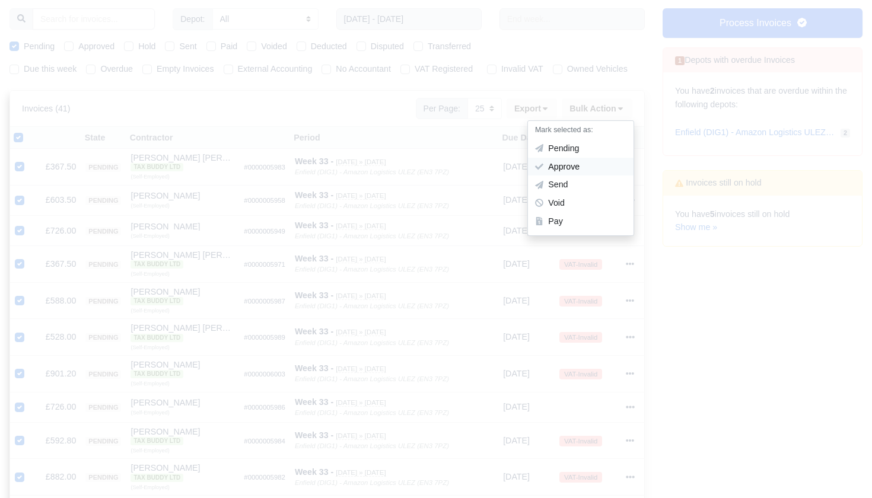
click at [584, 160] on div "Approve" at bounding box center [581, 167] width 106 height 18
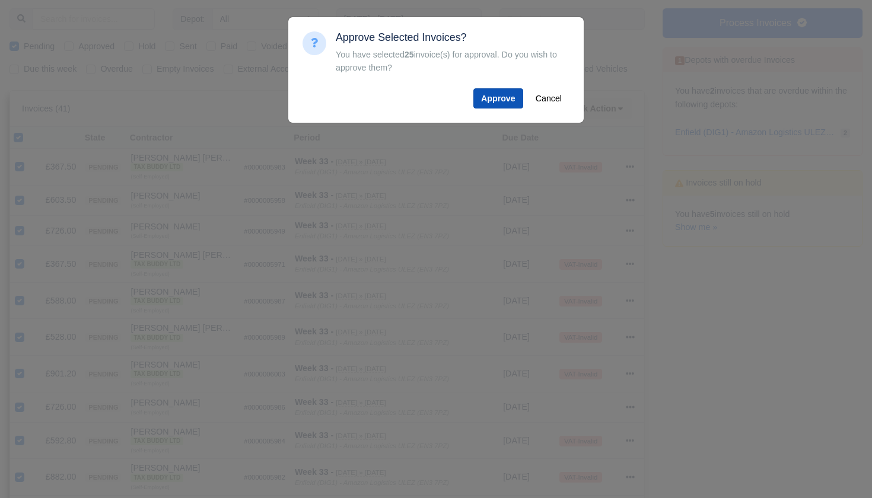
click at [506, 93] on button "Approve" at bounding box center [498, 98] width 50 height 20
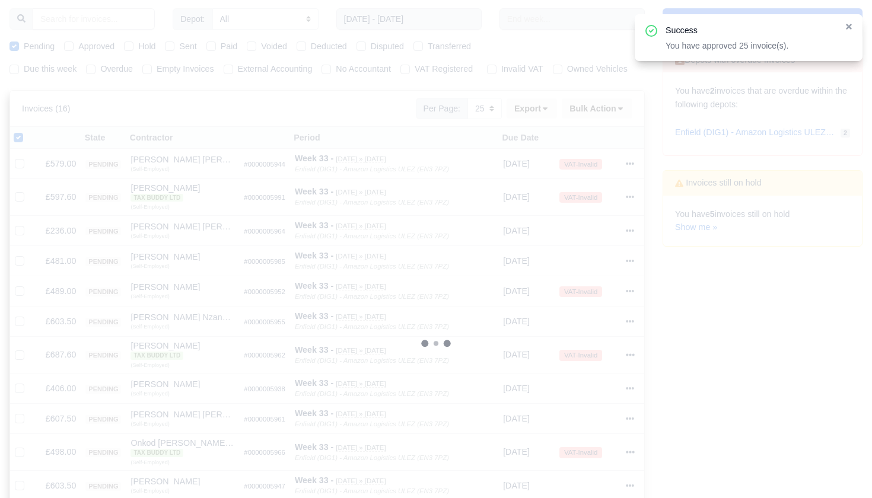
click at [28, 131] on label at bounding box center [28, 131] width 0 height 0
click at [23, 136] on input "checkbox" at bounding box center [18, 135] width 9 height 9
checkbox input "false"
click at [28, 131] on label at bounding box center [28, 131] width 0 height 0
click at [21, 138] on input "checkbox" at bounding box center [18, 135] width 9 height 9
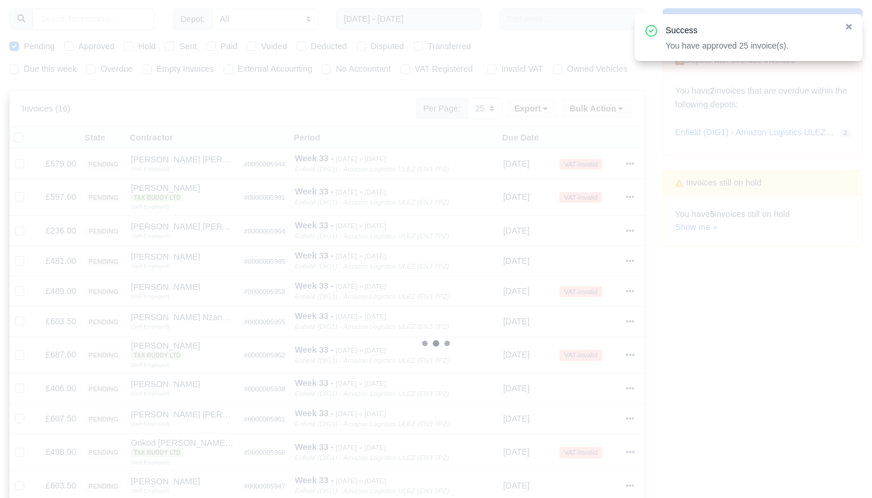
checkbox input "true"
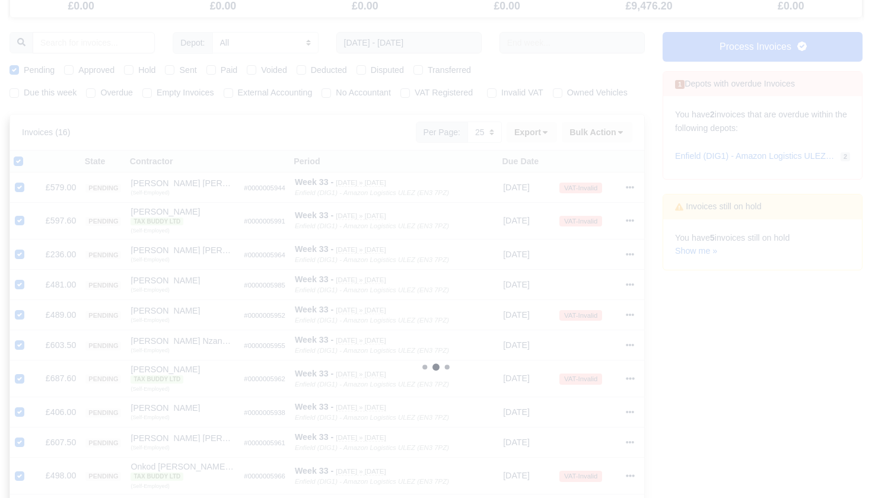
scroll to position [99, 0]
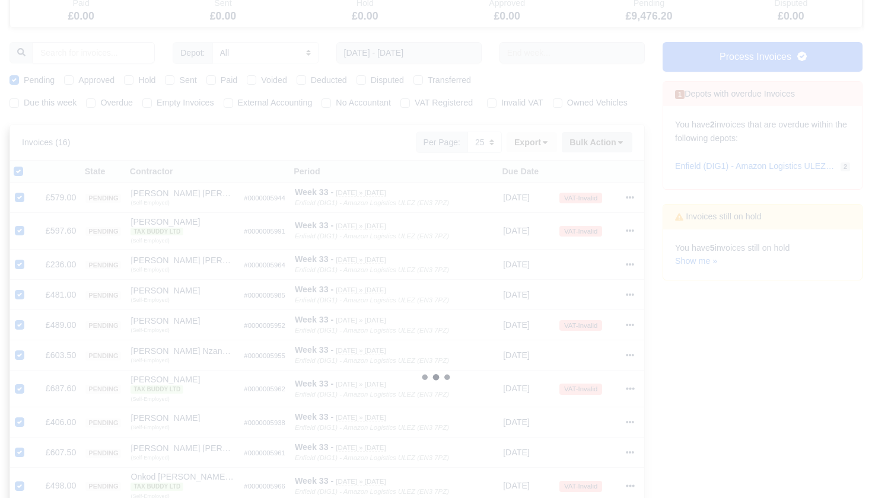
click at [619, 142] on icon at bounding box center [620, 143] width 5 height 3
click at [571, 199] on div "Approve" at bounding box center [581, 201] width 106 height 18
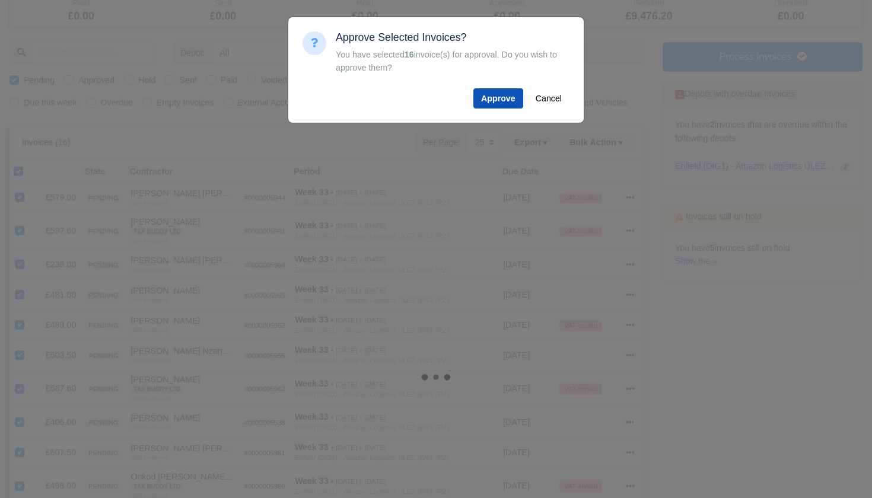
click at [489, 100] on button "Approve" at bounding box center [498, 98] width 50 height 20
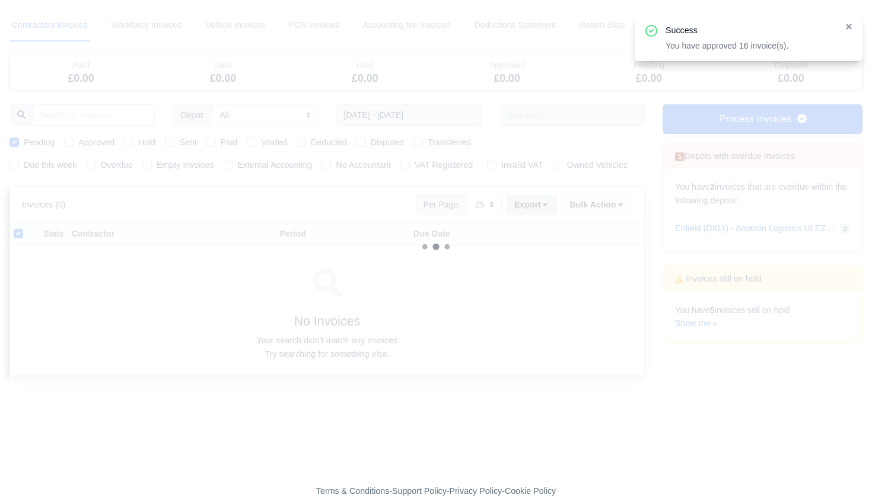
scroll to position [30, 0]
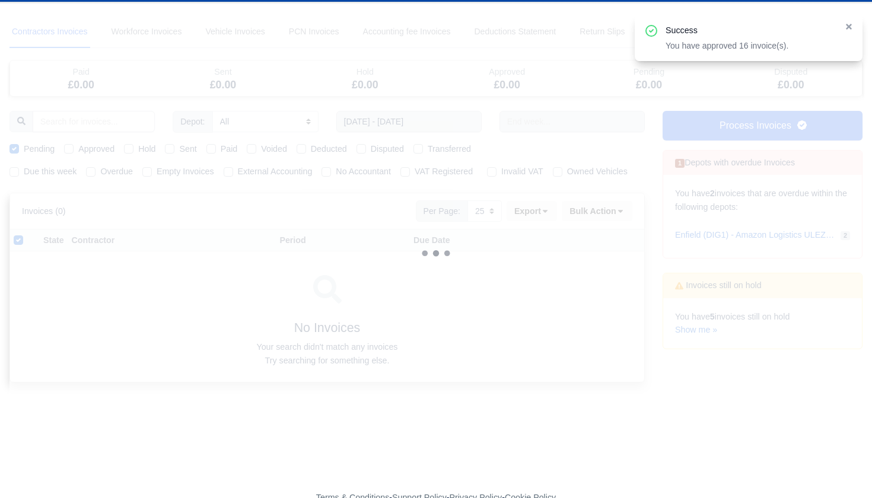
drag, startPoint x: 69, startPoint y: 149, endPoint x: 51, endPoint y: 192, distance: 46.8
click at [78, 149] on label "Approved" at bounding box center [96, 149] width 36 height 14
click at [69, 149] on input "Approved" at bounding box center [68, 146] width 9 height 9
checkbox input "true"
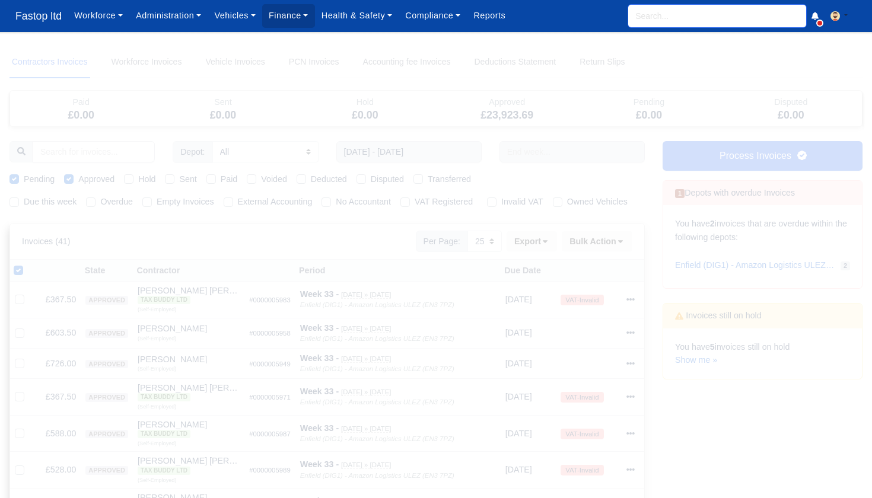
click at [684, 11] on input "search" at bounding box center [717, 16] width 178 height 23
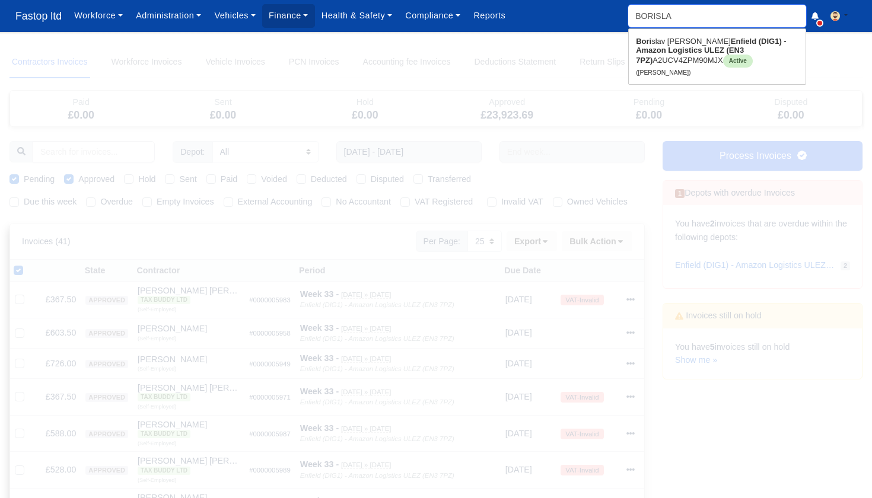
type input "[PERSON_NAME]"
click at [681, 55] on strong "Enfield (DIG1) - Amazon Logistics ULEZ (EN3 7PZ)" at bounding box center [711, 51] width 150 height 28
type input "[PERSON_NAME]"
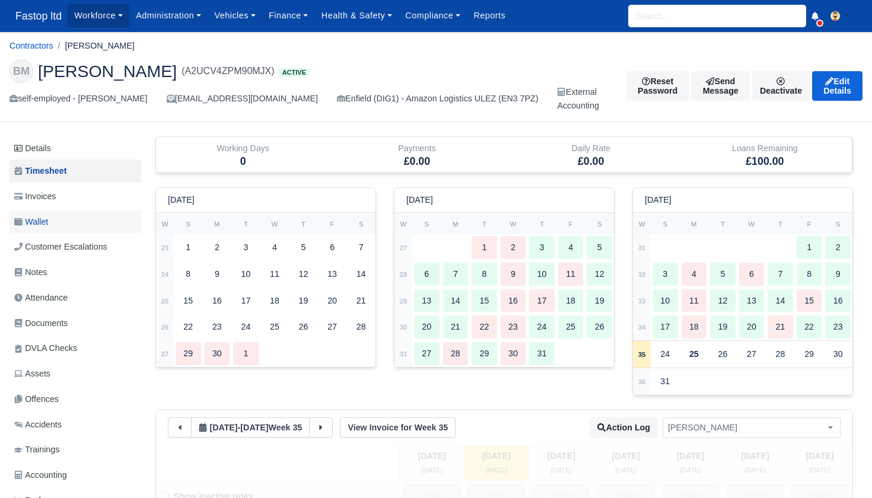
scroll to position [3, 1]
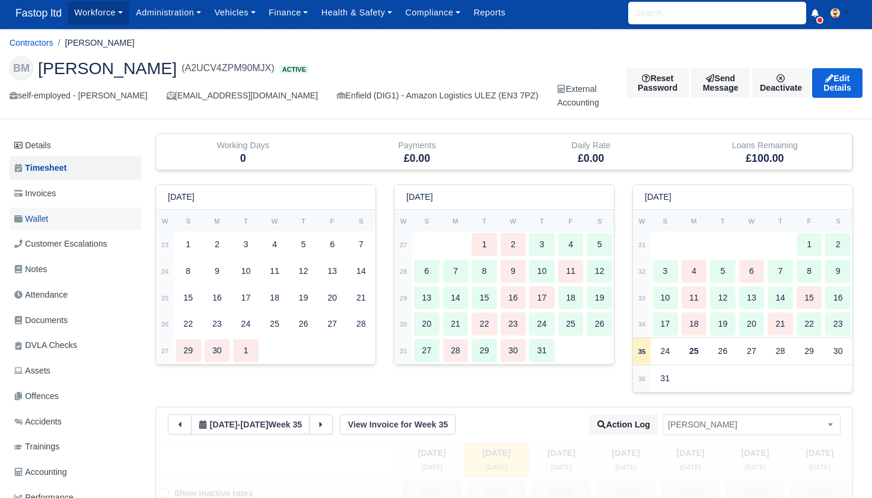
click at [45, 218] on span "Wallet" at bounding box center [31, 219] width 34 height 14
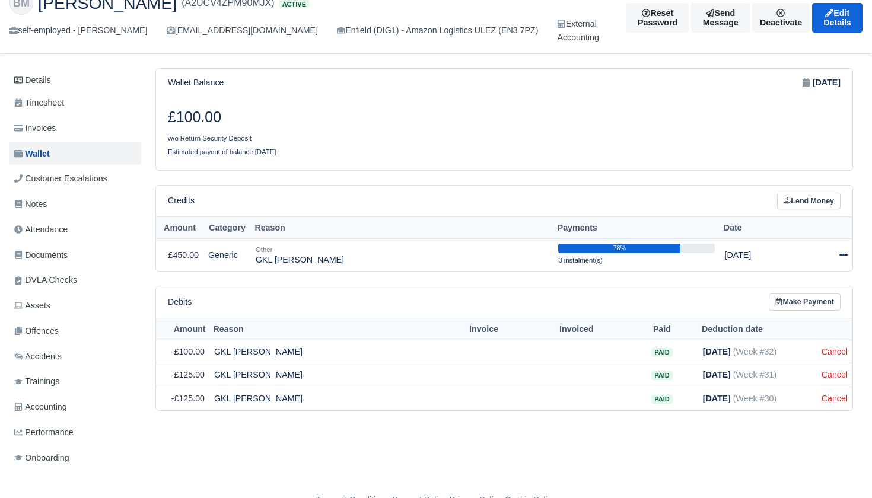
scroll to position [68, 0]
click at [844, 252] on icon at bounding box center [844, 256] width 8 height 8
click at [783, 287] on button "Make Payment" at bounding box center [801, 291] width 106 height 18
select select "2118"
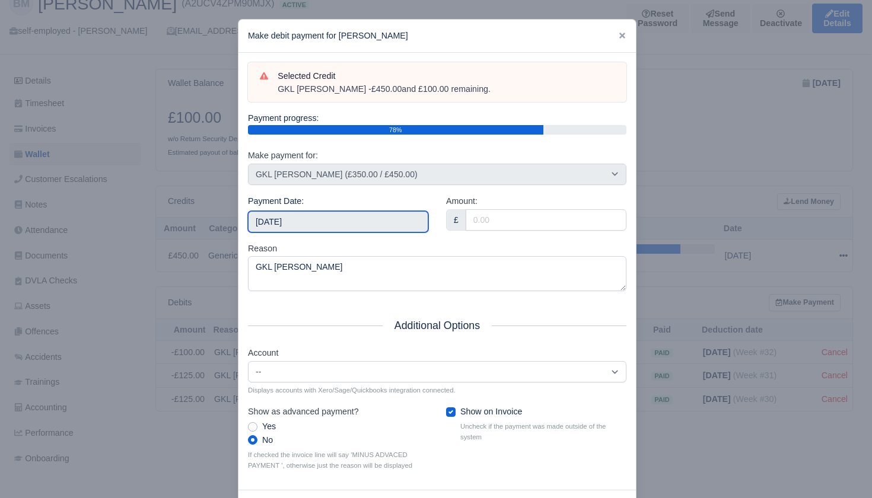
drag, startPoint x: 341, startPoint y: 219, endPoint x: 350, endPoint y: 219, distance: 9.5
click at [341, 219] on input "[DATE]" at bounding box center [338, 221] width 180 height 21
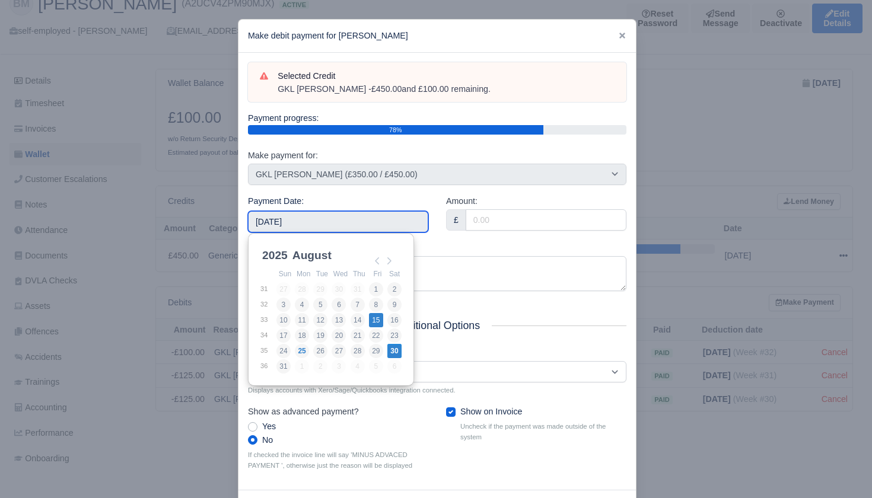
type input "[DATE]"
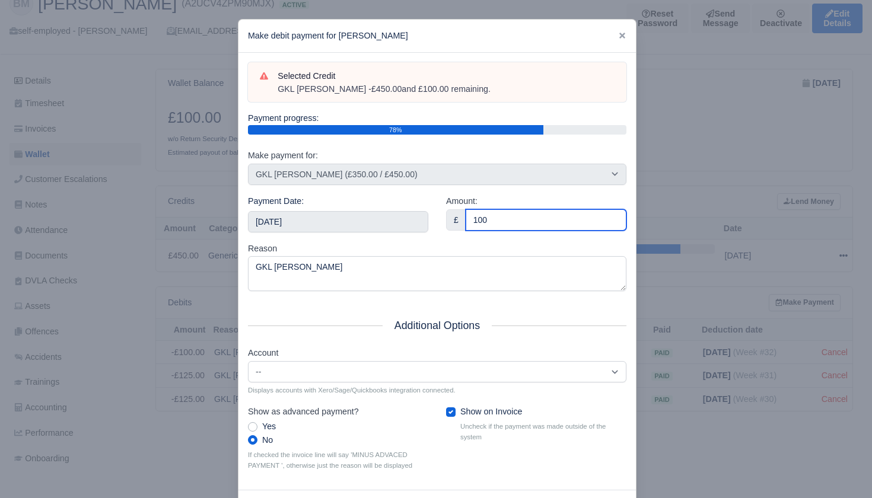
type input "100"
drag, startPoint x: 394, startPoint y: 236, endPoint x: 402, endPoint y: 240, distance: 8.8
click at [394, 236] on div "Payment Date: [DATE]" at bounding box center [338, 218] width 198 height 47
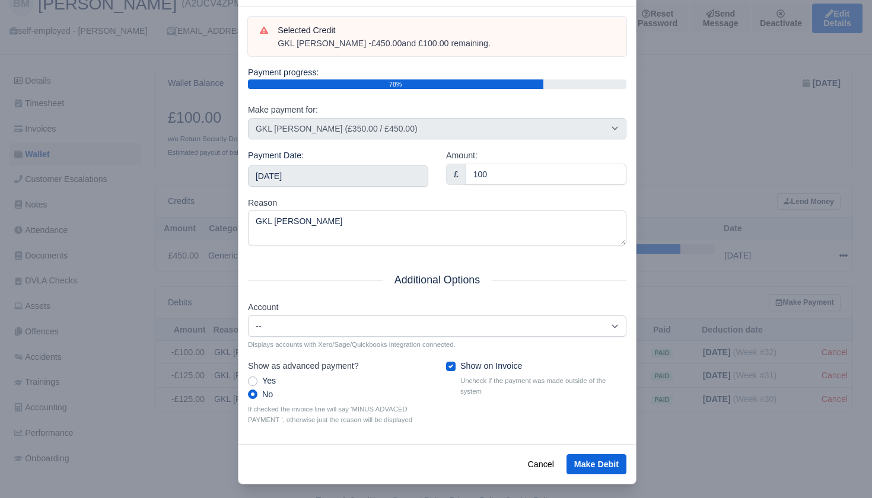
scroll to position [45, 0]
click at [460, 363] on label "Show on Invoice" at bounding box center [491, 367] width 62 height 14
click at [448, 363] on input "Show on Invoice" at bounding box center [450, 364] width 9 height 9
checkbox input "false"
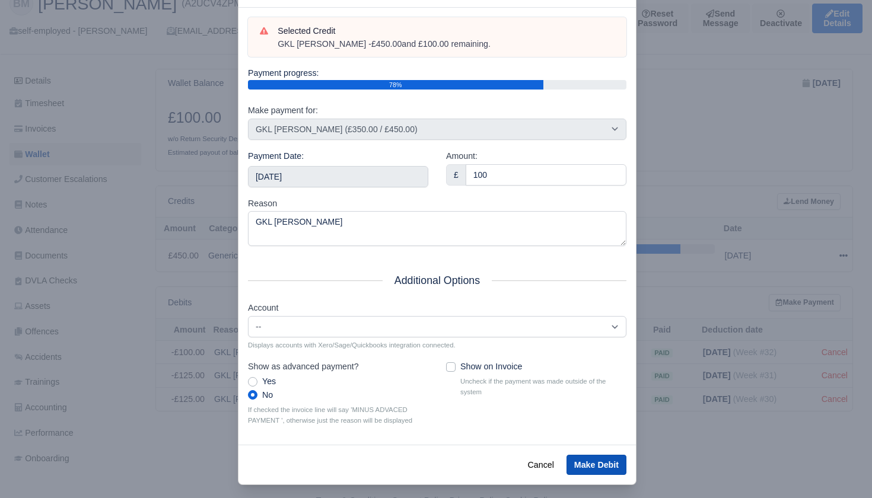
click at [599, 457] on button "Make Debit" at bounding box center [597, 465] width 60 height 20
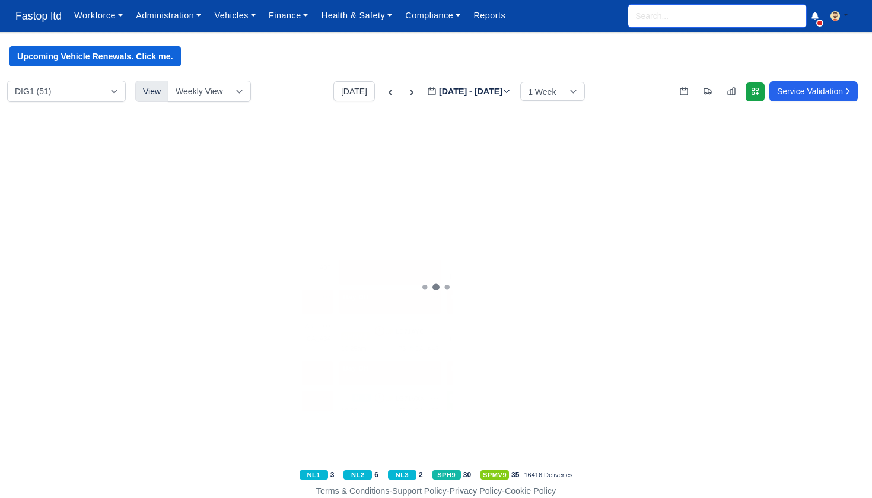
click at [692, 15] on input "search" at bounding box center [717, 16] width 178 height 23
click at [389, 91] on icon at bounding box center [391, 93] width 4 height 6
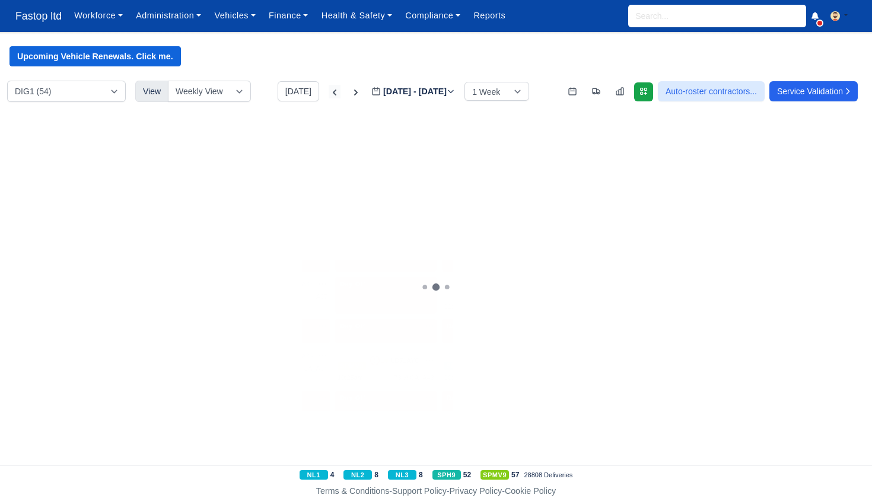
click at [329, 91] on icon at bounding box center [335, 93] width 12 height 12
type input "[DATE]"
click at [51, 171] on input "search" at bounding box center [71, 167] width 133 height 21
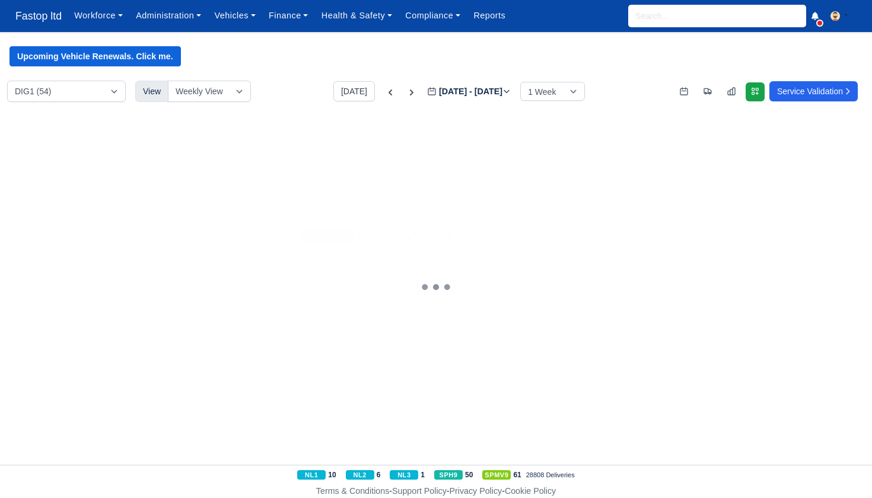
type input "[PERSON_NAME]"
click at [196, 209] on div "4 SPMV9 🚚 [DL73TTJ]" at bounding box center [204, 204] width 100 height 32
select select "1"
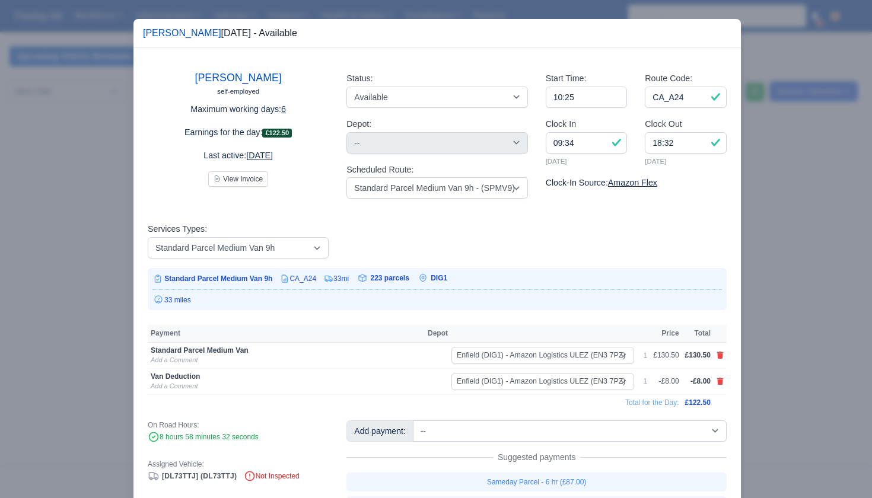
scroll to position [0, 1]
click at [718, 352] on icon at bounding box center [720, 355] width 7 height 7
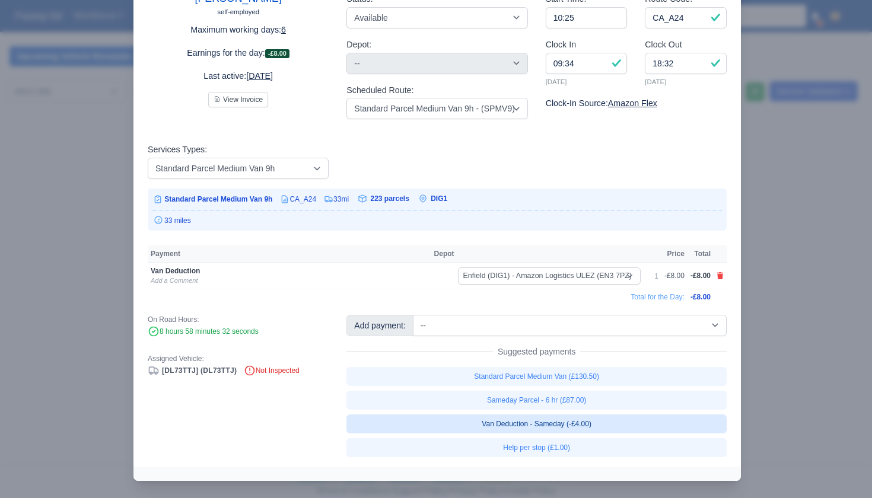
scroll to position [78, 0]
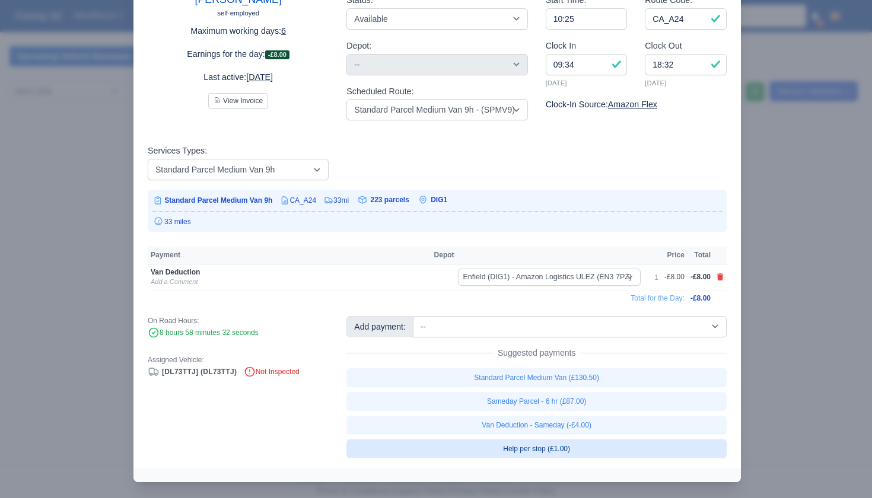
click at [574, 444] on link "Help per stop (£1.00)" at bounding box center [537, 449] width 380 height 19
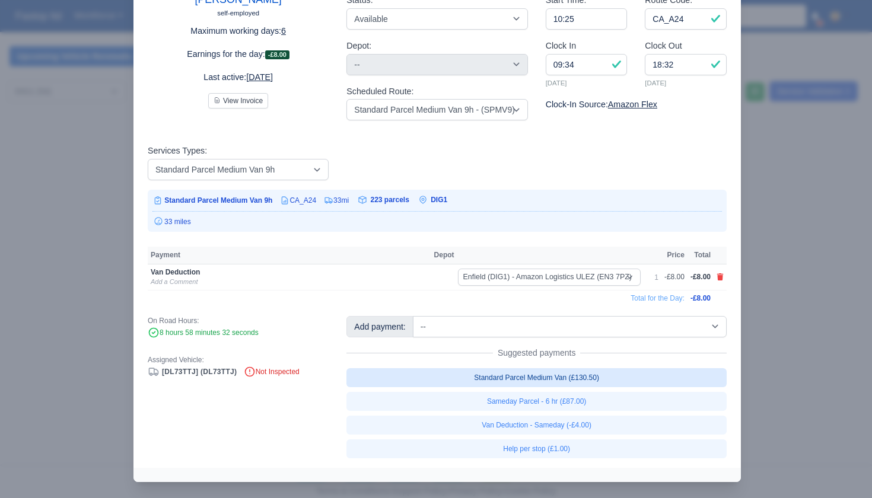
select select "1"
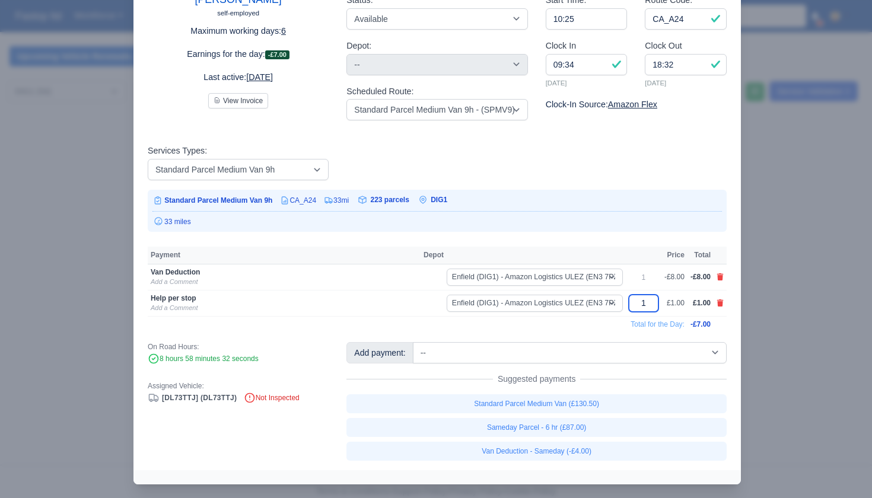
click at [644, 304] on input "1" at bounding box center [644, 303] width 30 height 17
type input "30.50"
click at [584, 322] on td "Total for the Day:" at bounding box center [417, 324] width 538 height 16
click at [777, 295] on div at bounding box center [436, 249] width 872 height 498
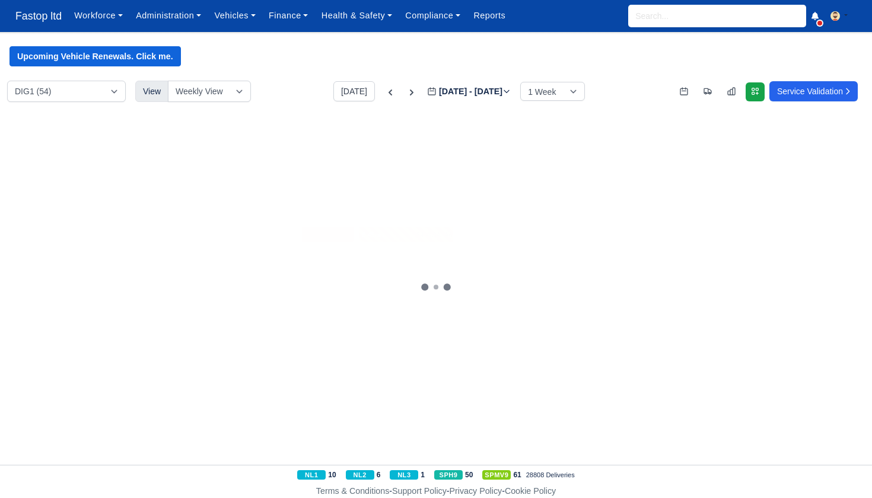
click at [201, 208] on div "4 SPMV9 🚚 [DL73TTJ]" at bounding box center [204, 204] width 100 height 32
select select "1"
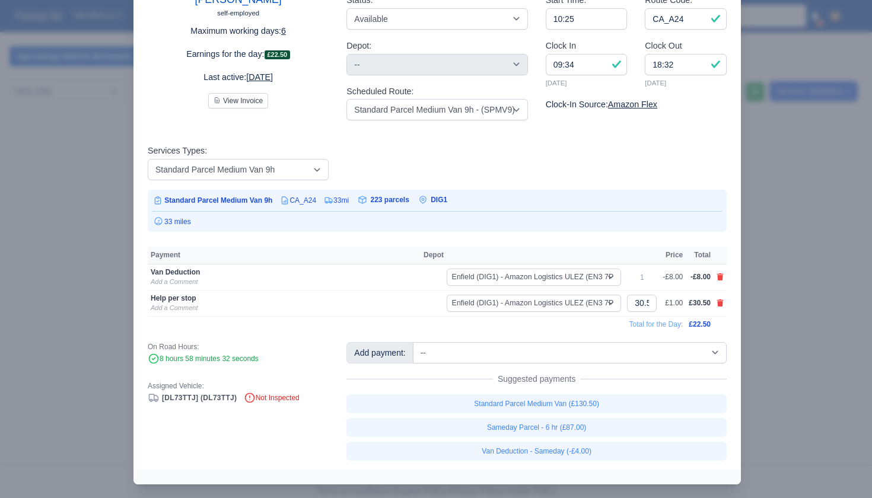
scroll to position [0, 0]
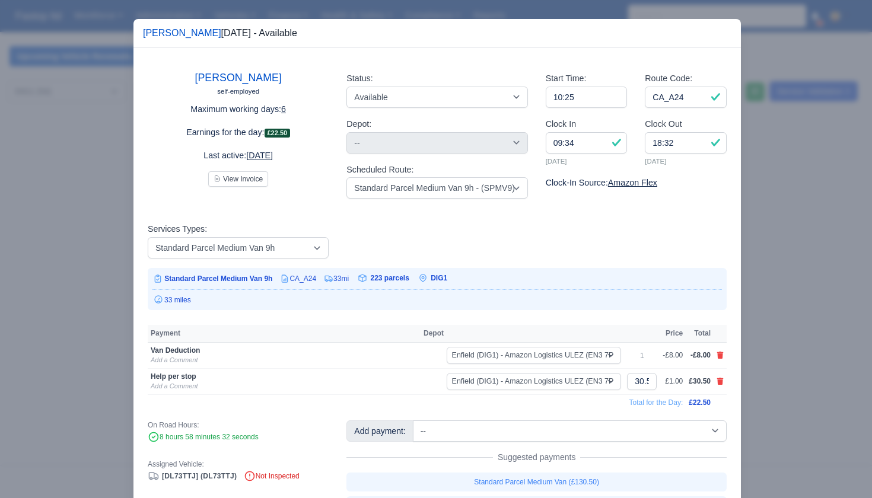
click at [773, 348] on div at bounding box center [436, 249] width 872 height 498
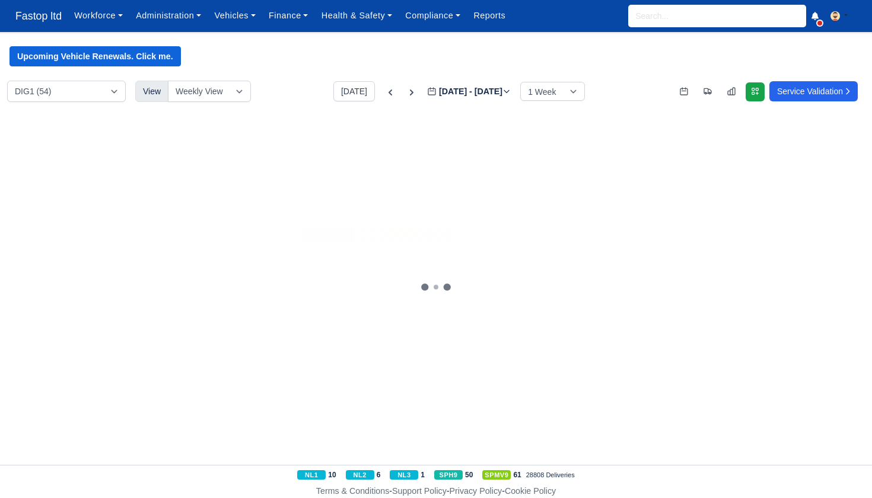
click at [126, 167] on input "[PERSON_NAME]" at bounding box center [74, 167] width 138 height 21
type input "EYUE"
click at [243, 204] on div "84 @ CA_A37" at bounding box center [225, 206] width 40 height 10
select select "11"
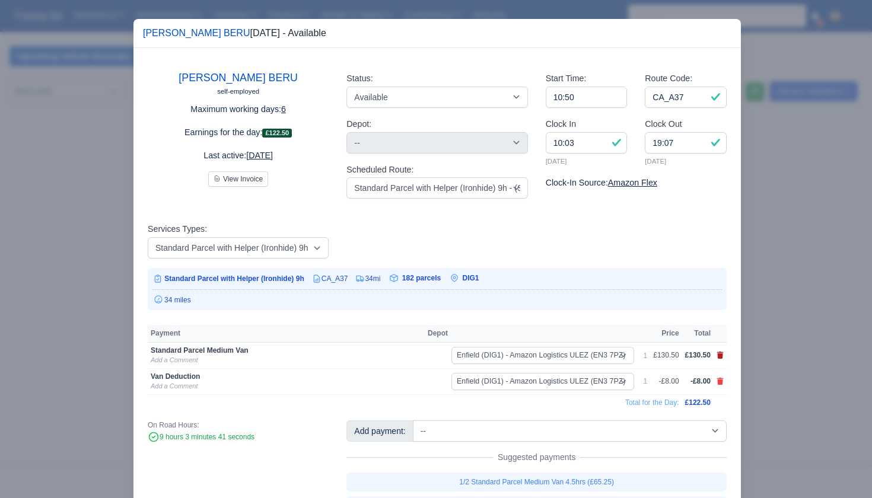
click at [722, 353] on icon at bounding box center [720, 355] width 7 height 7
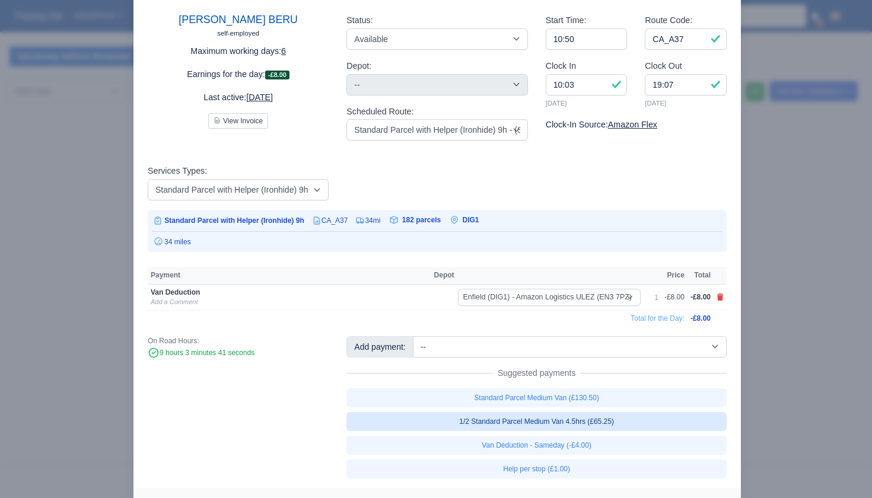
scroll to position [68, 0]
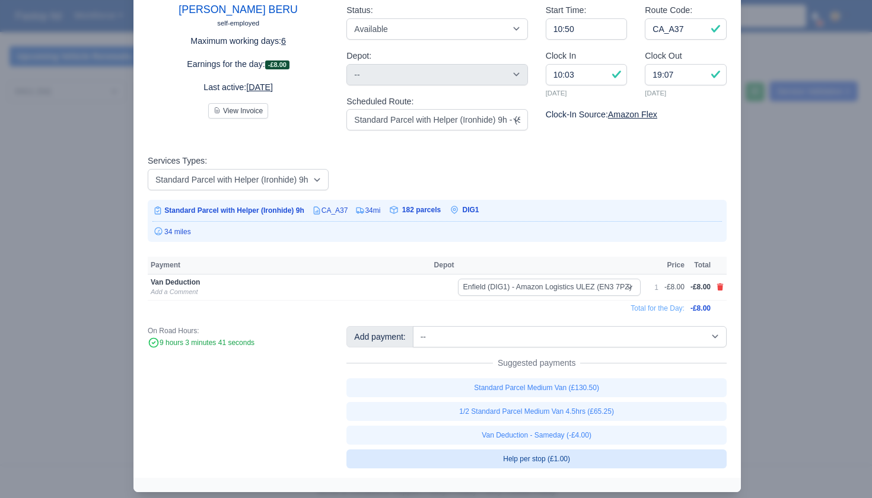
click at [576, 454] on link "Help per stop (£1.00)" at bounding box center [537, 459] width 380 height 19
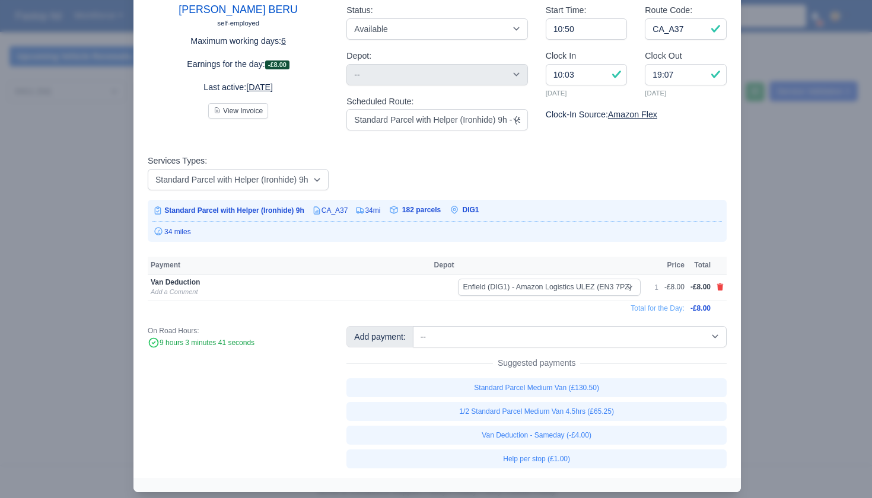
select select "1"
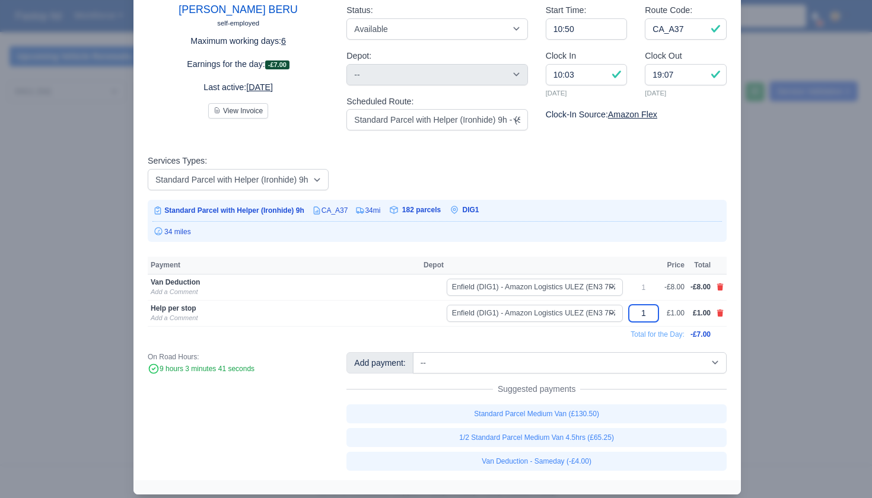
click at [647, 308] on input "1" at bounding box center [644, 313] width 30 height 17
type input "30.50"
click at [603, 334] on td "Total for the Day:" at bounding box center [417, 334] width 538 height 16
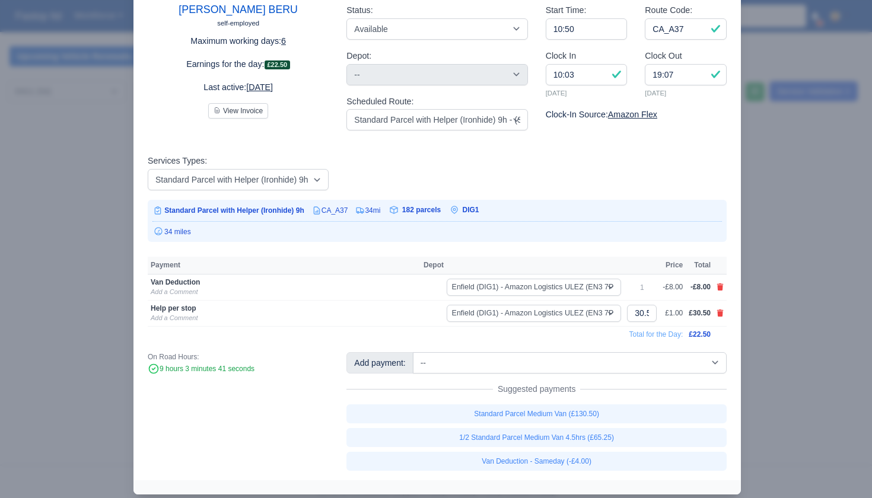
click at [821, 316] on div at bounding box center [436, 249] width 872 height 498
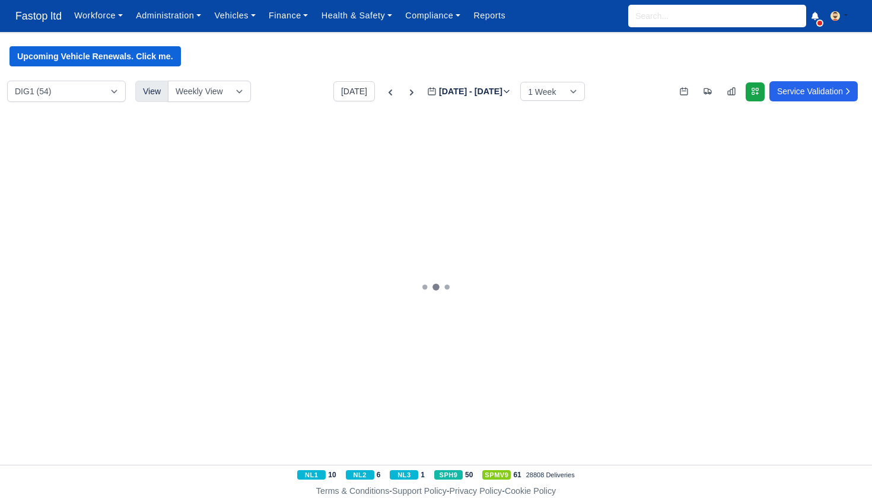
scroll to position [0, 0]
click at [205, 202] on div "10:50am 84 @ CA_A37" at bounding box center [200, 206] width 90 height 10
select select "11"
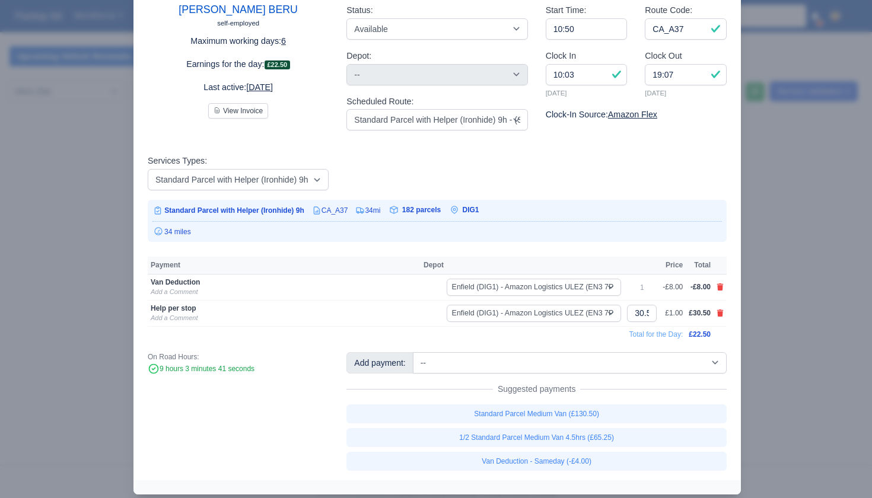
click at [770, 335] on div at bounding box center [436, 249] width 872 height 498
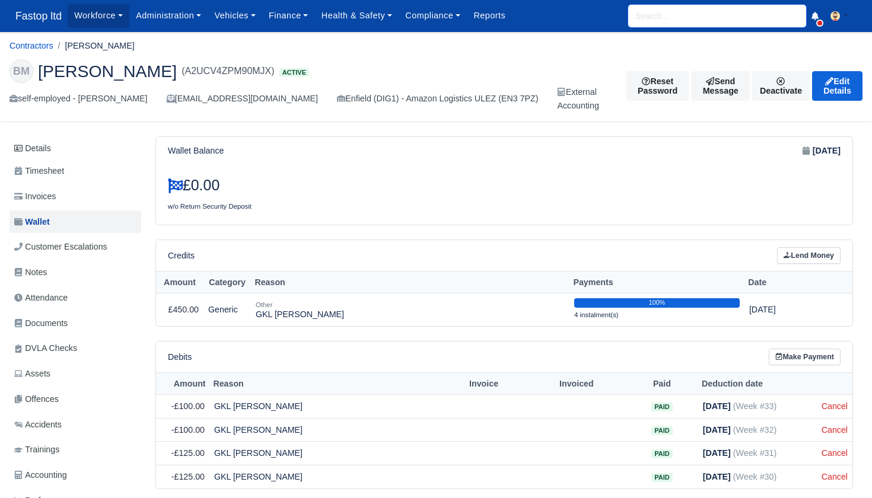
click at [650, 14] on input "search" at bounding box center [717, 16] width 178 height 23
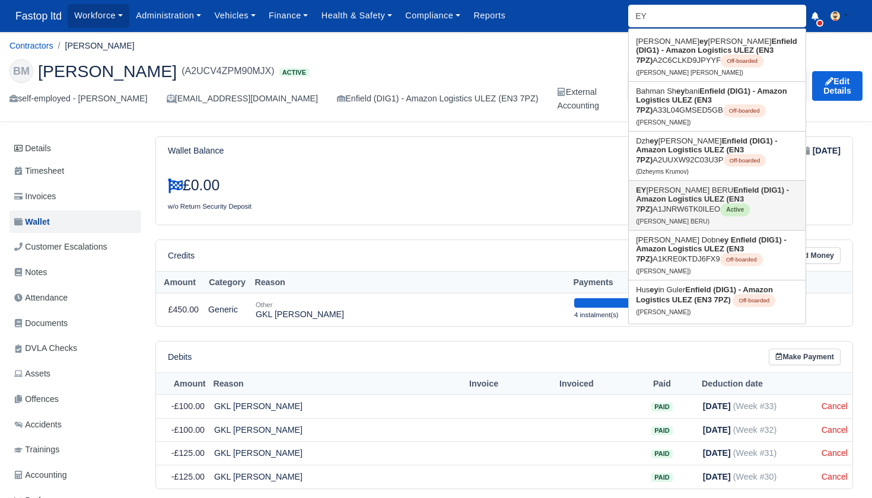
click at [661, 218] on link "EY [PERSON_NAME] BERU Enfield (DIG1) - Amazon Logistics ULEZ (EN3 7PZ) A1JNRW6T…" at bounding box center [717, 205] width 177 height 49
type input "[PERSON_NAME] BERU"
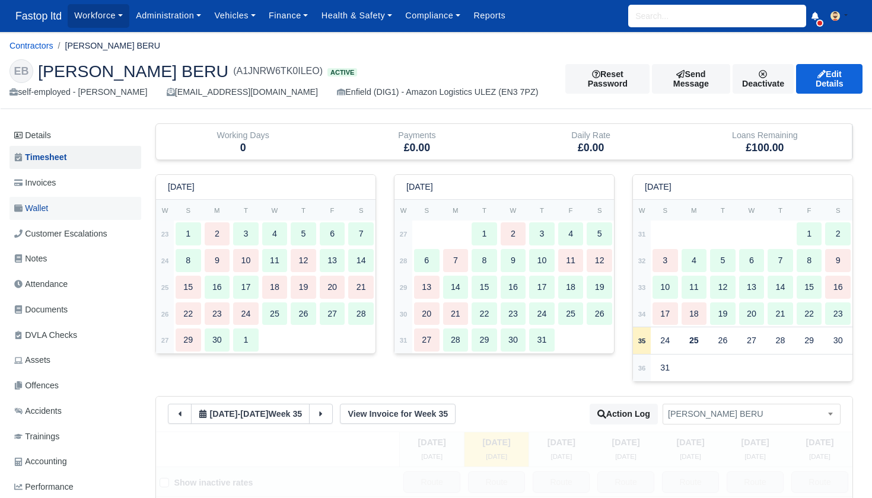
click at [45, 207] on span "Wallet" at bounding box center [31, 209] width 34 height 14
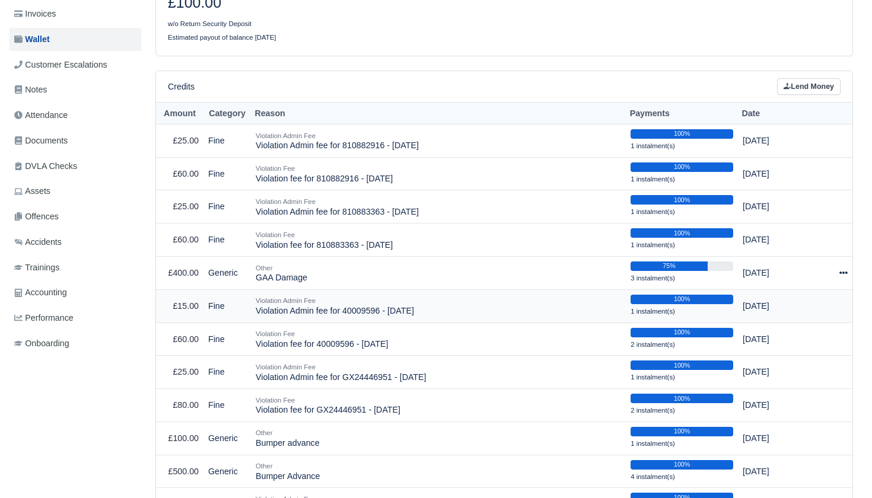
scroll to position [170, 0]
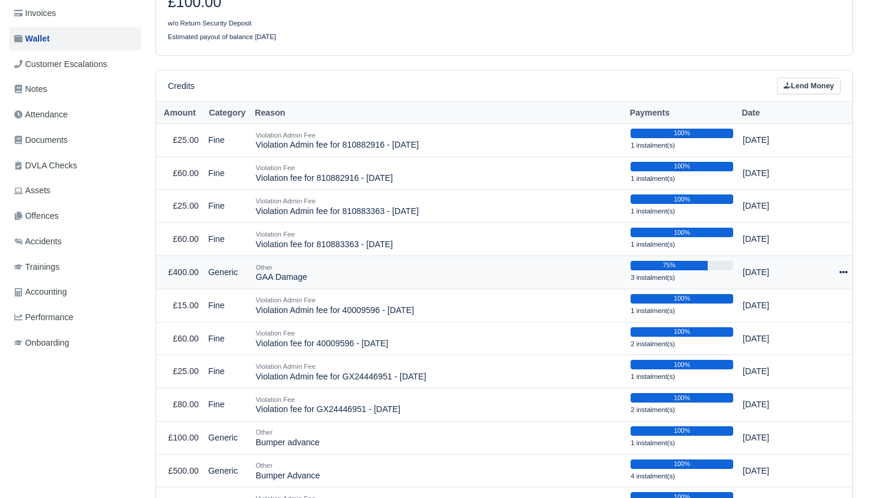
click at [840, 268] on icon at bounding box center [844, 272] width 8 height 8
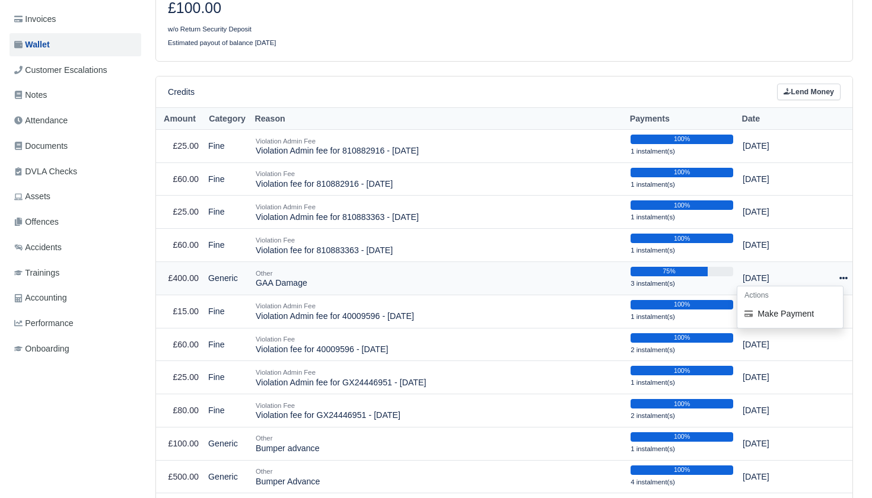
scroll to position [163, 1]
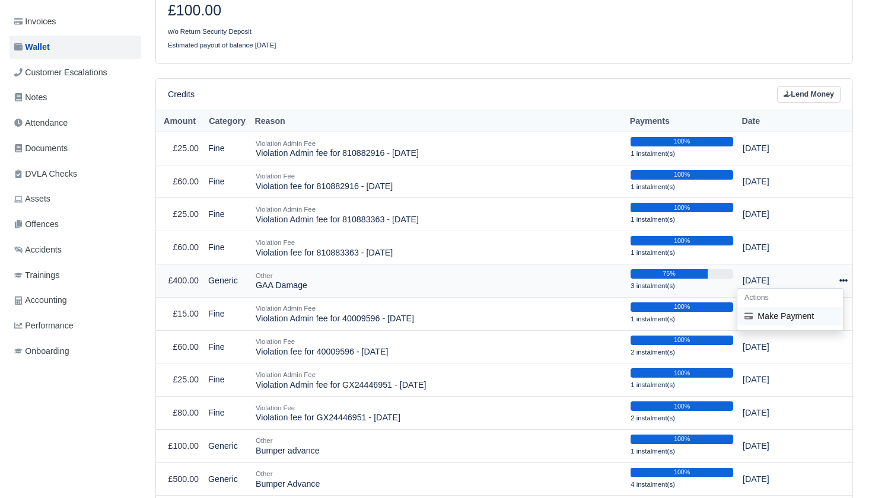
click at [807, 309] on button "Make Payment" at bounding box center [791, 316] width 106 height 18
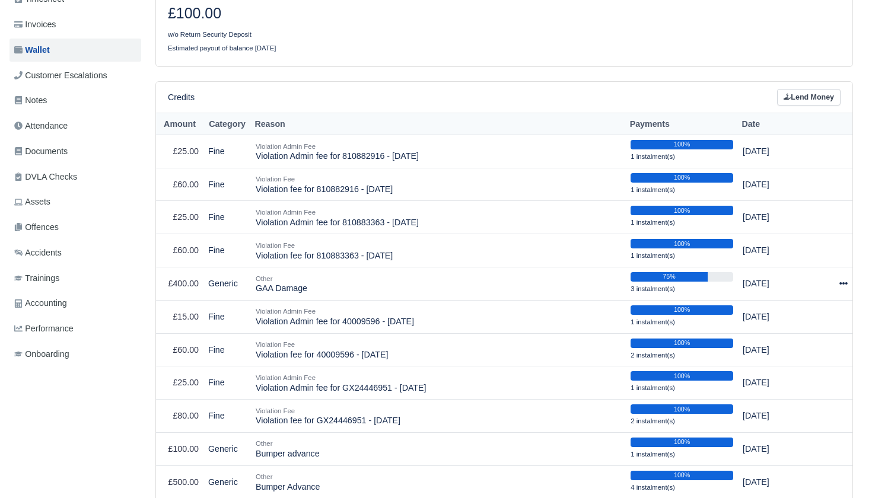
select select "2120"
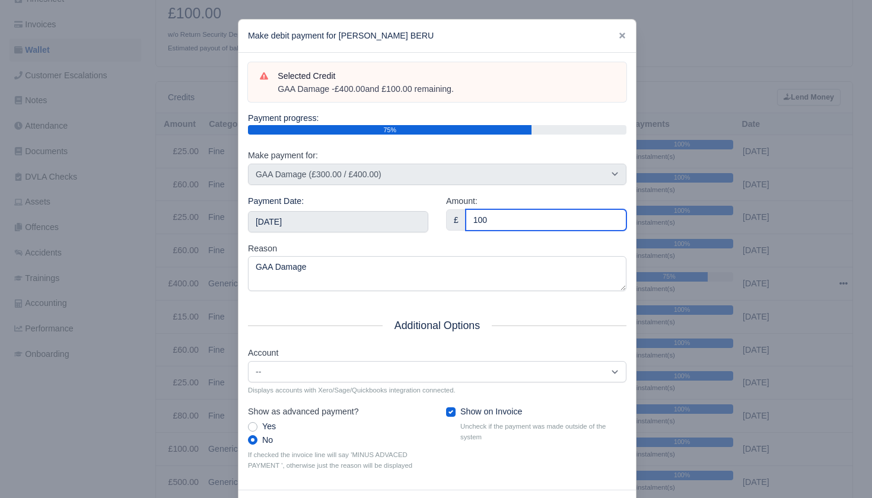
type input "100"
click at [431, 234] on div "Payment Date: [DATE]" at bounding box center [338, 218] width 198 height 47
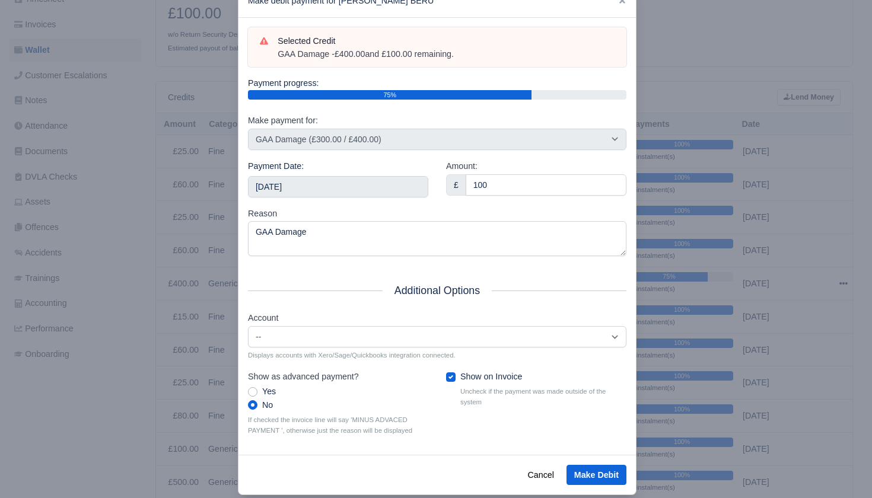
click at [460, 370] on label "Show on Invoice" at bounding box center [491, 377] width 62 height 14
click at [452, 370] on input "Show on Invoice" at bounding box center [450, 374] width 9 height 9
checkbox input "false"
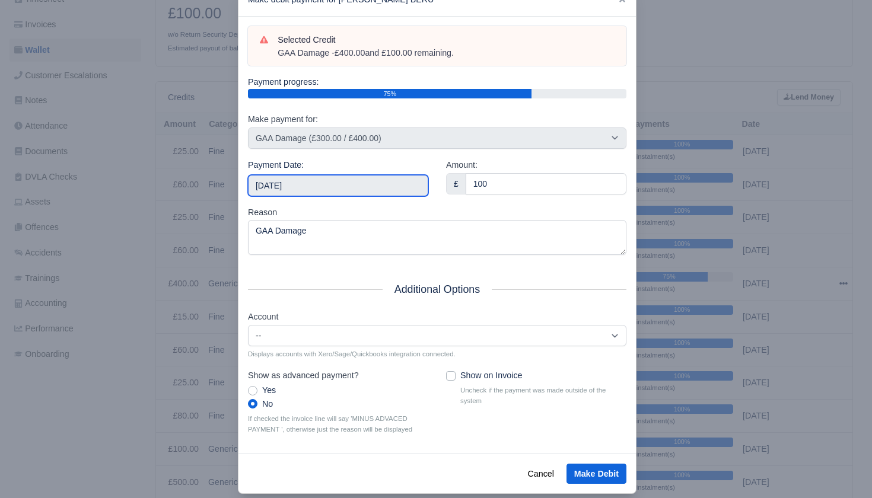
click at [383, 177] on input "[DATE]" at bounding box center [338, 185] width 180 height 21
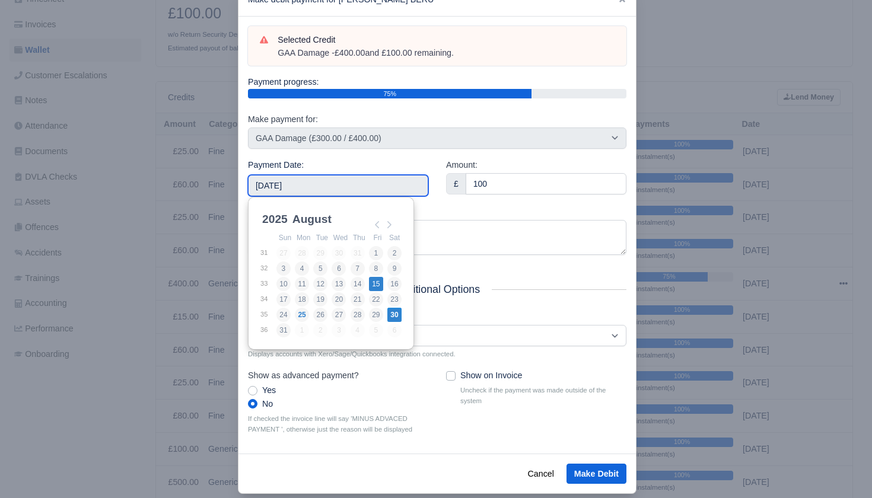
type input "[DATE]"
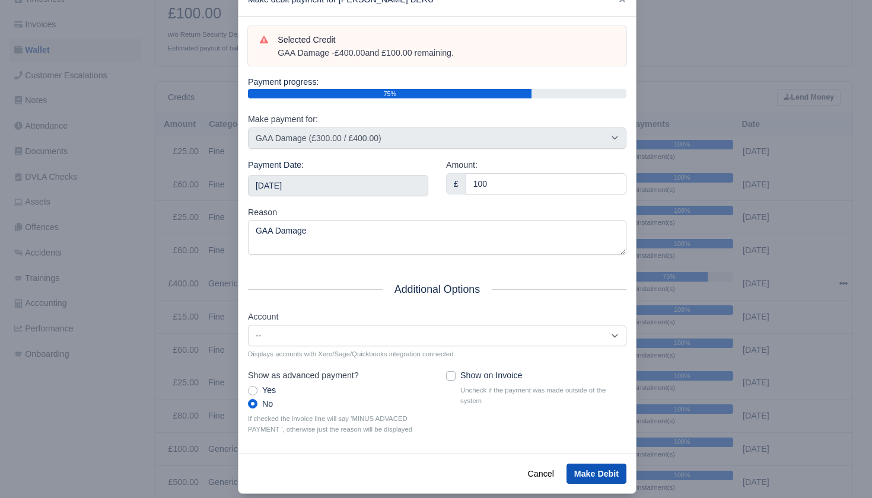
click at [593, 471] on button "Make Debit" at bounding box center [597, 474] width 60 height 20
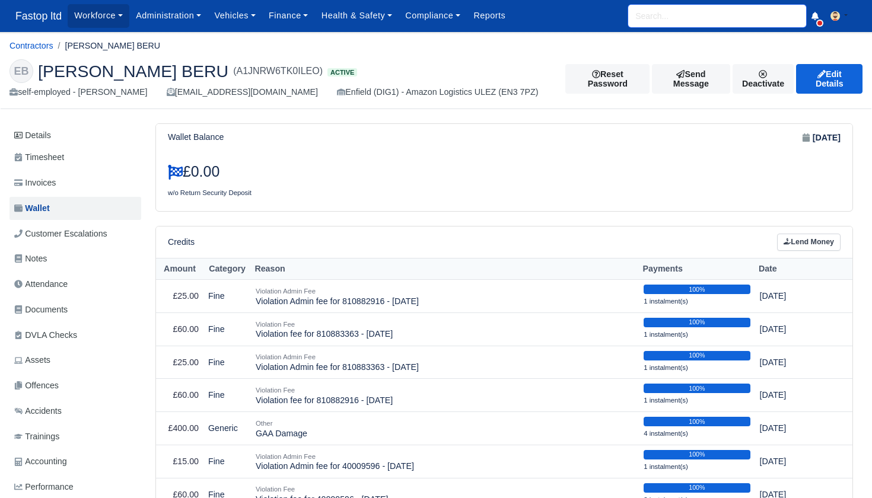
click at [644, 12] on input "search" at bounding box center [717, 16] width 178 height 23
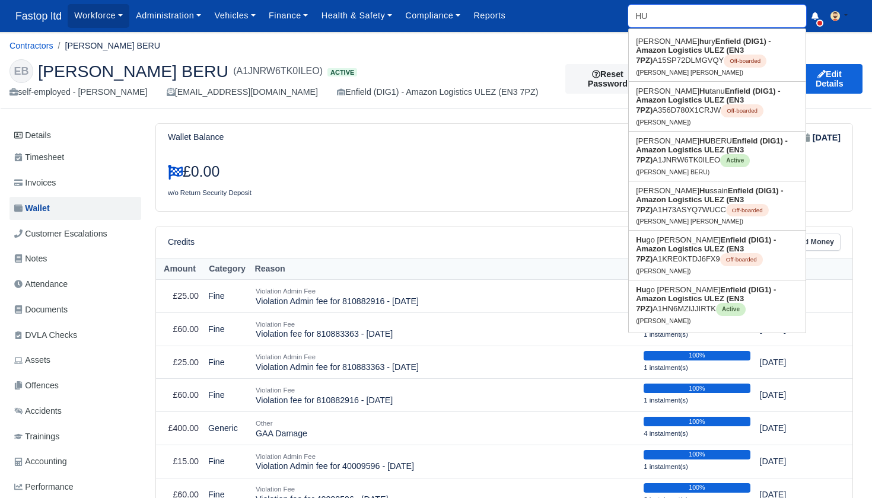
type input "HUG"
type input "[PERSON_NAME]"
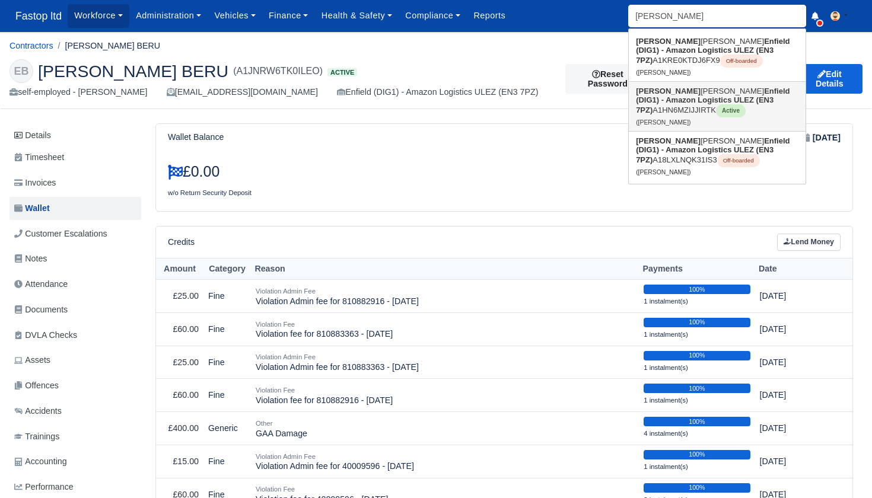
click at [679, 106] on strong "Enfield (DIG1) - Amazon Logistics ULEZ (EN3 7PZ)" at bounding box center [713, 101] width 154 height 28
type input "[PERSON_NAME]"
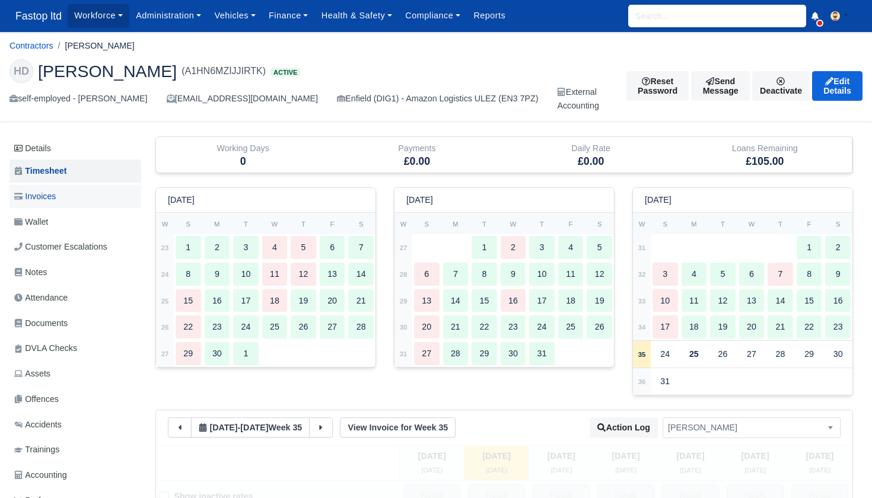
click at [48, 198] on span "Invoices" at bounding box center [35, 197] width 42 height 14
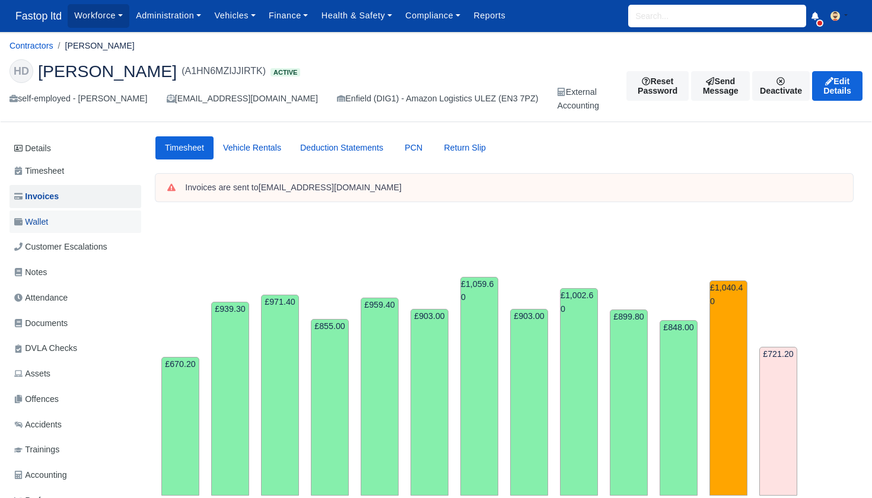
click at [53, 227] on link "Wallet" at bounding box center [75, 222] width 132 height 23
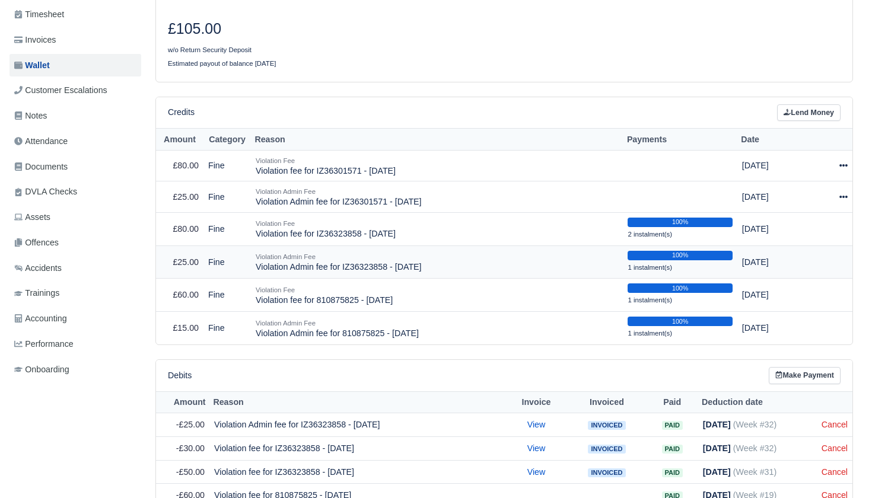
scroll to position [153, 0]
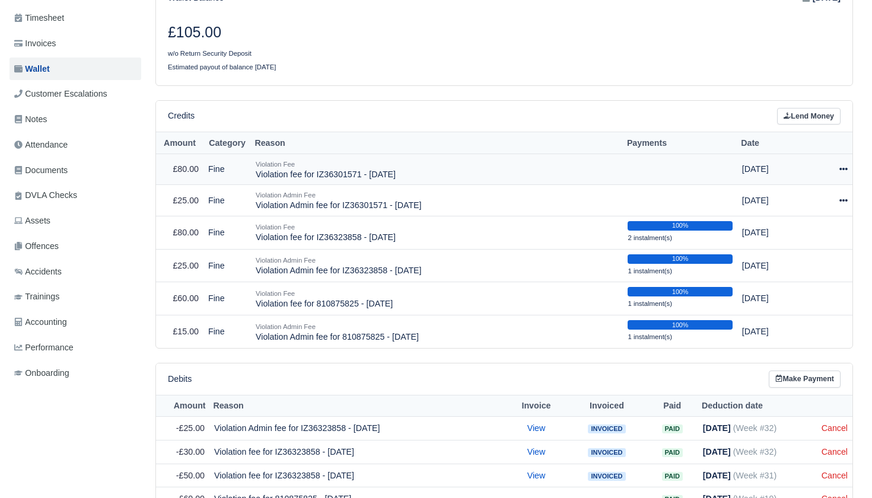
click at [841, 168] on icon at bounding box center [844, 169] width 8 height 2
click at [803, 198] on button "Make Payment" at bounding box center [791, 205] width 106 height 18
select select "2132"
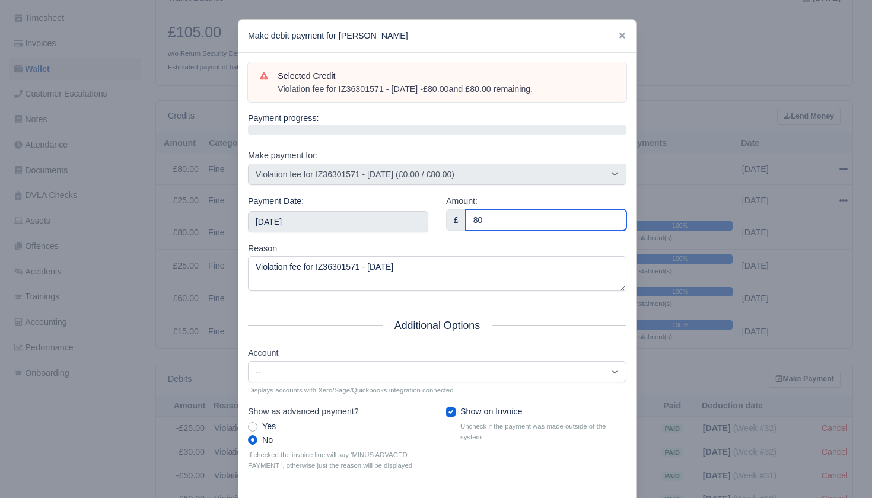
type input "80"
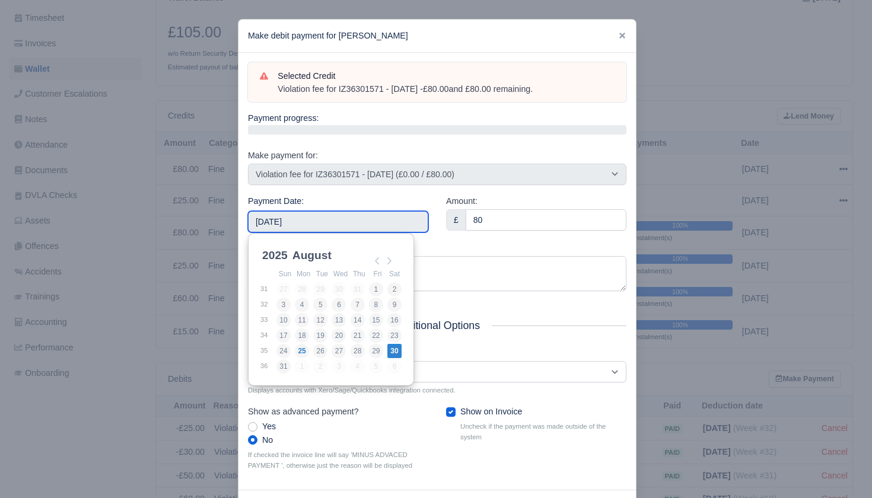
click at [349, 214] on input "[DATE]" at bounding box center [338, 221] width 180 height 21
type input "[DATE]"
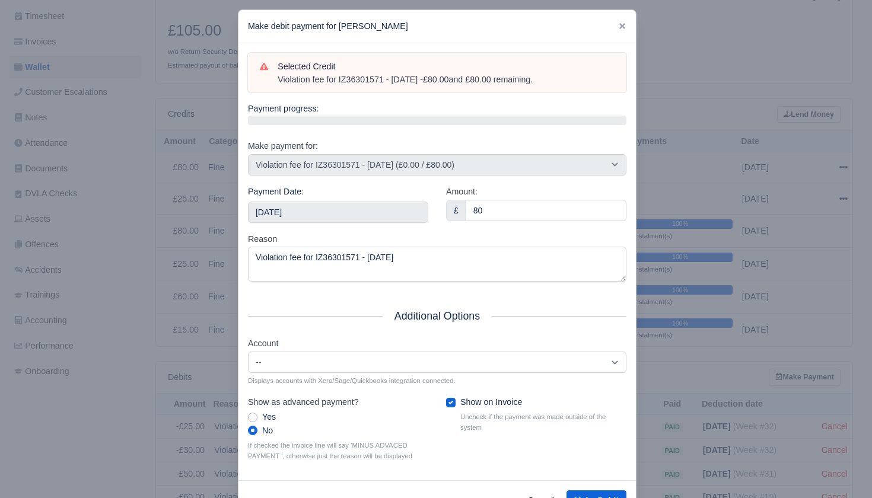
scroll to position [0, 0]
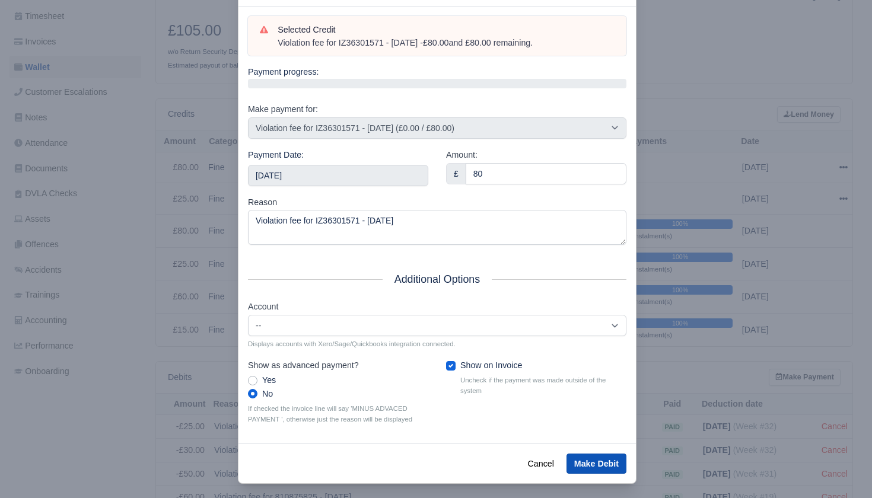
click at [584, 455] on button "Make Debit" at bounding box center [597, 464] width 60 height 20
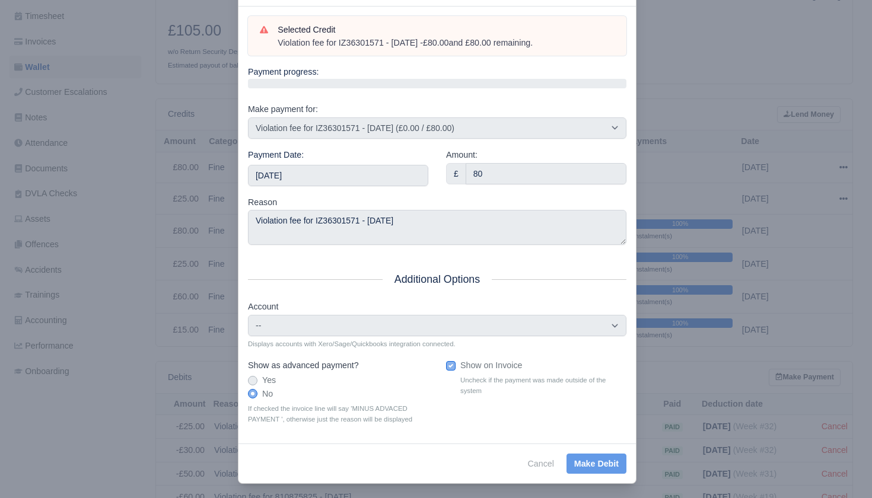
scroll to position [45, 0]
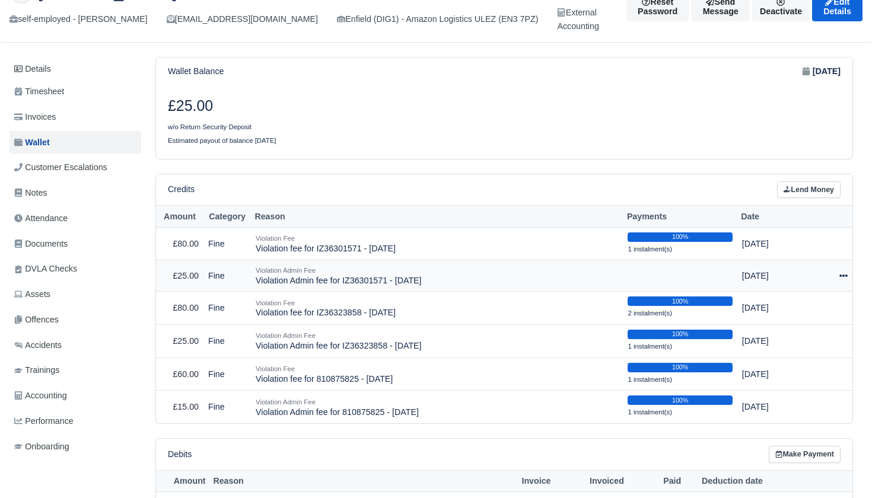
scroll to position [80, 1]
click at [841, 274] on icon at bounding box center [844, 276] width 8 height 8
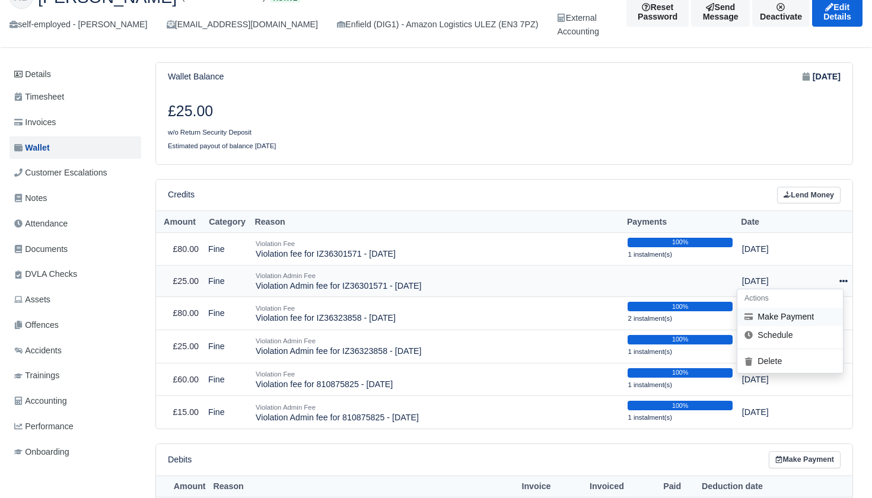
click at [800, 314] on button "Make Payment" at bounding box center [791, 317] width 106 height 18
select select "2133"
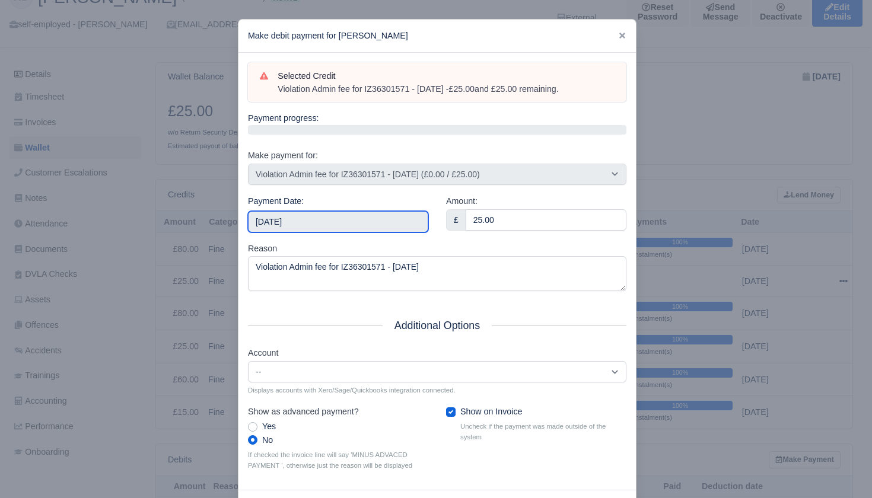
click at [344, 225] on input "[DATE]" at bounding box center [338, 221] width 180 height 21
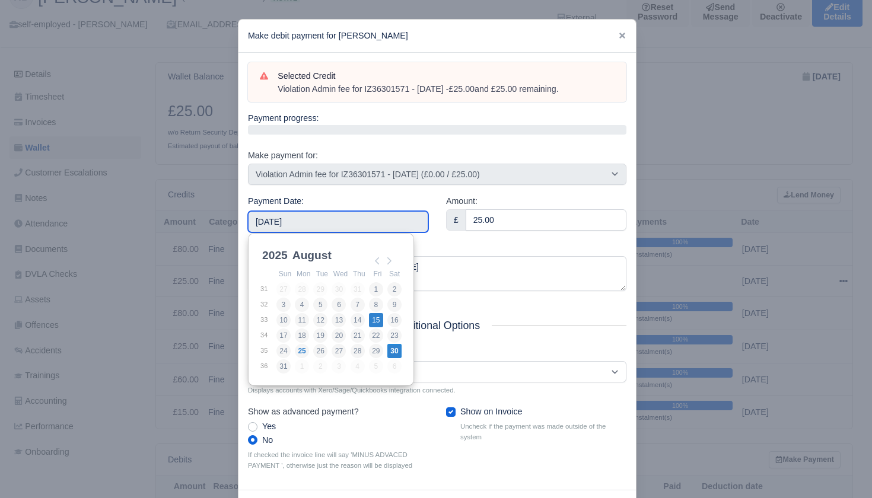
type input "2025-08-15"
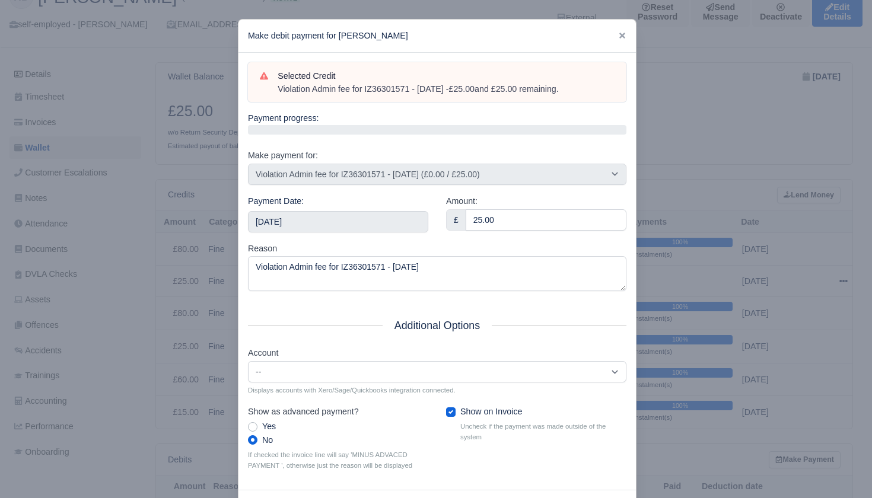
scroll to position [45, 0]
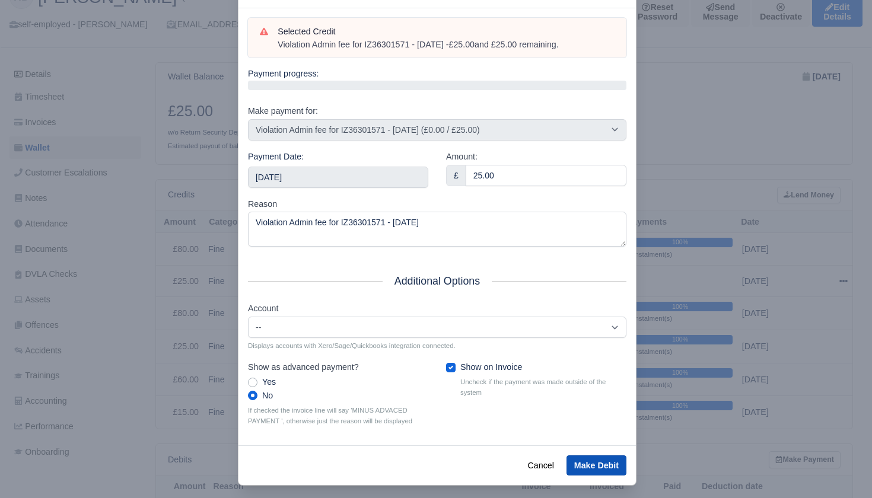
click at [595, 462] on button "Make Debit" at bounding box center [597, 466] width 60 height 20
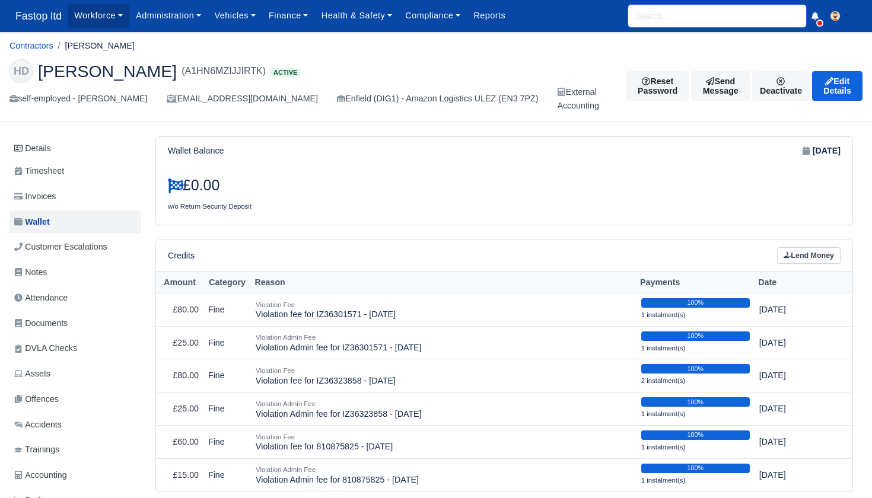
click at [665, 18] on input "search" at bounding box center [717, 16] width 178 height 23
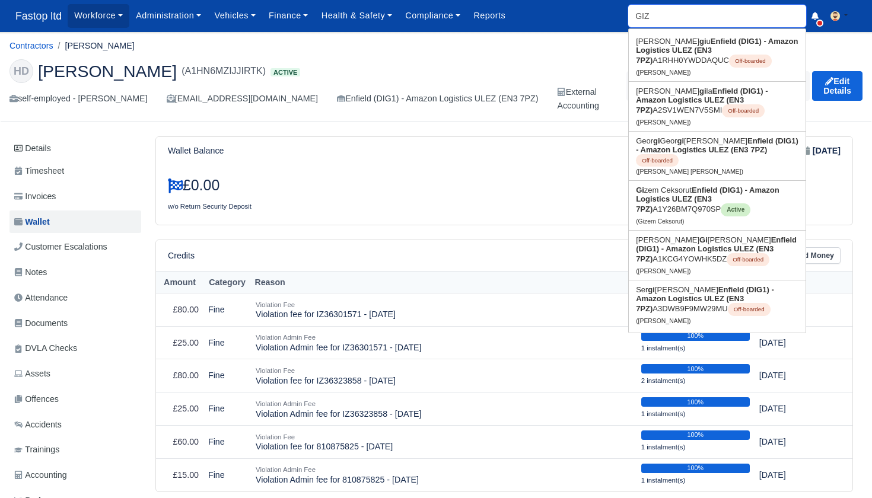
type input "GIZE"
type input "GIZEm Ceksorut"
type input "GIZEM"
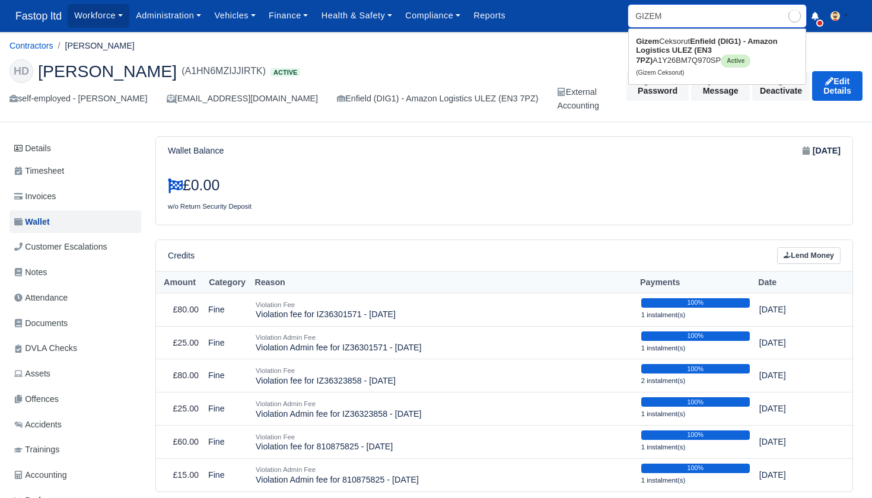
type input "[PERSON_NAME]"
click at [653, 57] on link "Gizem Ceksorut Enfield (DIG1) - Amazon Logistics ULEZ (EN3 7PZ) A1Y26BM7Q970SP …" at bounding box center [717, 56] width 177 height 49
type input "Gizem Ceksorut"
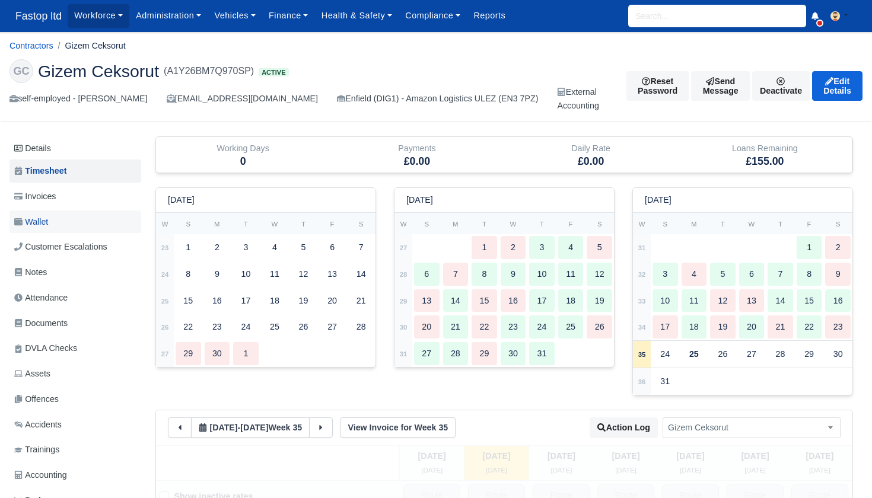
click at [45, 225] on span "Wallet" at bounding box center [31, 222] width 34 height 14
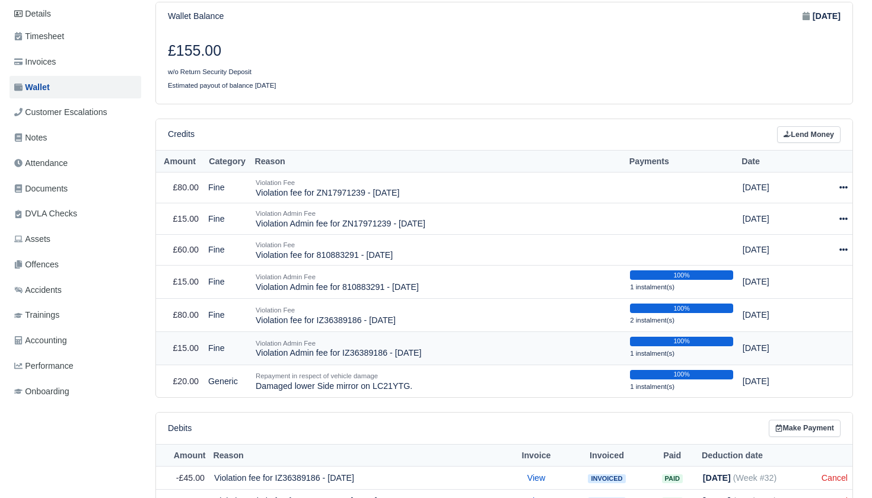
scroll to position [135, 0]
click at [843, 245] on icon at bounding box center [844, 249] width 8 height 8
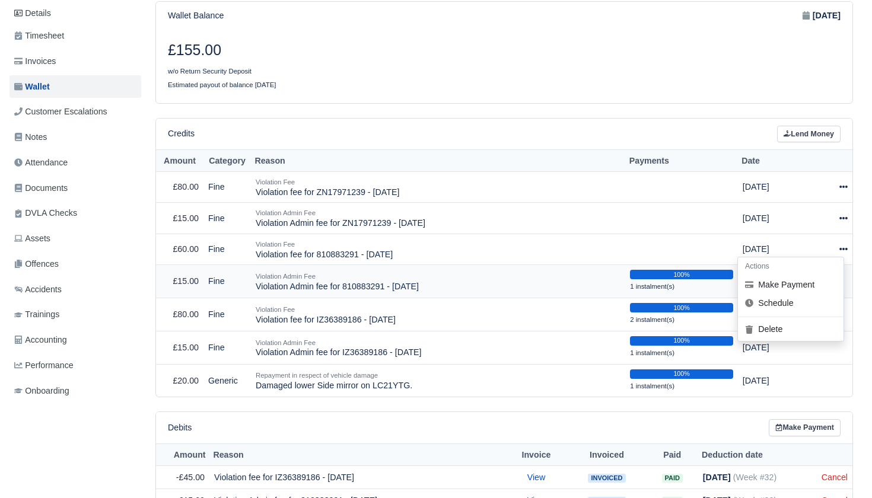
click at [811, 276] on button "Make Payment" at bounding box center [791, 285] width 106 height 18
select select "2142"
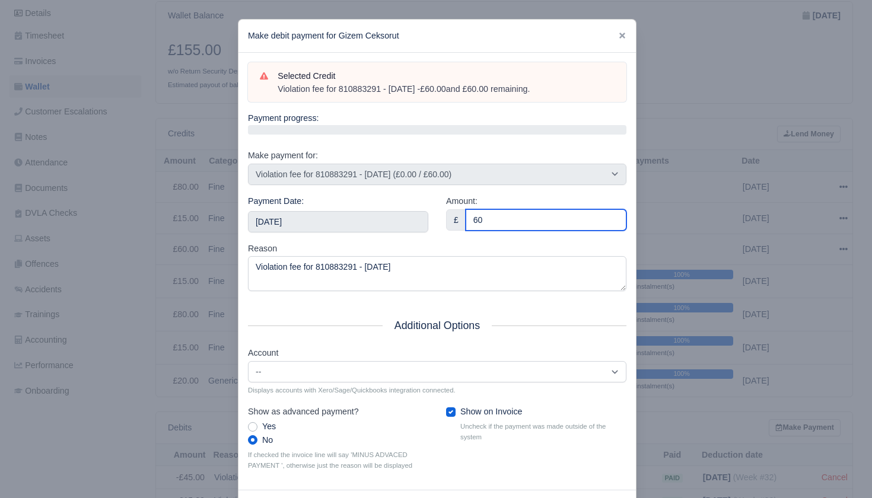
type input "60"
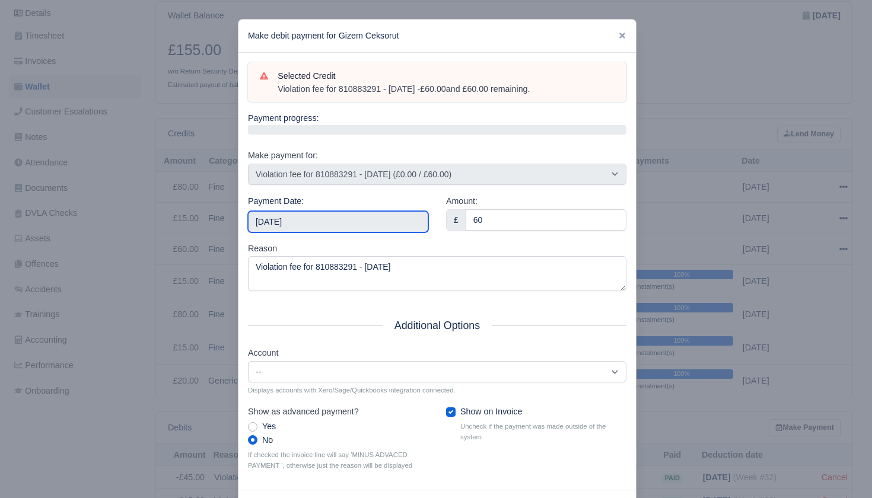
click at [384, 222] on input "2025-08-30" at bounding box center [338, 221] width 180 height 21
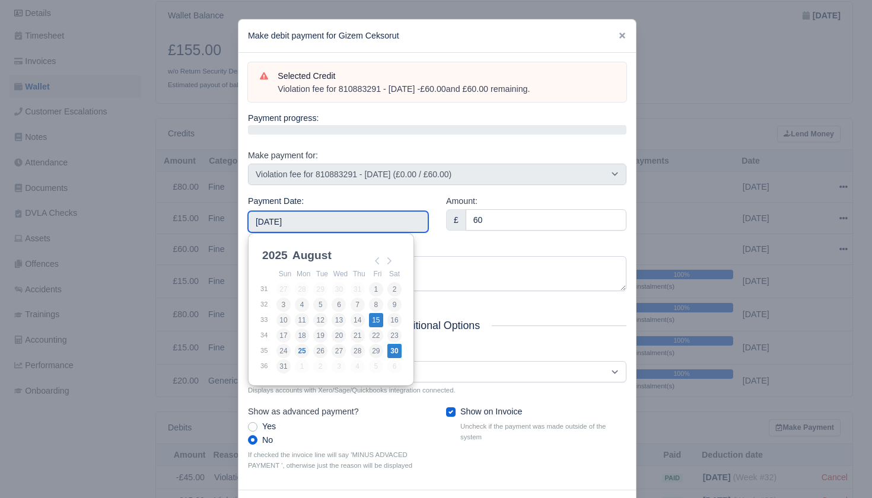
type input "2025-08-15"
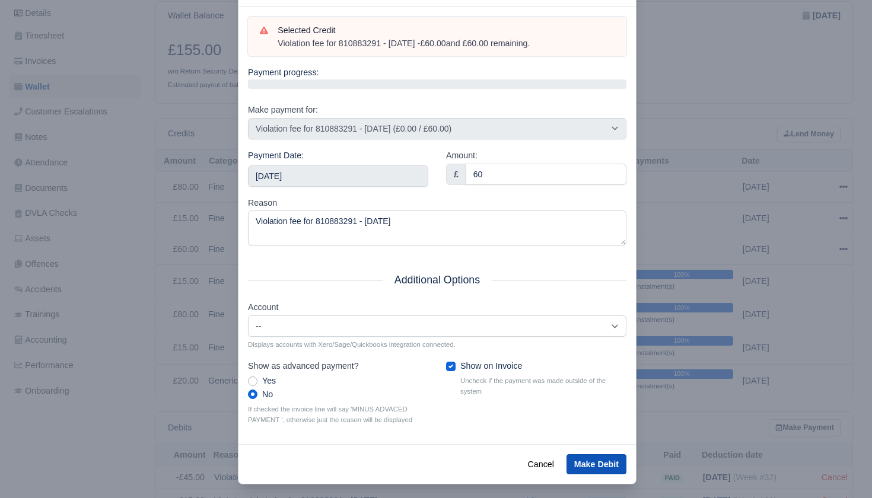
scroll to position [45, 0]
click at [587, 456] on button "Make Debit" at bounding box center [597, 465] width 60 height 20
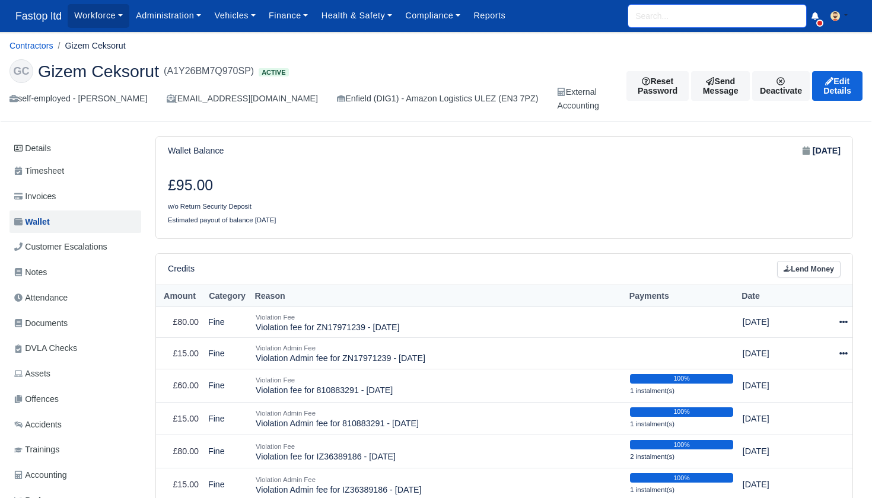
click at [650, 18] on input "search" at bounding box center [717, 16] width 178 height 23
type input "DEAN"
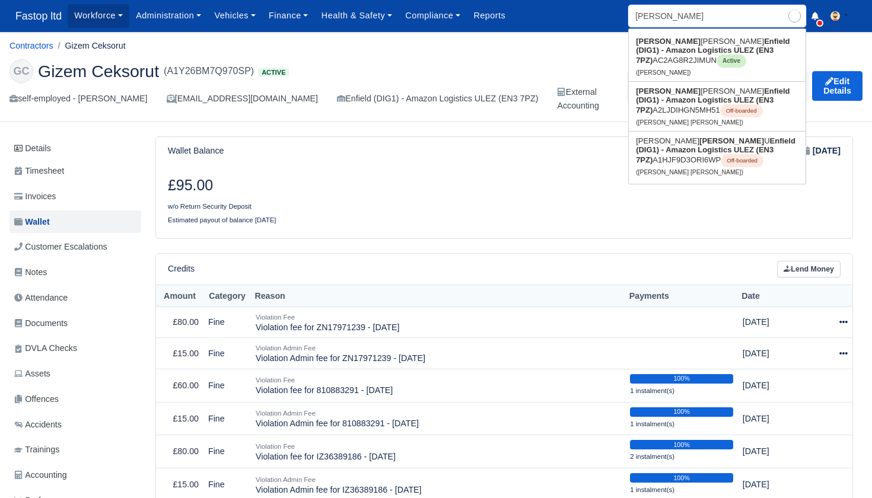
type input "DEAN Allan Black"
click at [673, 62] on link "Dean Allan Black Enfield (DIG1) - Amazon Logistics ULEZ (EN3 7PZ) AC2AG8R2JIMUN…" at bounding box center [717, 56] width 177 height 49
type input "Dean Allan Black"
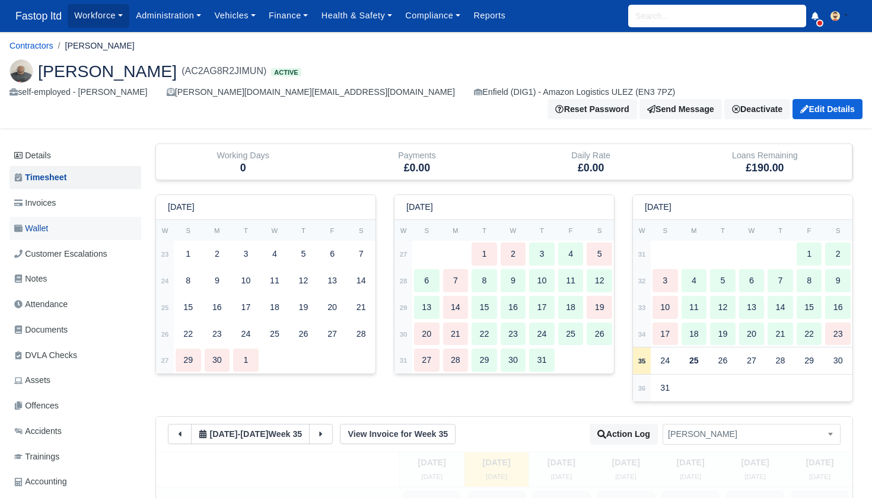
click at [67, 217] on link "Wallet" at bounding box center [75, 228] width 132 height 23
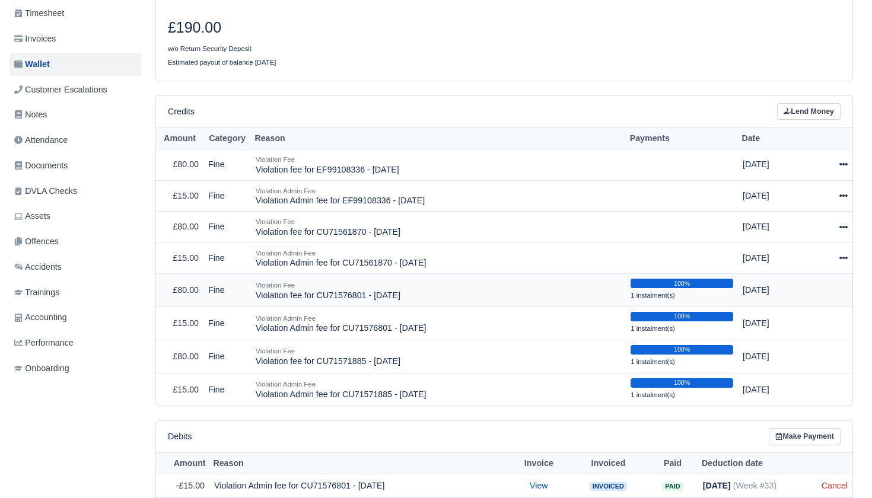
scroll to position [161, 0]
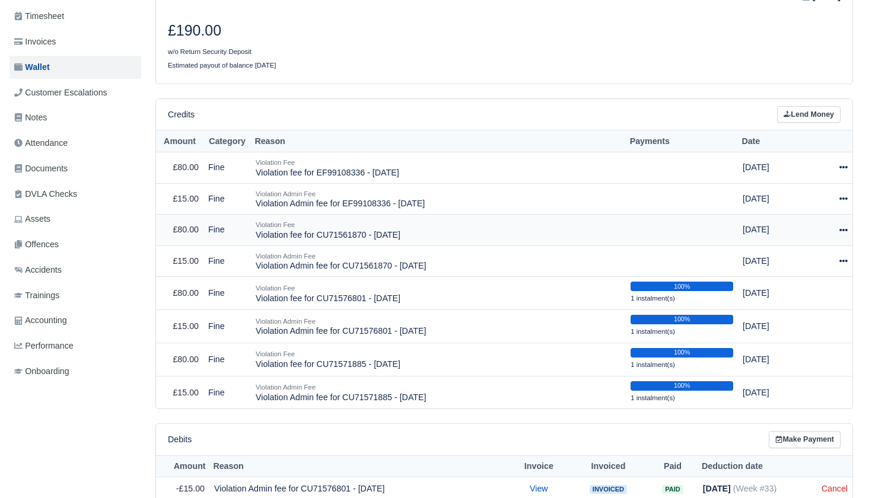
click at [841, 229] on icon at bounding box center [844, 230] width 8 height 2
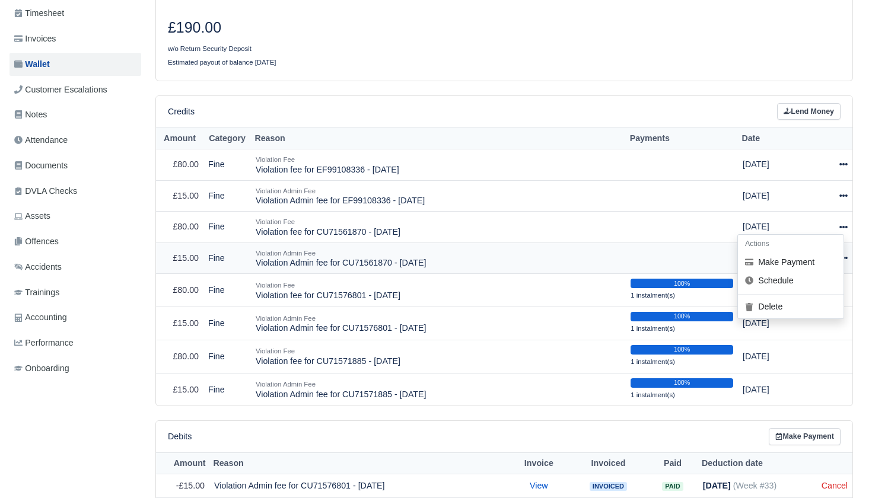
click at [804, 253] on button "Make Payment" at bounding box center [791, 262] width 106 height 18
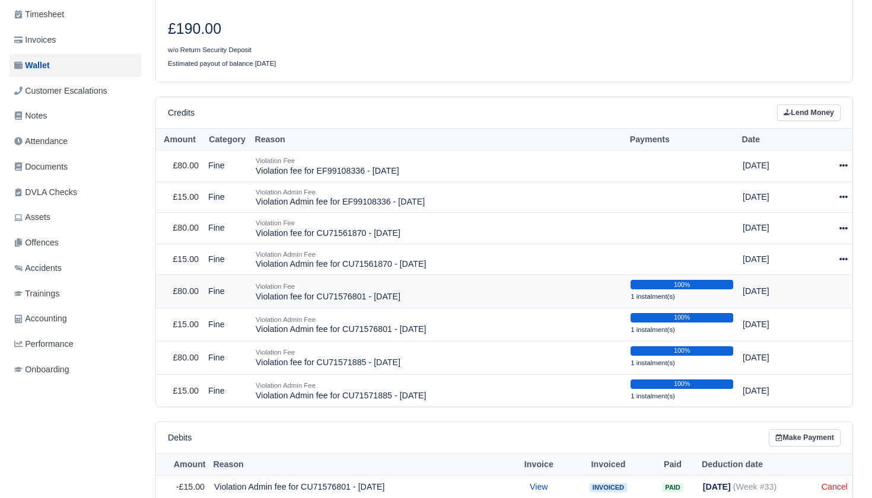
select select "2048"
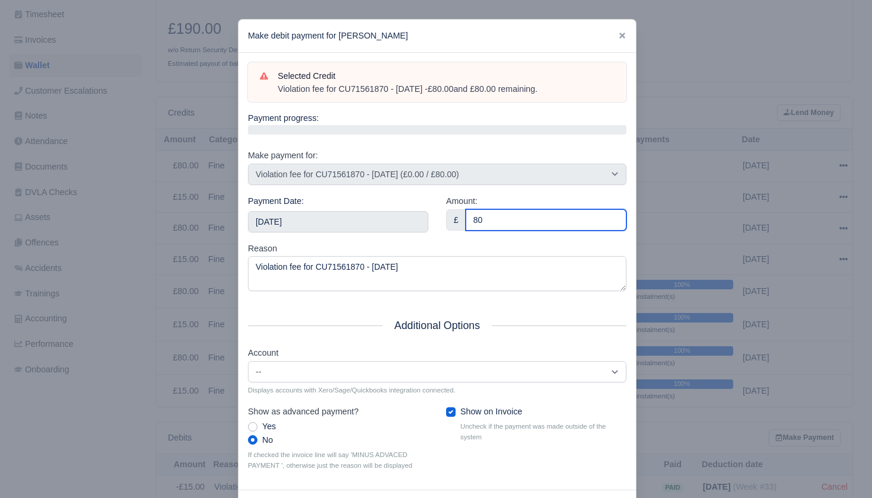
type input "80"
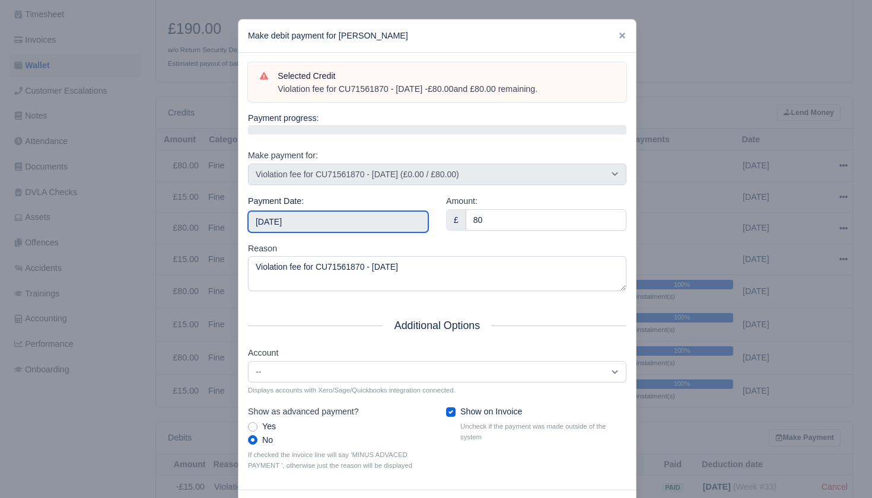
click at [345, 221] on input "2025-08-30" at bounding box center [338, 221] width 180 height 21
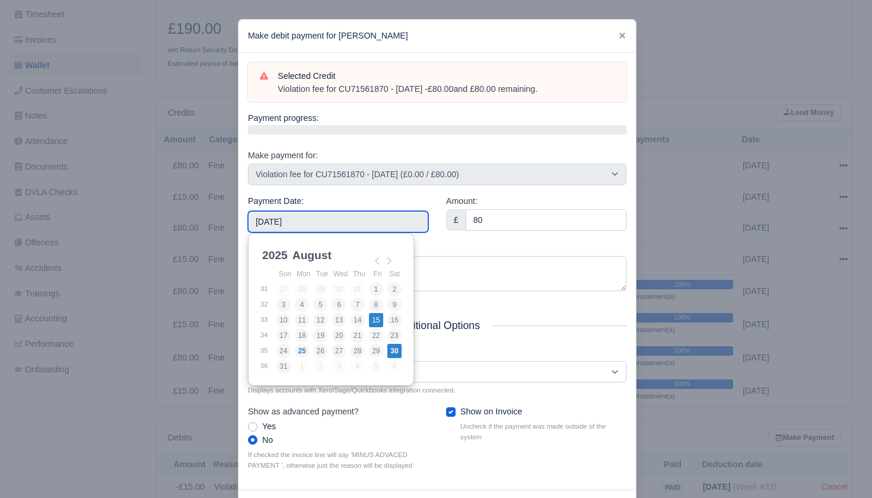
type input "2025-08-15"
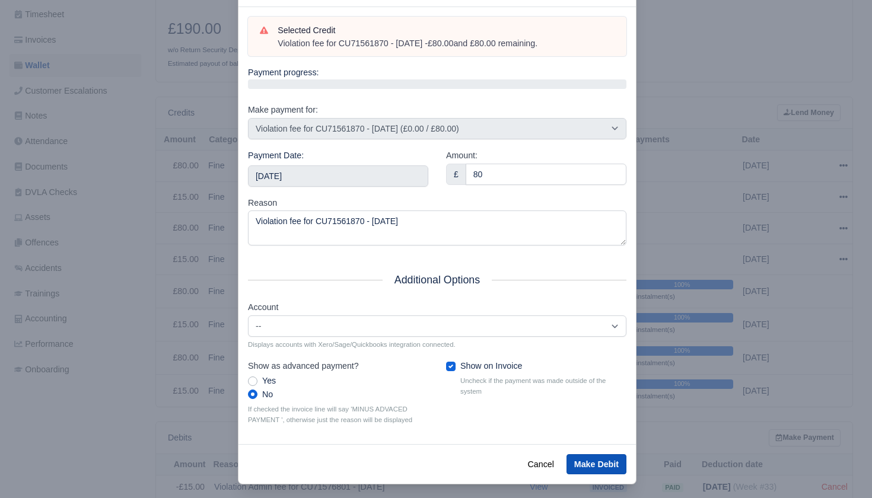
scroll to position [45, 0]
click at [598, 455] on button "Make Debit" at bounding box center [597, 465] width 60 height 20
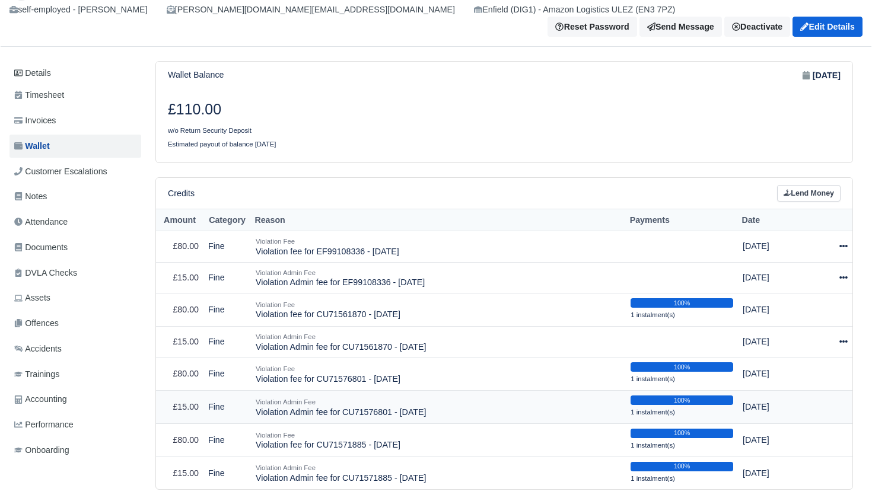
scroll to position [104, 0]
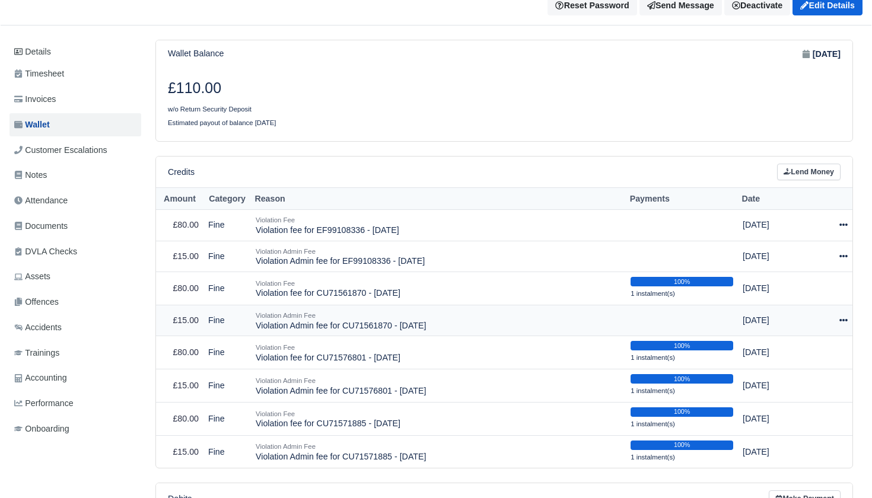
click at [841, 319] on icon at bounding box center [844, 320] width 8 height 2
click at [807, 347] on button "Make Payment" at bounding box center [791, 356] width 106 height 18
select select "2049"
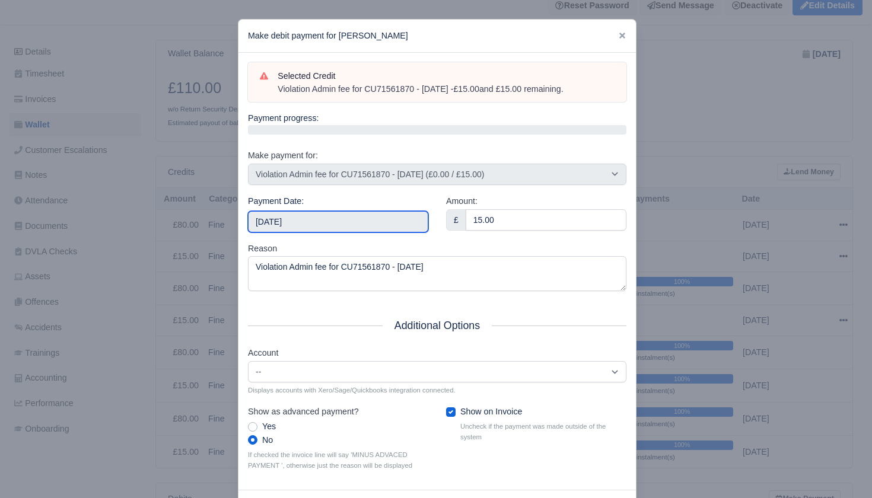
click at [330, 222] on input "[DATE]" at bounding box center [338, 221] width 180 height 21
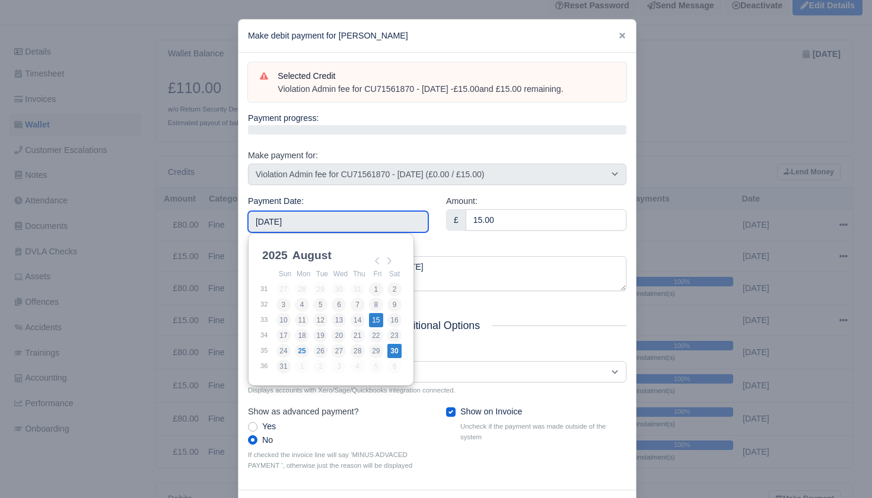
type input "[DATE]"
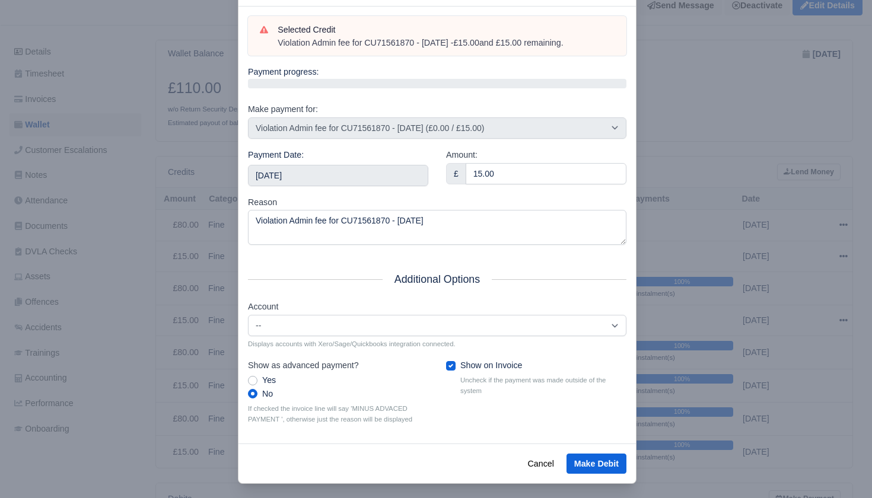
scroll to position [45, 0]
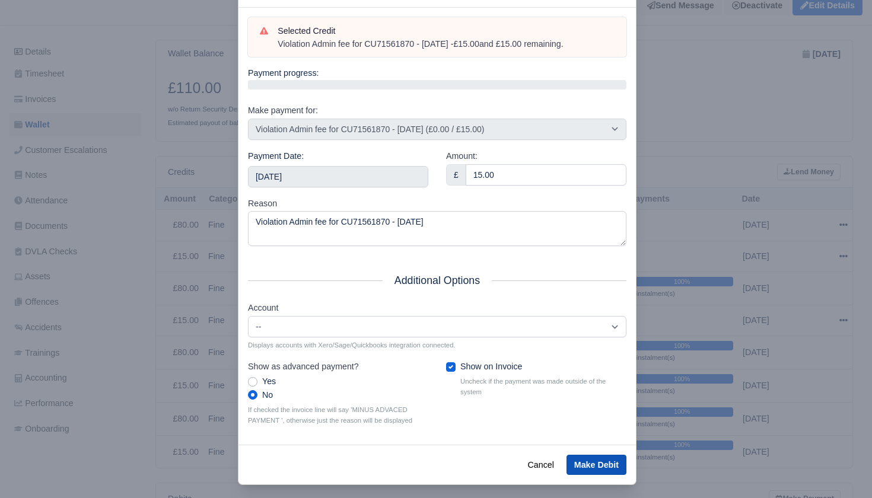
click at [602, 455] on button "Make Debit" at bounding box center [597, 465] width 60 height 20
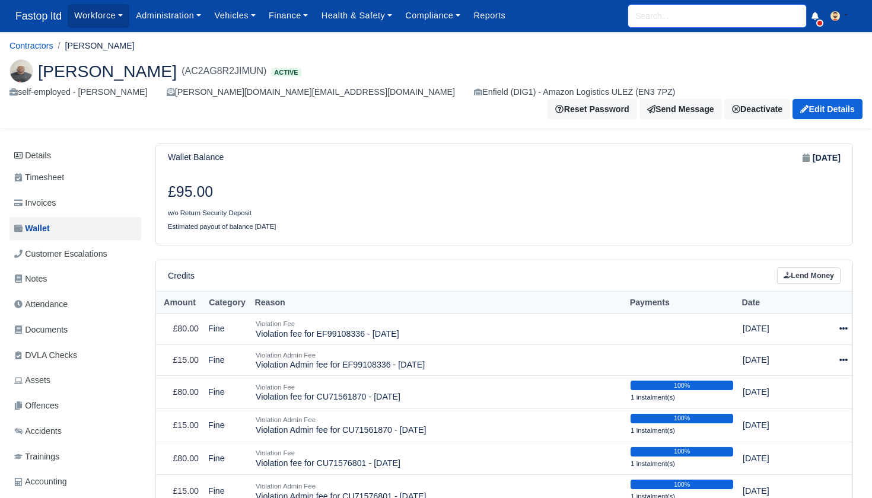
click at [659, 16] on input "search" at bounding box center [717, 16] width 178 height 23
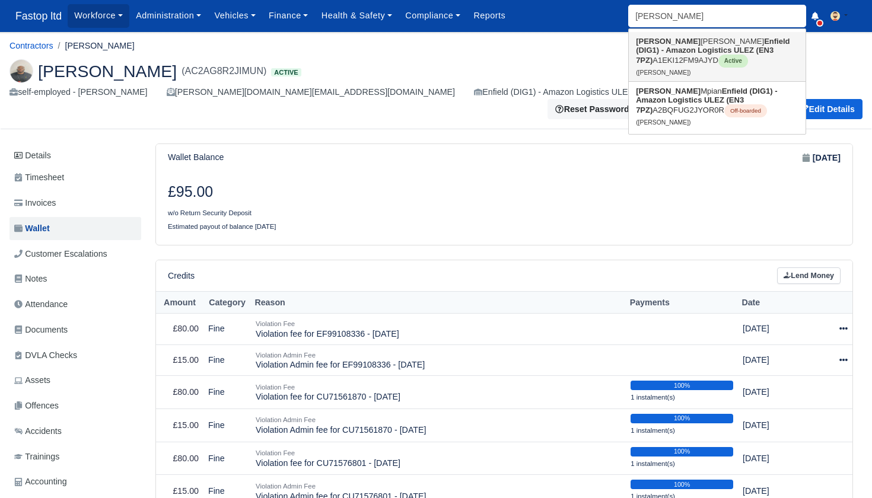
click at [688, 43] on link "[PERSON_NAME] Enfield (DIG1) - Amazon Logistics ULEZ (EN3 7PZ) A1EKI12FM9AJYD A…" at bounding box center [717, 56] width 177 height 49
type input "[PERSON_NAME]"
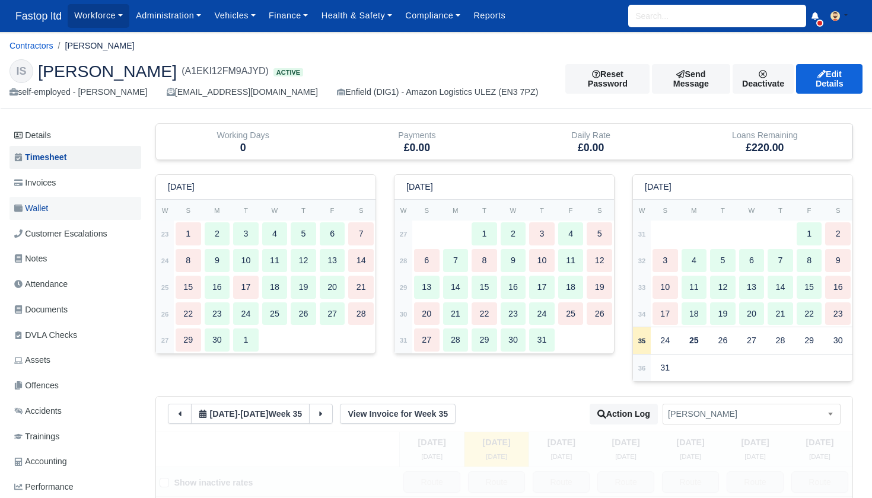
scroll to position [0, 1]
click at [39, 208] on span "Wallet" at bounding box center [31, 209] width 34 height 14
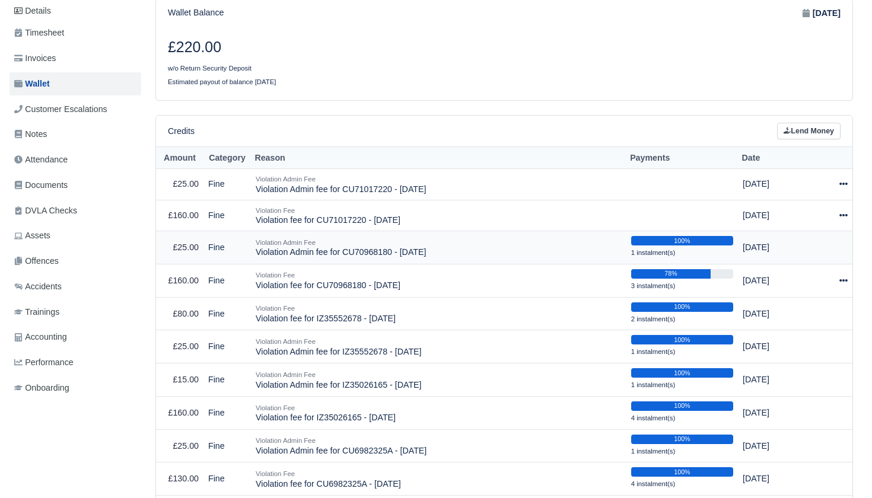
scroll to position [125, 0]
click at [840, 277] on icon at bounding box center [844, 281] width 8 height 8
click at [812, 307] on button "Make Payment" at bounding box center [791, 316] width 106 height 18
select select "1932"
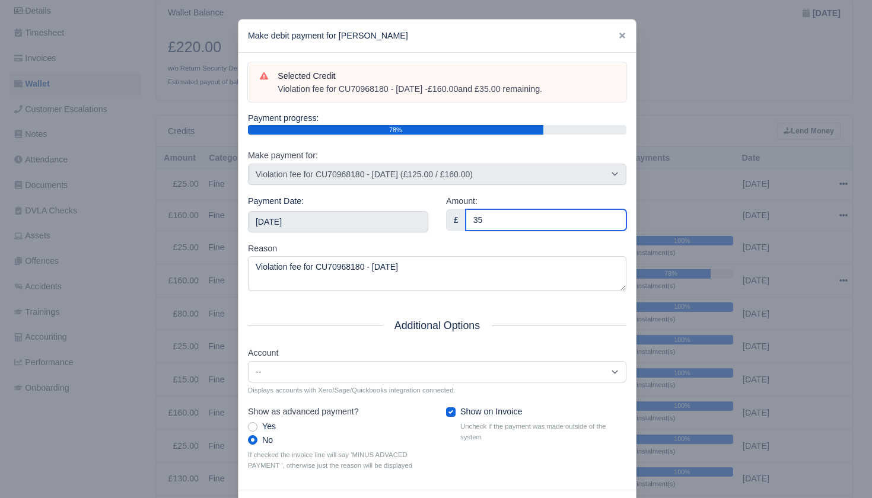
type input "35"
drag, startPoint x: 414, startPoint y: 236, endPoint x: 406, endPoint y: 235, distance: 8.3
click at [414, 236] on div "Payment Date: 2025-08-30" at bounding box center [338, 218] width 198 height 47
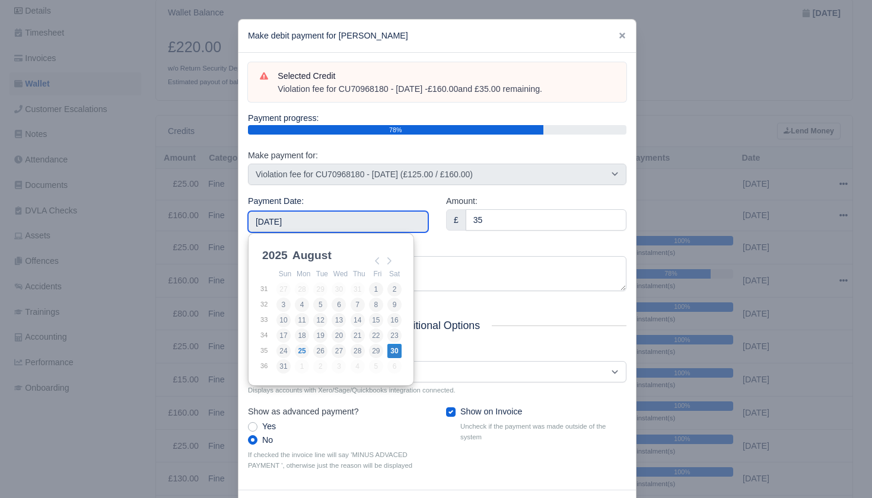
click at [371, 218] on input "[DATE]" at bounding box center [338, 221] width 180 height 21
type input "[DATE]"
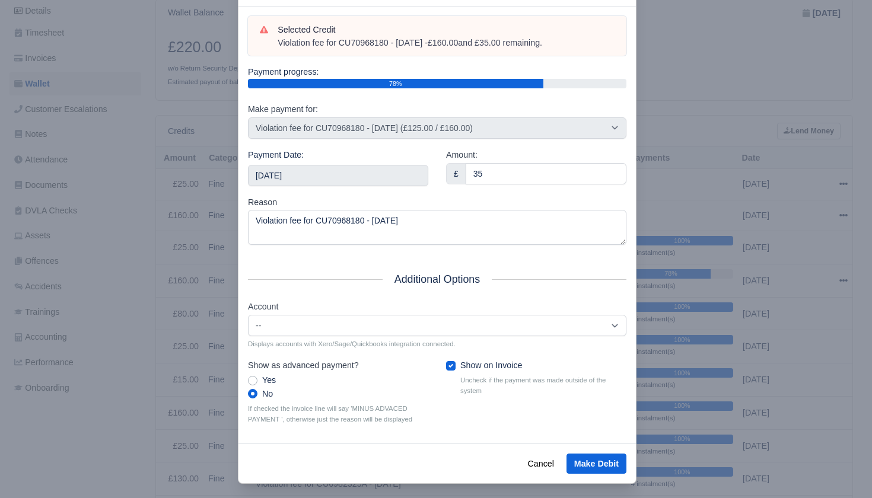
scroll to position [45, 0]
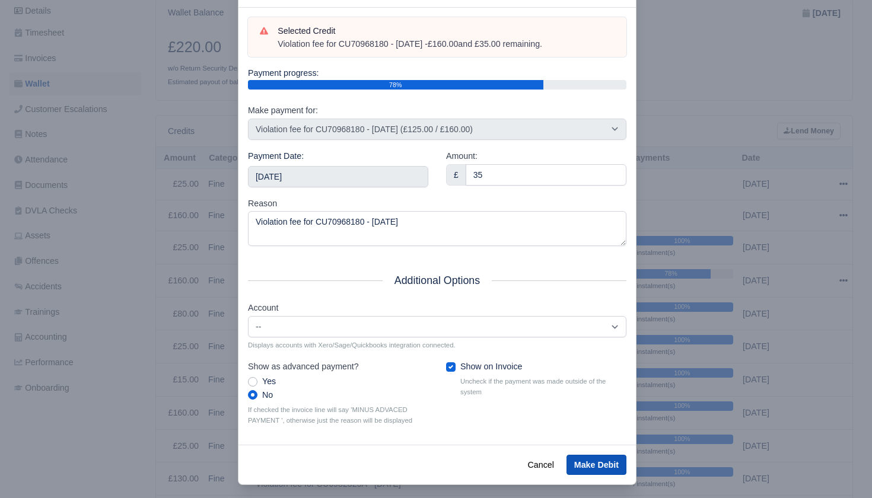
click at [589, 455] on button "Make Debit" at bounding box center [597, 465] width 60 height 20
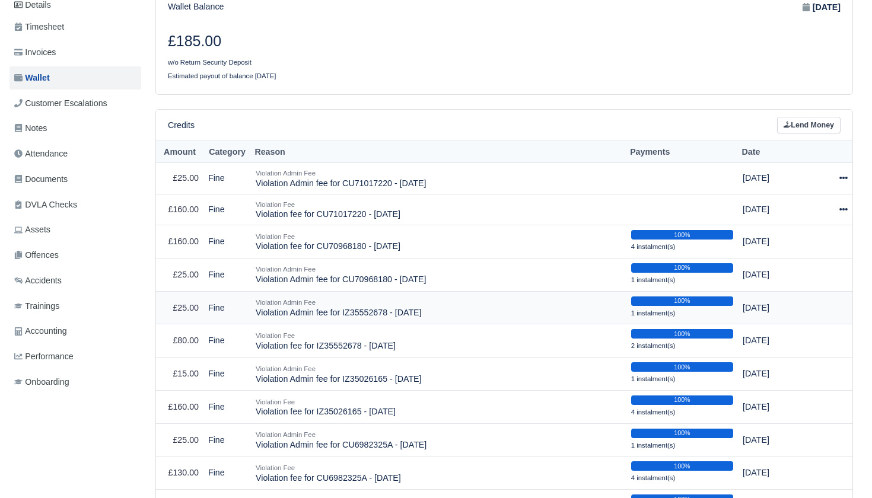
scroll to position [142, 0]
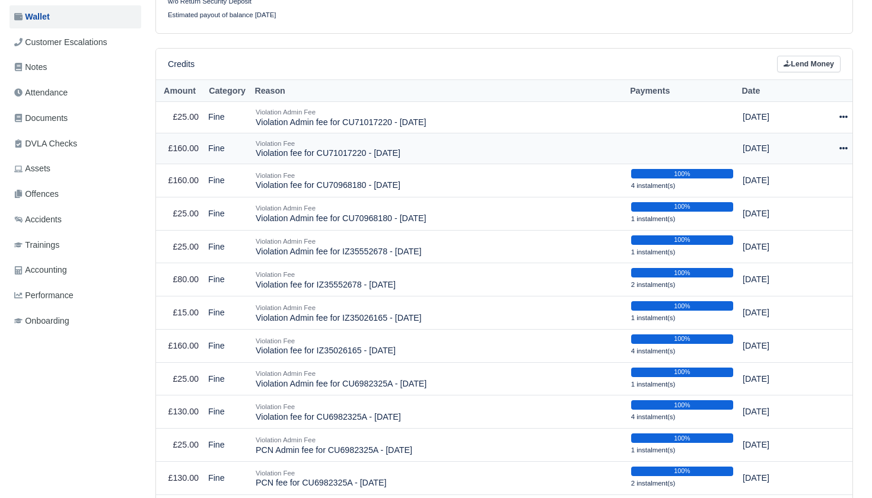
click at [843, 151] on td "Actions Make Payment Schedule [GEOGRAPHIC_DATA]" at bounding box center [833, 148] width 37 height 31
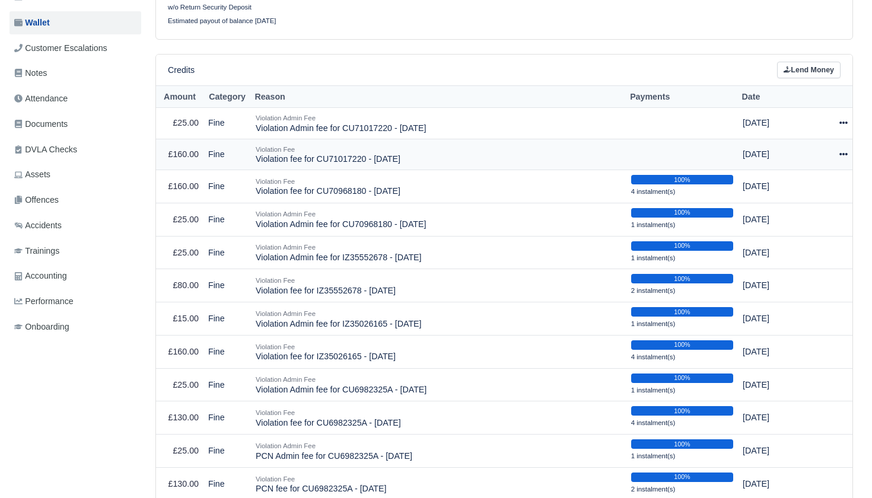
scroll to position [186, 1]
click at [842, 150] on icon at bounding box center [844, 154] width 8 height 8
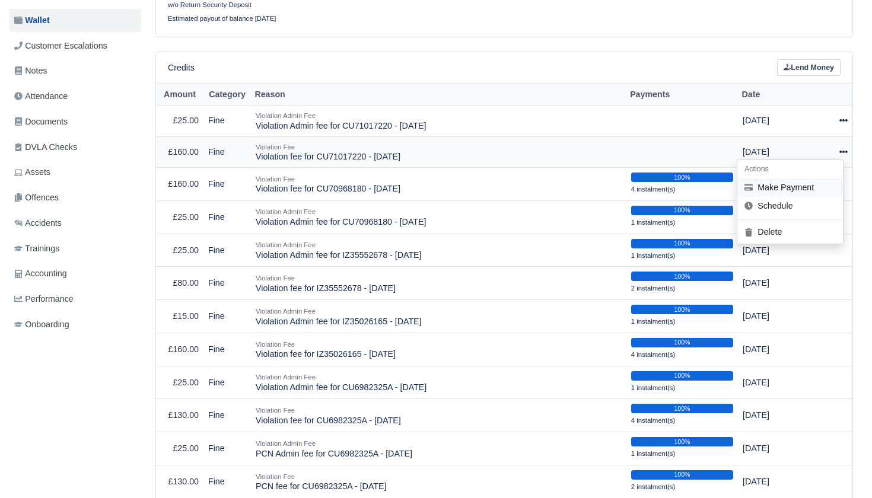
click at [798, 180] on button "Make Payment" at bounding box center [791, 188] width 106 height 18
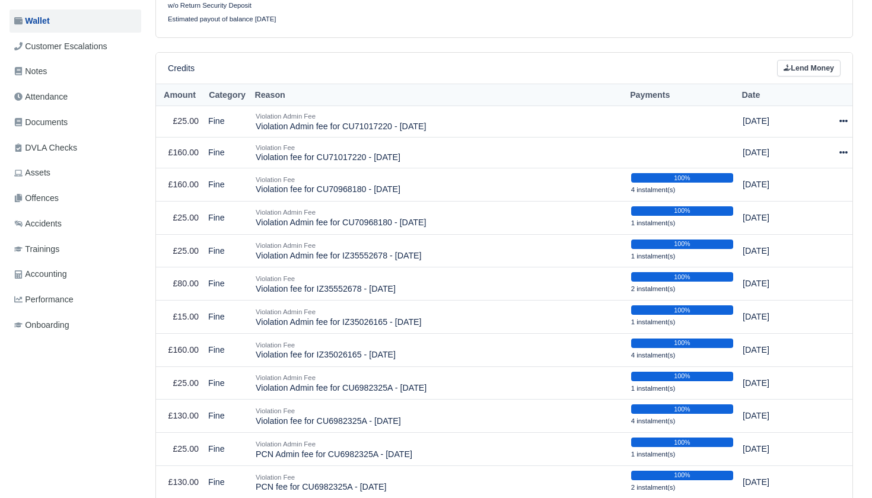
select select "2011"
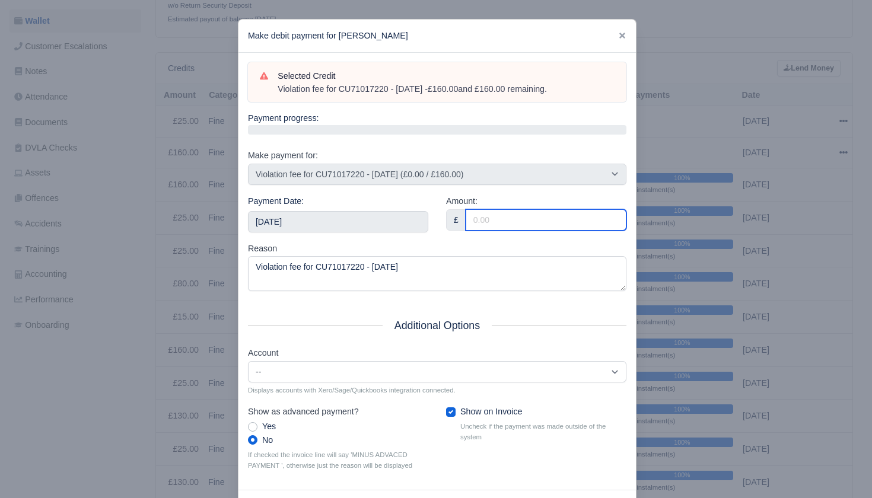
scroll to position [187, 0]
type input "15"
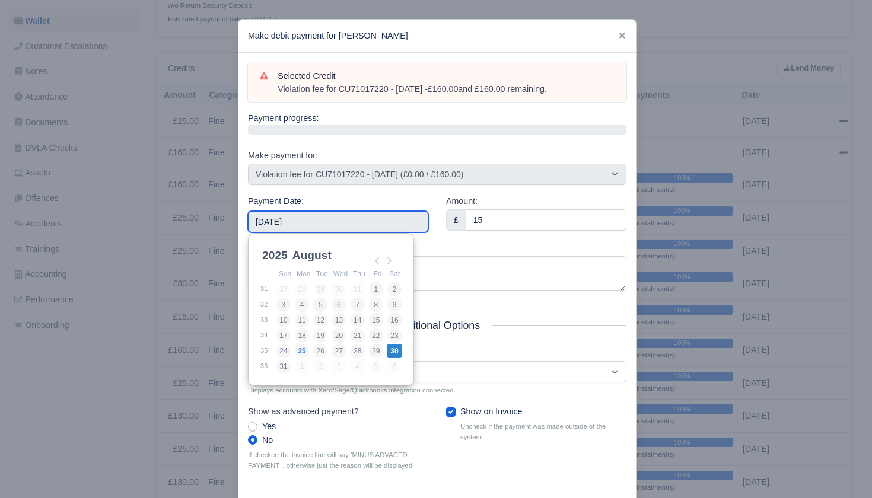
click at [348, 214] on input "2025-08-30" at bounding box center [338, 221] width 180 height 21
type input "2025-08-15"
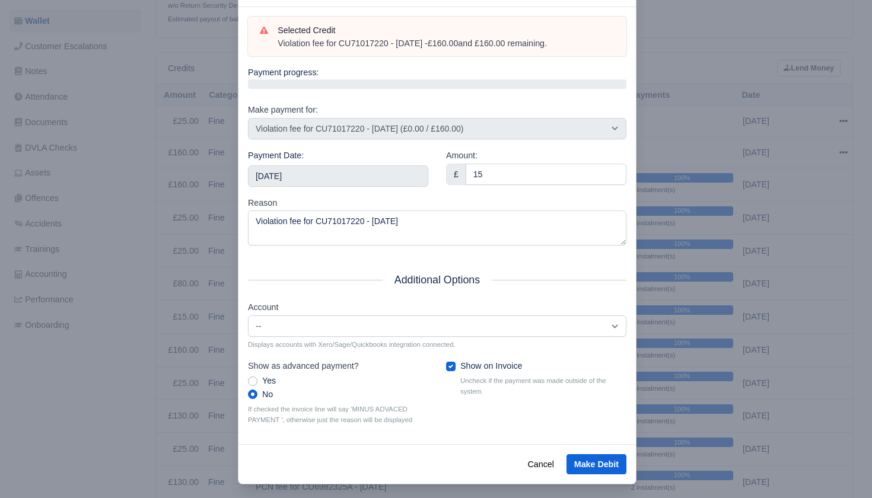
scroll to position [45, 0]
click at [591, 455] on button "Make Debit" at bounding box center [597, 465] width 60 height 20
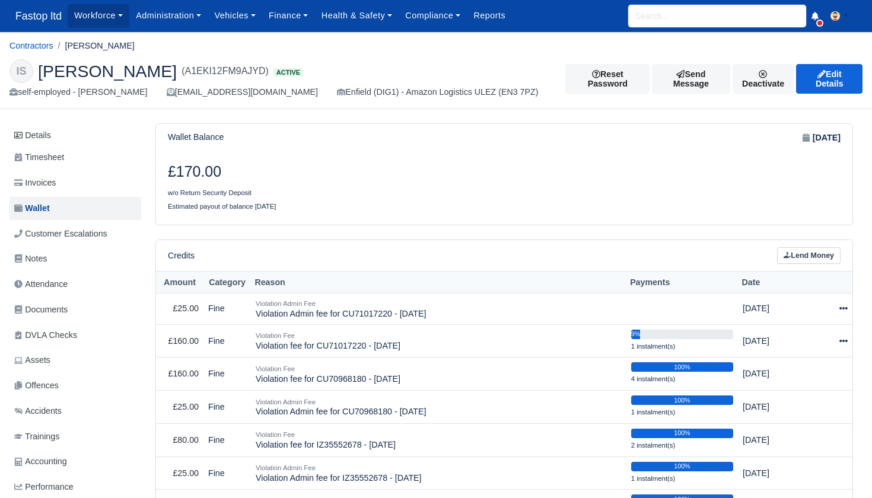
click at [673, 19] on input "search" at bounding box center [717, 16] width 178 height 23
type input "NAT"
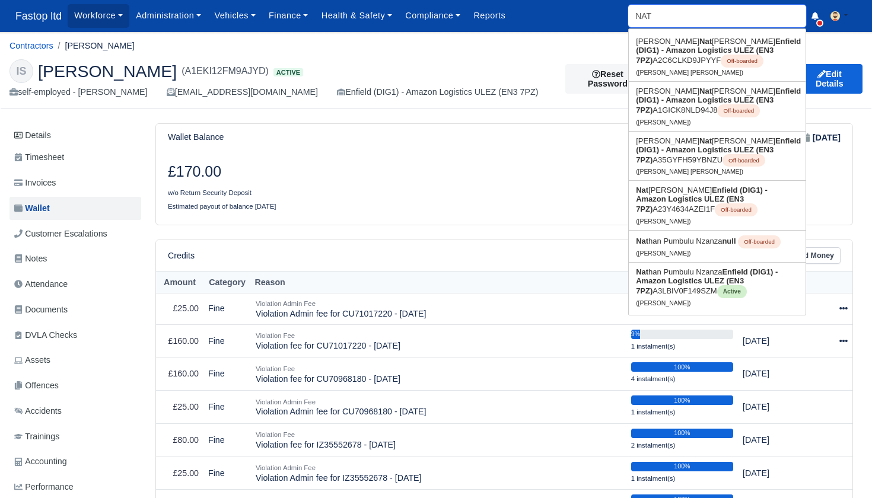
type input "[PERSON_NAME]"
type input "NATH"
type input "[PERSON_NAME]"
type input "[PERSON_NAME] Nzanza"
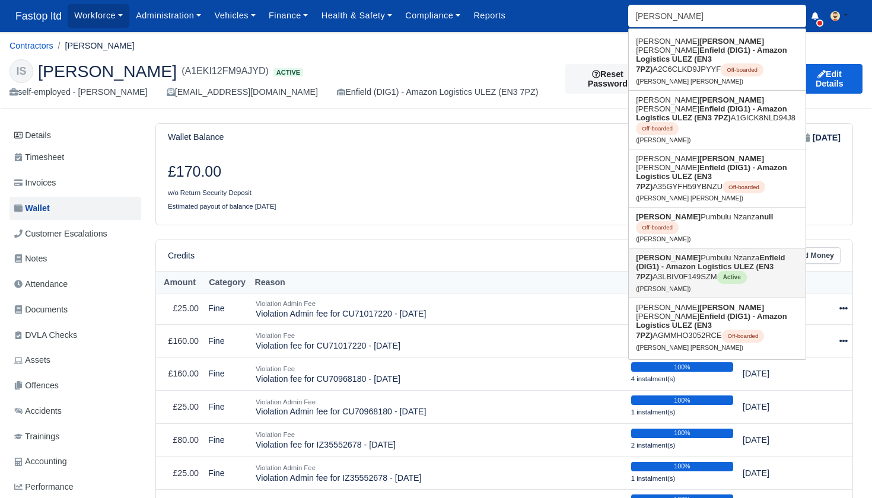
scroll to position [3, 1]
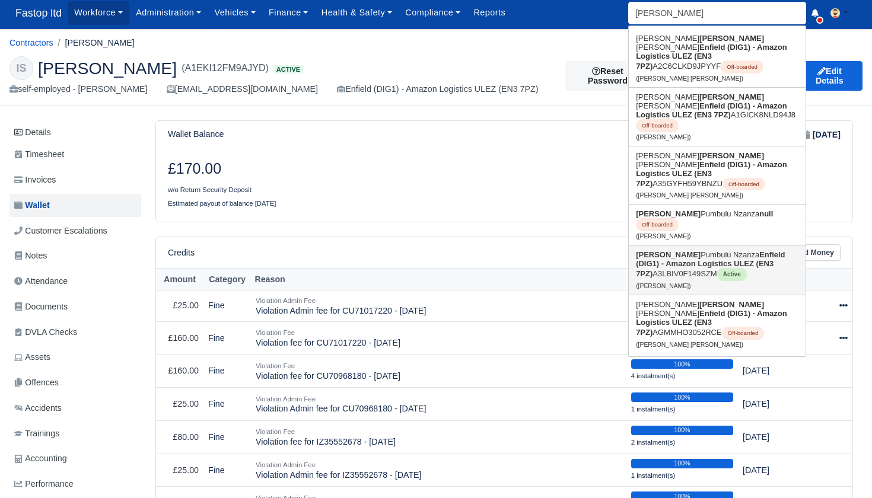
click at [681, 250] on strong "Enfield (DIG1) - Amazon Logistics ULEZ (EN3 7PZ)" at bounding box center [710, 264] width 149 height 28
type input "[PERSON_NAME] Nzanza"
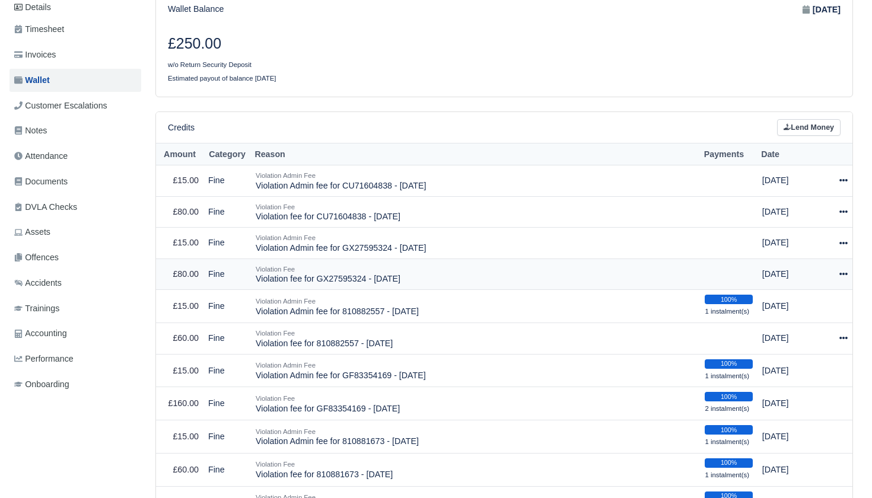
scroll to position [129, 0]
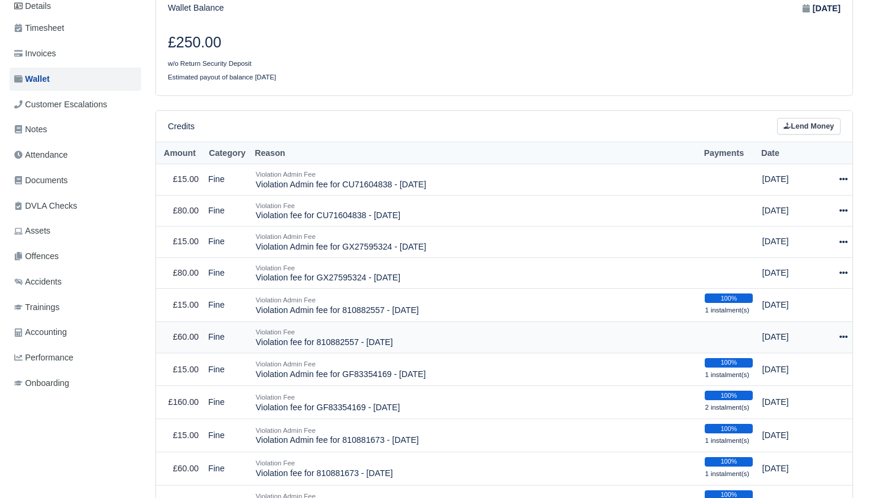
click at [841, 341] on icon at bounding box center [844, 337] width 8 height 8
click at [818, 371] on button "Make Payment" at bounding box center [795, 373] width 106 height 18
select select "2015"
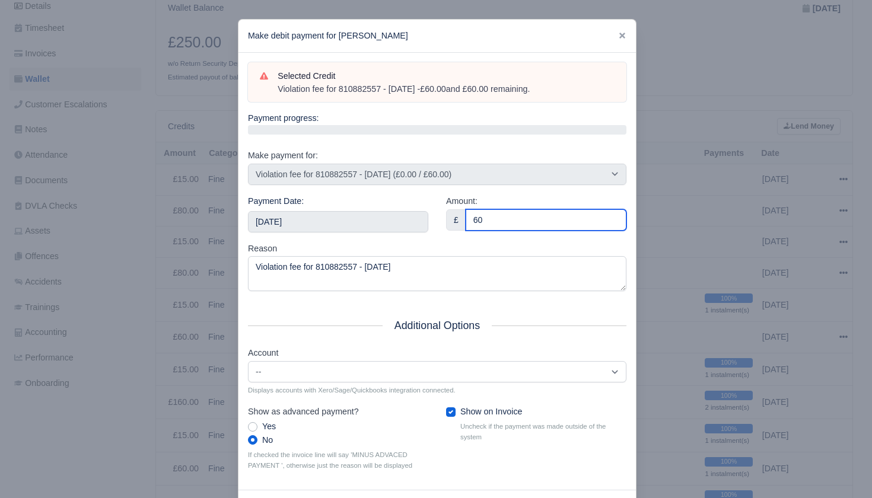
type input "60"
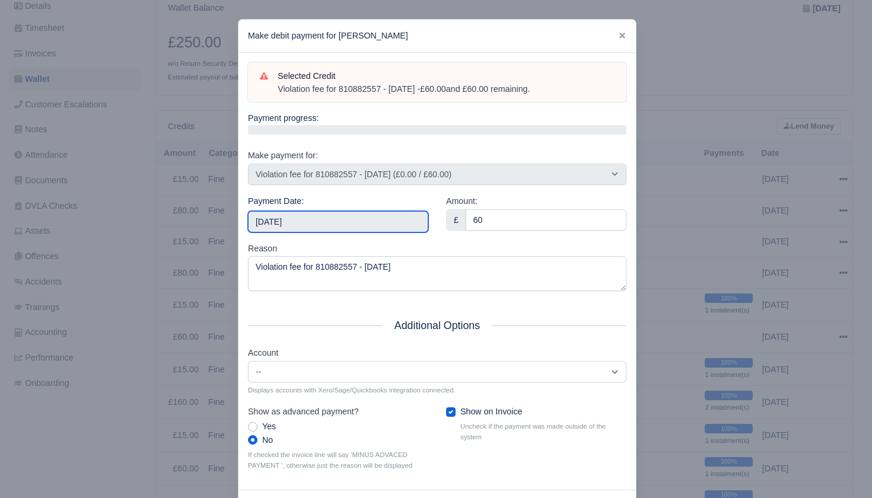
click at [358, 218] on input "[DATE]" at bounding box center [338, 221] width 180 height 21
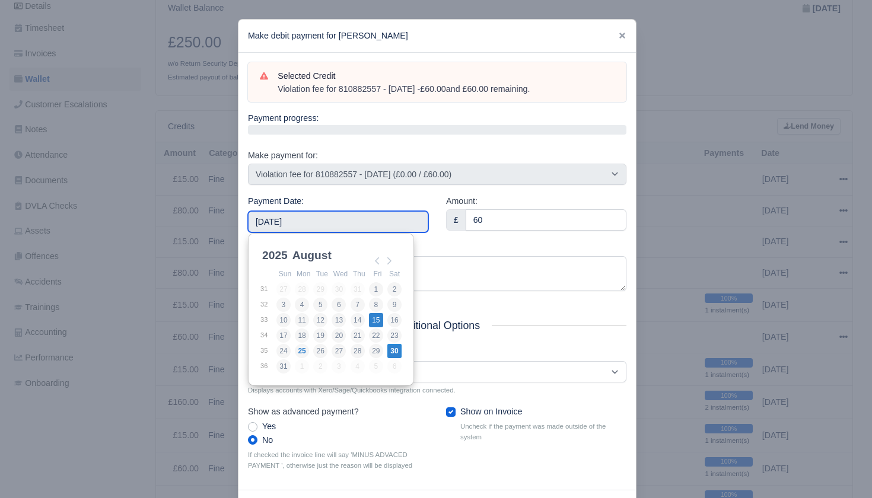
type input "[DATE]"
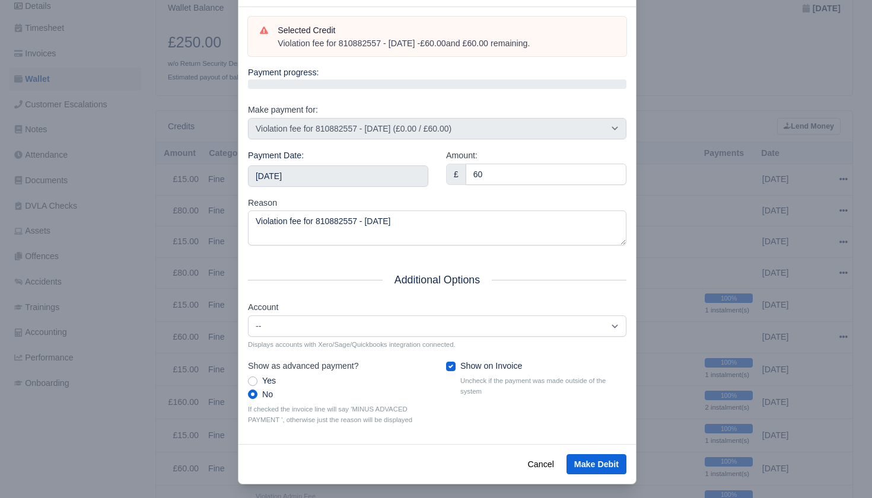
scroll to position [45, 0]
click at [587, 455] on button "Make Debit" at bounding box center [597, 465] width 60 height 20
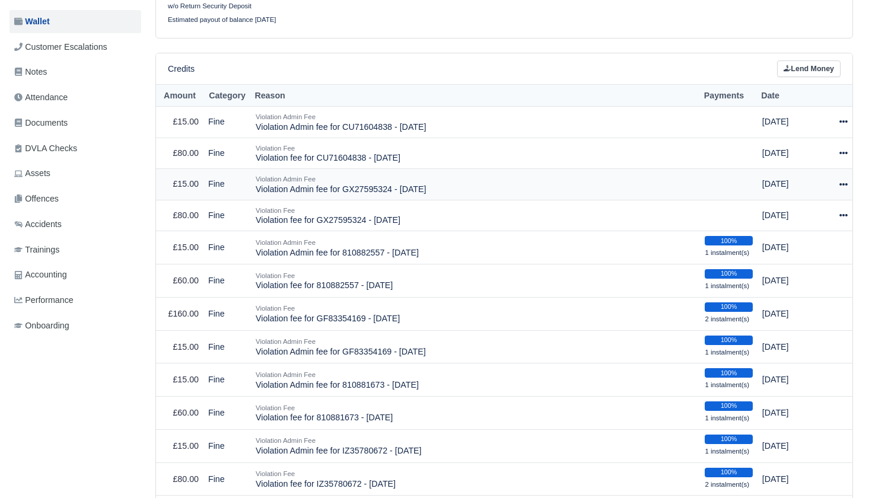
scroll to position [193, 0]
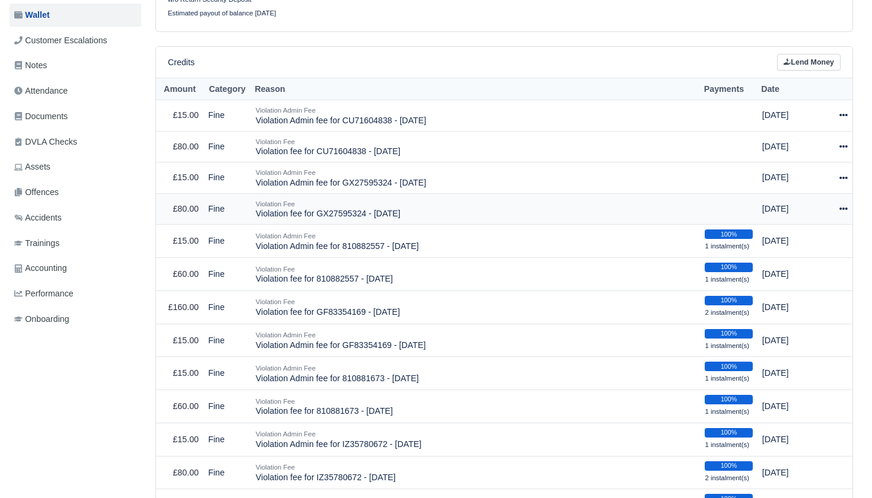
click at [843, 205] on icon at bounding box center [844, 209] width 8 height 8
click at [660, 63] on div "Credits Lend Money" at bounding box center [504, 62] width 673 height 17
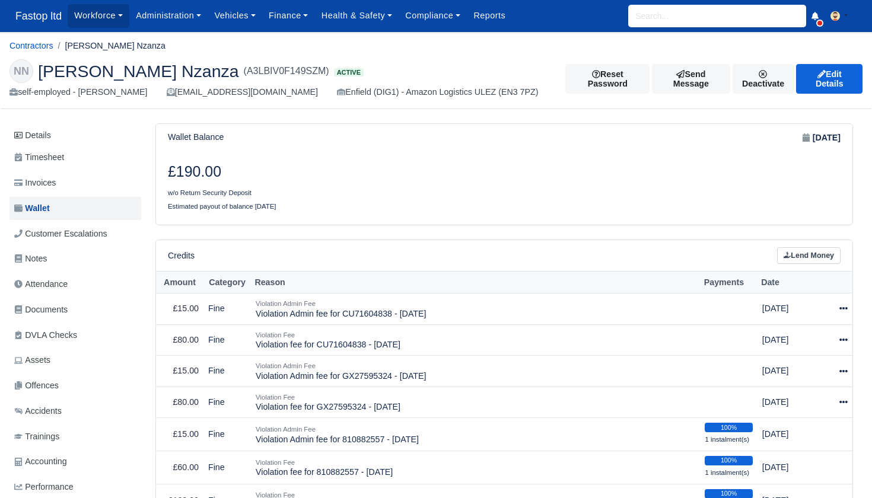
scroll to position [0, 0]
click at [647, 24] on input "search" at bounding box center [717, 16] width 178 height 23
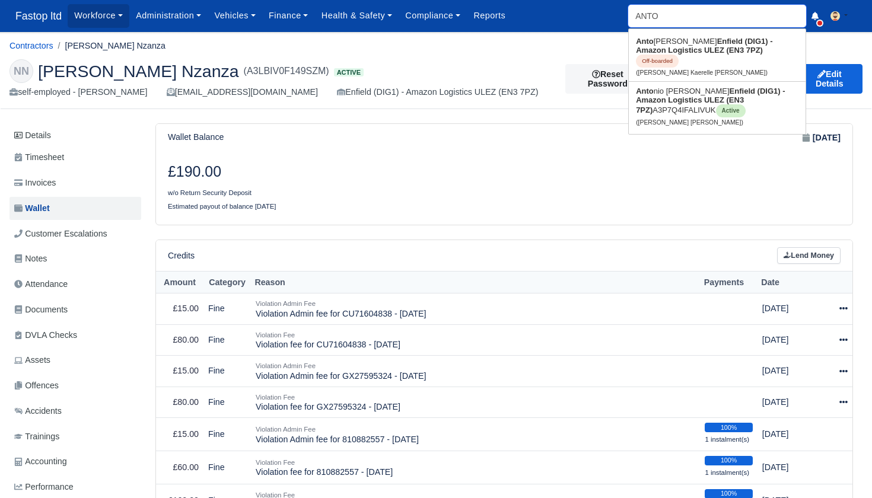
type input "ANTON"
type input "ANTONio Jose trindade Figueiras"
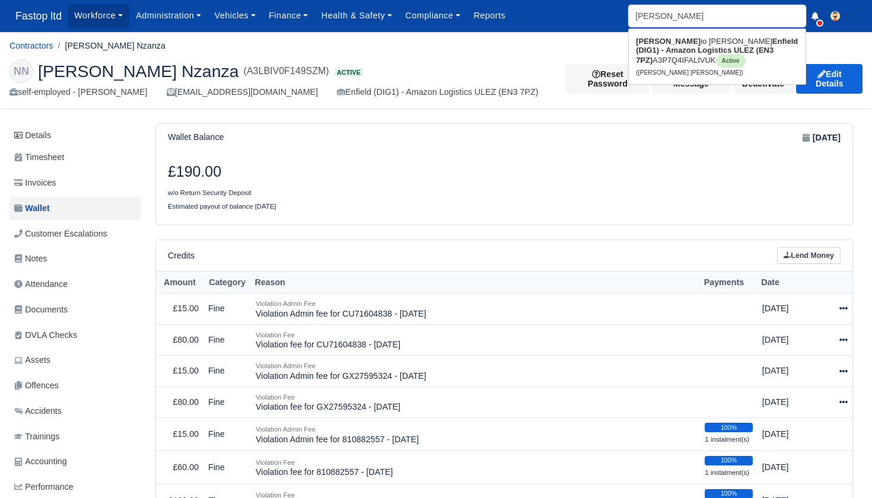
type input "ANTONI"
type input "ANTONIO"
type input "ANTONIO Jose trindade Figueiras"
click at [646, 64] on link "Antonio Jose trindade Figueiras Enfield (DIG1) - Amazon Logistics ULEZ (EN3 7PZ…" at bounding box center [717, 56] width 177 height 49
type input "[PERSON_NAME] [PERSON_NAME]"
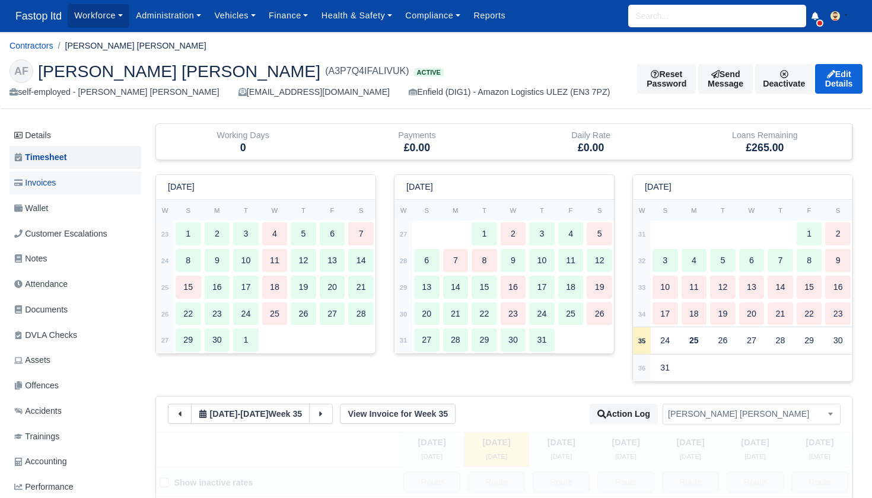
click at [56, 185] on span "Invoices" at bounding box center [35, 183] width 42 height 14
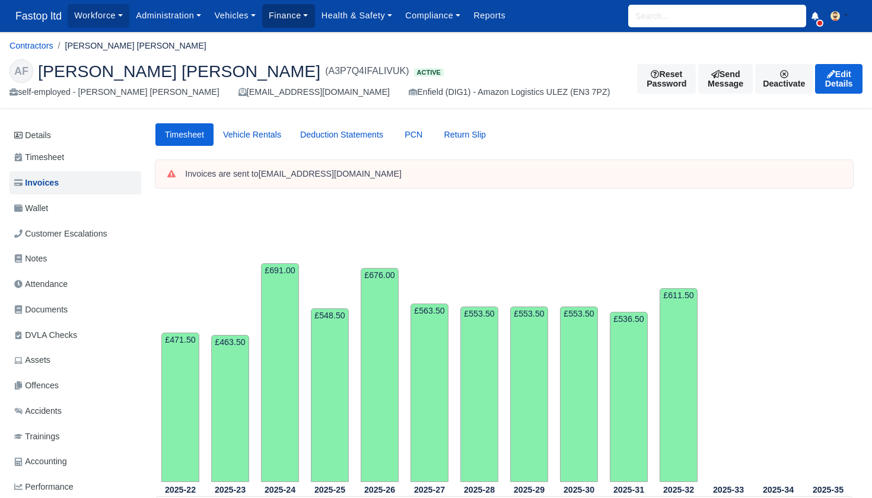
click at [301, 20] on link "Finance" at bounding box center [288, 15] width 53 height 23
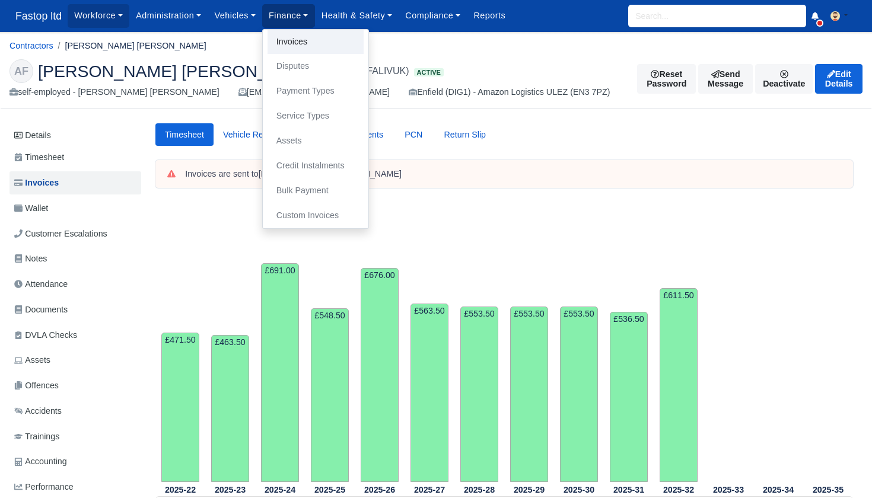
click at [300, 37] on link "Invoices" at bounding box center [316, 42] width 96 height 25
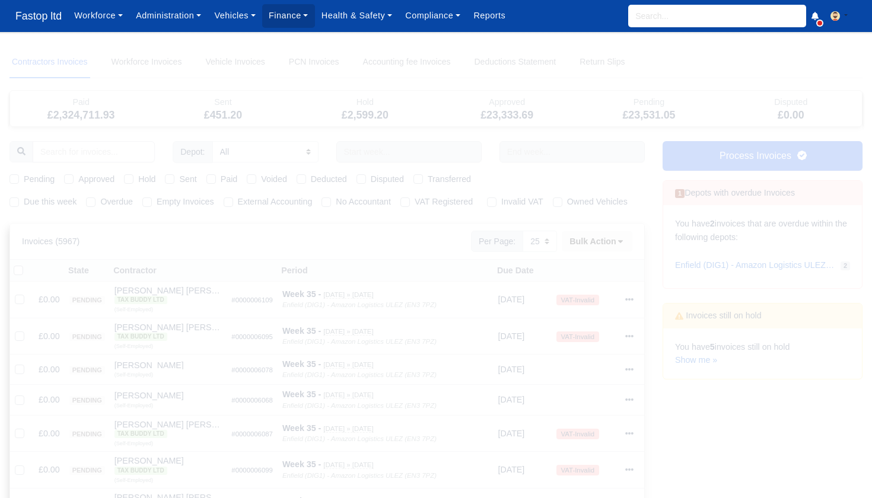
select select "25"
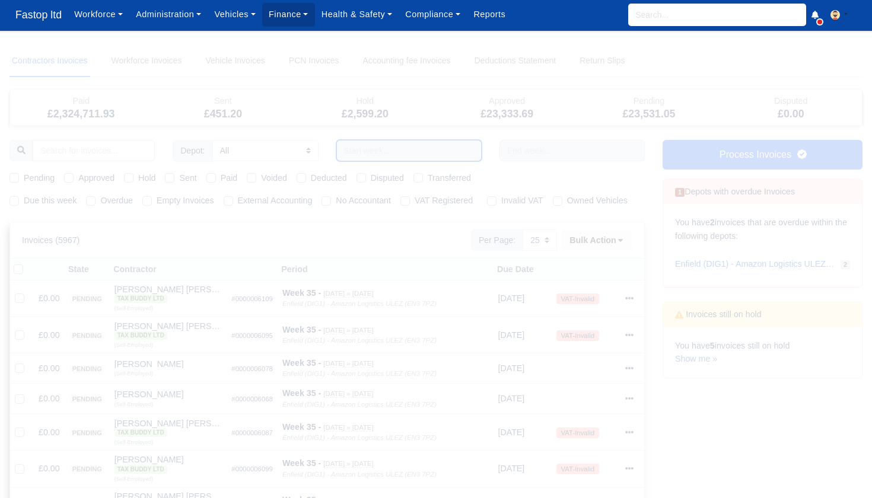
click at [396, 148] on input "text" at bounding box center [408, 150] width 145 height 21
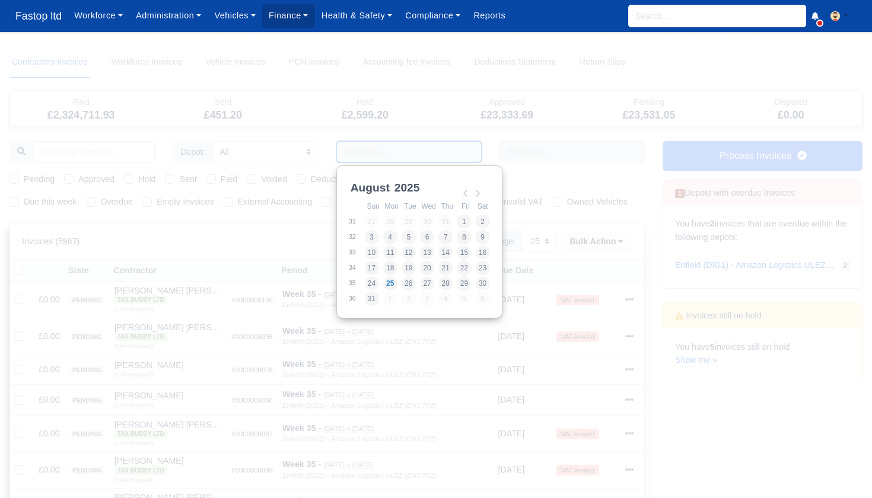
scroll to position [0, 0]
type input "[DATE] - [DATE]"
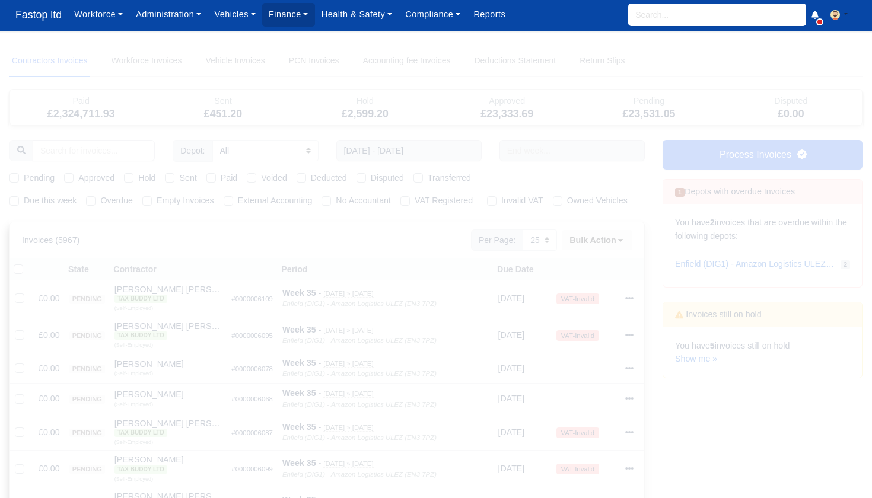
scroll to position [1, 1]
drag, startPoint x: 16, startPoint y: 178, endPoint x: 25, endPoint y: 179, distance: 8.9
click at [24, 178] on label "Pending" at bounding box center [39, 178] width 31 height 14
click at [16, 178] on input "Pending" at bounding box center [13, 175] width 9 height 9
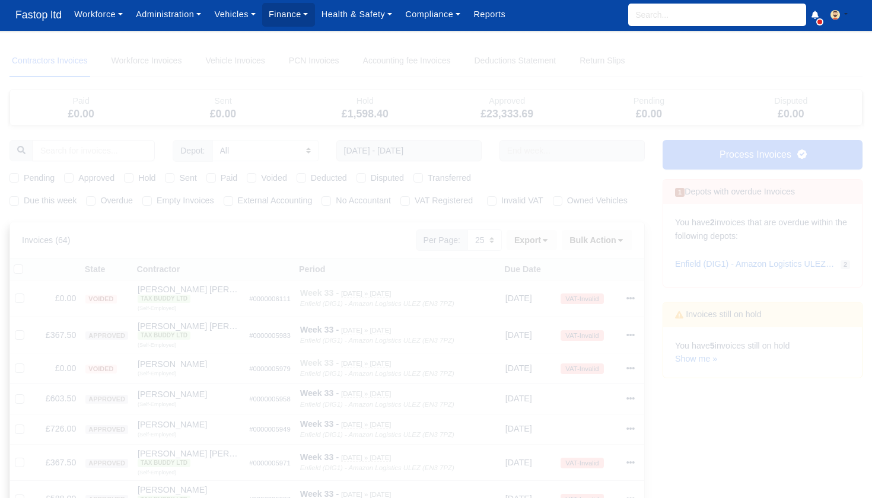
checkbox input "true"
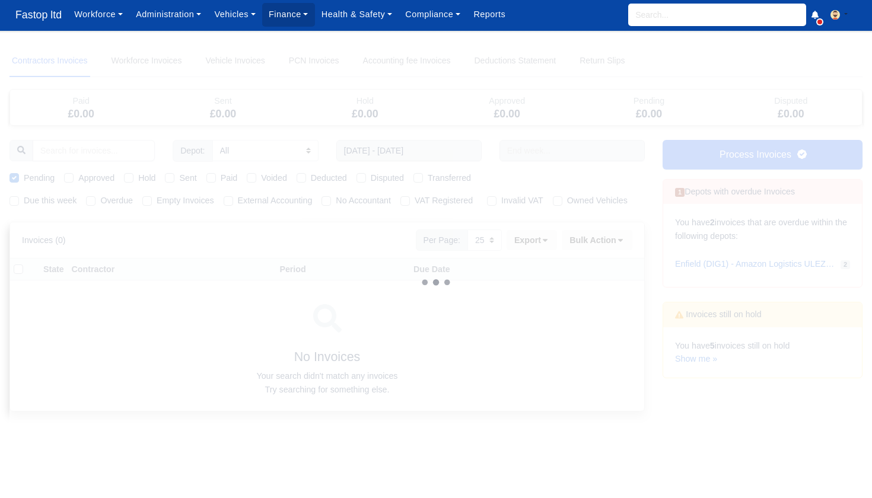
click at [74, 177] on div "Approved" at bounding box center [89, 178] width 50 height 14
click at [78, 178] on label "Approved" at bounding box center [96, 178] width 36 height 14
click at [71, 178] on input "Approved" at bounding box center [68, 175] width 9 height 9
checkbox input "true"
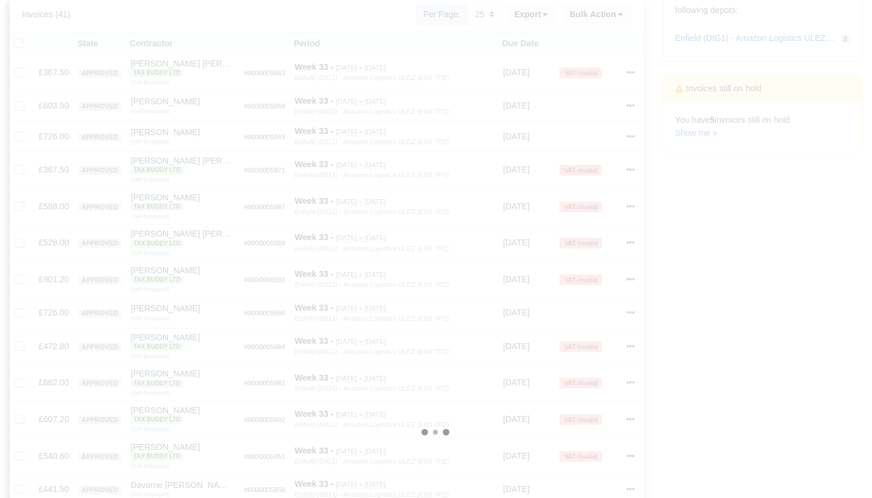
click at [28, 37] on label at bounding box center [28, 37] width 0 height 0
click at [20, 41] on input "checkbox" at bounding box center [18, 41] width 9 height 9
checkbox input "true"
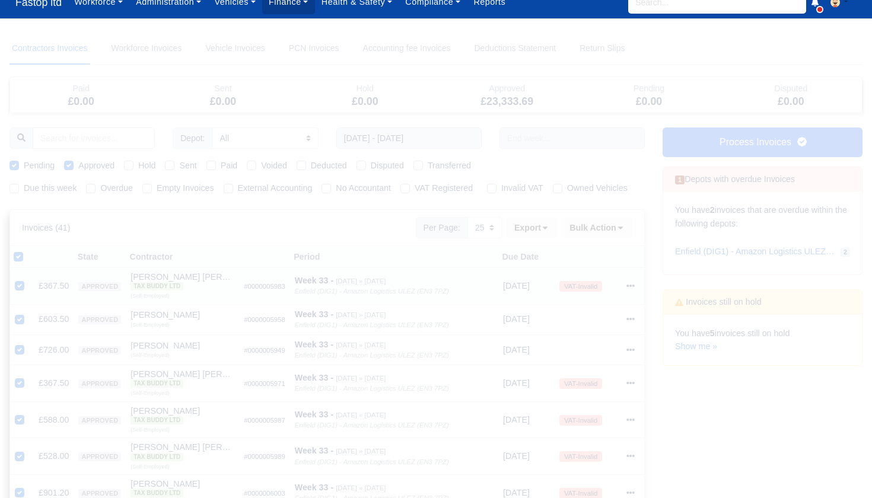
scroll to position [13, 0]
click at [624, 228] on icon at bounding box center [620, 228] width 8 height 8
click at [583, 305] on div "Send" at bounding box center [581, 305] width 106 height 18
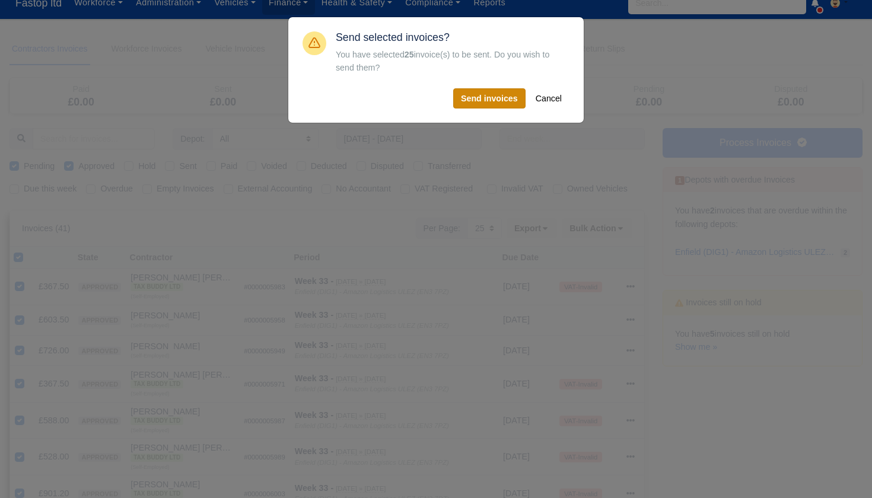
click at [488, 100] on button "Send invoices" at bounding box center [489, 98] width 72 height 20
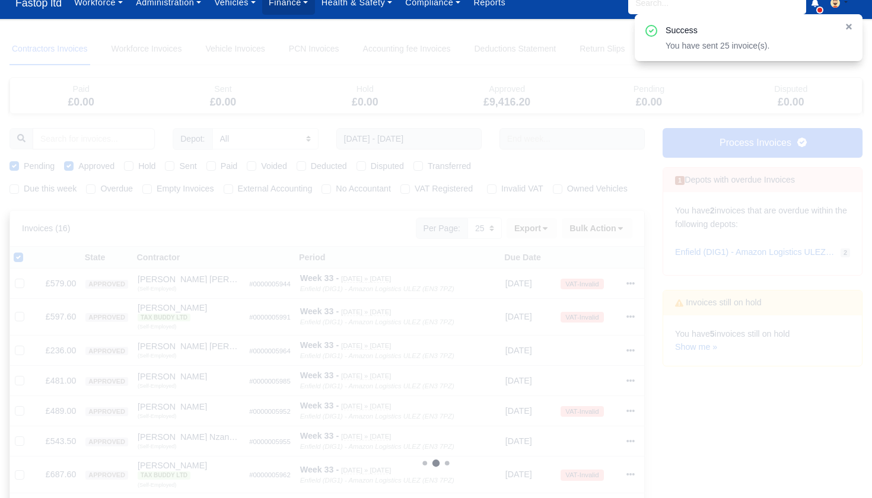
click at [28, 251] on label at bounding box center [28, 251] width 0 height 0
click at [20, 258] on input "checkbox" at bounding box center [18, 255] width 9 height 9
checkbox input "false"
click at [28, 251] on label at bounding box center [28, 251] width 0 height 0
click at [20, 255] on input "checkbox" at bounding box center [18, 255] width 9 height 9
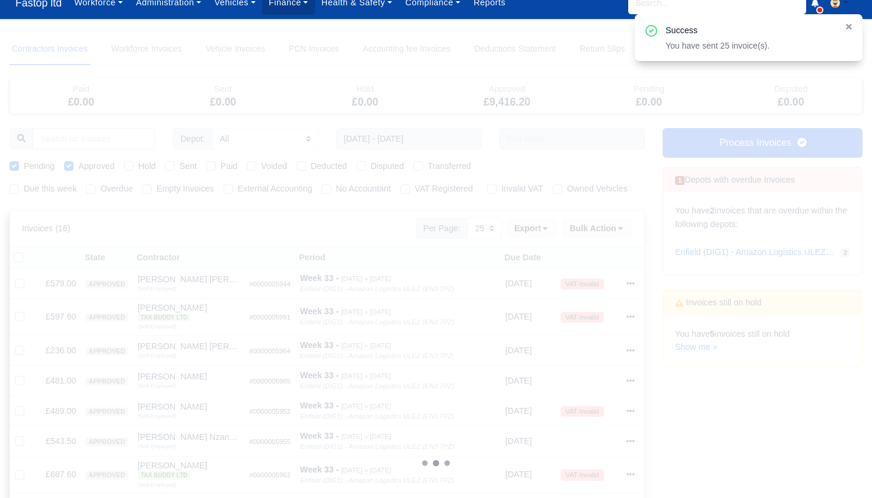
checkbox input "true"
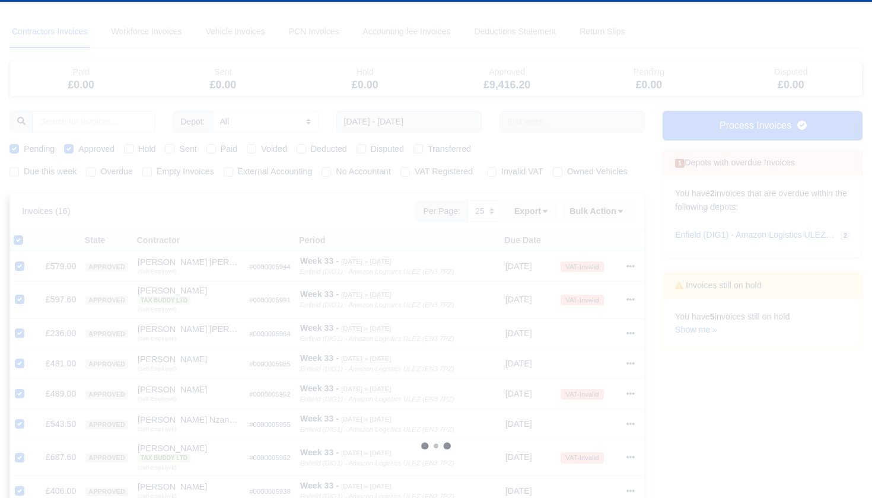
scroll to position [34, 0]
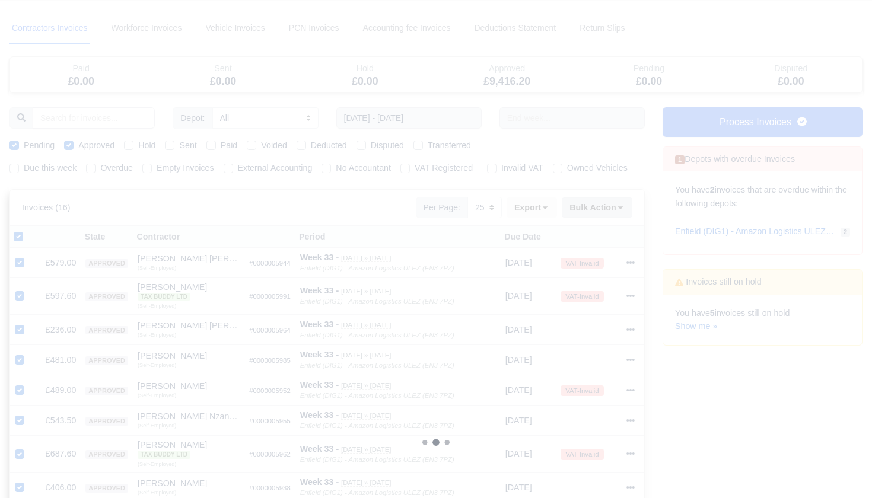
click at [627, 212] on button "Bulk Action" at bounding box center [597, 208] width 71 height 20
click at [579, 282] on div "Send" at bounding box center [581, 284] width 106 height 18
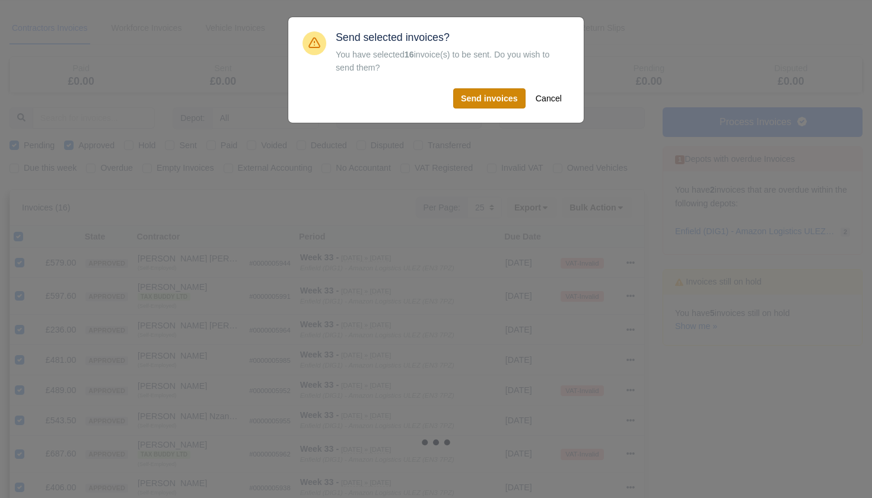
click at [493, 97] on button "Send invoices" at bounding box center [489, 98] width 72 height 20
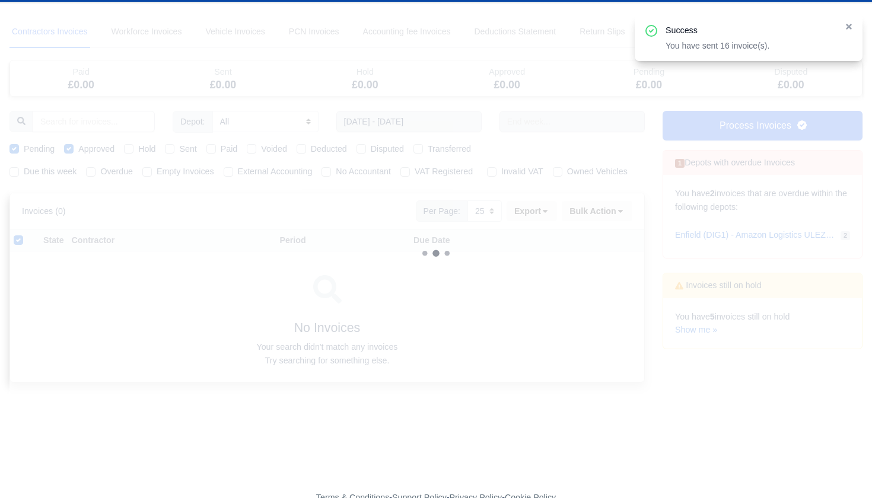
drag, startPoint x: 20, startPoint y: 240, endPoint x: 69, endPoint y: 255, distance: 51.4
click at [28, 234] on label at bounding box center [28, 234] width 0 height 0
click at [20, 240] on input "checkbox" at bounding box center [18, 238] width 9 height 9
checkbox input "false"
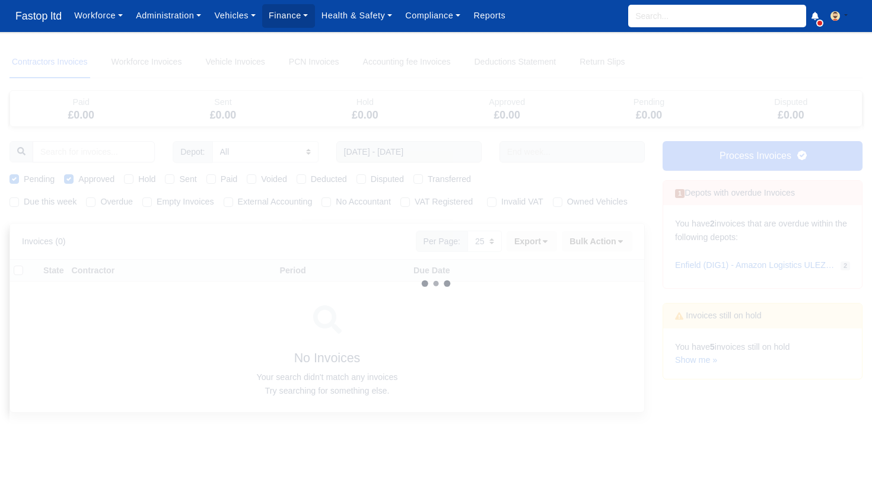
scroll to position [0, 0]
click at [34, 9] on span "Fastop ltd" at bounding box center [38, 16] width 58 height 24
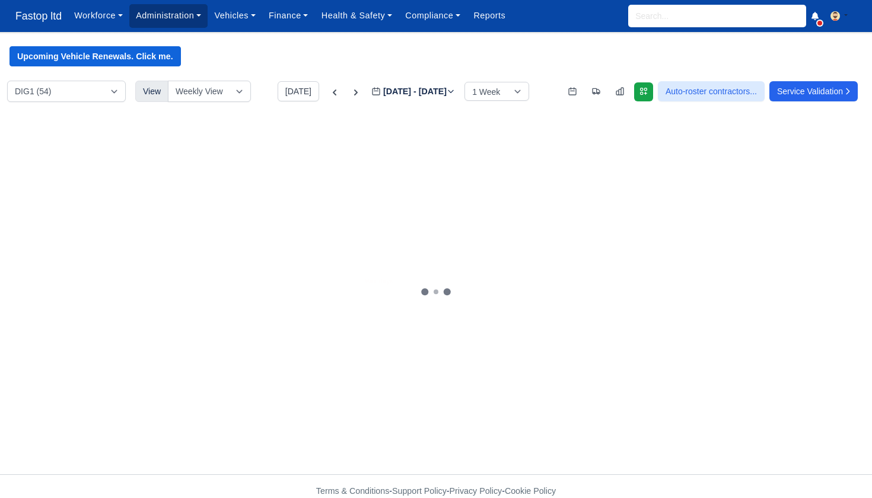
click at [198, 24] on link "Administration" at bounding box center [168, 15] width 78 height 23
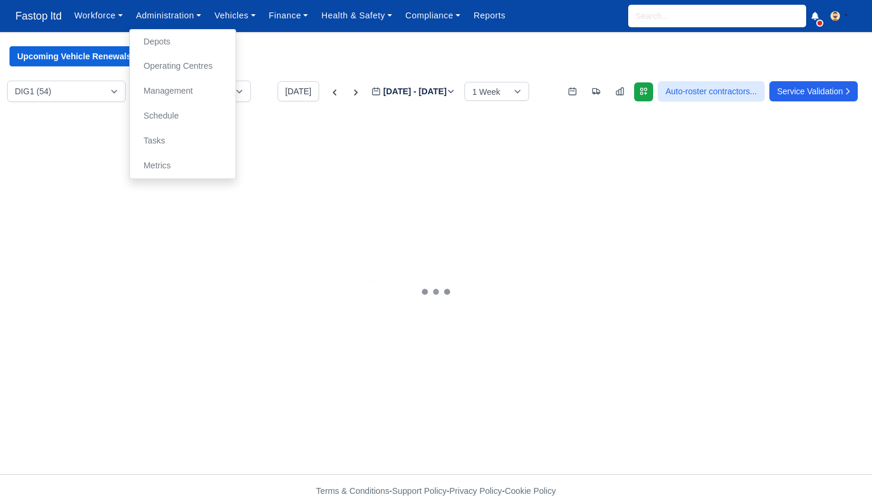
scroll to position [0, 1]
click at [187, 97] on link "Management" at bounding box center [183, 91] width 96 height 25
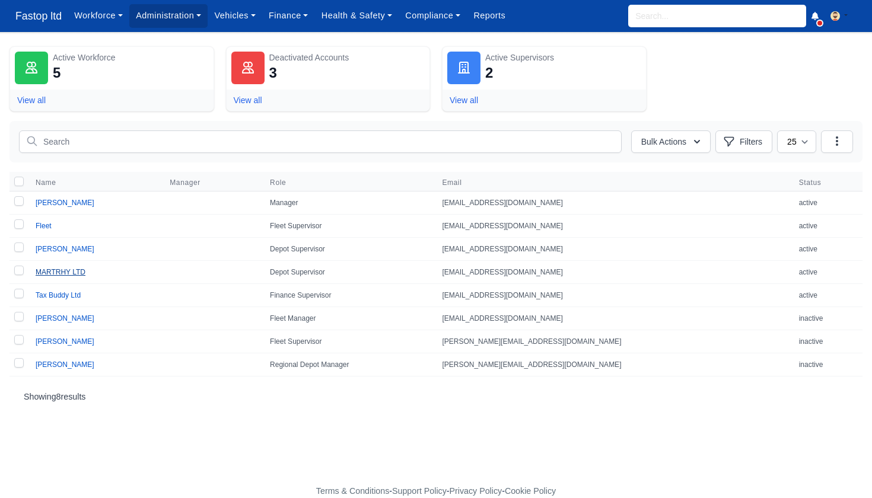
scroll to position [0, 1]
click at [68, 269] on link "MARTRHY LTD" at bounding box center [61, 272] width 50 height 8
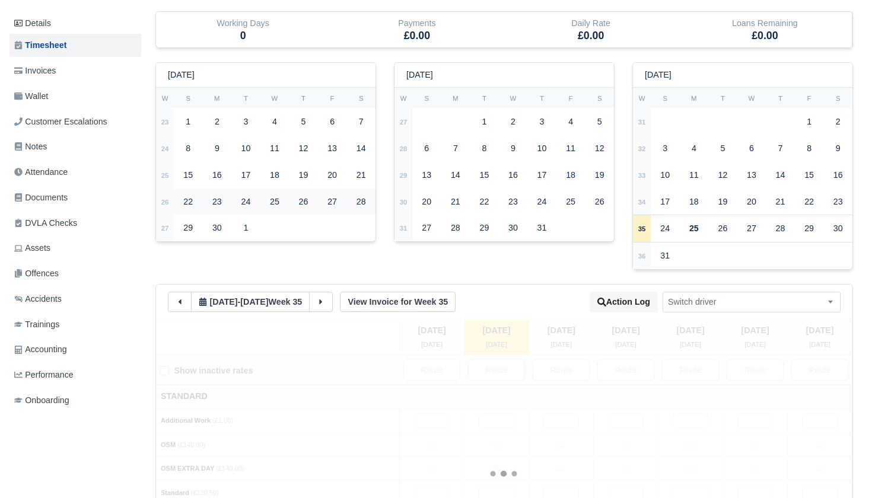
scroll to position [216, 0]
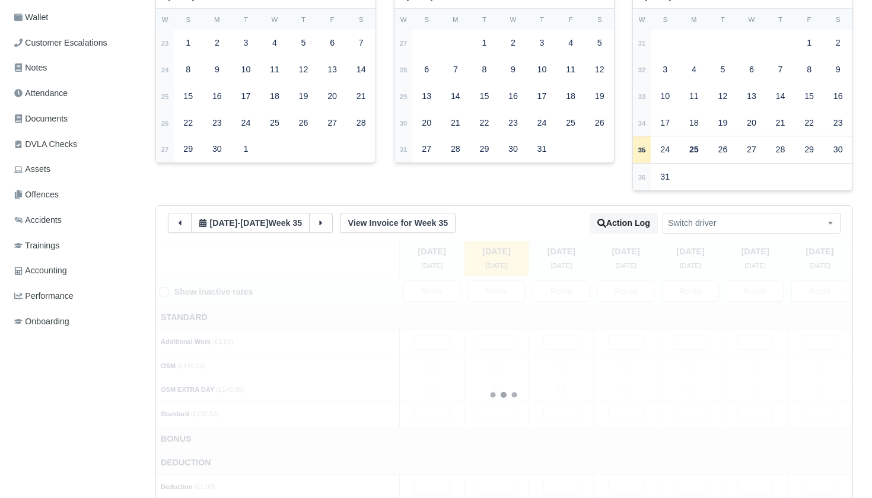
click at [184, 219] on icon at bounding box center [180, 223] width 8 height 8
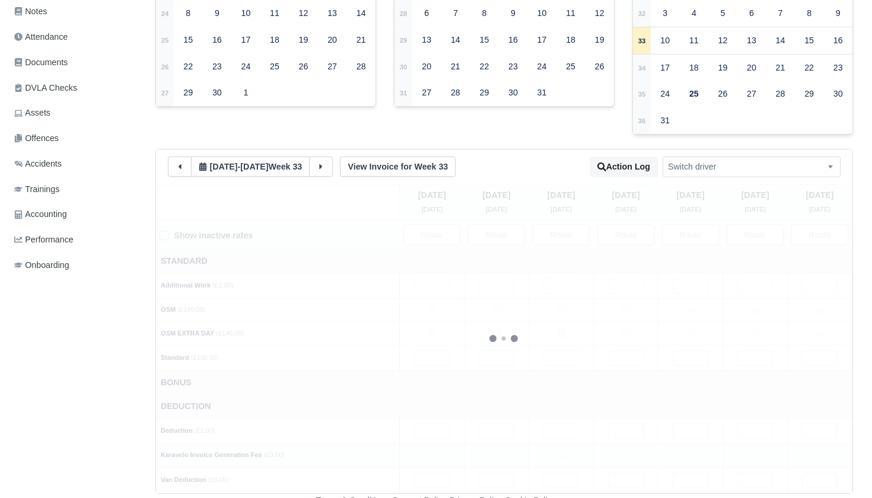
scroll to position [272, 0]
click at [439, 473] on input "text" at bounding box center [432, 480] width 36 height 15
type input "1"
click at [507, 473] on input "text" at bounding box center [497, 480] width 36 height 15
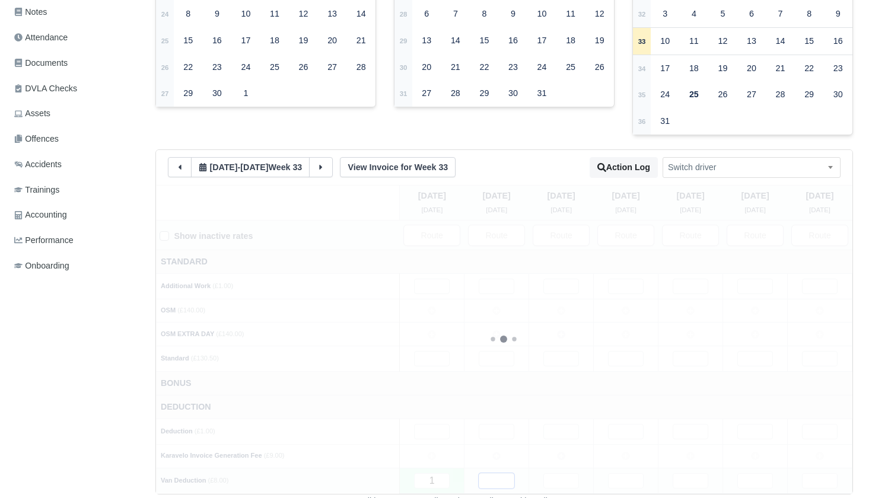
type input "1"
drag, startPoint x: 560, startPoint y: 471, endPoint x: 567, endPoint y: 471, distance: 6.5
click at [560, 473] on input "text" at bounding box center [562, 480] width 36 height 15
type input "1"
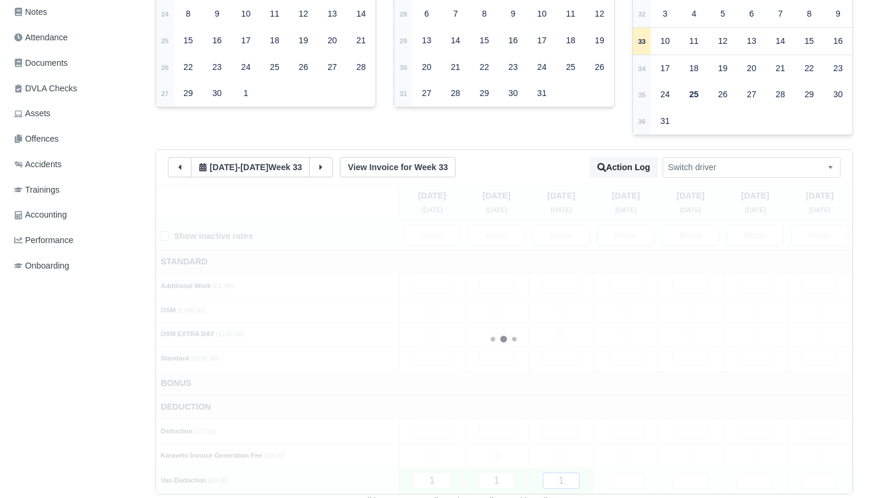
type input "1"
click at [619, 473] on input "text" at bounding box center [626, 480] width 36 height 15
type input "1"
click at [682, 473] on input "text" at bounding box center [691, 480] width 36 height 15
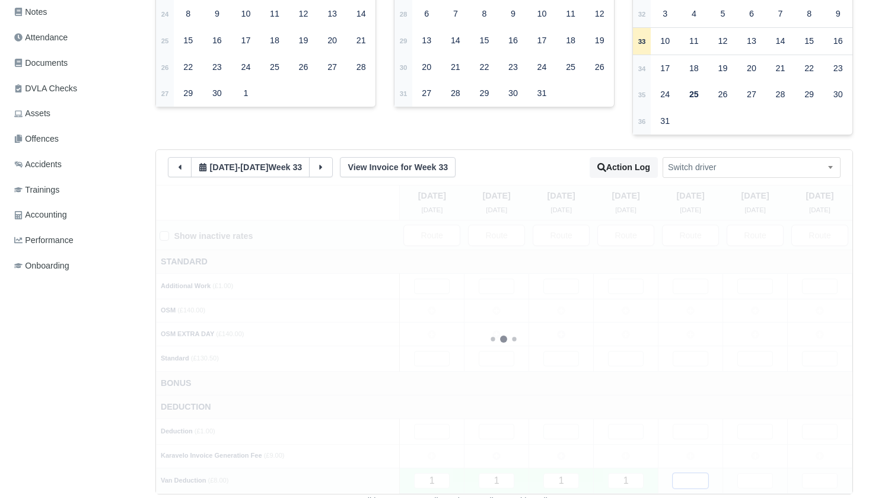
type input "1"
click at [743, 473] on input "text" at bounding box center [756, 480] width 36 height 15
type input "1"
click at [810, 473] on input "text" at bounding box center [820, 480] width 36 height 15
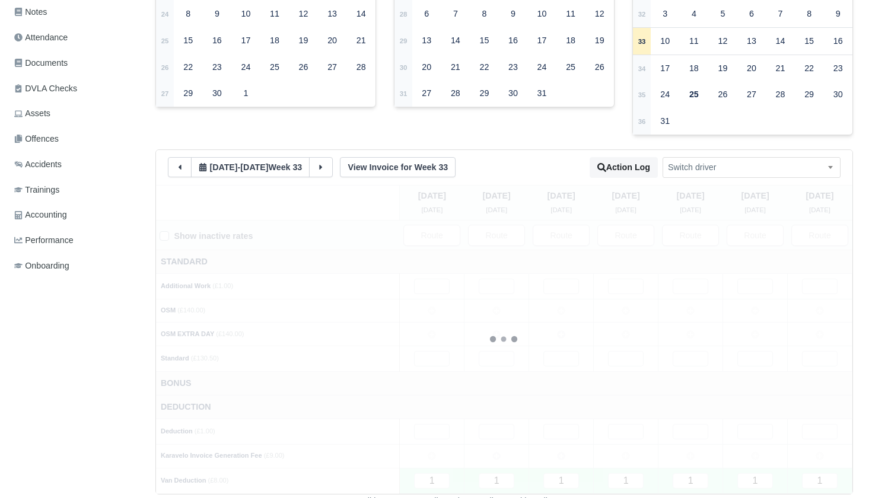
click at [435, 452] on icon at bounding box center [432, 456] width 8 height 8
click at [812, 424] on input "text" at bounding box center [820, 431] width 36 height 15
drag, startPoint x: 765, startPoint y: 367, endPoint x: 746, endPoint y: 376, distance: 20.7
click at [765, 372] on td "Bonus" at bounding box center [504, 384] width 697 height 24
drag, startPoint x: 440, startPoint y: 303, endPoint x: 459, endPoint y: 303, distance: 19.6
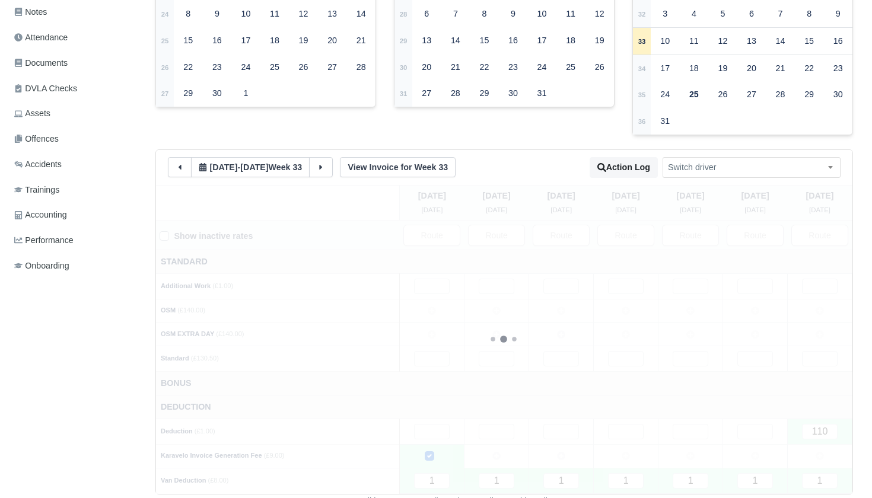
click at [440, 303] on td at bounding box center [432, 311] width 65 height 24
drag, startPoint x: 488, startPoint y: 302, endPoint x: 534, endPoint y: 303, distance: 45.7
click at [491, 302] on td at bounding box center [497, 311] width 65 height 24
drag, startPoint x: 556, startPoint y: 300, endPoint x: 565, endPoint y: 301, distance: 9.5
click at [557, 300] on td at bounding box center [561, 311] width 65 height 24
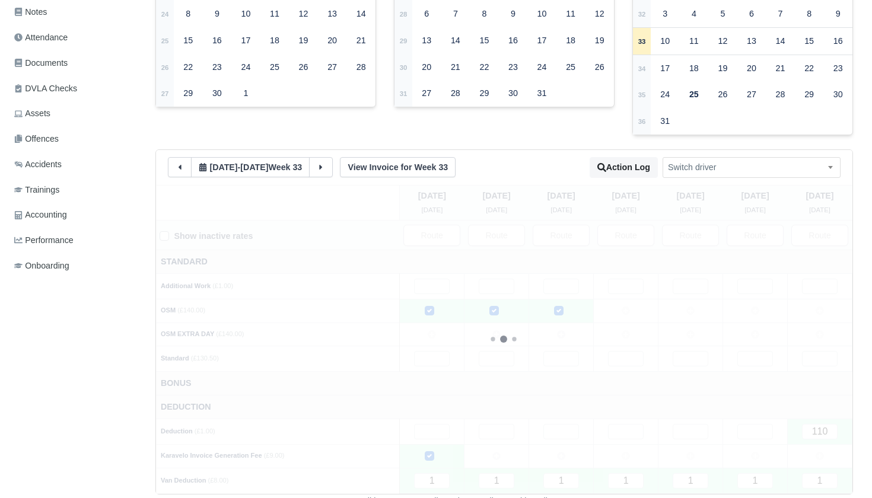
drag, startPoint x: 614, startPoint y: 300, endPoint x: 647, endPoint y: 301, distance: 32.6
click at [615, 300] on td at bounding box center [626, 311] width 65 height 24
drag, startPoint x: 693, startPoint y: 300, endPoint x: 701, endPoint y: 300, distance: 7.7
click at [693, 307] on icon at bounding box center [691, 311] width 8 height 8
click at [744, 300] on td at bounding box center [755, 311] width 65 height 24
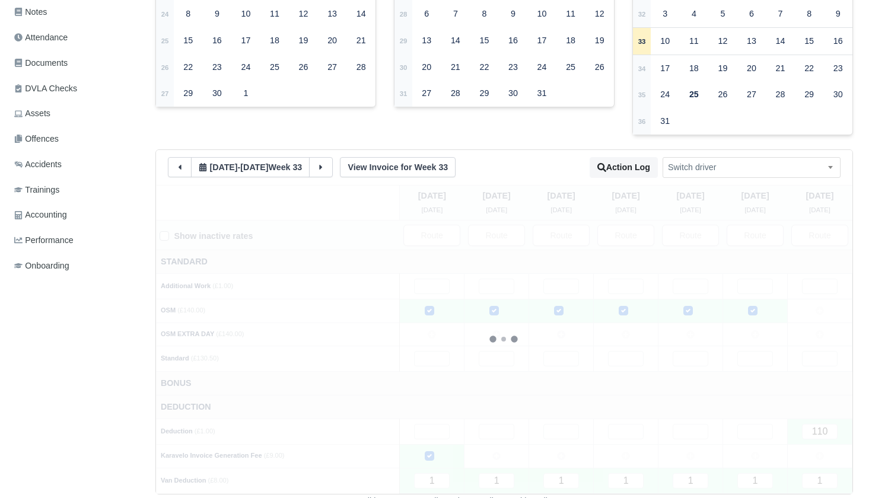
drag, startPoint x: 753, startPoint y: 323, endPoint x: 741, endPoint y: 336, distance: 17.6
click at [752, 330] on icon at bounding box center [755, 334] width 8 height 8
click at [437, 349] on input "text" at bounding box center [432, 356] width 36 height 15
click at [491, 349] on input "text" at bounding box center [497, 356] width 36 height 15
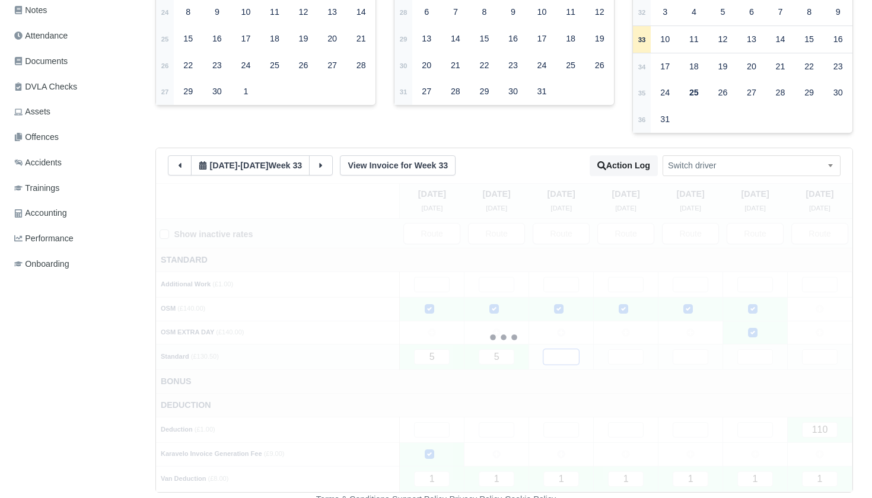
click at [564, 349] on input "text" at bounding box center [562, 356] width 36 height 15
click at [628, 349] on input "text" at bounding box center [626, 356] width 36 height 15
click at [684, 350] on input "text" at bounding box center [691, 356] width 36 height 15
click at [761, 350] on input "text" at bounding box center [756, 356] width 36 height 15
click at [818, 351] on input "text" at bounding box center [820, 356] width 36 height 15
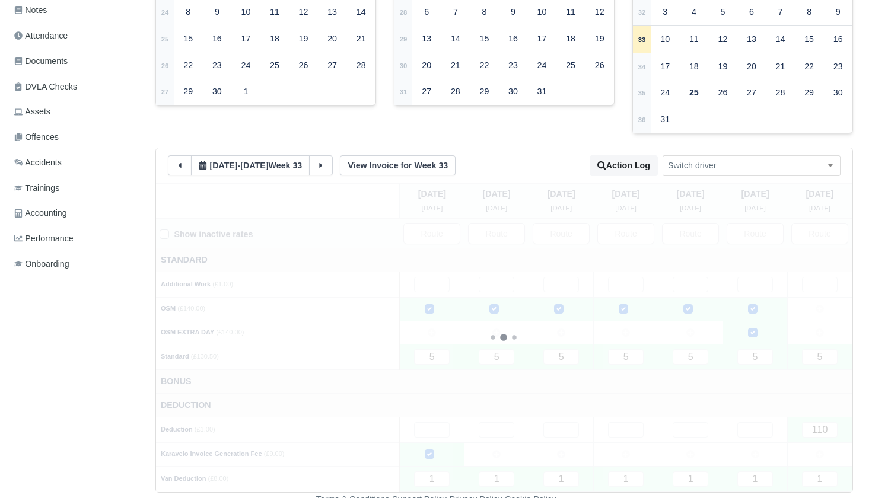
click at [694, 394] on td "Deduction" at bounding box center [504, 406] width 697 height 24
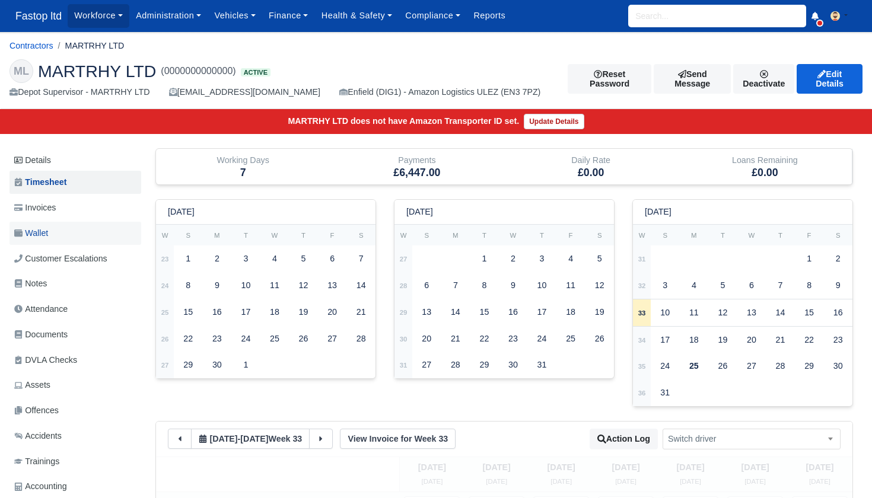
scroll to position [0, 0]
click at [49, 209] on span "Invoices" at bounding box center [35, 208] width 42 height 14
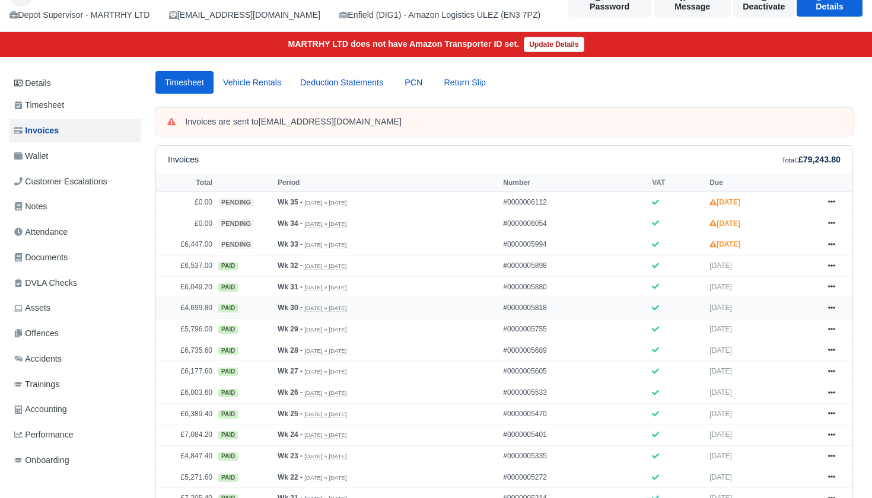
scroll to position [91, 0]
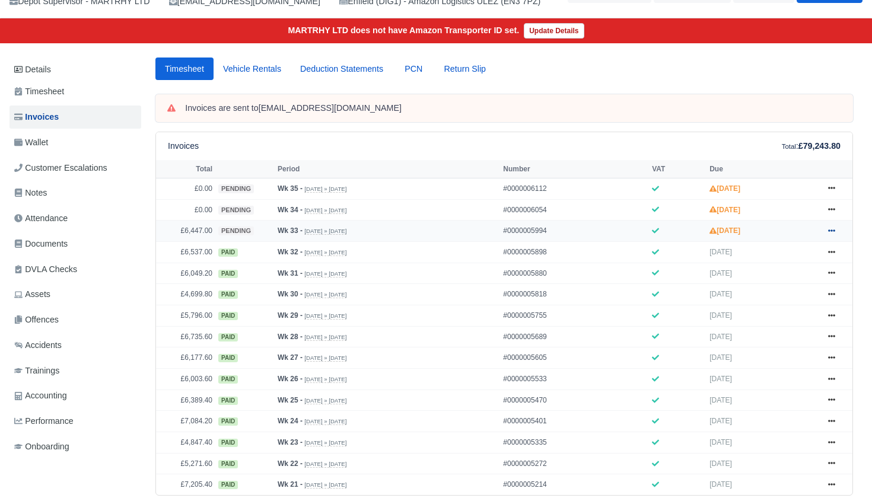
click at [826, 239] on link at bounding box center [832, 231] width 18 height 15
click at [805, 290] on link "Approve" at bounding box center [788, 277] width 106 height 25
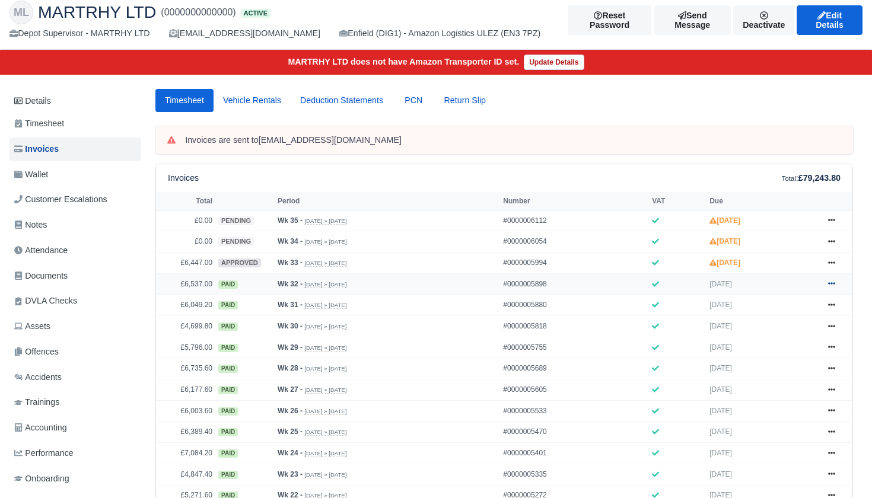
scroll to position [82, 0]
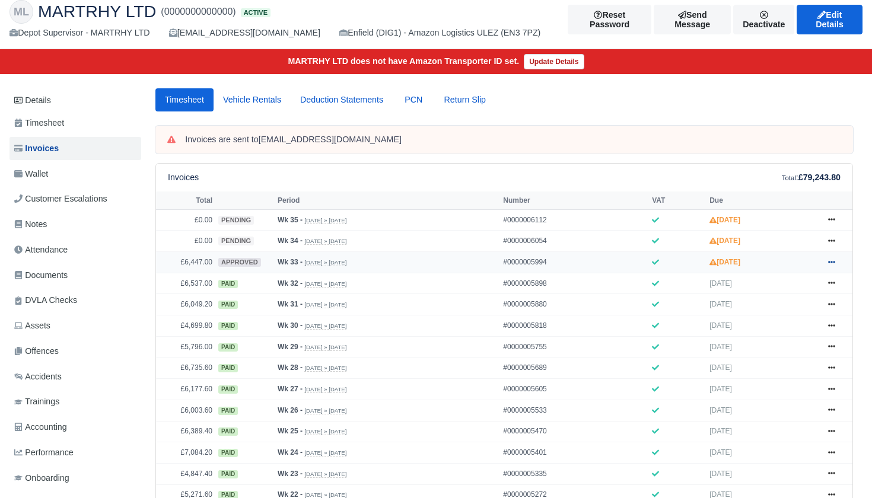
click at [830, 266] on icon at bounding box center [831, 262] width 7 height 7
click at [800, 322] on link "Send" at bounding box center [788, 309] width 106 height 25
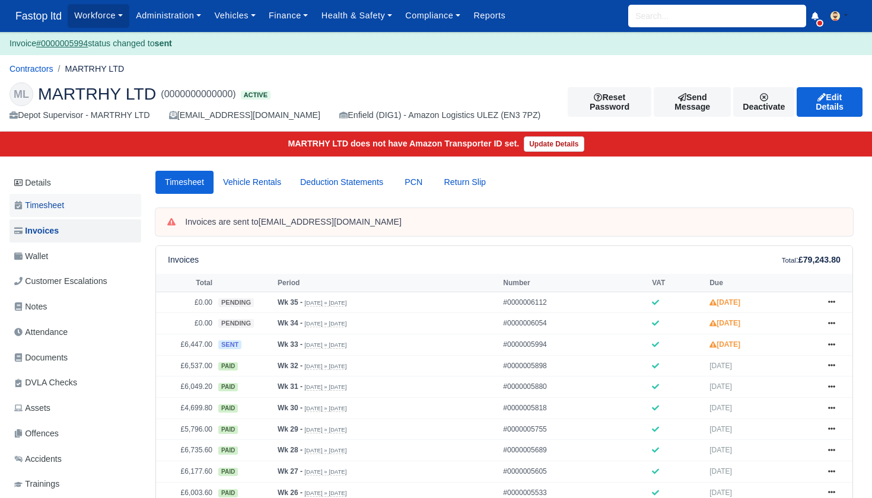
click at [62, 199] on span "Timesheet" at bounding box center [39, 206] width 50 height 14
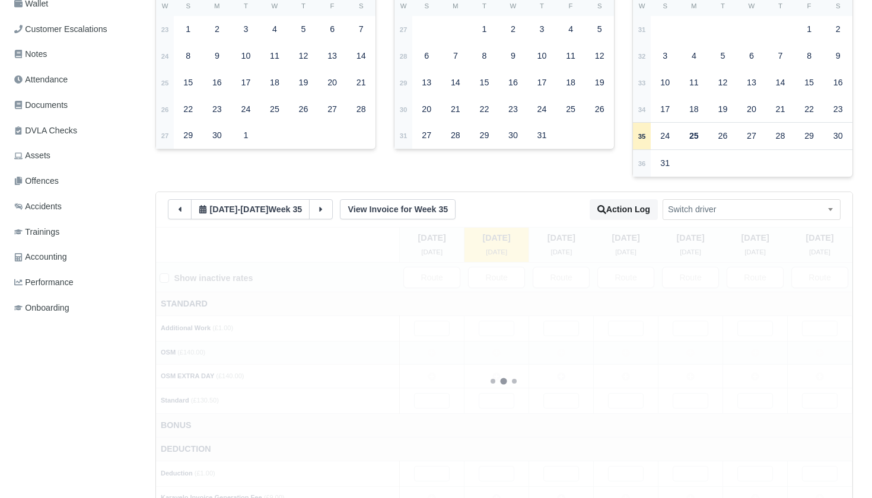
scroll to position [272, 0]
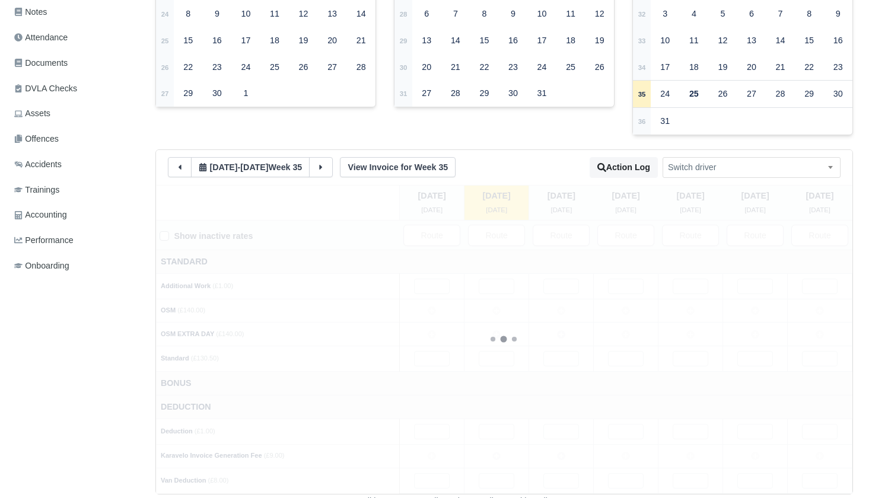
click at [333, 165] on button at bounding box center [321, 167] width 24 height 20
click at [173, 163] on button at bounding box center [180, 167] width 24 height 20
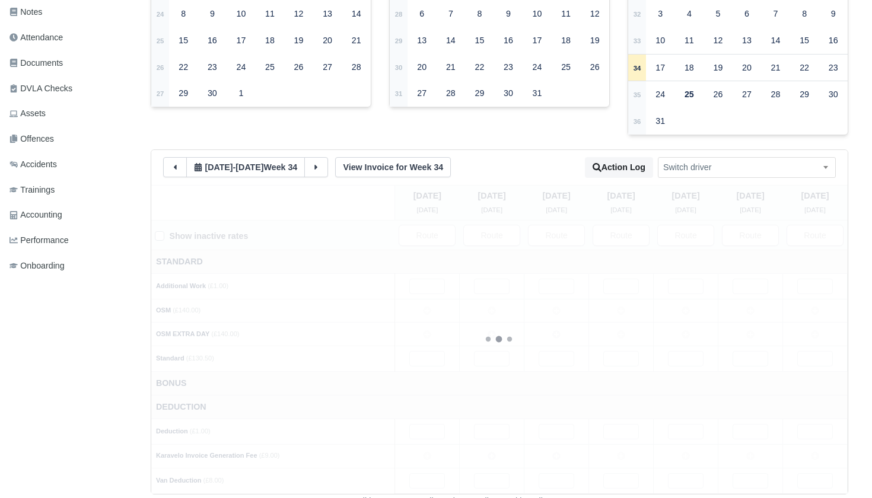
drag, startPoint x: 427, startPoint y: 308, endPoint x: 440, endPoint y: 307, distance: 12.5
click at [428, 308] on icon at bounding box center [427, 311] width 8 height 8
drag, startPoint x: 488, startPoint y: 304, endPoint x: 521, endPoint y: 303, distance: 33.2
click at [488, 307] on icon at bounding box center [492, 311] width 8 height 8
click at [546, 300] on td at bounding box center [557, 310] width 65 height 24
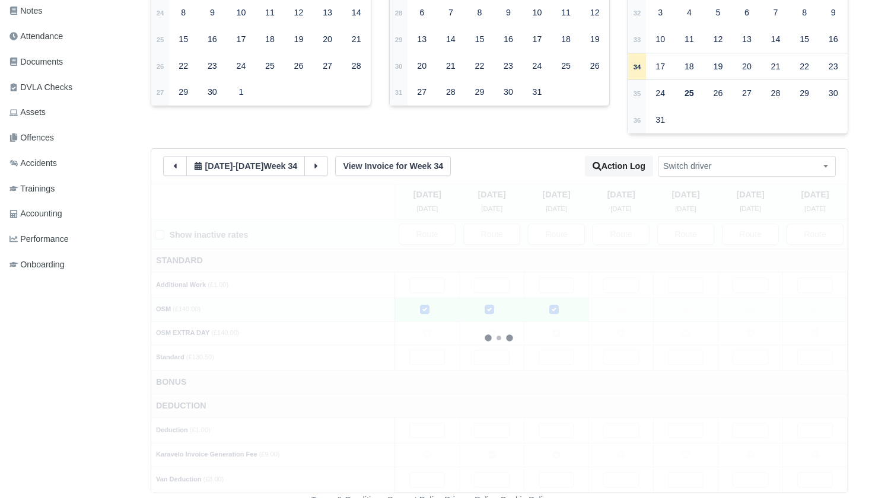
click at [630, 299] on td at bounding box center [621, 310] width 65 height 24
drag, startPoint x: 684, startPoint y: 299, endPoint x: 701, endPoint y: 300, distance: 16.6
click at [684, 306] on icon at bounding box center [686, 310] width 8 height 8
click at [753, 298] on td at bounding box center [751, 310] width 65 height 24
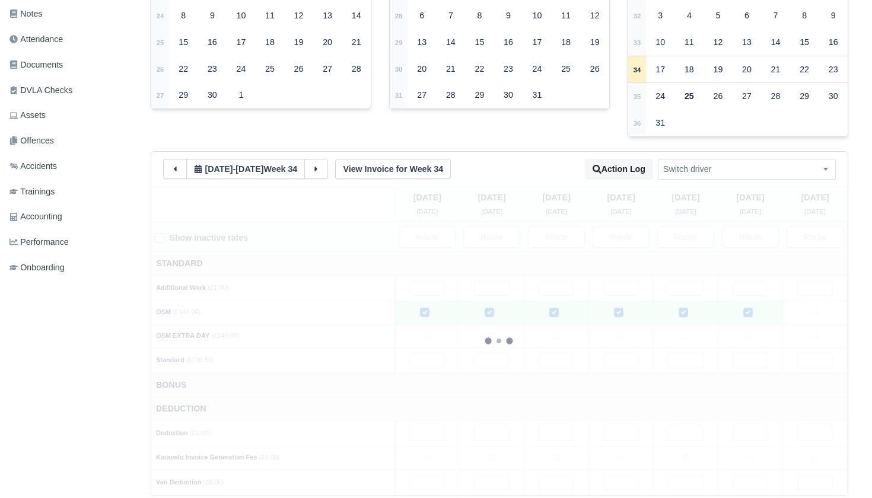
click at [749, 332] on icon at bounding box center [750, 336] width 8 height 8
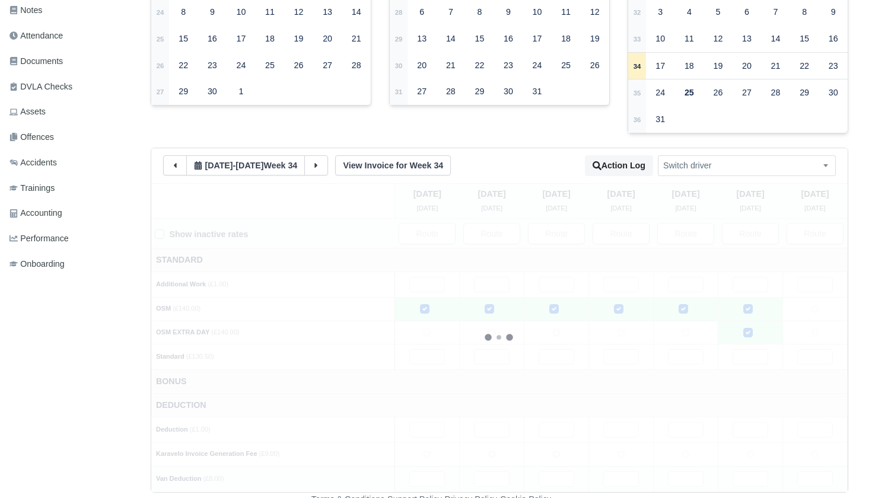
scroll to position [273, 5]
click at [436, 472] on input "text" at bounding box center [427, 479] width 36 height 15
click at [505, 472] on div at bounding box center [499, 338] width 697 height 309
click at [499, 472] on input "text" at bounding box center [492, 479] width 36 height 15
click at [558, 472] on input "text" at bounding box center [557, 479] width 36 height 15
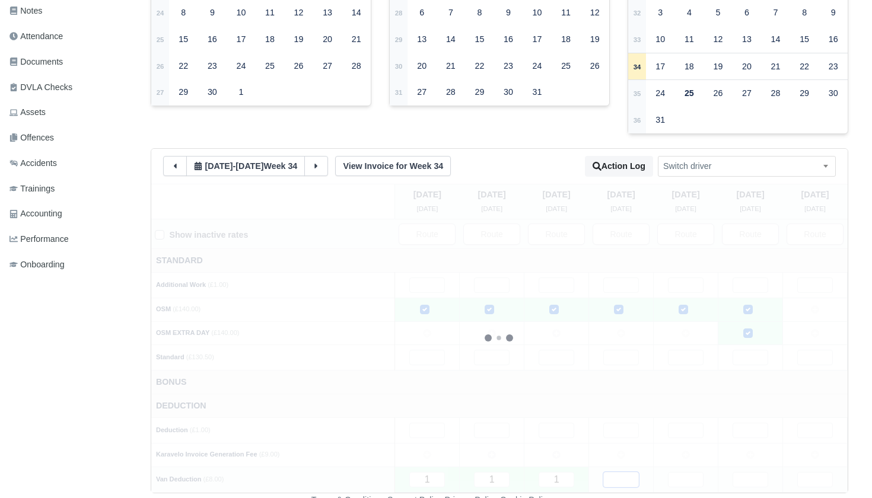
click at [616, 472] on input "text" at bounding box center [621, 479] width 36 height 15
click at [694, 472] on input "text" at bounding box center [686, 479] width 36 height 15
click at [747, 472] on input "text" at bounding box center [751, 479] width 36 height 15
click at [805, 472] on input "text" at bounding box center [815, 479] width 36 height 15
click at [430, 443] on td at bounding box center [427, 455] width 65 height 24
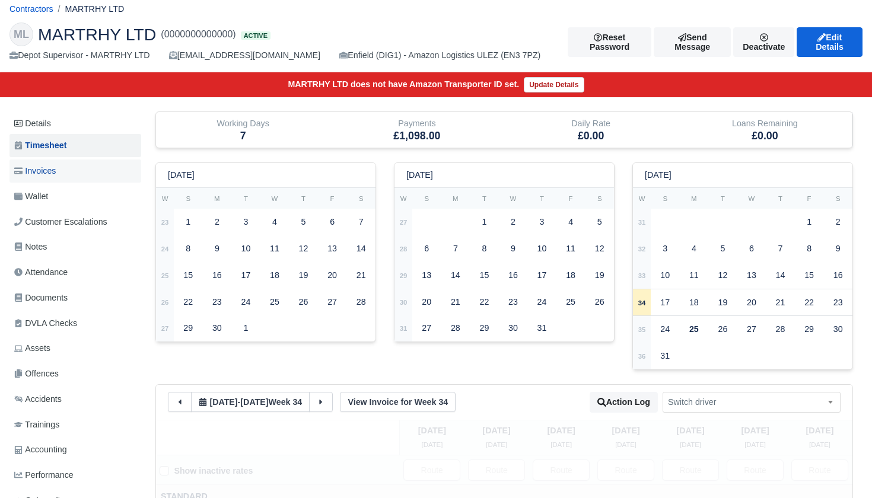
scroll to position [6, 0]
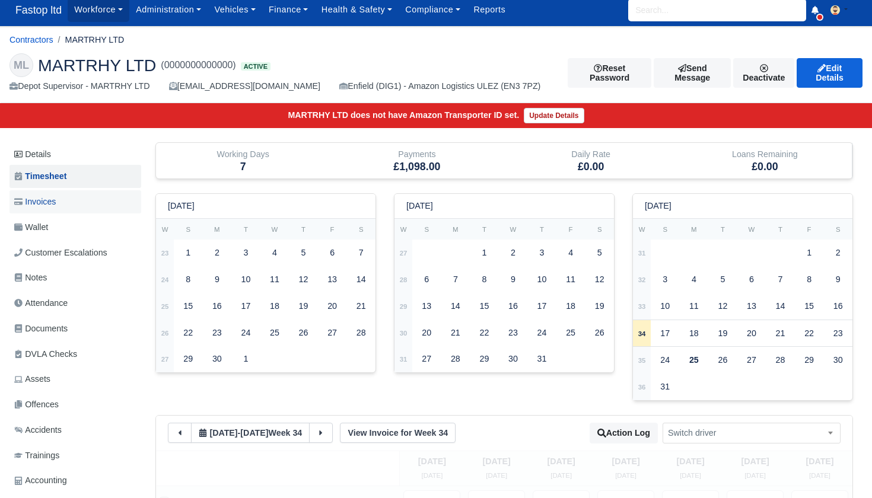
click at [49, 202] on span "Invoices" at bounding box center [35, 202] width 42 height 14
